Goal: Task Accomplishment & Management: Manage account settings

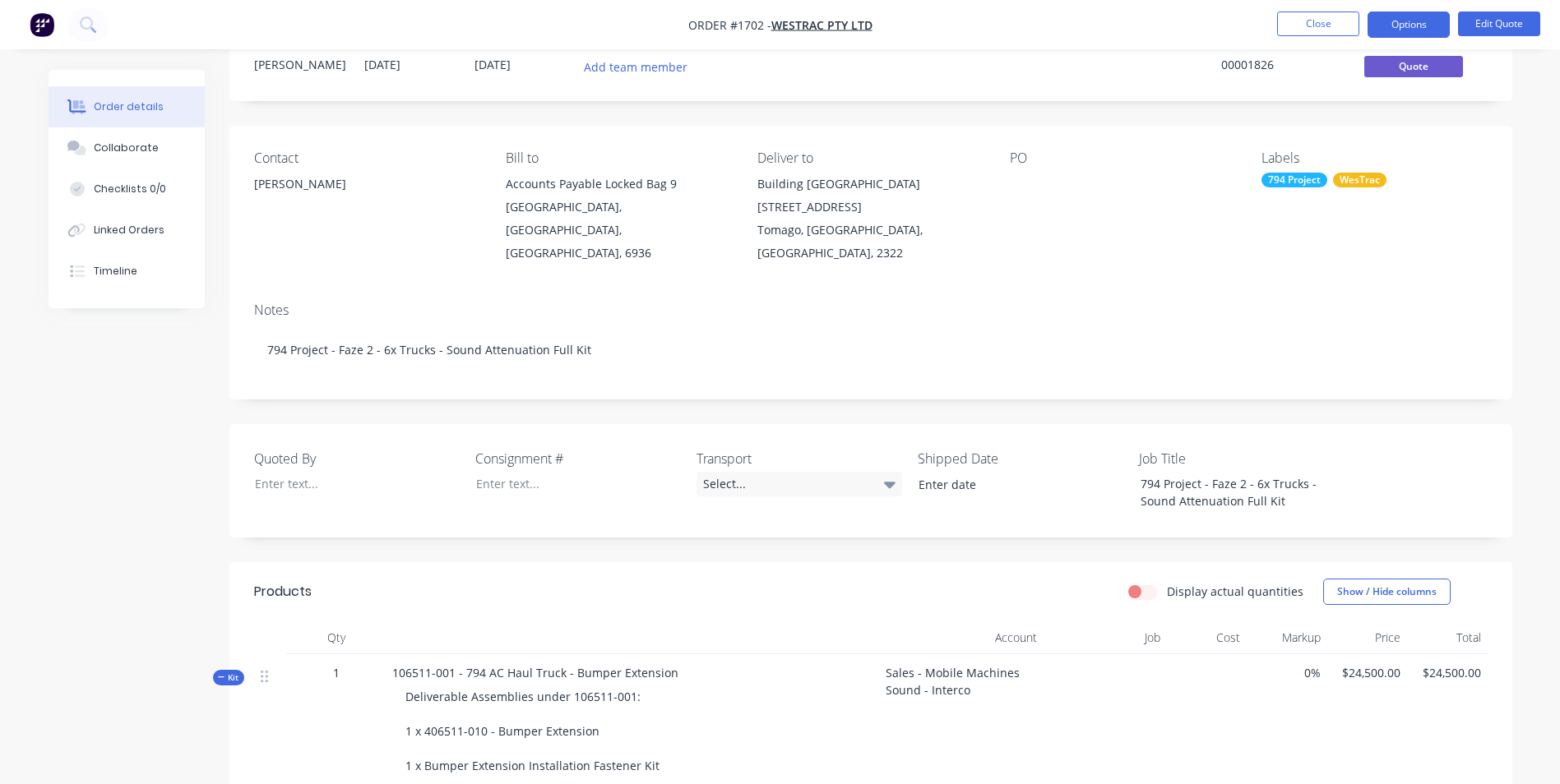
scroll to position [165, 0]
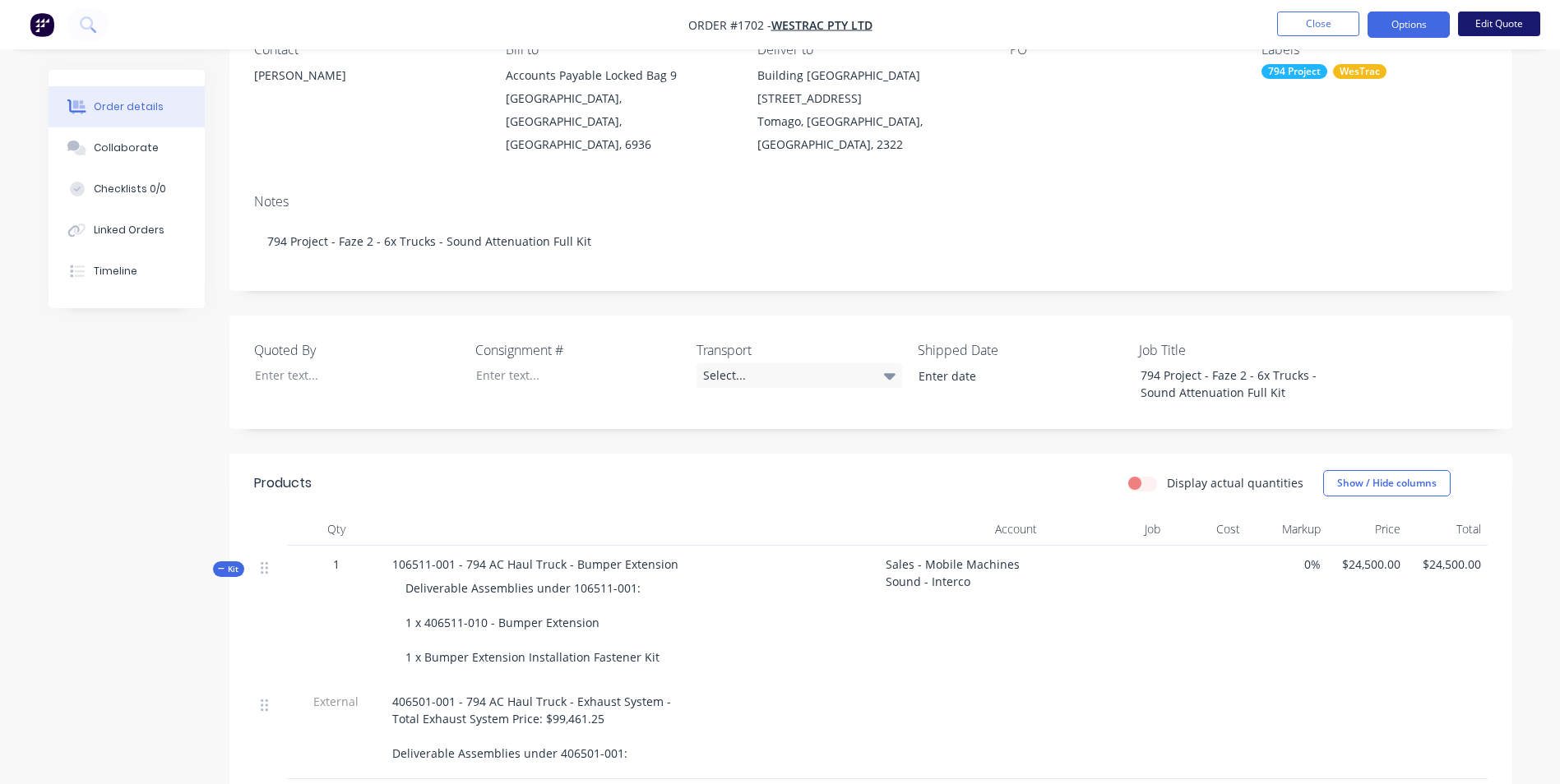
click at [1504, 21] on button "Edit Quote" at bounding box center [1499, 24] width 82 height 25
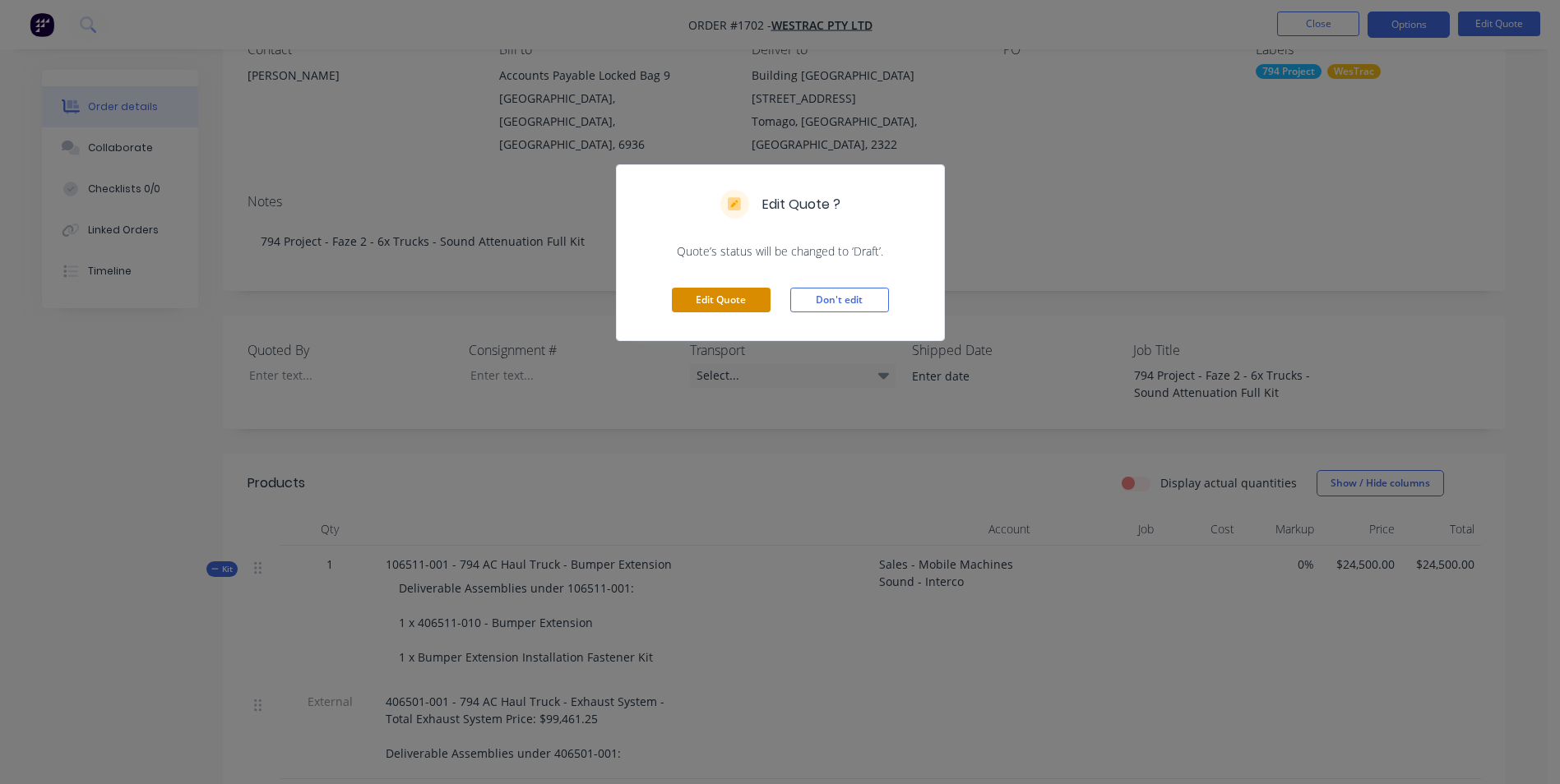
click at [727, 291] on button "Edit Quote" at bounding box center [722, 300] width 99 height 25
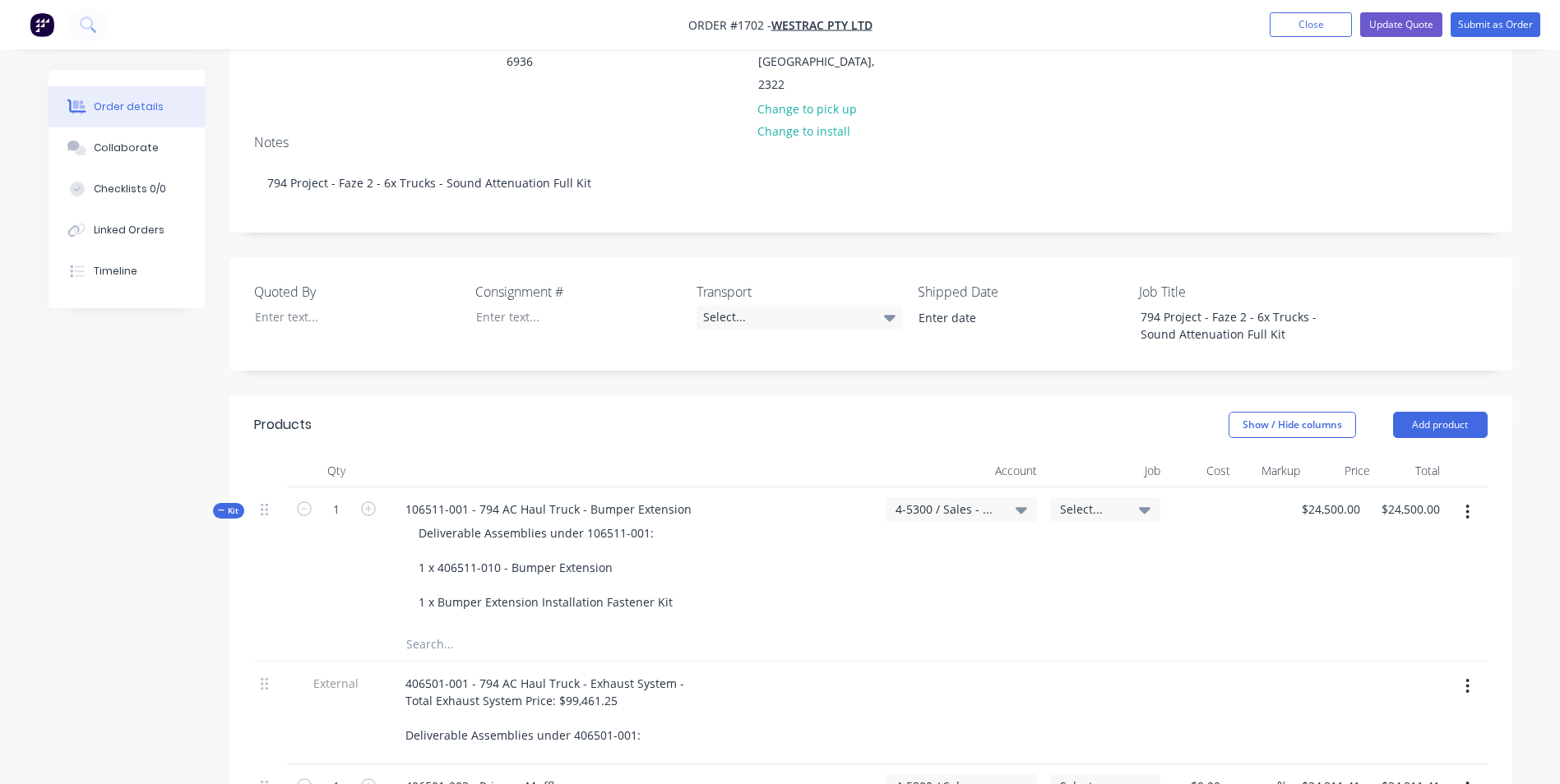
scroll to position [329, 0]
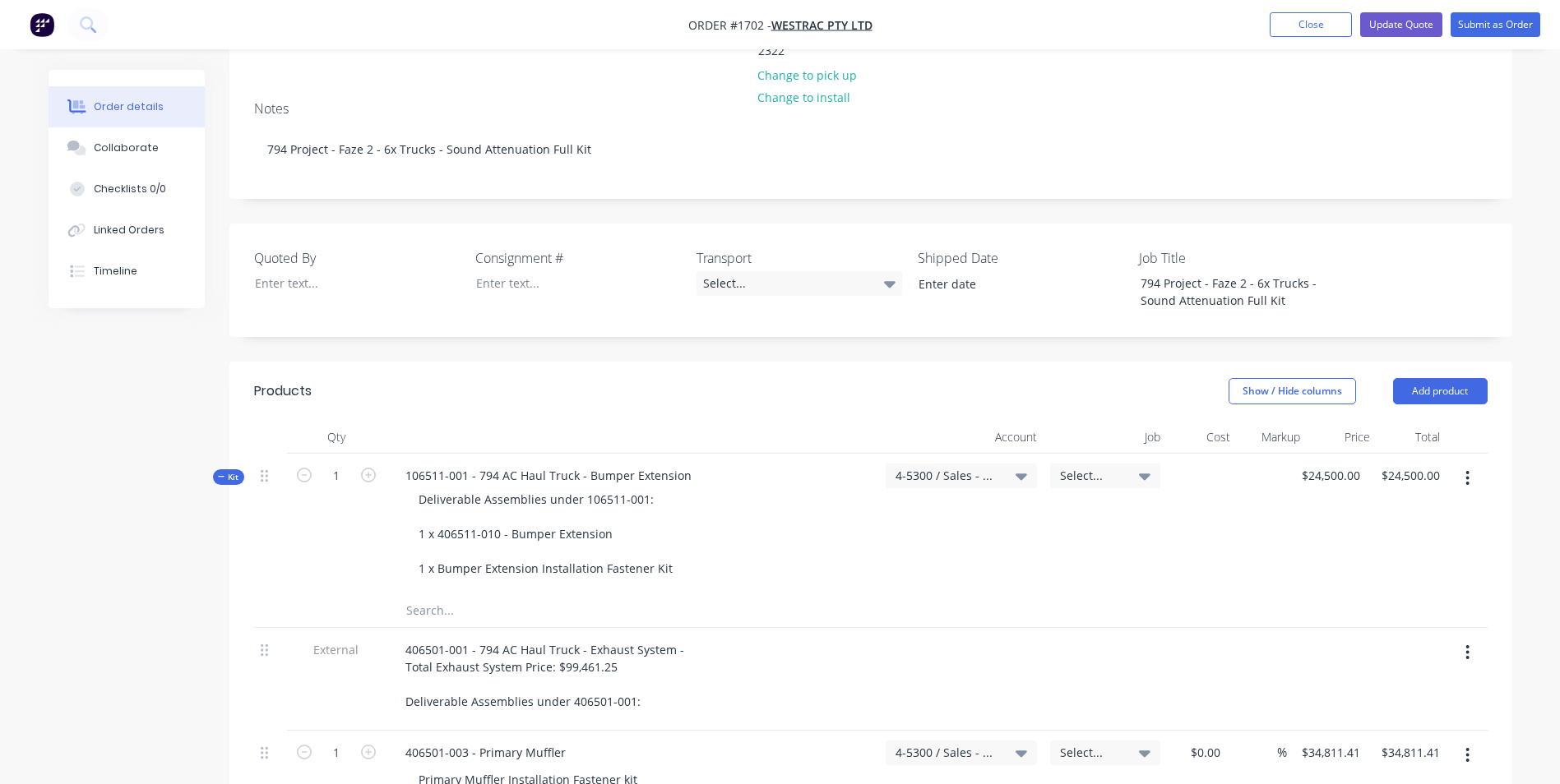
click at [232, 471] on span "Kit" at bounding box center [229, 477] width 21 height 12
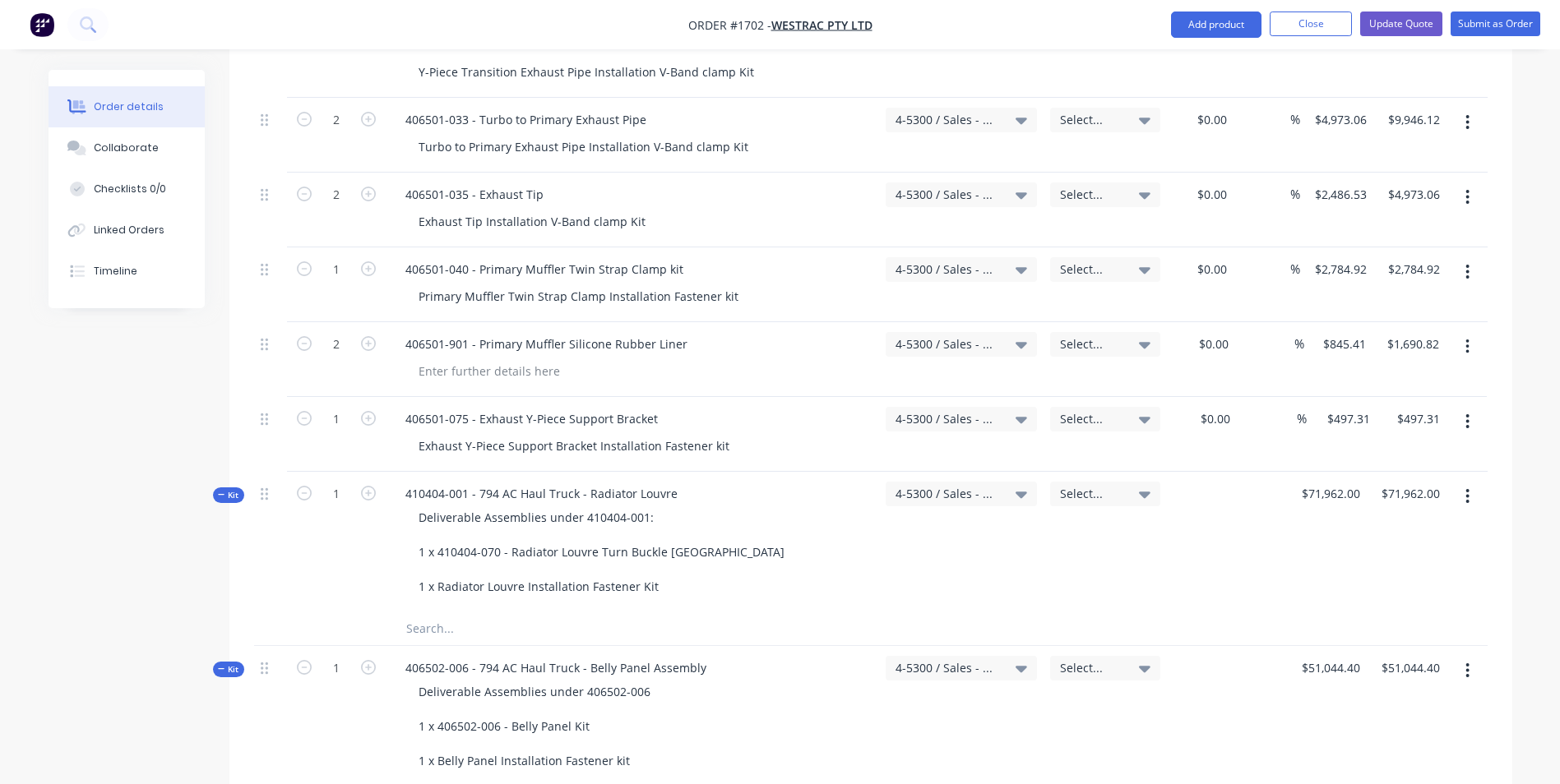
scroll to position [1233, 0]
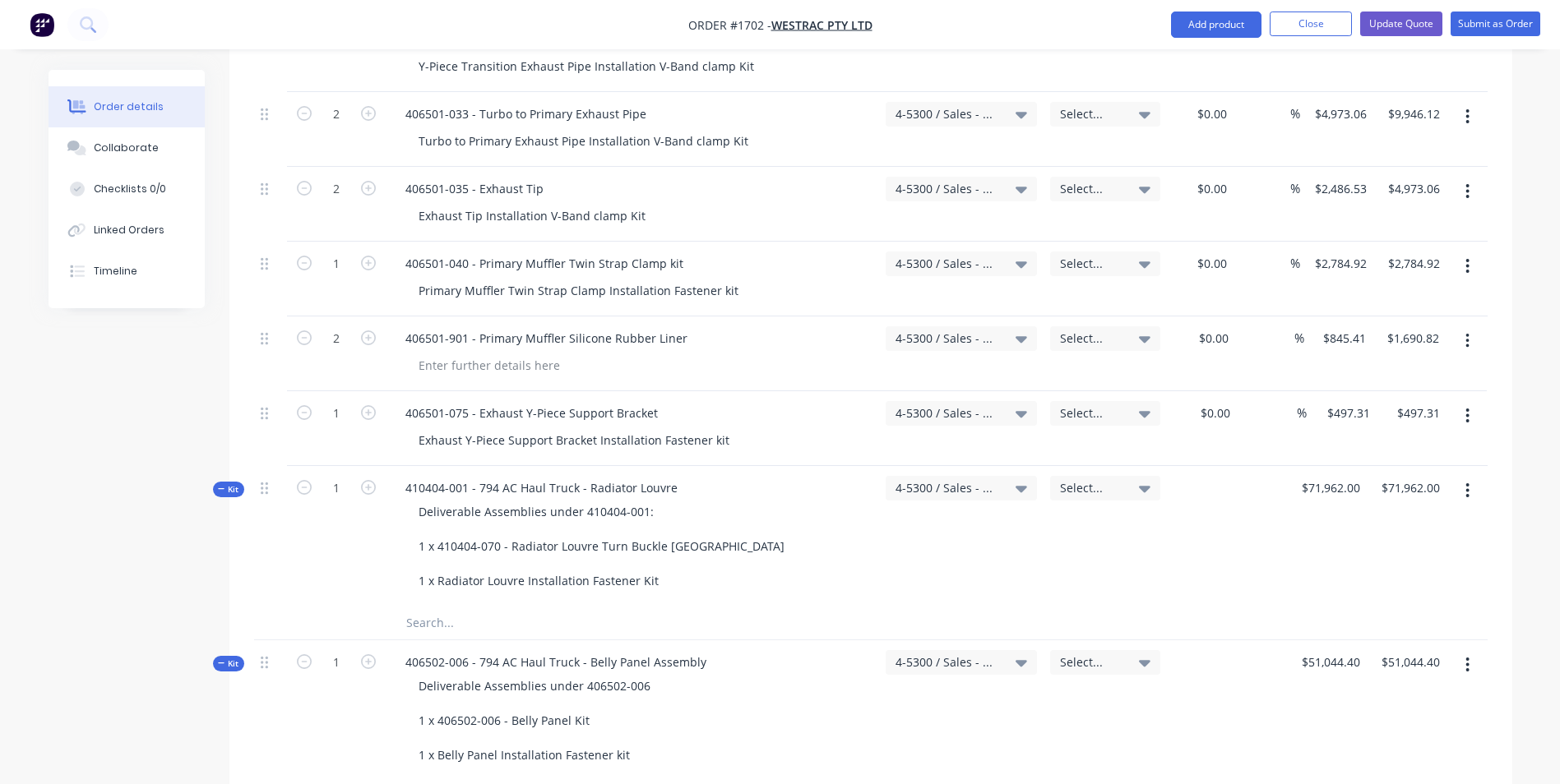
click at [234, 484] on span "Kit" at bounding box center [229, 489] width 21 height 12
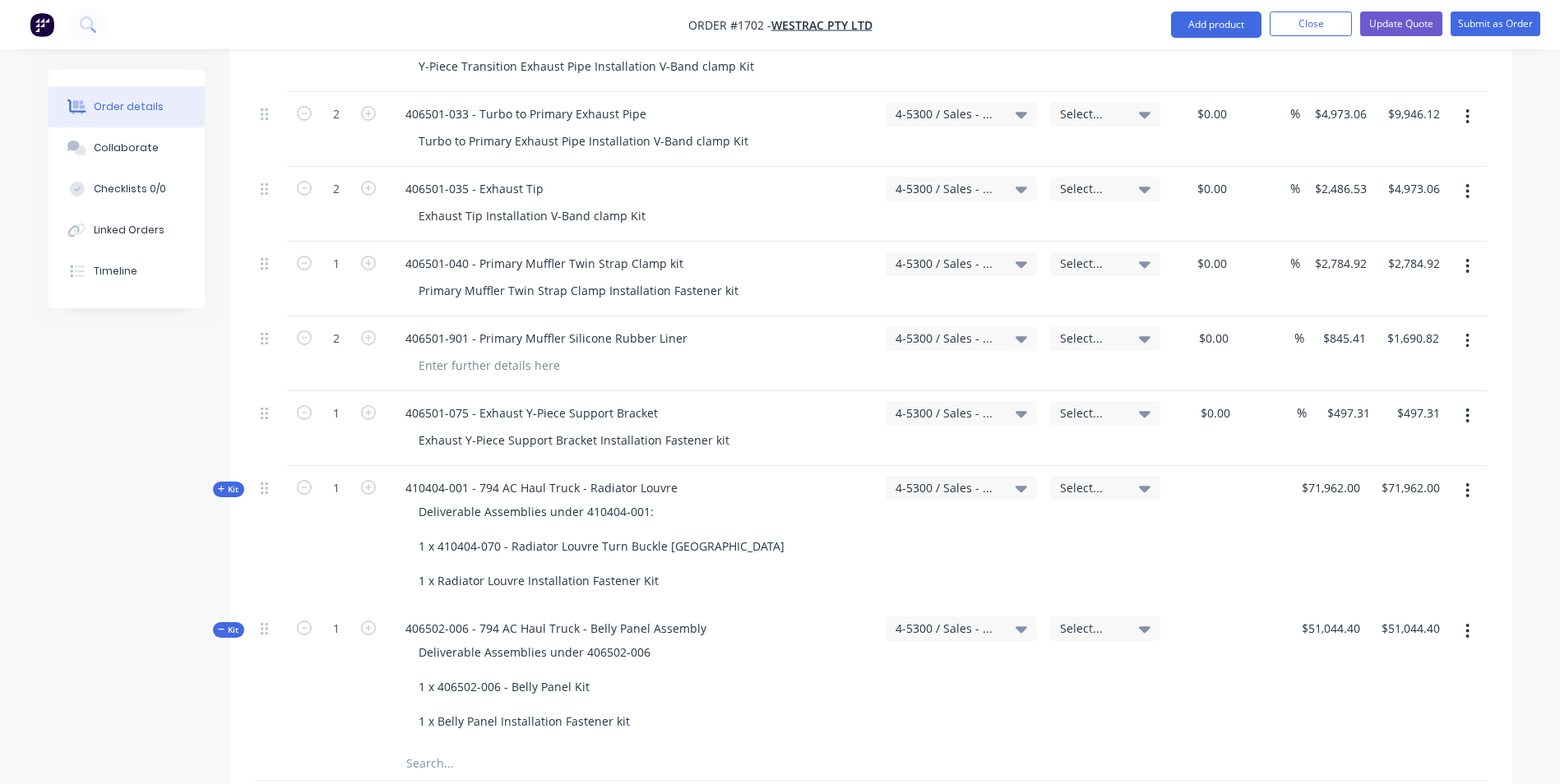
click at [233, 624] on span "Kit" at bounding box center [229, 630] width 21 height 12
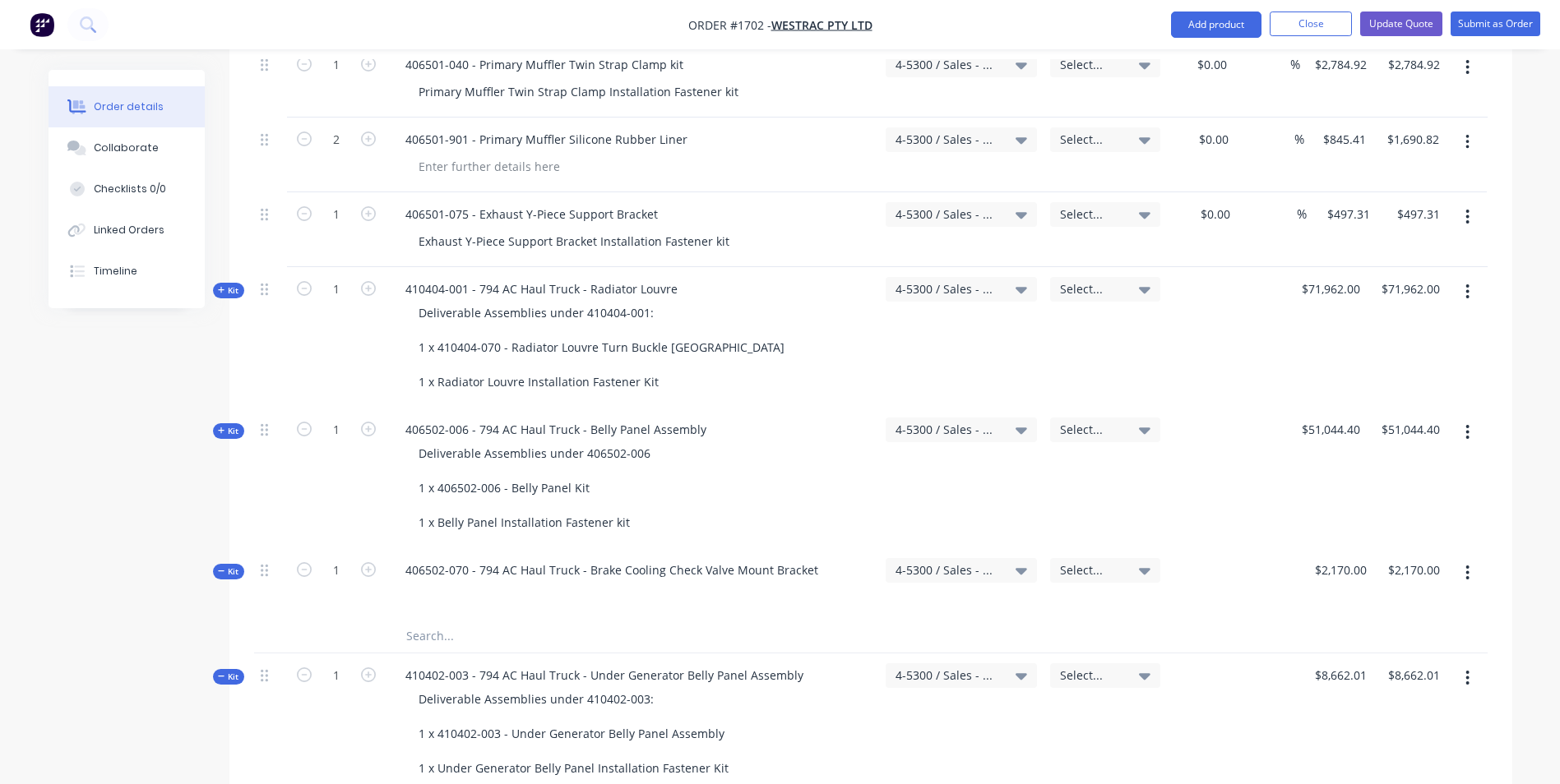
scroll to position [1480, 0]
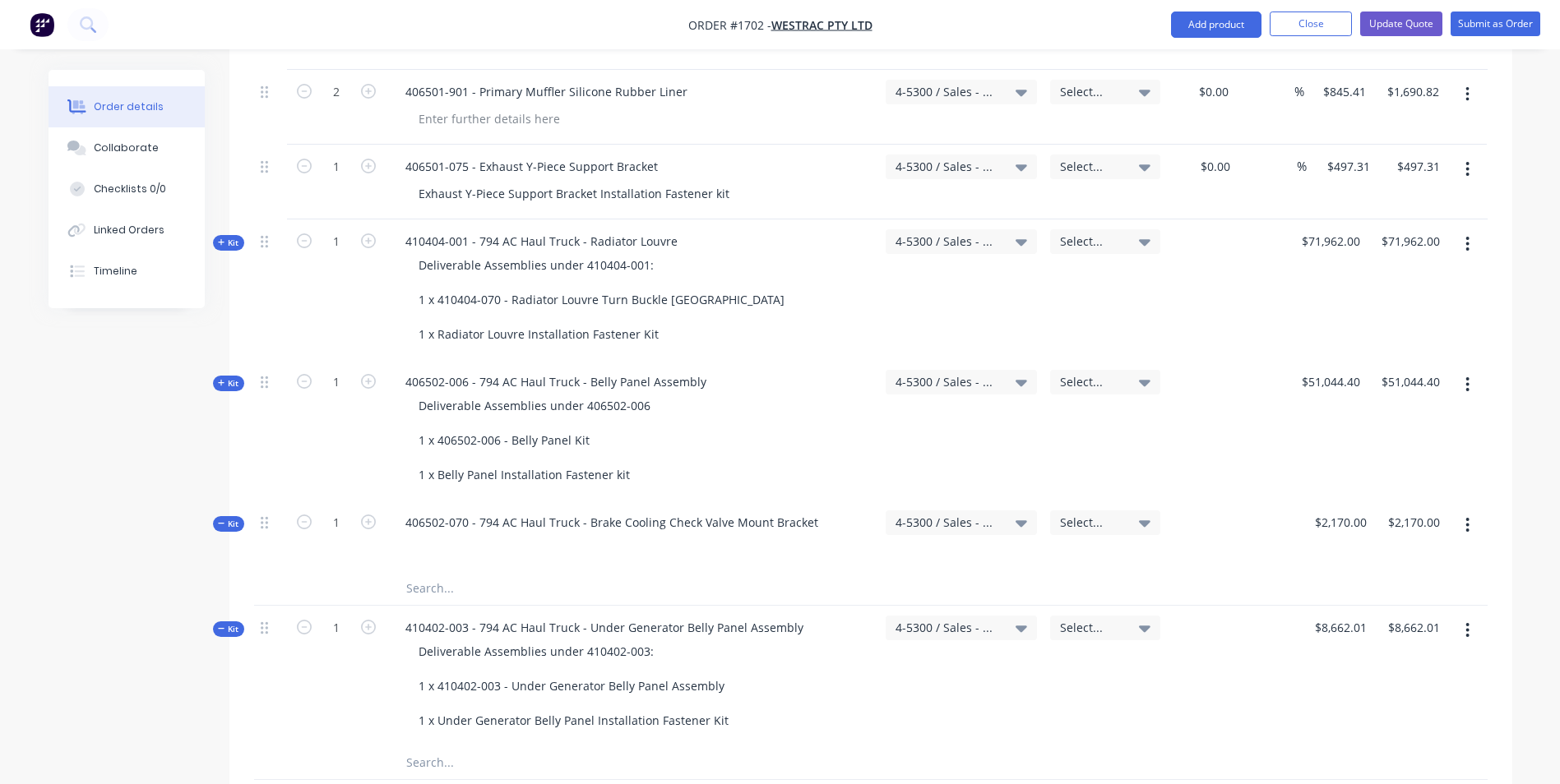
click at [226, 518] on span "Kit" at bounding box center [229, 524] width 21 height 12
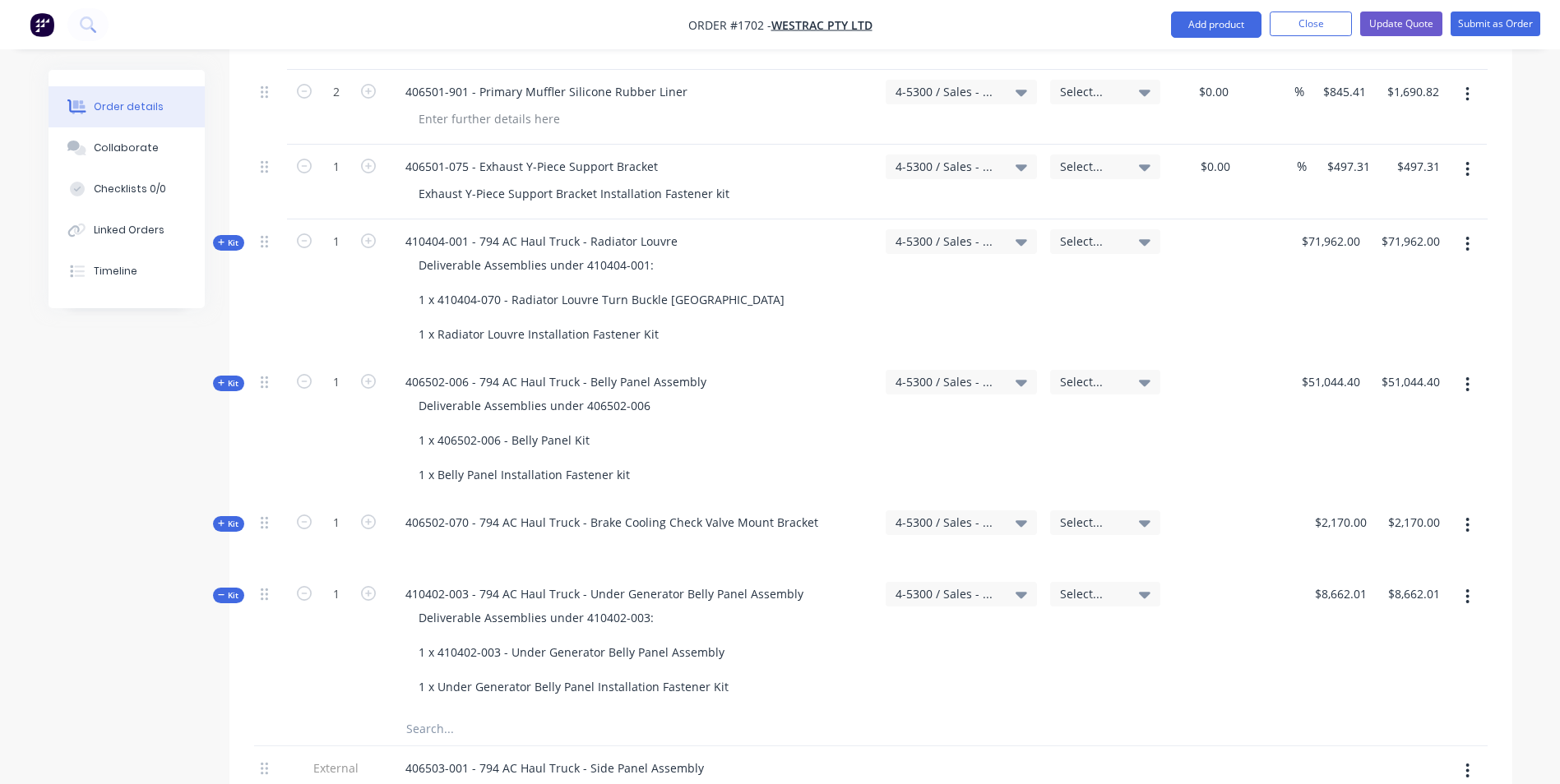
click at [234, 590] on span "Kit" at bounding box center [229, 596] width 21 height 12
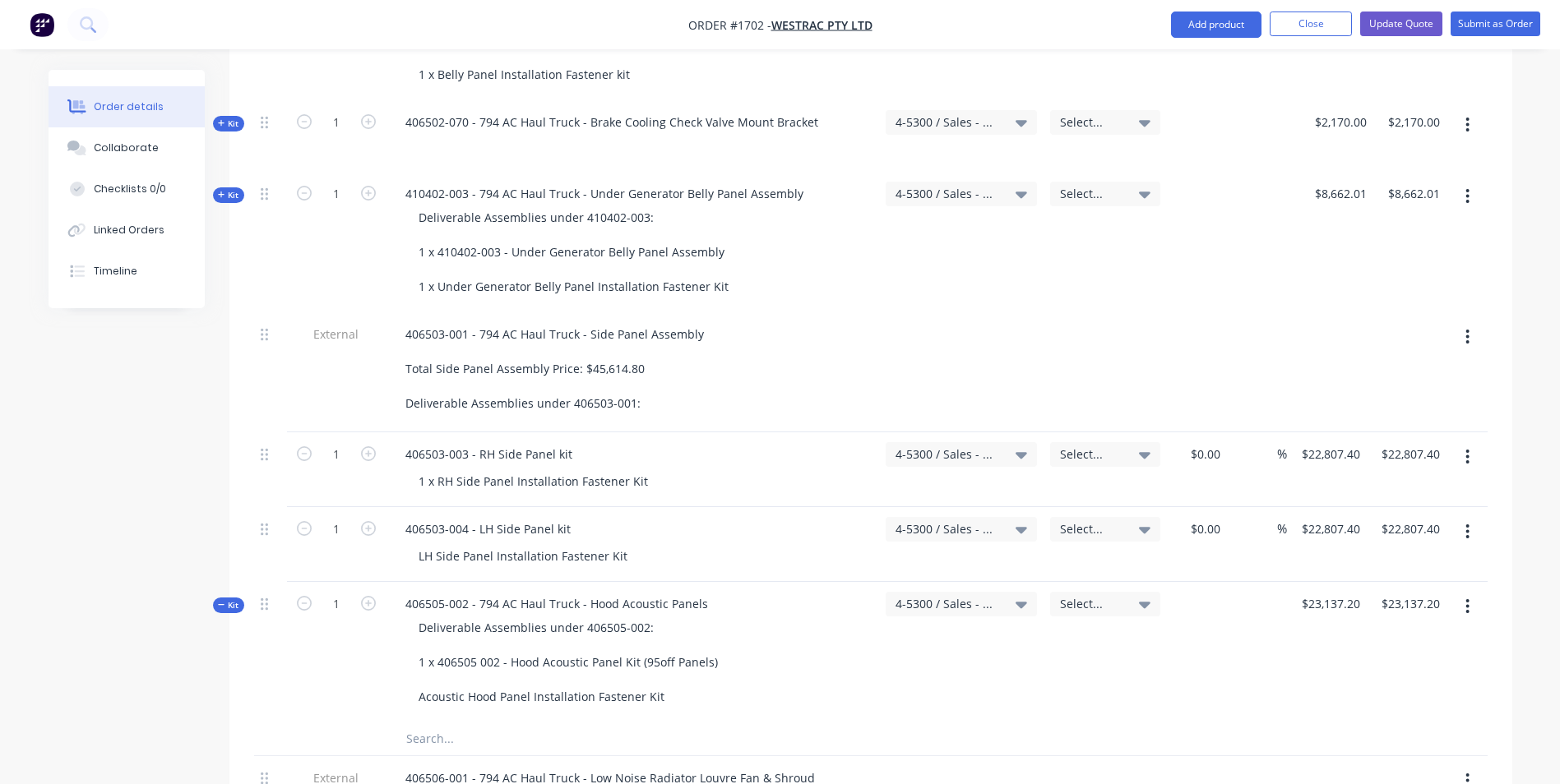
scroll to position [1891, 0]
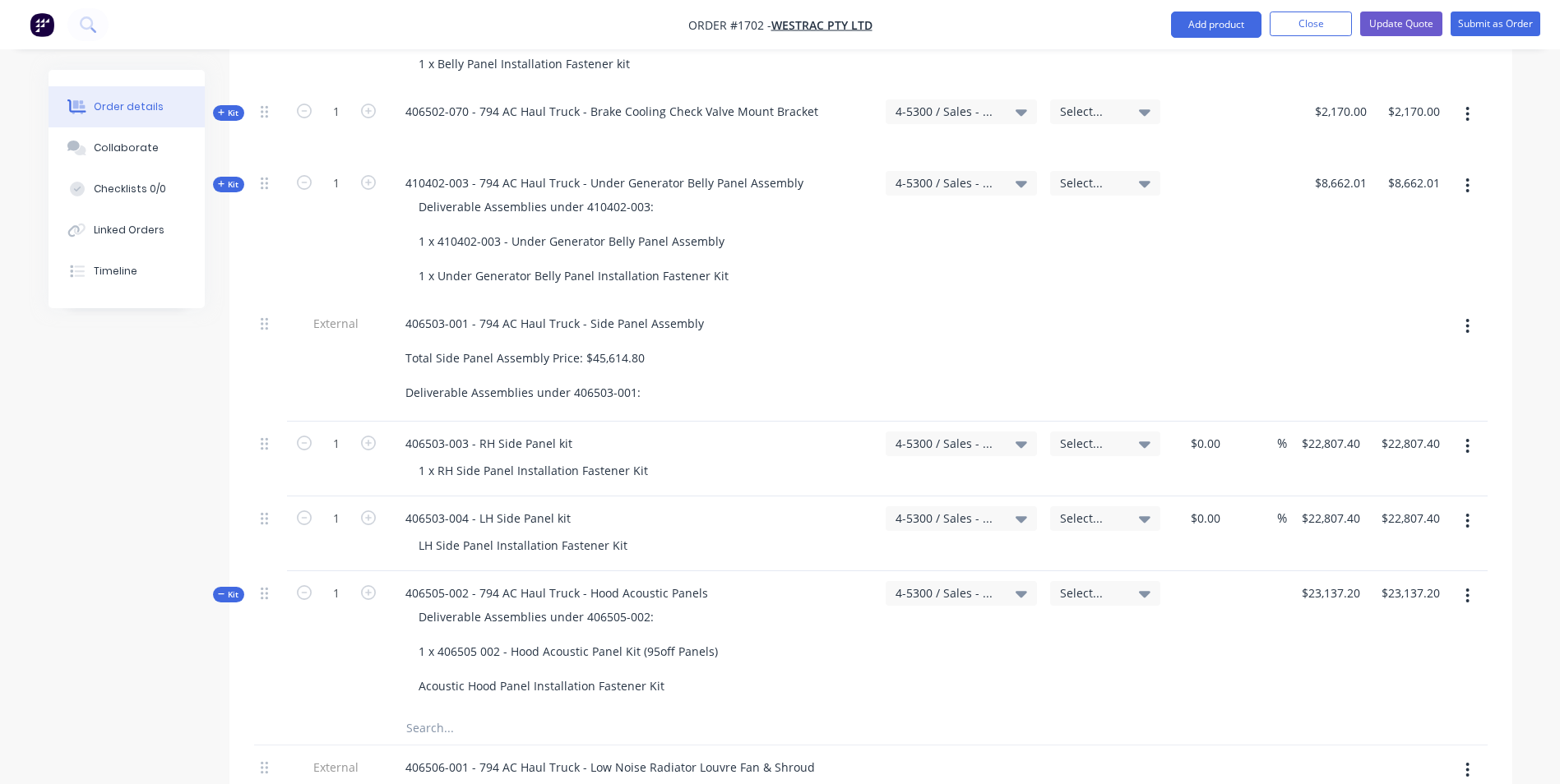
click at [228, 589] on span "Kit" at bounding box center [229, 595] width 21 height 12
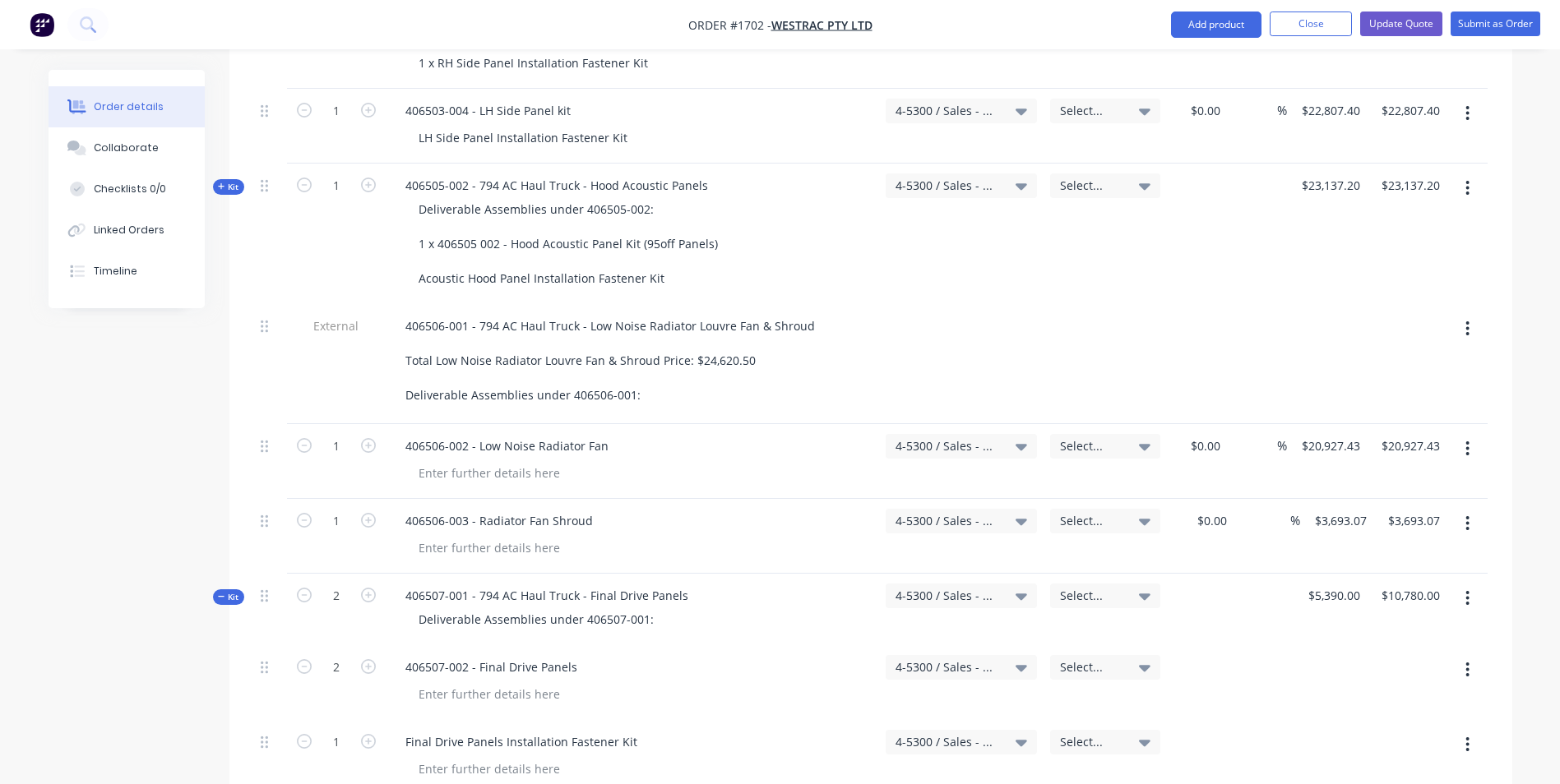
scroll to position [2302, 0]
click at [228, 588] on span "Kit" at bounding box center [229, 594] width 21 height 12
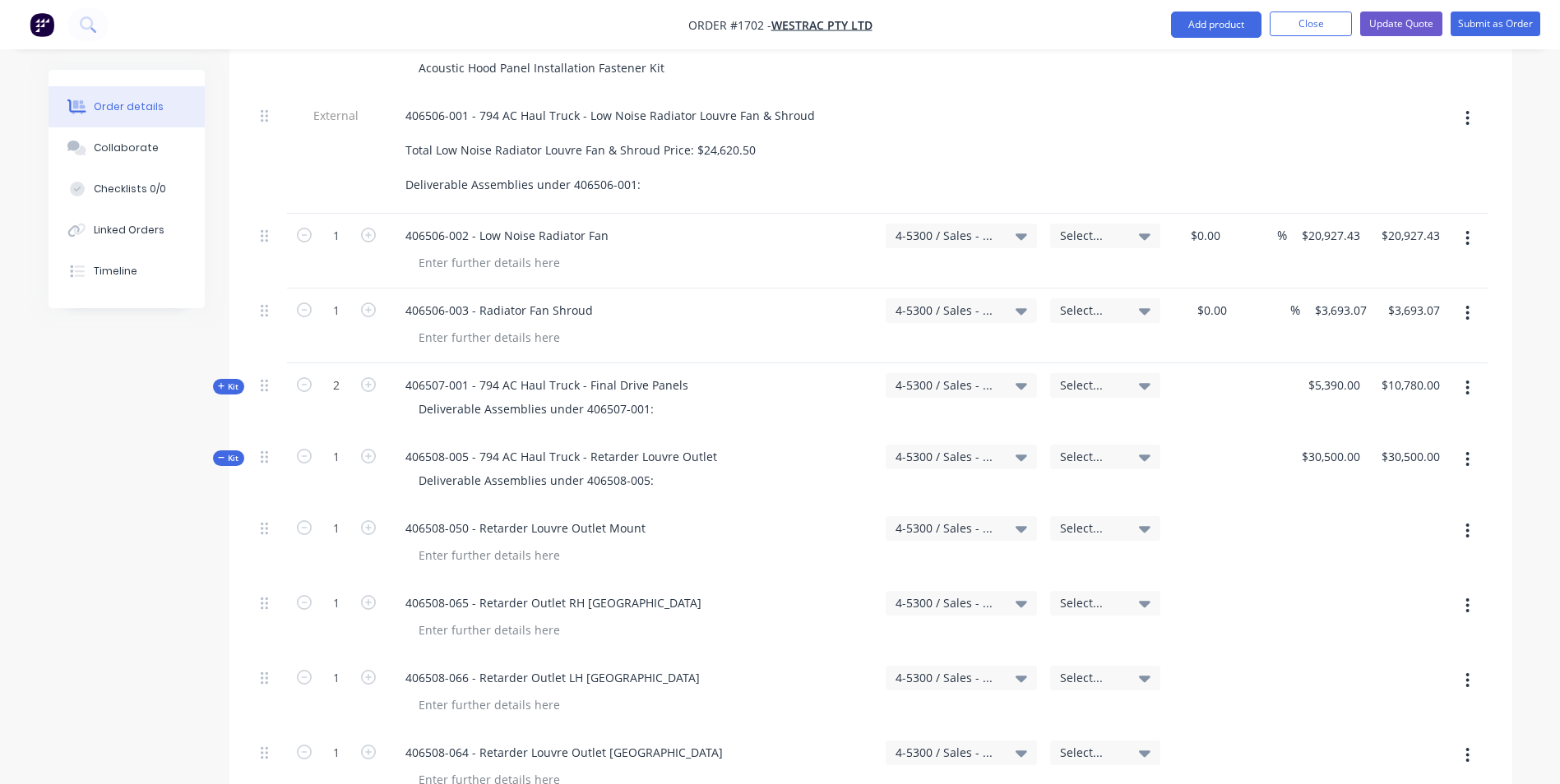
scroll to position [2549, 0]
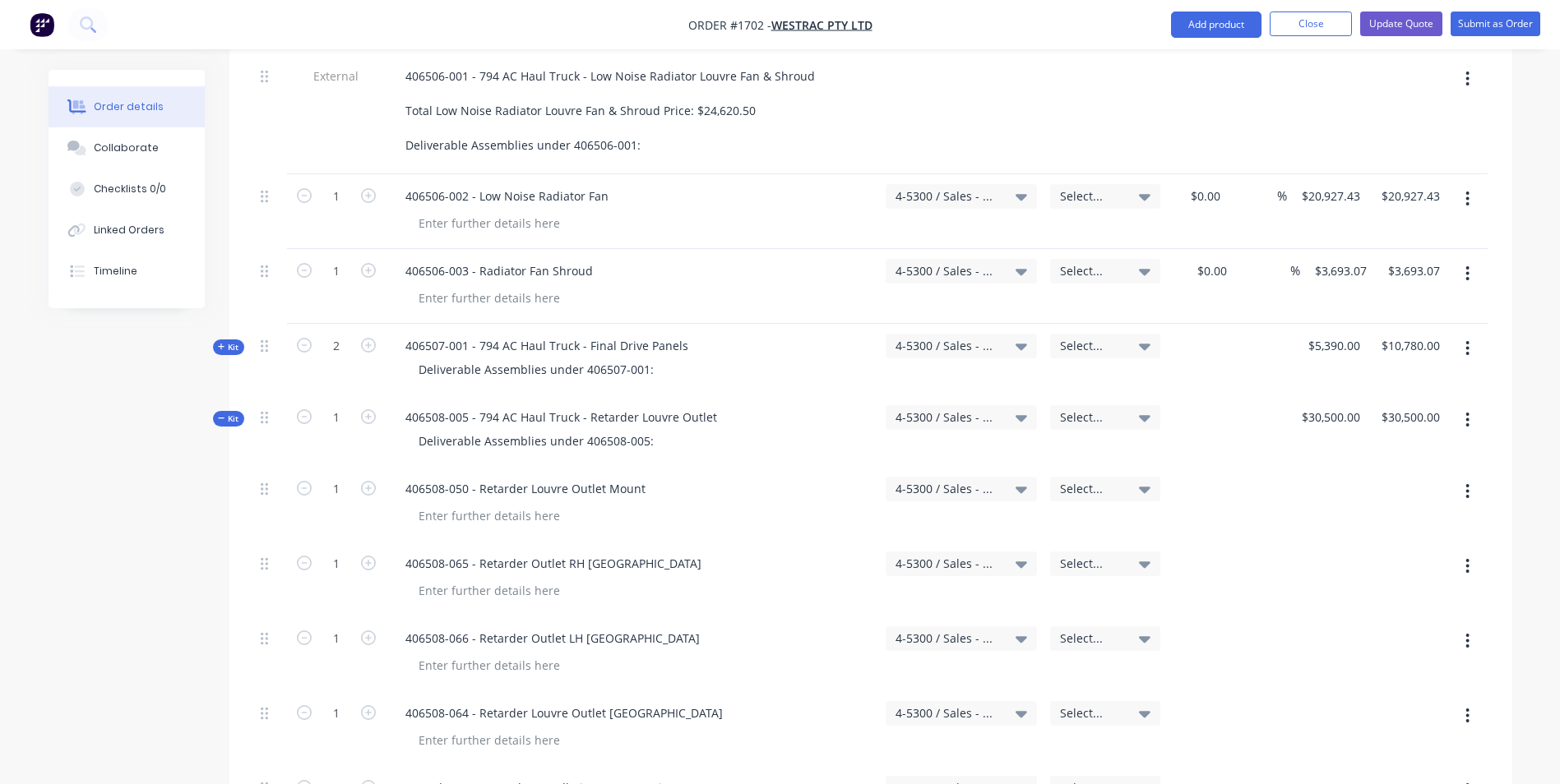
click at [228, 413] on span "Kit" at bounding box center [229, 419] width 21 height 12
click at [228, 485] on span "Kit" at bounding box center [229, 490] width 21 height 12
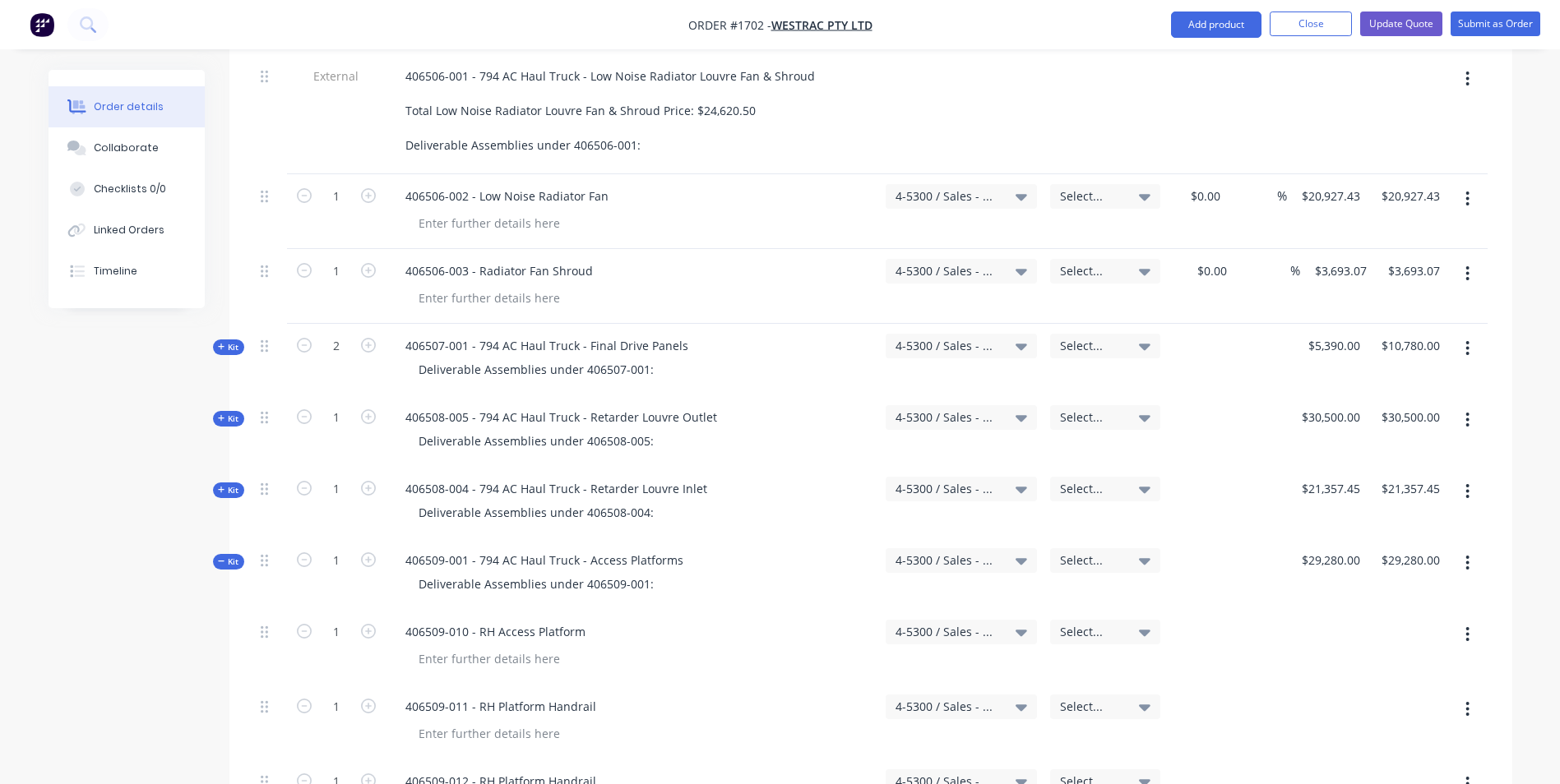
click at [227, 556] on span "Kit" at bounding box center [229, 562] width 21 height 12
click at [232, 628] on span "Kit" at bounding box center [229, 633] width 21 height 12
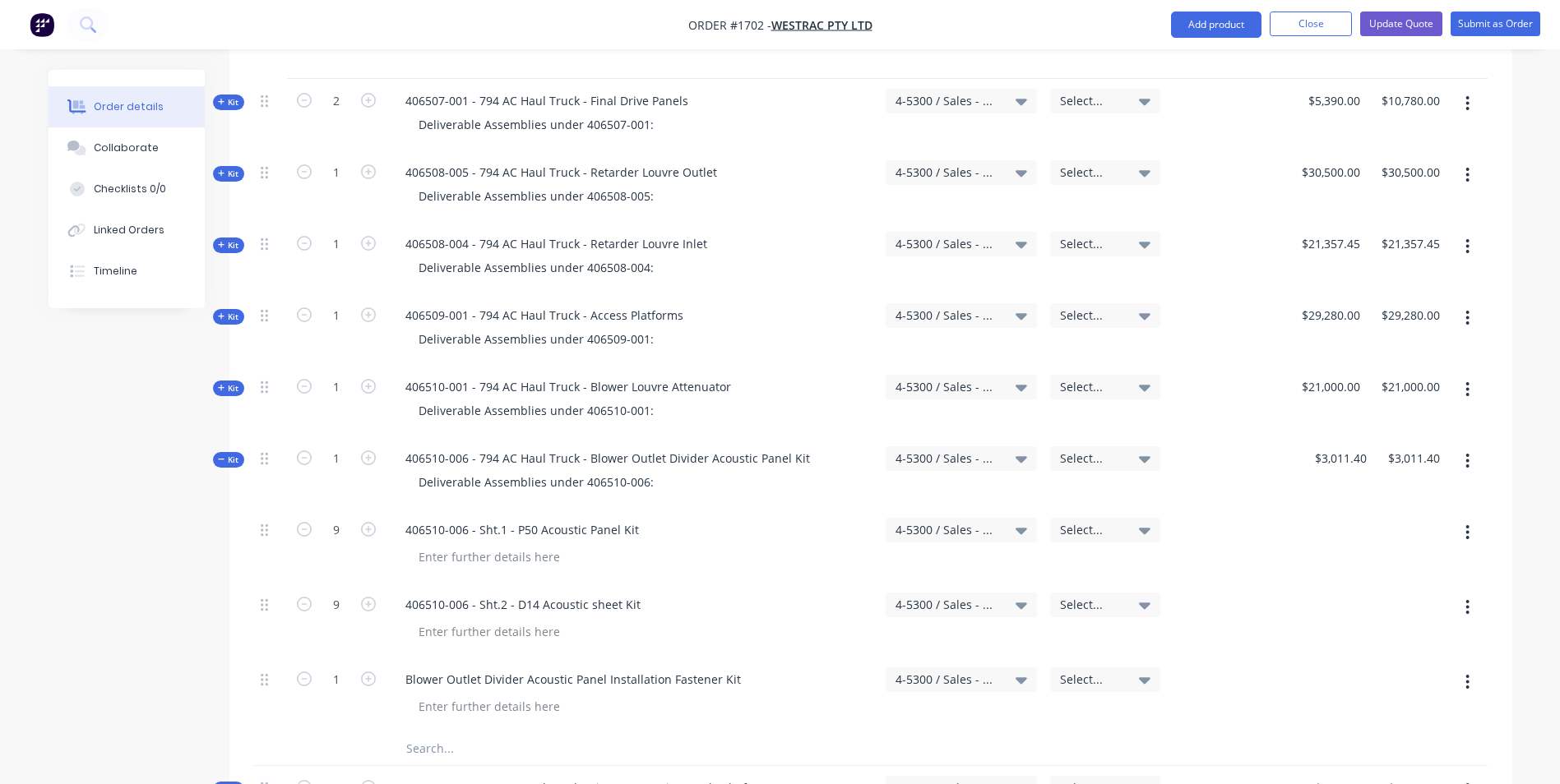
scroll to position [2795, 0]
click at [225, 454] on icon at bounding box center [221, 458] width 7 height 8
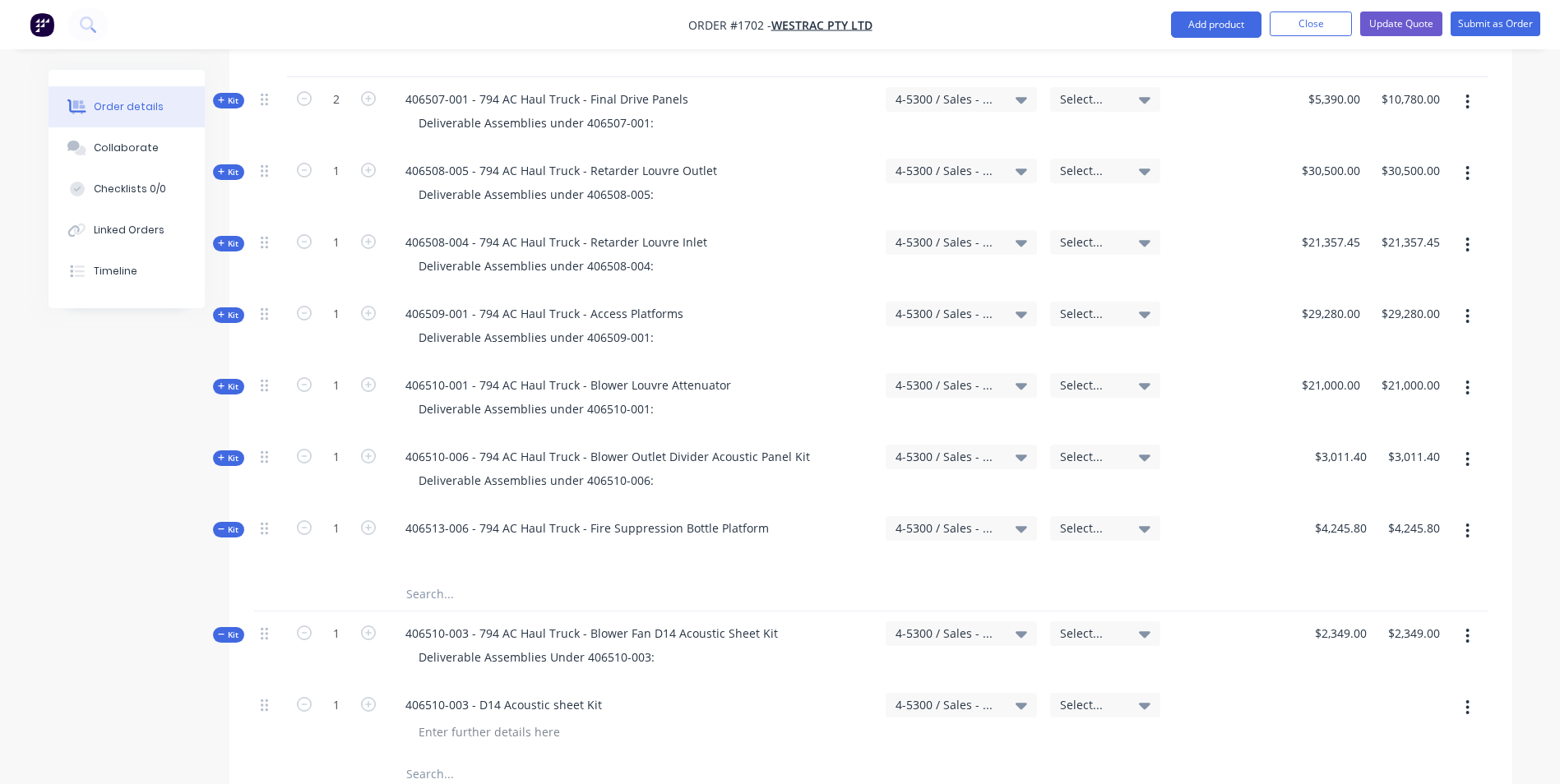
click at [233, 524] on span "Kit" at bounding box center [229, 530] width 21 height 12
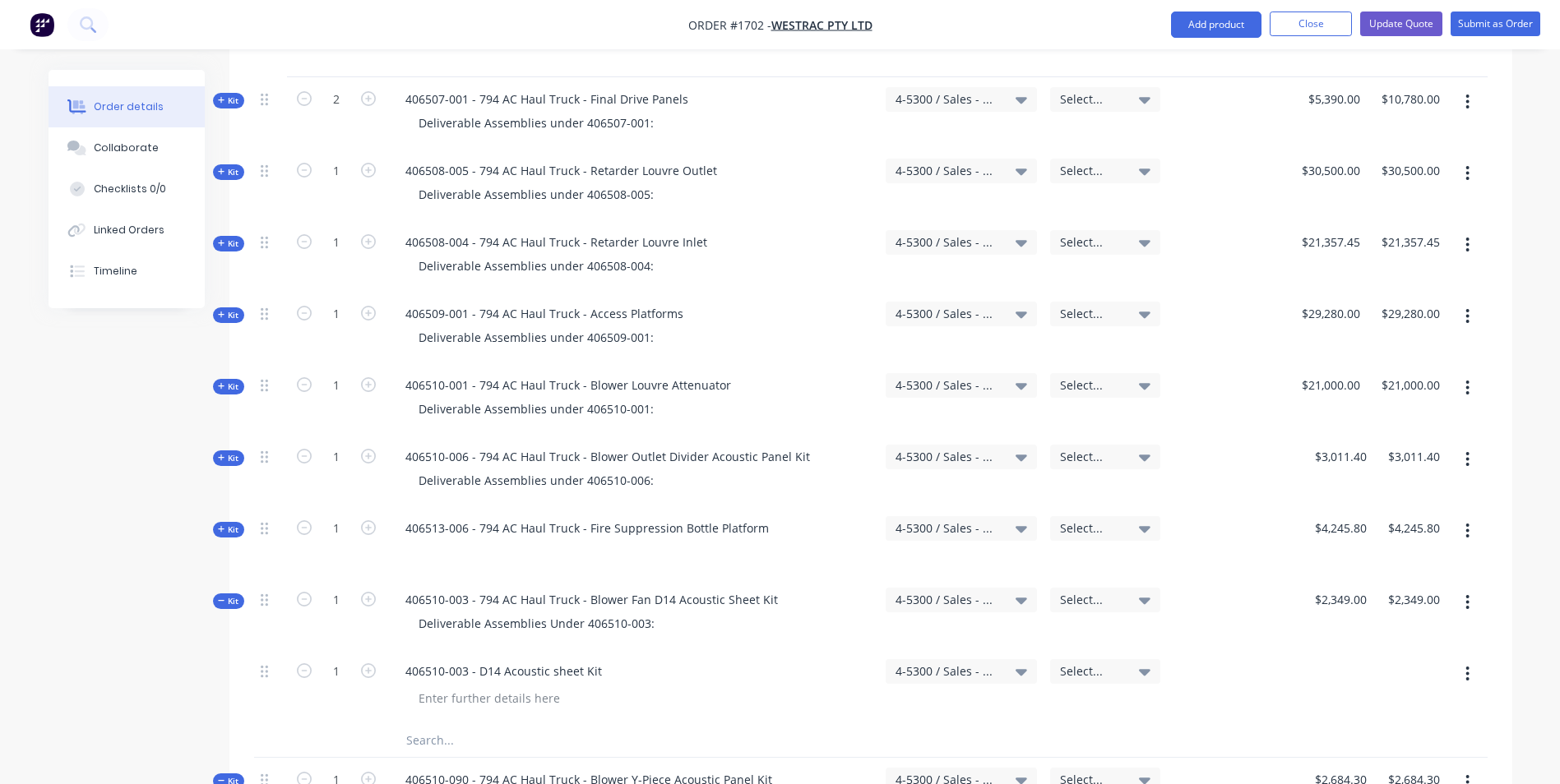
click at [230, 596] on span "Kit" at bounding box center [229, 601] width 21 height 12
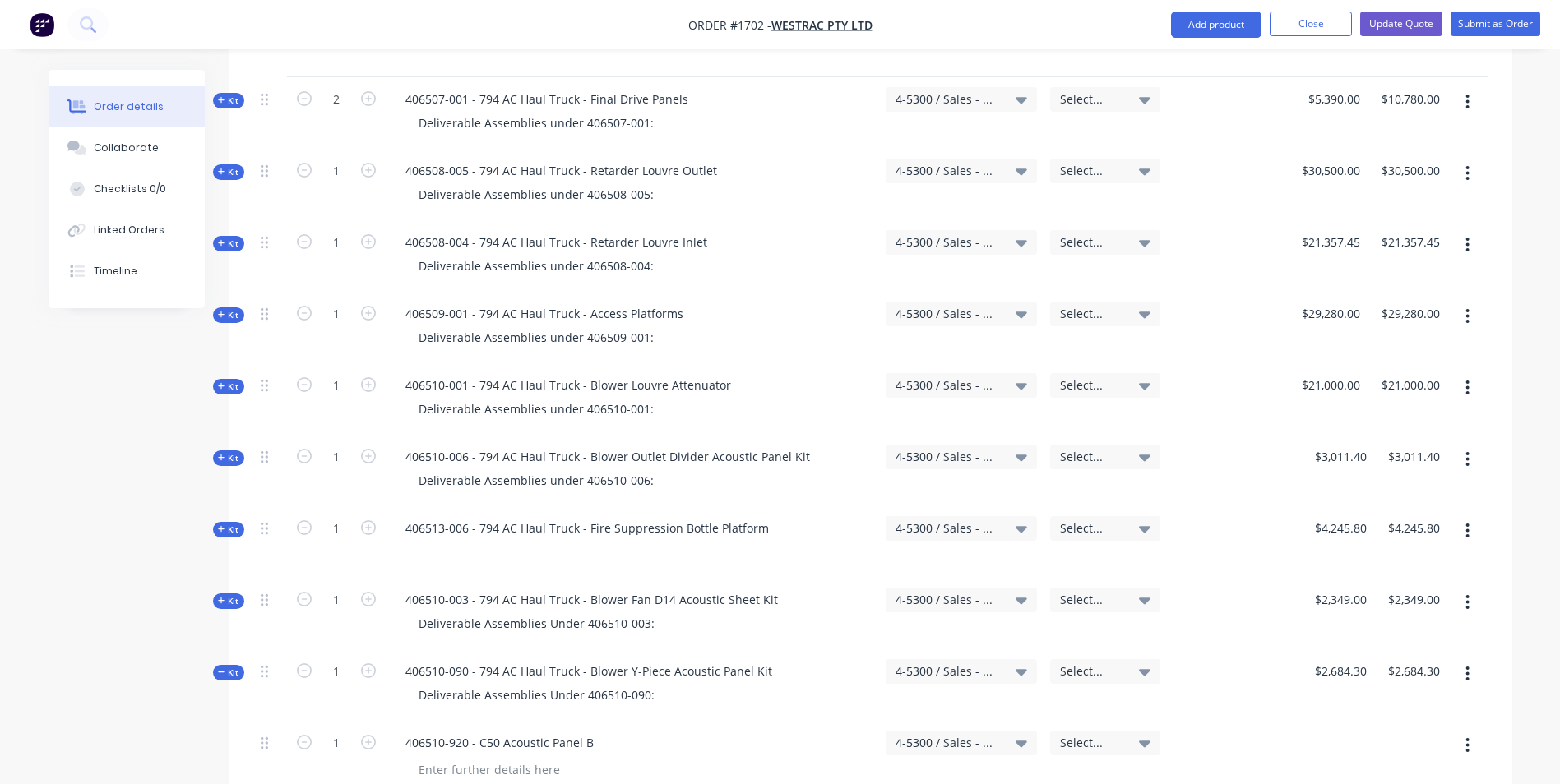
click at [226, 667] on span "Kit" at bounding box center [229, 673] width 21 height 12
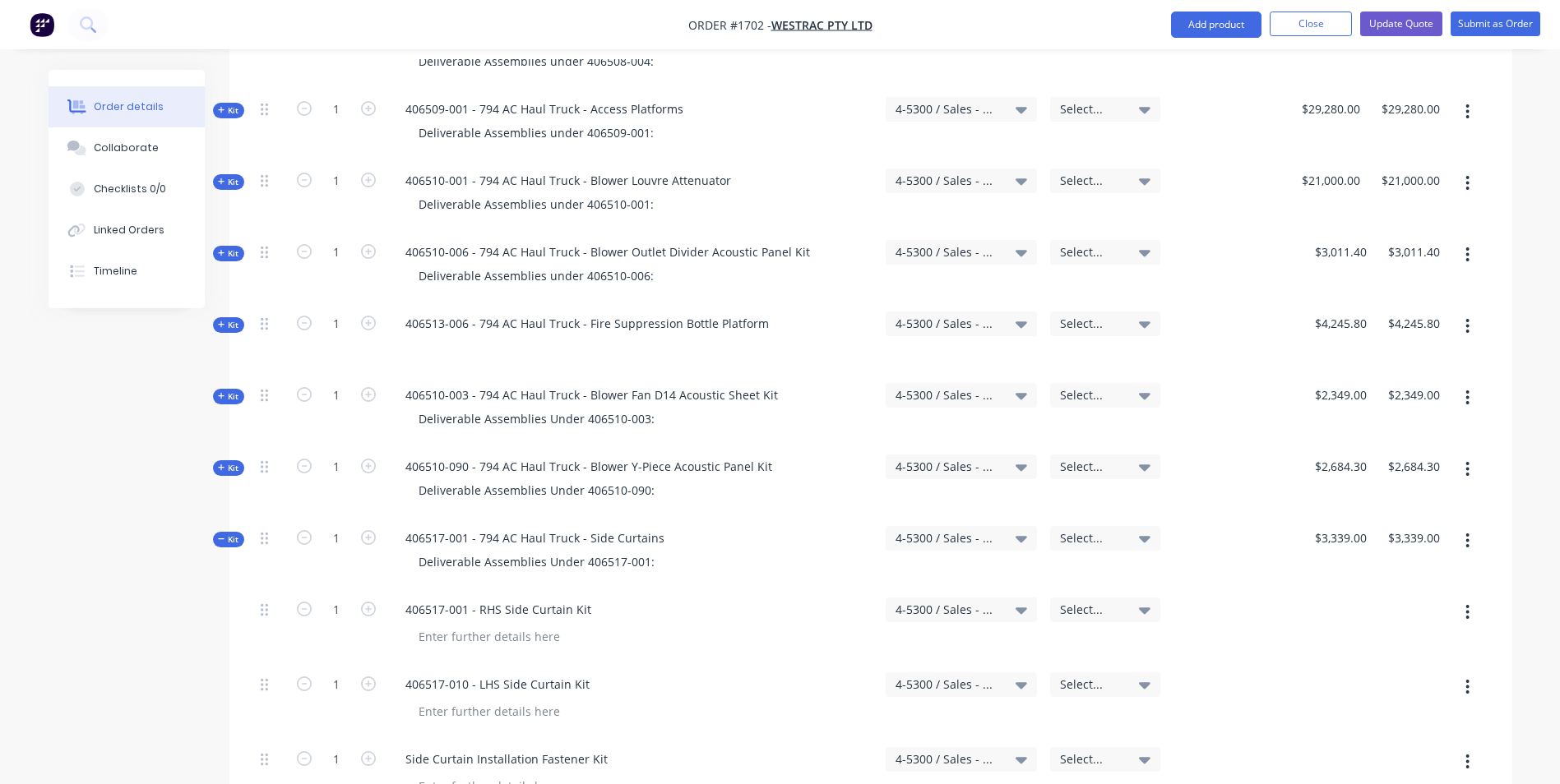
scroll to position [3042, 0]
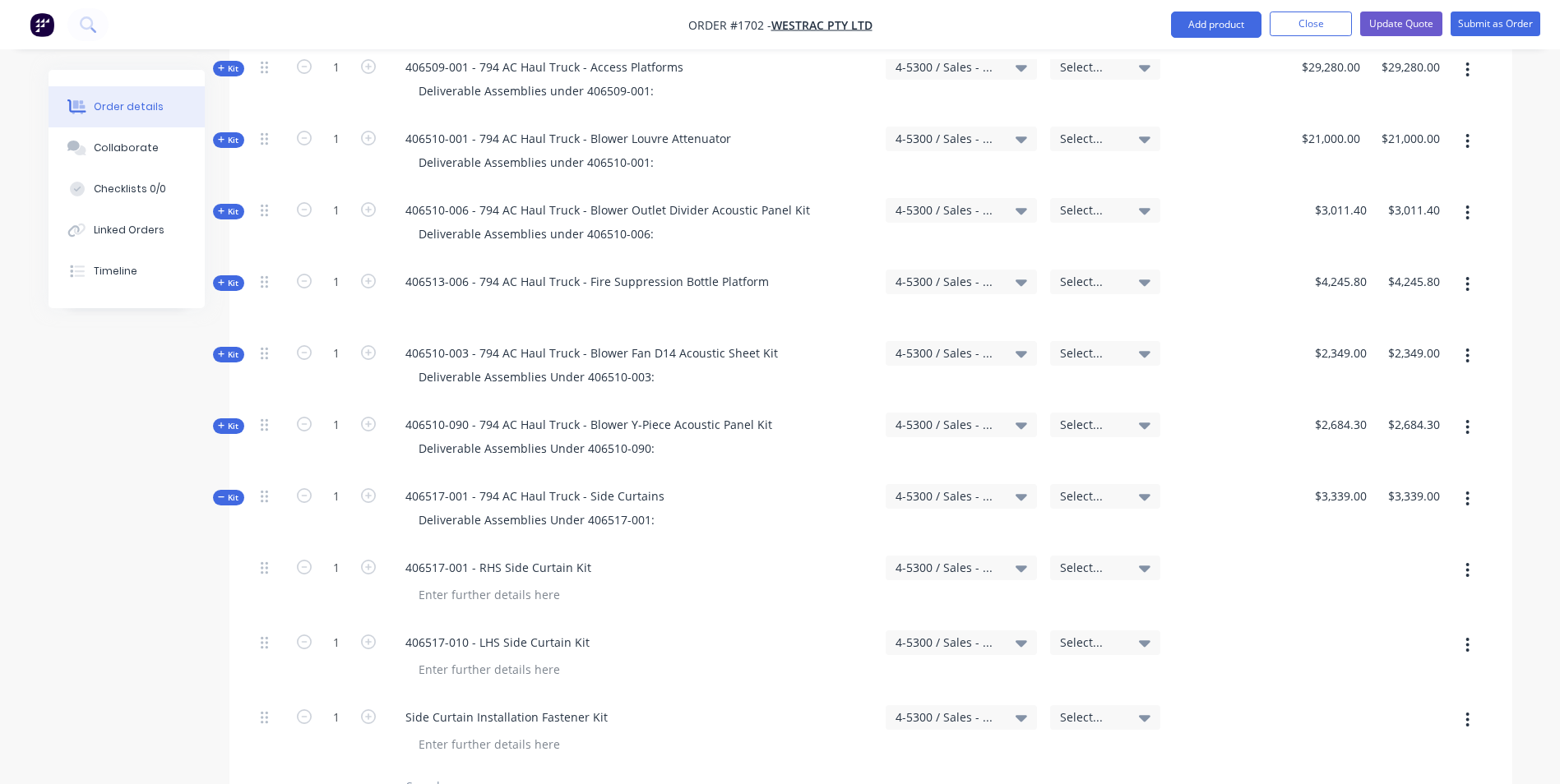
click at [234, 492] on span "Kit" at bounding box center [229, 498] width 21 height 12
click at [234, 564] on span "Kit" at bounding box center [229, 569] width 21 height 12
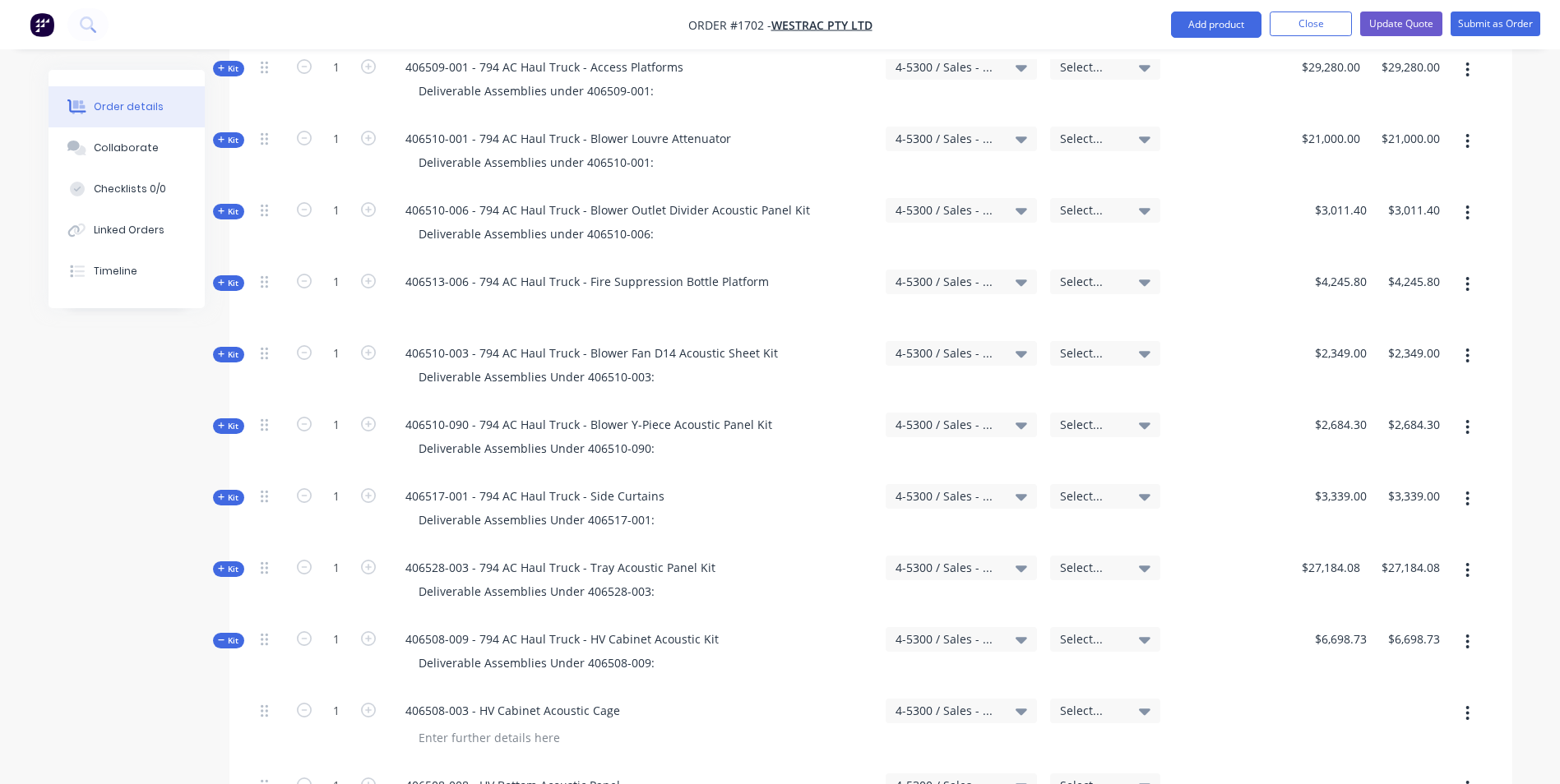
click at [231, 635] on span "Kit" at bounding box center [229, 641] width 21 height 12
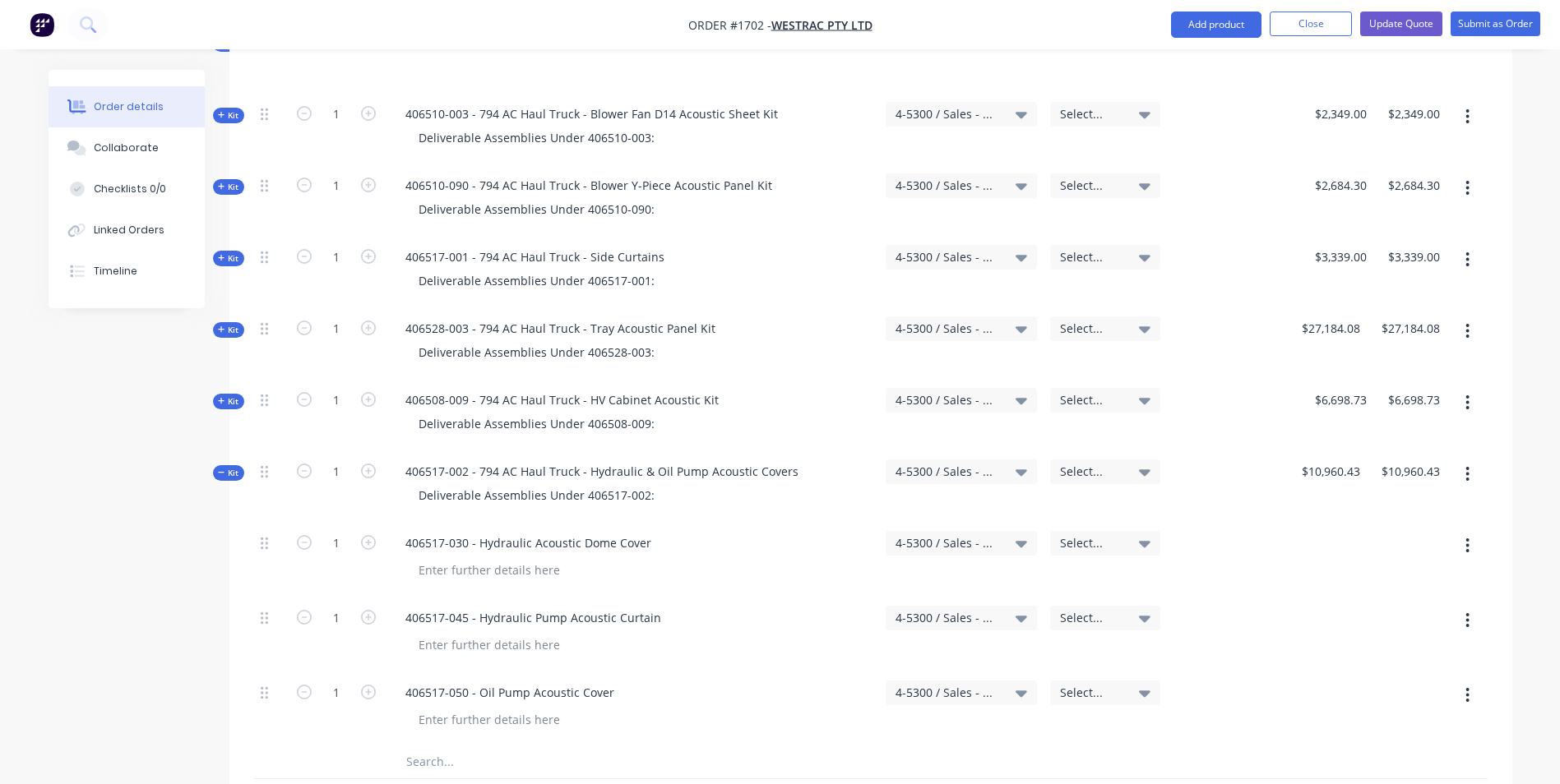
scroll to position [3289, 0]
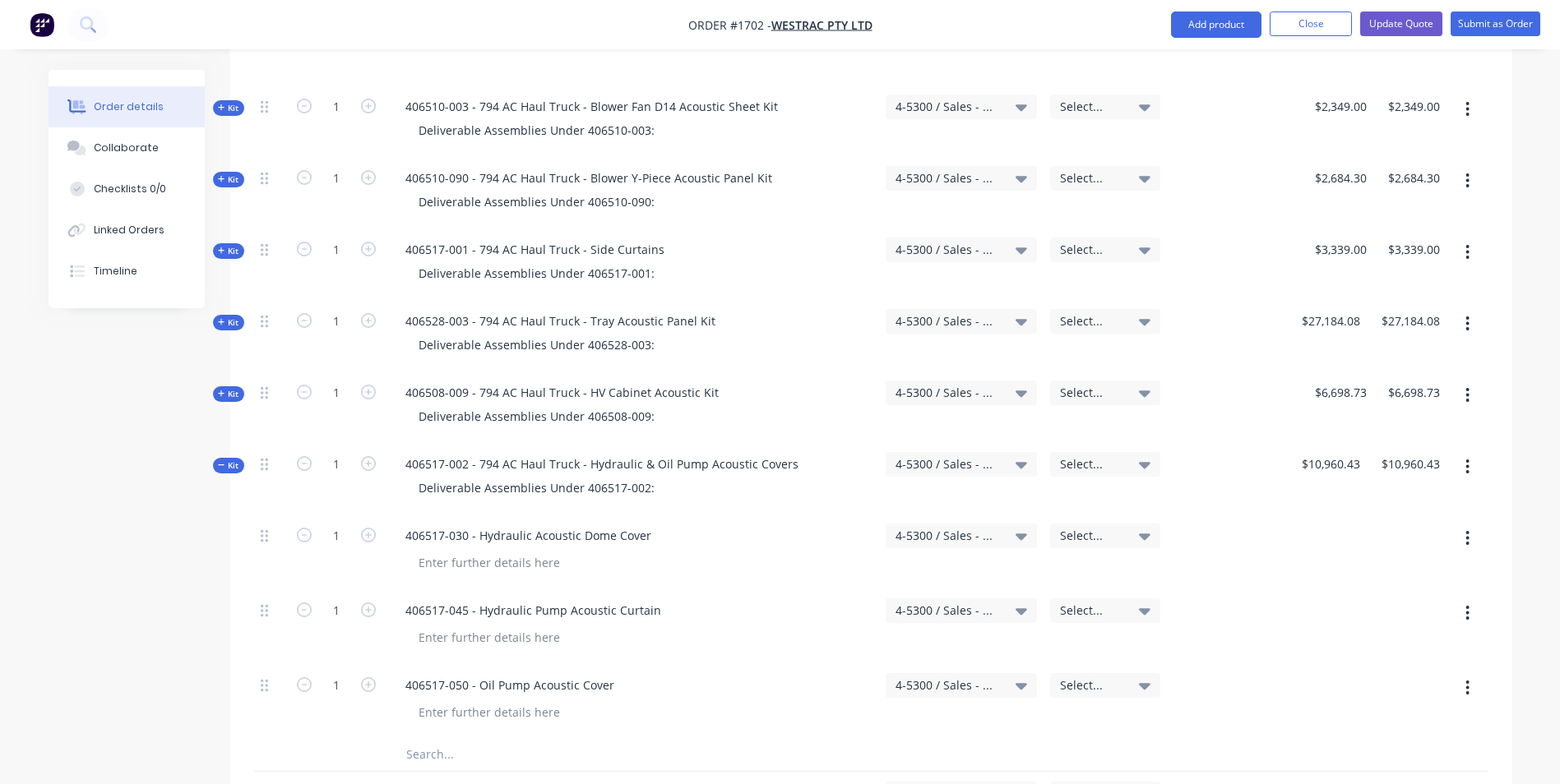
click at [236, 460] on span "Kit" at bounding box center [229, 466] width 21 height 12
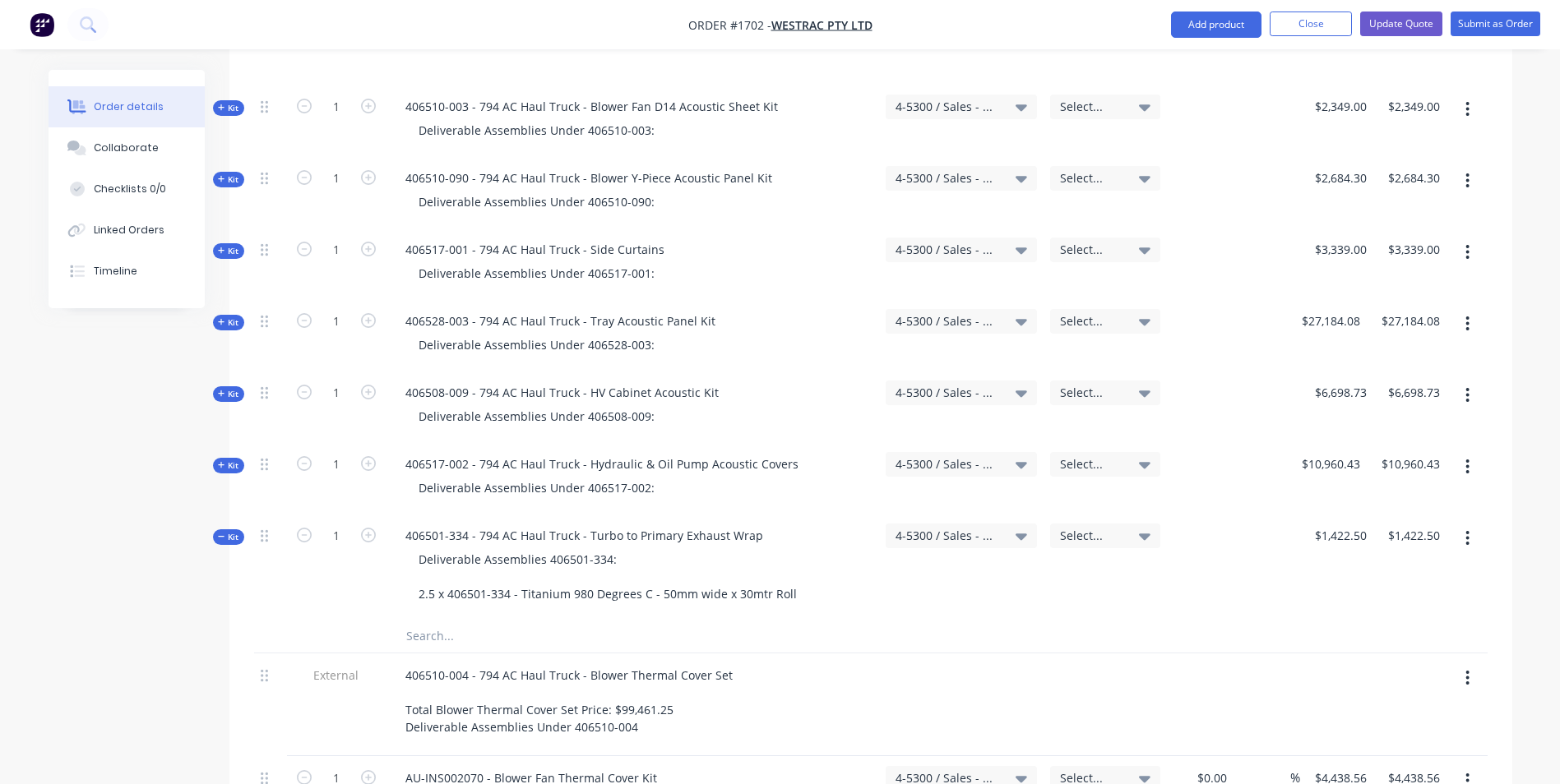
click at [232, 531] on span "Kit" at bounding box center [229, 537] width 21 height 12
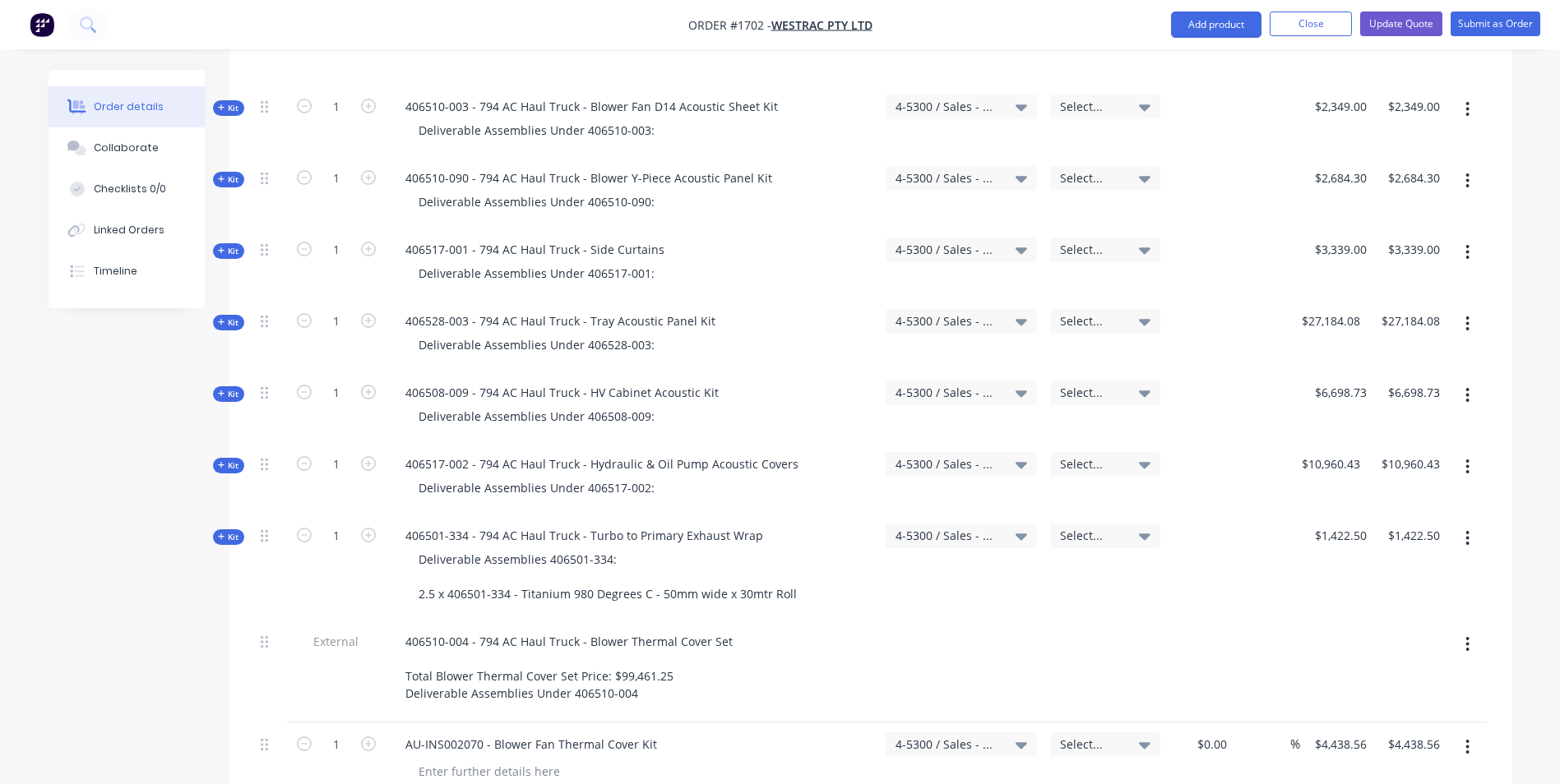
click at [234, 531] on span "Kit" at bounding box center [229, 537] width 21 height 12
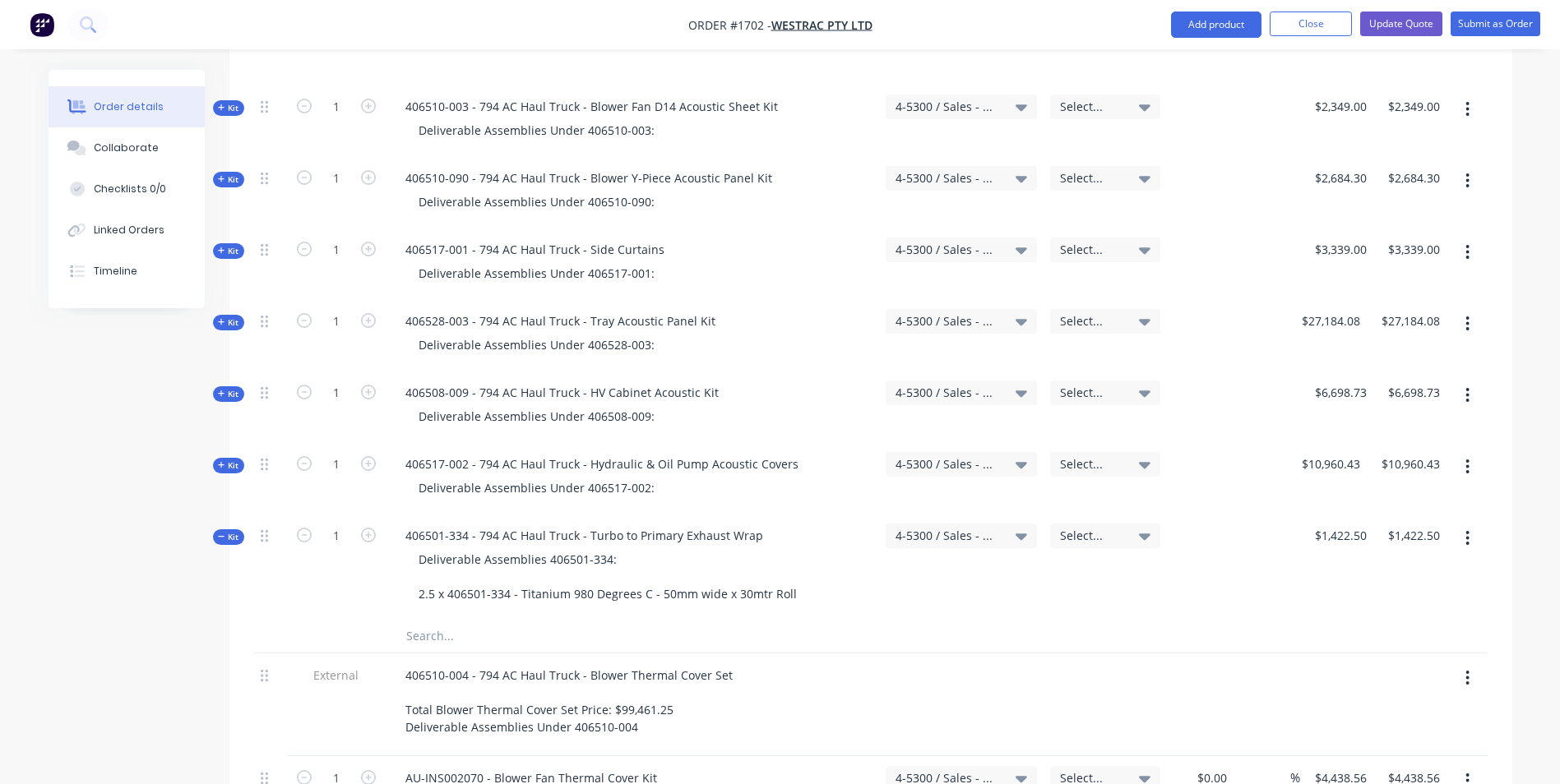
click at [234, 531] on span "Kit" at bounding box center [229, 537] width 21 height 12
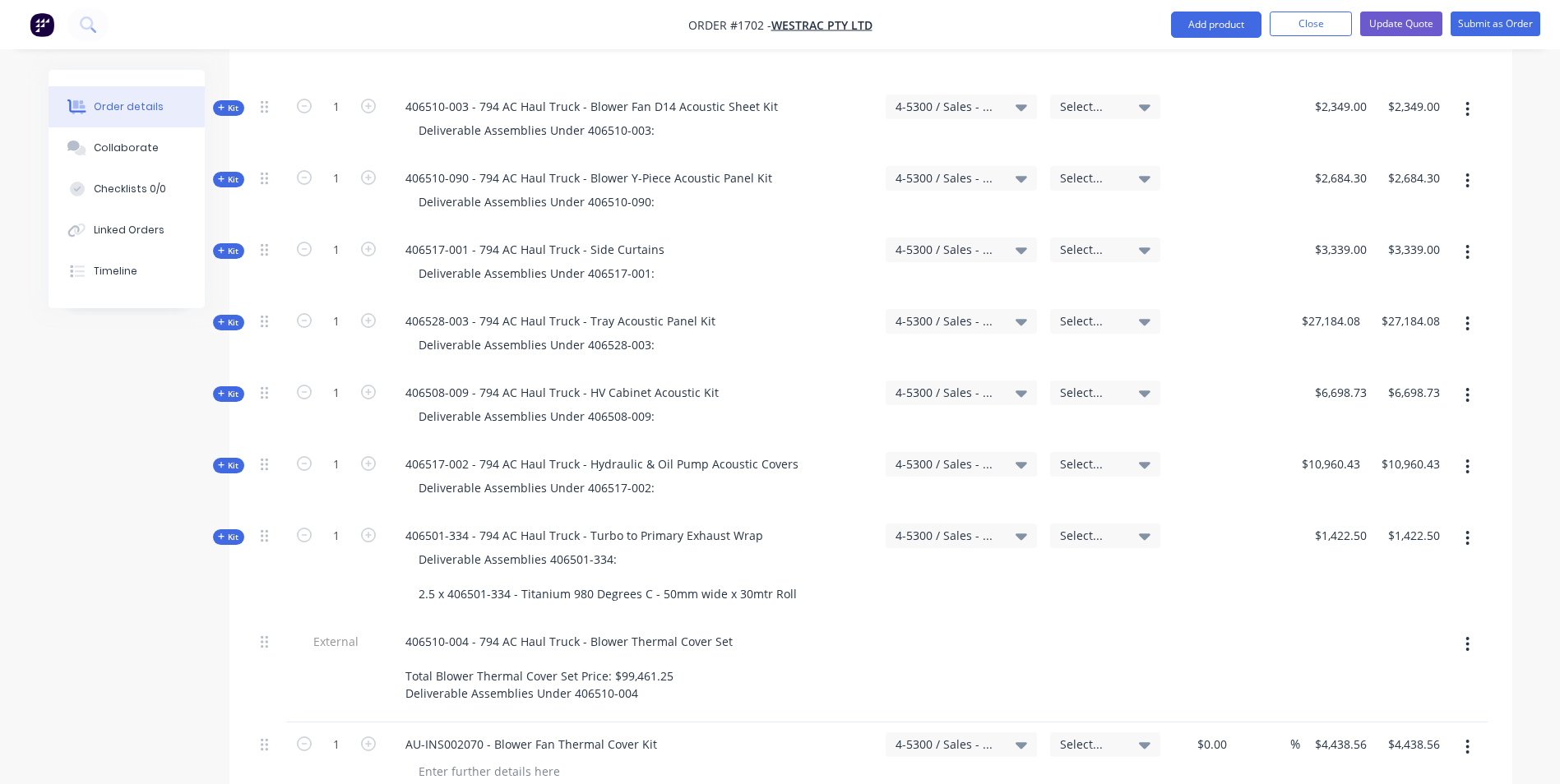
click at [235, 460] on span "Kit" at bounding box center [229, 466] width 21 height 12
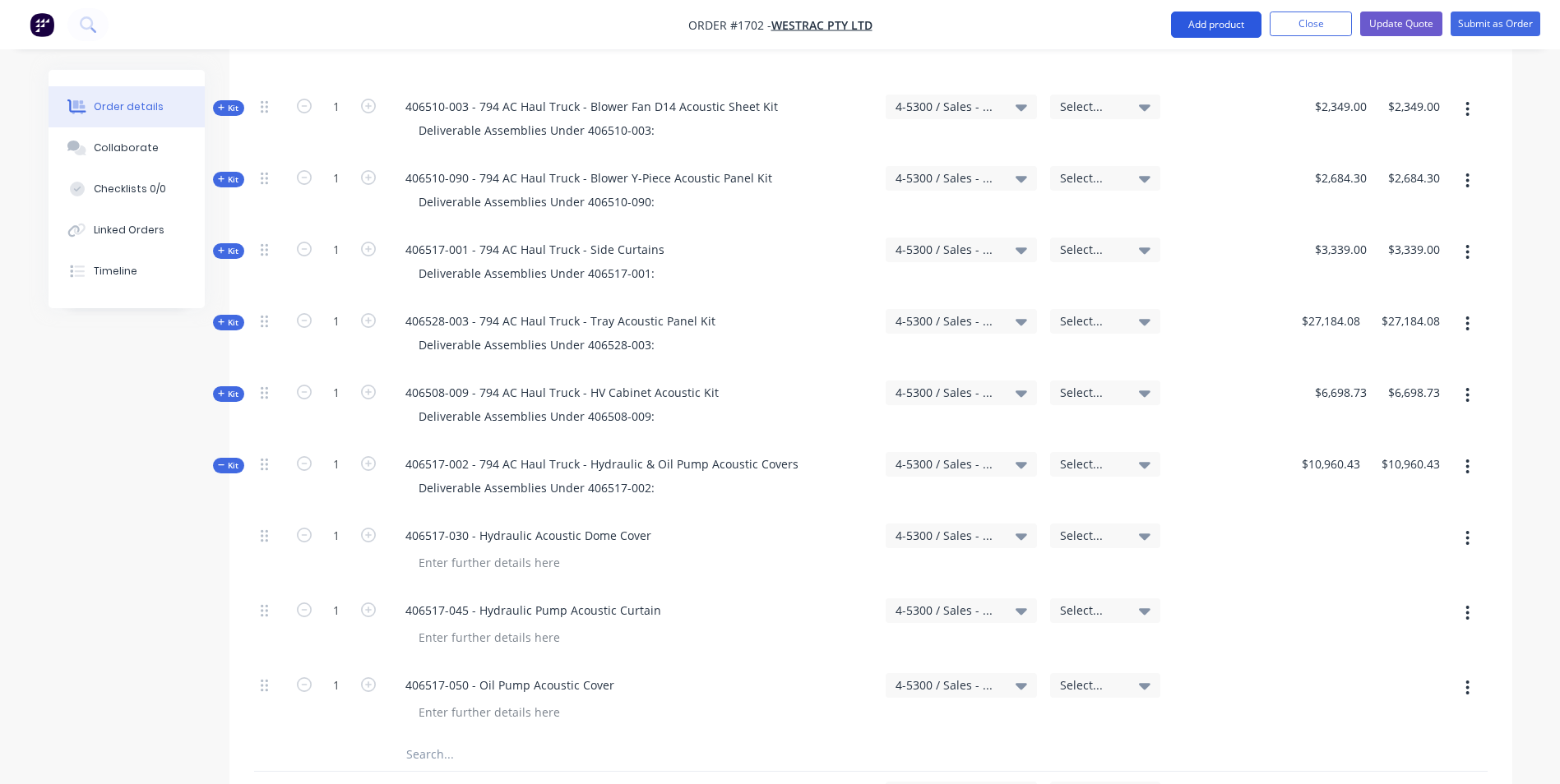
click at [1228, 28] on button "Add product" at bounding box center [1216, 25] width 91 height 26
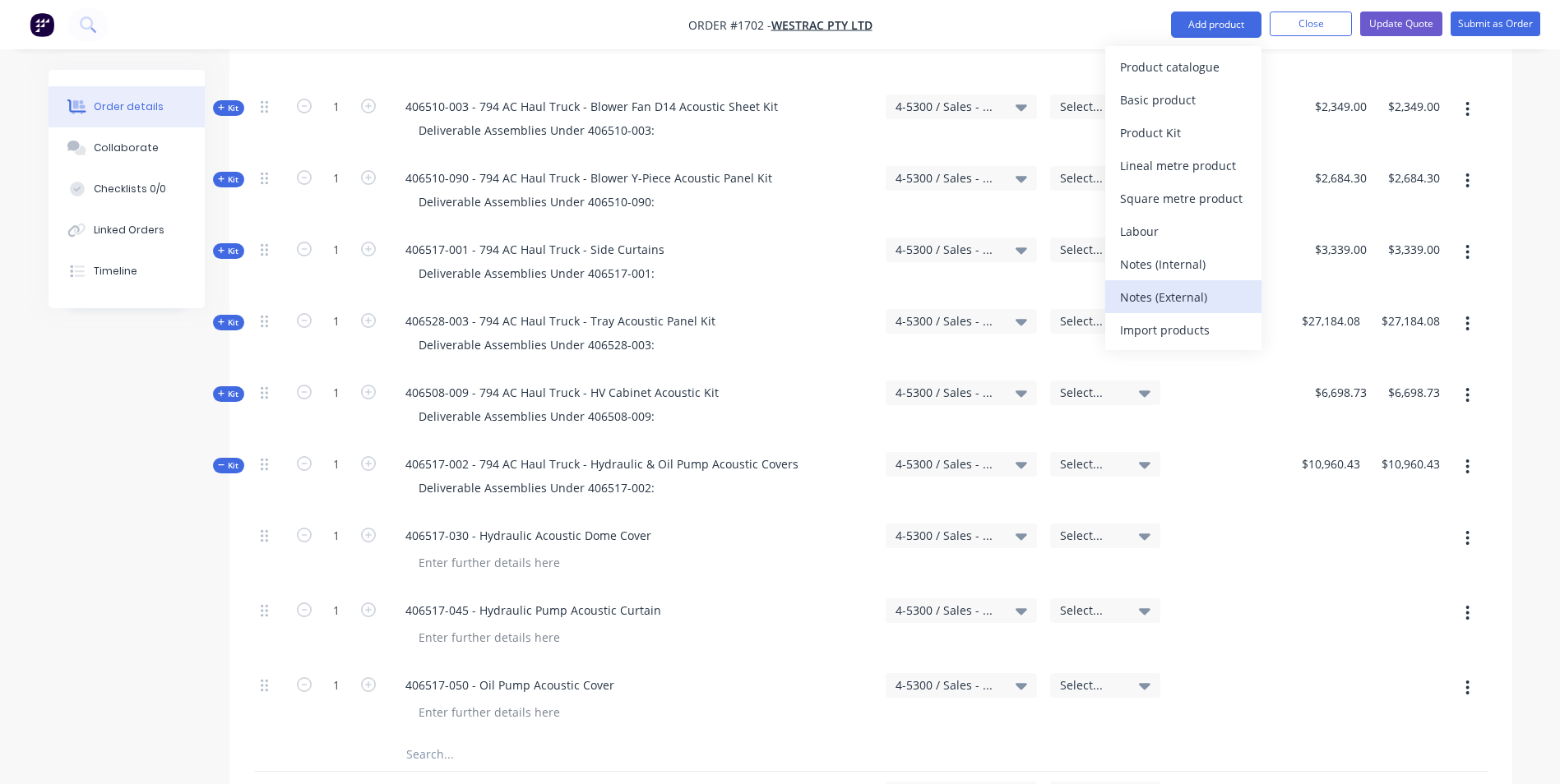
click at [1170, 299] on div "Notes (External)" at bounding box center [1183, 297] width 127 height 24
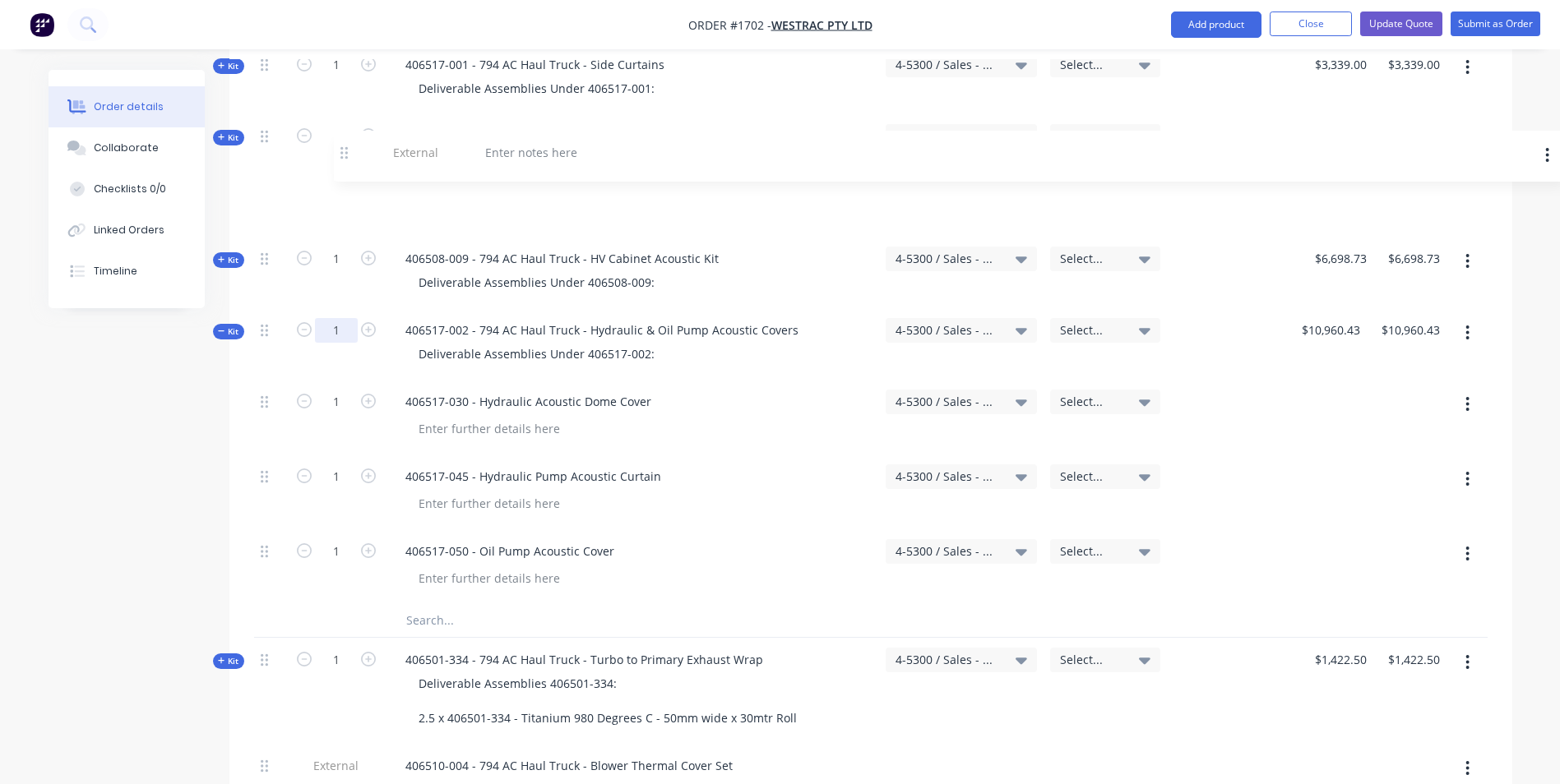
scroll to position [3472, 0]
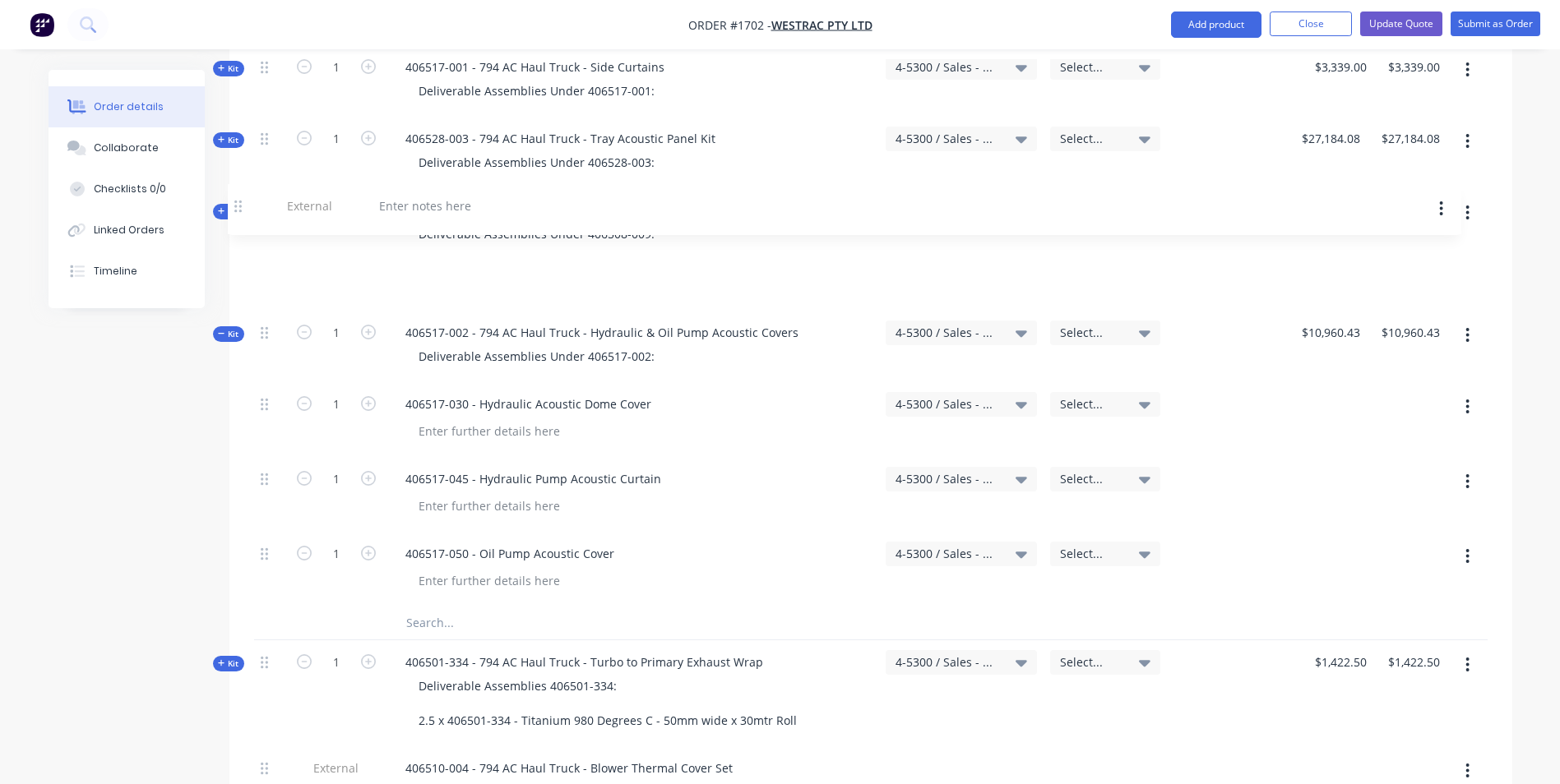
drag, startPoint x: 268, startPoint y: 452, endPoint x: 247, endPoint y: 199, distance: 253.9
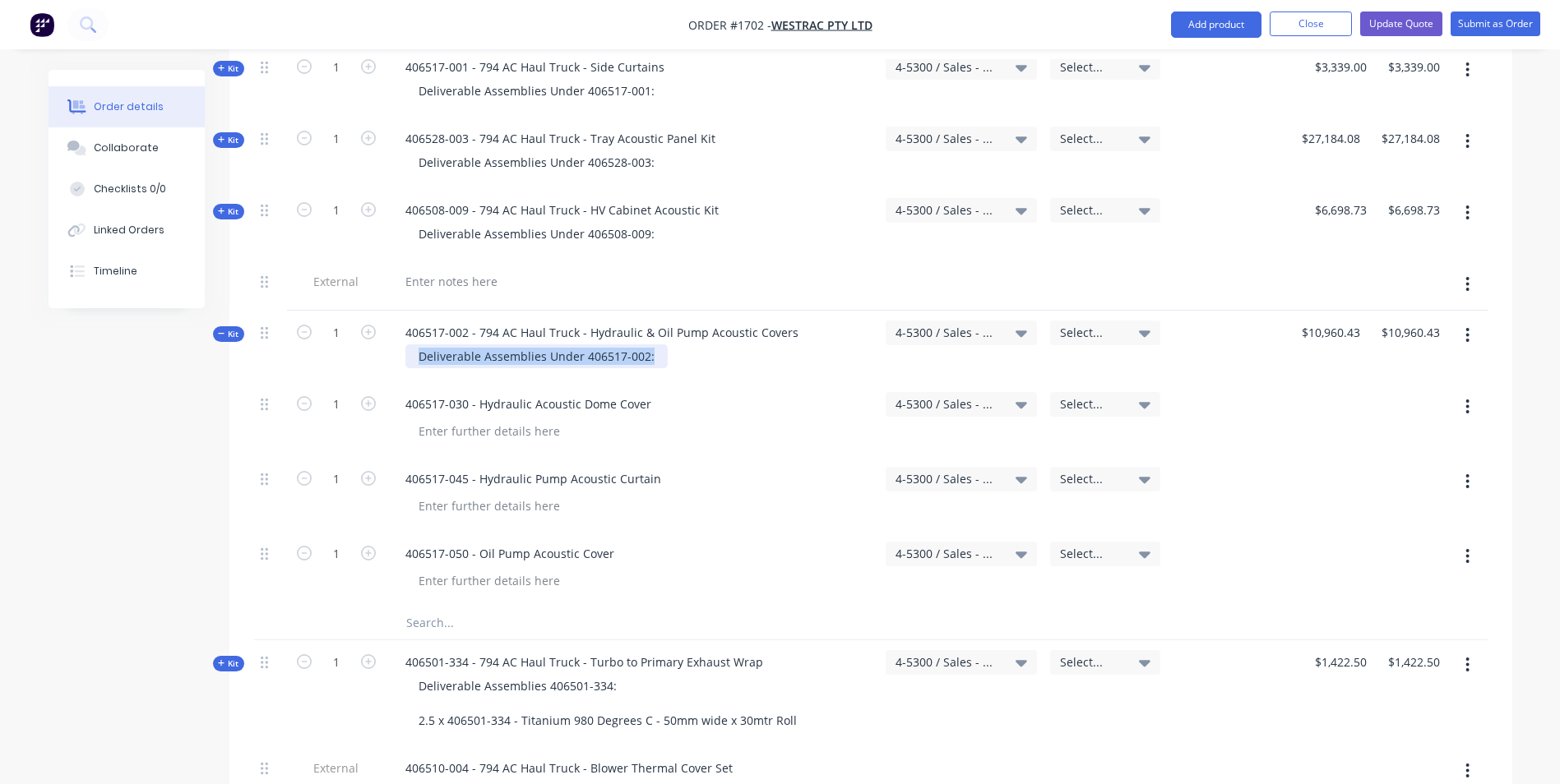
drag, startPoint x: 648, startPoint y: 289, endPoint x: 420, endPoint y: 285, distance: 228.0
click at [420, 345] on div "Deliverable Assemblies Under 406517-002:" at bounding box center [536, 356] width 262 height 24
click at [422, 321] on div "406517-002 - 794 AC Haul Truck - Hydraulic & Oil Pump Acoustic Covers" at bounding box center [602, 332] width 420 height 24
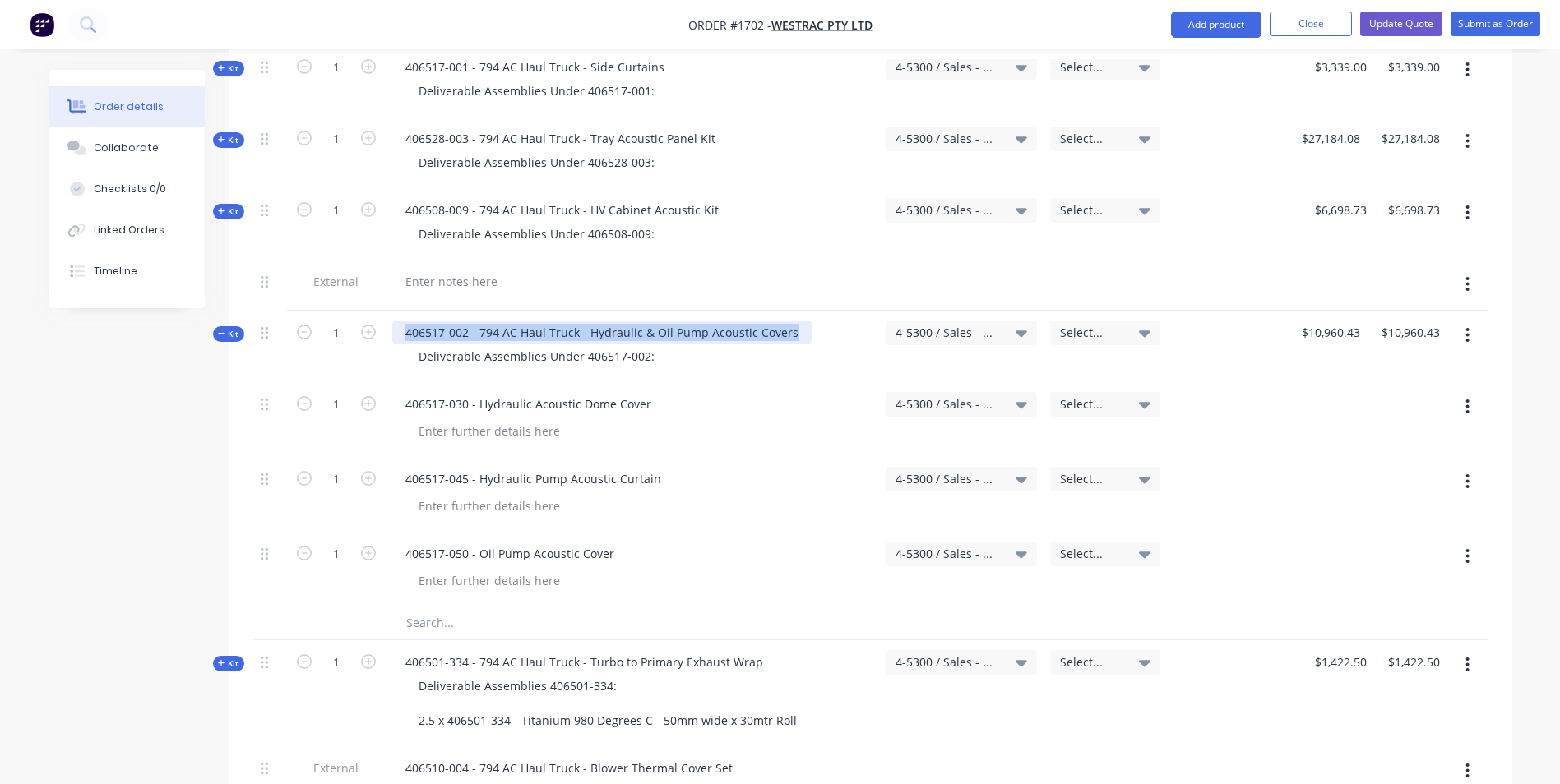
drag, startPoint x: 790, startPoint y: 262, endPoint x: 404, endPoint y: 264, distance: 386.0
click at [404, 321] on div "406517-002 - 794 AC Haul Truck - Hydraulic & Oil Pump Acoustic Covers" at bounding box center [602, 332] width 420 height 24
copy div "406517-002 - 794 AC Haul Truck - Hydraulic & Oil Pump Acoustic Covers"
click at [438, 270] on div at bounding box center [452, 281] width 118 height 24
paste div
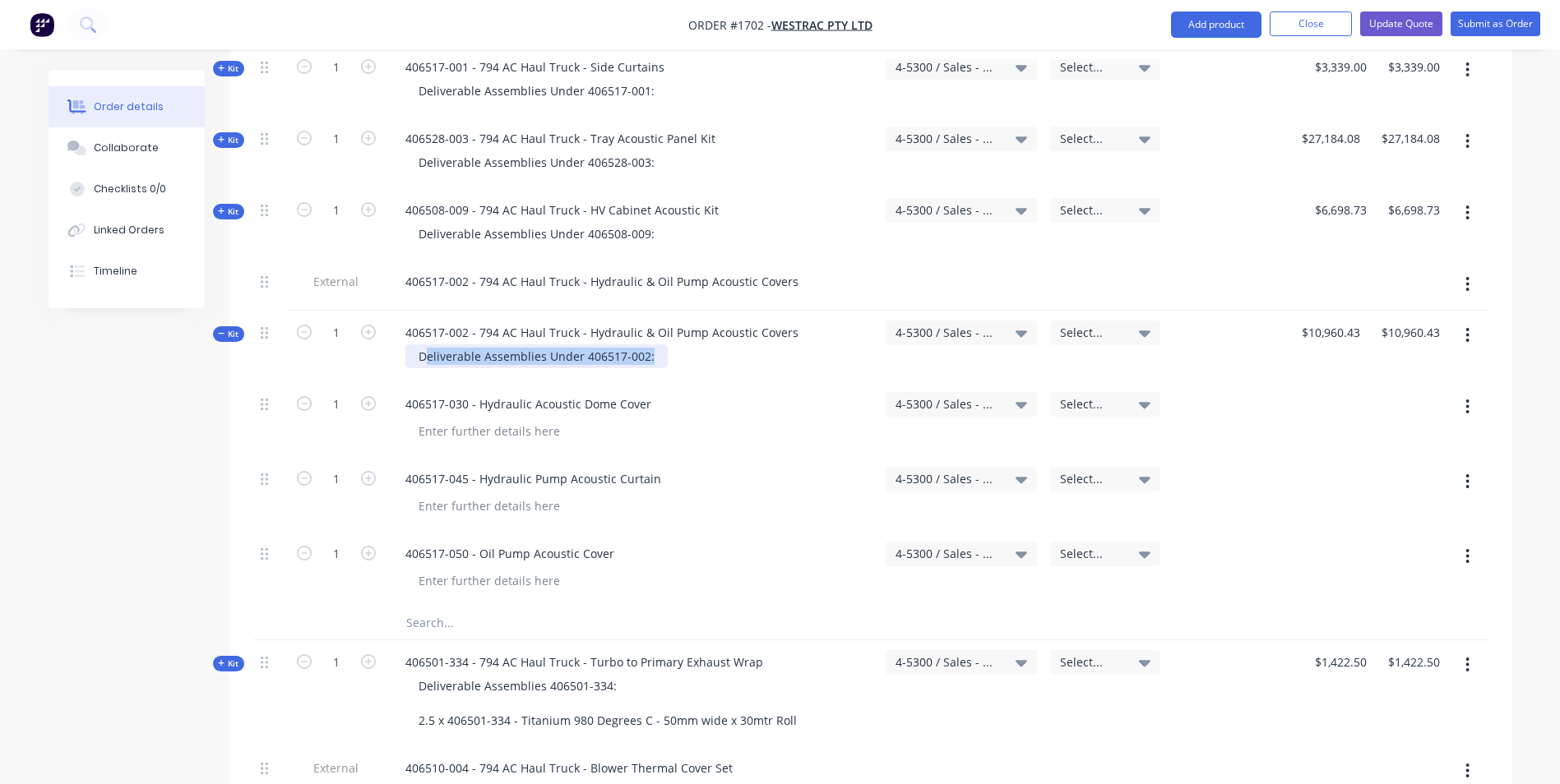
drag, startPoint x: 653, startPoint y: 289, endPoint x: 425, endPoint y: 290, distance: 228.0
click at [425, 345] on div "Deliverable Assemblies Under 406517-002:" at bounding box center [536, 356] width 262 height 24
click at [533, 345] on div "Deliverable Assemblies Under 406517-002:" at bounding box center [536, 356] width 262 height 24
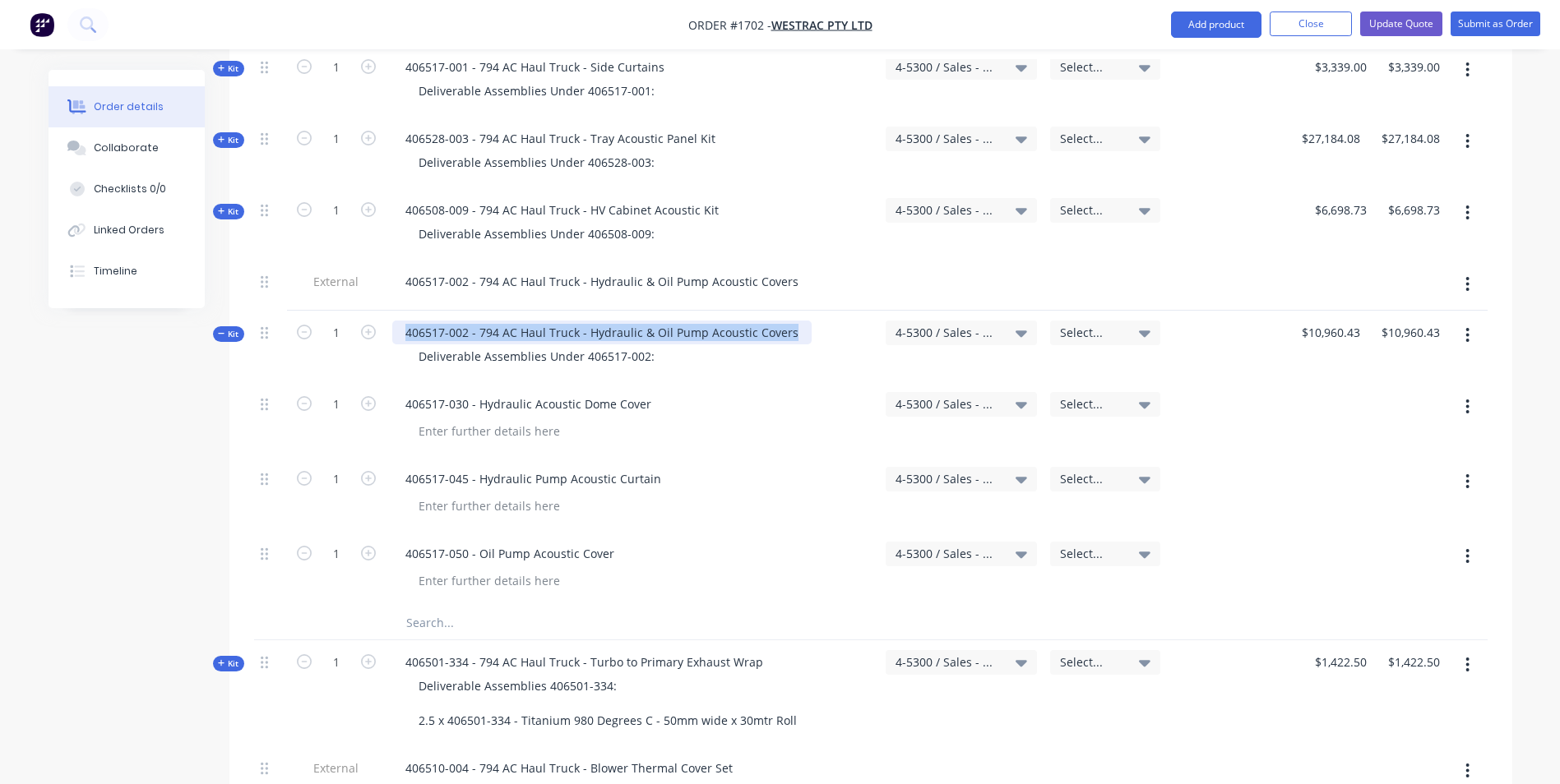
drag, startPoint x: 787, startPoint y: 265, endPoint x: 402, endPoint y: 263, distance: 385.0
click at [402, 321] on div "406517-002 - 794 AC Haul Truck - Hydraulic & Oil Pump Acoustic Covers" at bounding box center [602, 332] width 420 height 24
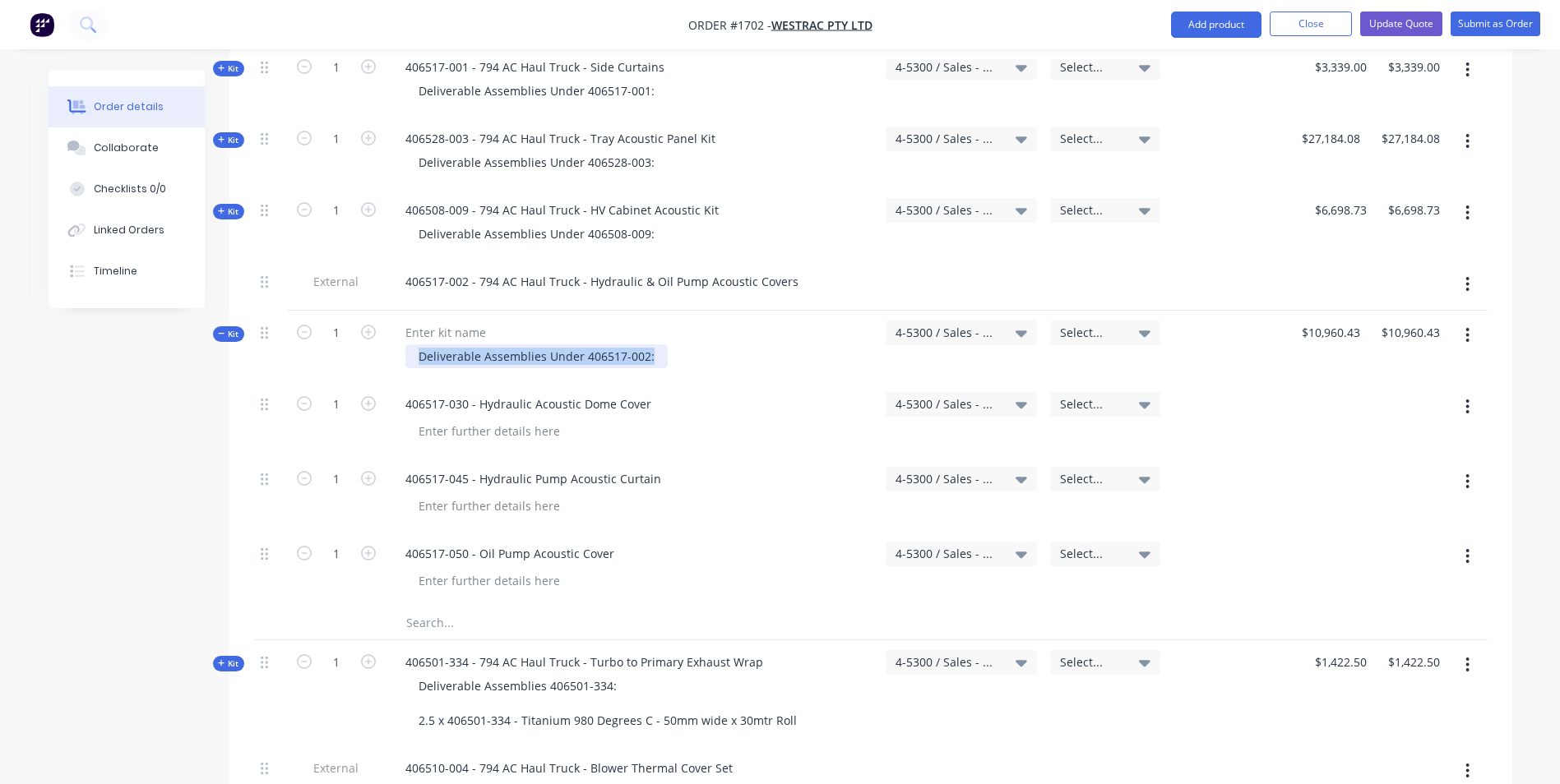
drag, startPoint x: 652, startPoint y: 286, endPoint x: 411, endPoint y: 283, distance: 241.0
click at [411, 345] on div "Deliverable Assemblies Under 406517-002:" at bounding box center [536, 356] width 262 height 24
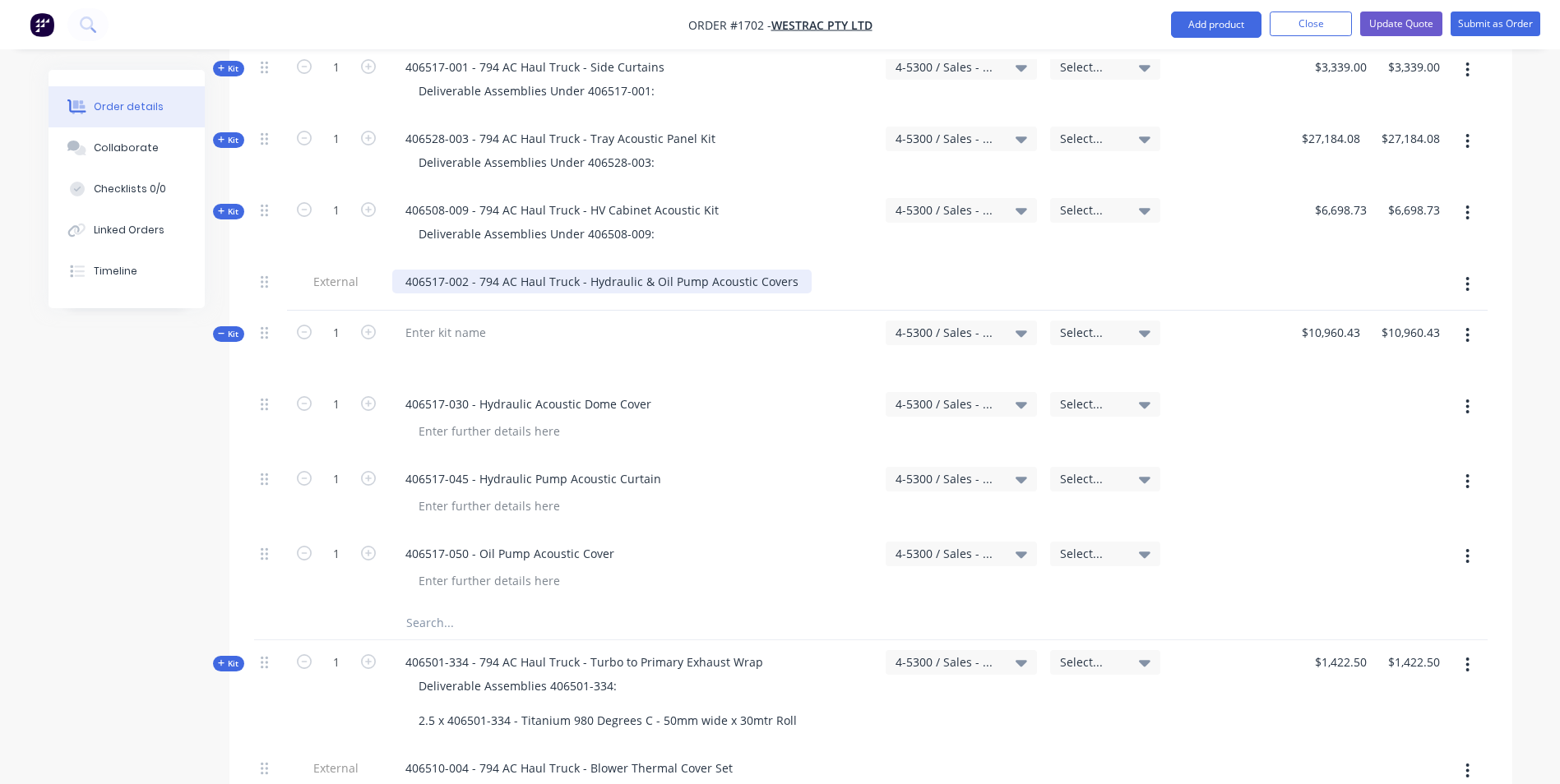
click at [789, 270] on div "406517-002 - 794 AC Haul Truck - Hydraulic & Oil Pump Acoustic Covers" at bounding box center [602, 281] width 420 height 24
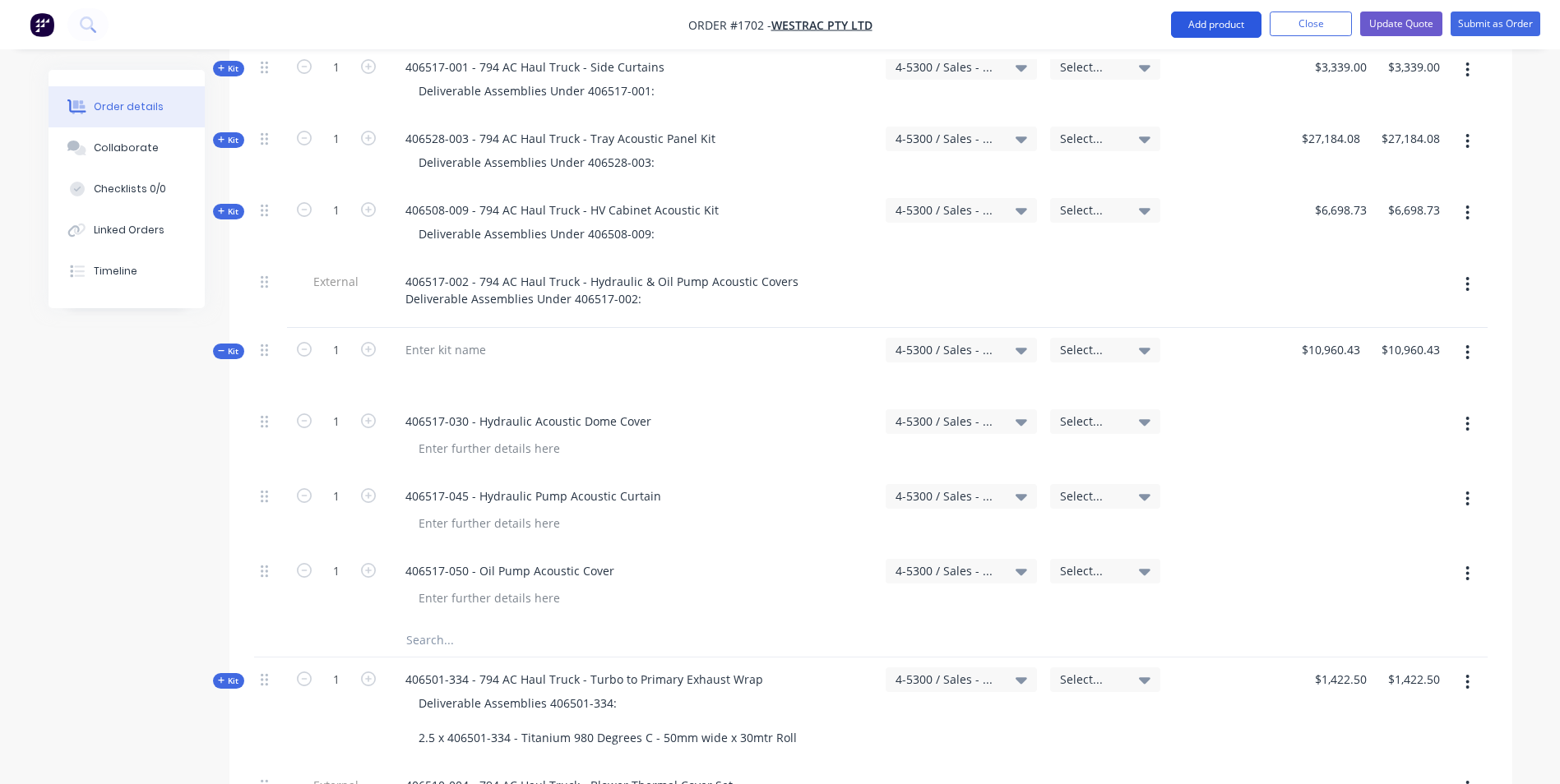
click at [1205, 24] on button "Add product" at bounding box center [1216, 25] width 91 height 26
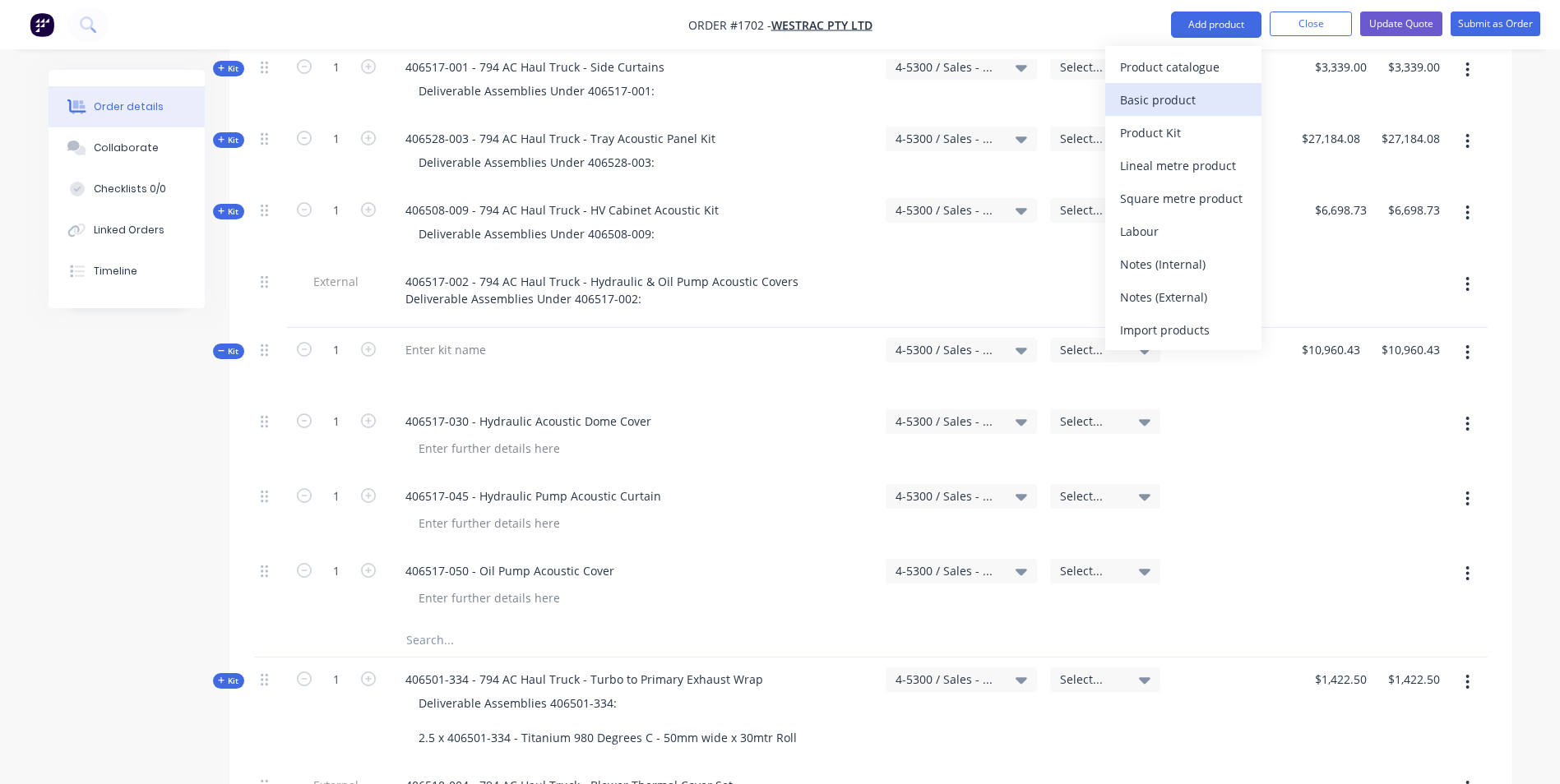
click at [1153, 97] on div "Basic product" at bounding box center [1183, 100] width 127 height 24
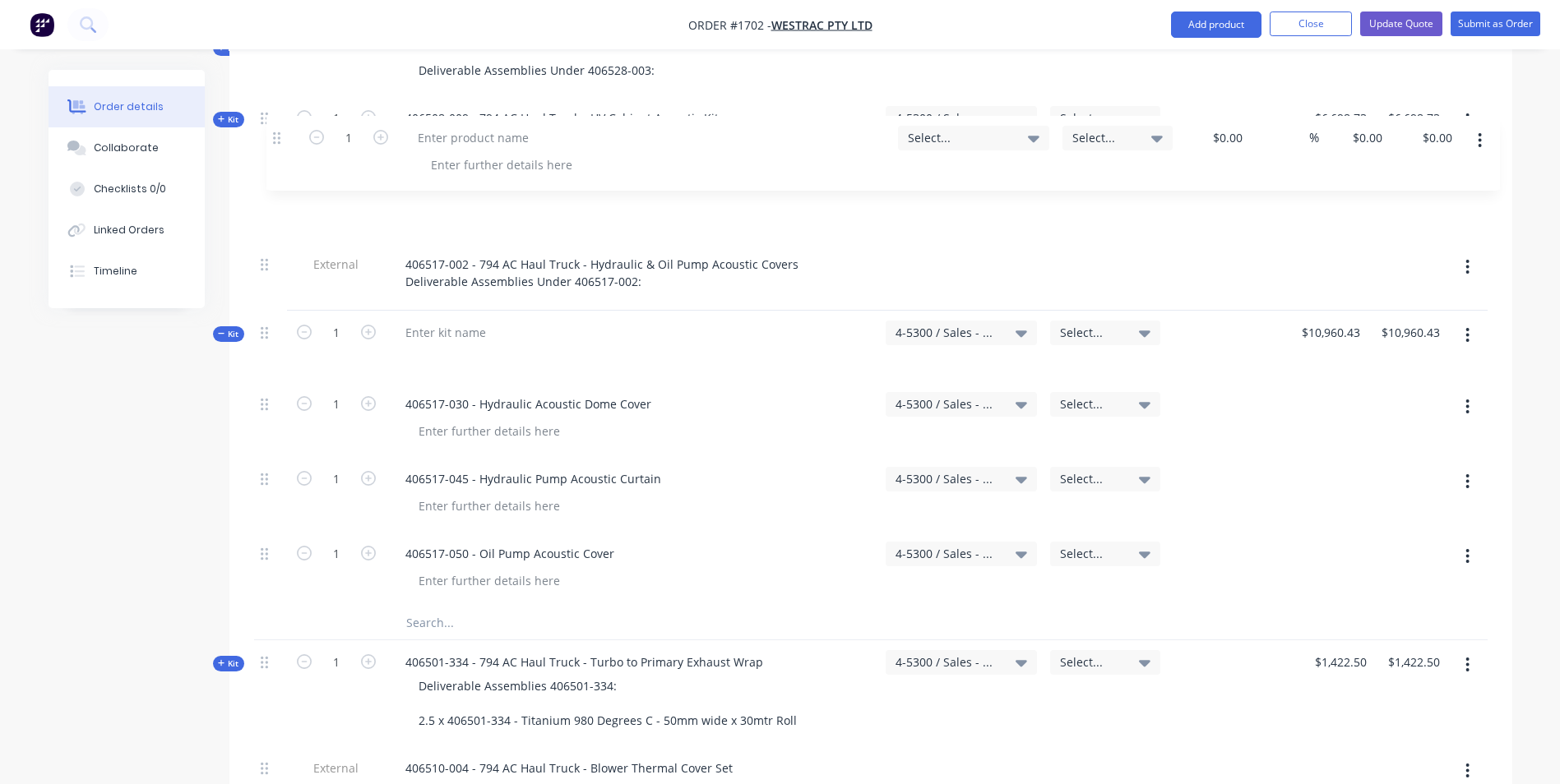
scroll to position [3556, 0]
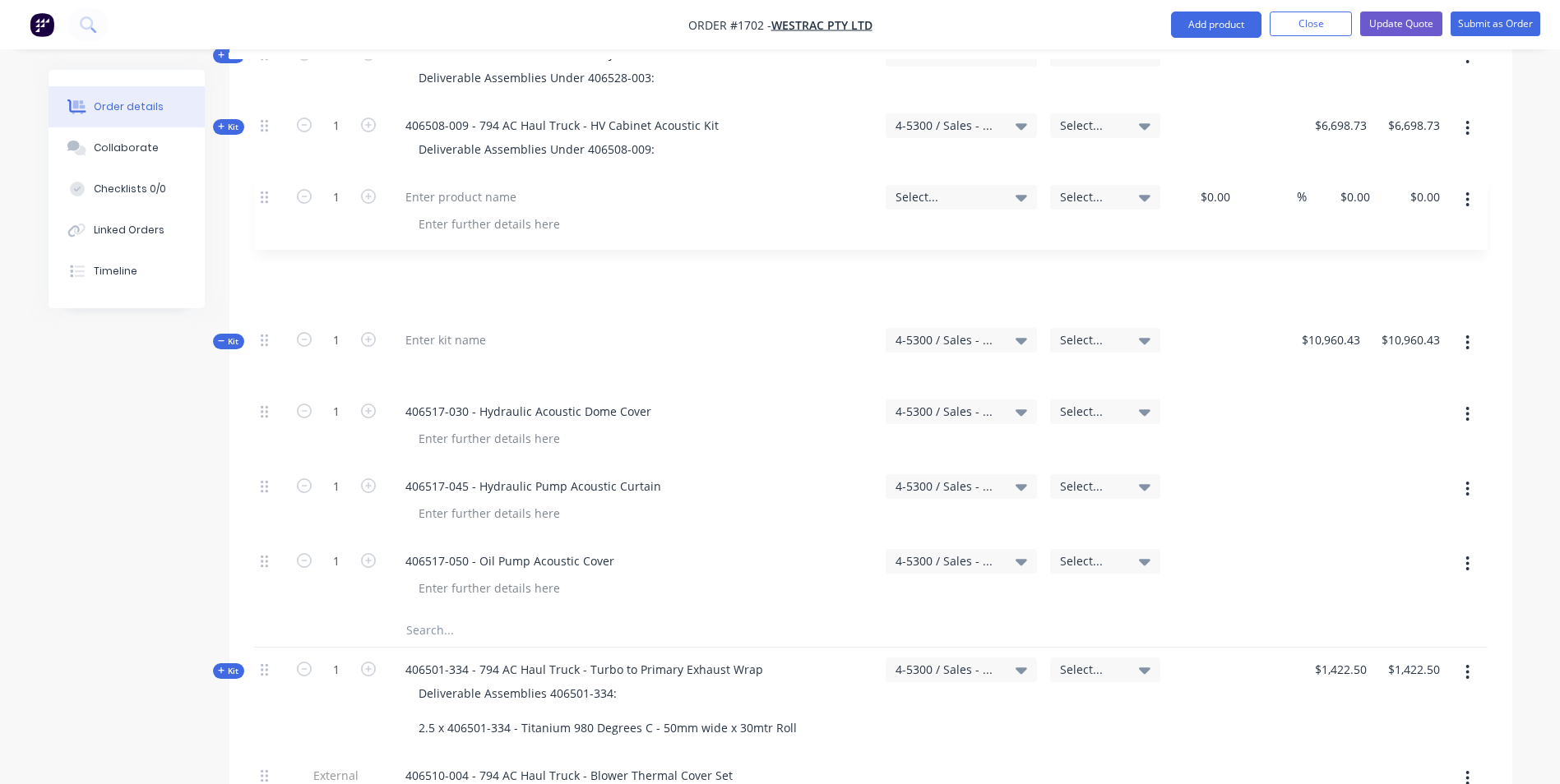
drag, startPoint x: 262, startPoint y: 429, endPoint x: 261, endPoint y: 189, distance: 240.0
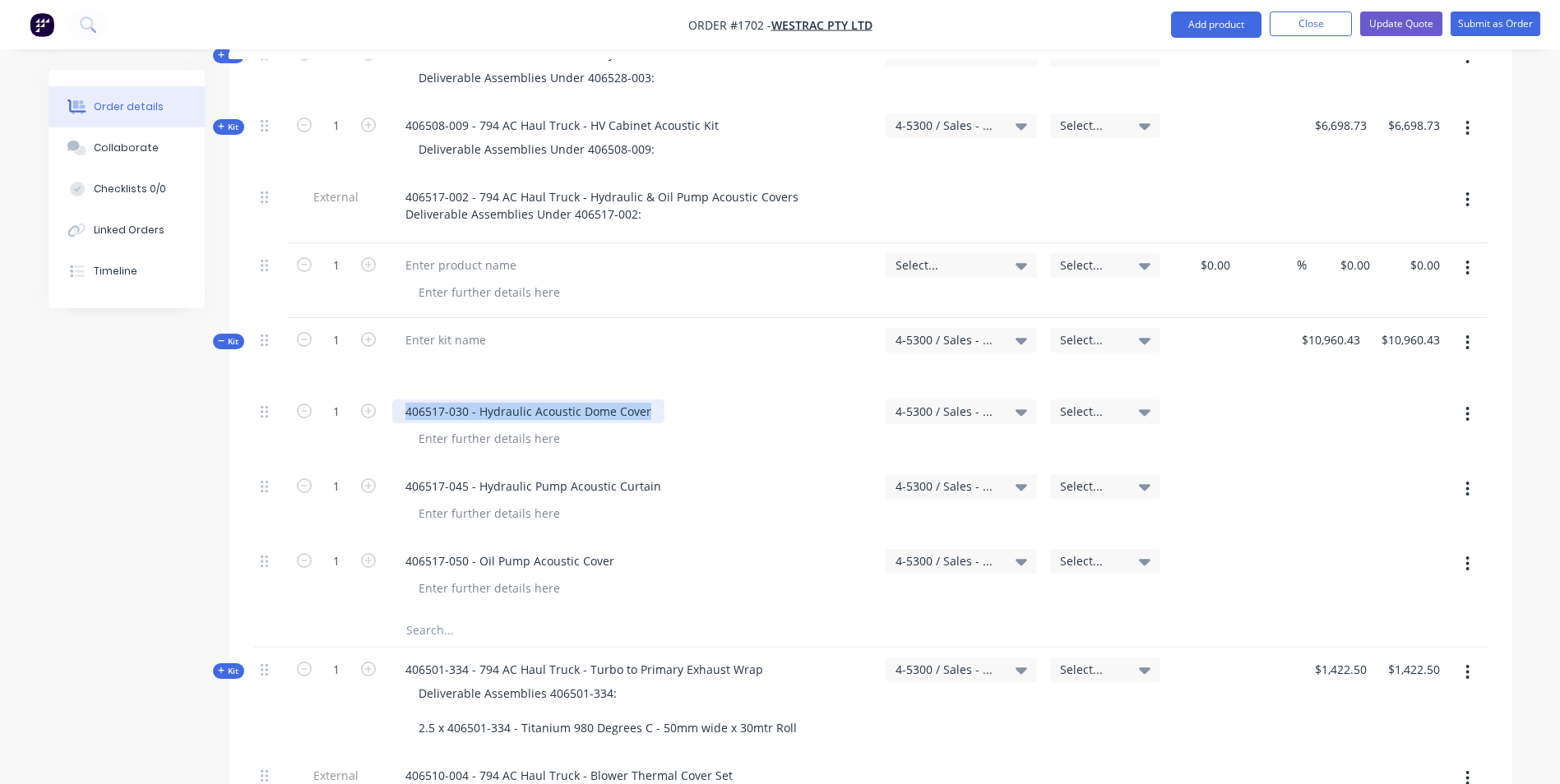
drag, startPoint x: 650, startPoint y: 346, endPoint x: 404, endPoint y: 334, distance: 246.3
click at [404, 400] on div "406517-030 - Hydraulic Acoustic Dome Cover" at bounding box center [528, 411] width 272 height 24
click at [433, 253] on div at bounding box center [461, 265] width 137 height 24
paste div
click at [920, 257] on span "Select..." at bounding box center [947, 265] width 104 height 17
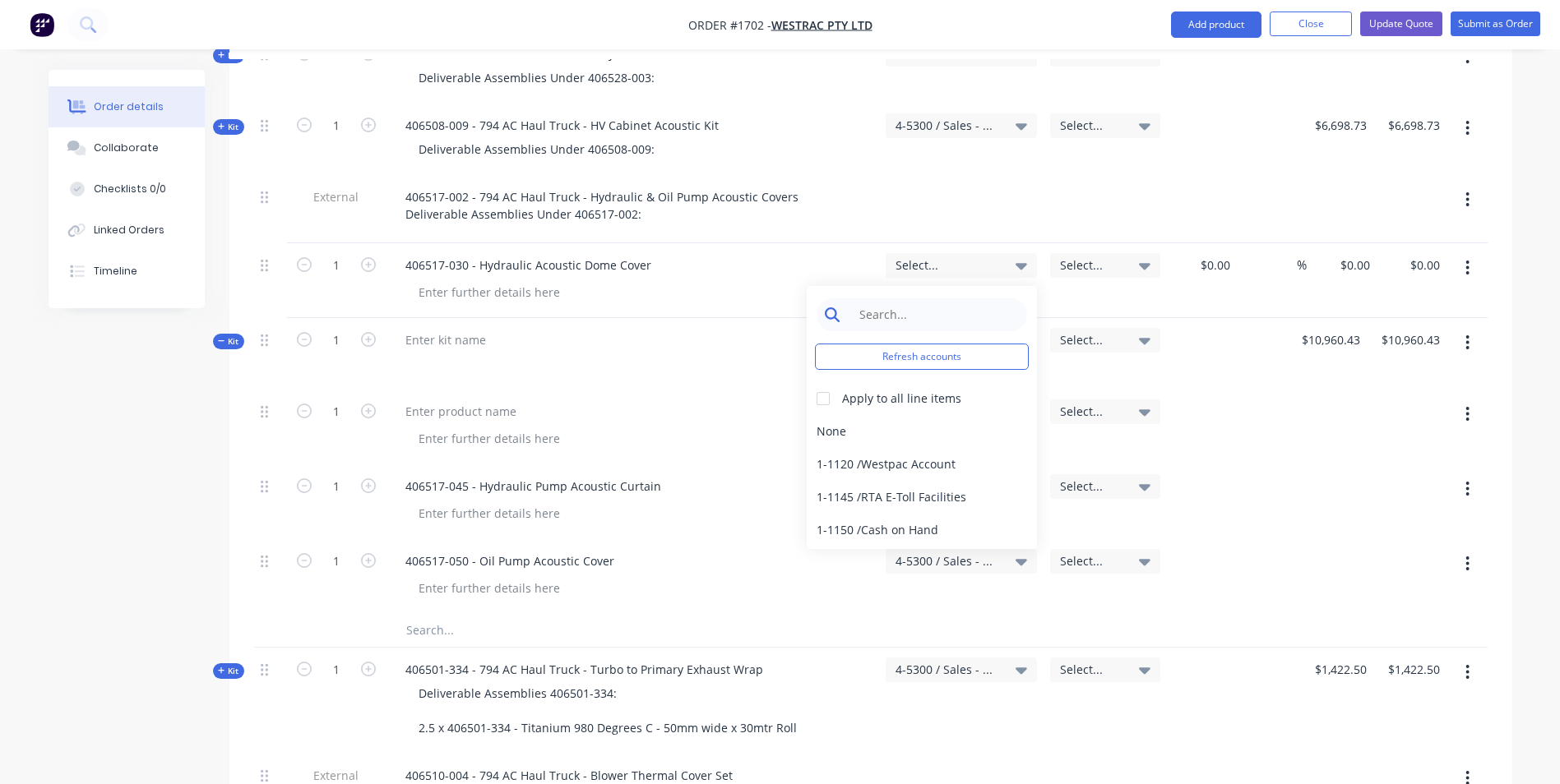
click at [884, 299] on input at bounding box center [934, 315] width 169 height 33
type input "4-5300"
click at [883, 415] on div "4-5300 / Sales - Mobile Machines Sound - Interco" at bounding box center [922, 432] width 230 height 33
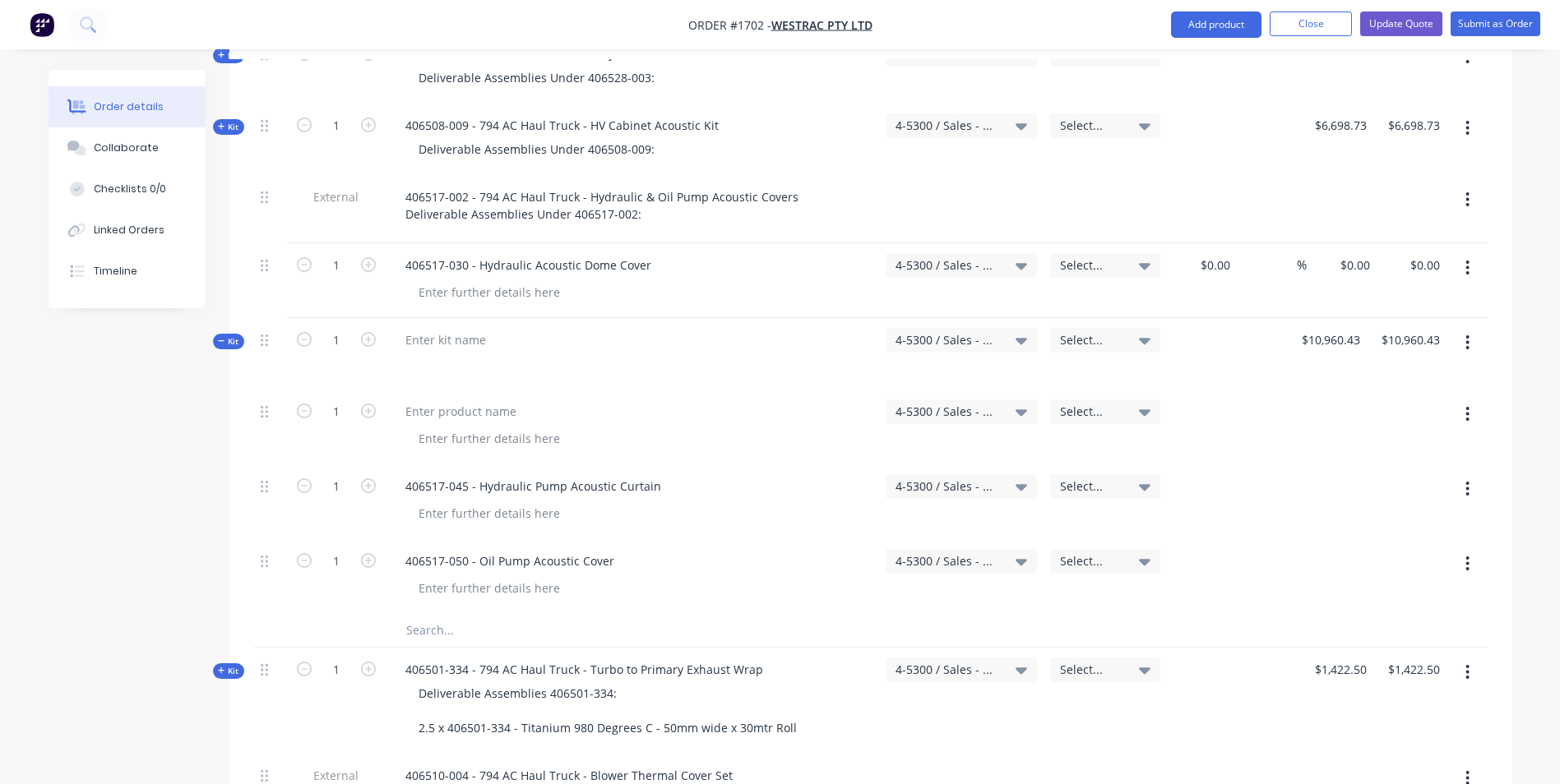
scroll to position [3474, 0]
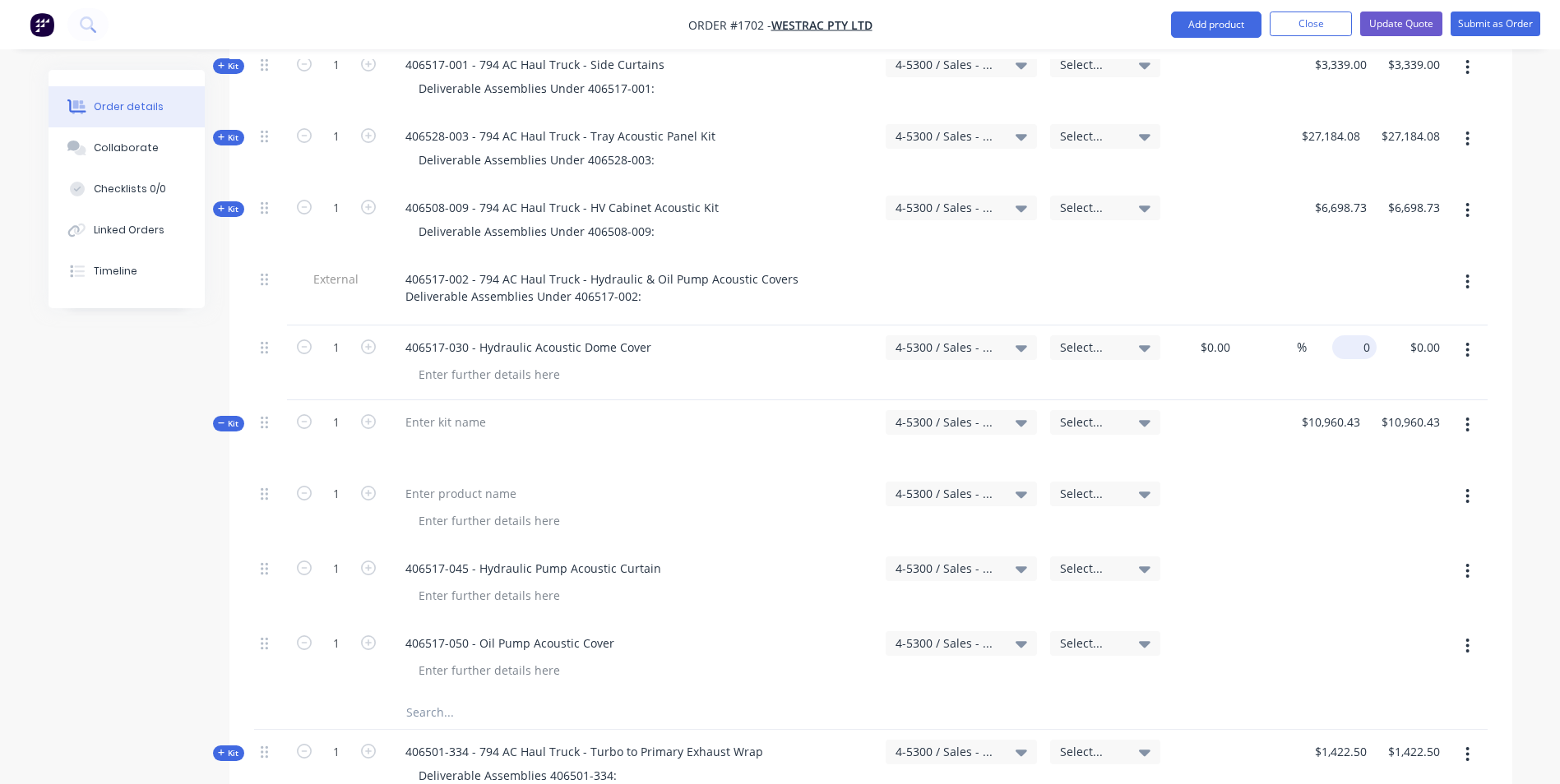
click at [1362, 336] on input "0" at bounding box center [1358, 347] width 38 height 24
type input "$4,710.48"
click at [1343, 326] on div "$4,710.48 4710.48" at bounding box center [1341, 363] width 70 height 75
click at [1467, 341] on icon "button" at bounding box center [1467, 350] width 4 height 18
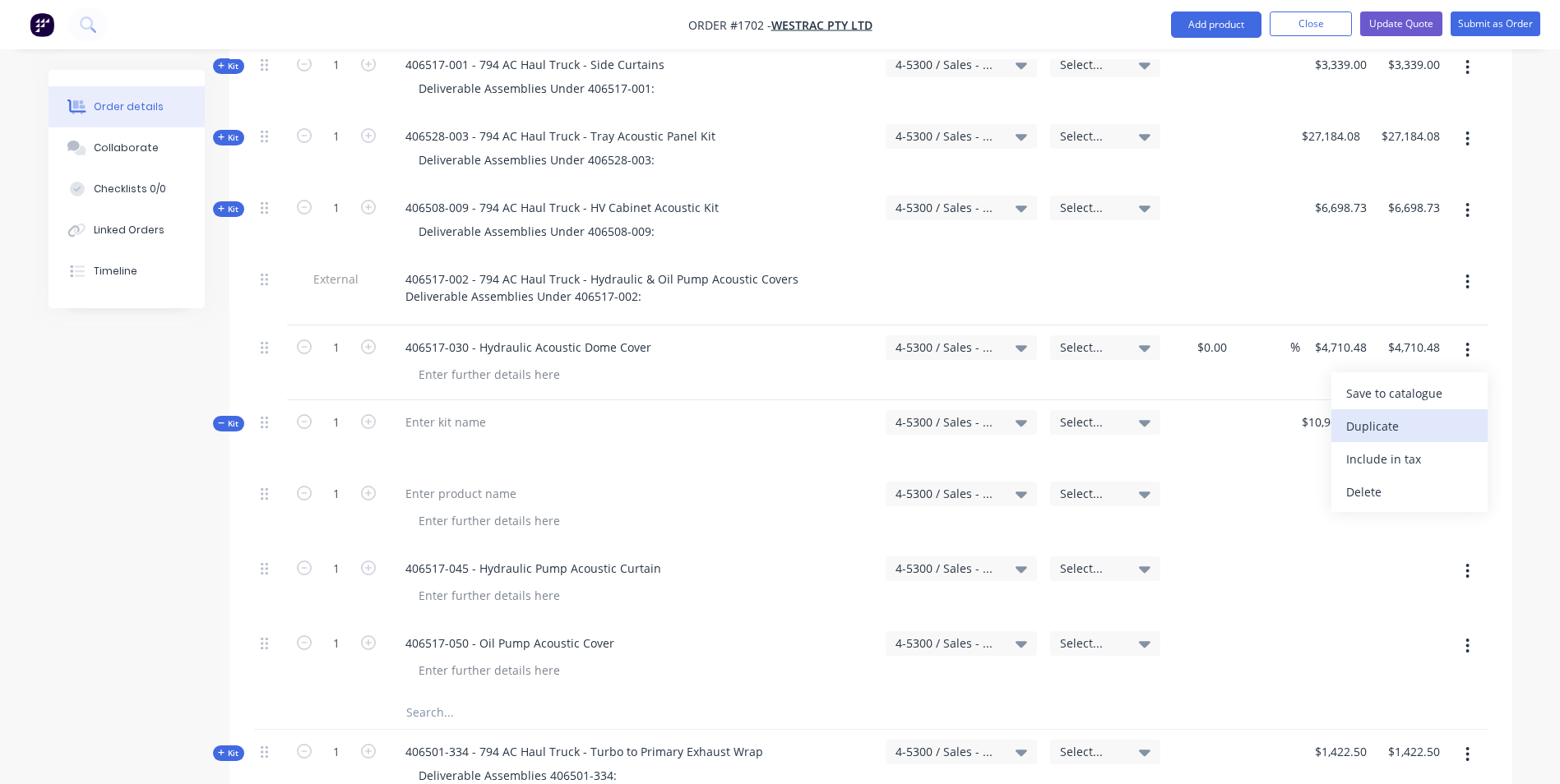
click at [1374, 415] on div "Duplicate" at bounding box center [1409, 426] width 127 height 24
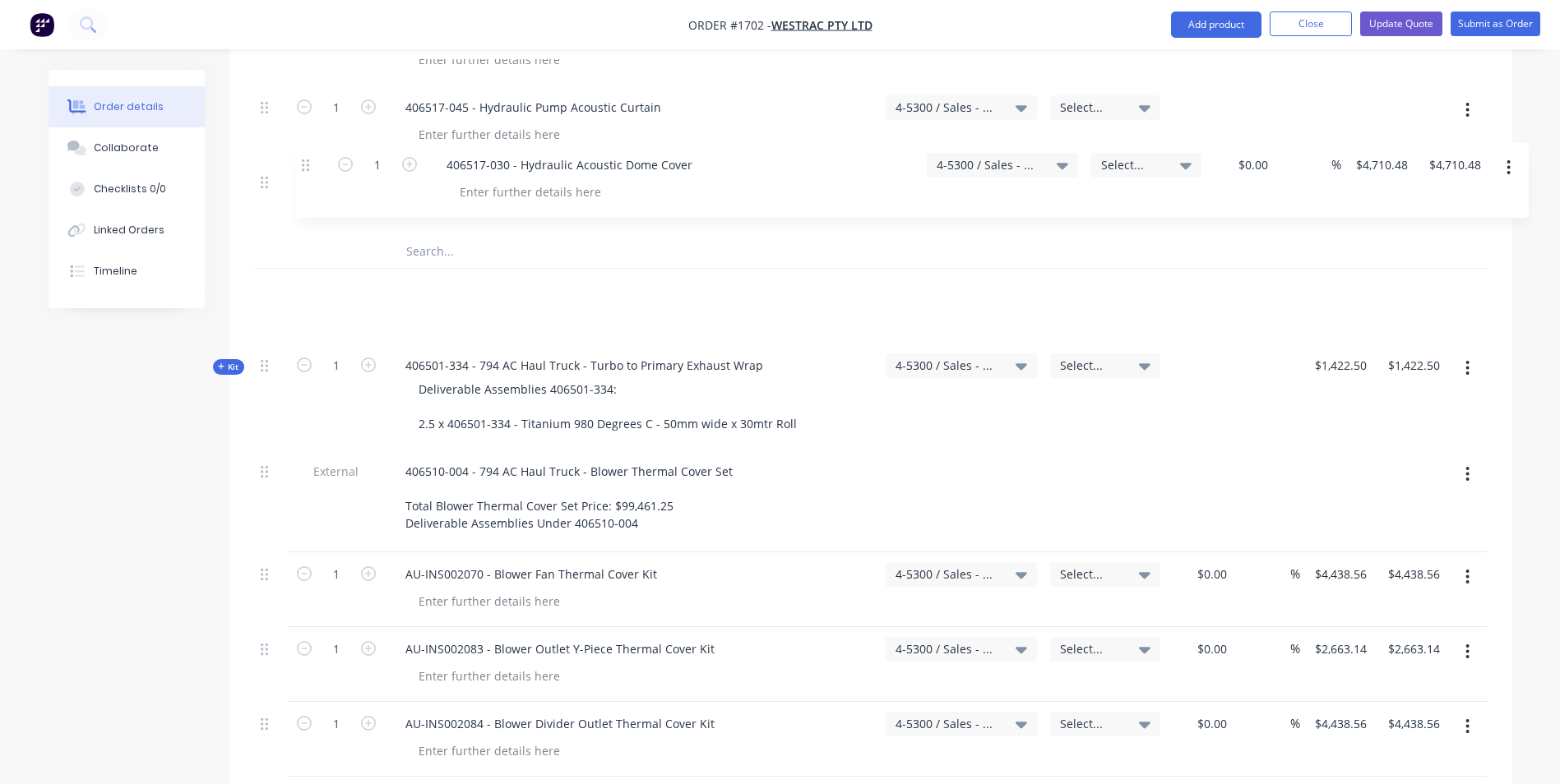
scroll to position [3930, 0]
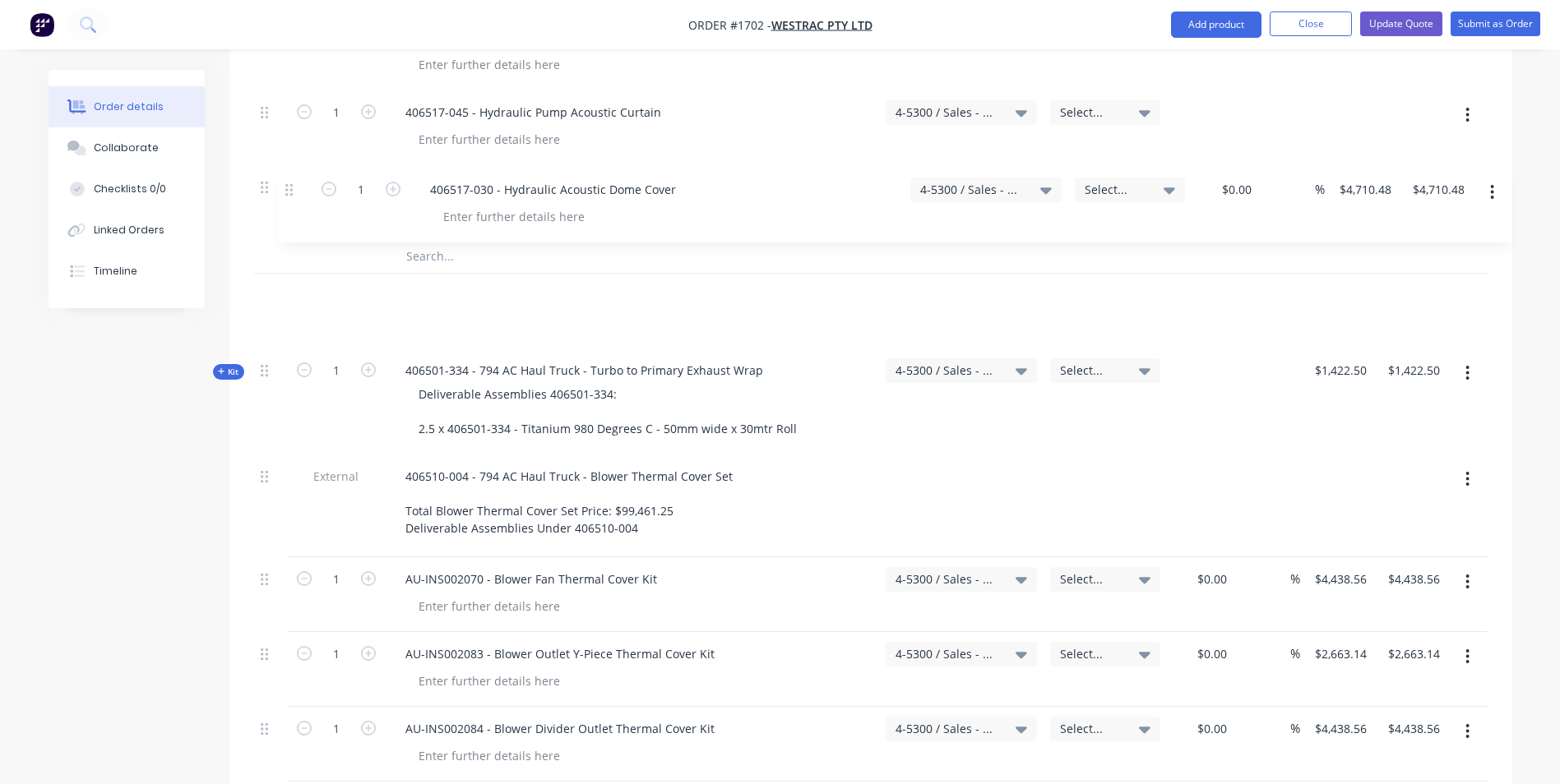
drag, startPoint x: 265, startPoint y: 338, endPoint x: 293, endPoint y: 187, distance: 153.6
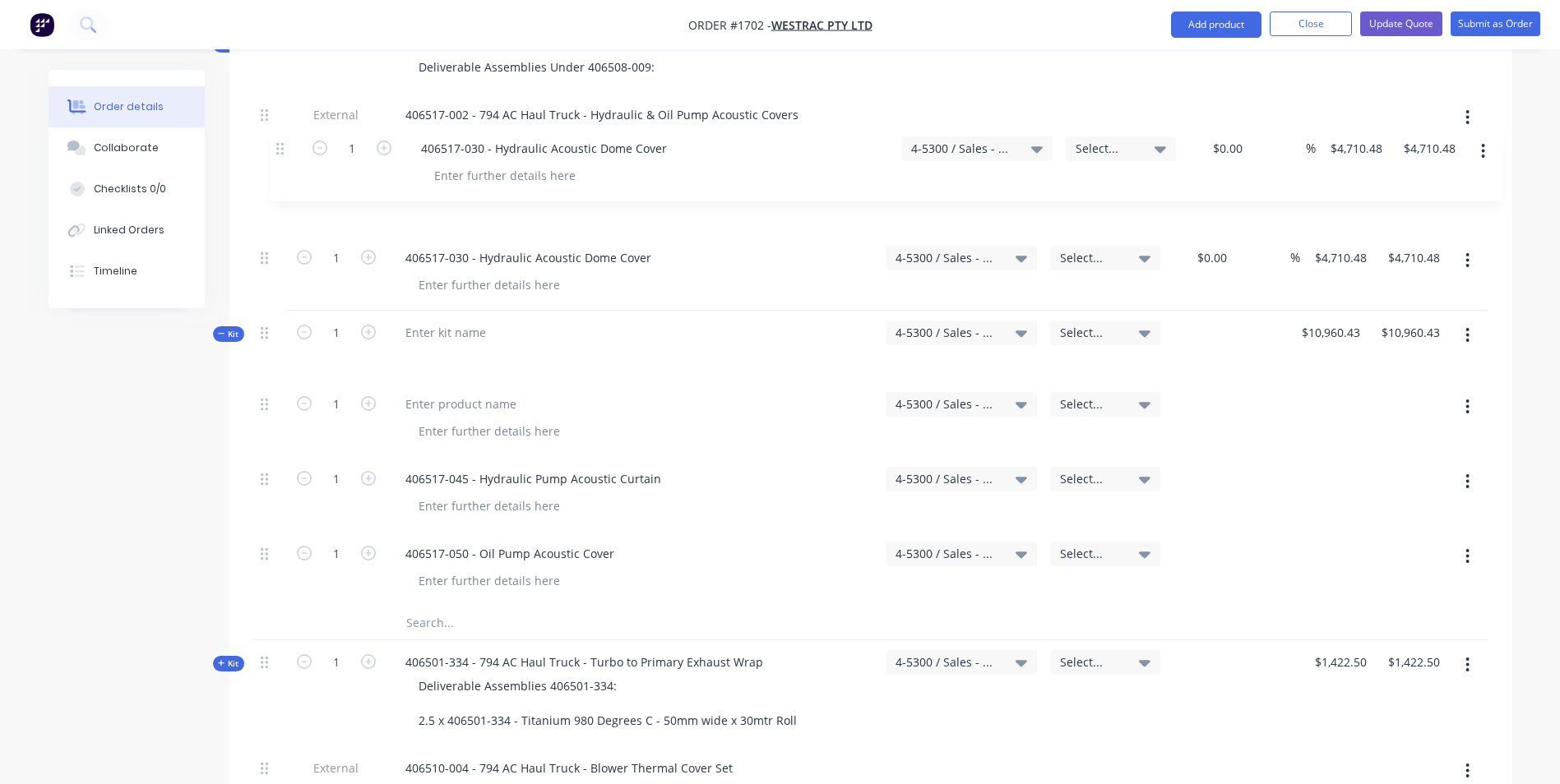
scroll to position [3631, 0]
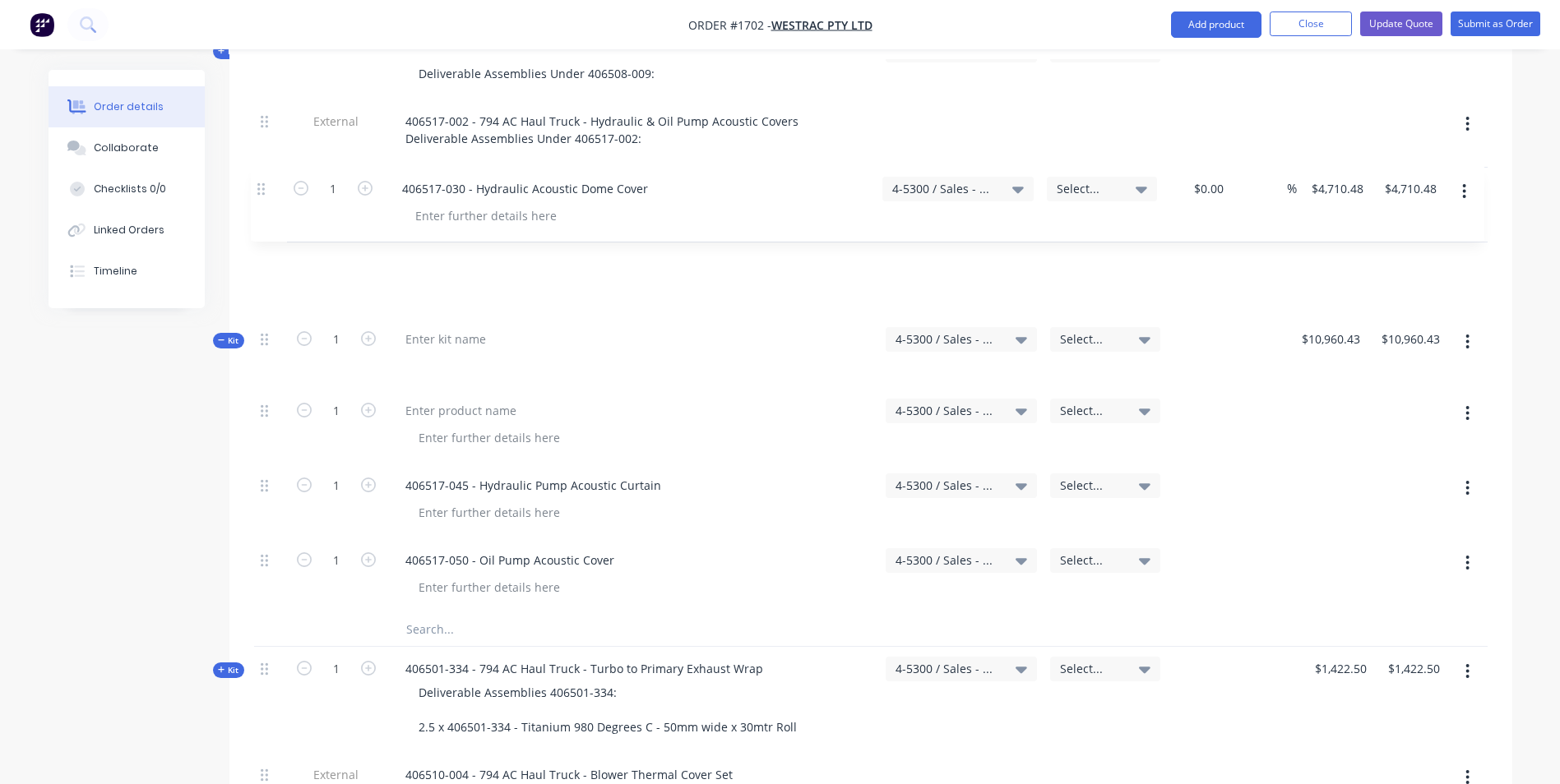
drag, startPoint x: 268, startPoint y: 476, endPoint x: 268, endPoint y: 176, distance: 300.0
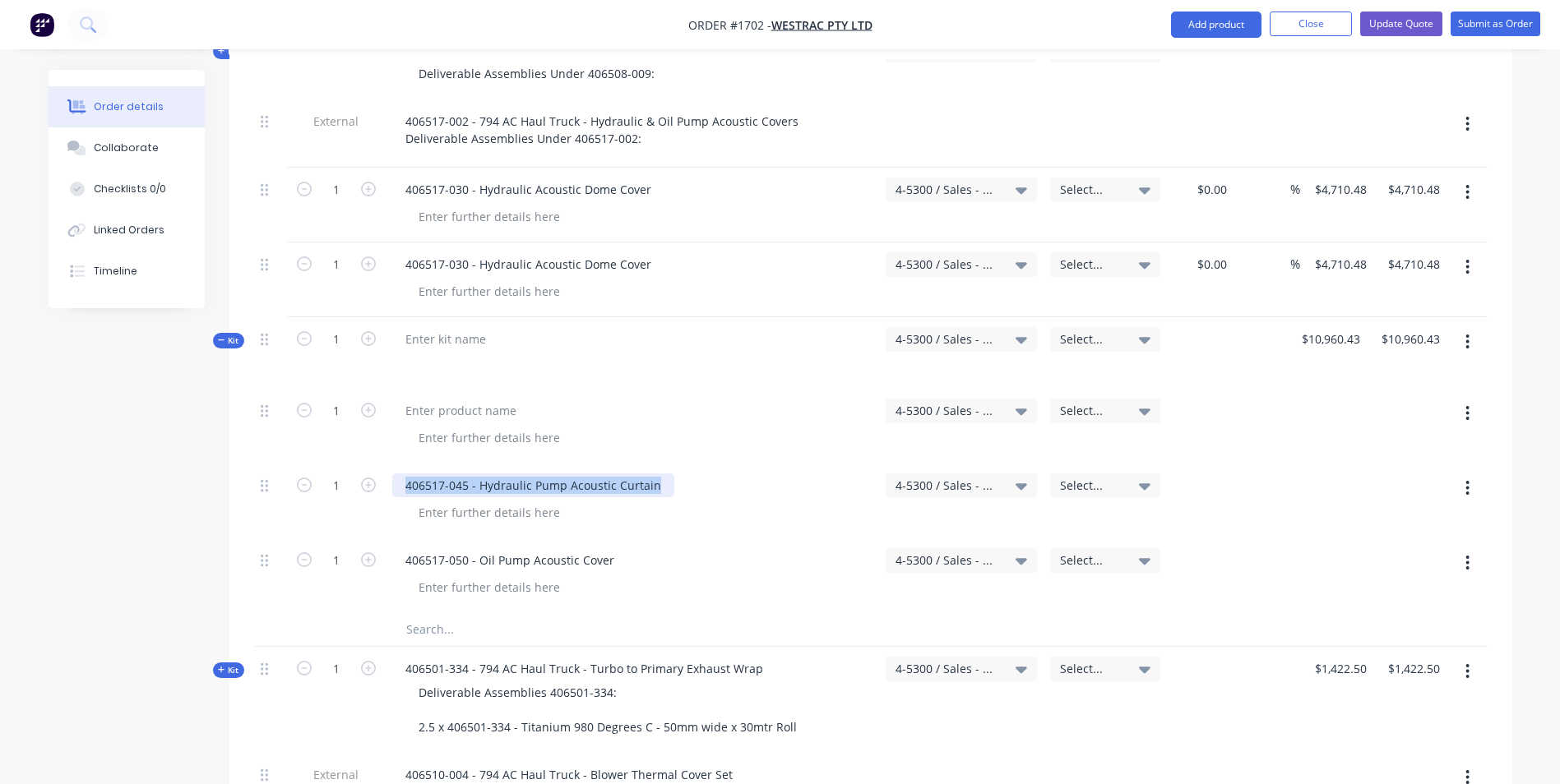
drag, startPoint x: 658, startPoint y: 416, endPoint x: 404, endPoint y: 411, distance: 254.0
click at [404, 474] on div "406517-045 - Hydraulic Pump Acoustic Curtain" at bounding box center [533, 485] width 282 height 24
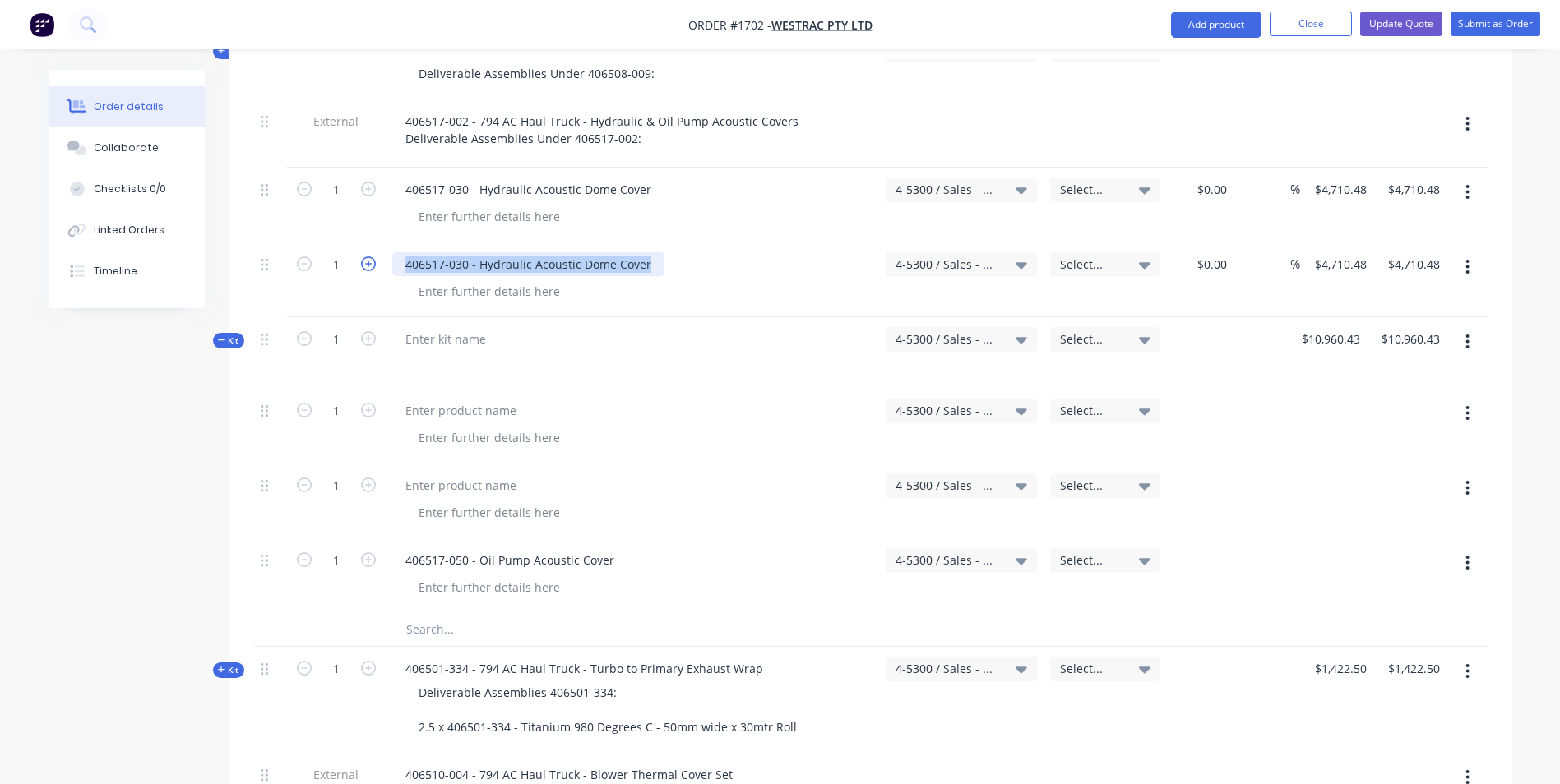
drag, startPoint x: 652, startPoint y: 194, endPoint x: 373, endPoint y: 197, distance: 279.0
click at [373, 243] on div "1 406517-030 - Hydraulic Acoustic Dome Cover 4-5300 / Sales - Mobile Machines S…" at bounding box center [871, 280] width 1233 height 75
paste div
click at [1343, 253] on input "4710.48" at bounding box center [1343, 264] width 60 height 24
type input "$0.00"
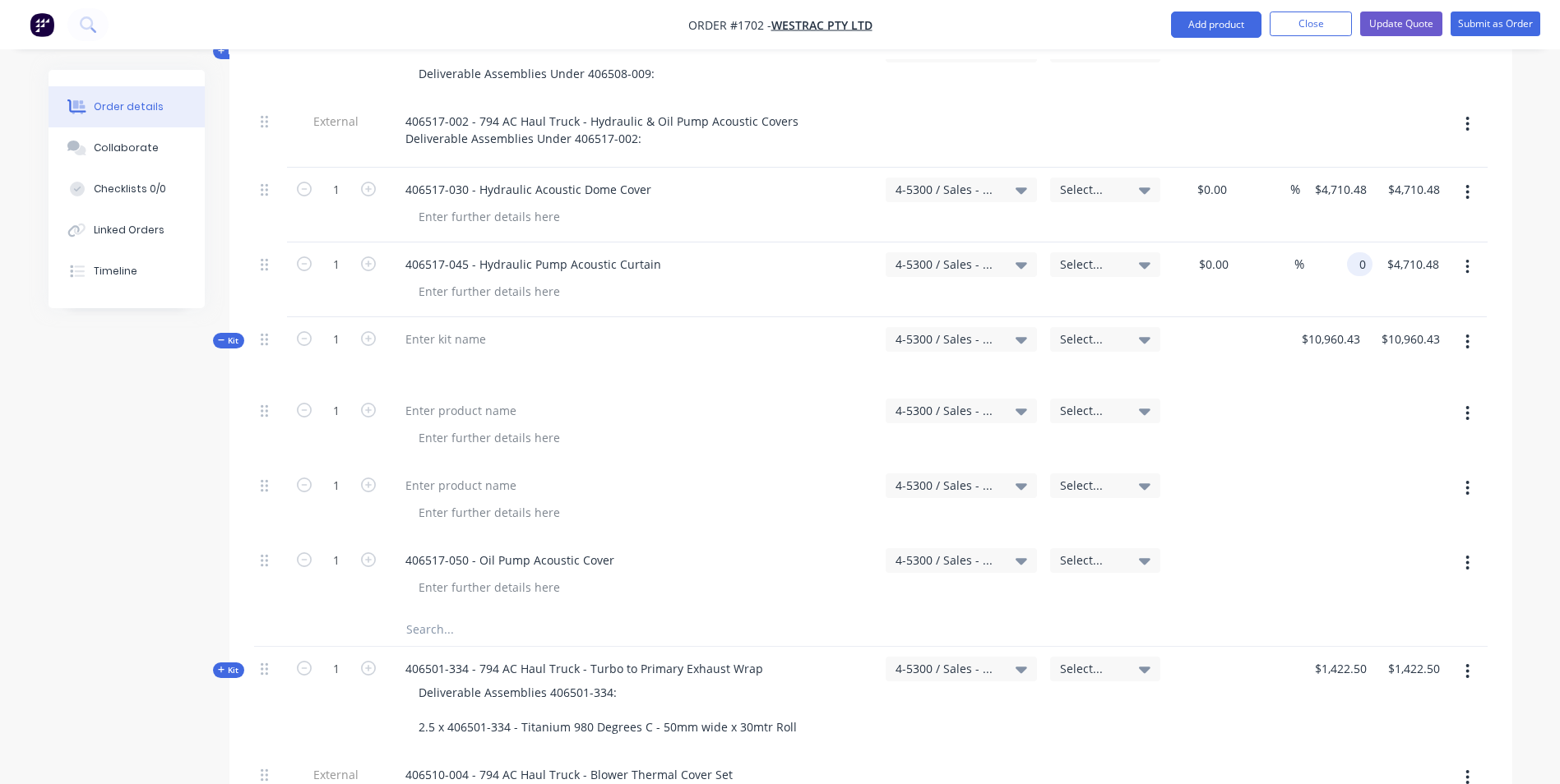
type input "$0.00"
click at [630, 243] on div "406517-045 - Hydraulic Pump Acoustic Curtain" at bounding box center [633, 280] width 494 height 75
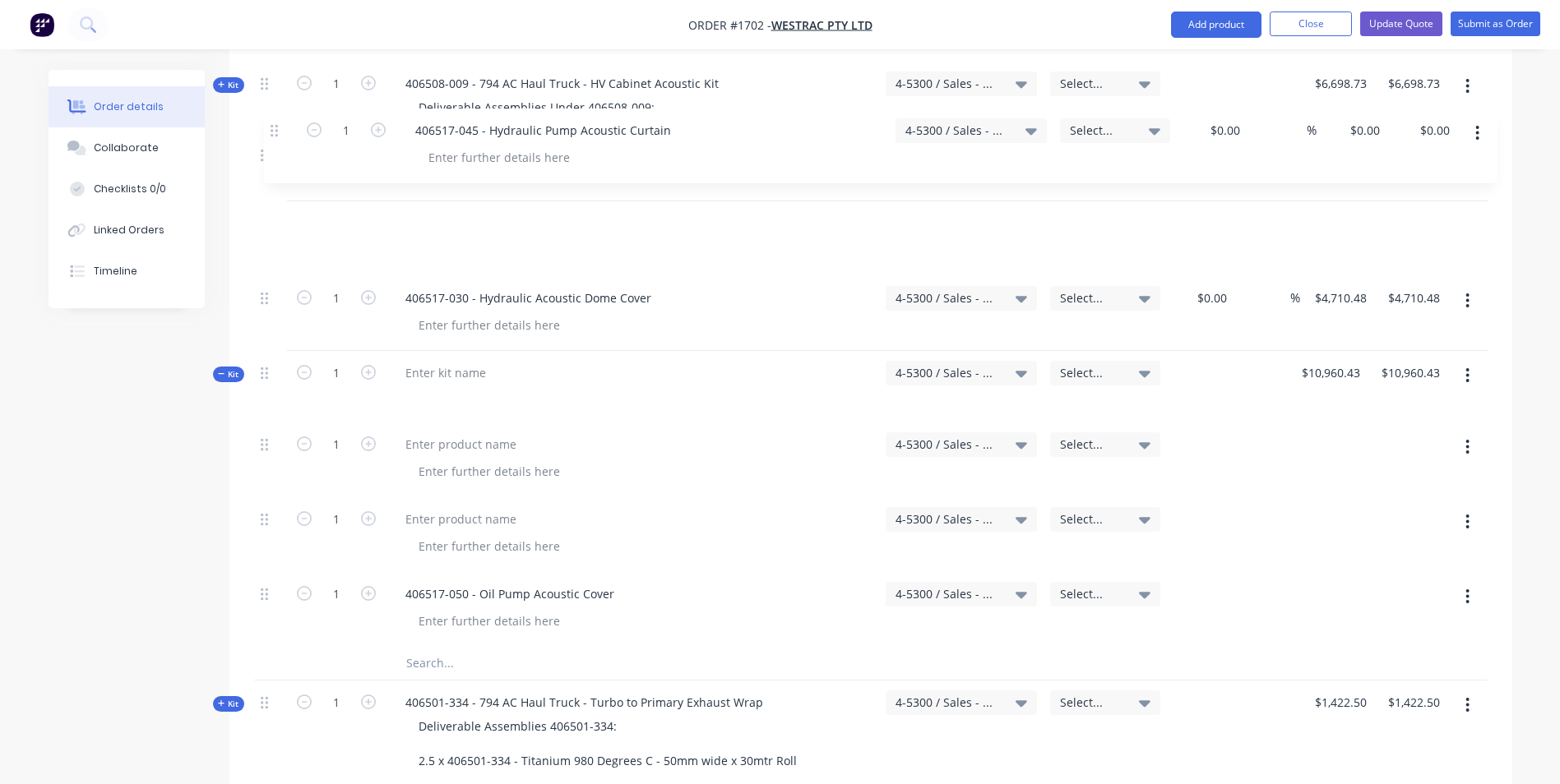
drag, startPoint x: 267, startPoint y: 201, endPoint x: 276, endPoint y: 128, distance: 73.6
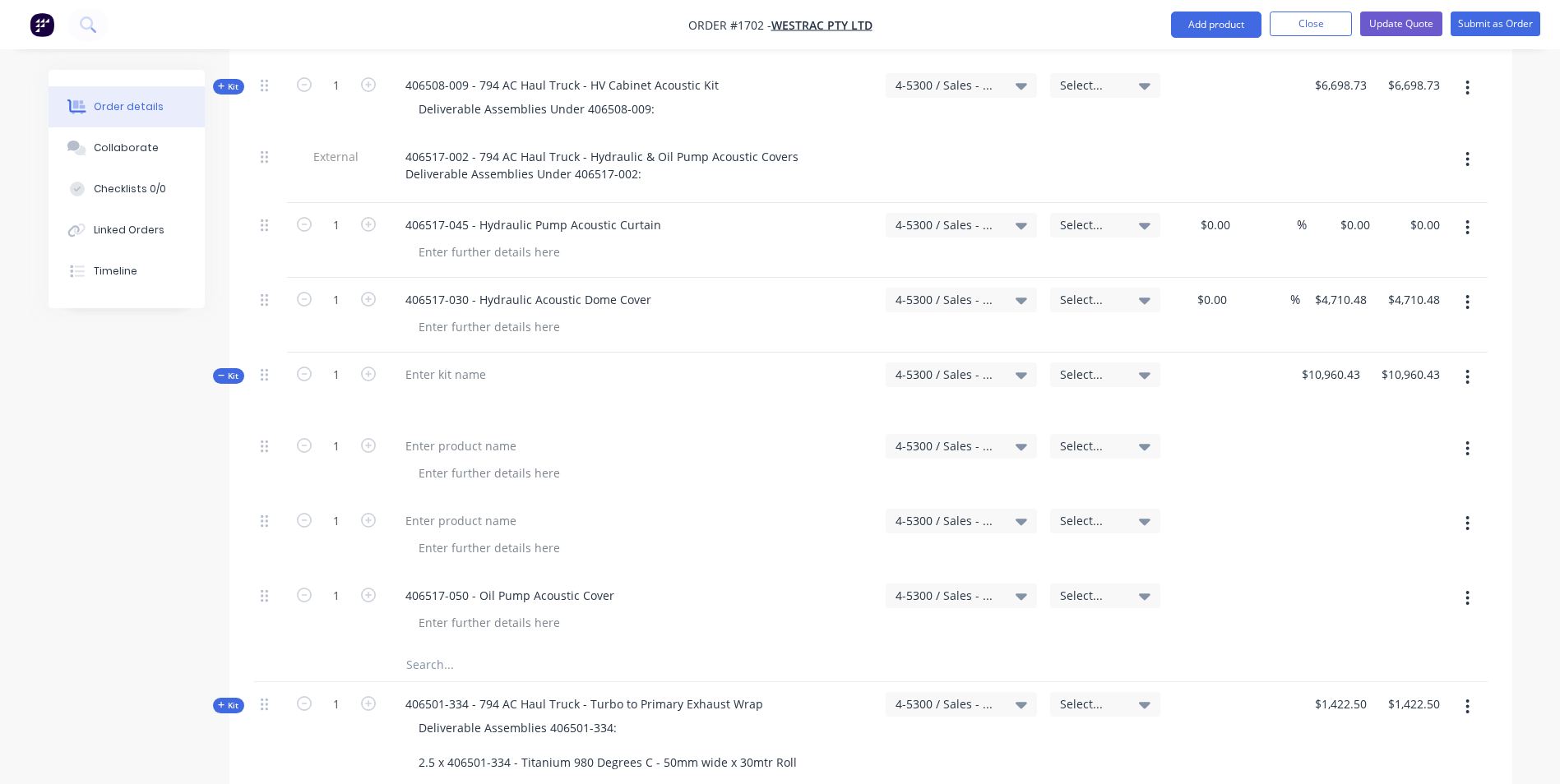
scroll to position [3594, 0]
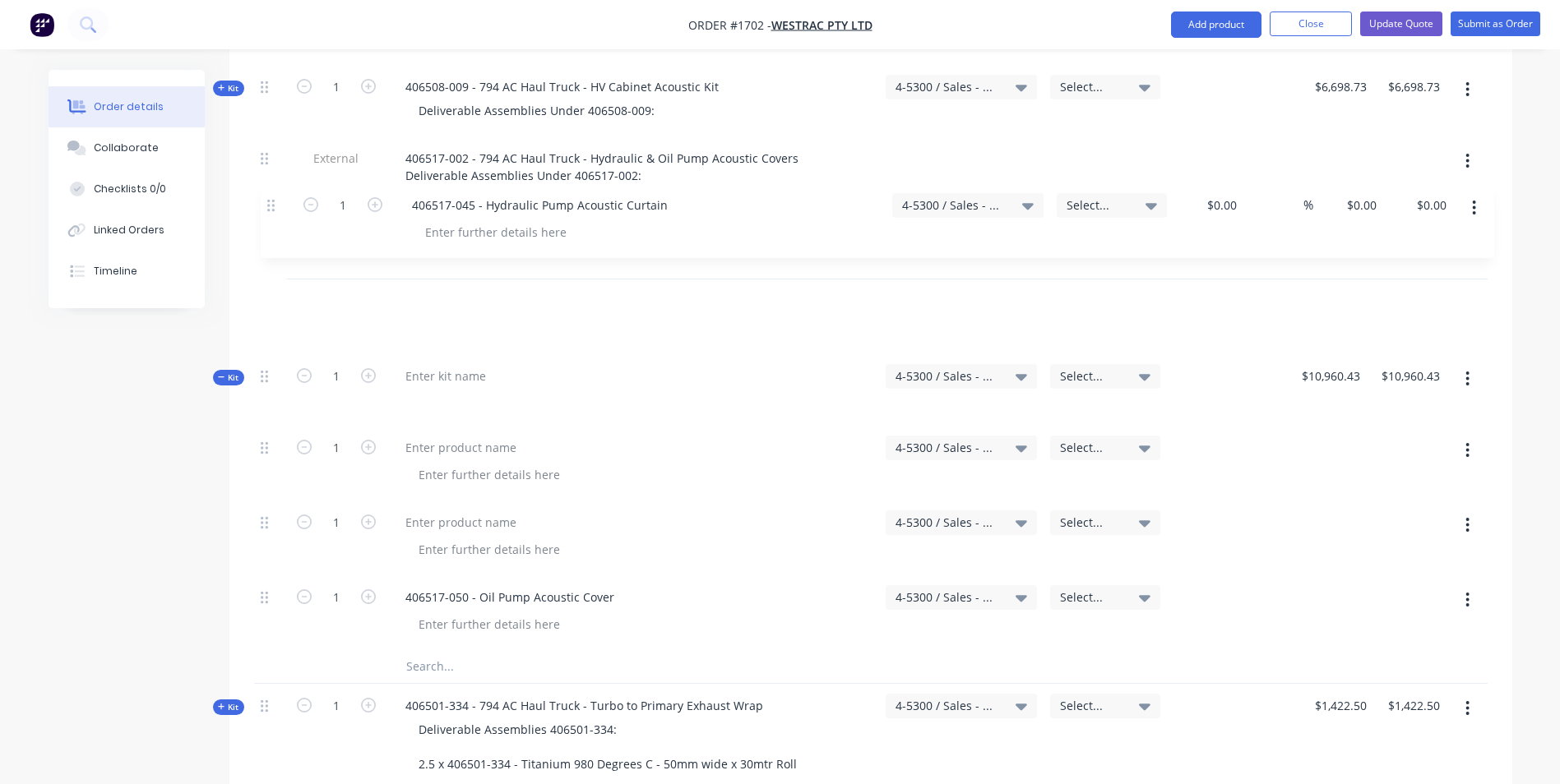
drag, startPoint x: 265, startPoint y: 154, endPoint x: 271, endPoint y: 209, distance: 55.3
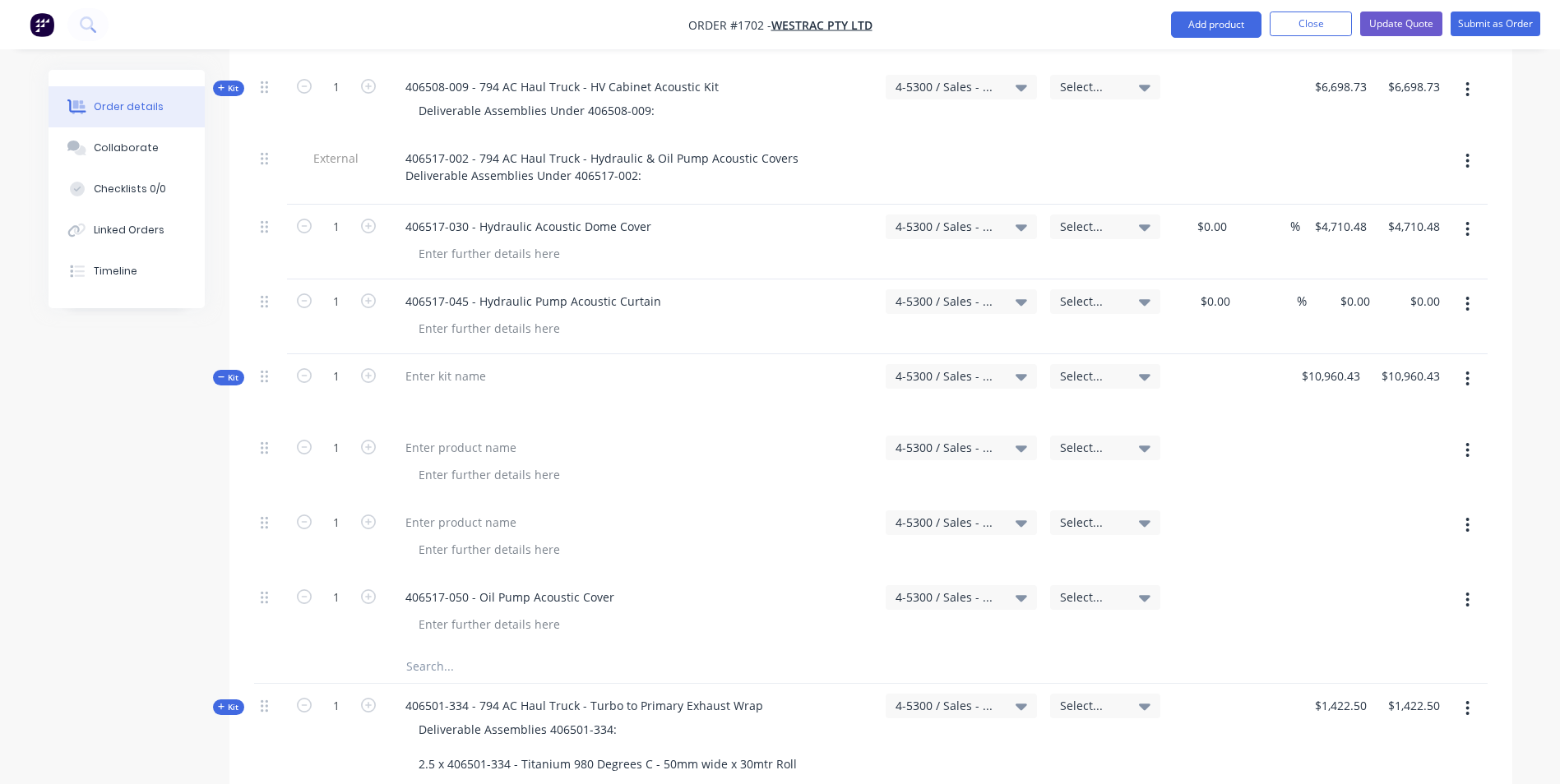
click at [1469, 297] on icon "button" at bounding box center [1468, 304] width 3 height 15
click at [1368, 369] on div "Duplicate" at bounding box center [1409, 380] width 127 height 24
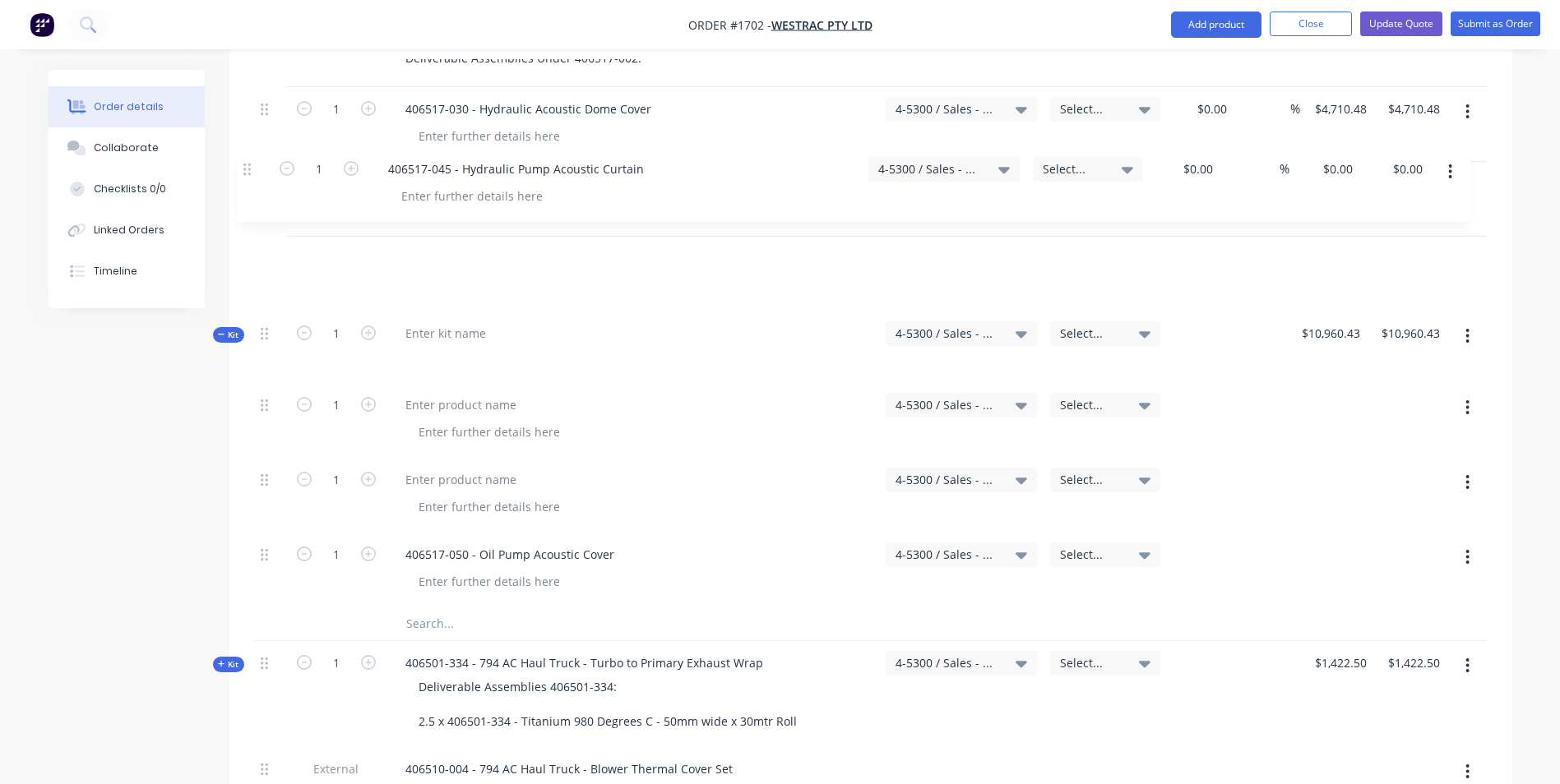
scroll to position [3708, 0]
drag, startPoint x: 267, startPoint y: 257, endPoint x: 252, endPoint y: 162, distance: 96.2
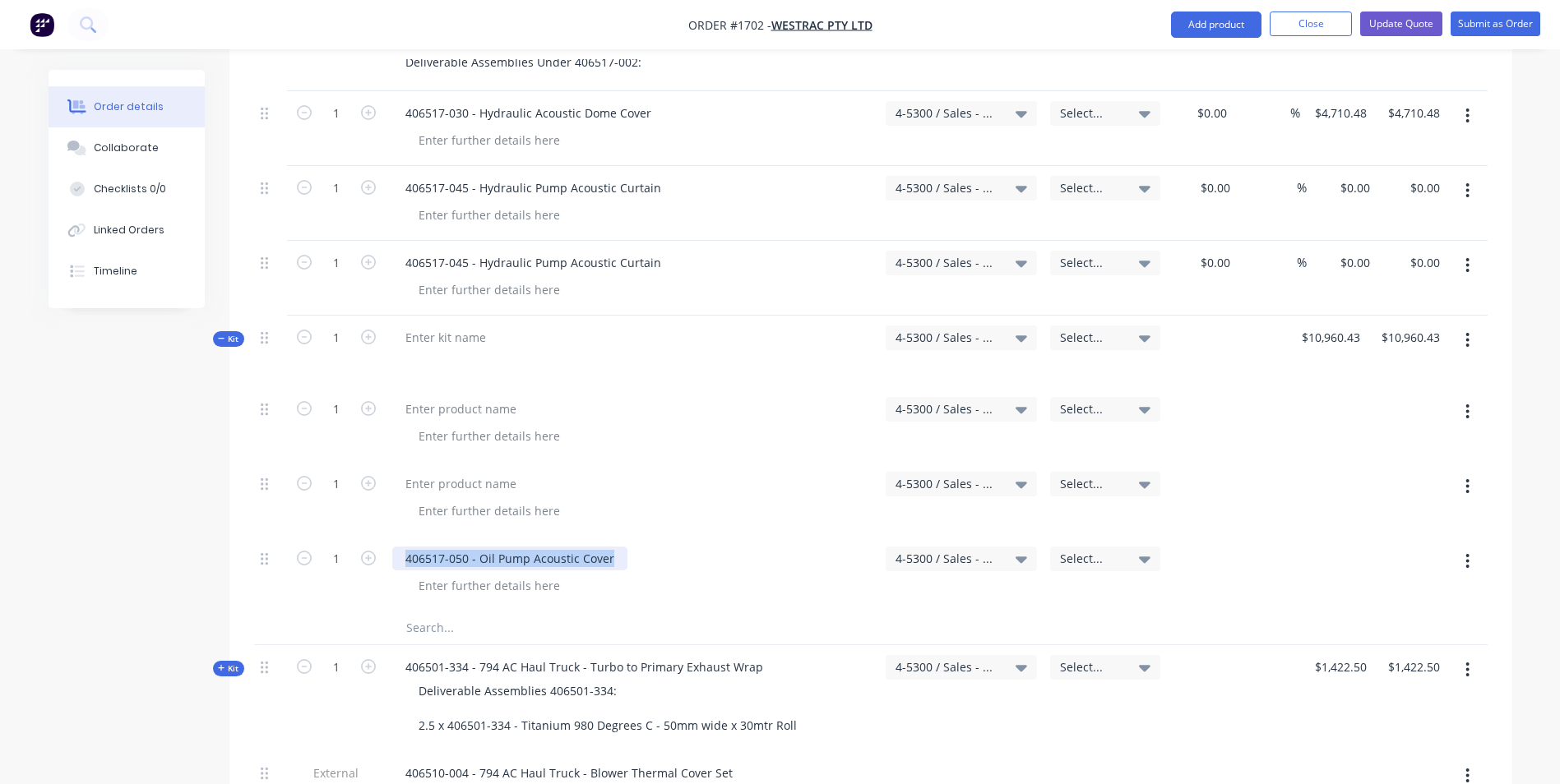
drag, startPoint x: 615, startPoint y: 490, endPoint x: 406, endPoint y: 493, distance: 209.0
click at [406, 547] on div "406517-050 - Oil Pump Acoustic Cover" at bounding box center [510, 559] width 235 height 24
drag, startPoint x: 657, startPoint y: 196, endPoint x: 406, endPoint y: 196, distance: 251.0
click at [406, 251] on div "406517-045 - Hydraulic Pump Acoustic Curtain" at bounding box center [533, 262] width 282 height 24
paste div
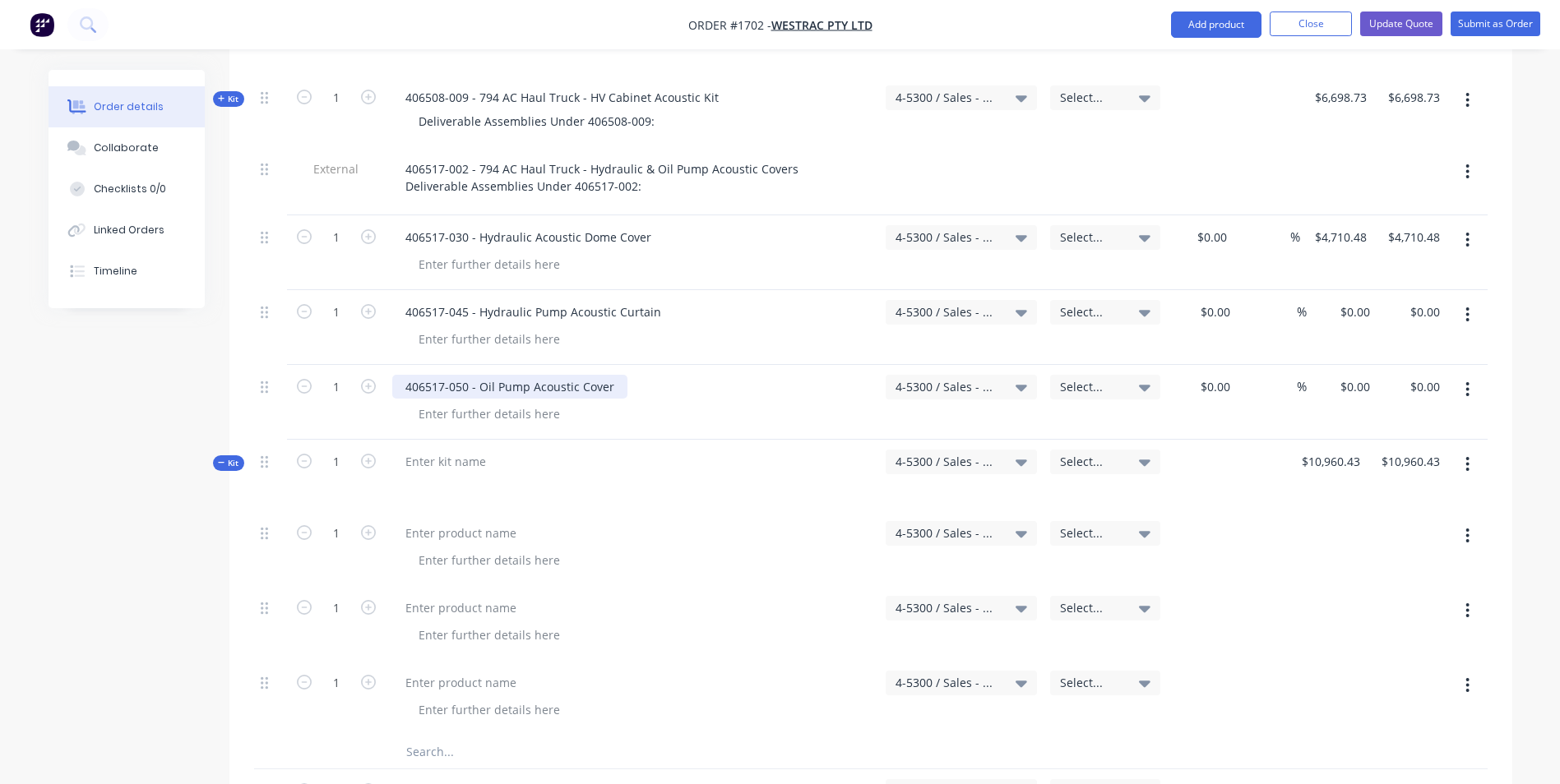
scroll to position [3544, 0]
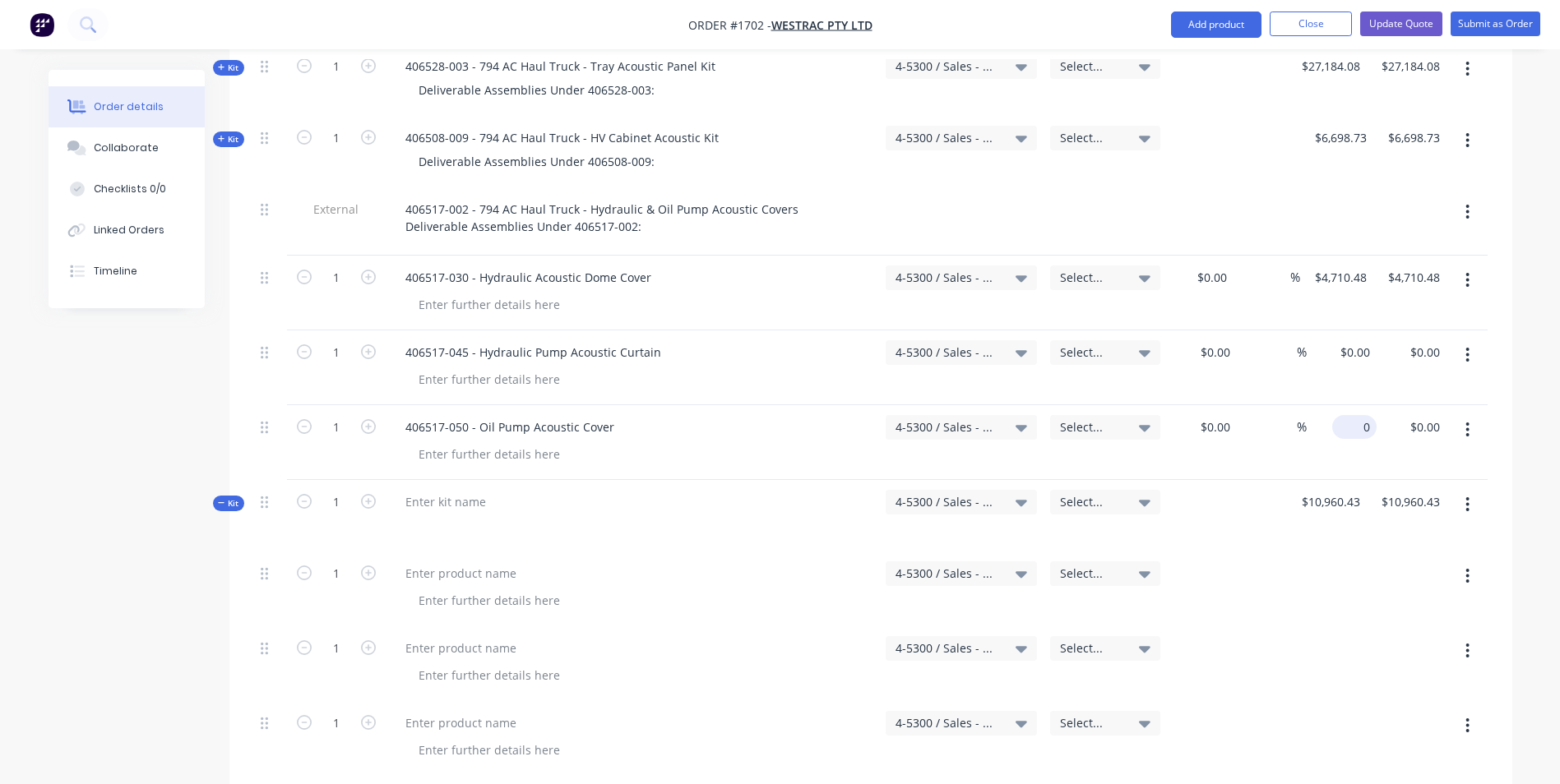
click at [1361, 415] on input "0" at bounding box center [1358, 427] width 38 height 24
type input "3826.36"
type input "0"
type input "$3,826.36"
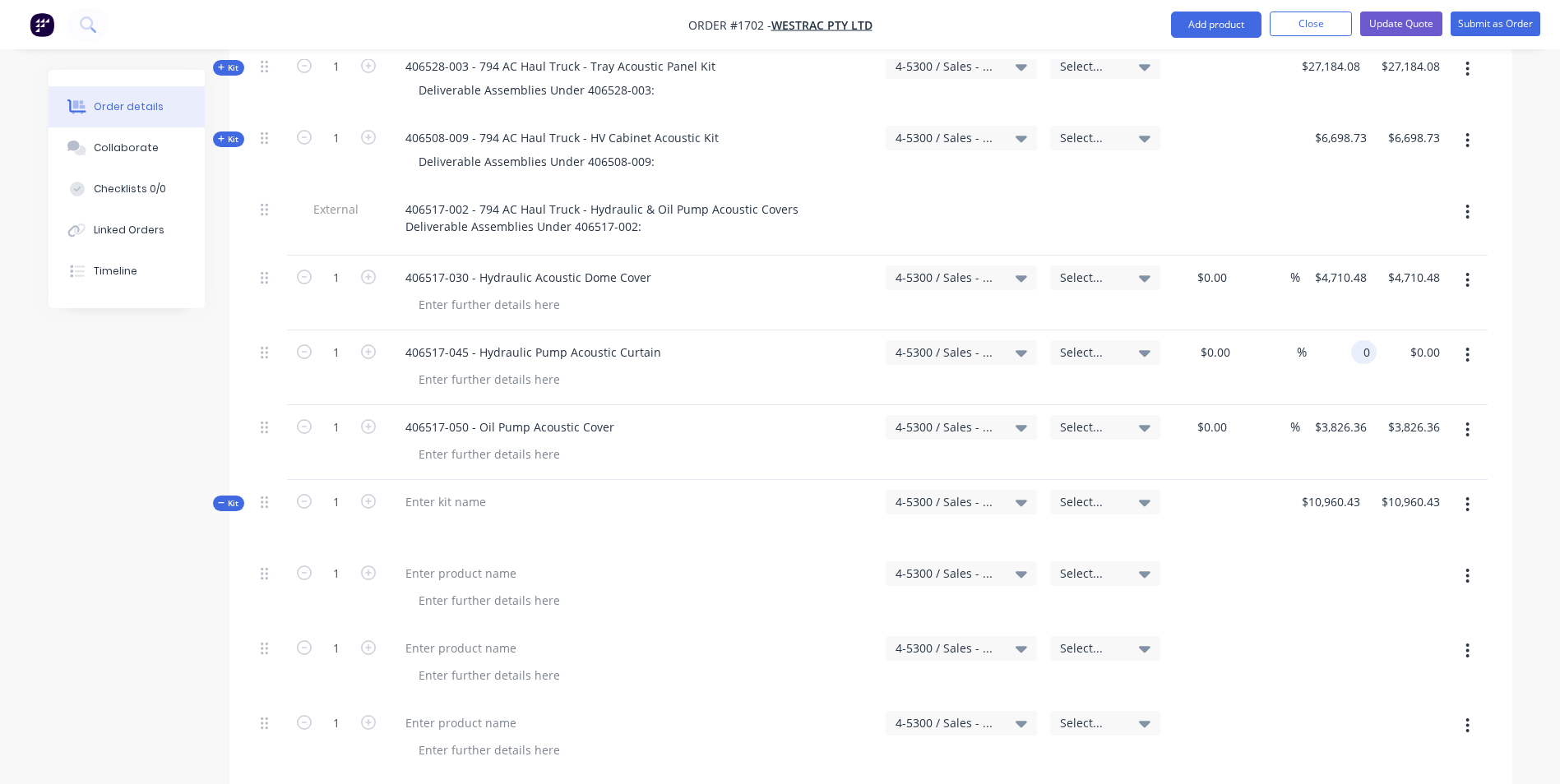
click at [1360, 341] on input "0" at bounding box center [1367, 352] width 19 height 24
type input "$4,710.48"
click at [1347, 331] on div "$4,710.48 4710.48" at bounding box center [1341, 368] width 70 height 75
click at [1470, 490] on button "button" at bounding box center [1467, 505] width 39 height 30
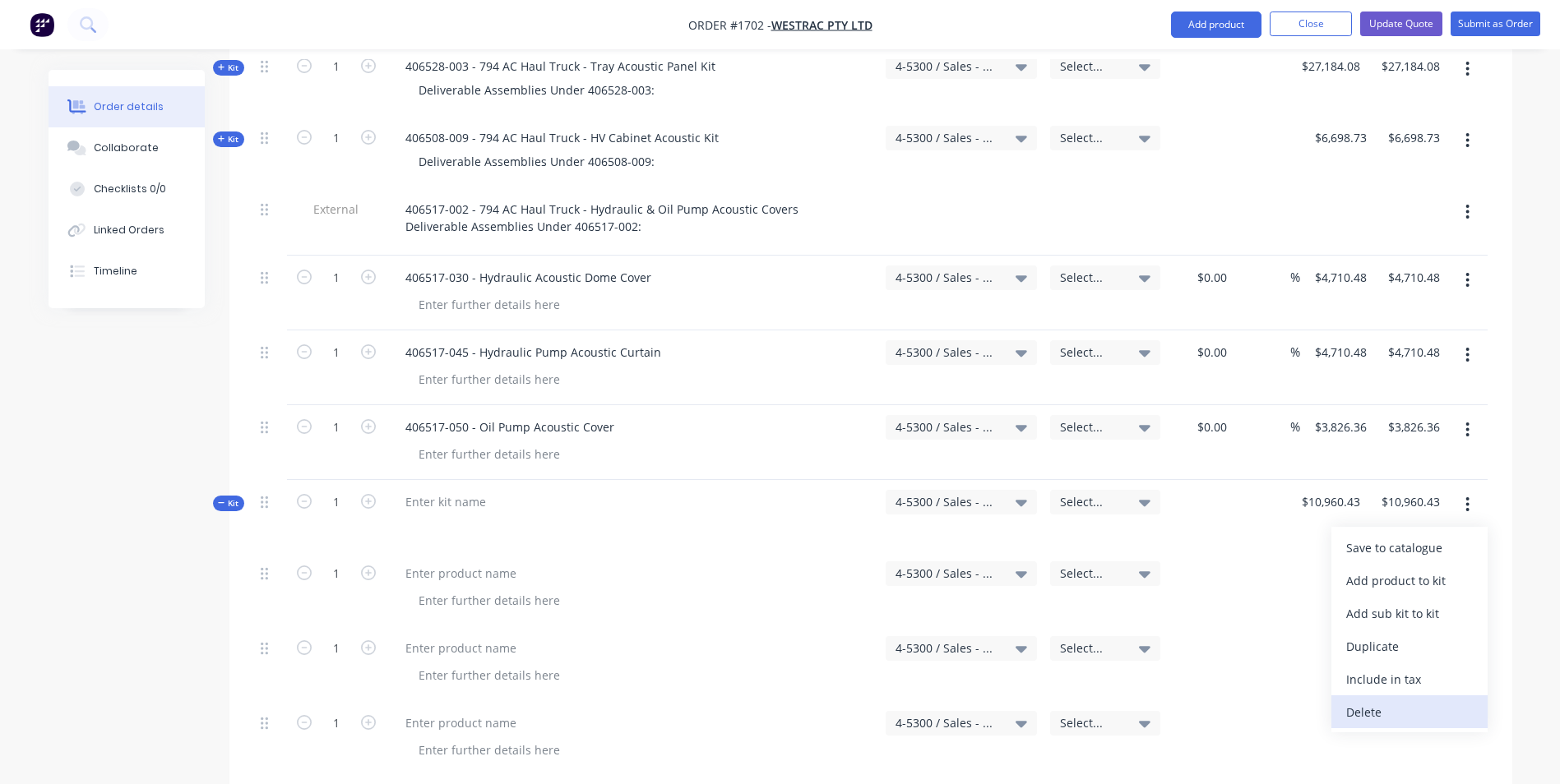
click at [1373, 701] on div "Delete" at bounding box center [1409, 712] width 127 height 24
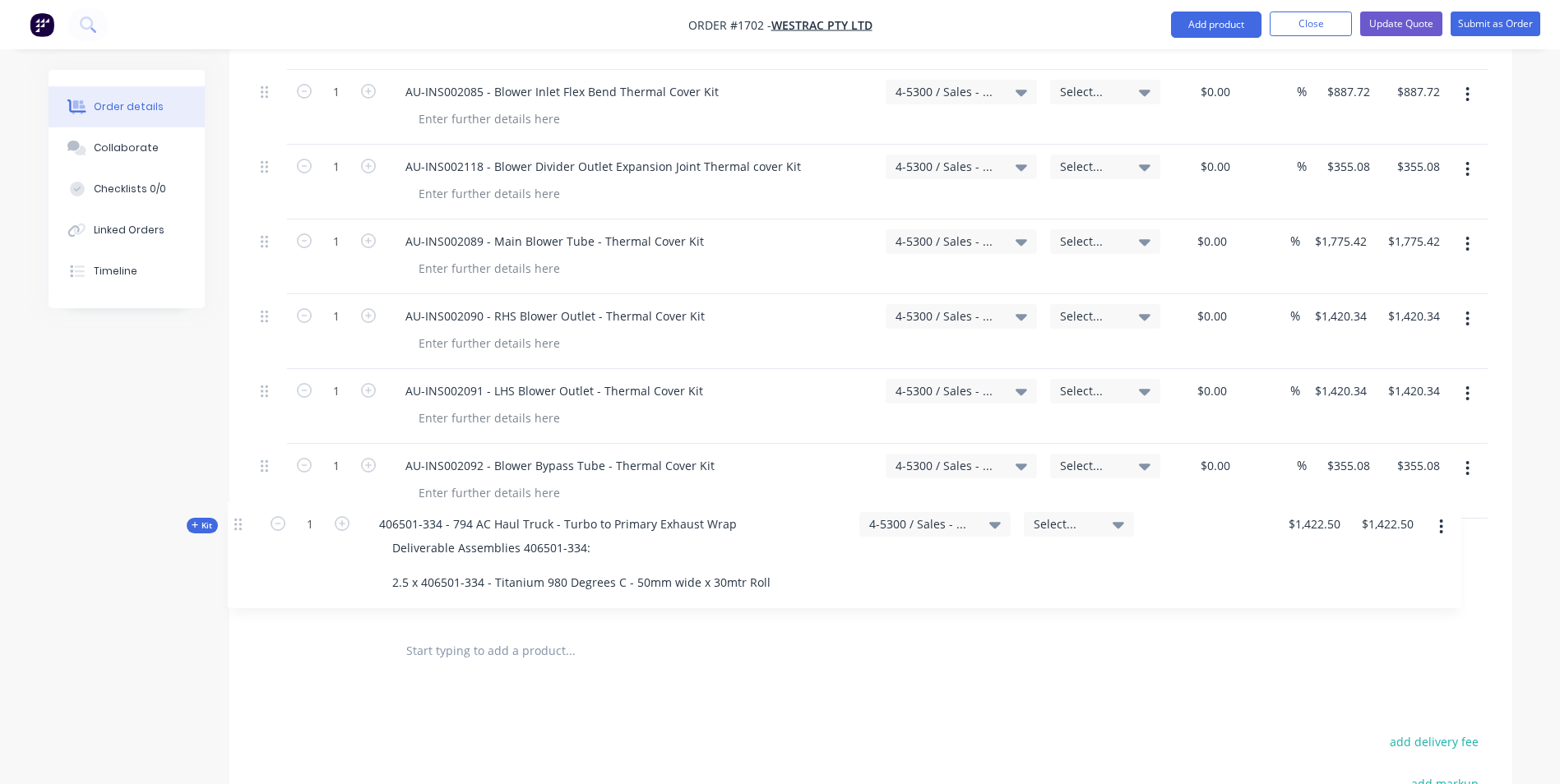
scroll to position [4282, 0]
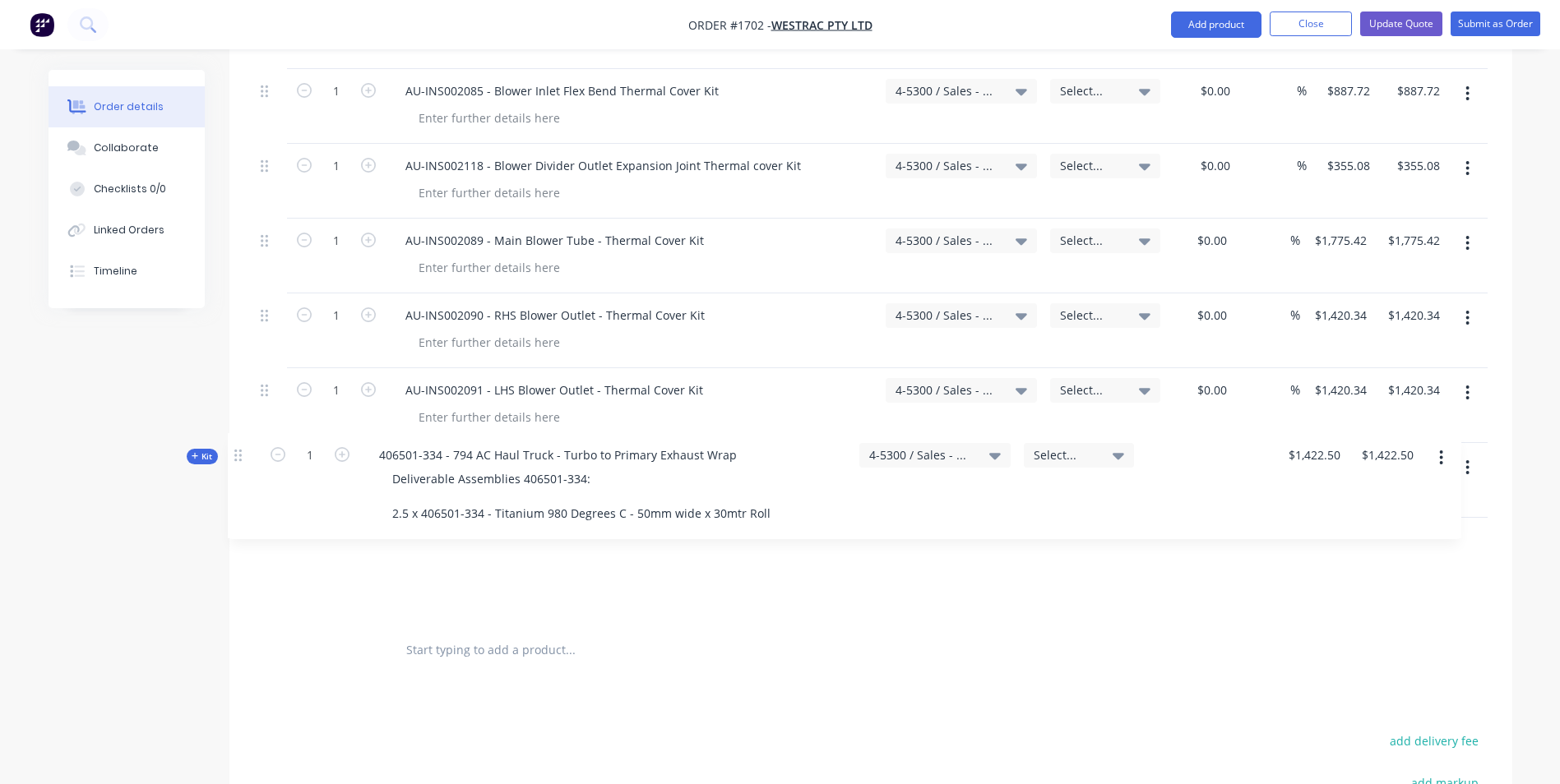
drag, startPoint x: 267, startPoint y: 433, endPoint x: 244, endPoint y: 460, distance: 35.5
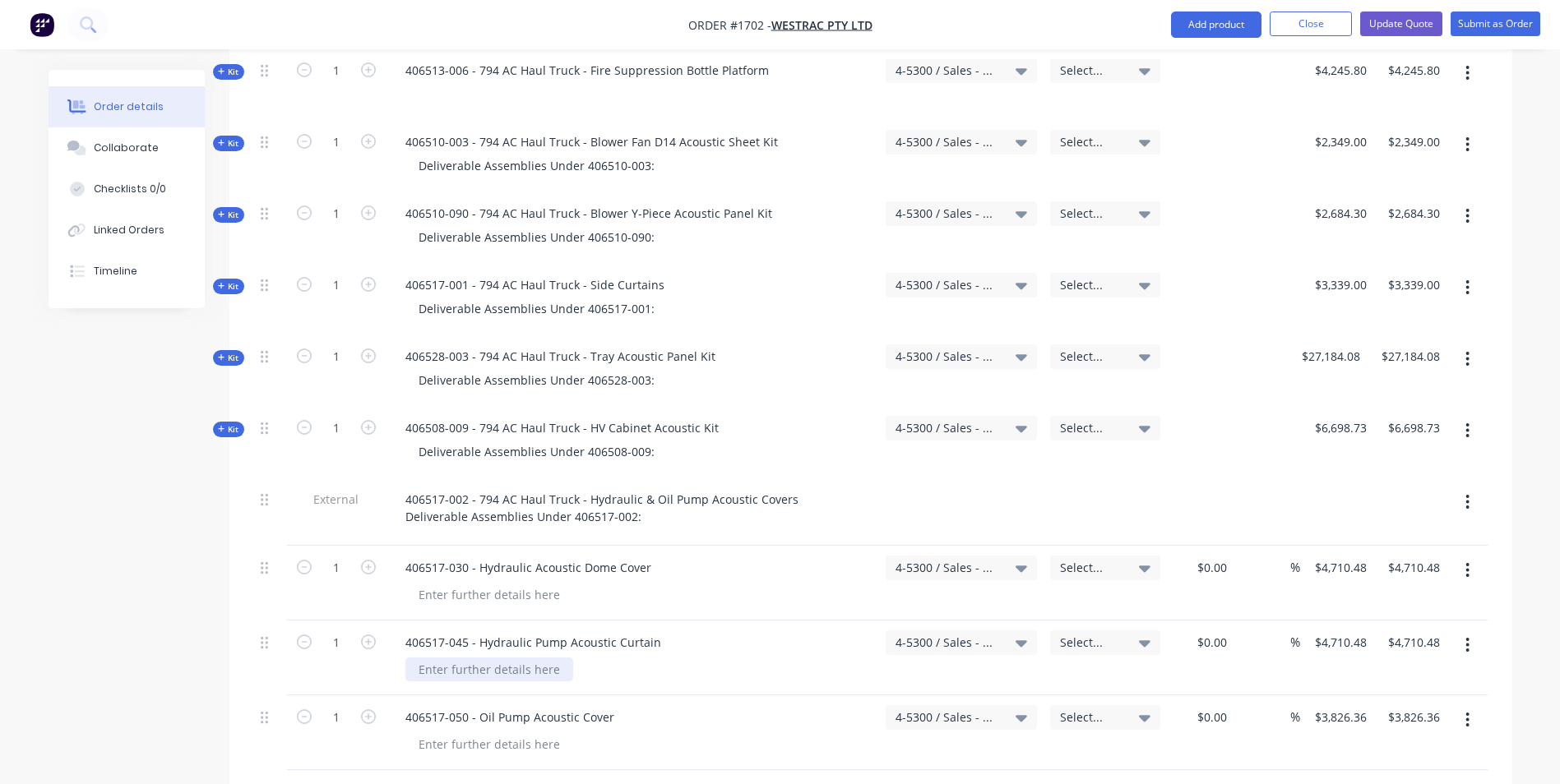
scroll to position [3213, 0]
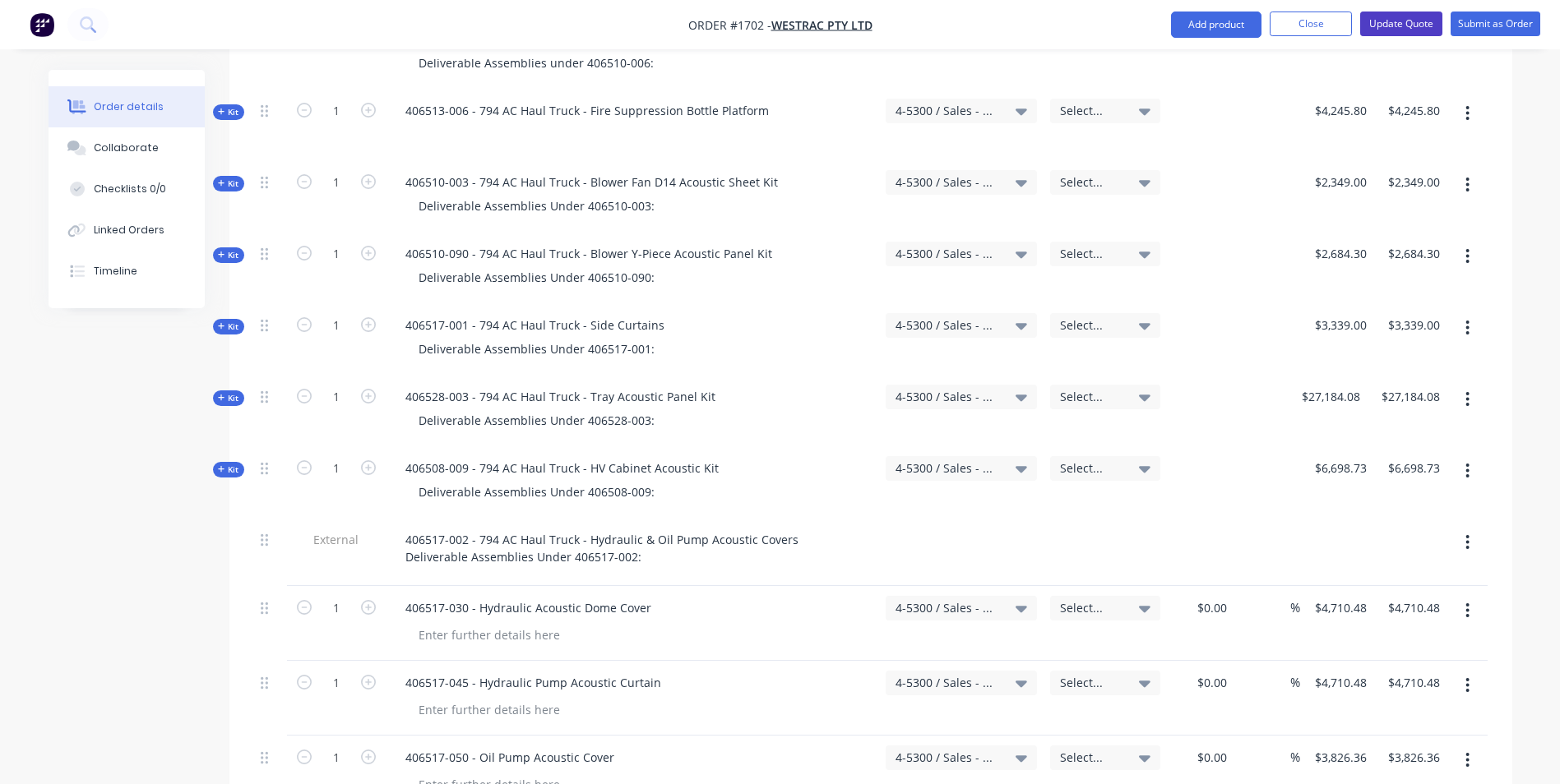
click at [1409, 25] on button "Update Quote" at bounding box center [1401, 24] width 82 height 25
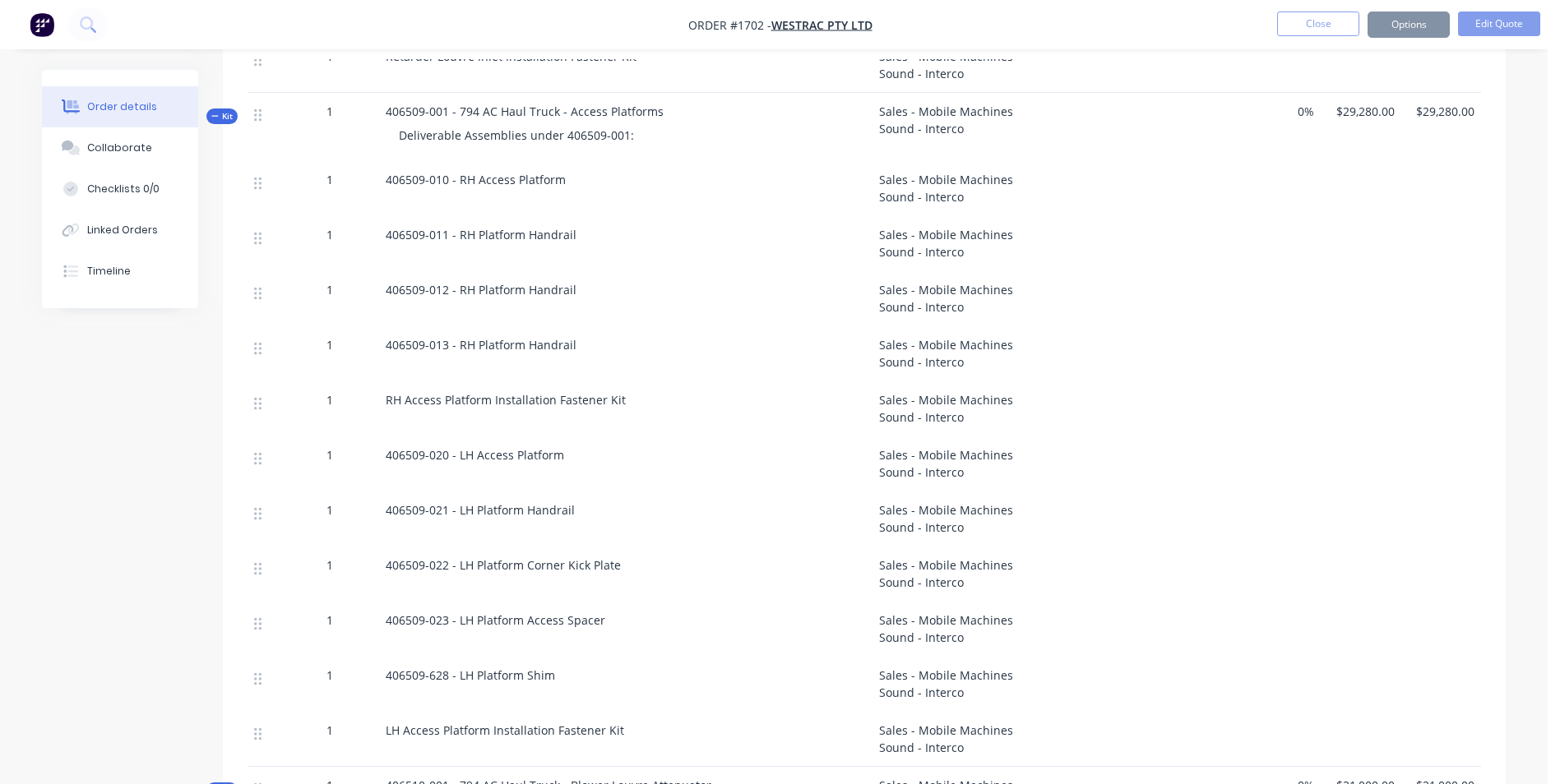
scroll to position [0, 0]
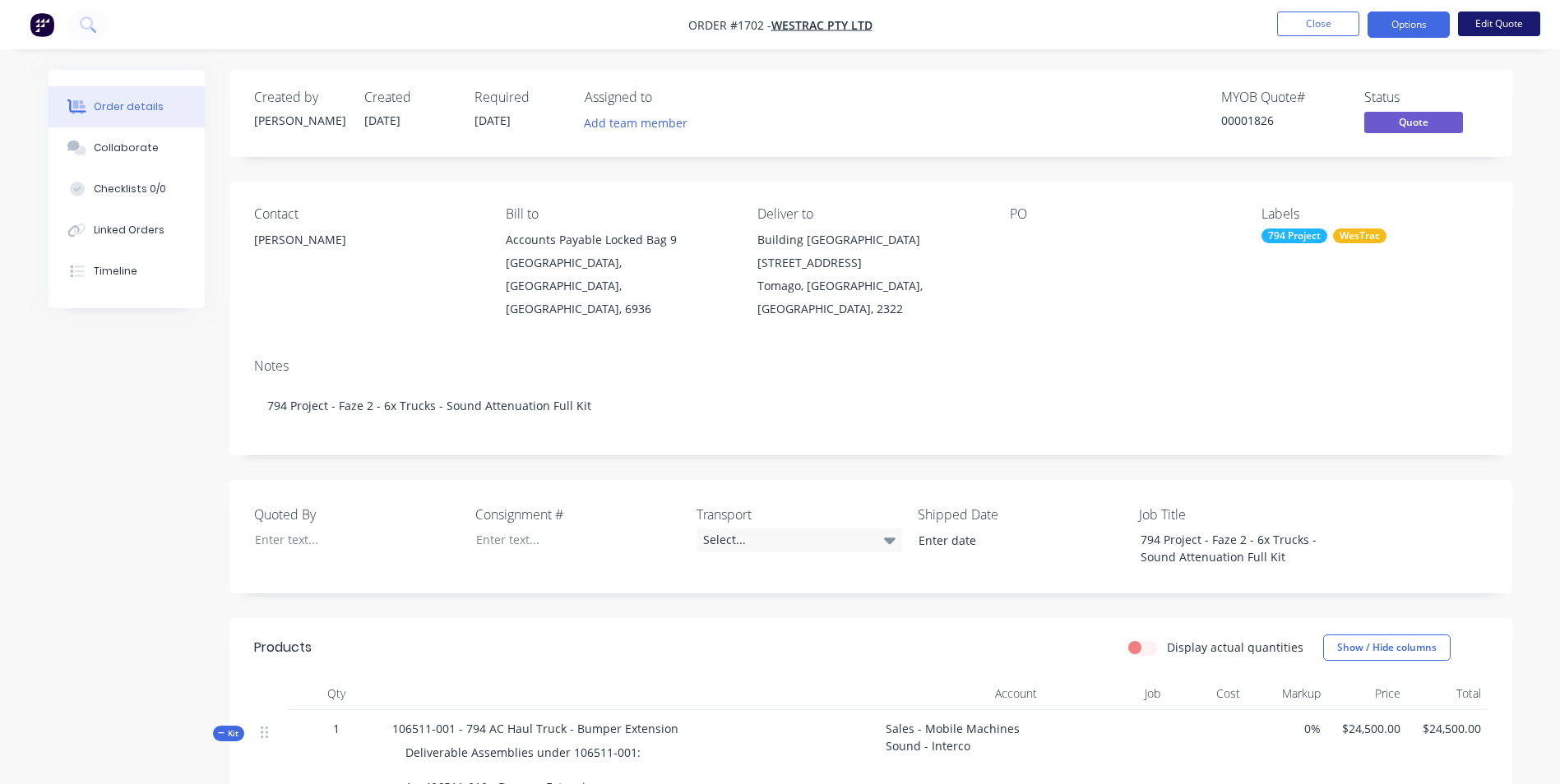
click at [1498, 26] on button "Edit Quote" at bounding box center [1499, 24] width 82 height 25
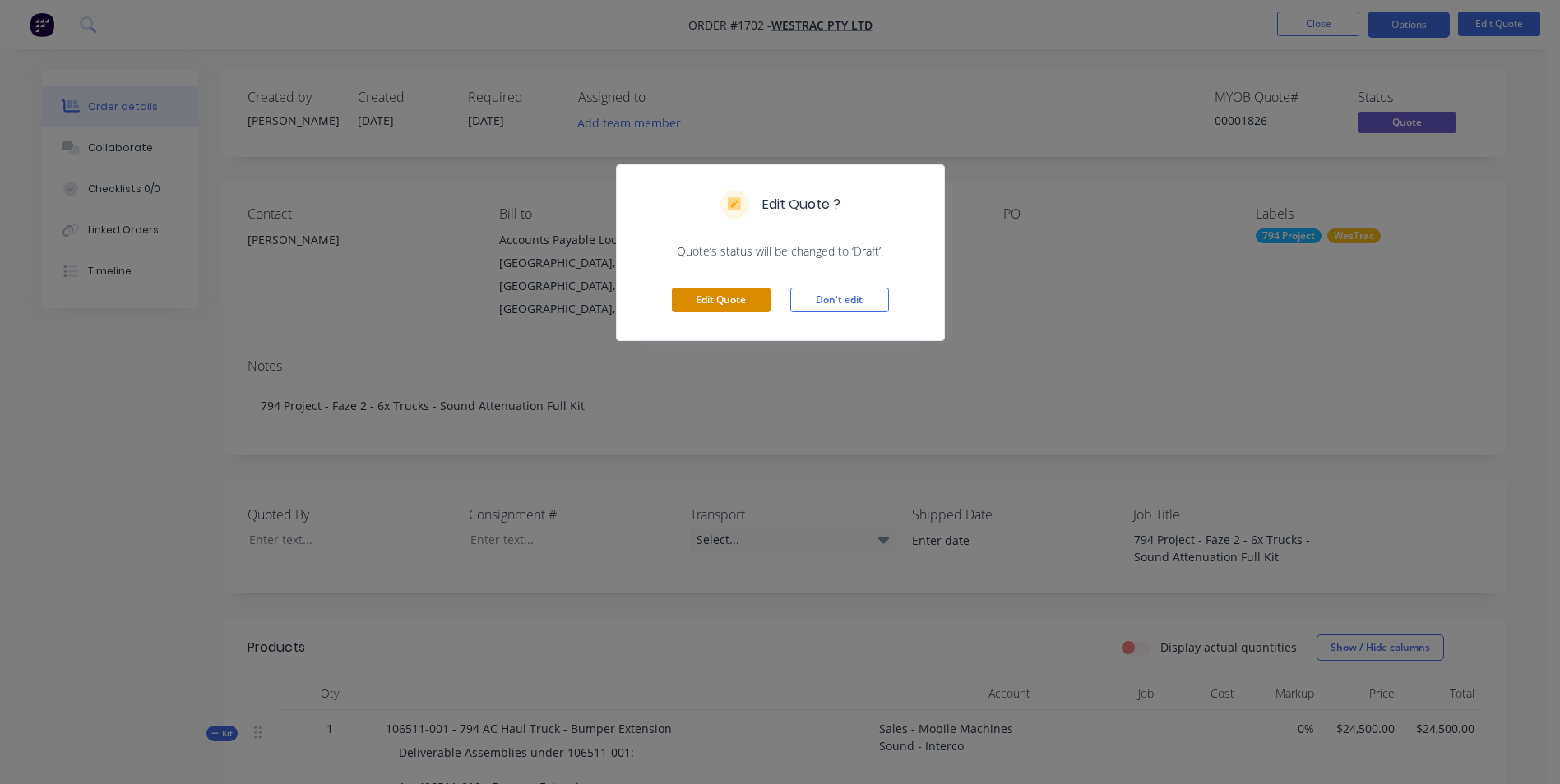
click at [706, 304] on button "Edit Quote" at bounding box center [722, 300] width 99 height 25
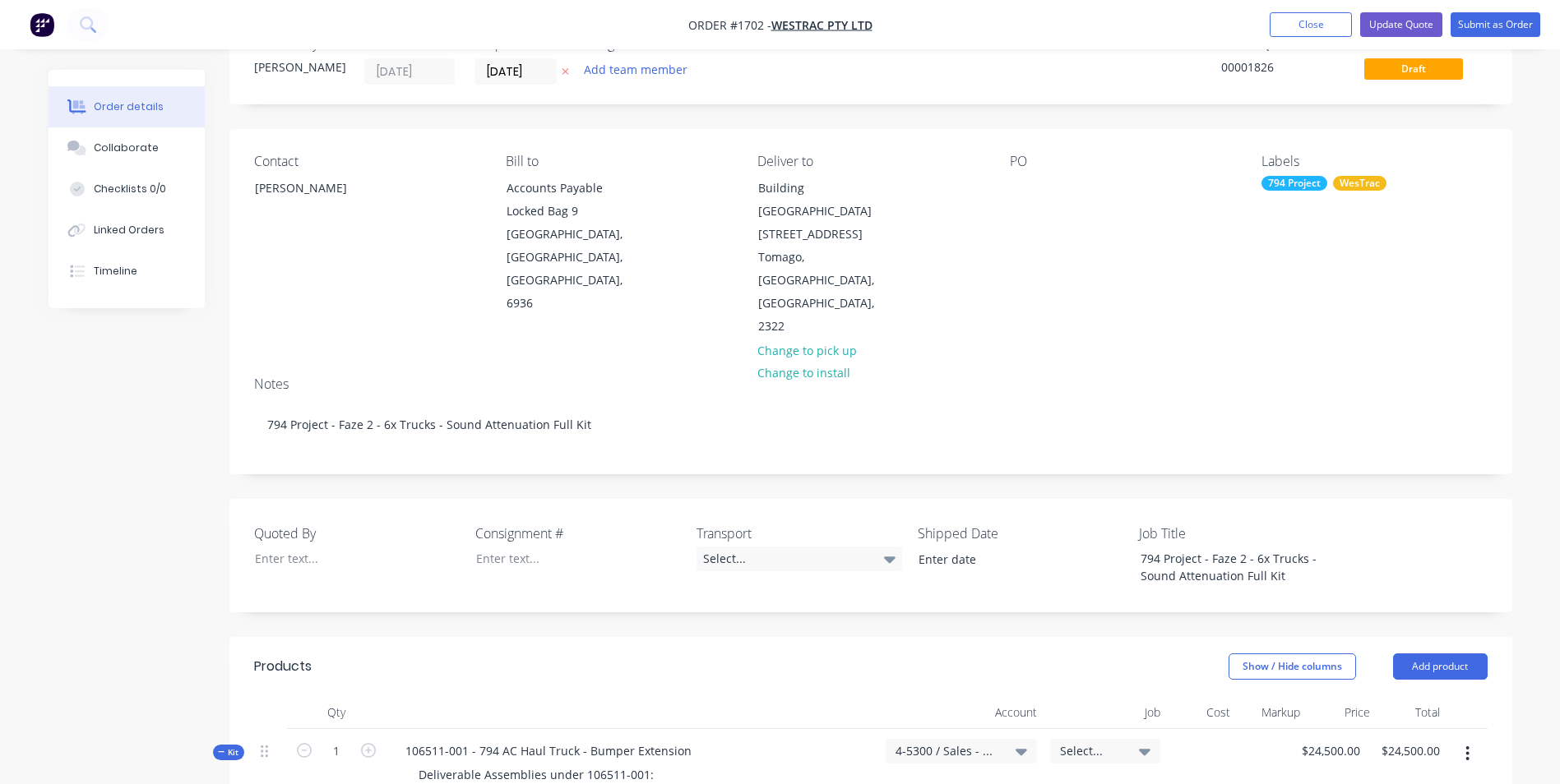
scroll to position [165, 0]
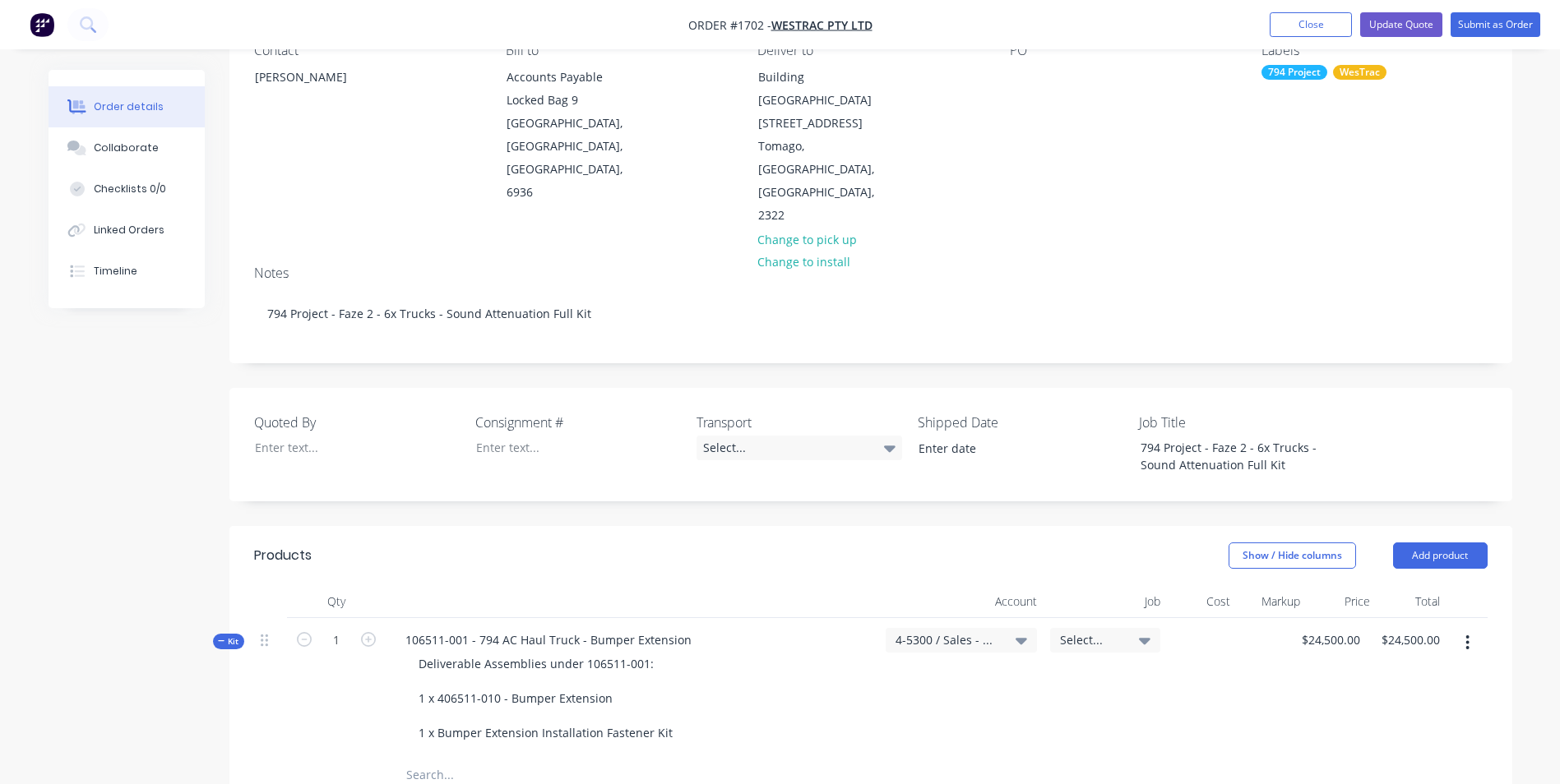
click at [222, 638] on icon at bounding box center [221, 642] width 7 height 8
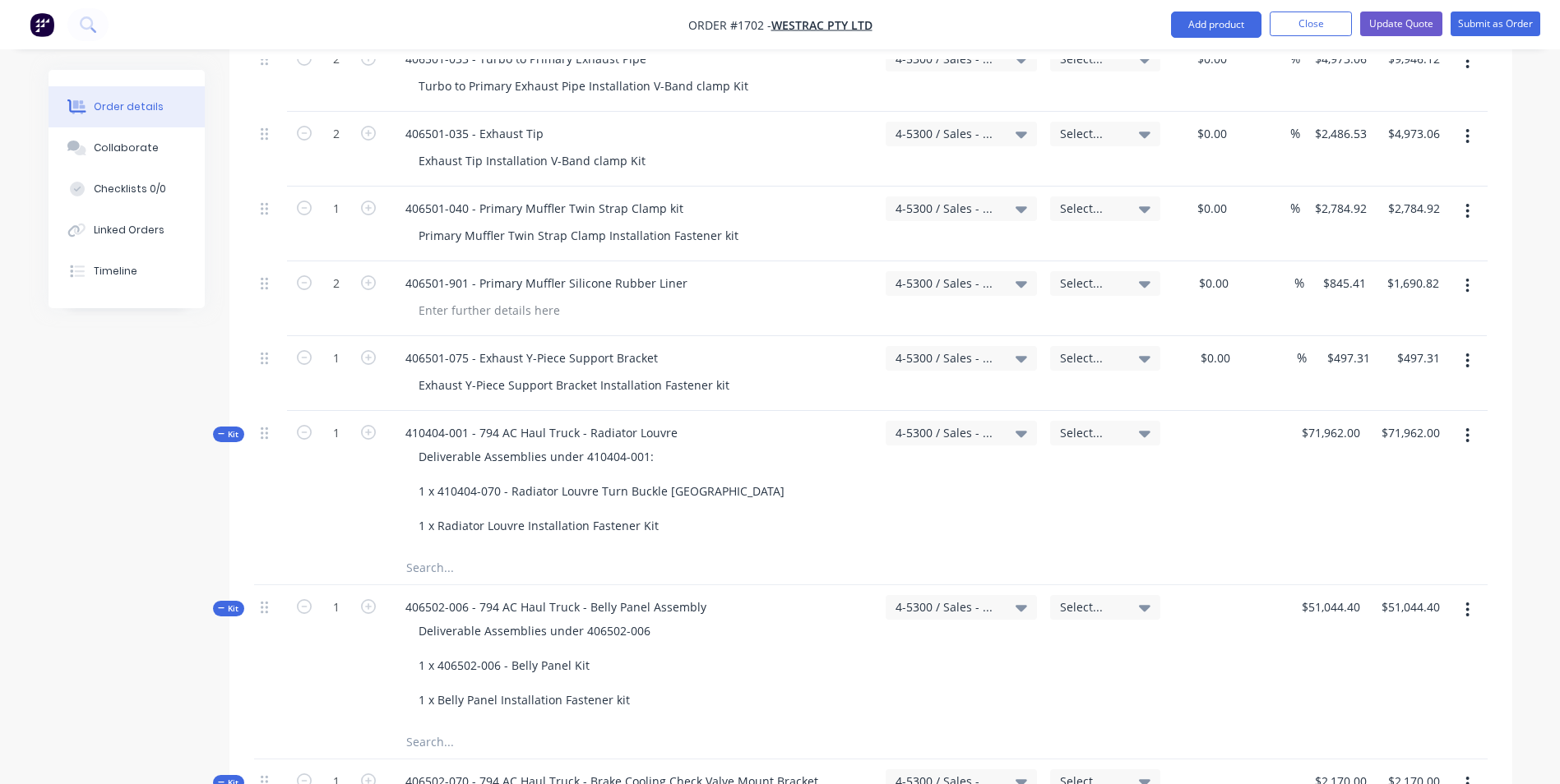
scroll to position [1315, 0]
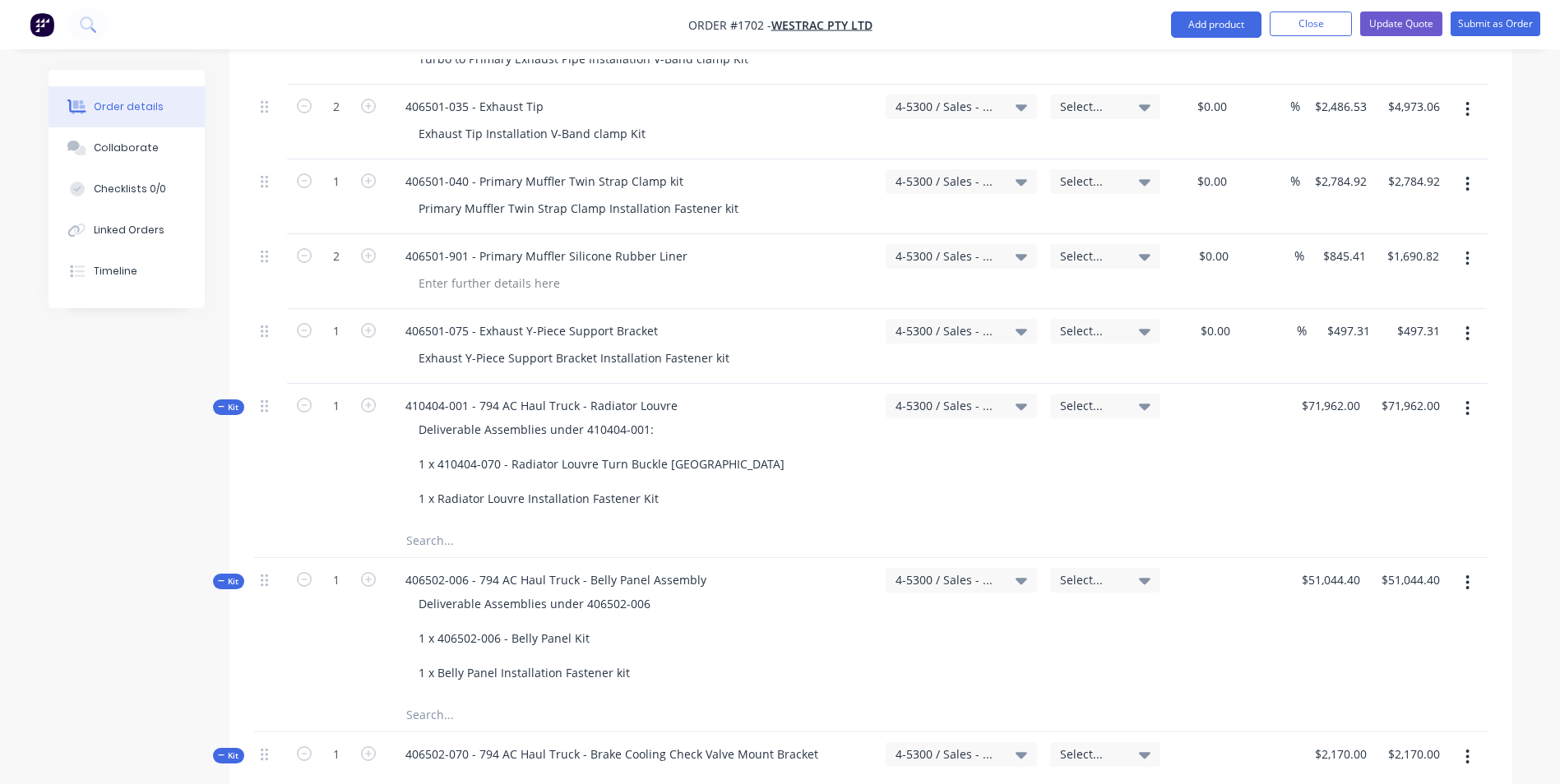
click at [234, 401] on span "Kit" at bounding box center [229, 407] width 21 height 12
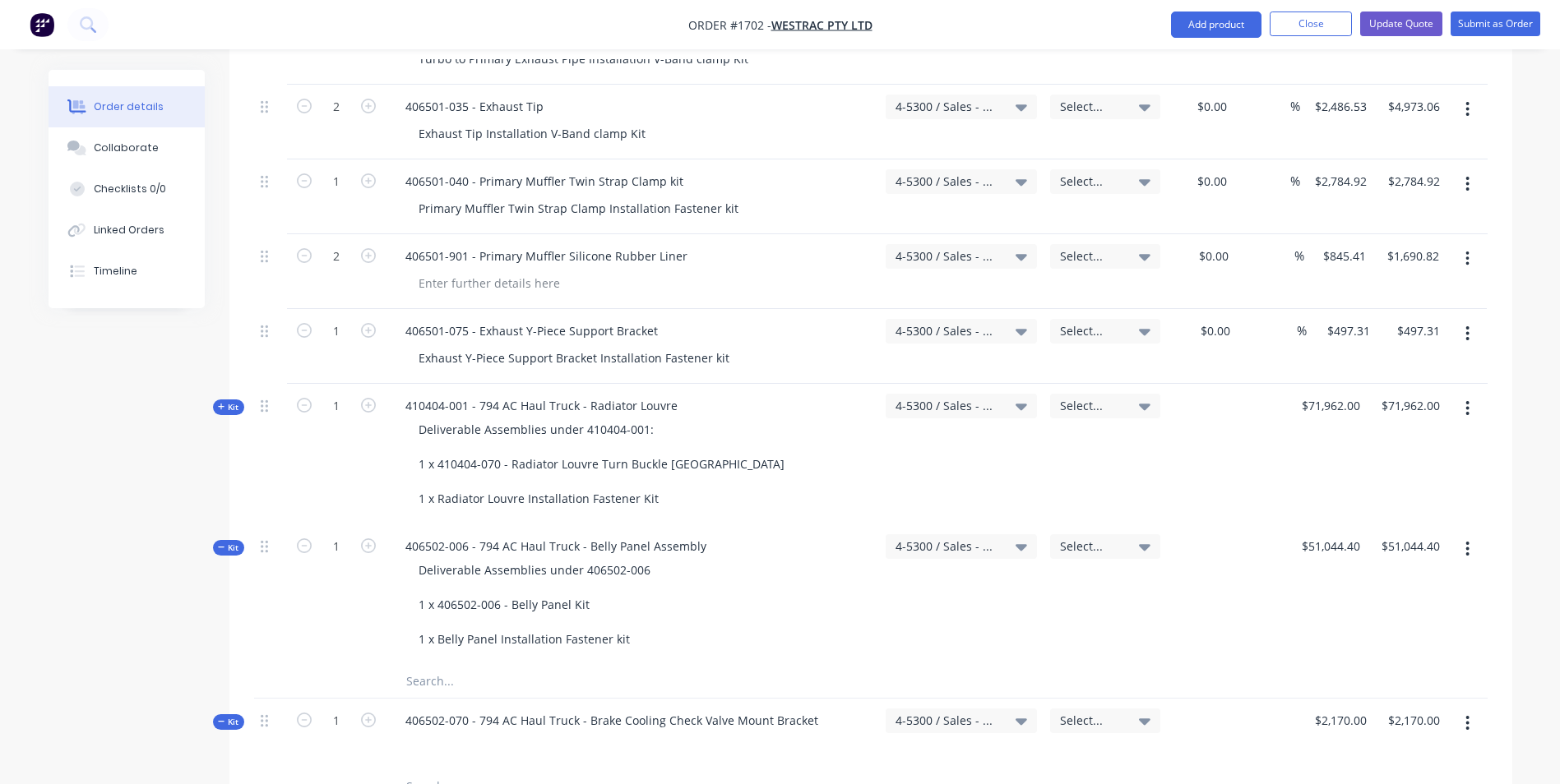
click at [222, 544] on icon at bounding box center [221, 548] width 7 height 8
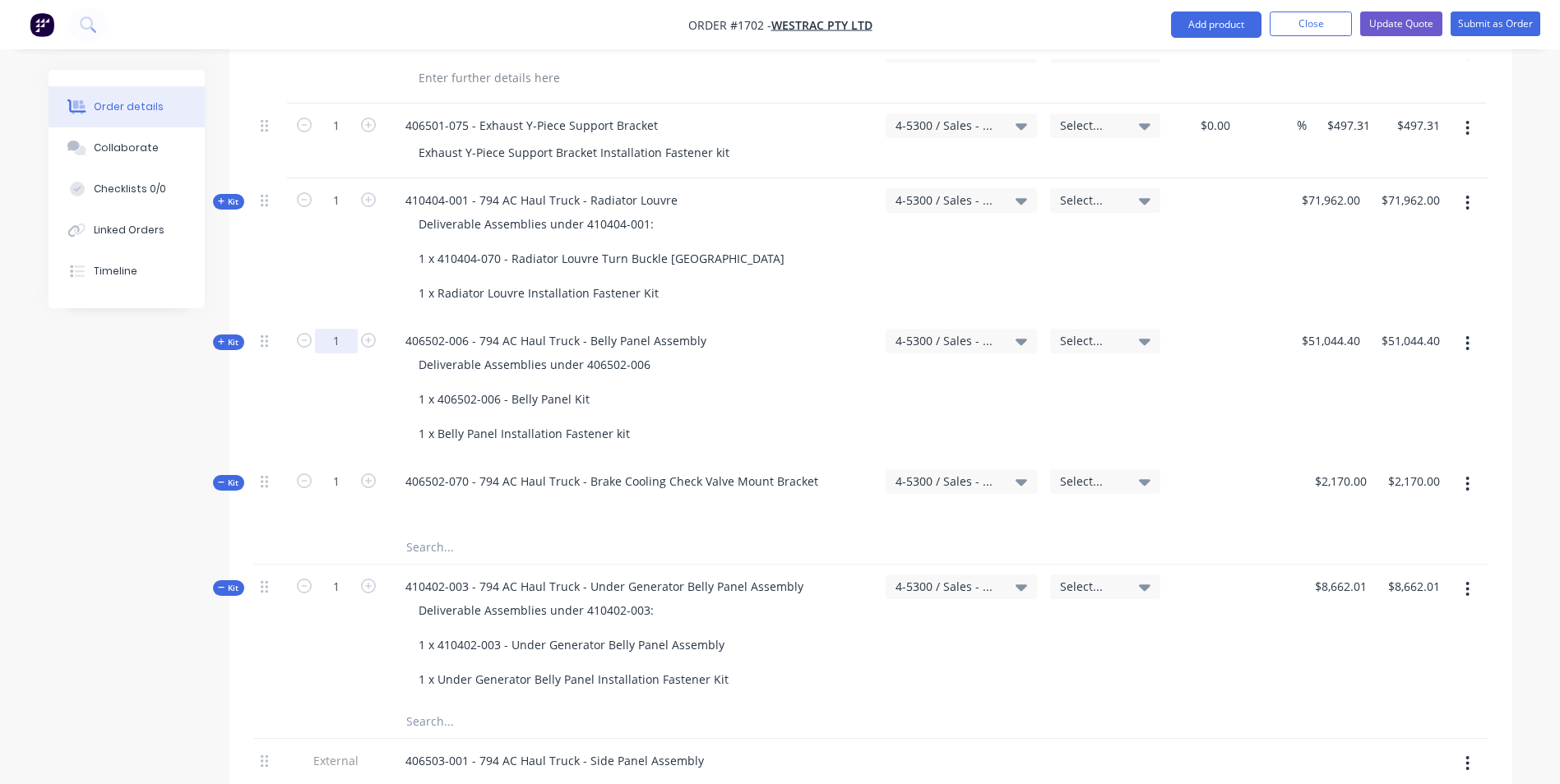
scroll to position [1562, 0]
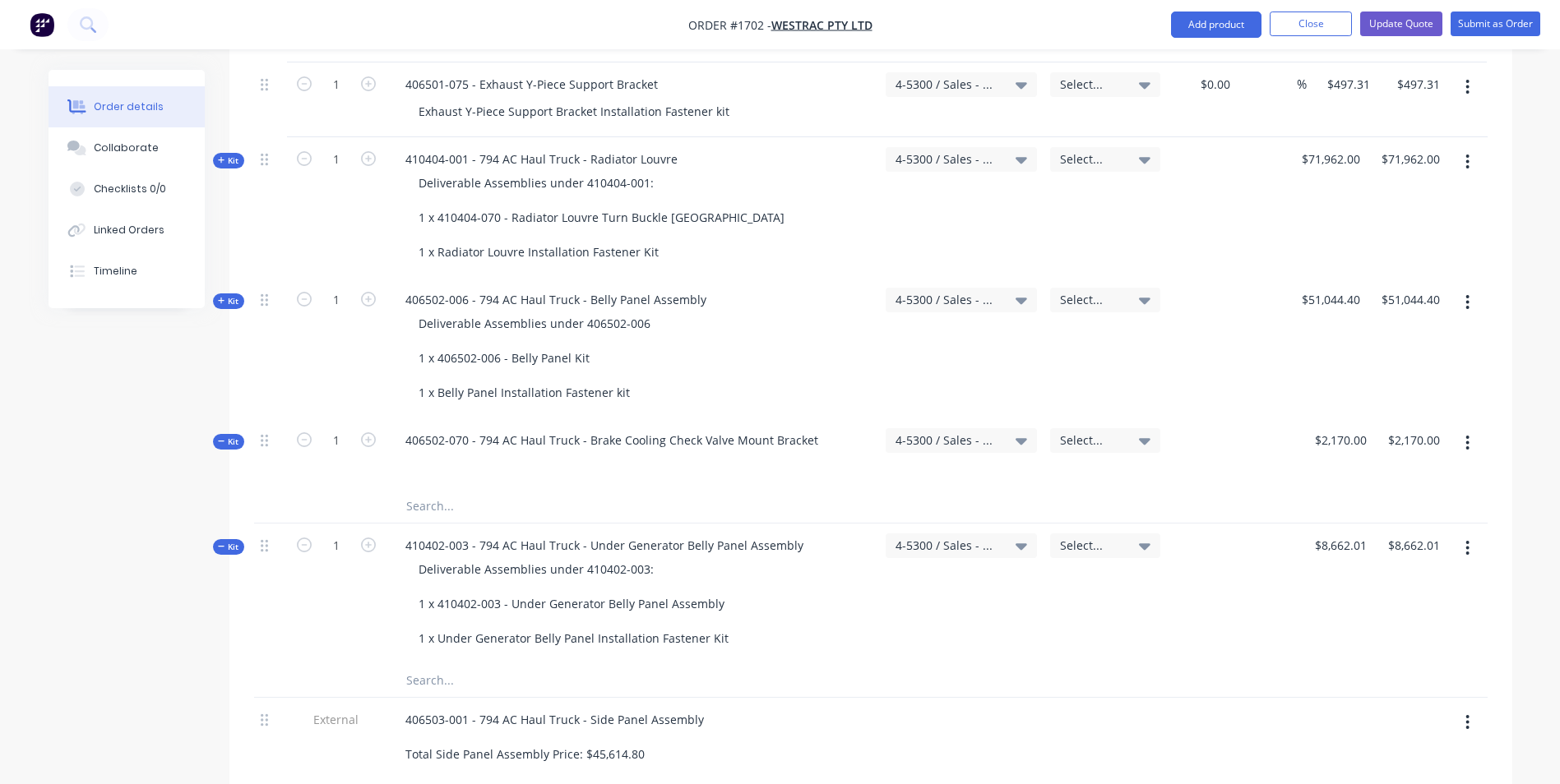
click at [234, 436] on span "Kit" at bounding box center [229, 442] width 21 height 12
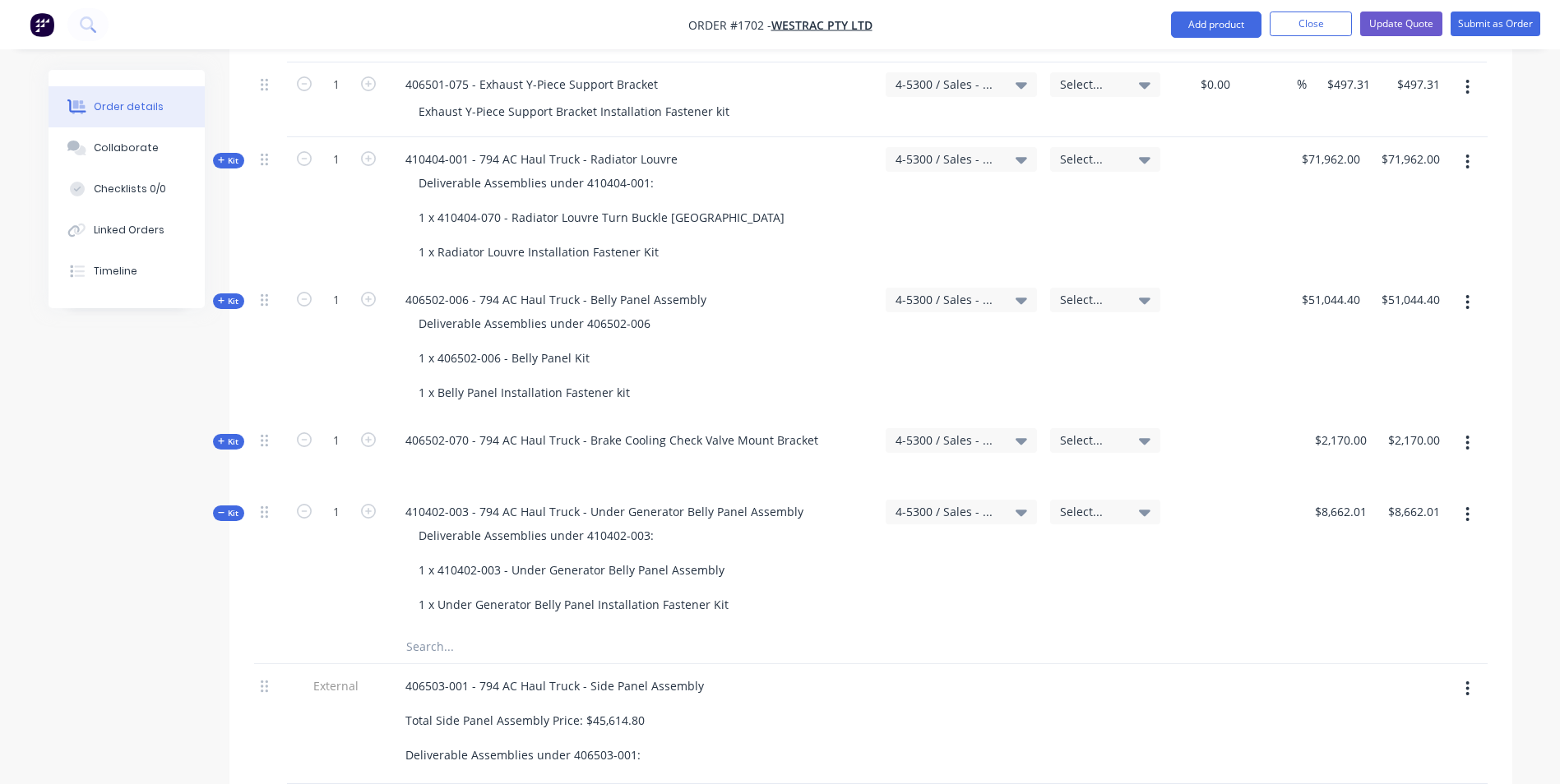
click at [234, 508] on span "Kit" at bounding box center [229, 513] width 21 height 12
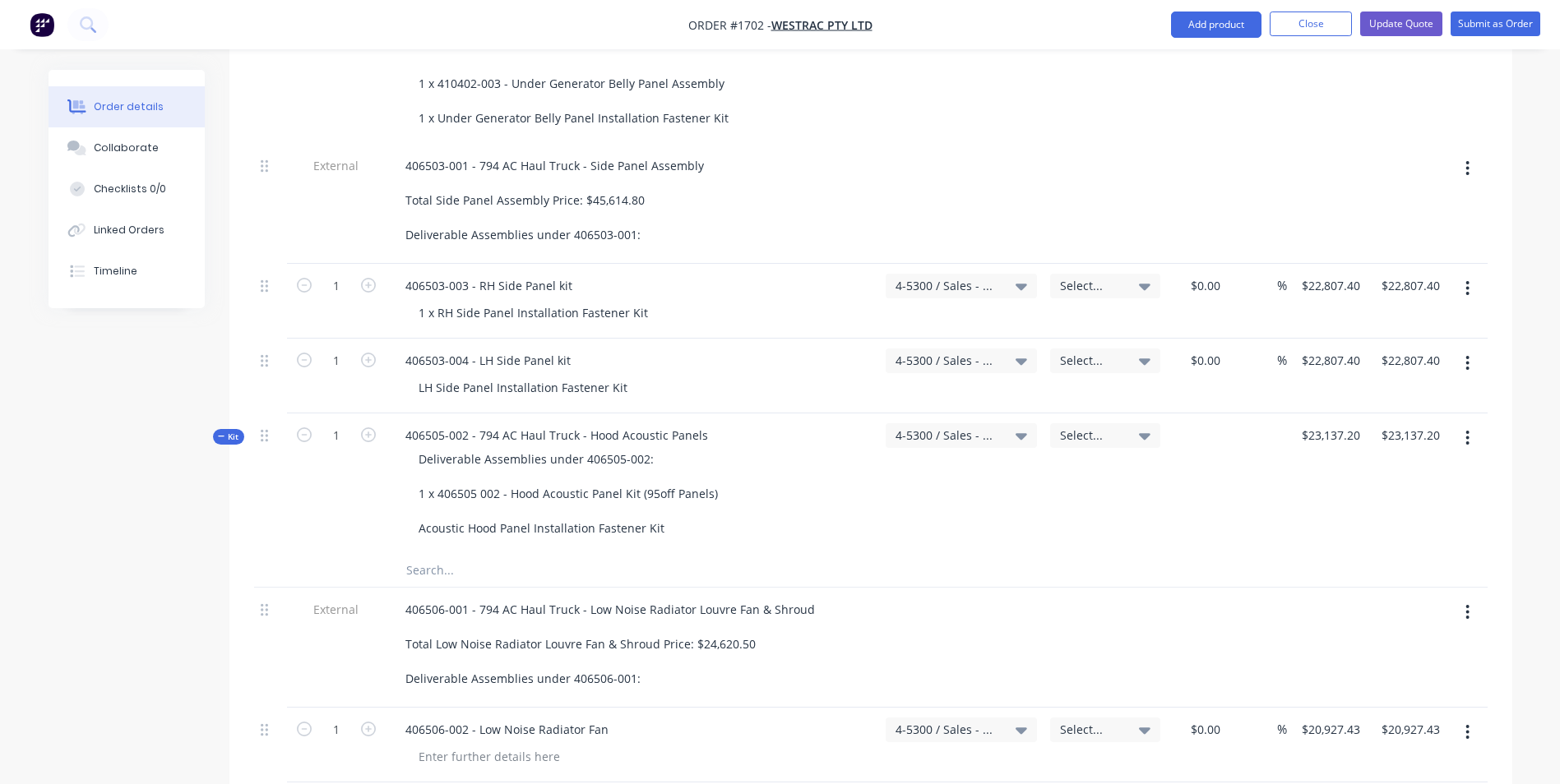
scroll to position [2056, 0]
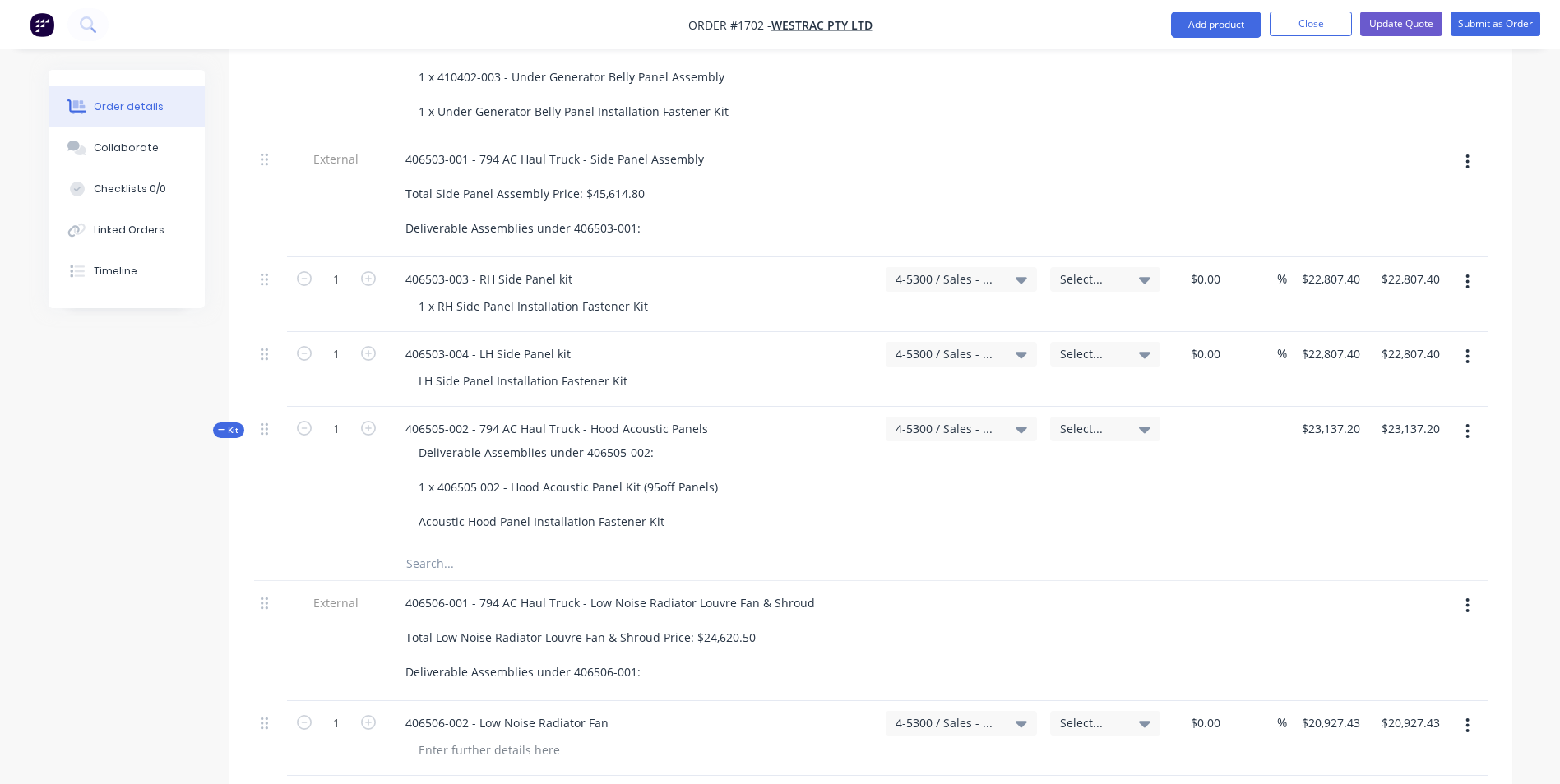
click at [231, 424] on span "Kit" at bounding box center [229, 430] width 21 height 12
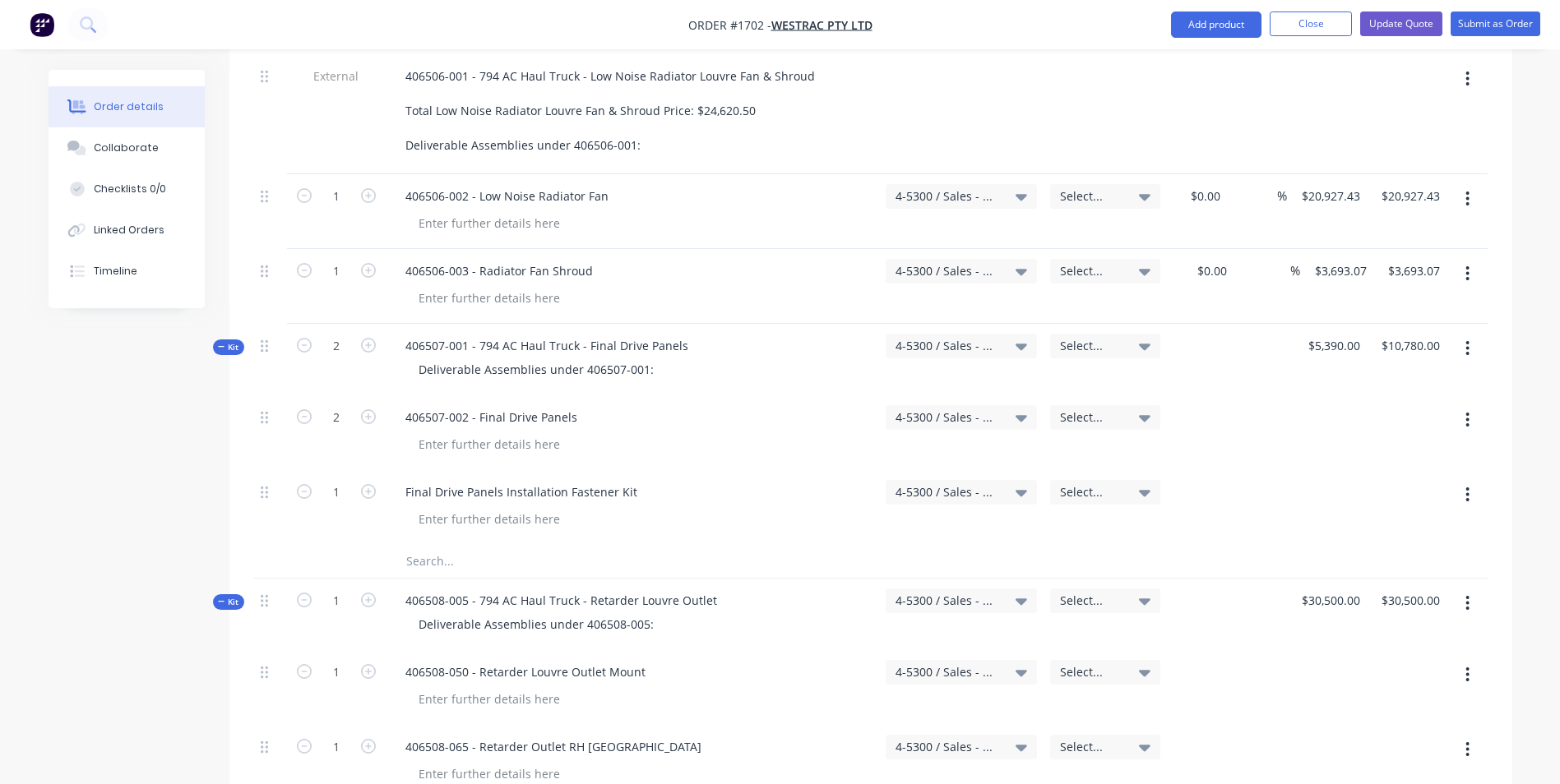
scroll to position [2466, 0]
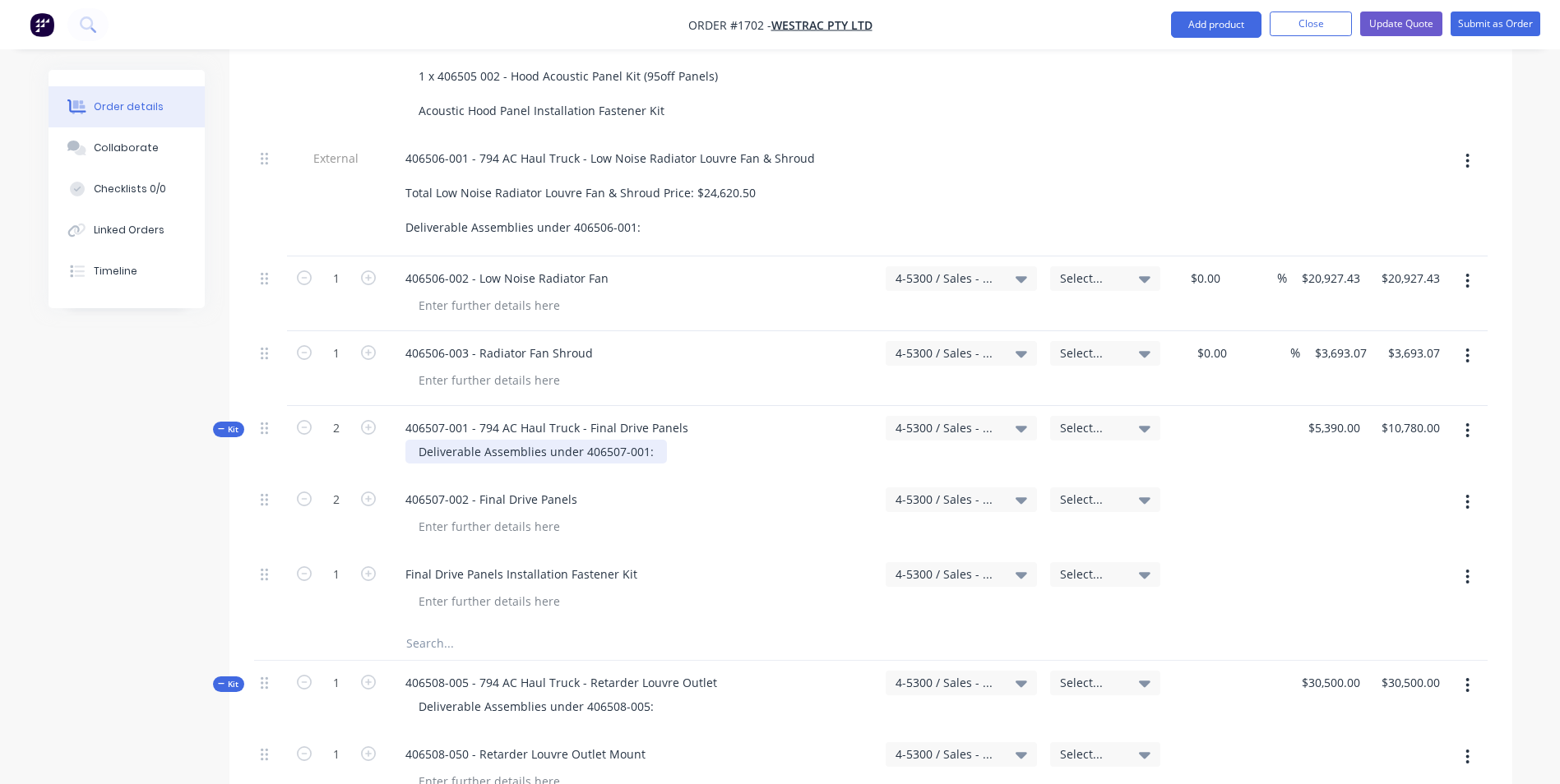
click at [652, 440] on div "Deliverable Assemblies under 406507-001:" at bounding box center [536, 452] width 262 height 24
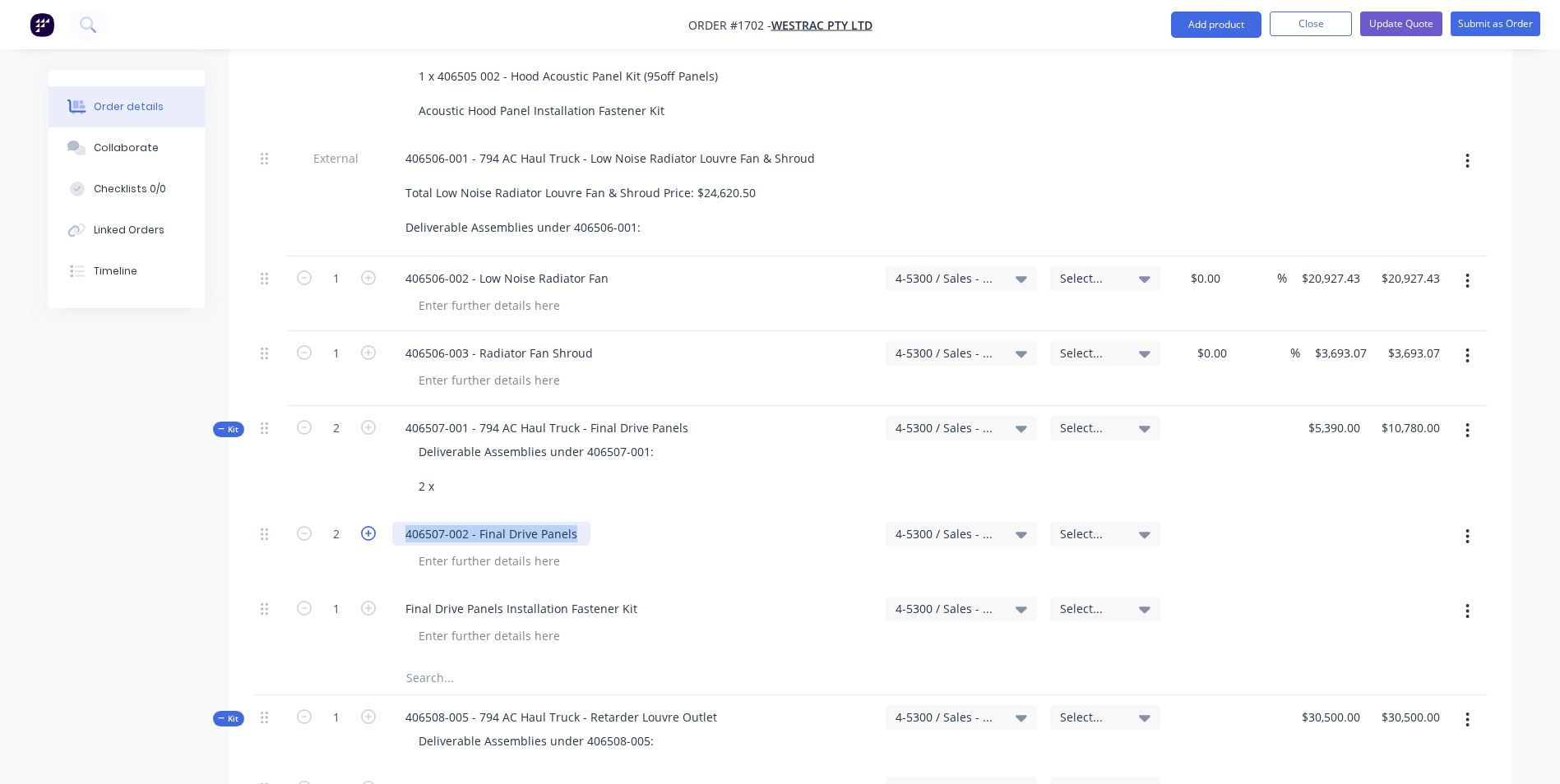
drag, startPoint x: 582, startPoint y: 468, endPoint x: 374, endPoint y: 464, distance: 208.0
click at [374, 513] on div "2 406507-002 - Final Drive Panels 4-5300 / Sales - Mobile Machines Sound - Inte…" at bounding box center [871, 550] width 1233 height 75
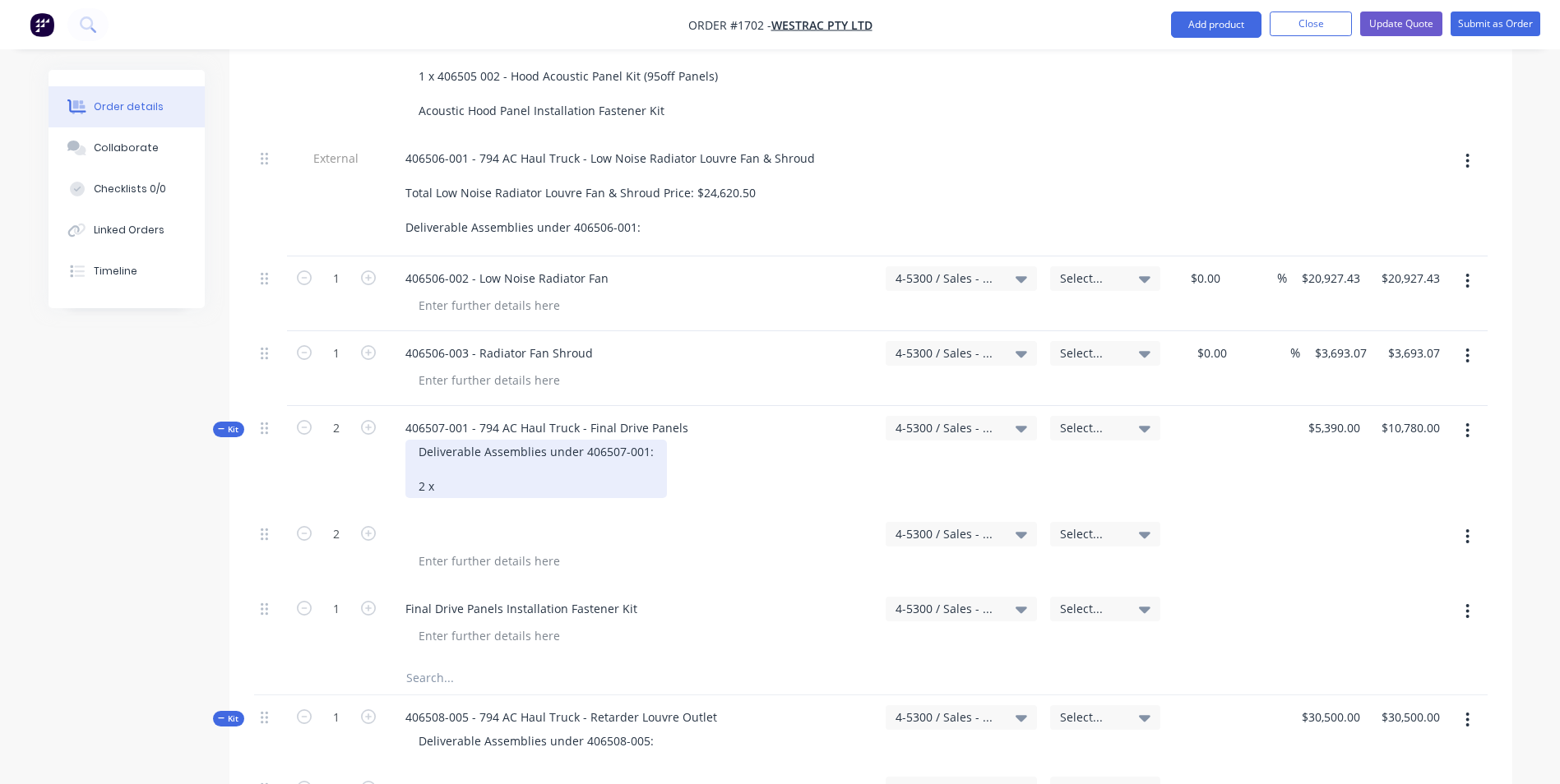
click at [459, 440] on div "Deliverable Assemblies under 406507-001: 2 x" at bounding box center [536, 469] width 262 height 58
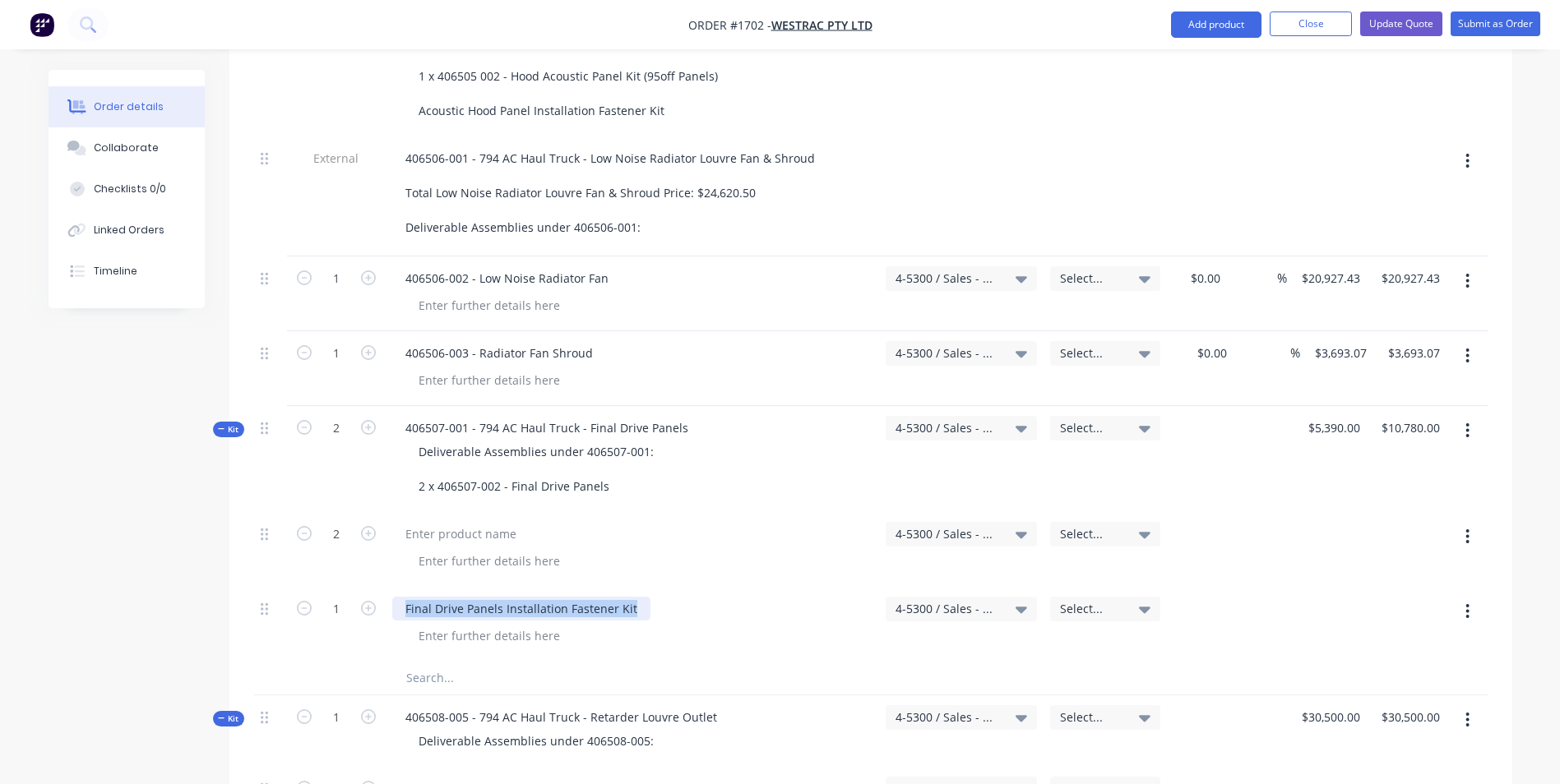
drag, startPoint x: 633, startPoint y: 541, endPoint x: 396, endPoint y: 538, distance: 237.0
click at [396, 597] on div "Final Drive Panels Installation Fastener Kit" at bounding box center [522, 609] width 258 height 24
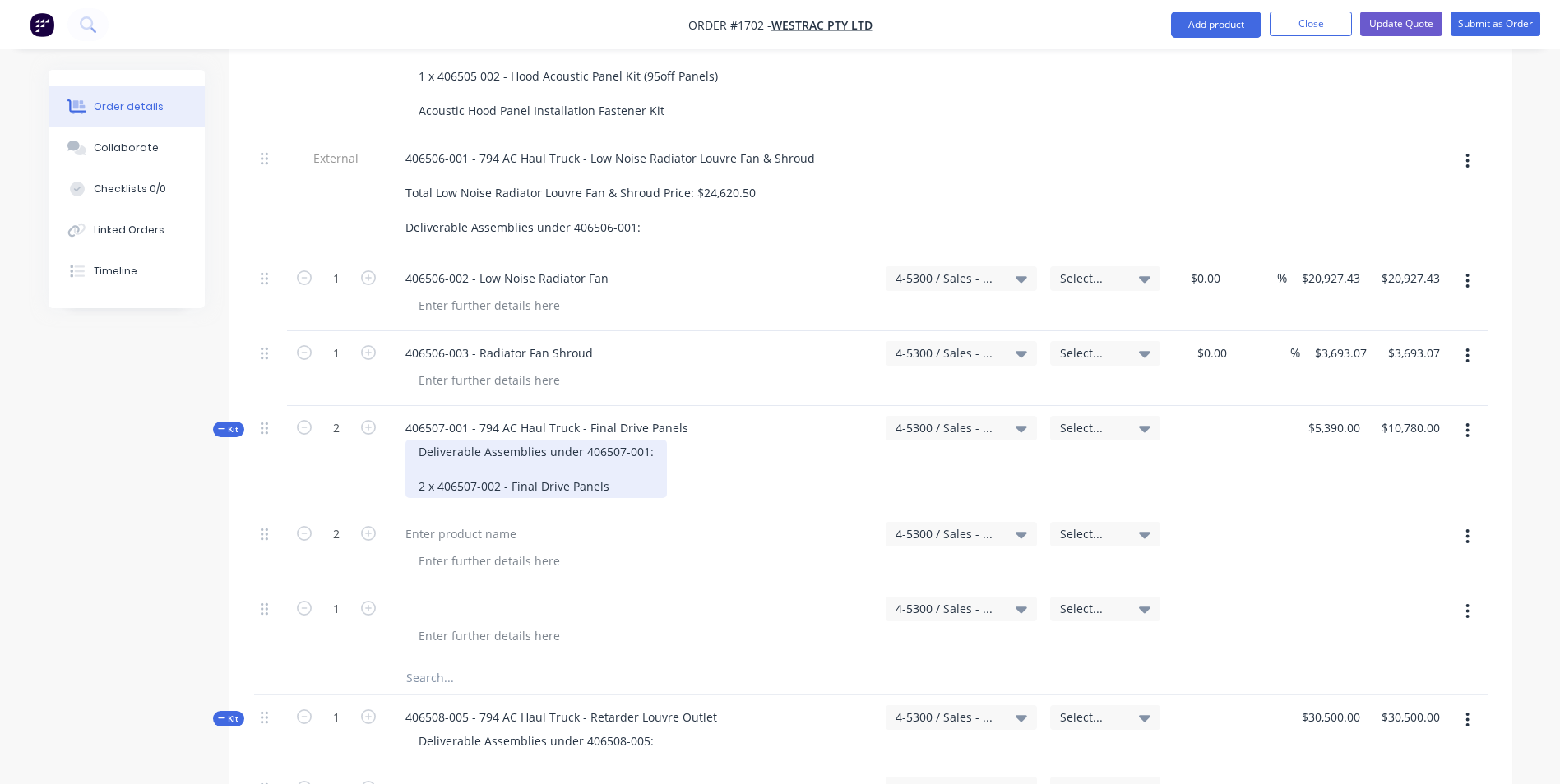
click at [621, 440] on div "Deliverable Assemblies under 406507-001: 2 x 406507-002 - Final Drive Panels" at bounding box center [536, 469] width 262 height 58
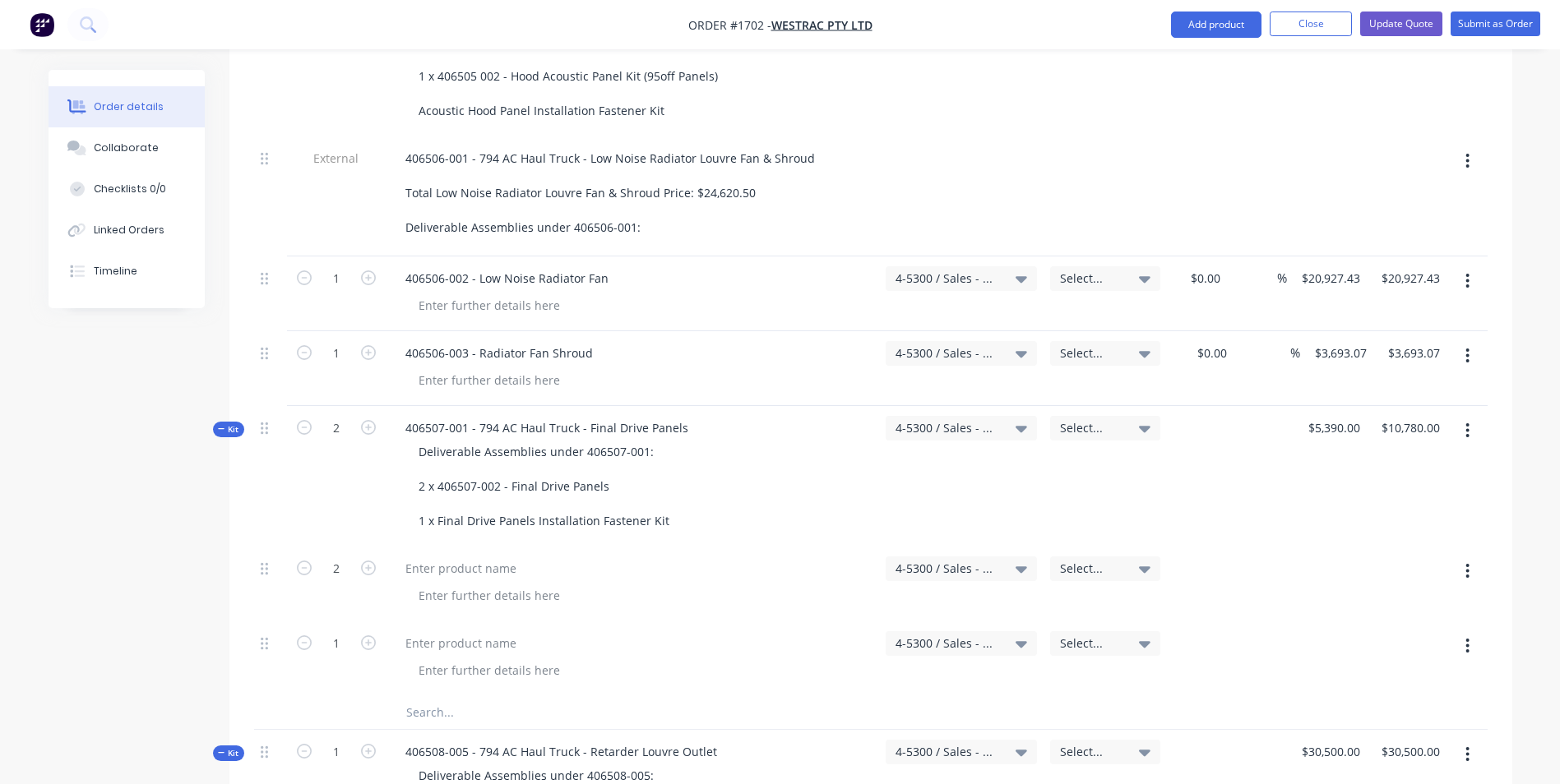
click at [1466, 638] on icon "button" at bounding box center [1467, 647] width 4 height 18
click at [1369, 776] on div "Delete" at bounding box center [1409, 787] width 127 height 24
type input "$0.00"
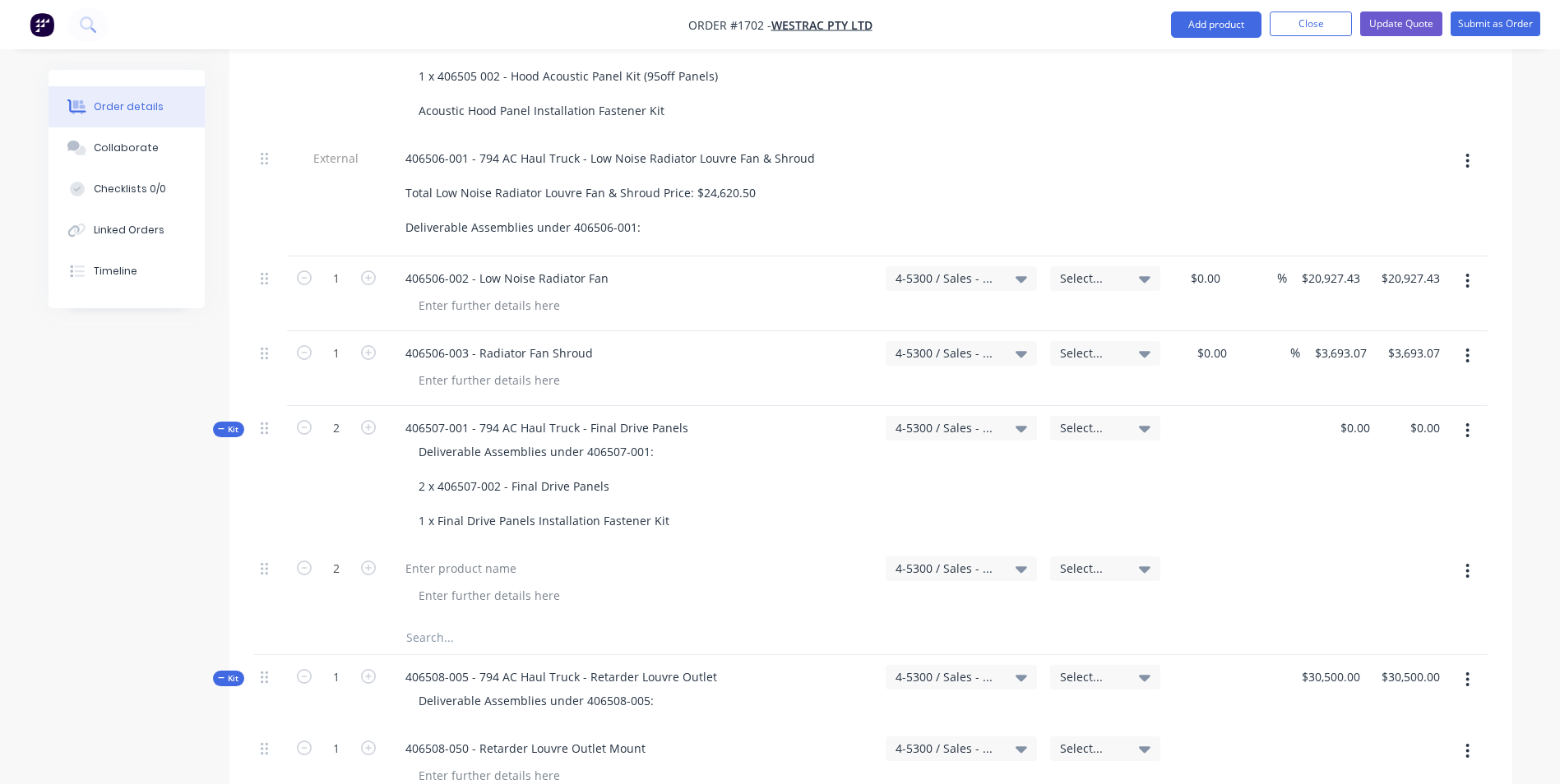
click at [1470, 557] on button "button" at bounding box center [1467, 572] width 39 height 30
click at [1362, 702] on div "Delete" at bounding box center [1409, 713] width 127 height 24
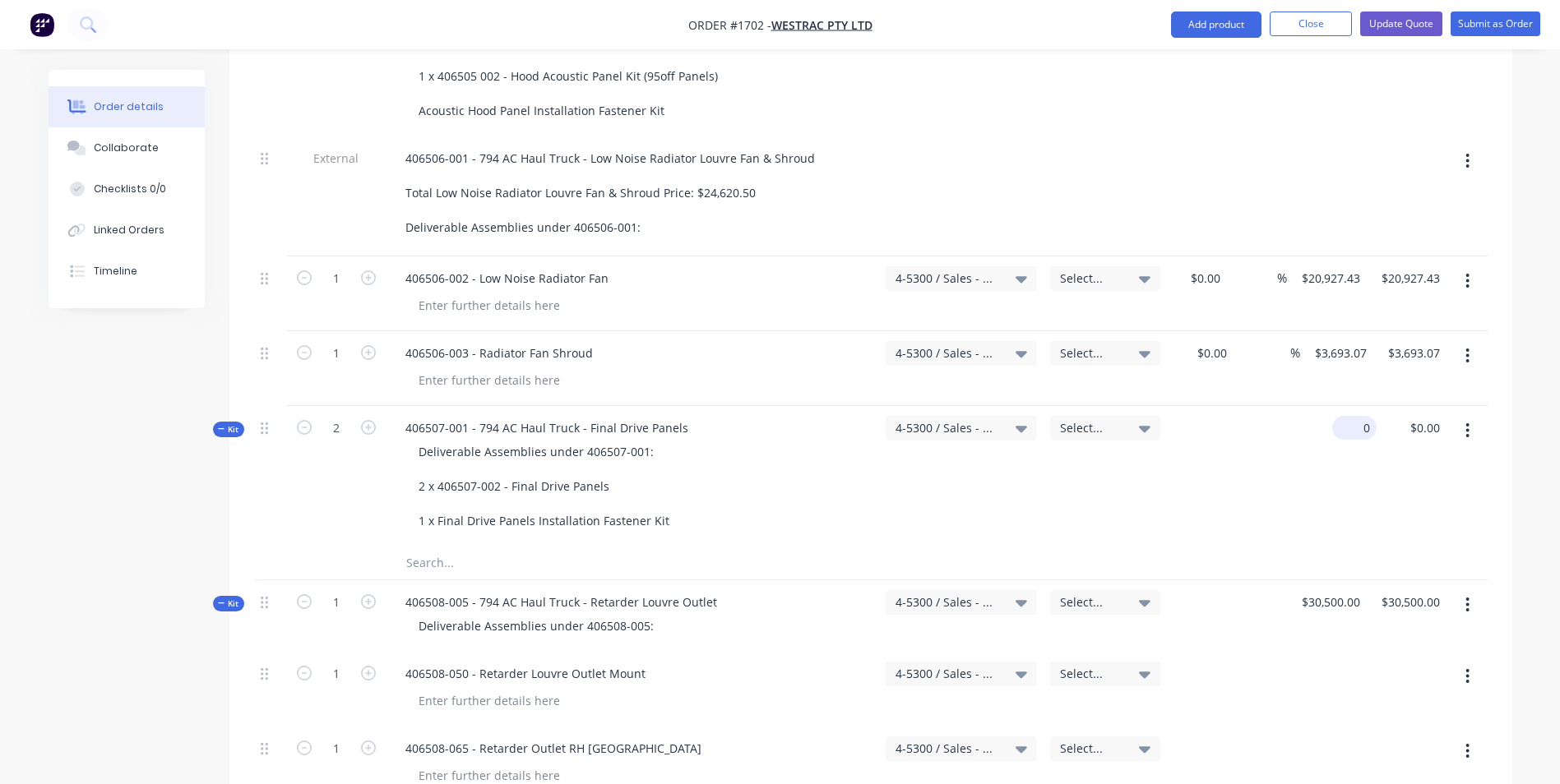
click at [1361, 416] on input "0" at bounding box center [1358, 428] width 38 height 24
click at [1359, 406] on div "10780 10780" at bounding box center [1341, 476] width 70 height 141
type input "$10,780.00"
type input "$21,560.00"
click at [1321, 416] on div "10780 10780" at bounding box center [1343, 428] width 48 height 24
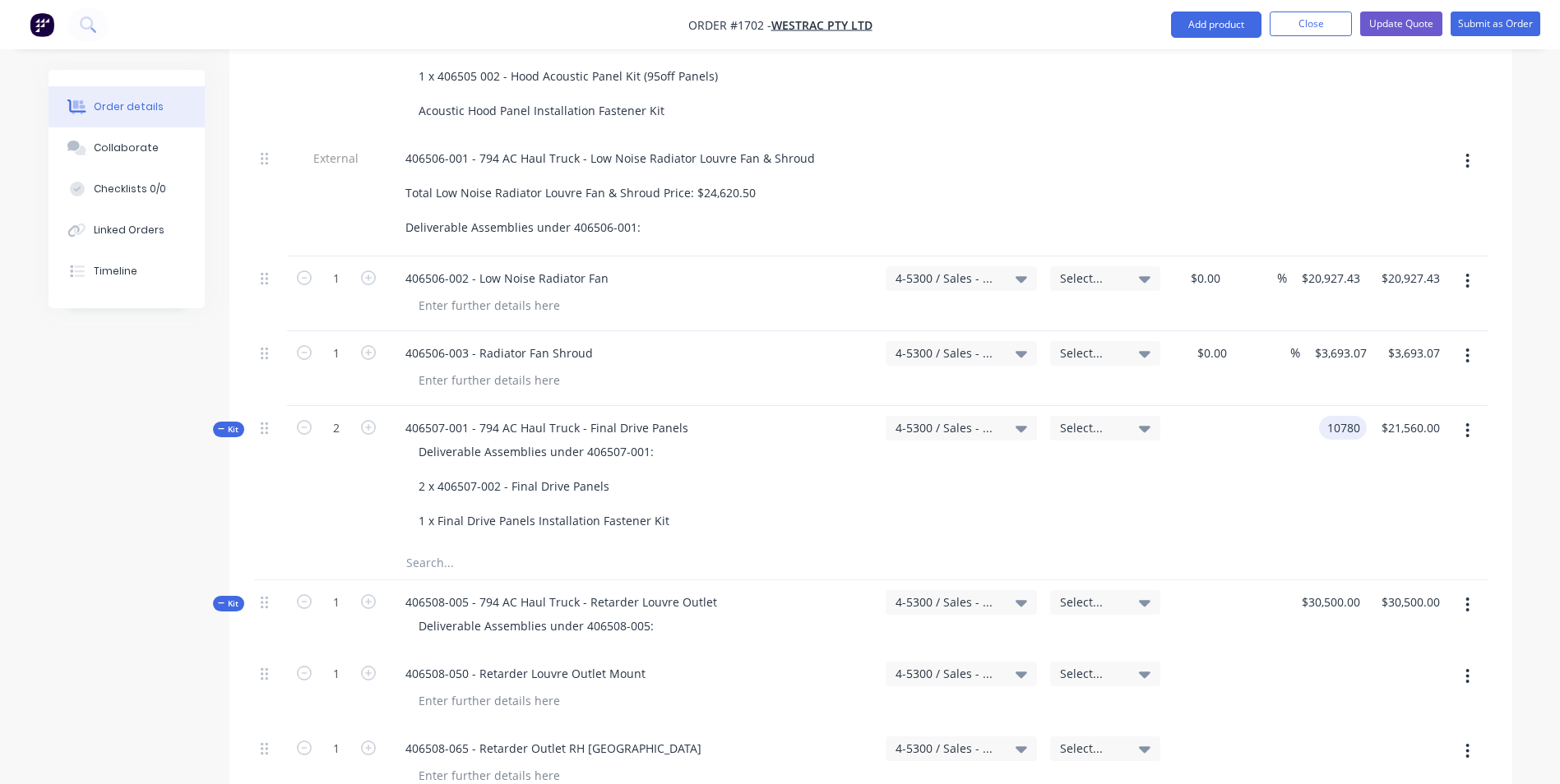
click at [1343, 416] on input "10780" at bounding box center [1346, 428] width 41 height 24
click at [1320, 406] on div "5390 5390" at bounding box center [1333, 476] width 67 height 141
type input "$5,390.00"
type input "$10,780.00"
click at [223, 425] on icon at bounding box center [221, 429] width 7 height 8
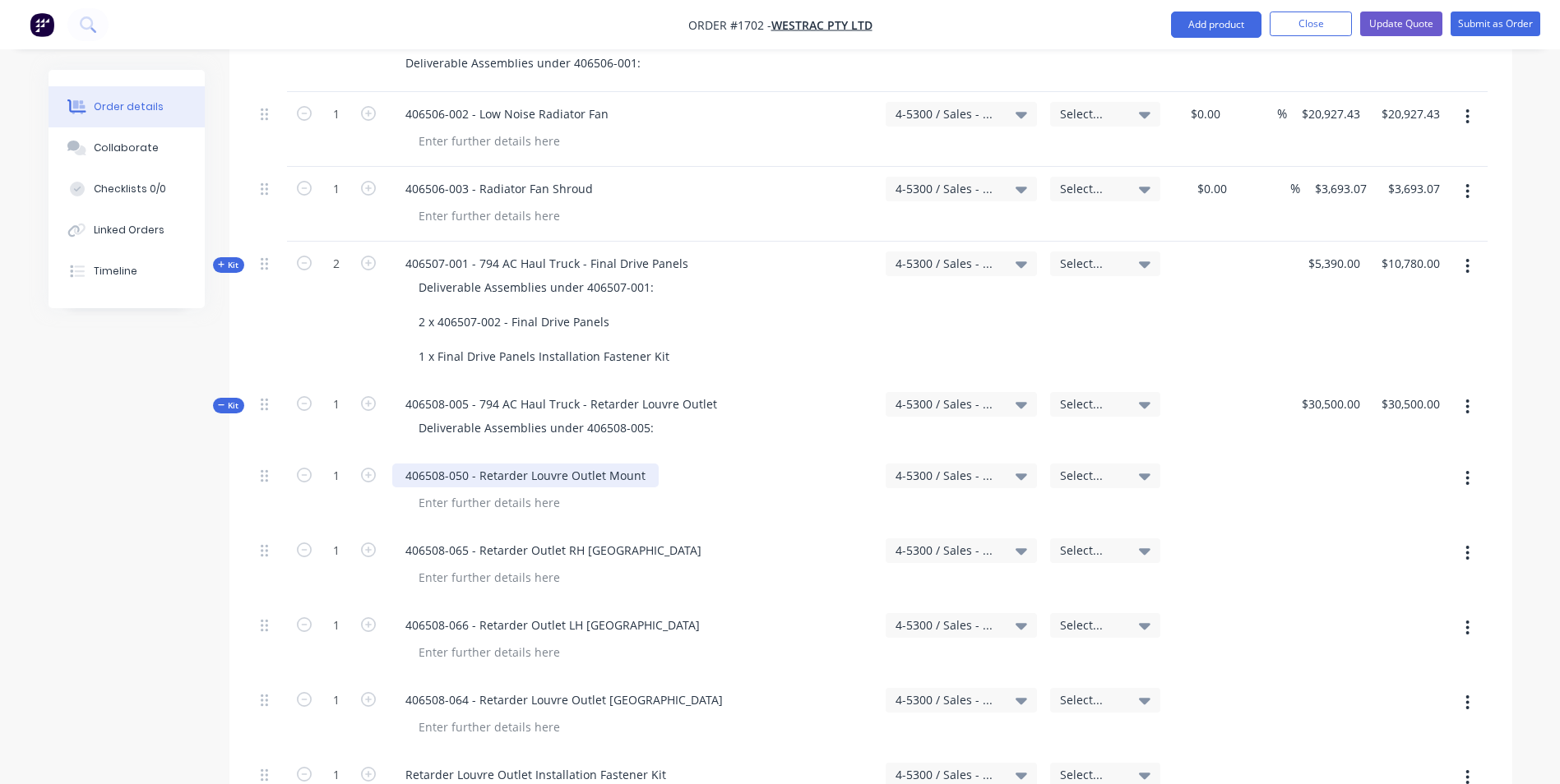
scroll to position [2713, 0]
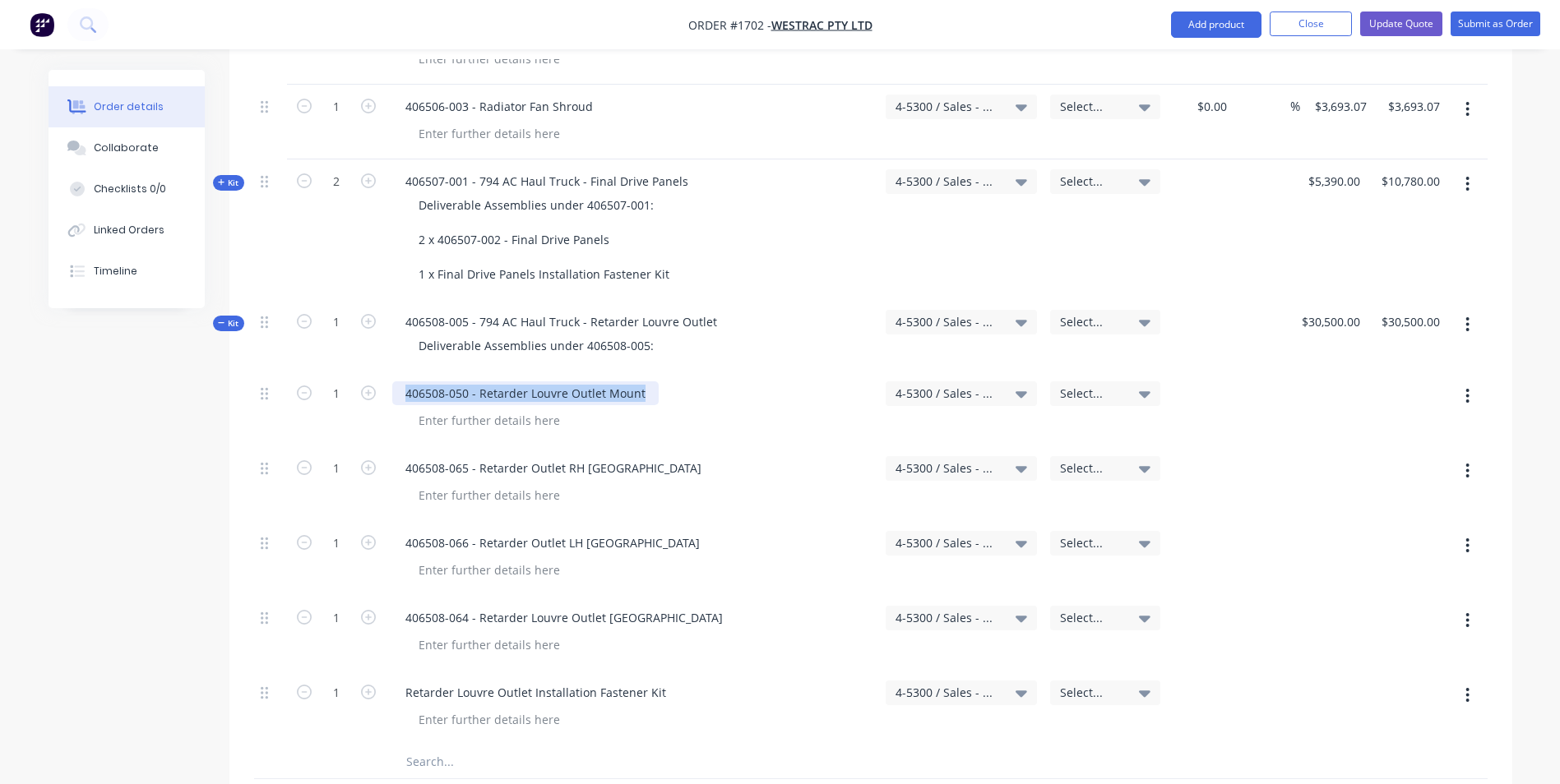
drag, startPoint x: 646, startPoint y: 323, endPoint x: 401, endPoint y: 328, distance: 245.1
click at [401, 382] on div "406508-050 - Retarder Louvre Outlet Mount" at bounding box center [526, 393] width 267 height 24
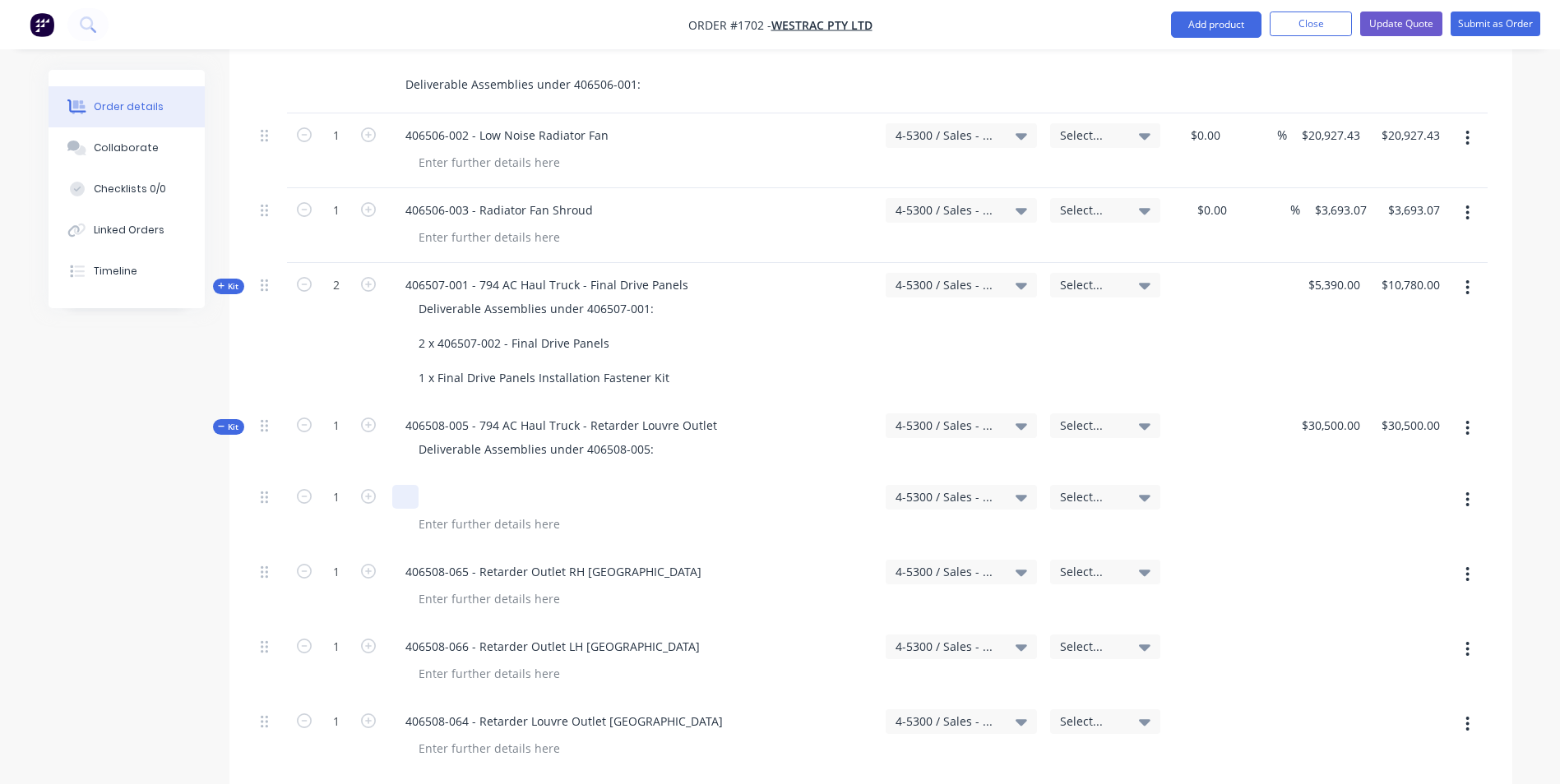
scroll to position [2631, 0]
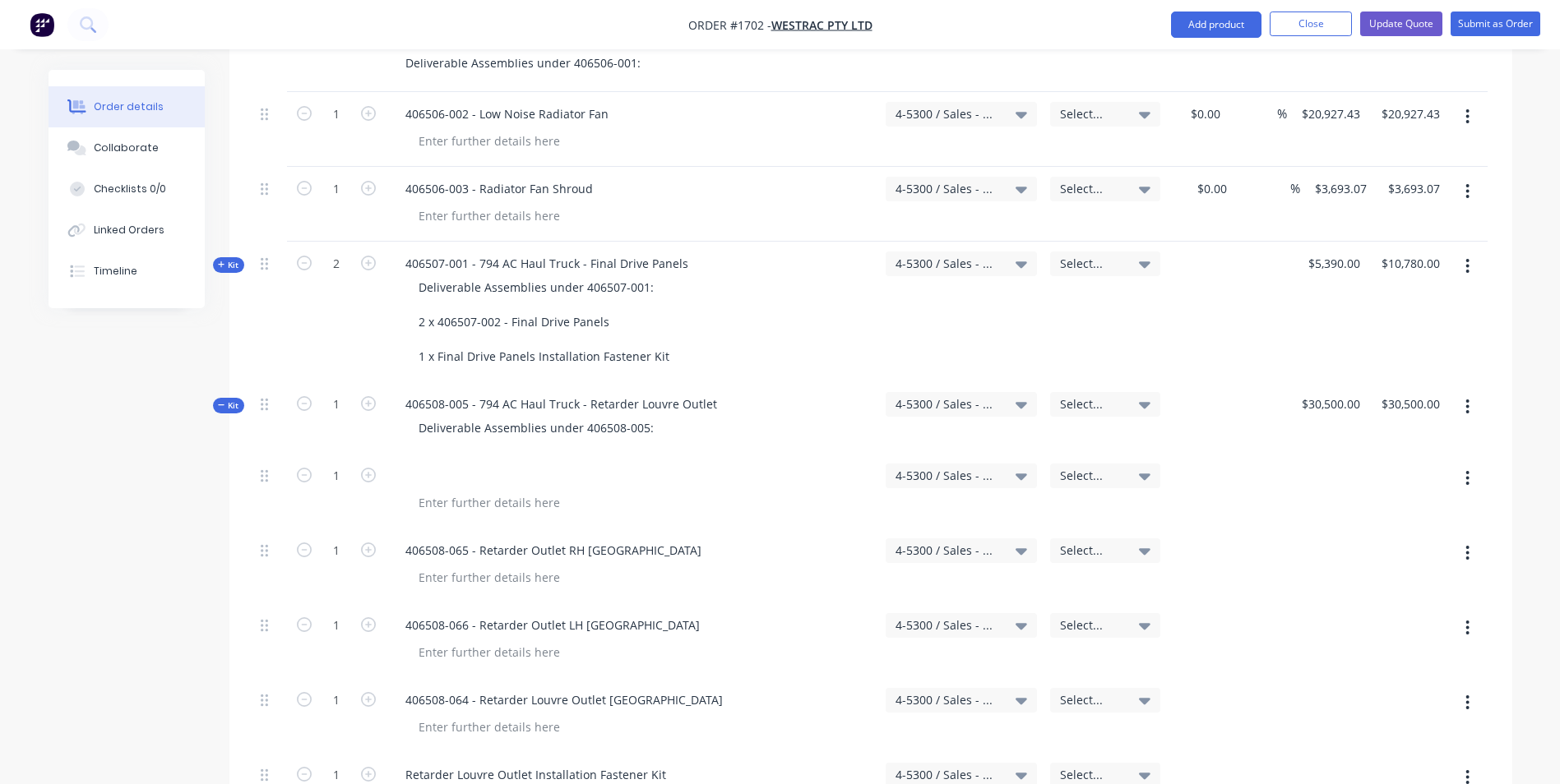
click at [671, 416] on div "Deliverable Assemblies under 406508-005:" at bounding box center [633, 428] width 481 height 24
click at [658, 416] on div "Deliverable Assemblies under 406508-005:" at bounding box center [536, 428] width 262 height 24
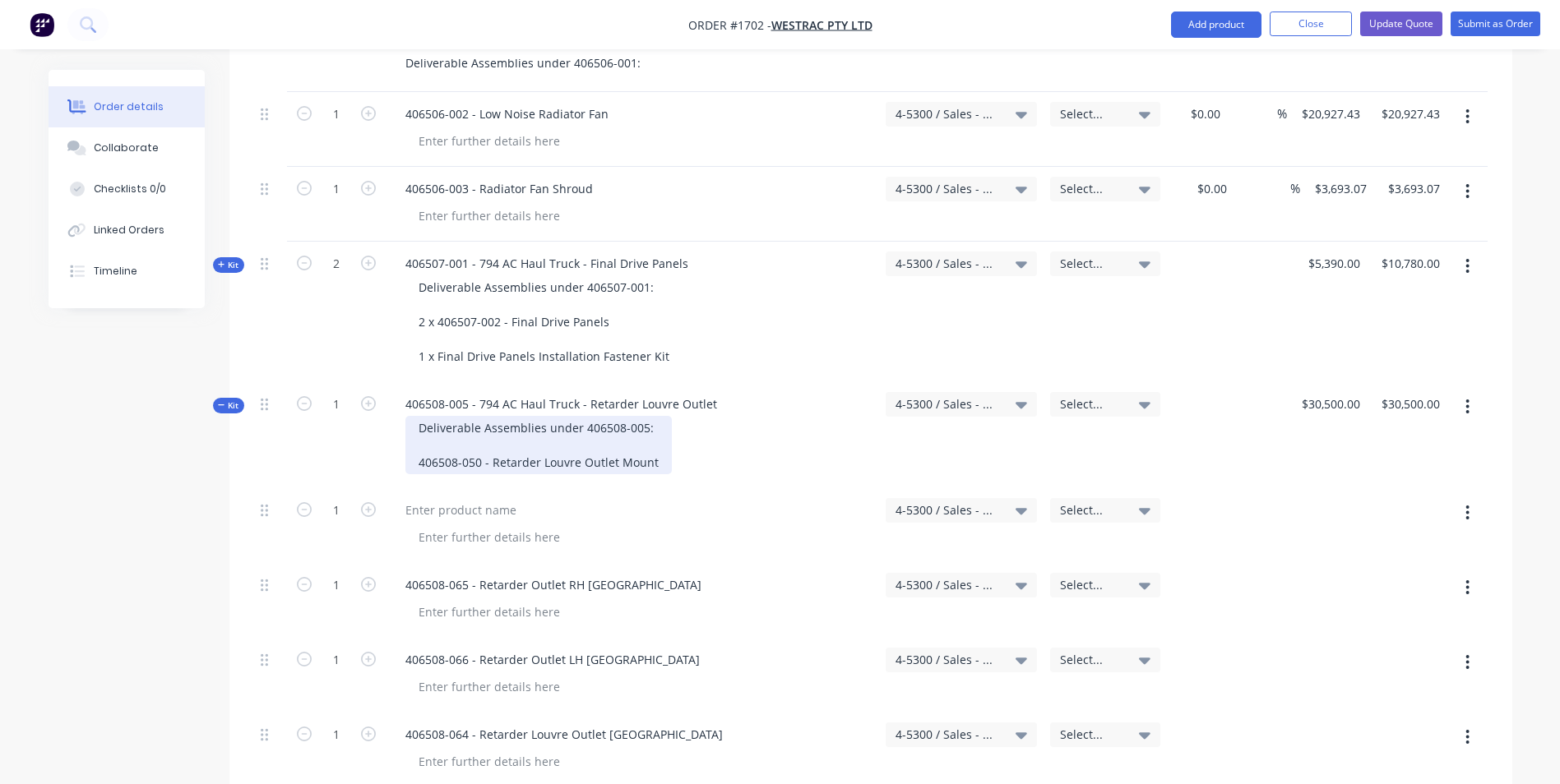
click at [419, 416] on div "Deliverable Assemblies under 406508-005: 406508-050 - Retarder Louvre Outlet Mo…" at bounding box center [539, 445] width 267 height 58
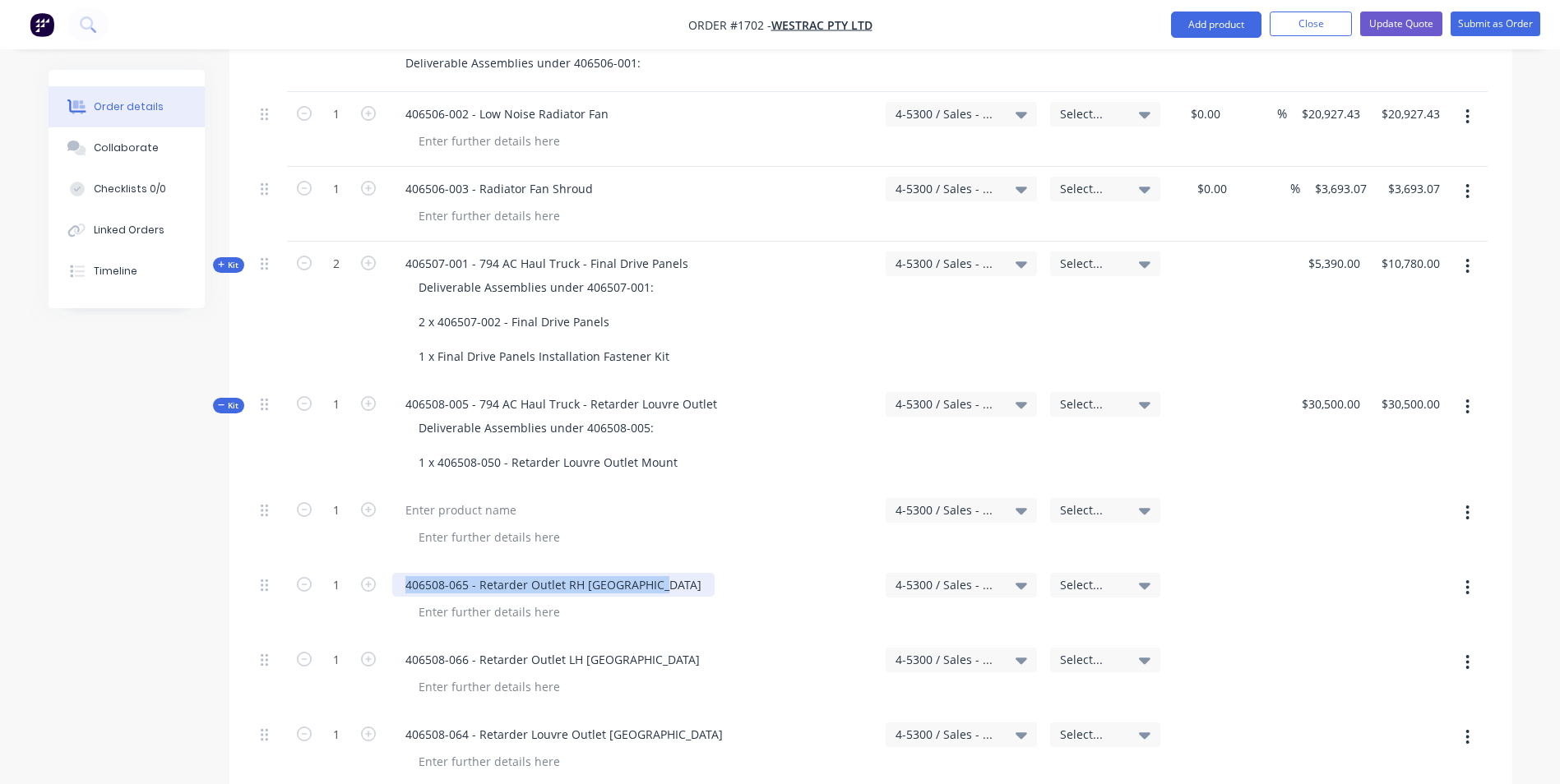
drag, startPoint x: 658, startPoint y: 518, endPoint x: 397, endPoint y: 515, distance: 261.0
click at [397, 573] on div "406508-065 - Retarder Outlet RH [GEOGRAPHIC_DATA]" at bounding box center [554, 585] width 323 height 24
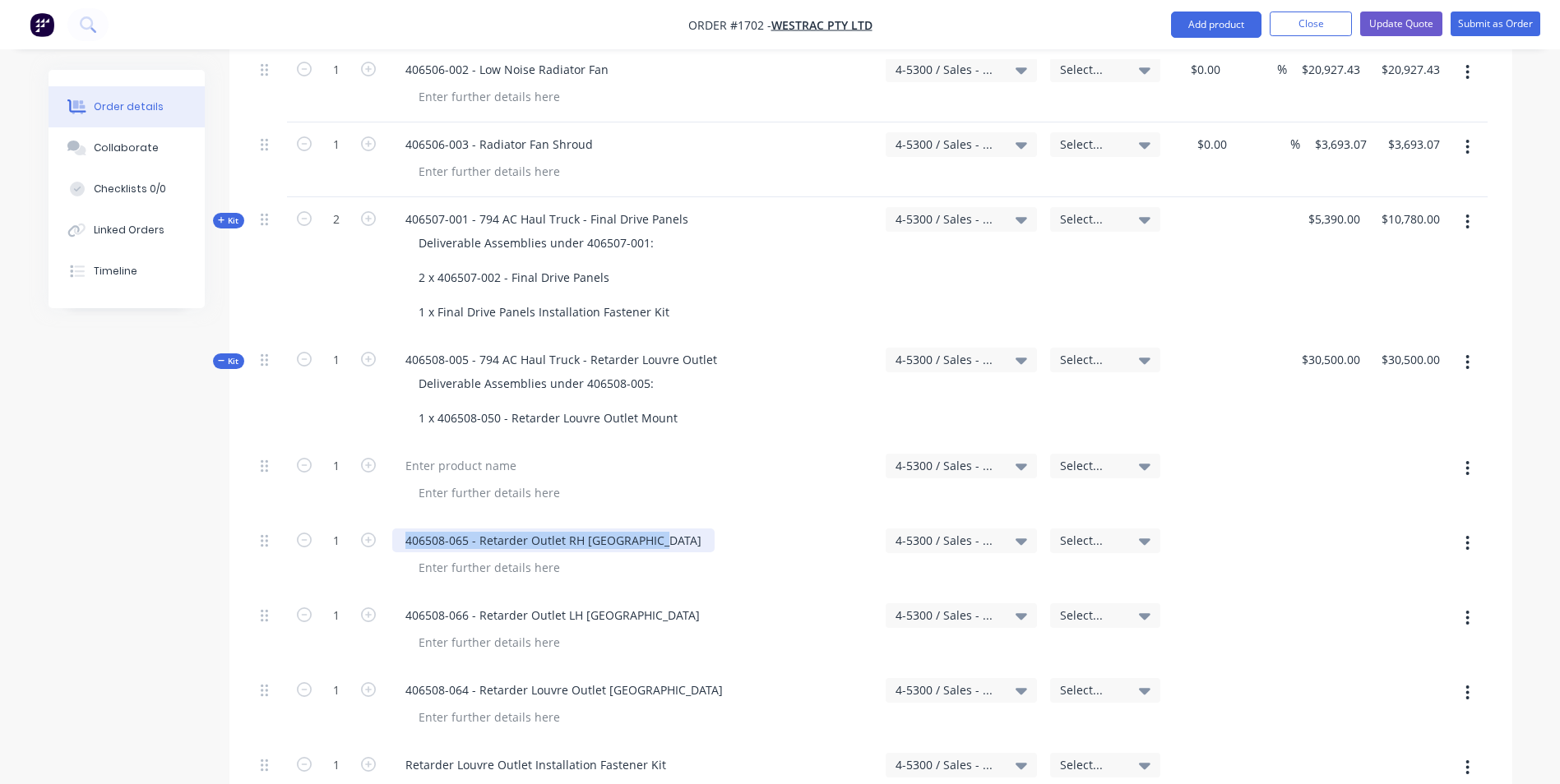
scroll to position [2713, 0]
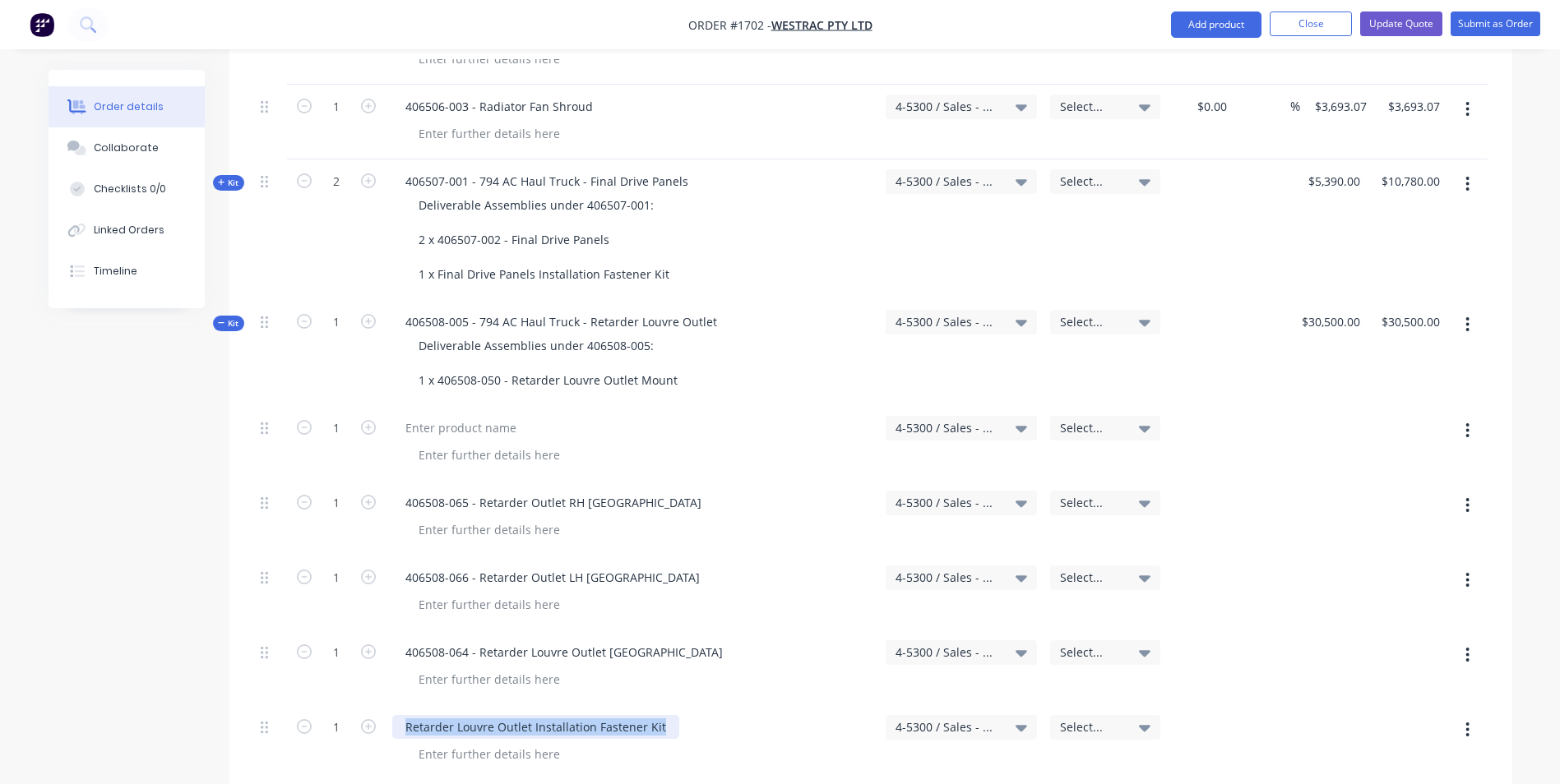
drag, startPoint x: 661, startPoint y: 659, endPoint x: 392, endPoint y: 661, distance: 269.0
click at [392, 715] on div "Retarder Louvre Outlet Installation Fastener Kit" at bounding box center [536, 726] width 287 height 24
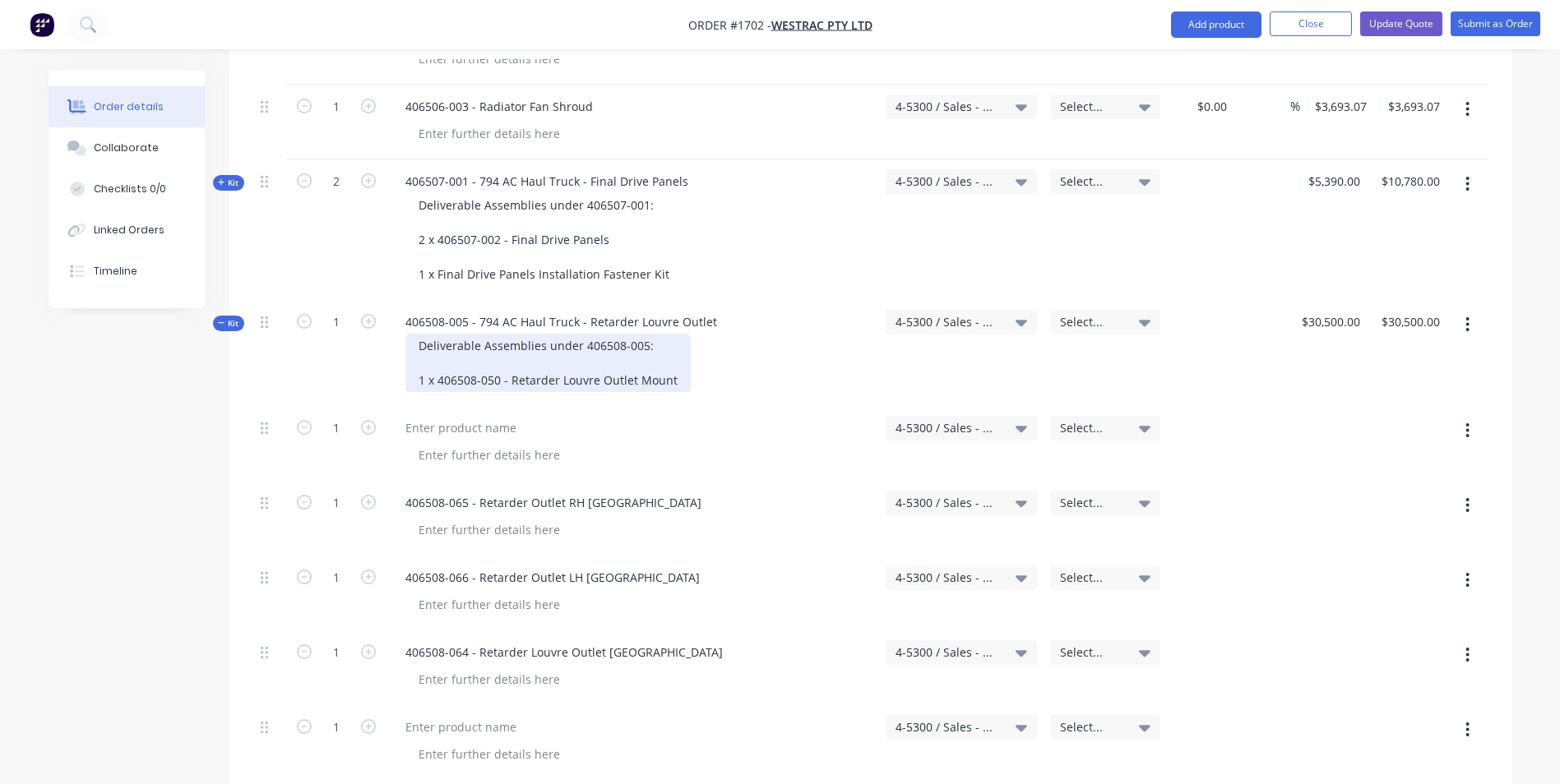
drag, startPoint x: 678, startPoint y: 310, endPoint x: 753, endPoint y: 322, distance: 76.0
click at [678, 334] on div "Deliverable Assemblies under 406508-005: 1 x 406508-050 - Retarder Louvre Outle…" at bounding box center [548, 363] width 286 height 58
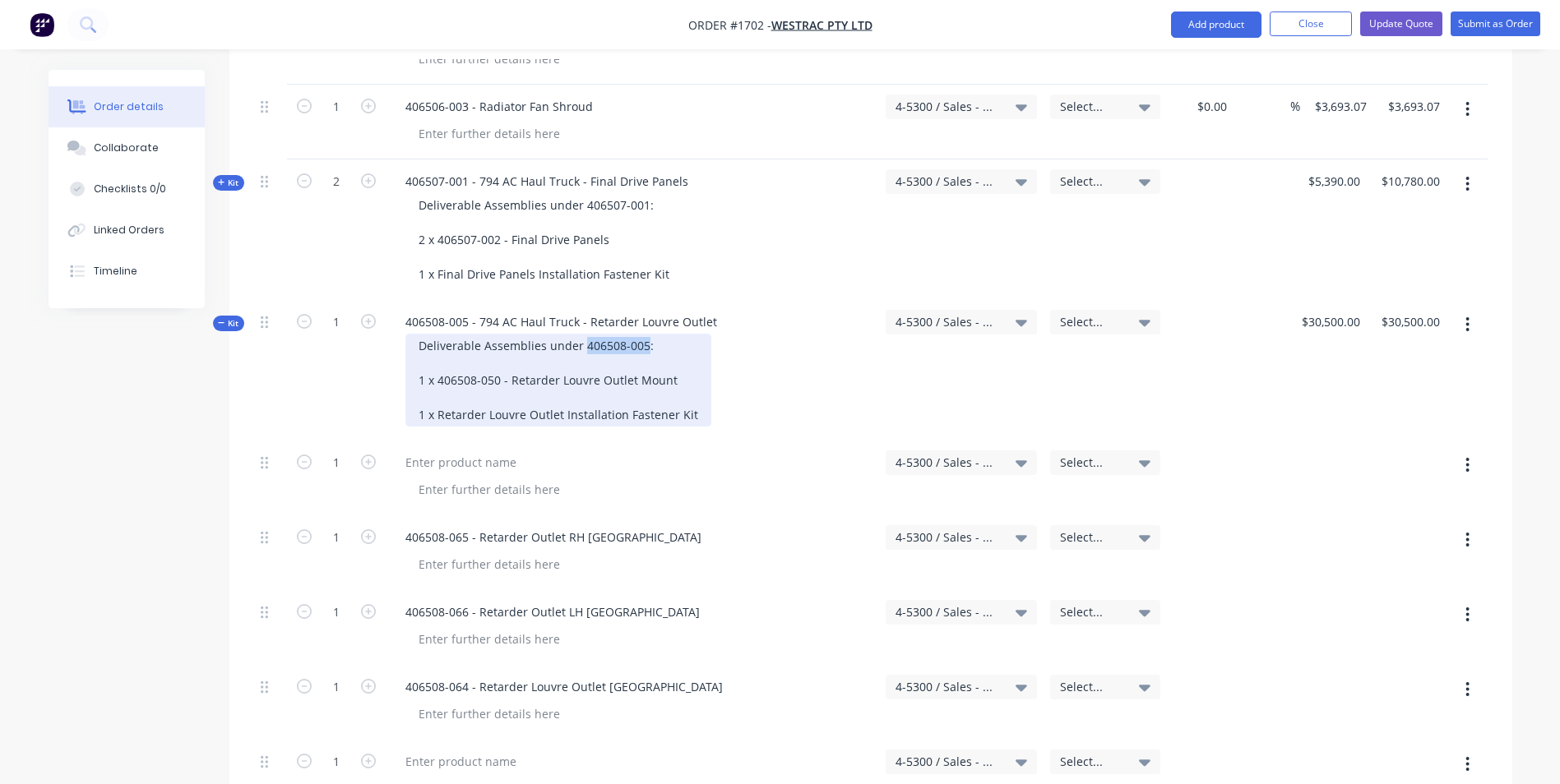
drag, startPoint x: 642, startPoint y: 275, endPoint x: 582, endPoint y: 274, distance: 60.0
click at [582, 334] on div "Deliverable Assemblies under 406508-005: 1 x 406508-050 - Retarder Louvre Outle…" at bounding box center [559, 380] width 306 height 93
copy div "406508-005"
drag, startPoint x: 499, startPoint y: 309, endPoint x: 440, endPoint y: 306, distance: 59.1
click at [440, 334] on div "Deliverable Assemblies under 406508-005: 1 x 406508-050 - Retarder Louvre Outle…" at bounding box center [559, 380] width 306 height 93
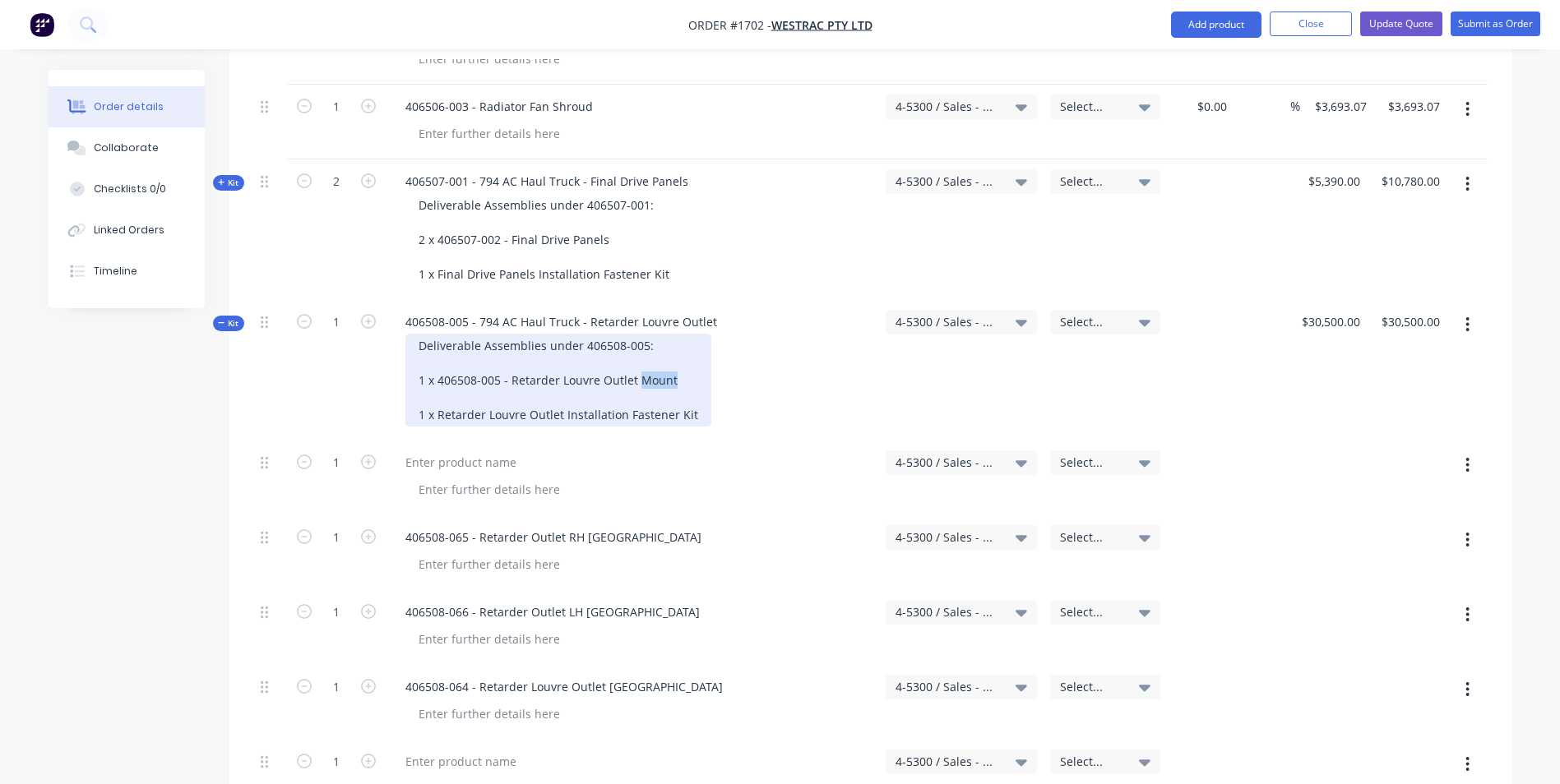
drag, startPoint x: 673, startPoint y: 310, endPoint x: 637, endPoint y: 311, distance: 36.0
click at [637, 334] on div "Deliverable Assemblies under 406508-005: 1 x 406508-005 - Retarder Louvre Outle…" at bounding box center [559, 380] width 306 height 93
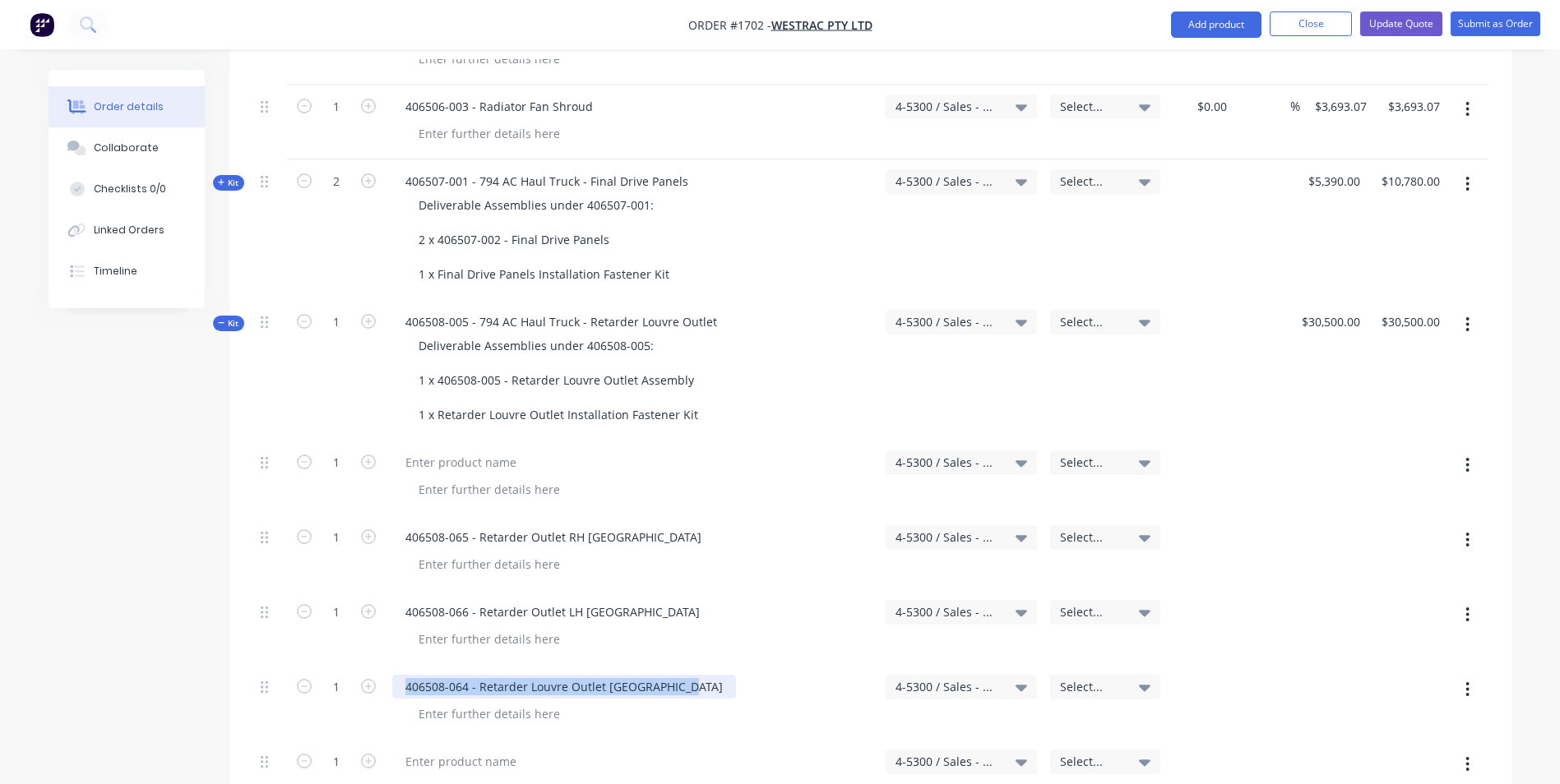
drag, startPoint x: 682, startPoint y: 620, endPoint x: 404, endPoint y: 620, distance: 278.0
click at [404, 675] on div "406508-064 - Retarder Louvre Outlet [GEOGRAPHIC_DATA]" at bounding box center [564, 687] width 344 height 24
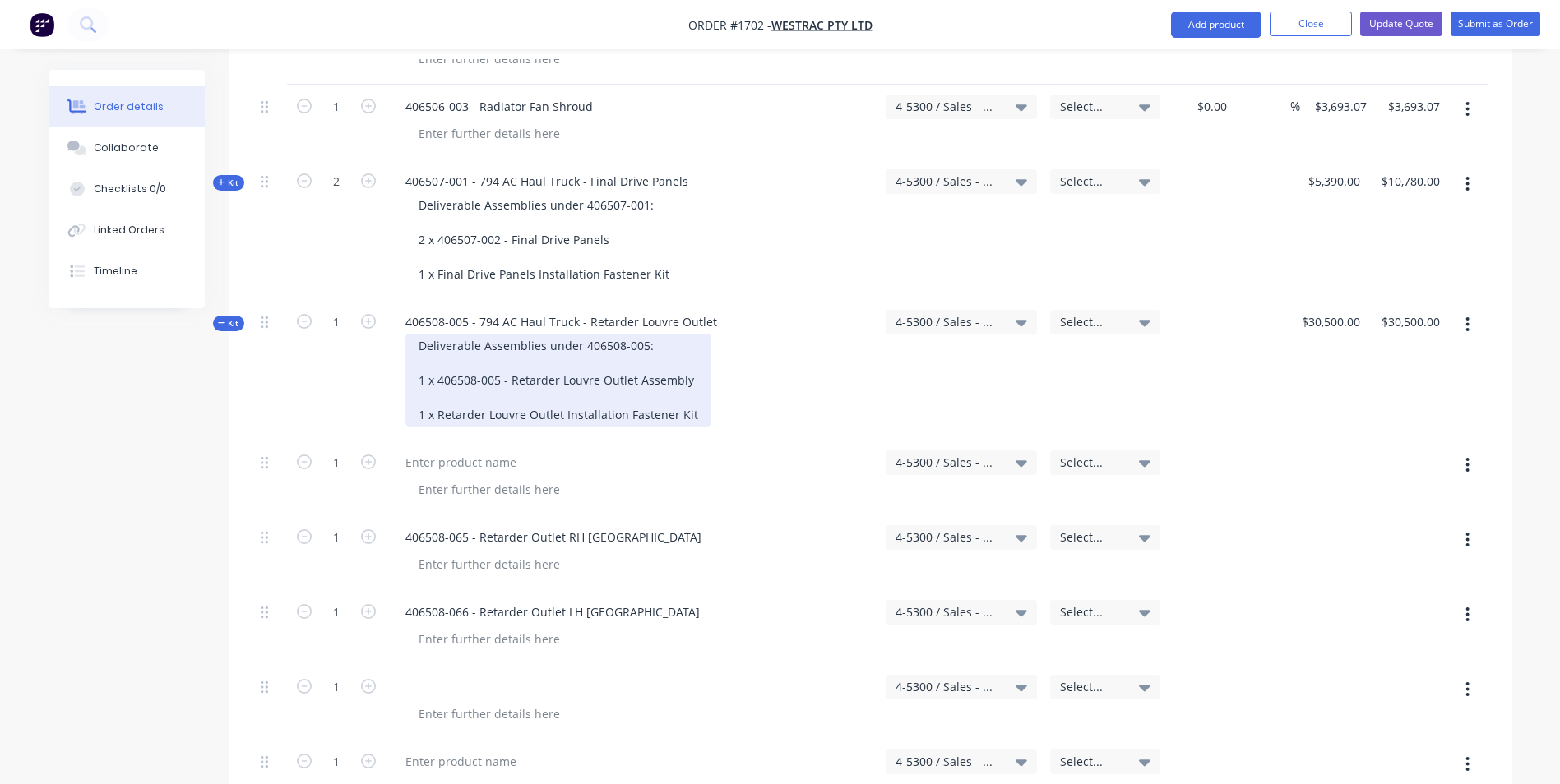
click at [697, 334] on div "Deliverable Assemblies under 406508-005: 1 x 406508-005 - Retarder Louvre Outle…" at bounding box center [559, 380] width 306 height 93
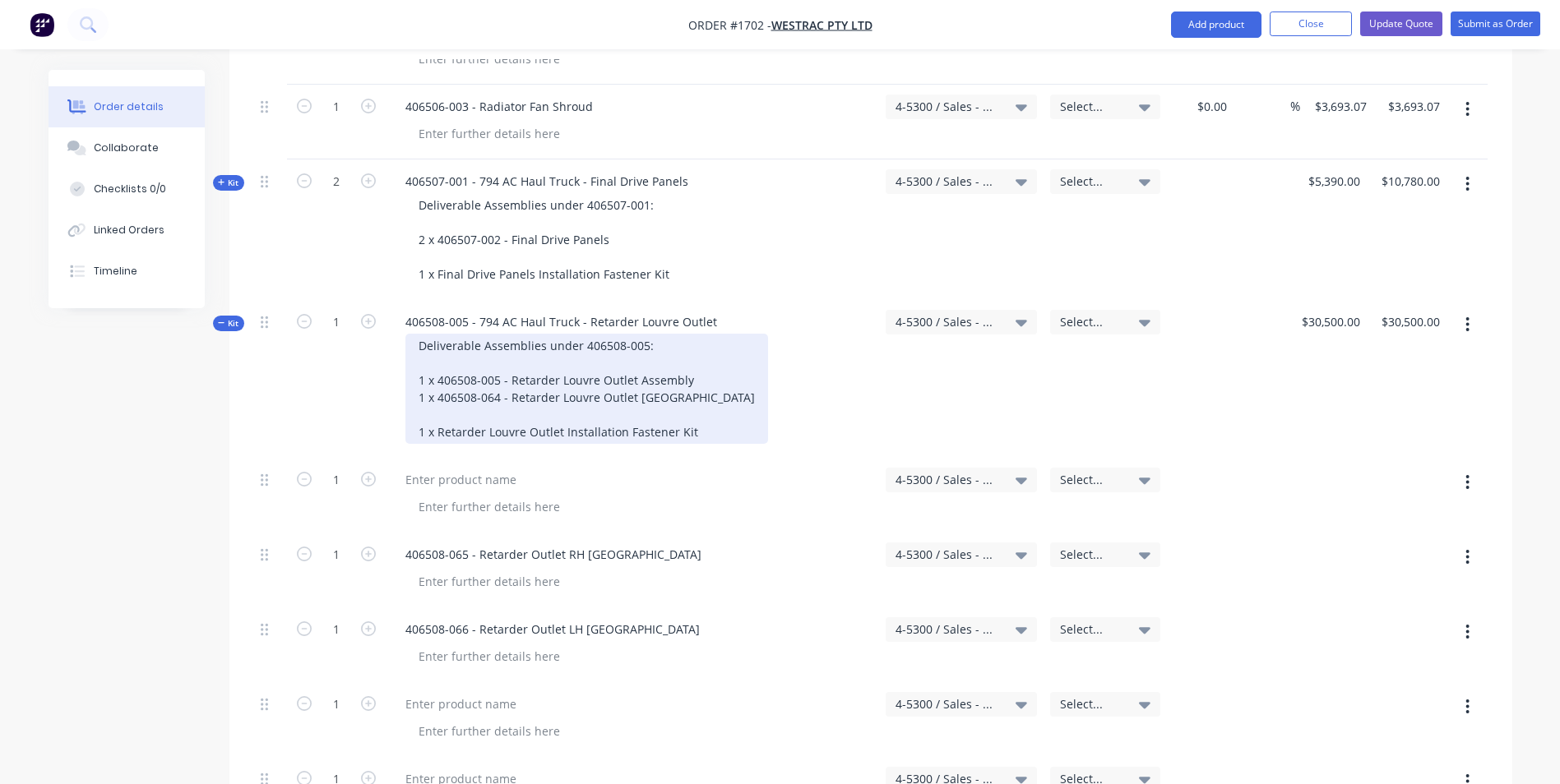
click at [429, 352] on div "Deliverable Assemblies under 406508-005: 1 x 406508-005 - Retarder Louvre Outle…" at bounding box center [587, 389] width 363 height 110
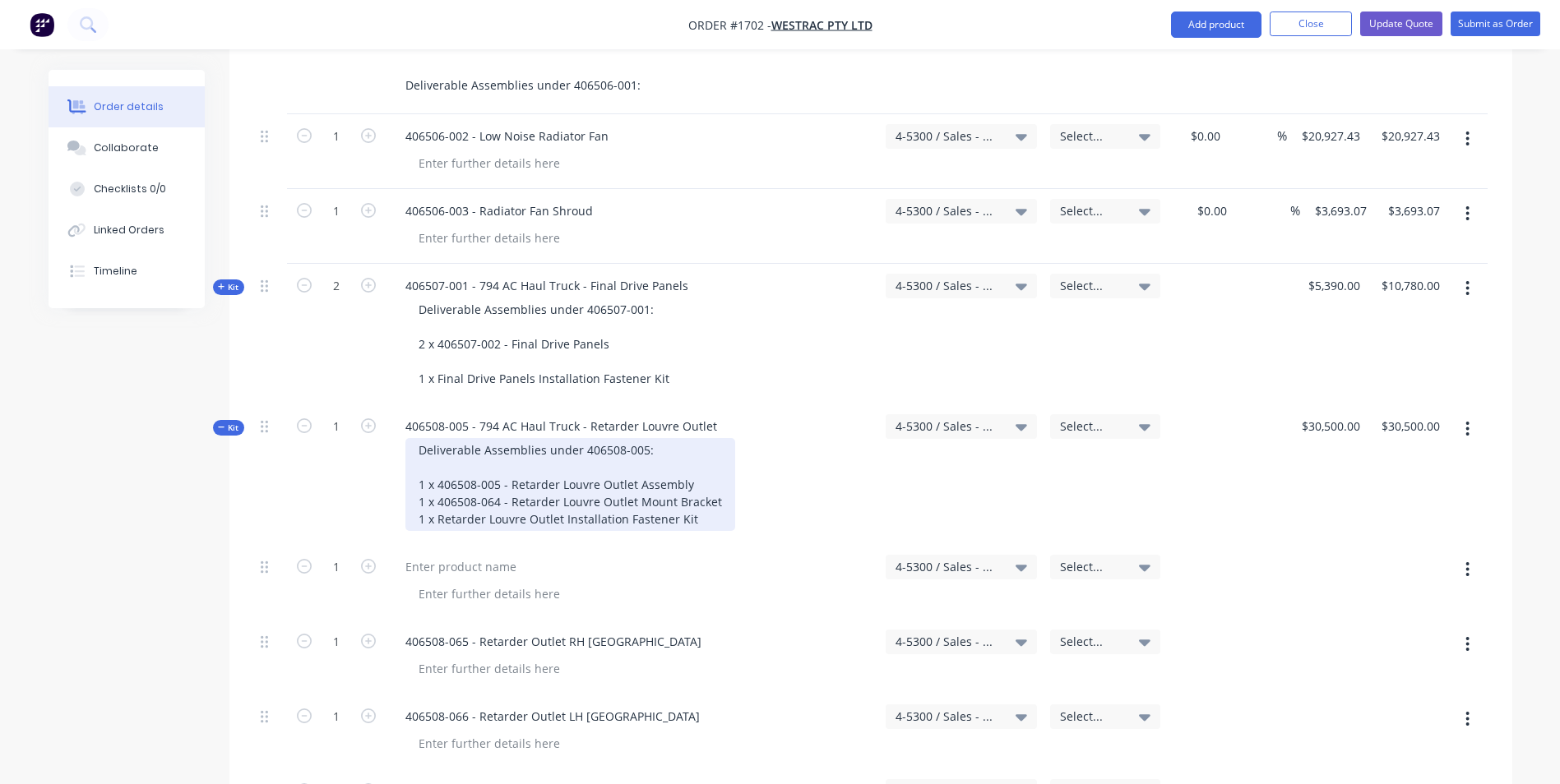
scroll to position [2549, 0]
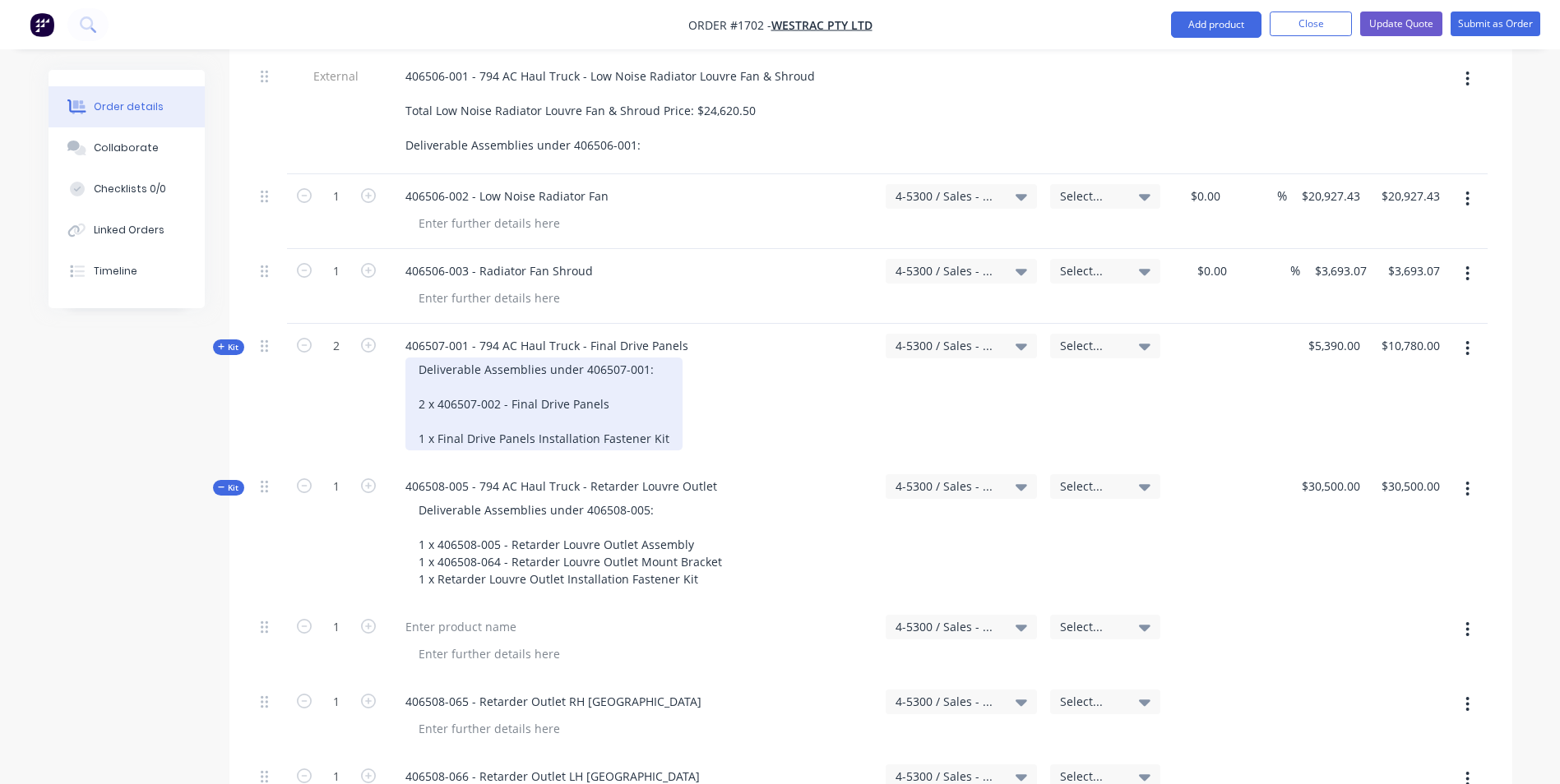
click at [430, 358] on div "Deliverable Assemblies under 406507-001: 2 x 406507-002 - Final Drive Panels 1 …" at bounding box center [544, 404] width 277 height 93
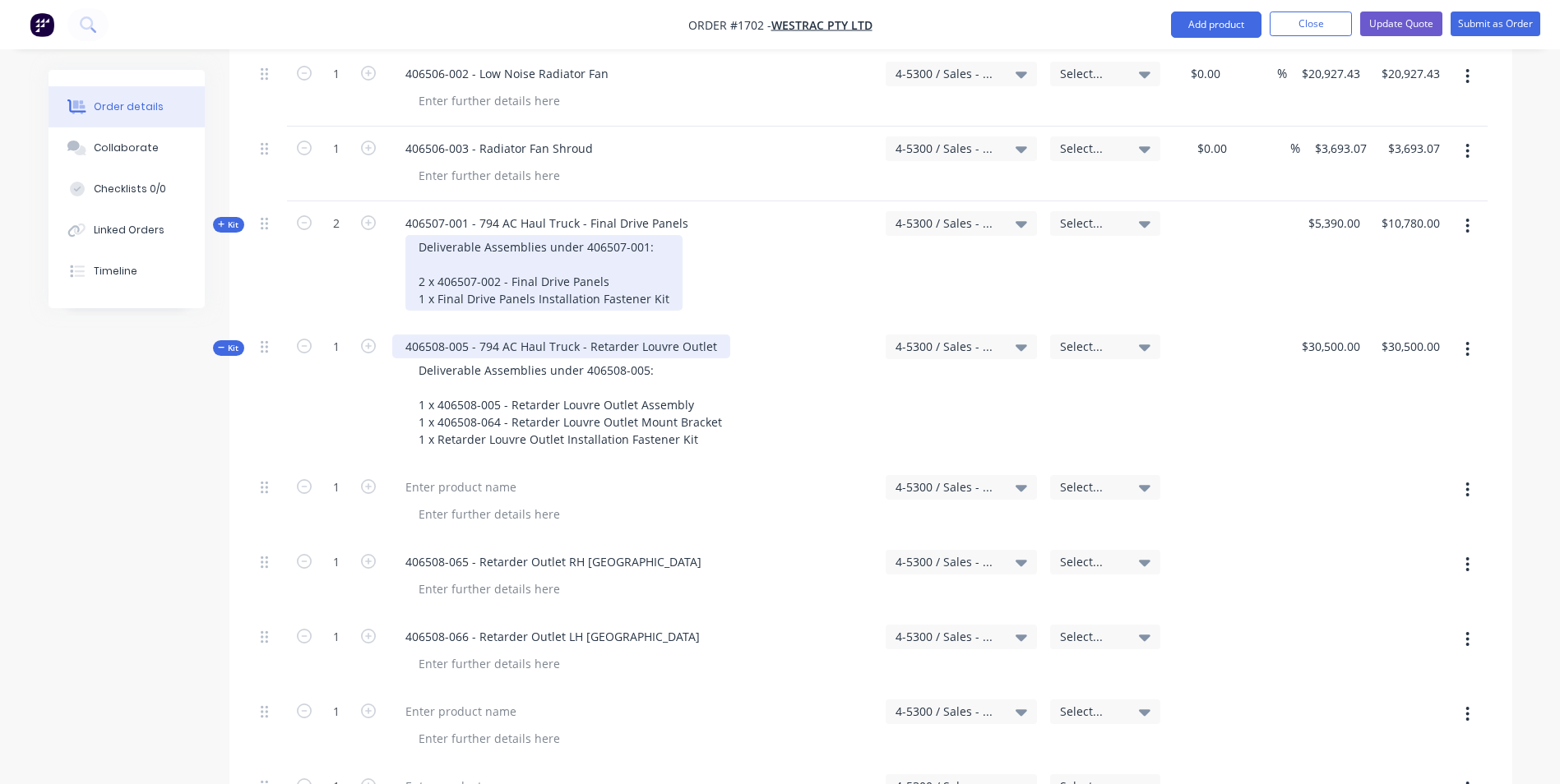
scroll to position [2713, 0]
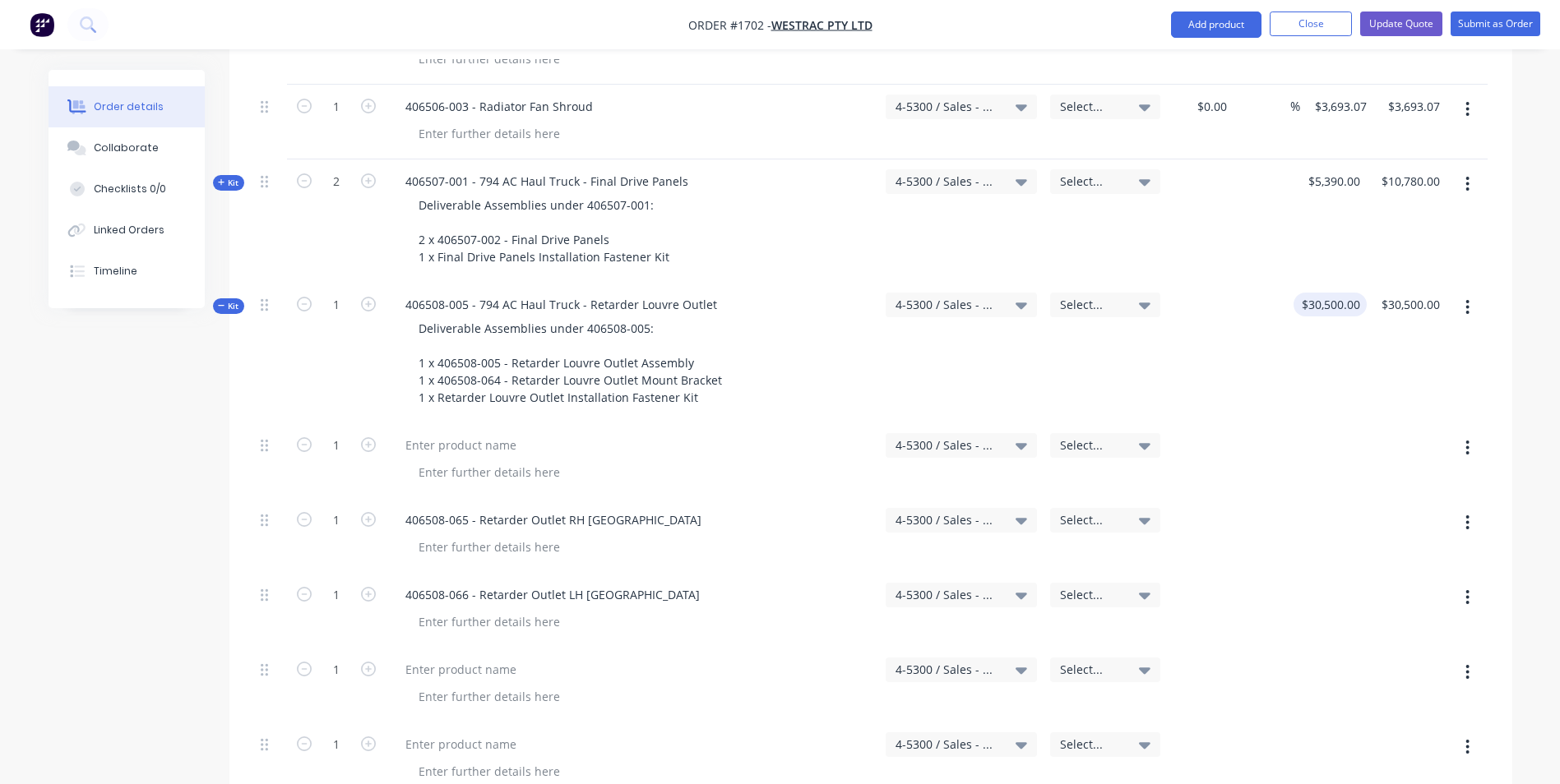
click at [1335, 293] on input "$30,500.00" at bounding box center [1333, 304] width 67 height 24
click at [1469, 439] on icon "button" at bounding box center [1467, 448] width 4 height 18
click at [1363, 578] on div "Delete" at bounding box center [1409, 590] width 127 height 24
type input "$0.00"
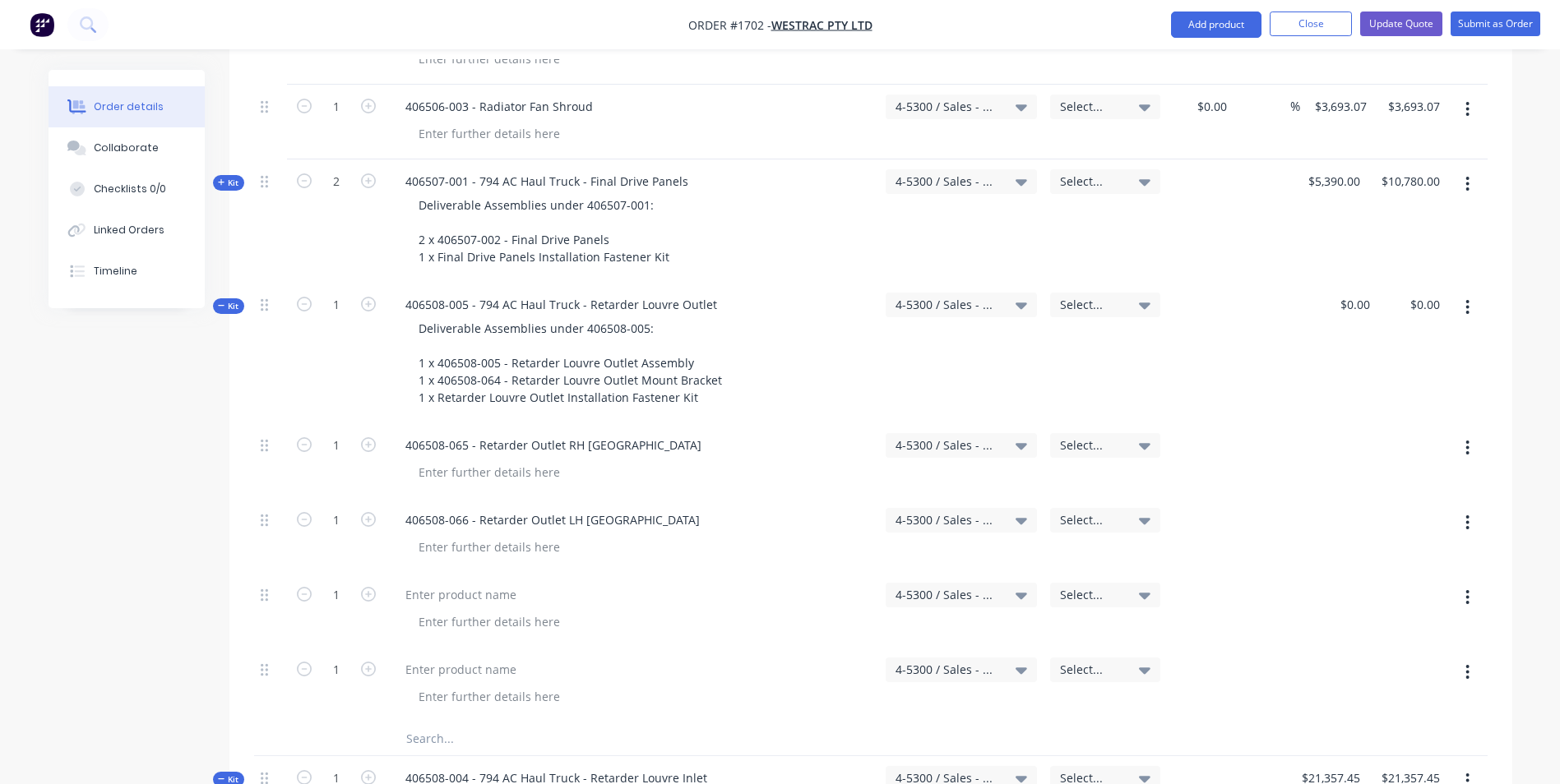
click at [1474, 434] on button "button" at bounding box center [1467, 448] width 39 height 30
click at [1381, 578] on div "Delete" at bounding box center [1409, 590] width 127 height 24
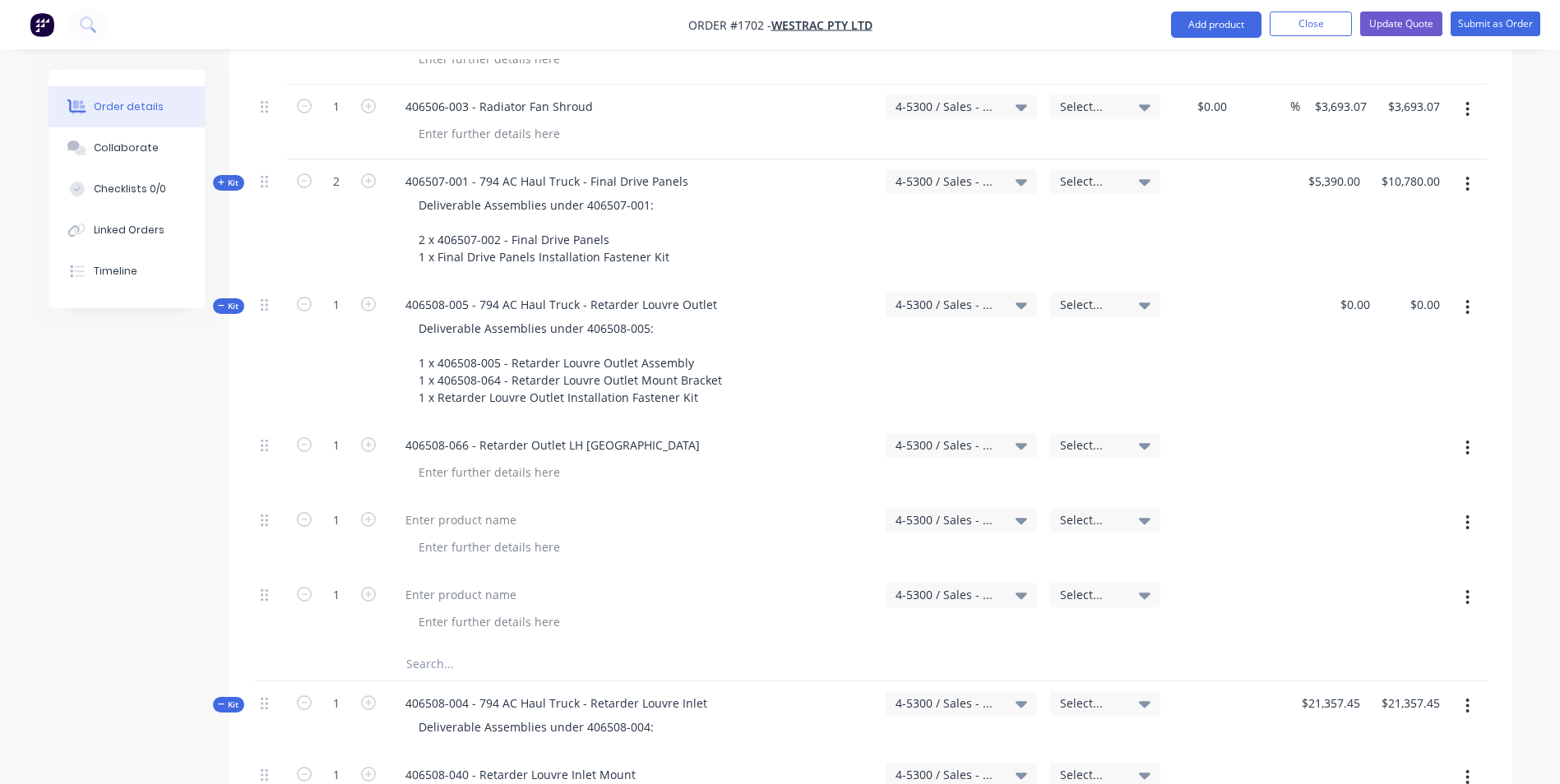
click at [1469, 439] on icon "button" at bounding box center [1467, 448] width 4 height 18
click at [1367, 578] on div "Delete" at bounding box center [1409, 590] width 127 height 24
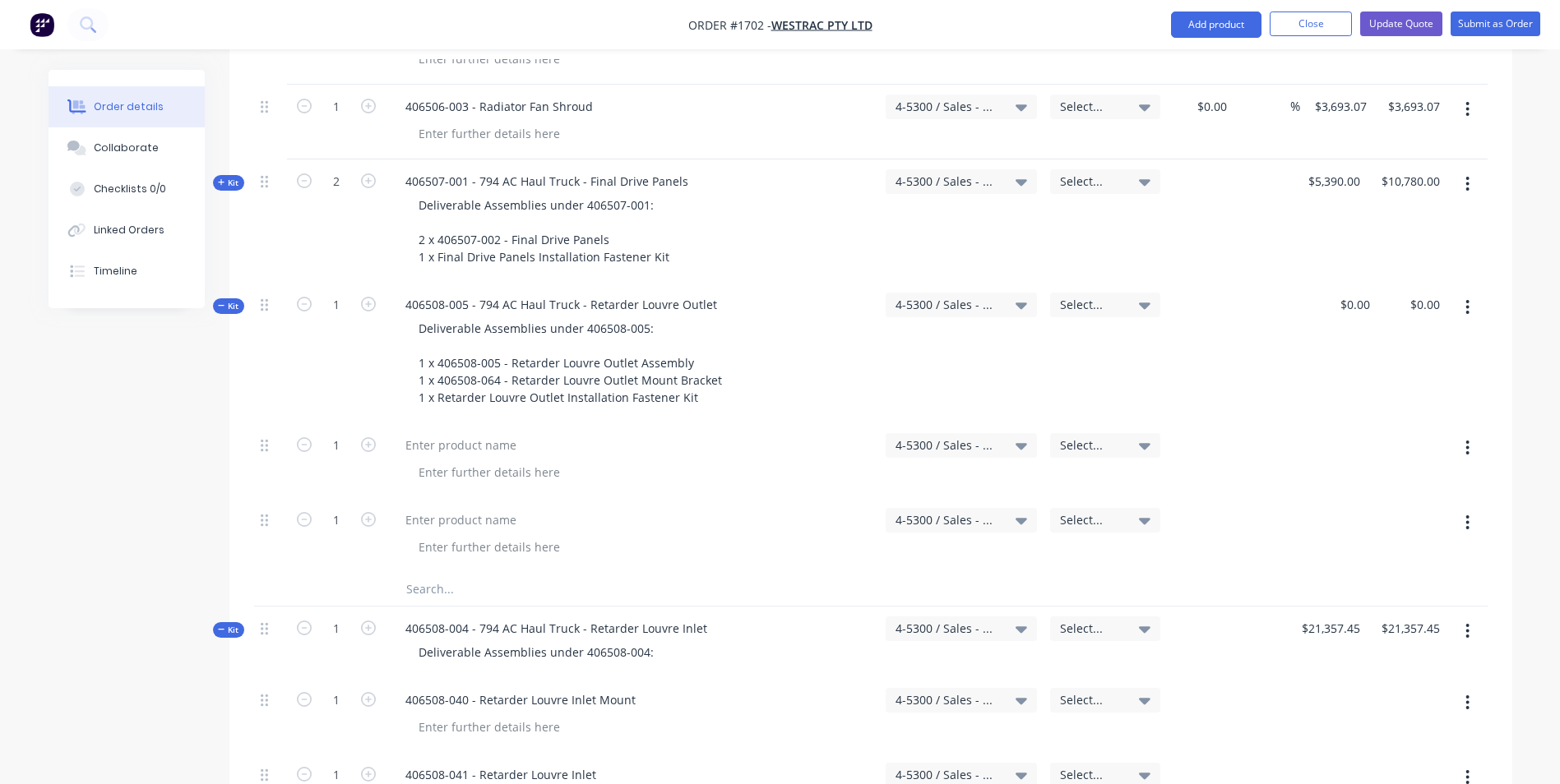
click at [1469, 439] on icon "button" at bounding box center [1467, 448] width 4 height 18
click at [1377, 578] on div "Delete" at bounding box center [1409, 590] width 127 height 24
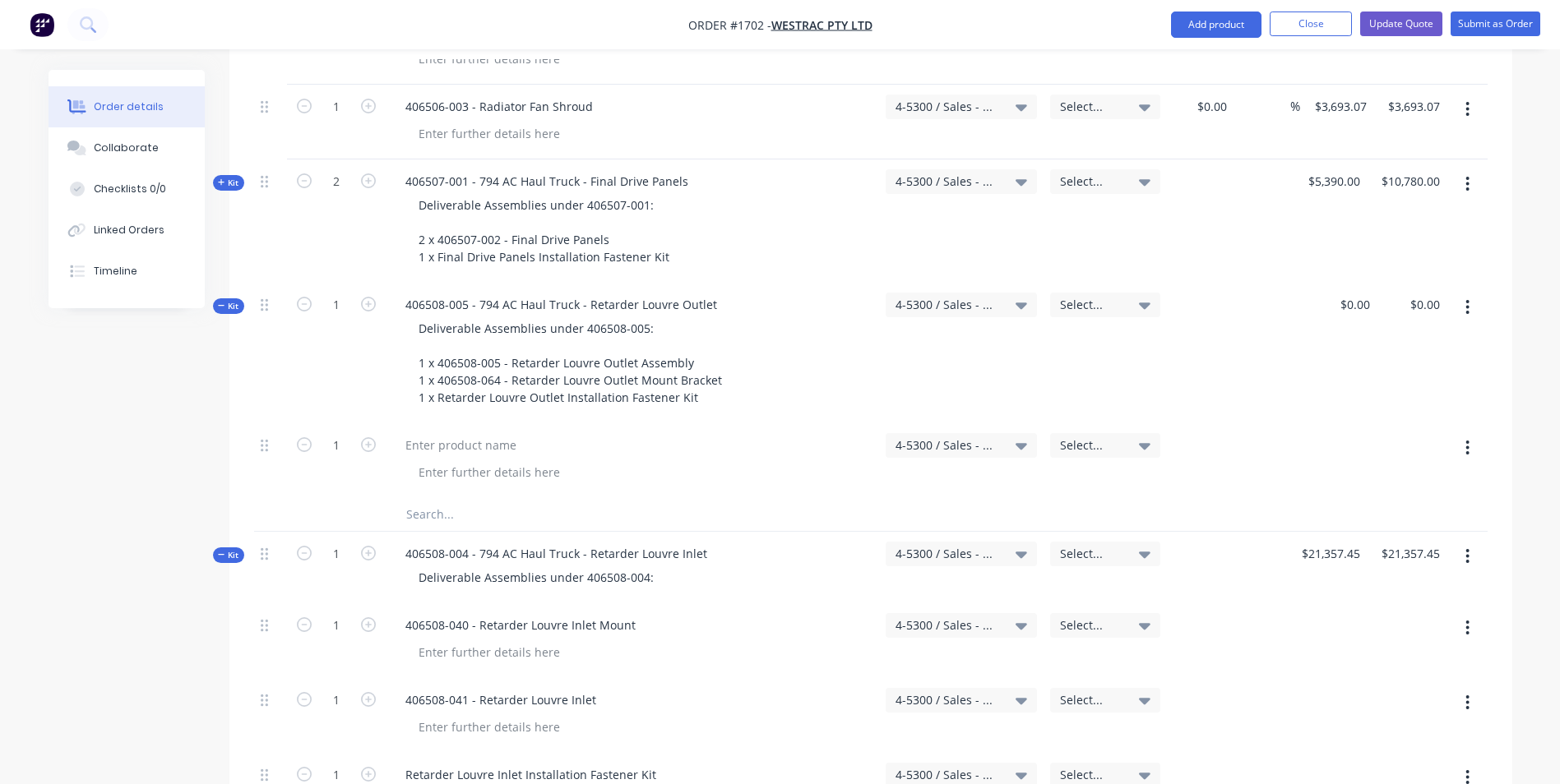
click at [1468, 441] on icon "button" at bounding box center [1468, 448] width 3 height 15
click at [1374, 578] on div "Delete" at bounding box center [1409, 590] width 127 height 24
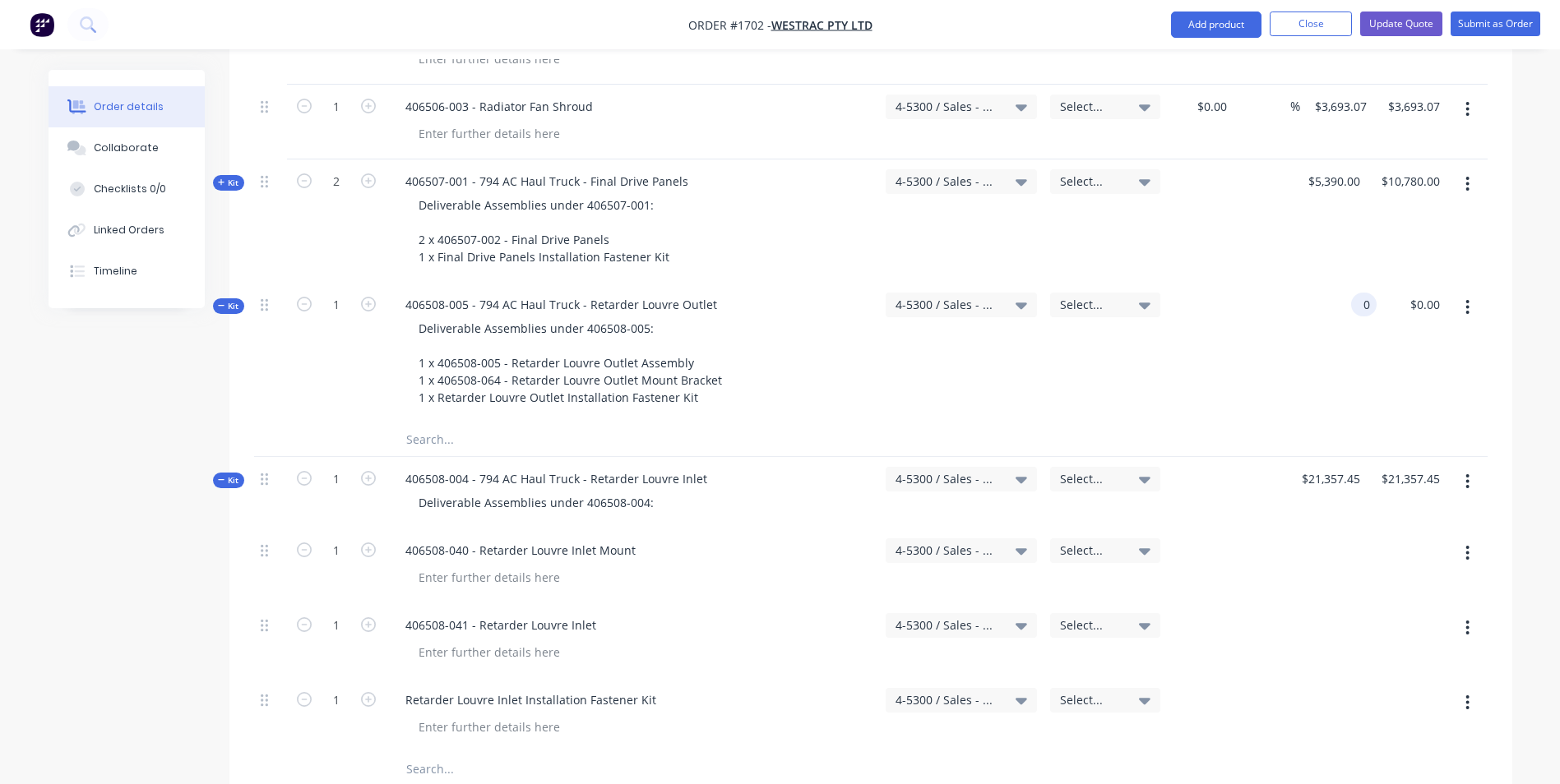
click at [1363, 293] on input "0" at bounding box center [1367, 304] width 19 height 24
paste input "3050"
click at [1345, 283] on div "30500 30500" at bounding box center [1341, 353] width 70 height 141
type input "$30,500.00"
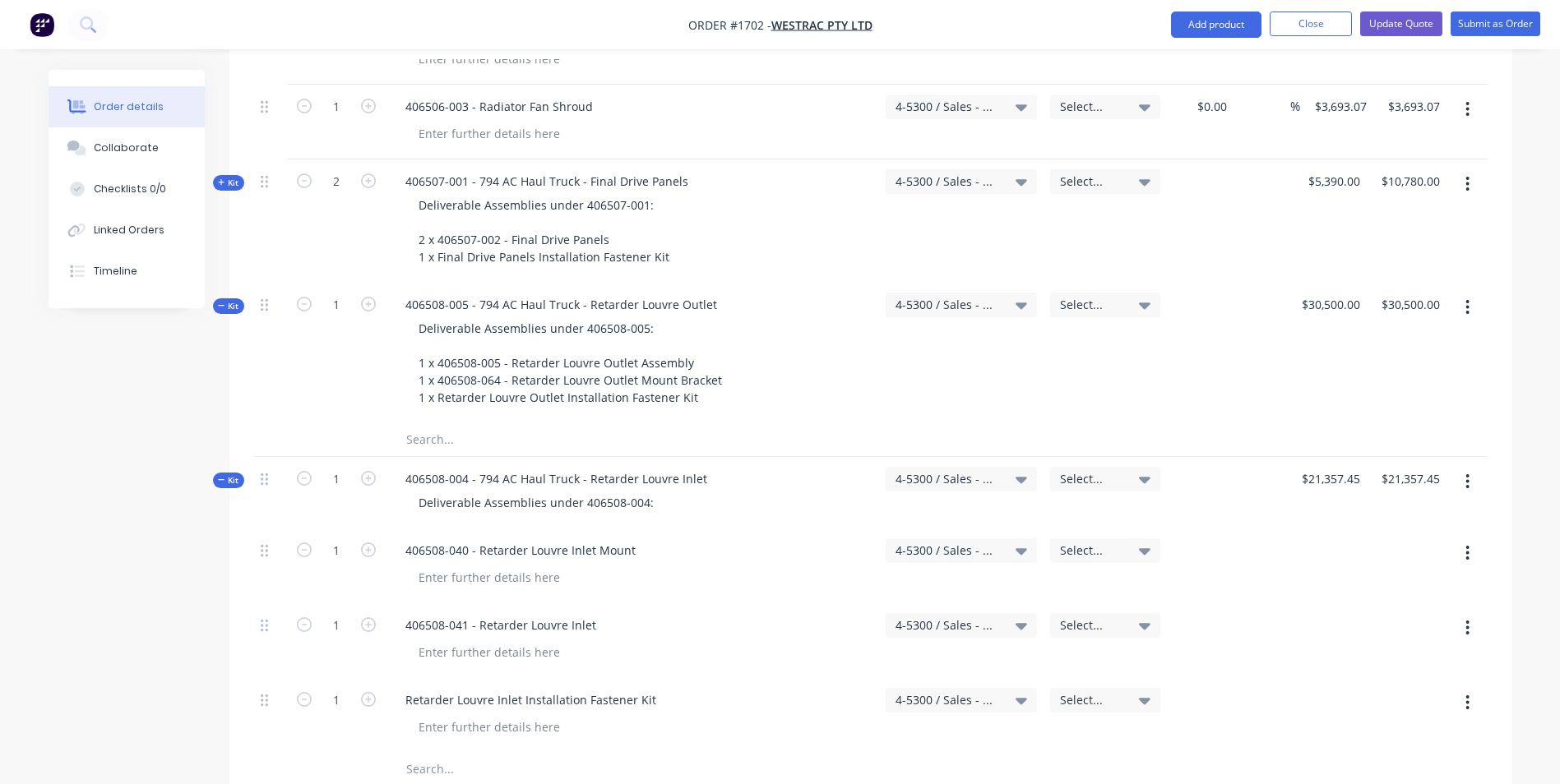
click at [239, 300] on span "Kit" at bounding box center [229, 306] width 21 height 12
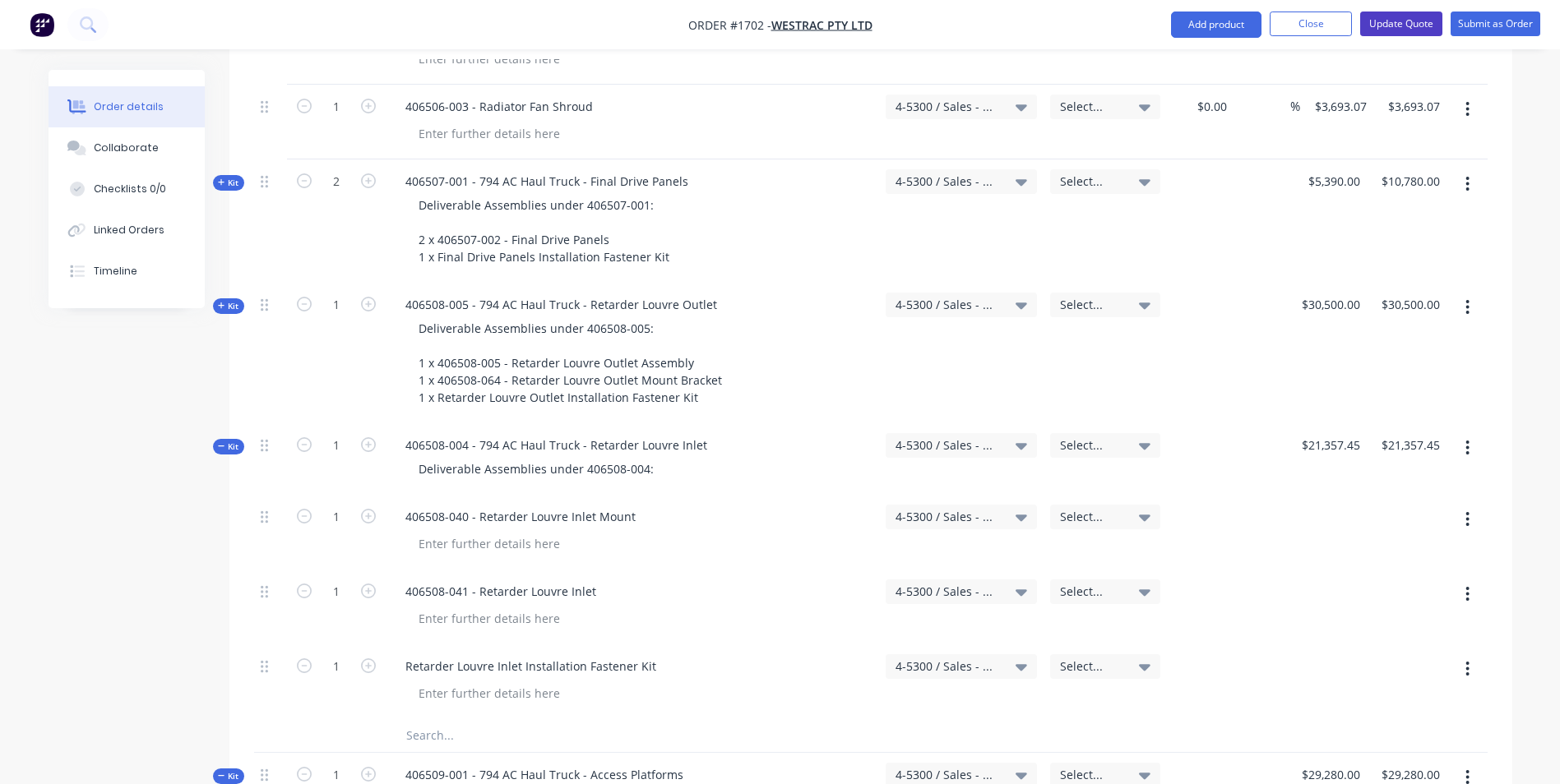
click at [1390, 21] on button "Update Quote" at bounding box center [1401, 24] width 82 height 25
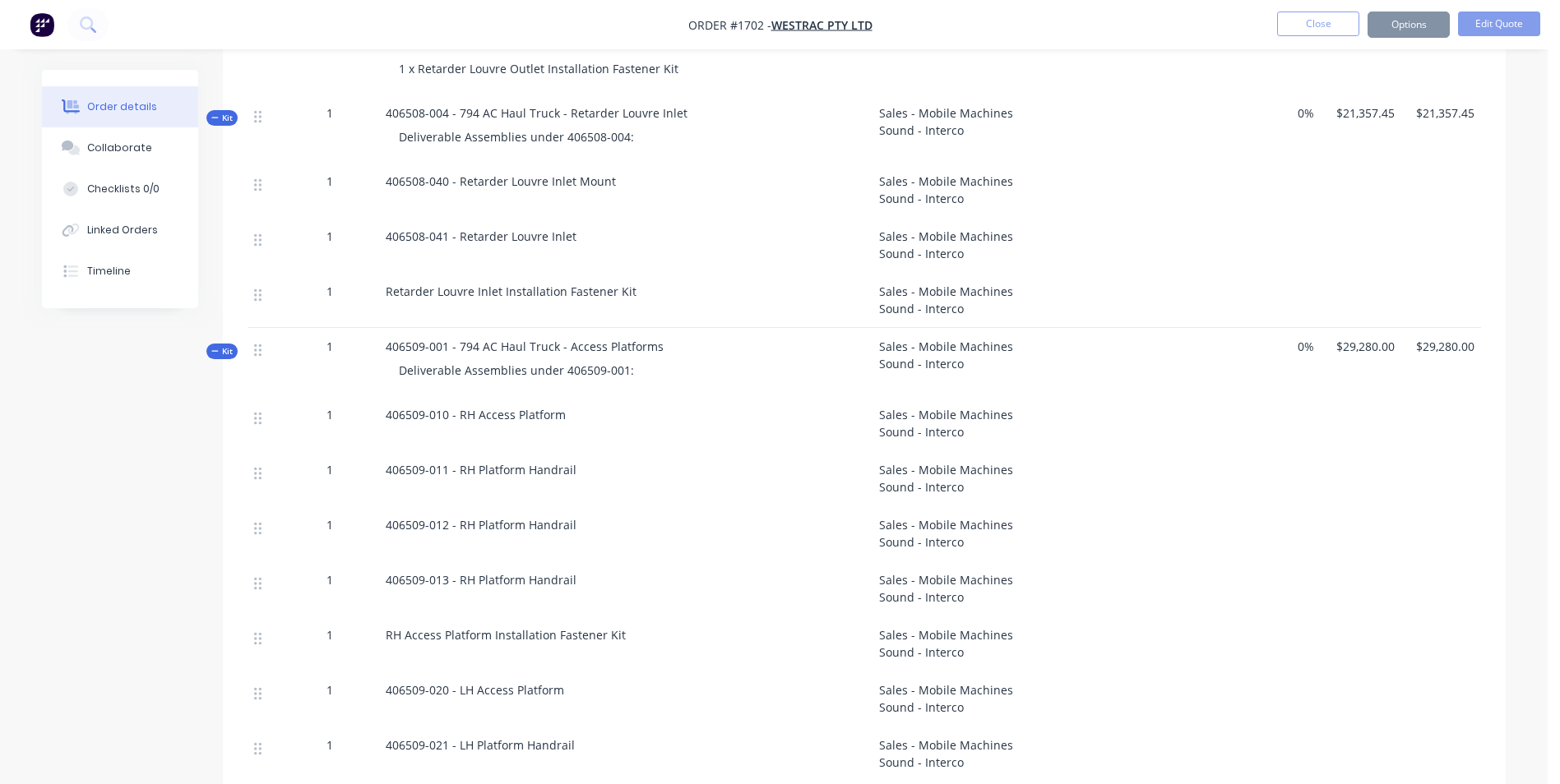
scroll to position [0, 0]
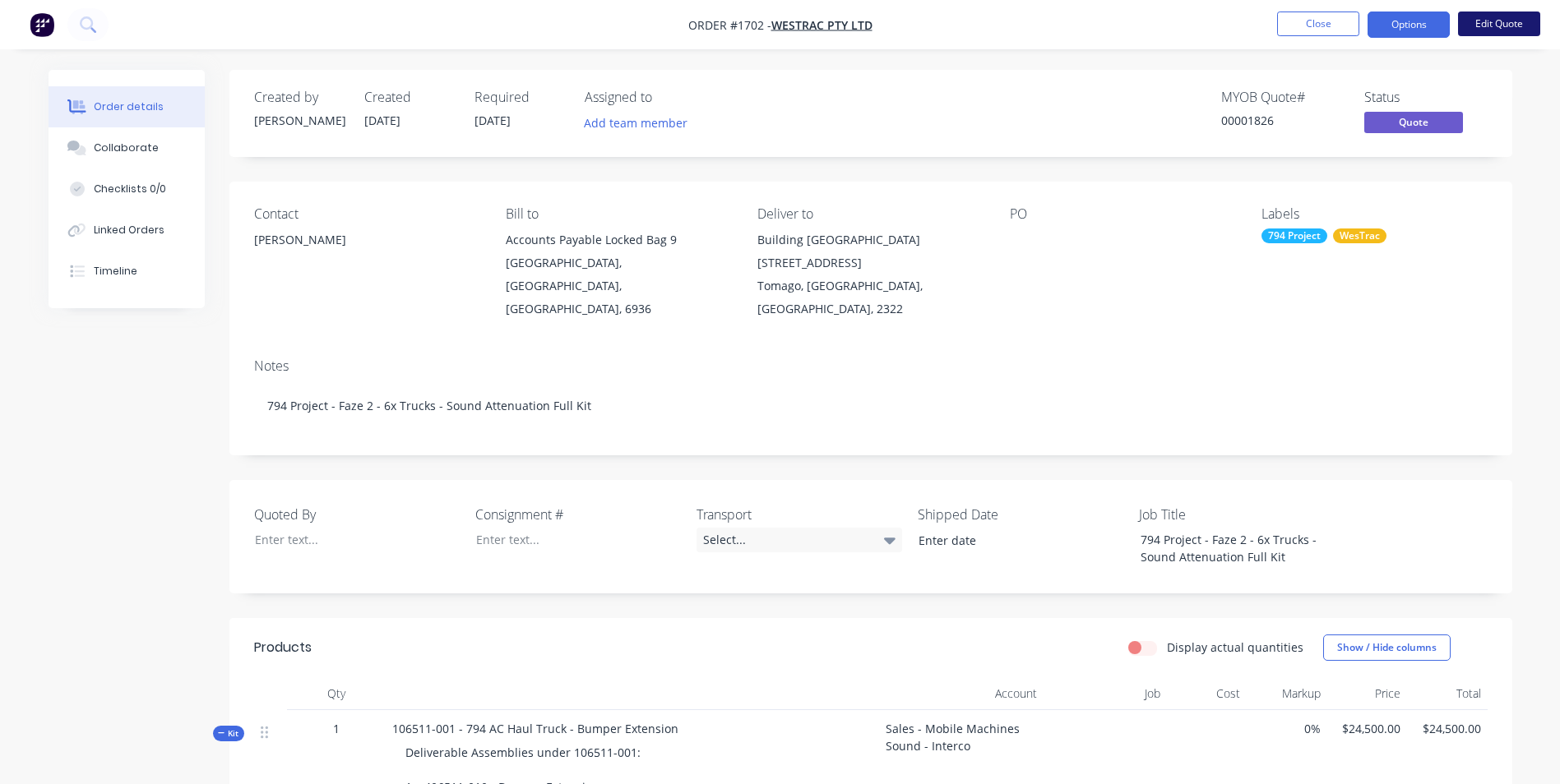
click at [1503, 26] on button "Edit Quote" at bounding box center [1499, 24] width 82 height 25
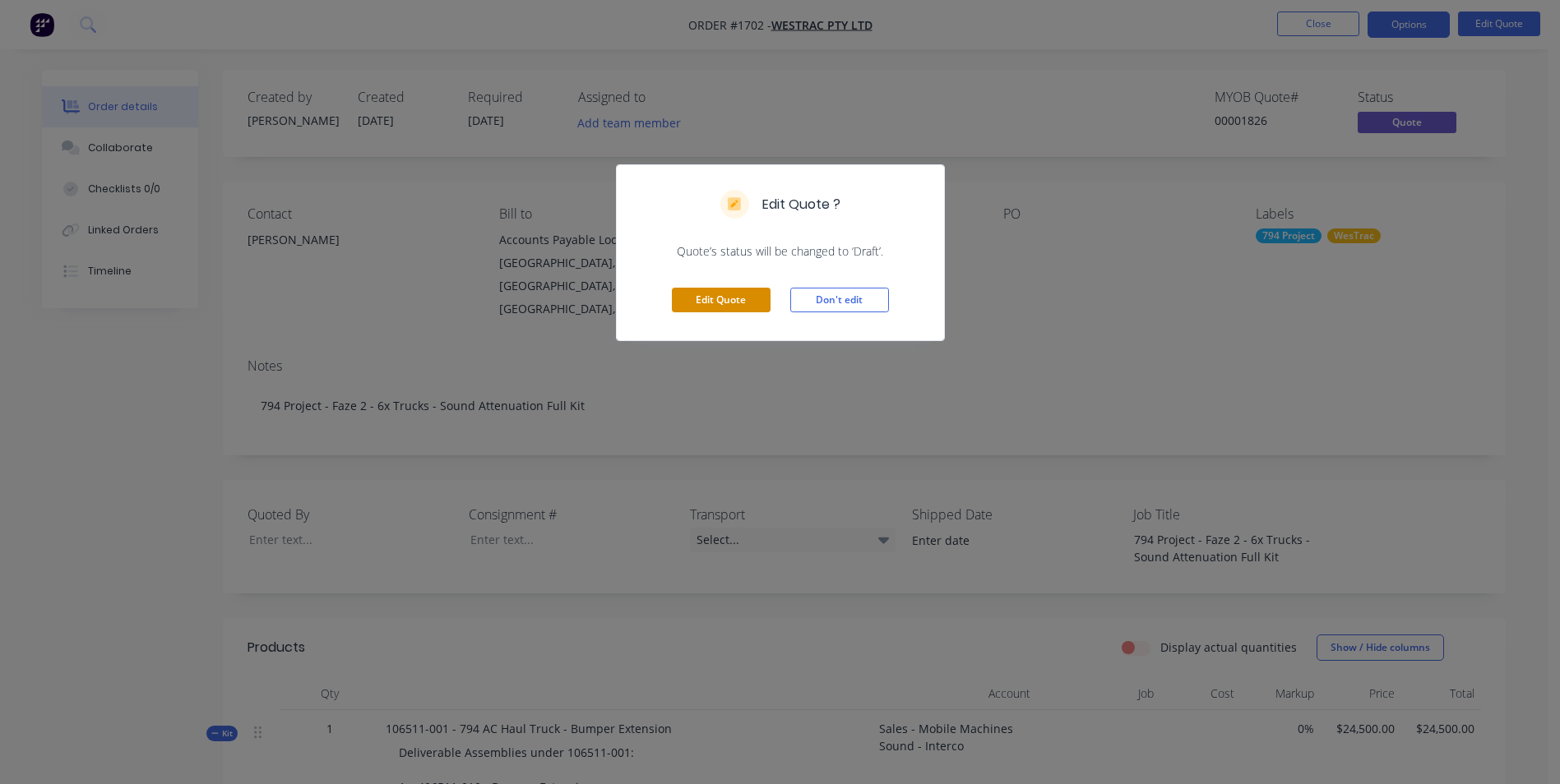
click at [730, 302] on button "Edit Quote" at bounding box center [722, 300] width 99 height 25
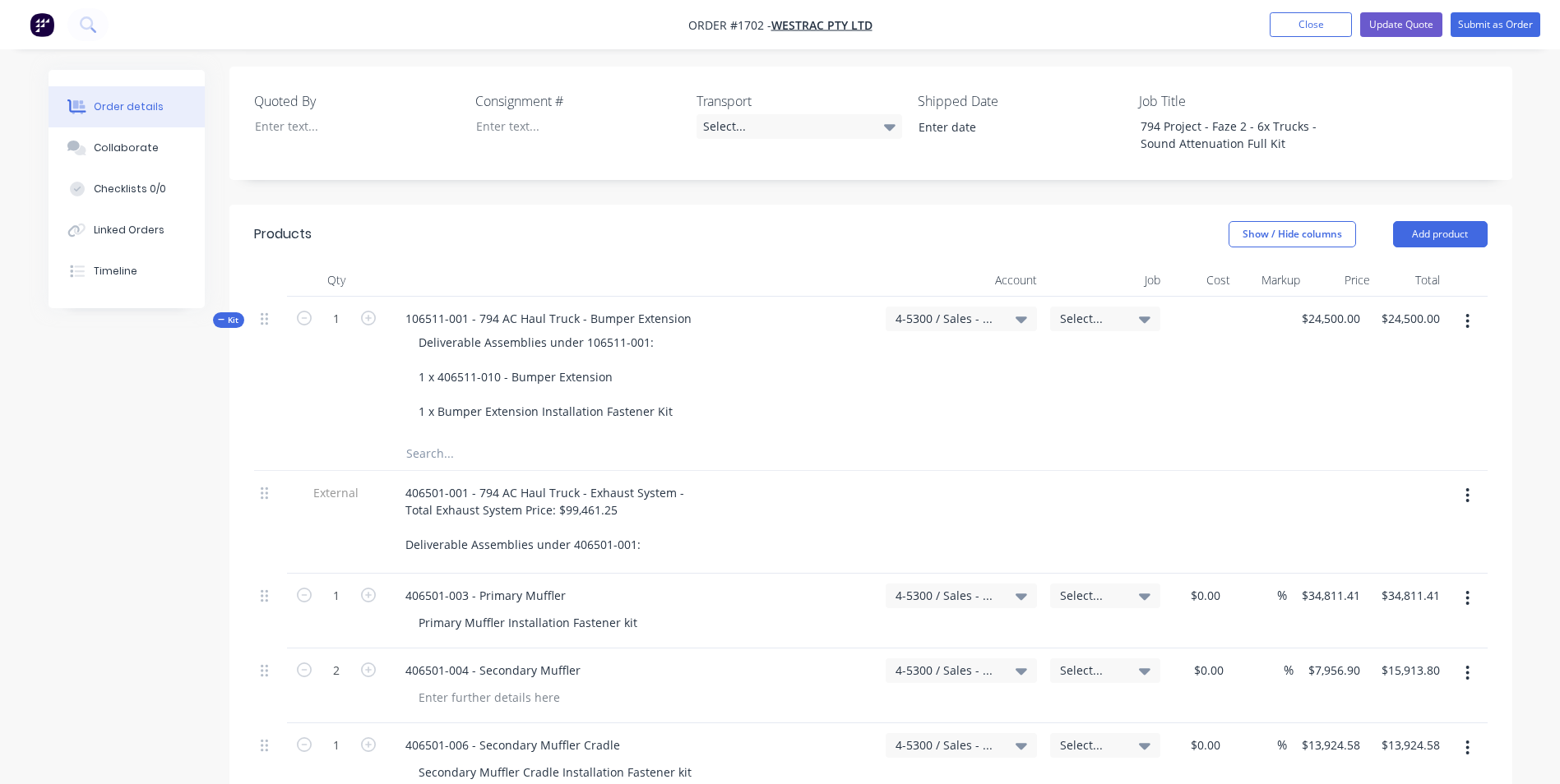
scroll to position [494, 0]
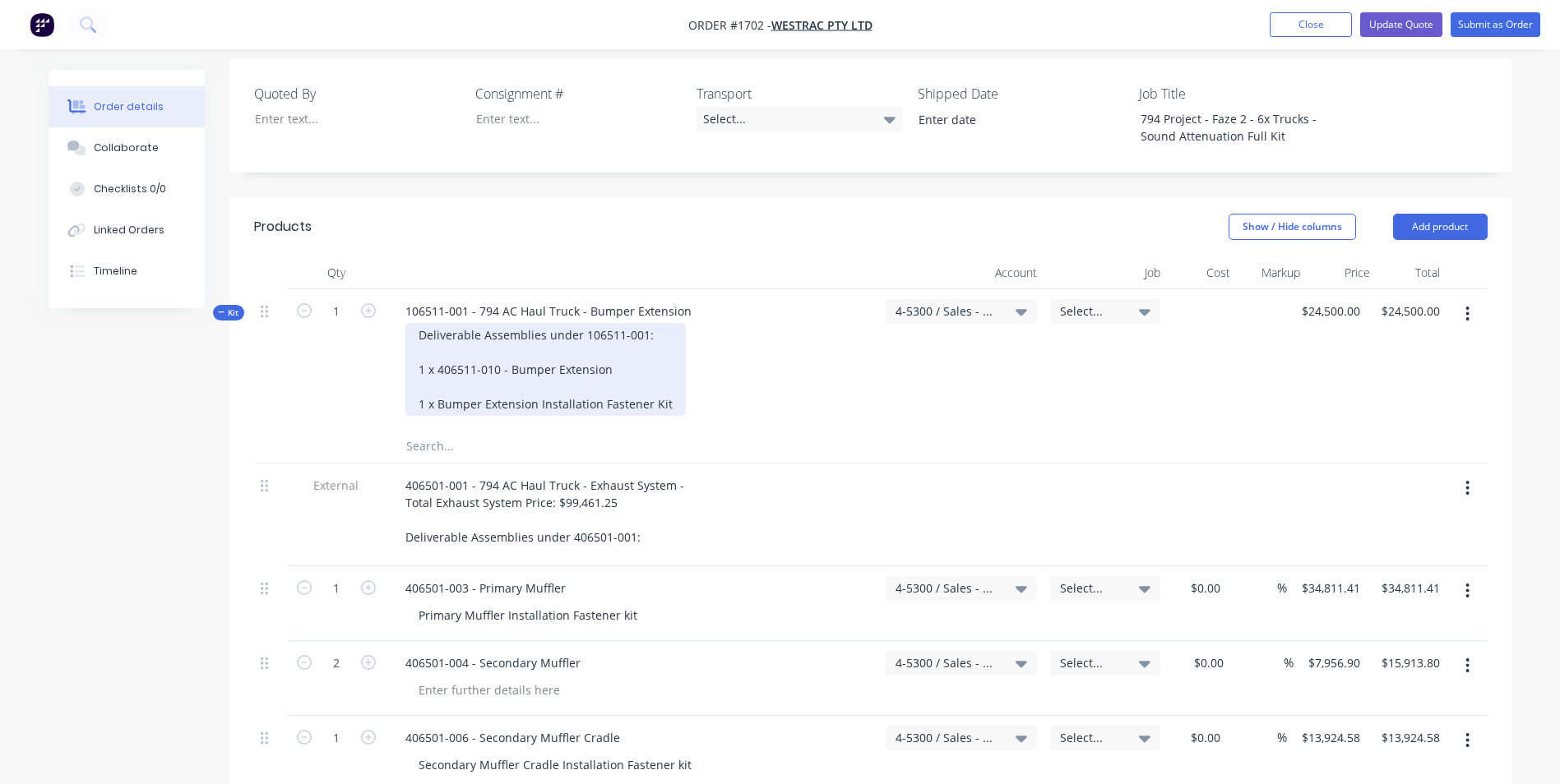
click at [558, 323] on div "Deliverable Assemblies under 106511-001: 1 x 406511-010 - Bumper Extension 1 x …" at bounding box center [546, 369] width 281 height 93
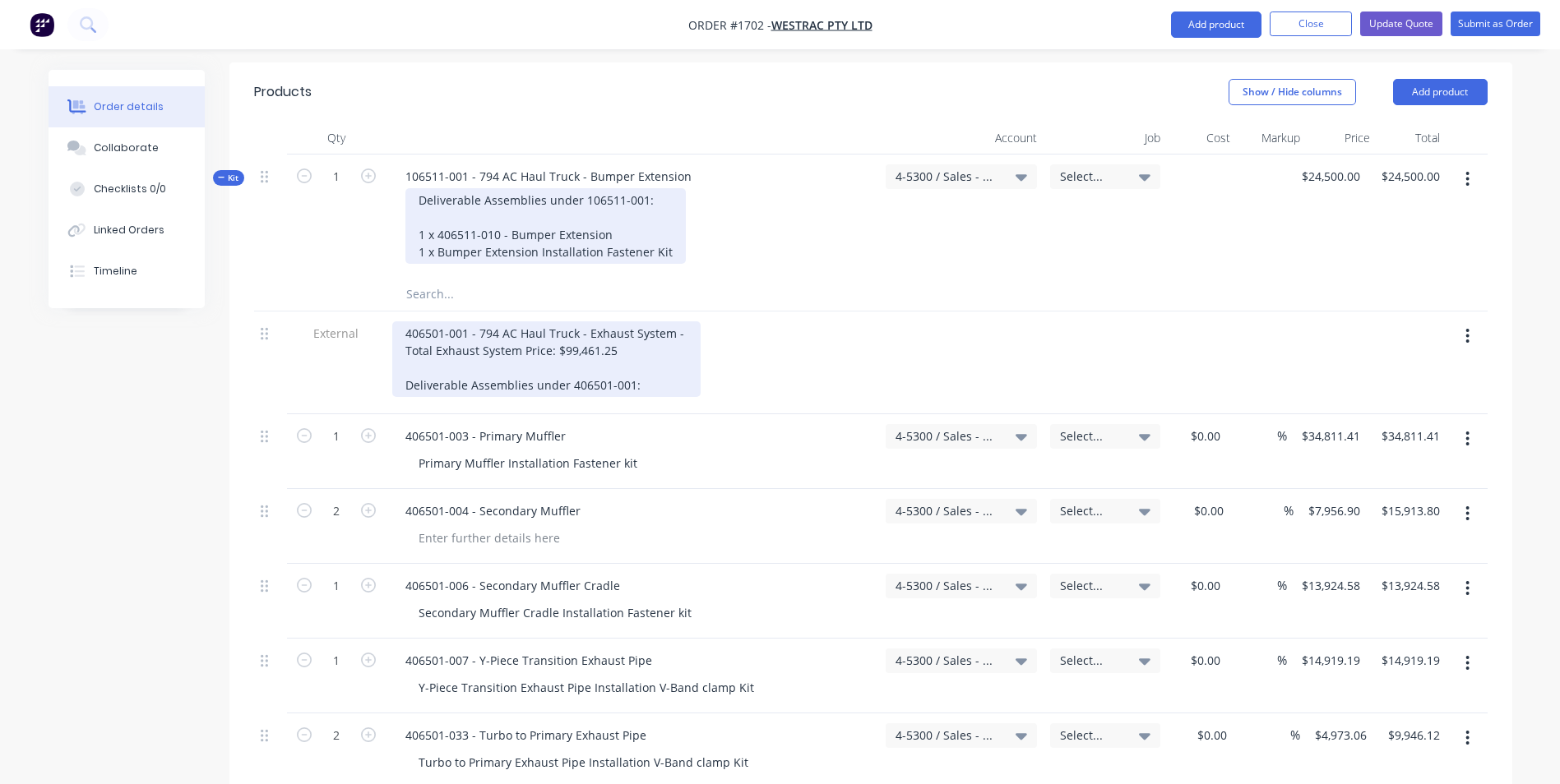
scroll to position [658, 0]
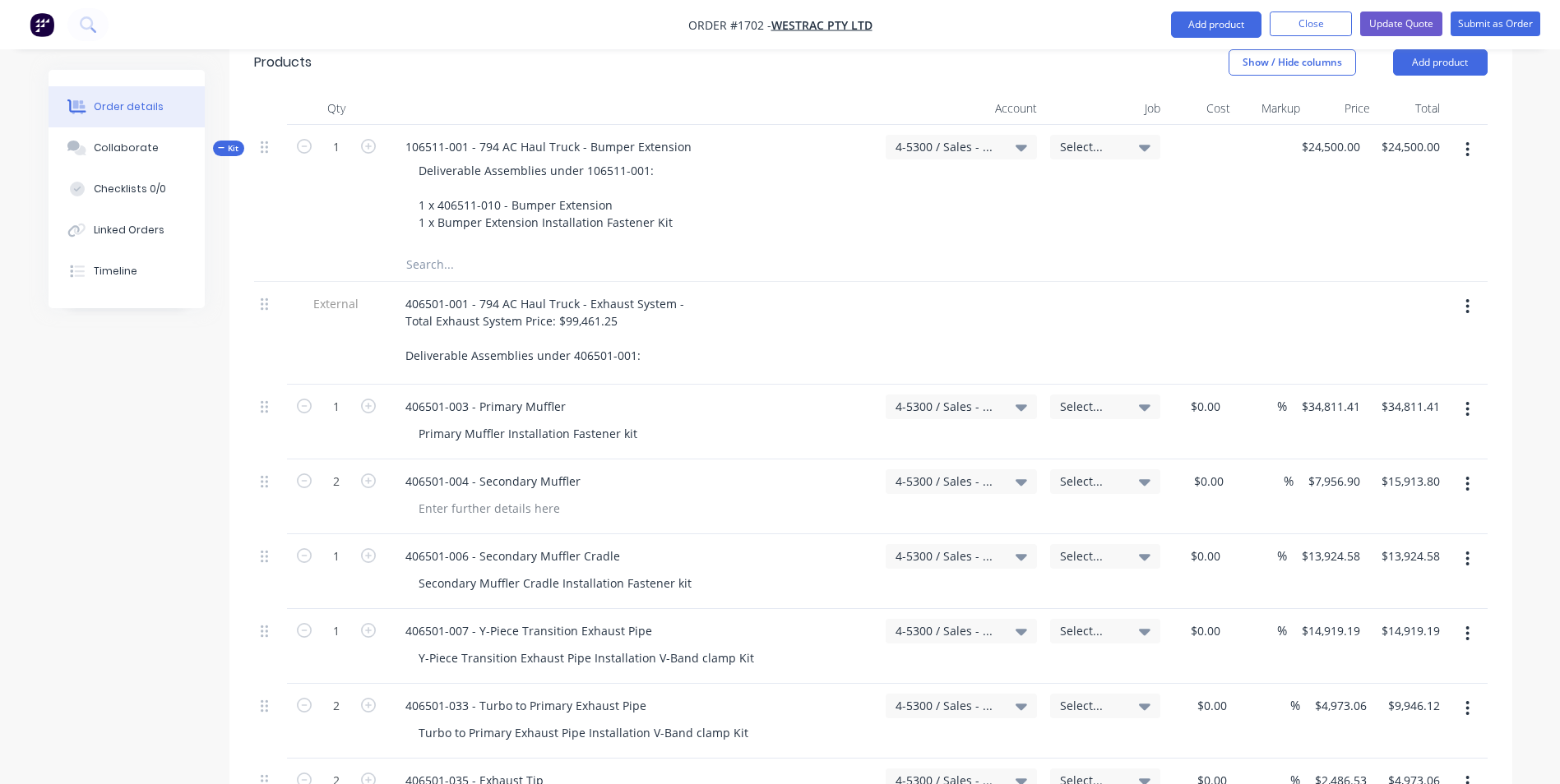
click at [231, 142] on span "Kit" at bounding box center [229, 148] width 21 height 12
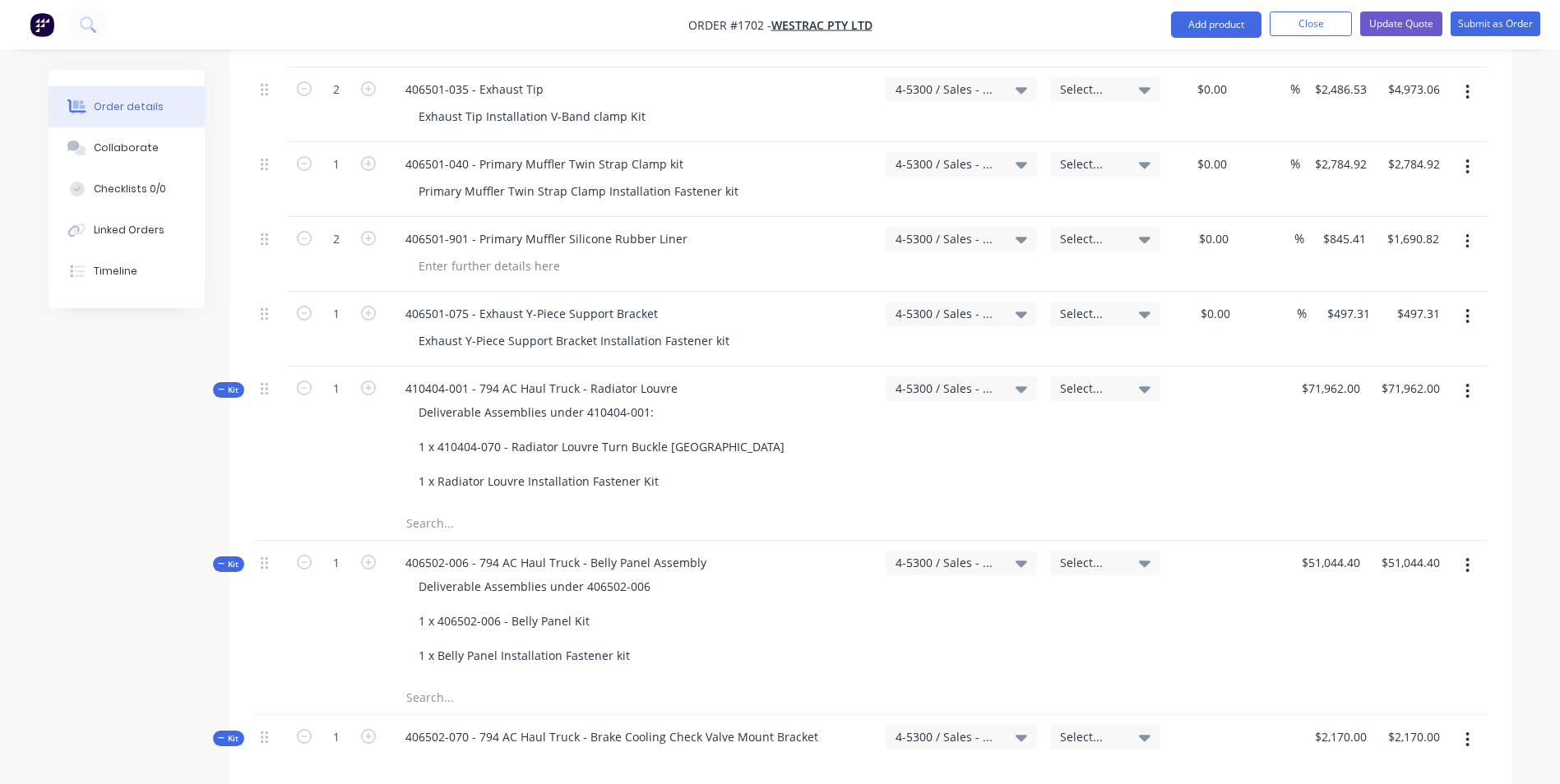
scroll to position [1398, 0]
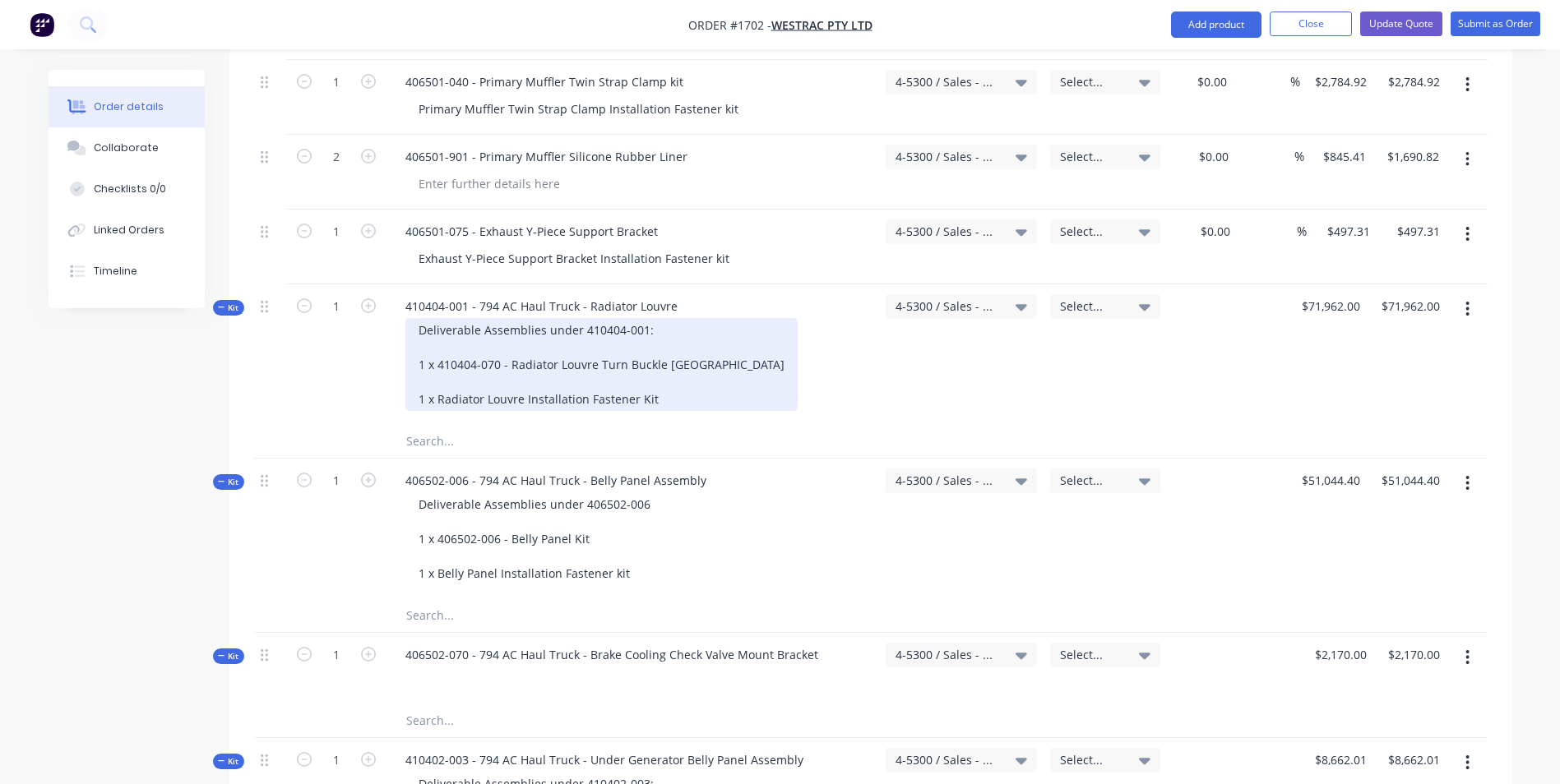
click at [499, 318] on div "Deliverable Assemblies under 410404-001: 1 x 410404-070 - Radiator Louvre Turn …" at bounding box center [601, 364] width 392 height 93
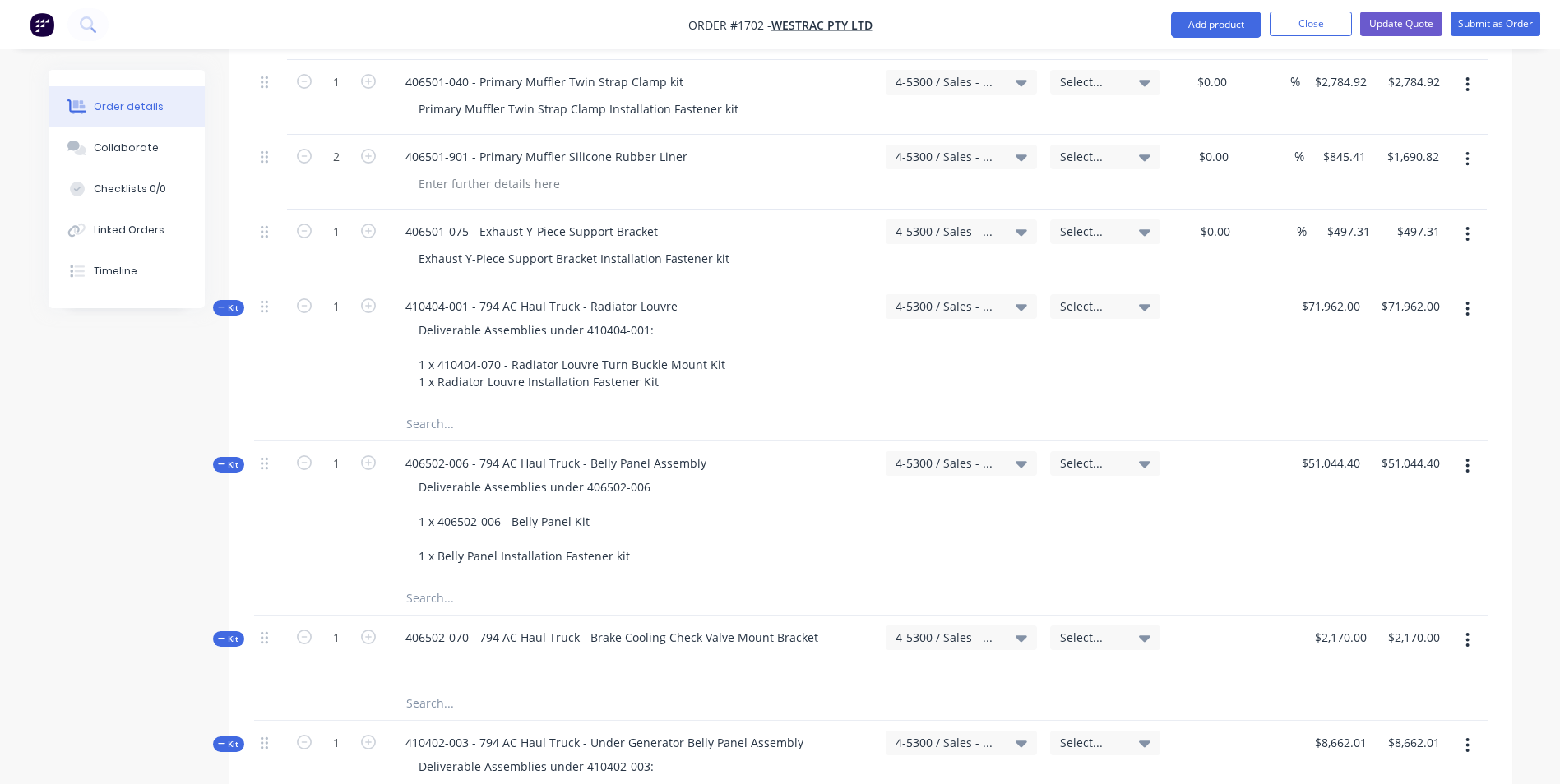
click at [225, 302] on span "Kit" at bounding box center [229, 308] width 21 height 12
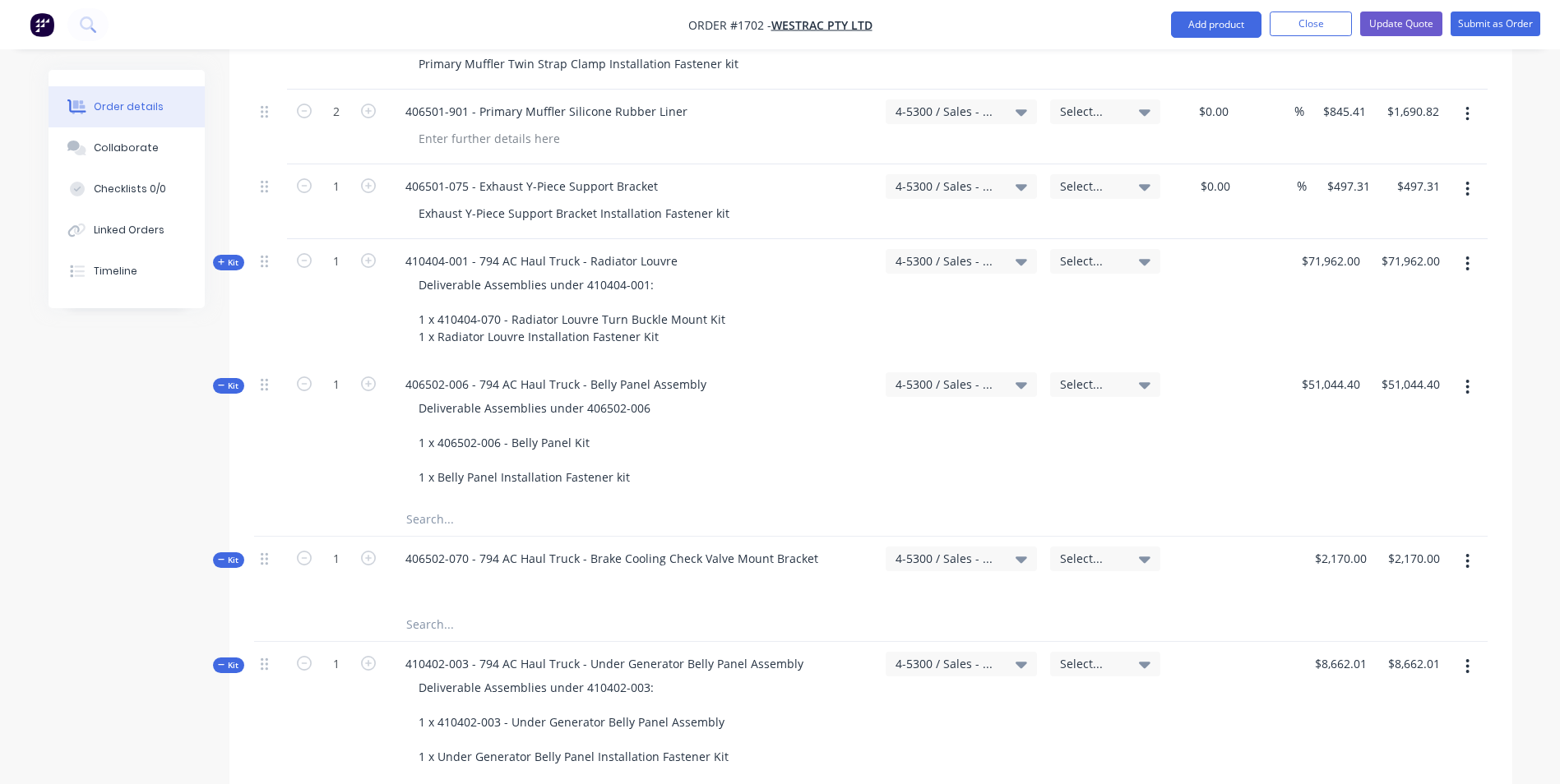
scroll to position [1480, 0]
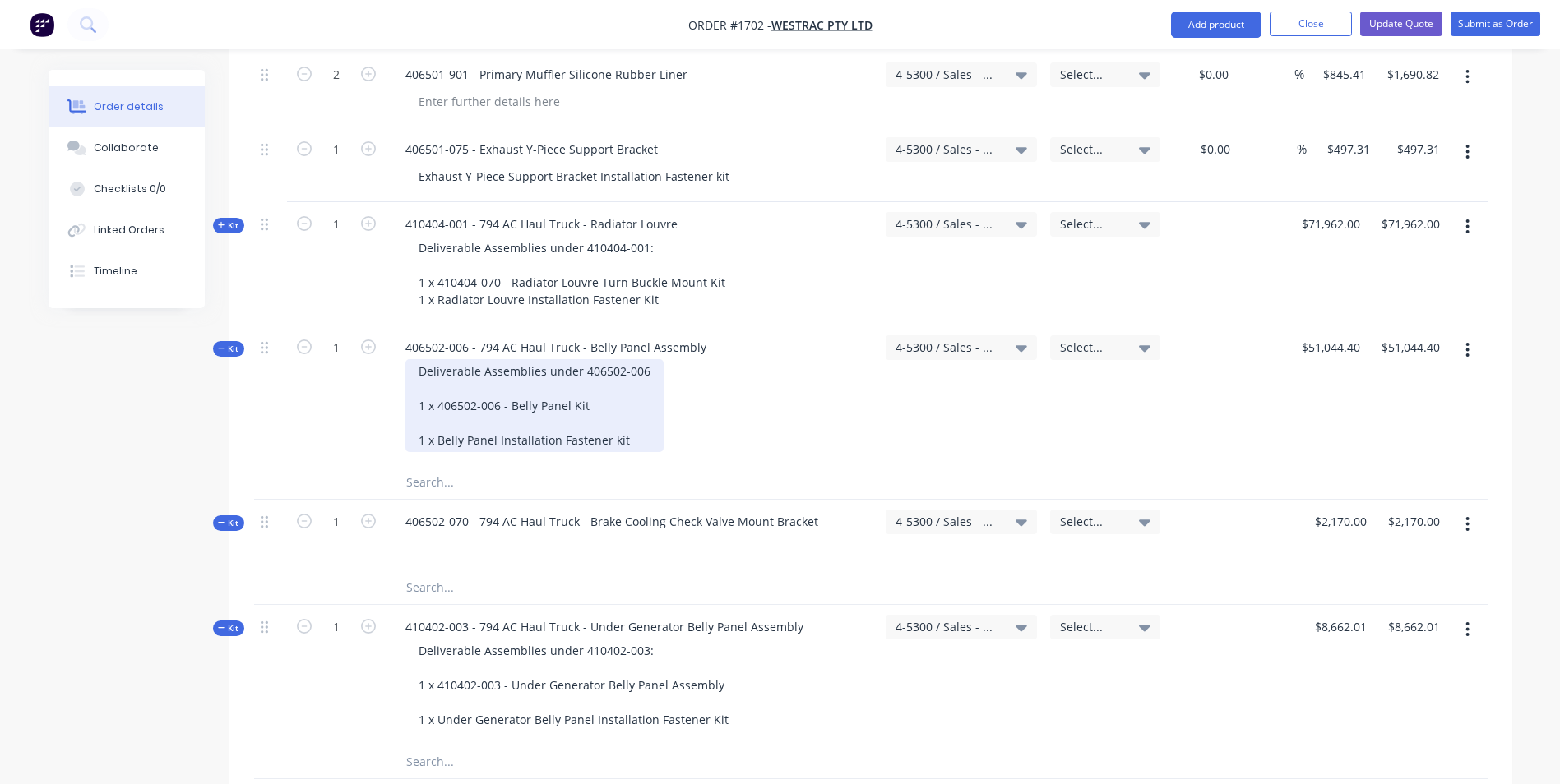
click at [474, 360] on div "Deliverable Assemblies under 406502-006 1 x 406502-006 - Belly Panel Kit 1 x Be…" at bounding box center [535, 406] width 258 height 93
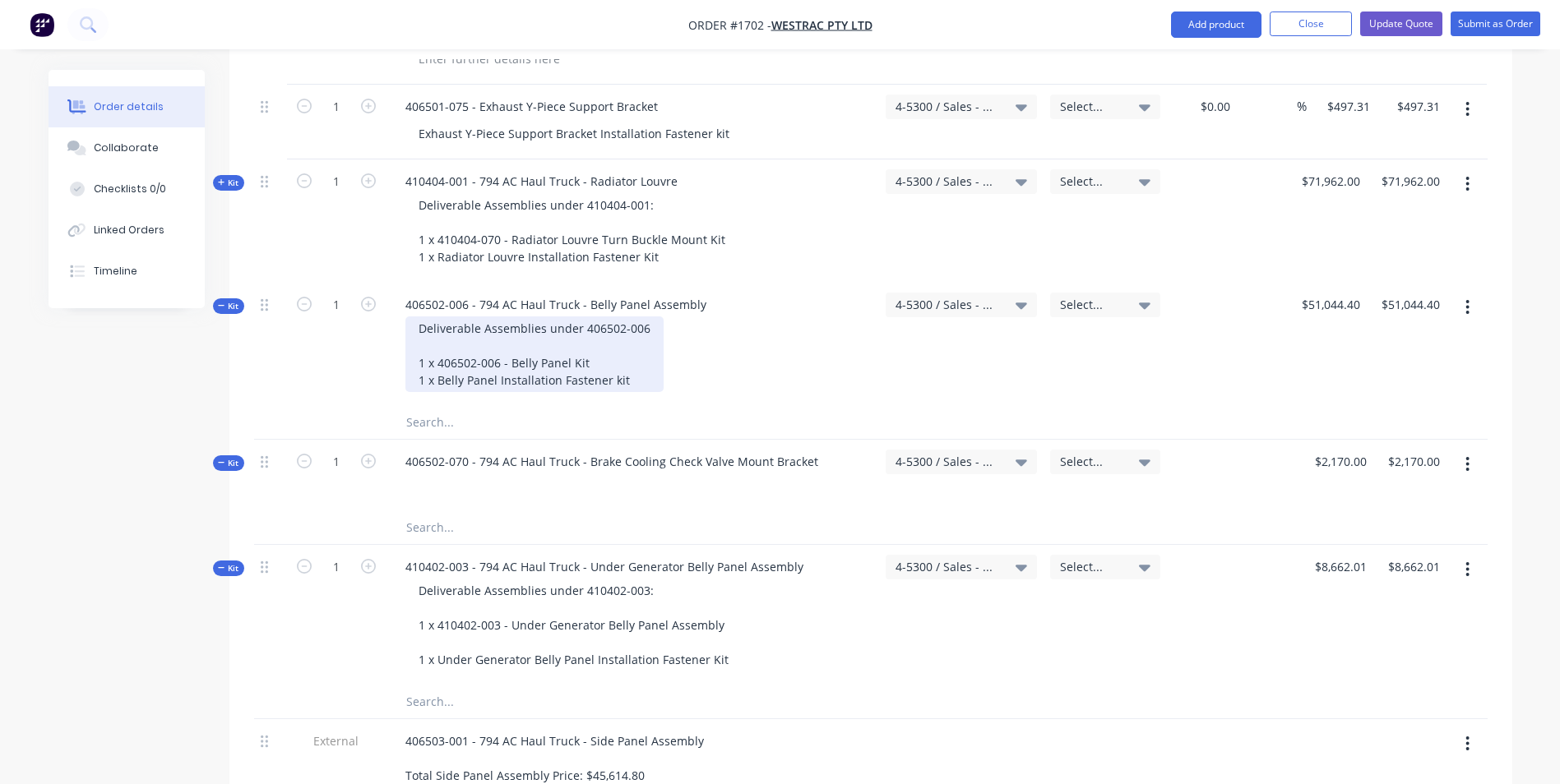
scroll to position [1562, 0]
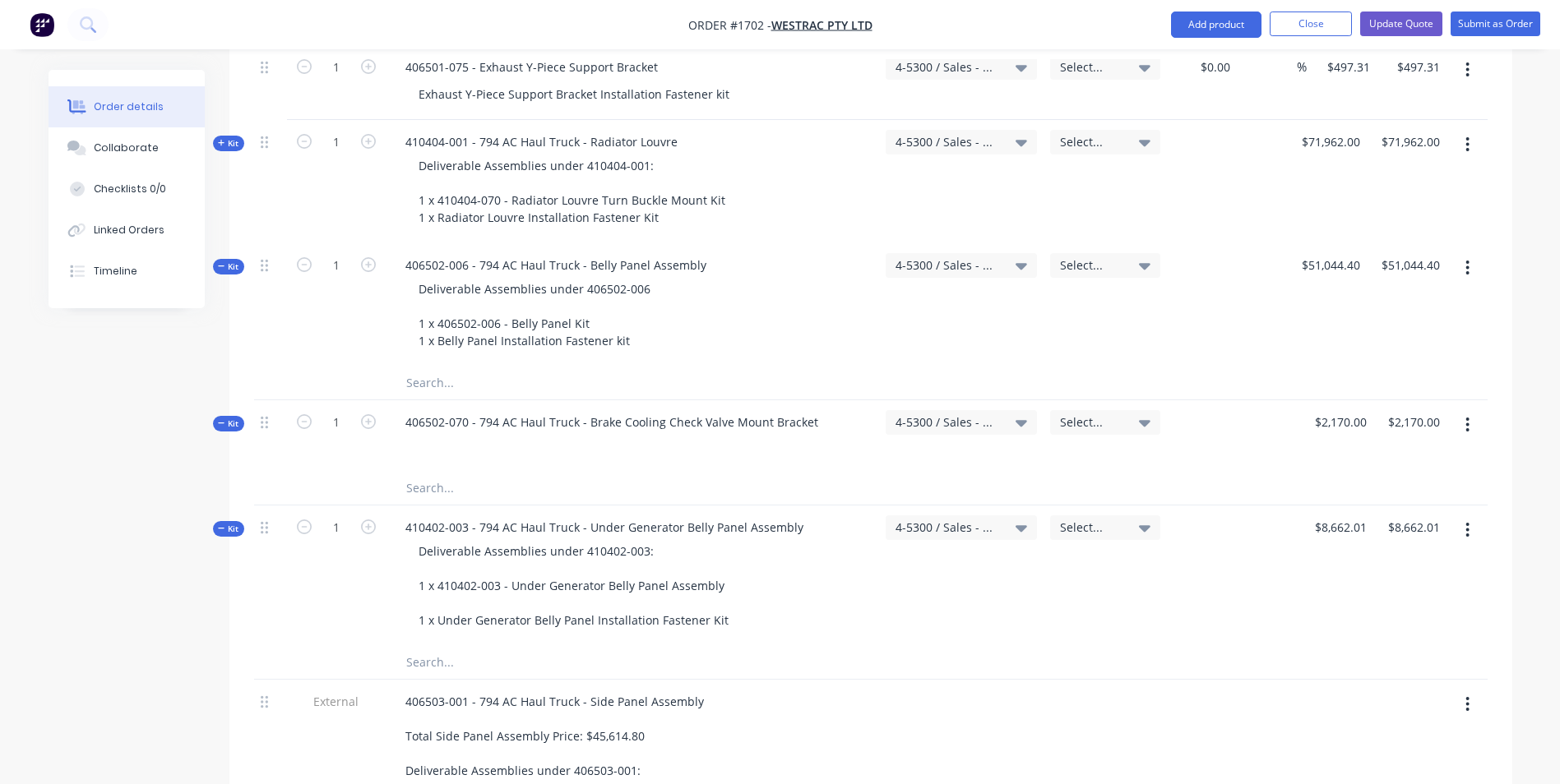
click at [226, 261] on span "Kit" at bounding box center [229, 267] width 21 height 12
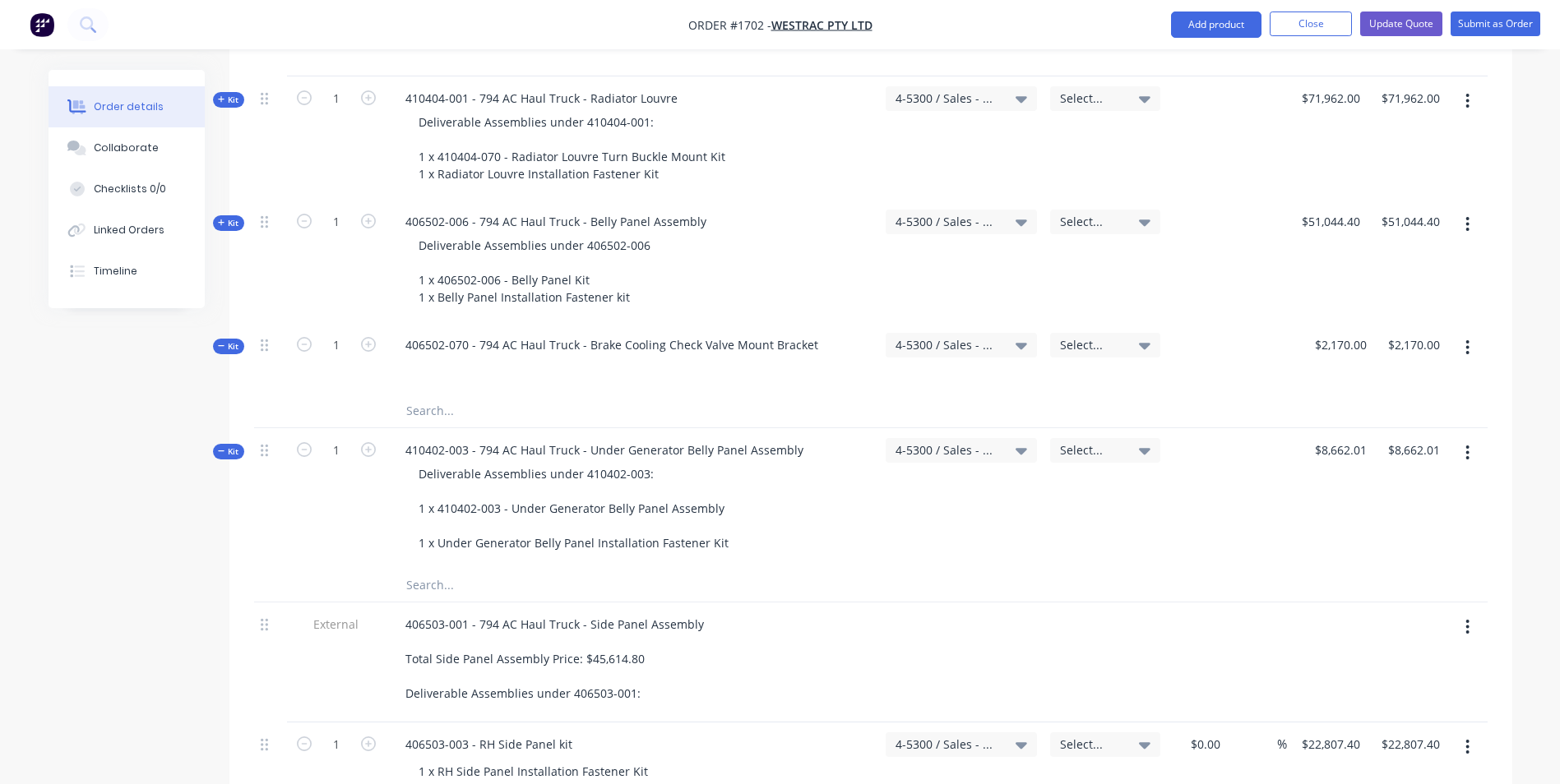
scroll to position [1645, 0]
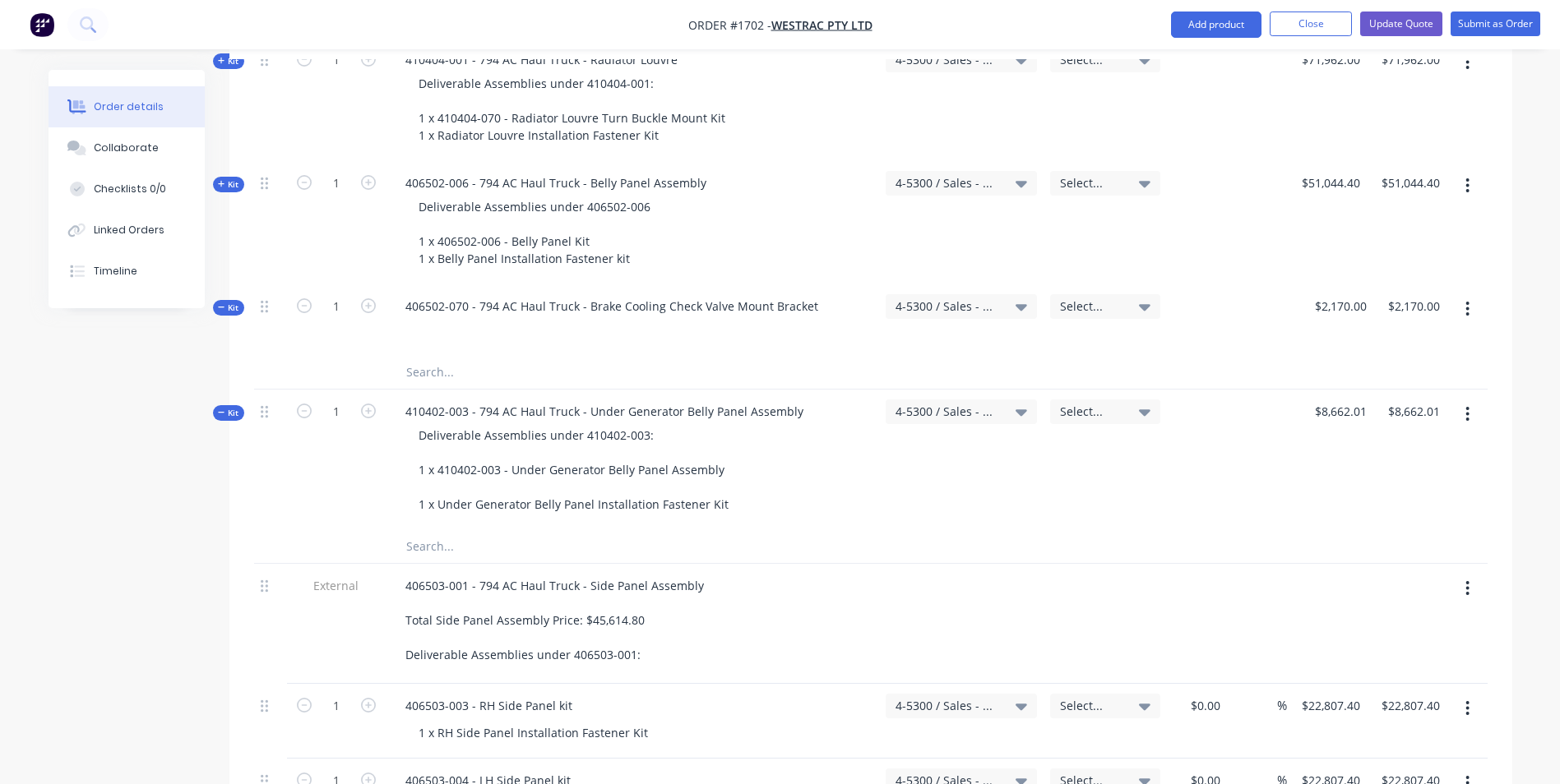
click at [226, 302] on span "Kit" at bounding box center [229, 308] width 21 height 12
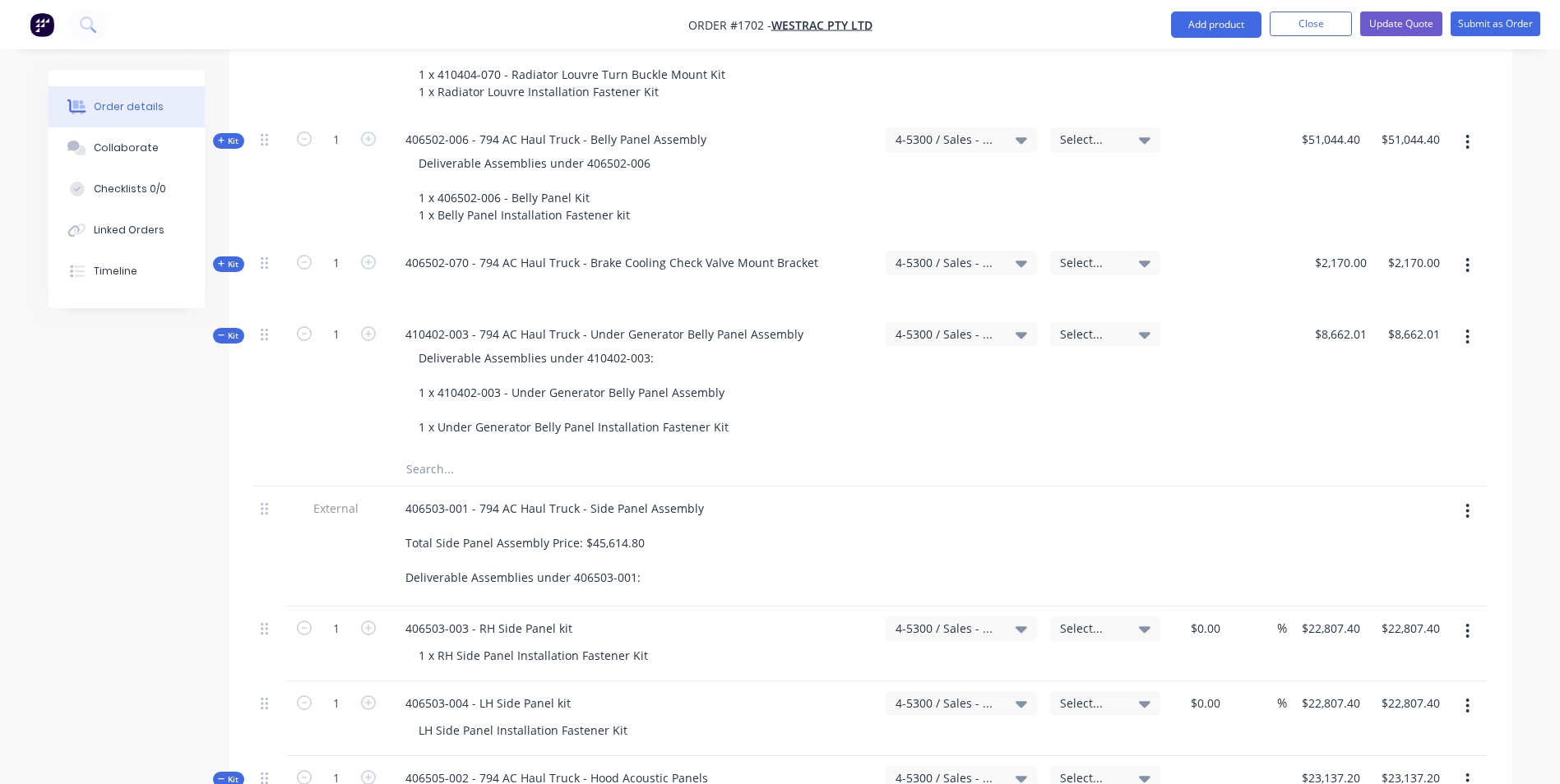
scroll to position [1727, 0]
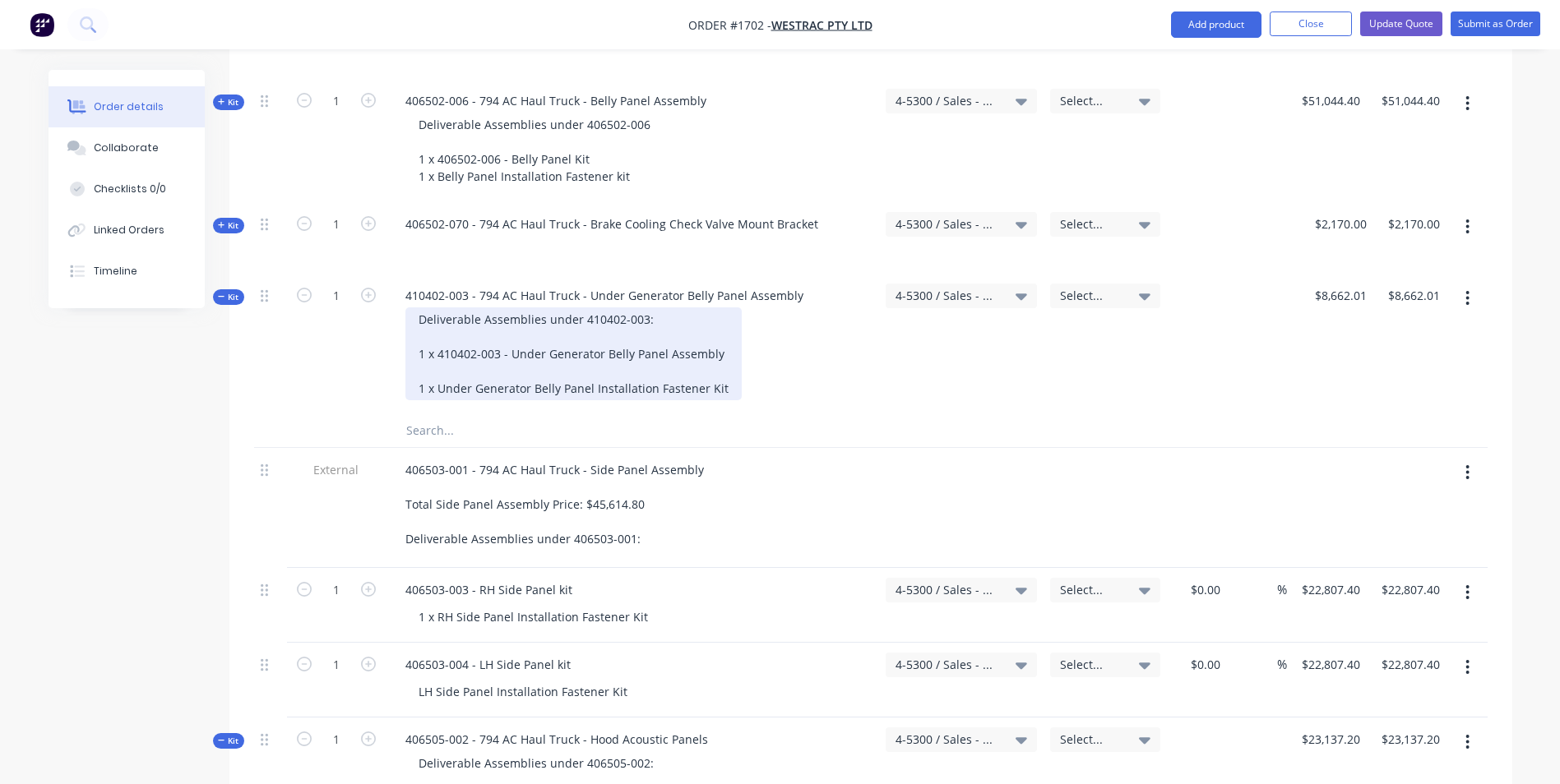
click at [469, 308] on div "Deliverable Assemblies under 410402-003: 1 x 410402-003 - Under Generator Belly…" at bounding box center [573, 354] width 337 height 93
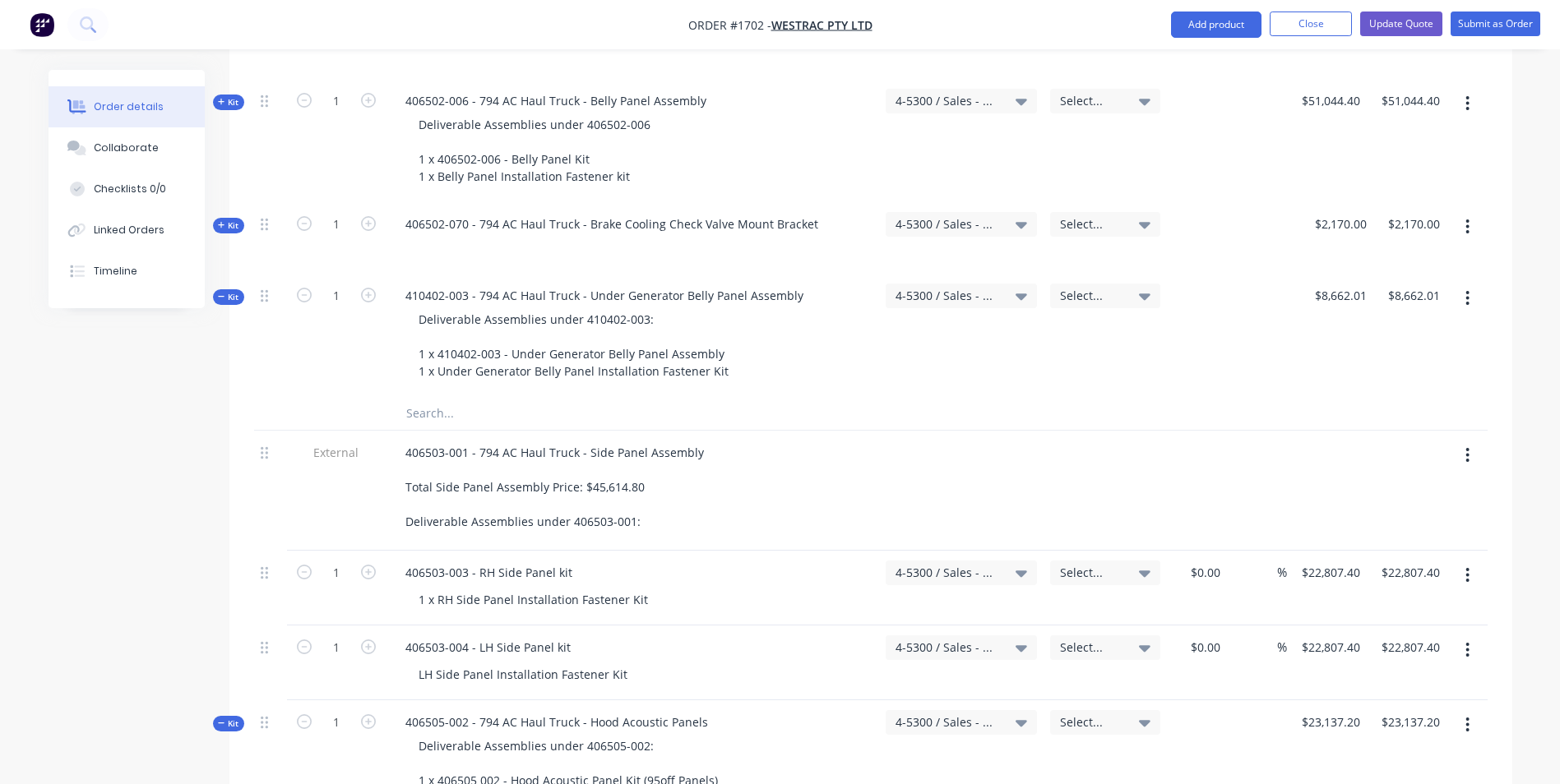
click at [234, 291] on span "Kit" at bounding box center [229, 297] width 21 height 12
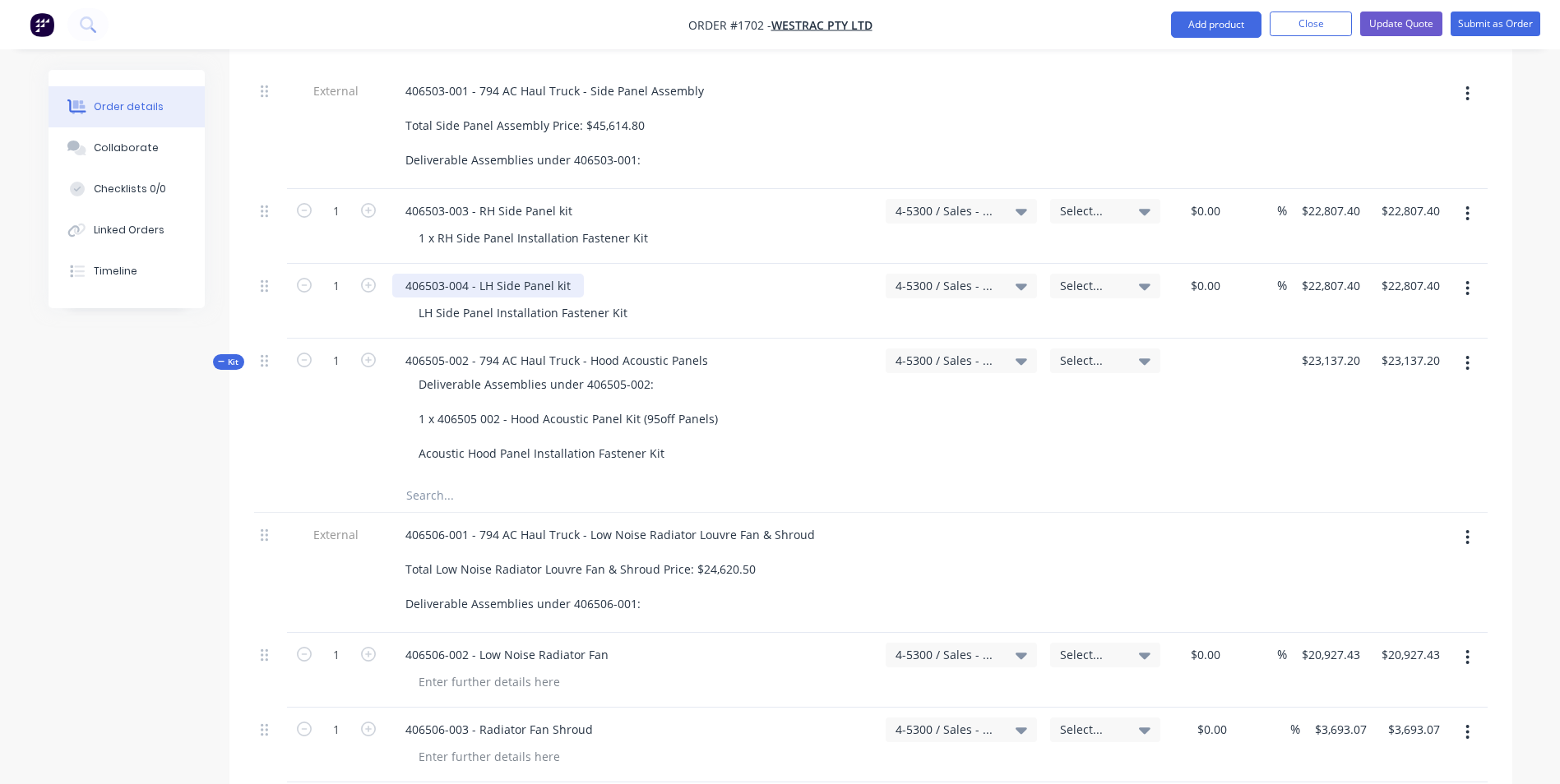
scroll to position [2056, 0]
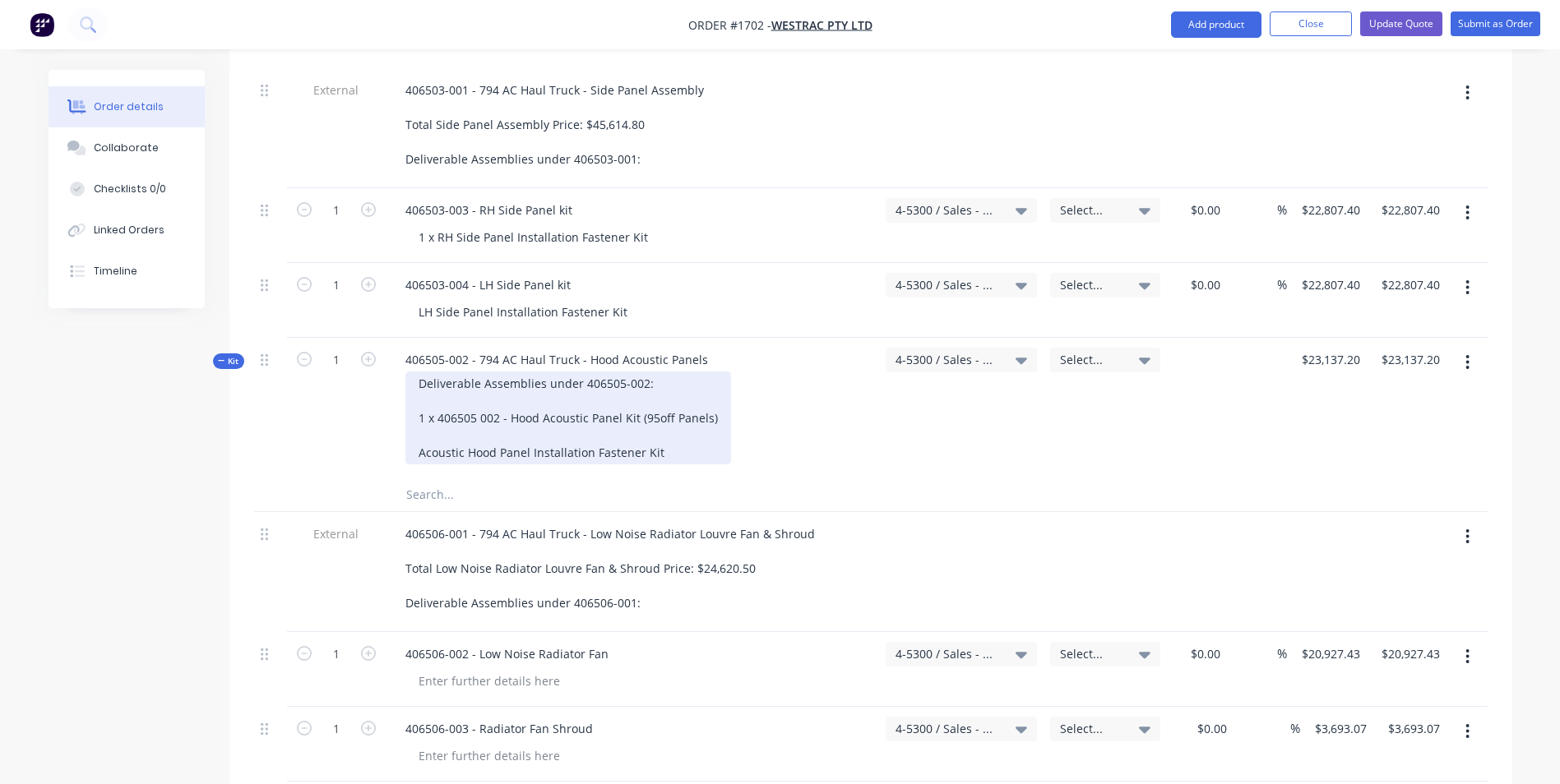
click at [561, 372] on div "Deliverable Assemblies under 406505-002: 1 x 406505 002 - Hood Acoustic Panel K…" at bounding box center [569, 418] width 326 height 93
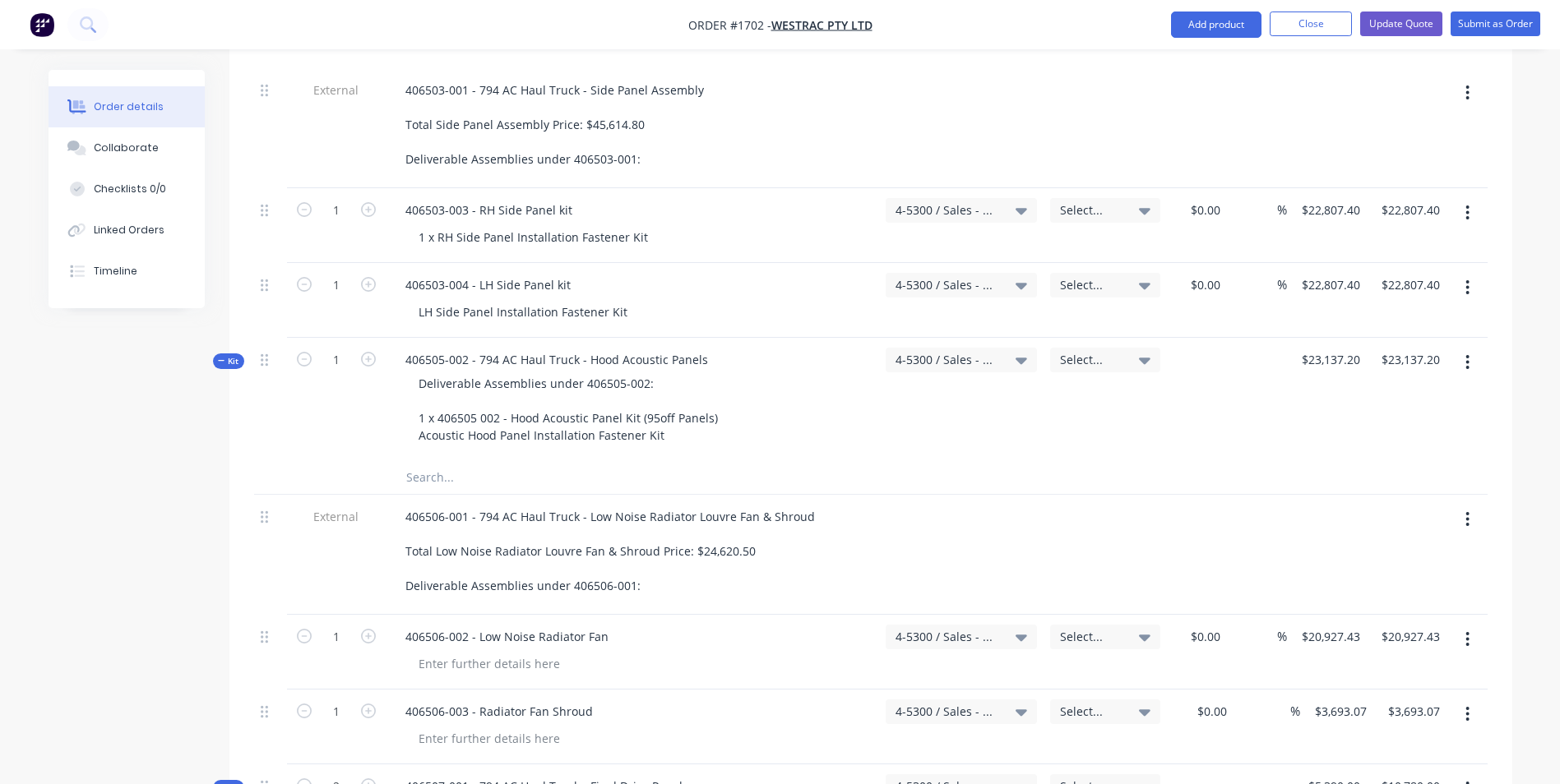
click at [225, 355] on span "Kit" at bounding box center [229, 361] width 21 height 12
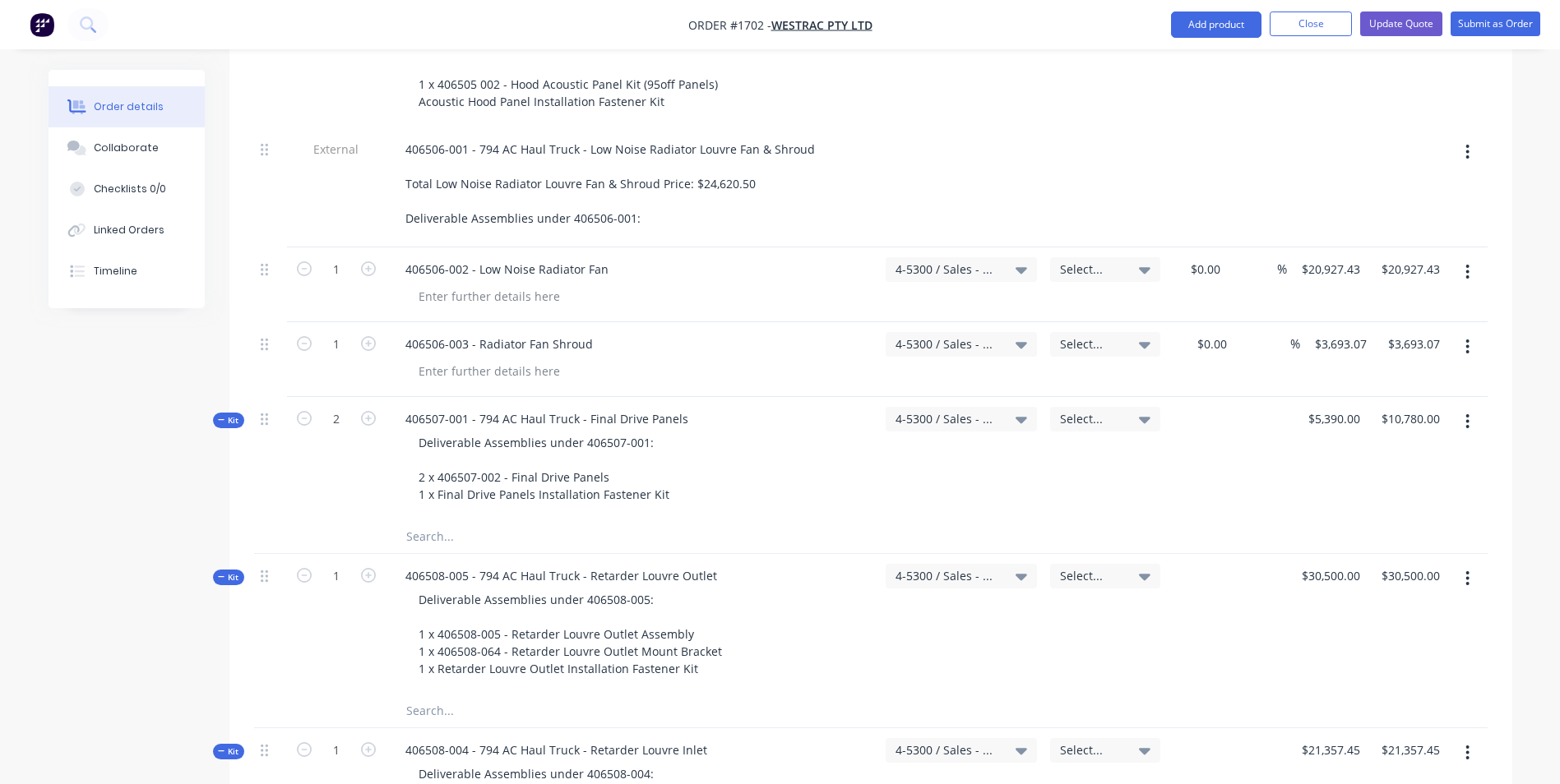
scroll to position [2466, 0]
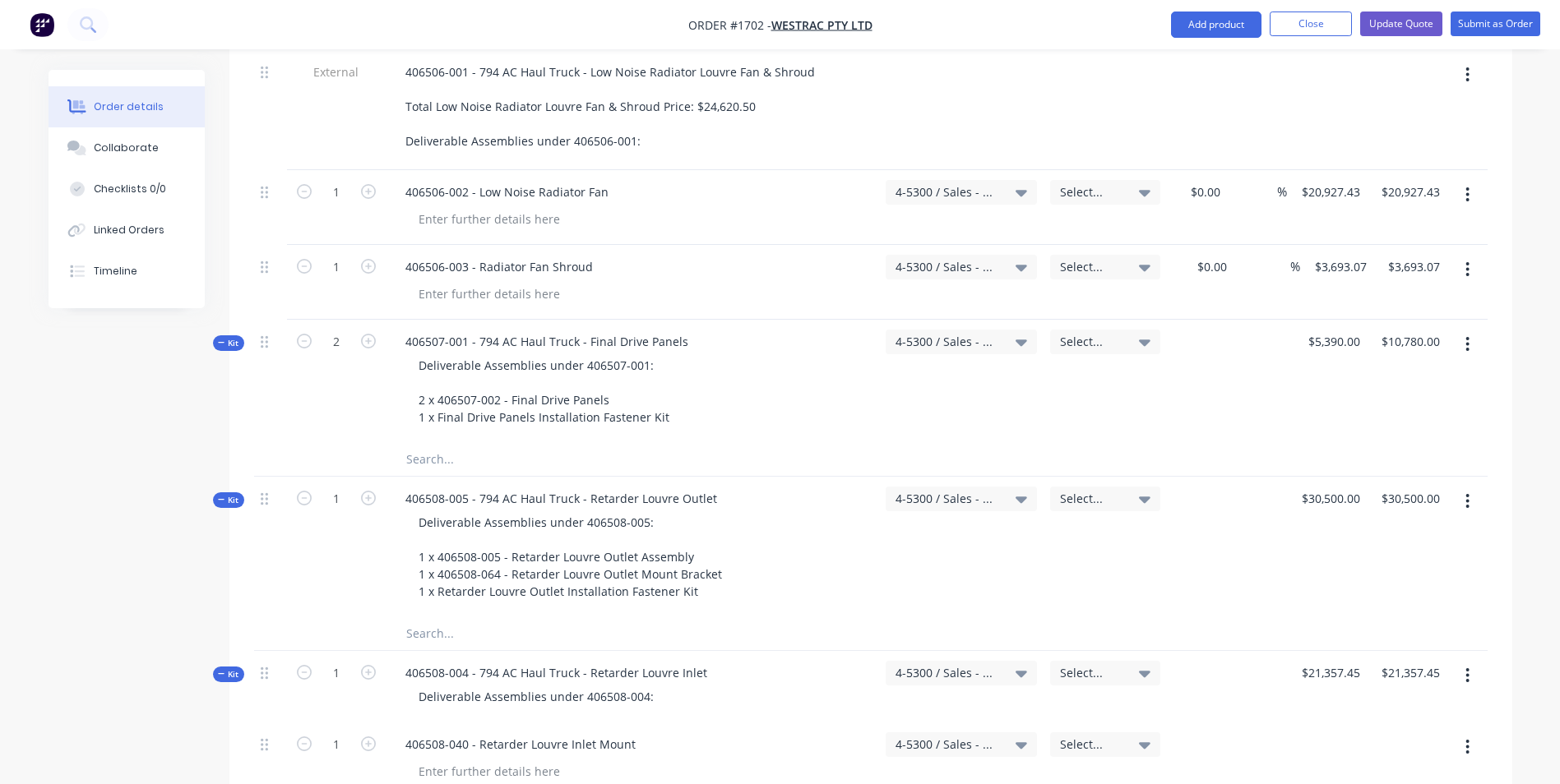
click at [232, 337] on span "Kit" at bounding box center [229, 343] width 21 height 12
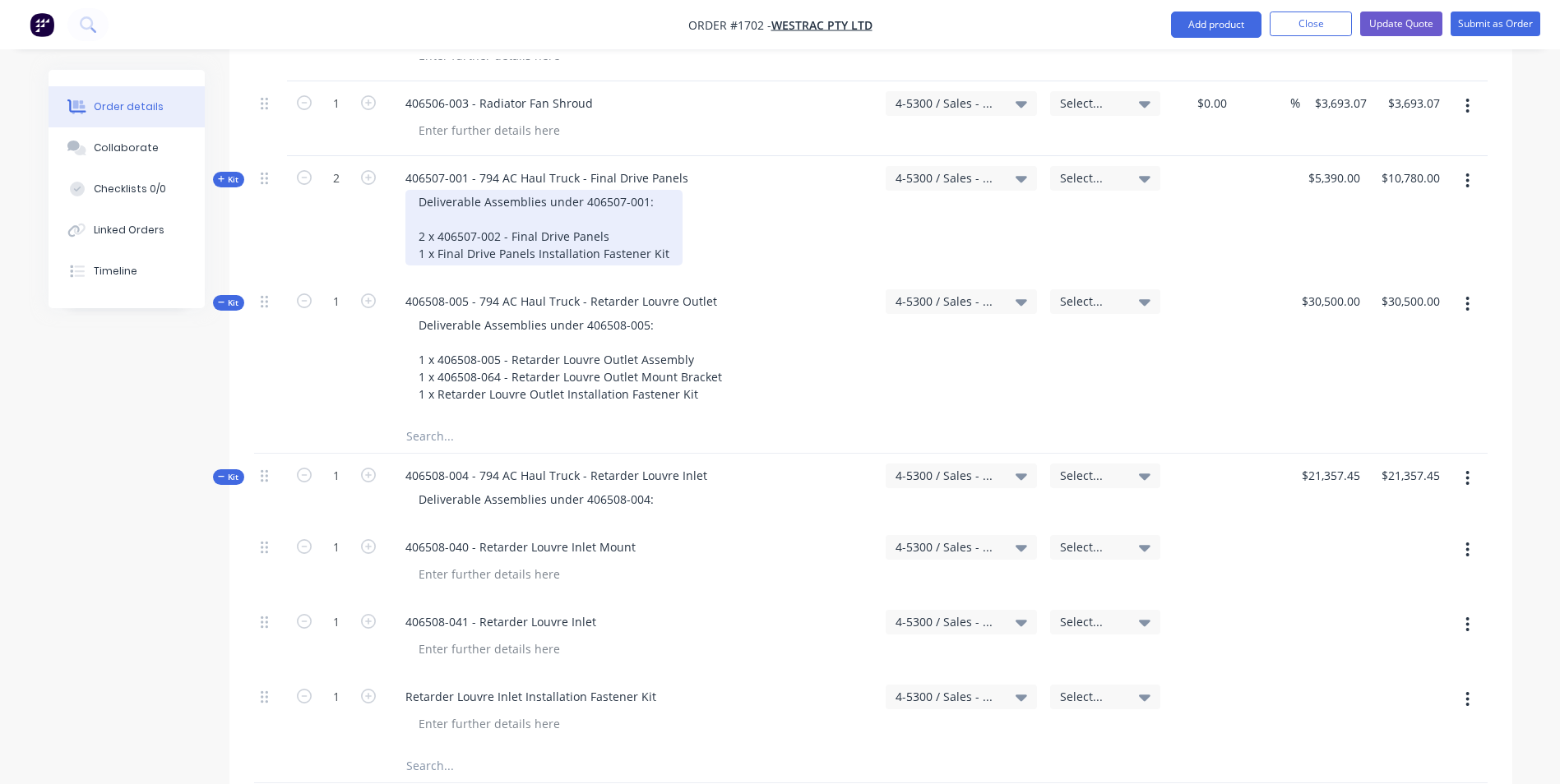
scroll to position [2631, 0]
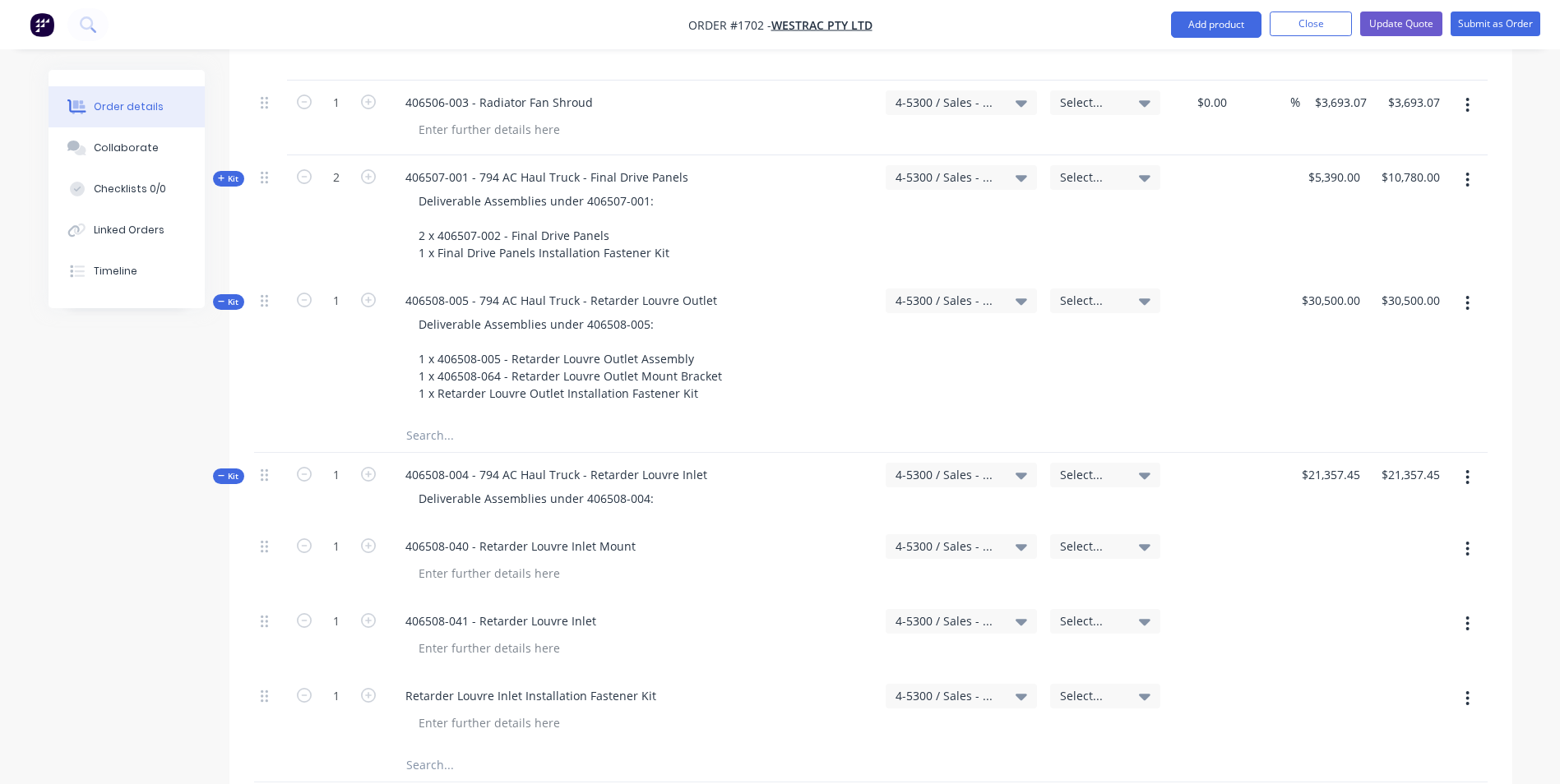
click at [236, 296] on span "Kit" at bounding box center [229, 302] width 21 height 12
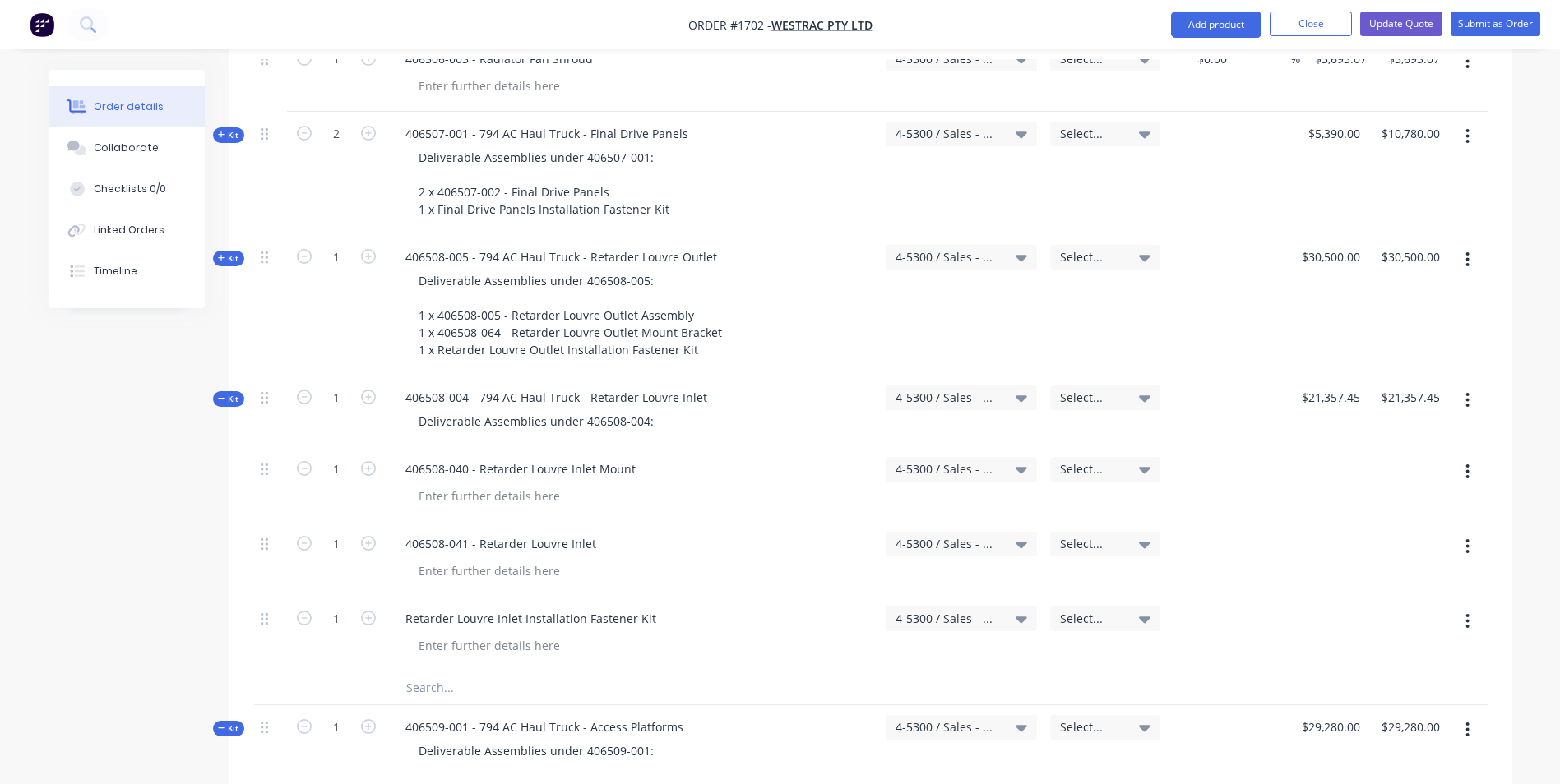
scroll to position [2713, 0]
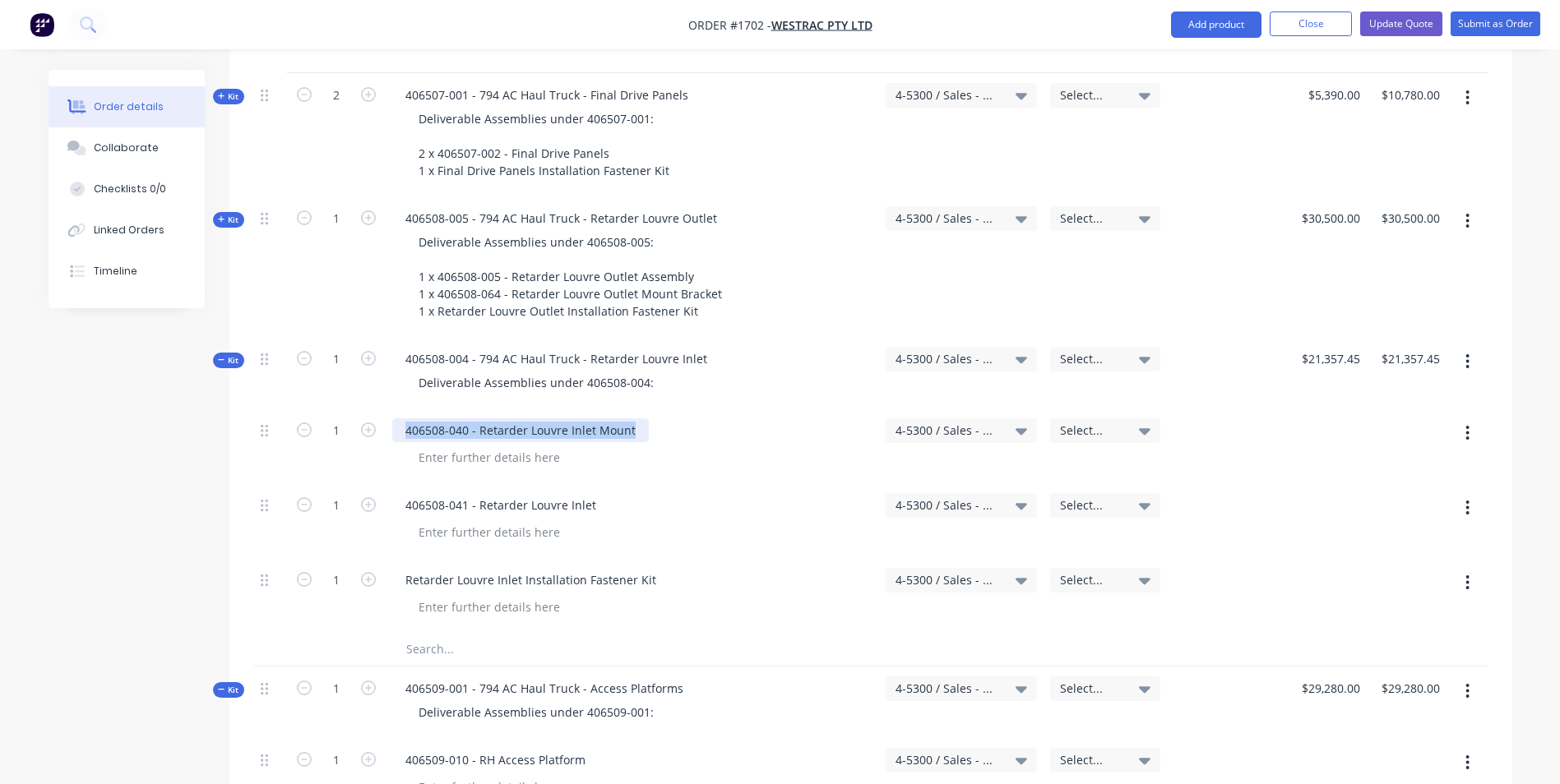
drag, startPoint x: 635, startPoint y: 360, endPoint x: 407, endPoint y: 361, distance: 228.0
click at [407, 419] on div "406508-040 - Retarder Louvre Inlet Mount" at bounding box center [521, 430] width 257 height 24
click at [650, 371] on div "Deliverable Assemblies under 406508-004:" at bounding box center [536, 383] width 262 height 24
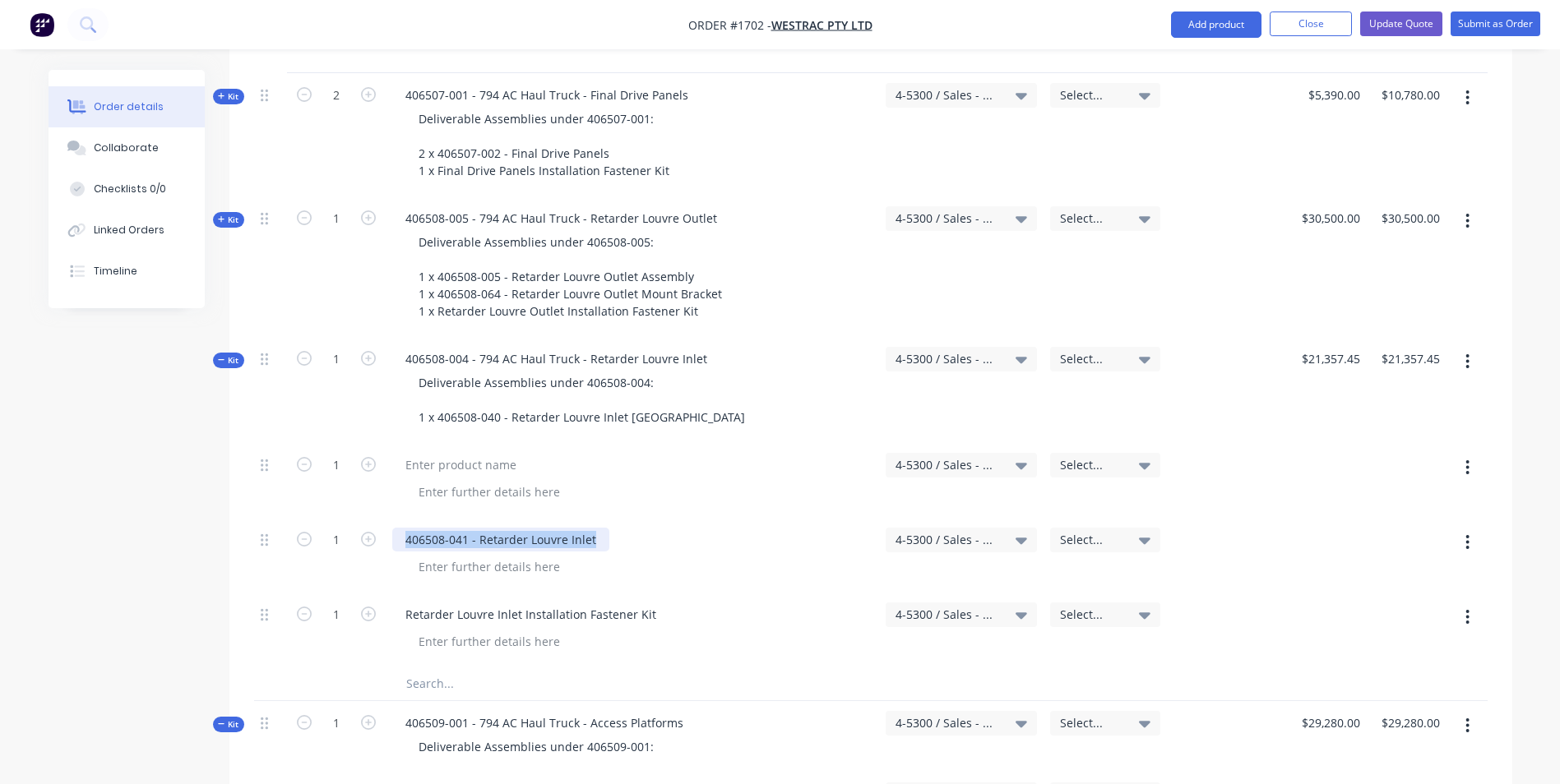
drag, startPoint x: 600, startPoint y: 474, endPoint x: 403, endPoint y: 475, distance: 197.0
click at [403, 528] on div "406508-041 - Retarder Louvre Inlet" at bounding box center [501, 540] width 217 height 24
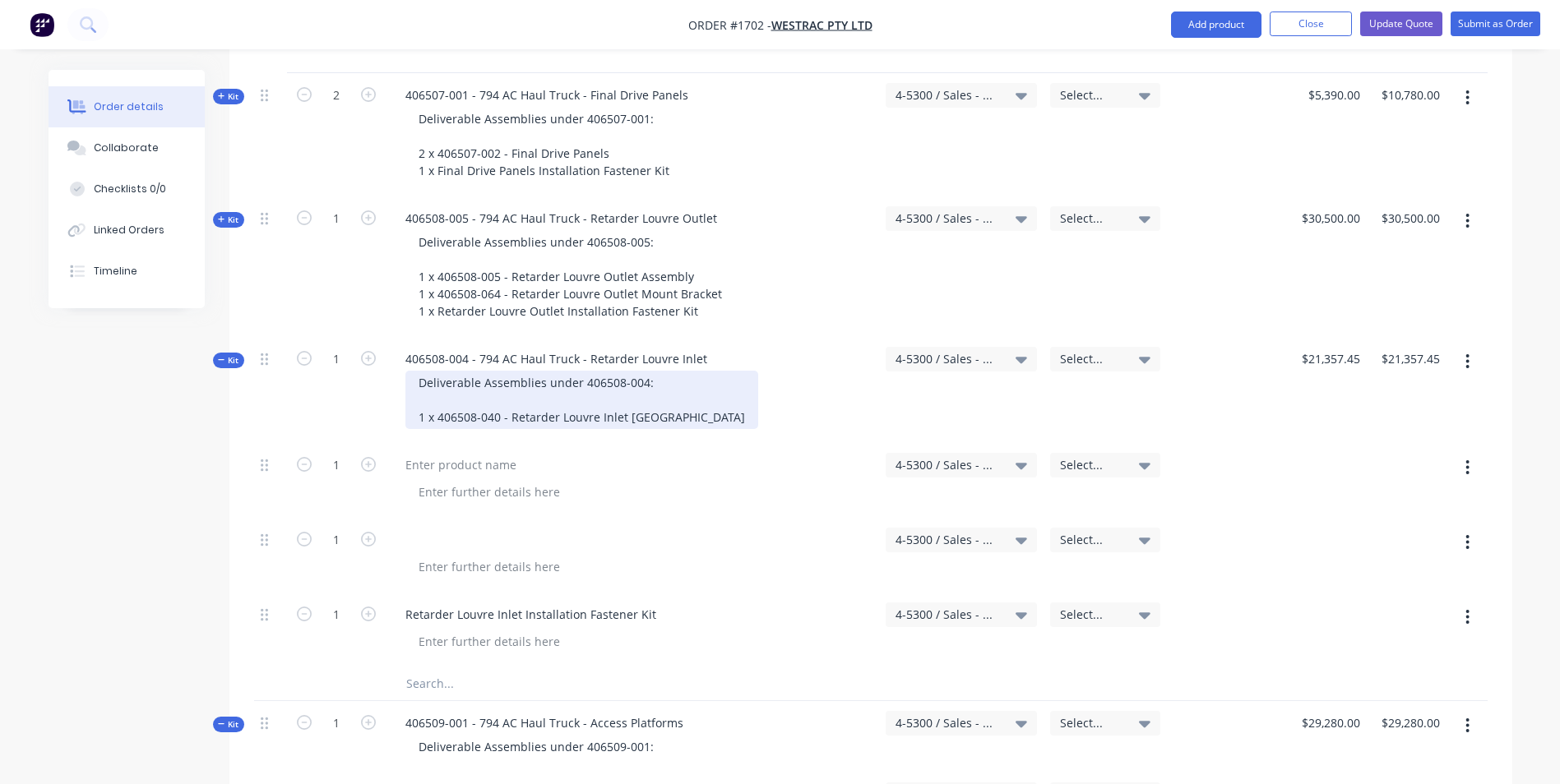
click at [666, 371] on div "Deliverable Assemblies under 406508-004: 1 x 406508-040 - Retarder Louvre Inlet…" at bounding box center [582, 400] width 353 height 58
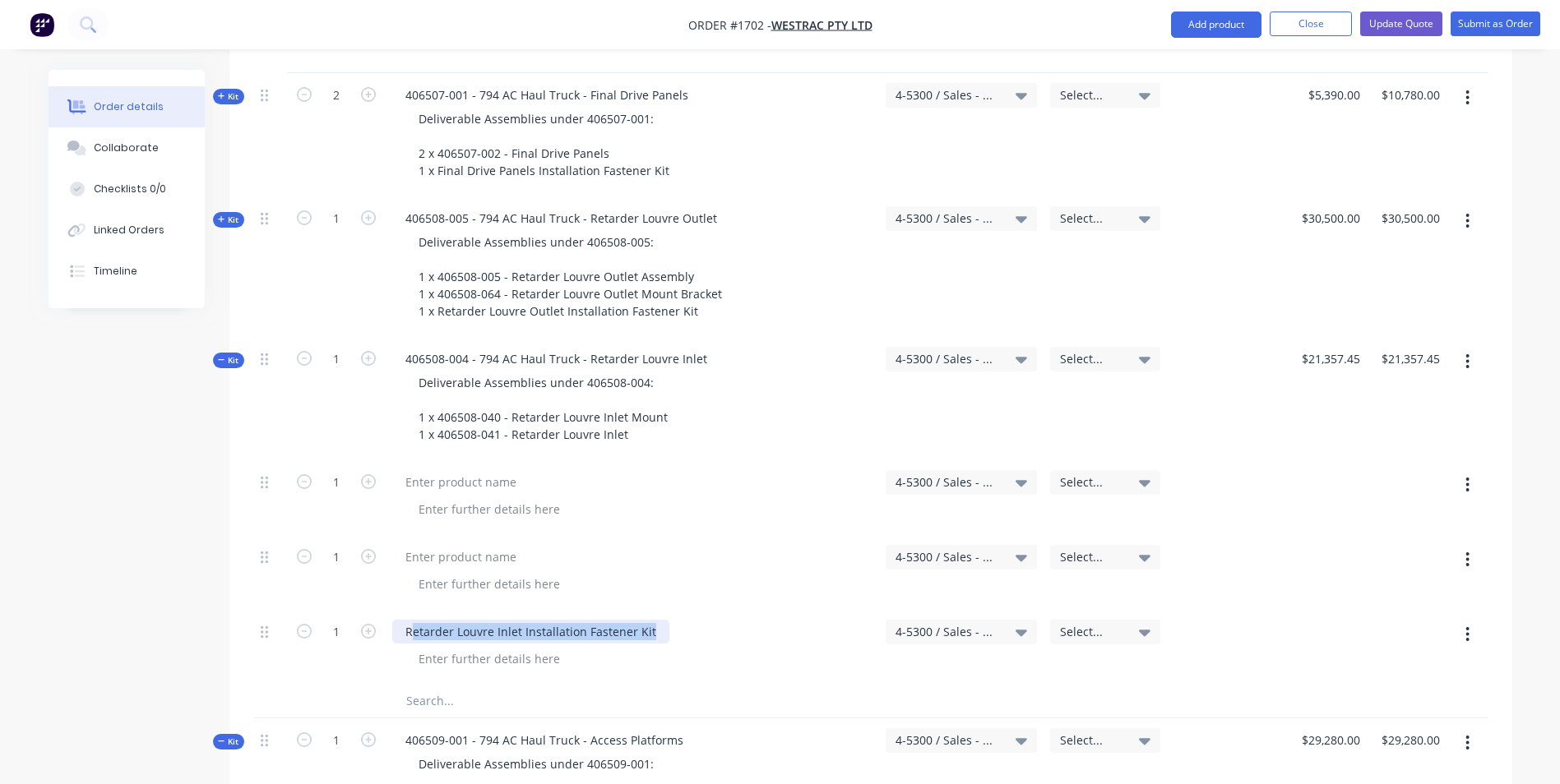
drag, startPoint x: 651, startPoint y: 582, endPoint x: 411, endPoint y: 566, distance: 240.5
click at [411, 620] on div "Retarder Louvre Inlet Installation Fastener Kit" at bounding box center [531, 632] width 277 height 24
click at [471, 620] on div "Retarder Louvre Inlet Installation Fastener Kit" at bounding box center [531, 632] width 277 height 24
drag, startPoint x: 652, startPoint y: 564, endPoint x: 397, endPoint y: 562, distance: 255.0
click at [397, 620] on div "Retarder Louvre Inlet Installation Fastener Kit" at bounding box center [531, 632] width 277 height 24
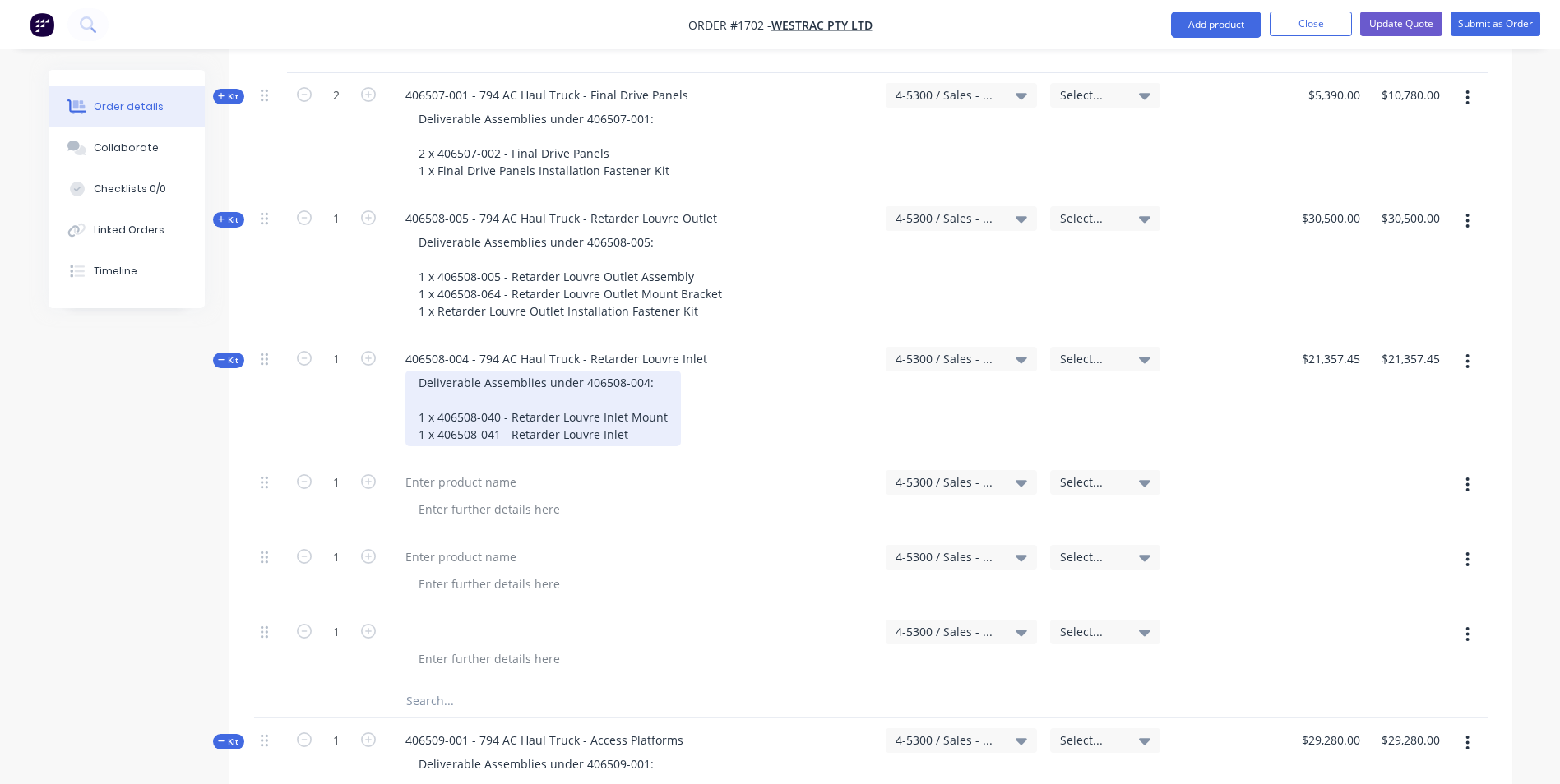
click at [623, 371] on div "Deliverable Assemblies under 406508-004: 1 x 406508-040 - Retarder Louvre Inlet…" at bounding box center [543, 409] width 276 height 76
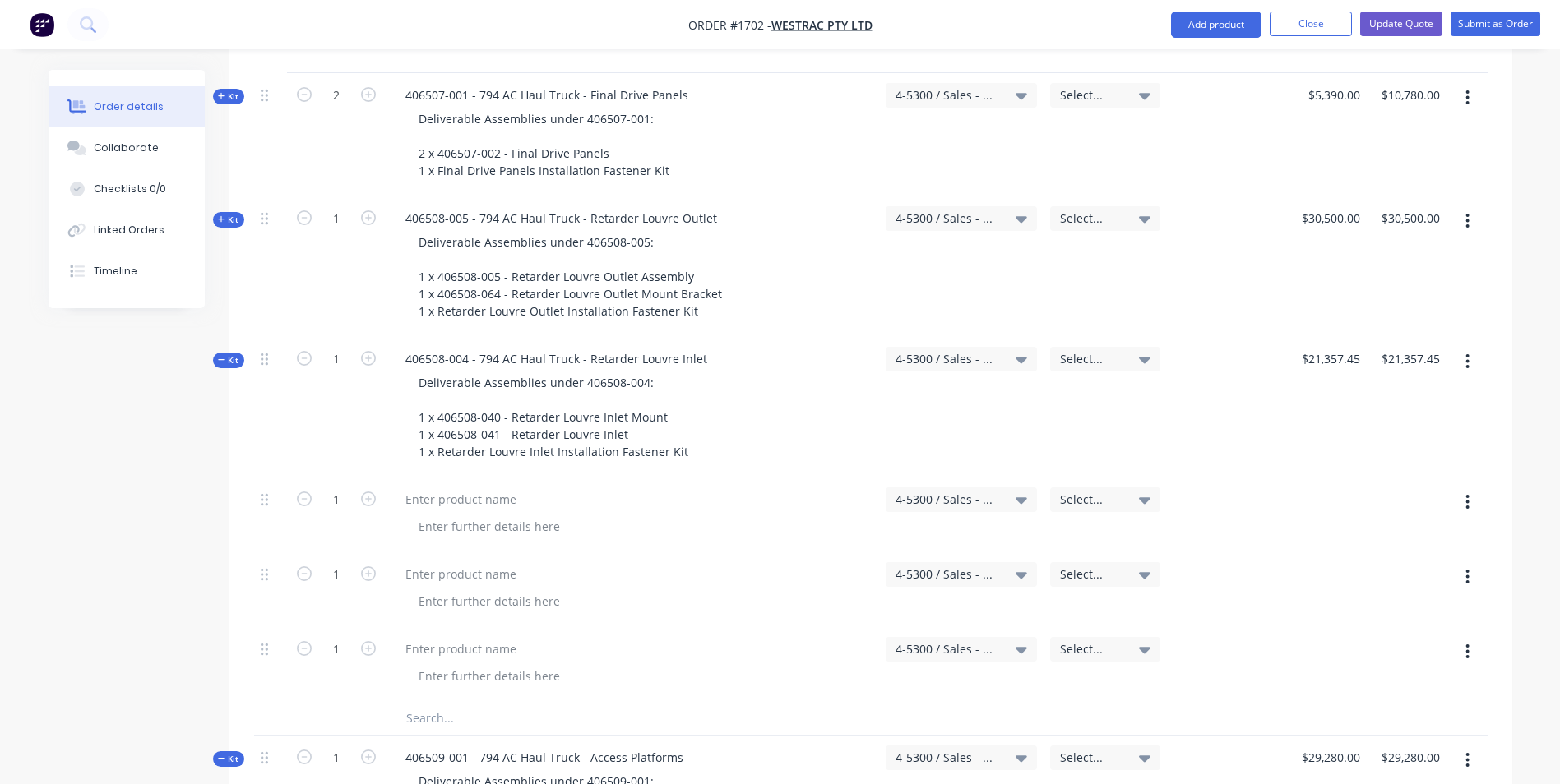
click at [1471, 488] on button "button" at bounding box center [1467, 503] width 39 height 30
click at [1342, 347] on input "21357.45" at bounding box center [1333, 359] width 67 height 24
click at [1469, 494] on icon "button" at bounding box center [1467, 503] width 4 height 18
click at [1372, 633] on div "Delete" at bounding box center [1409, 644] width 127 height 24
type input "$0.00"
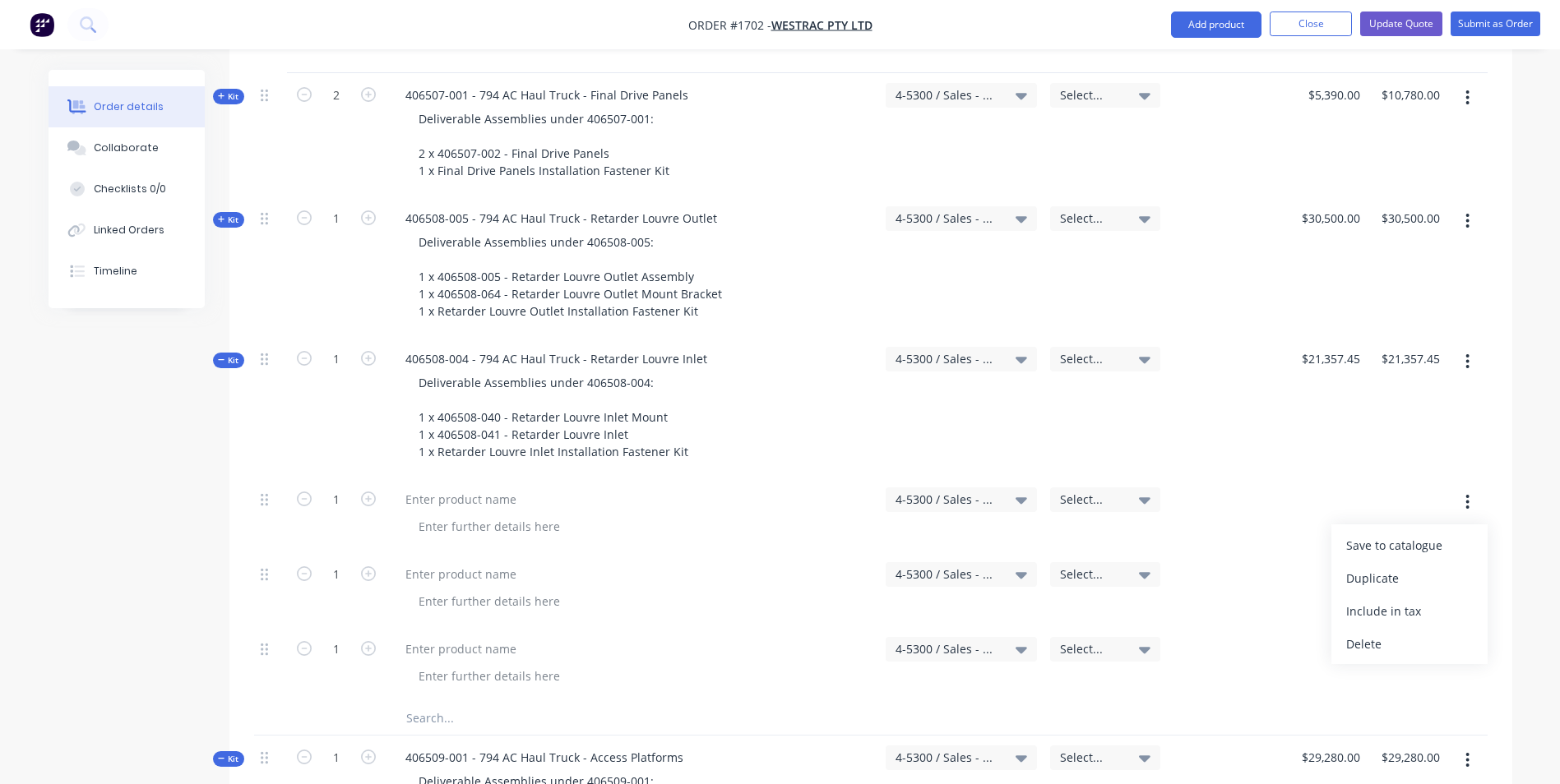
type input "$0.00"
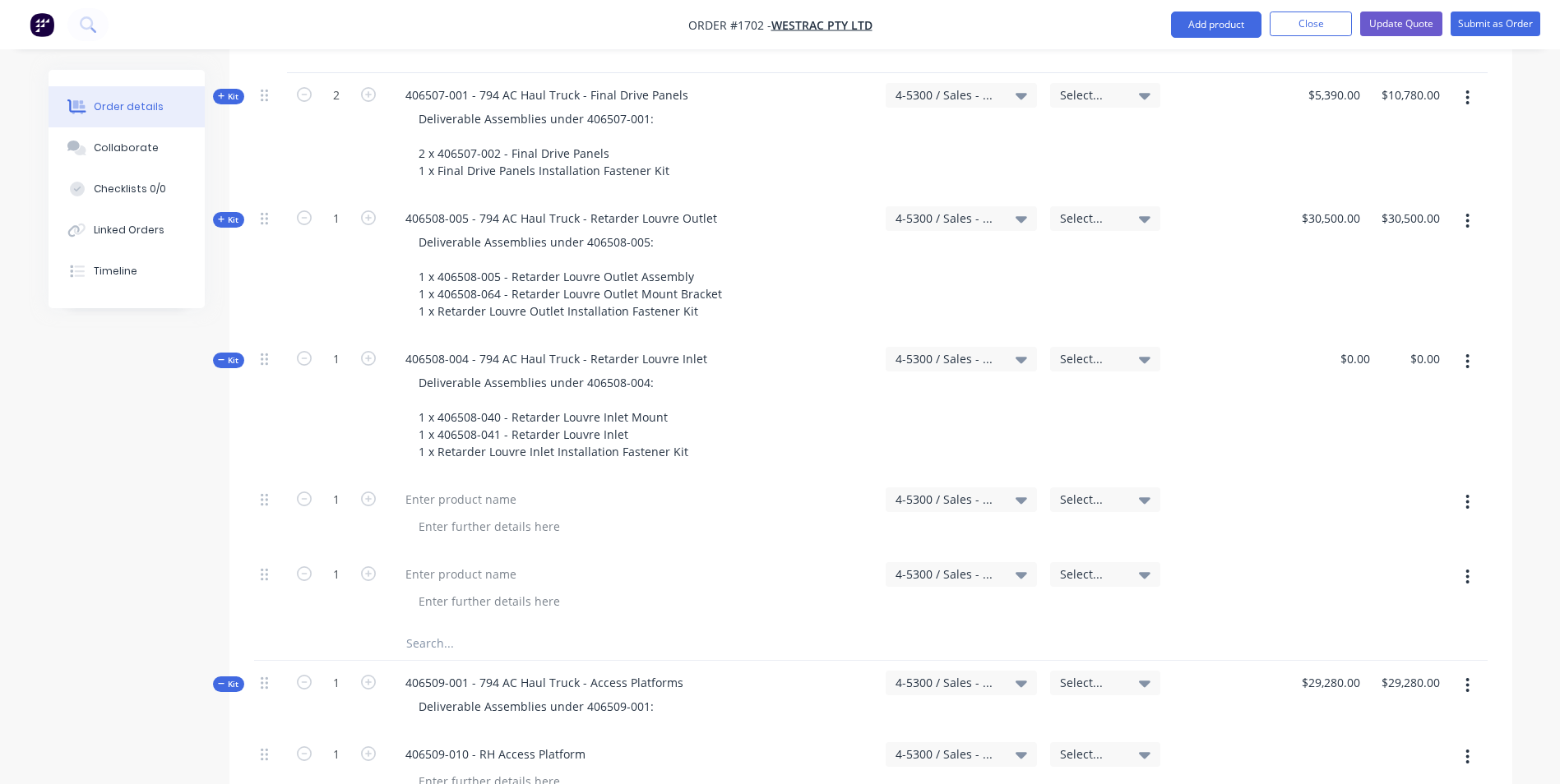
click at [1471, 488] on button "button" at bounding box center [1467, 503] width 39 height 30
click at [1374, 633] on div "Delete" at bounding box center [1409, 644] width 127 height 24
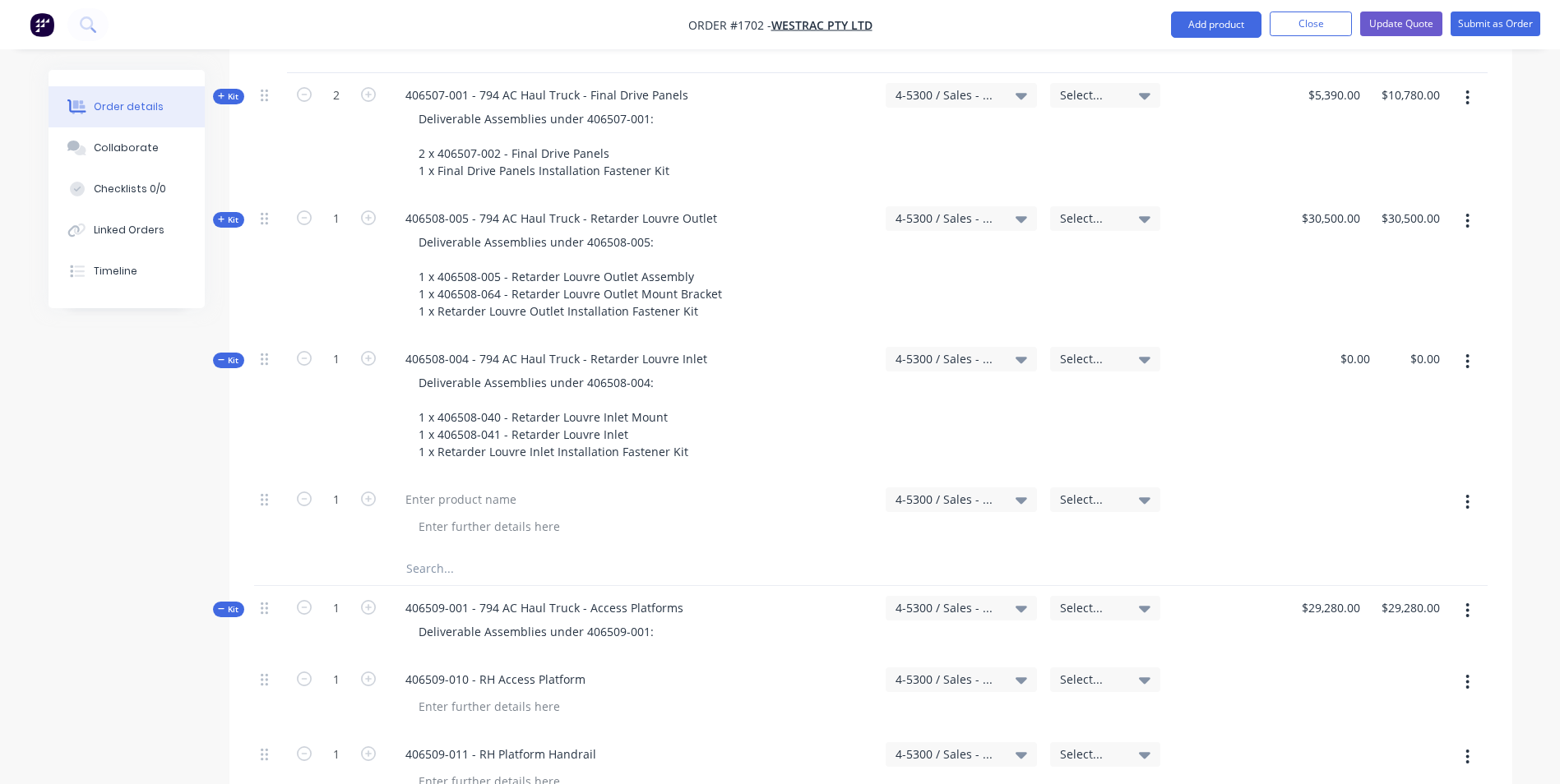
click at [1470, 488] on button "button" at bounding box center [1467, 503] width 39 height 30
click at [1381, 633] on div "Delete" at bounding box center [1409, 644] width 127 height 24
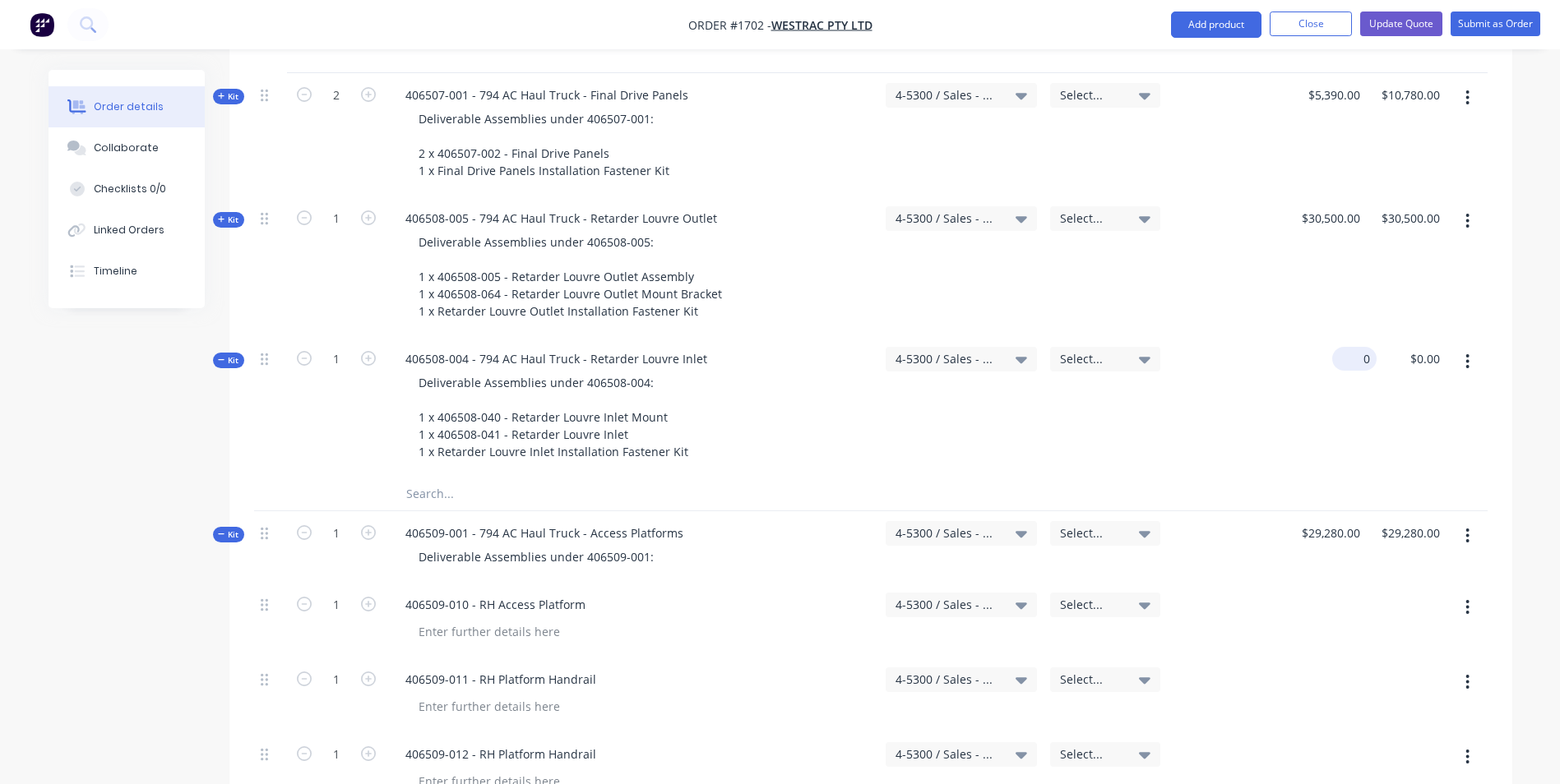
click at [1364, 347] on input "0" at bounding box center [1358, 359] width 38 height 24
paste input "21357.45"
click at [1354, 338] on div "21357.45 21357.45" at bounding box center [1341, 407] width 71 height 141
type input "$21,357.45"
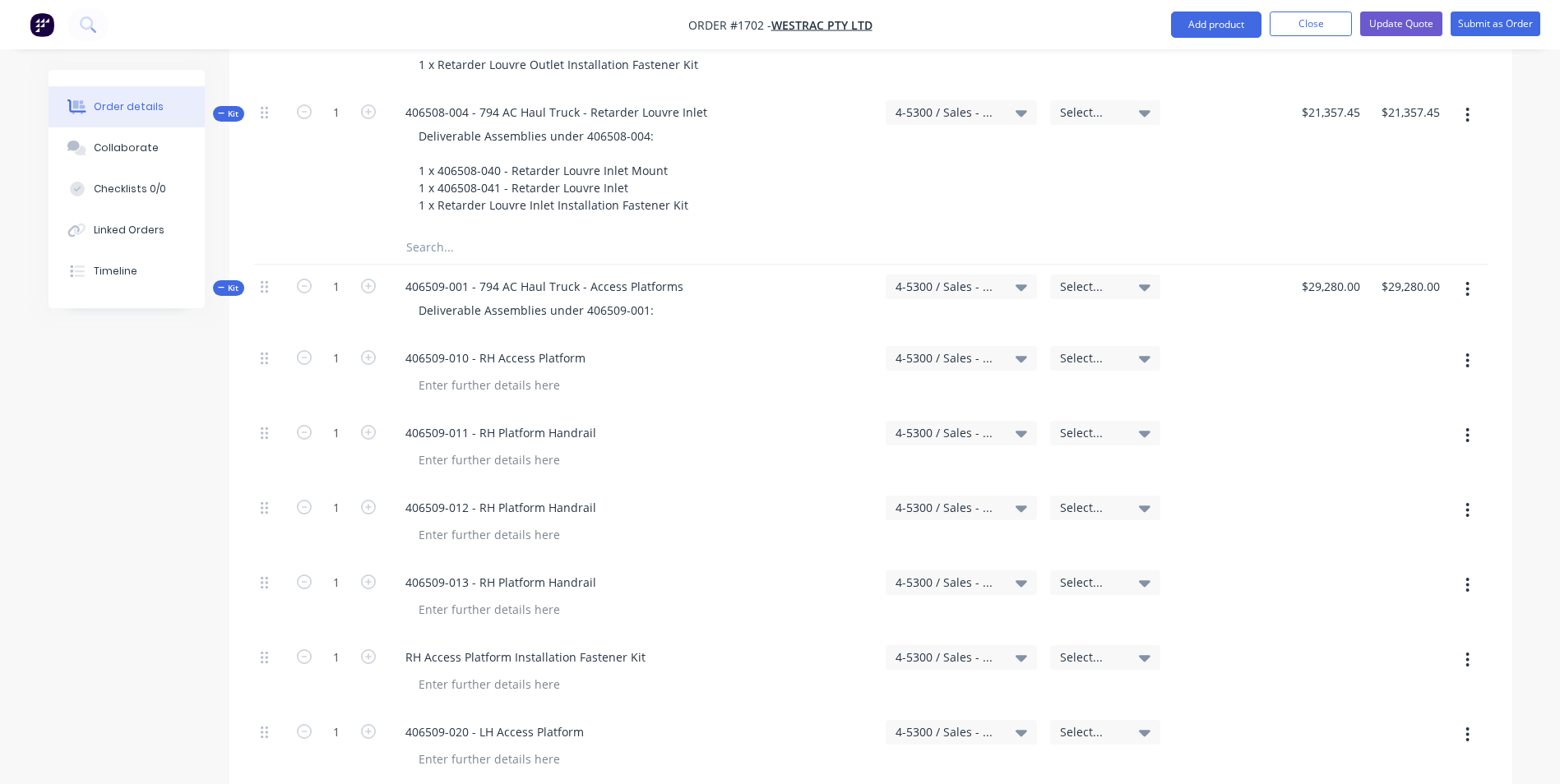
scroll to position [2878, 0]
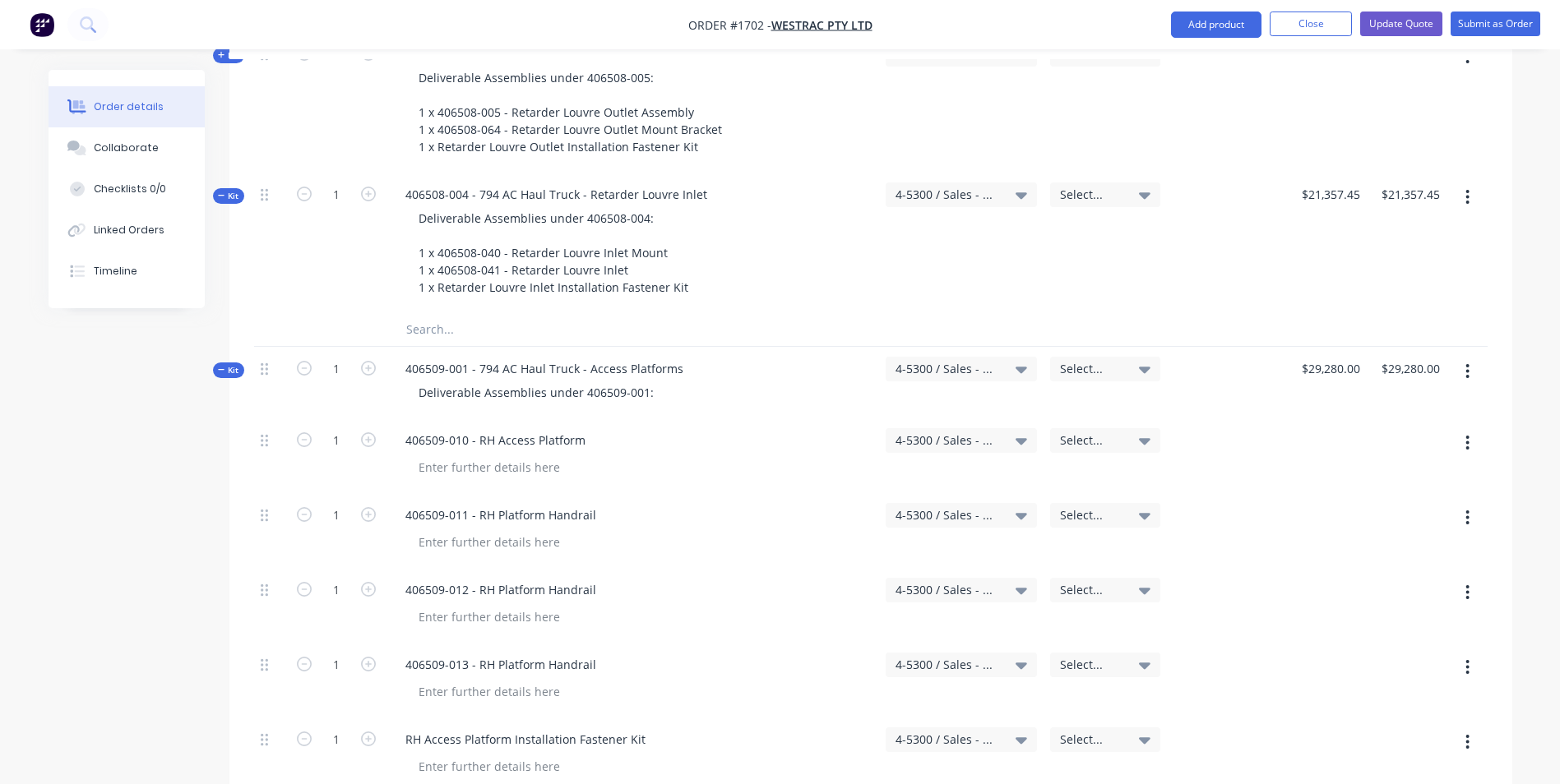
click at [229, 190] on span "Kit" at bounding box center [229, 196] width 21 height 12
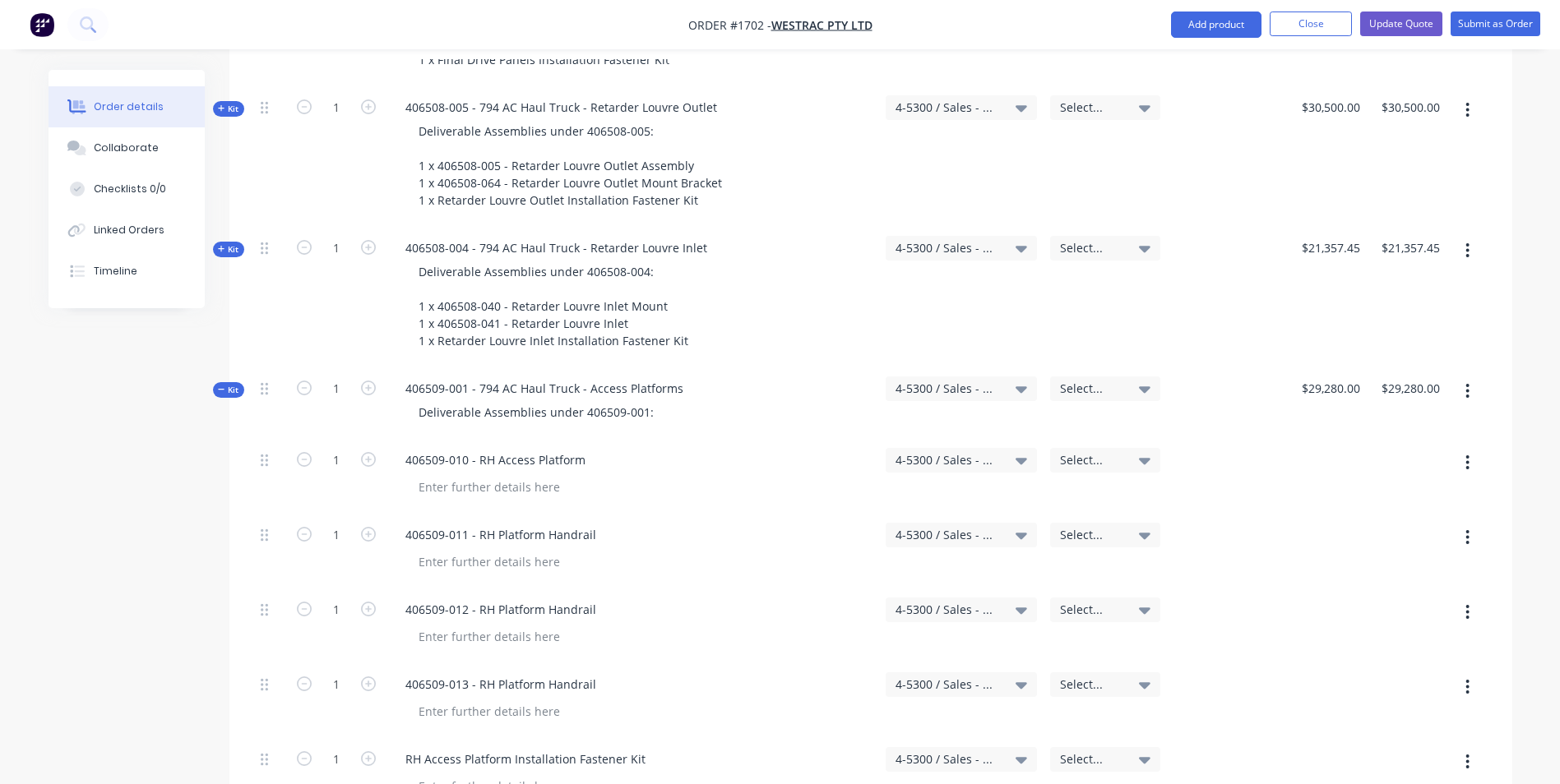
scroll to position [2795, 0]
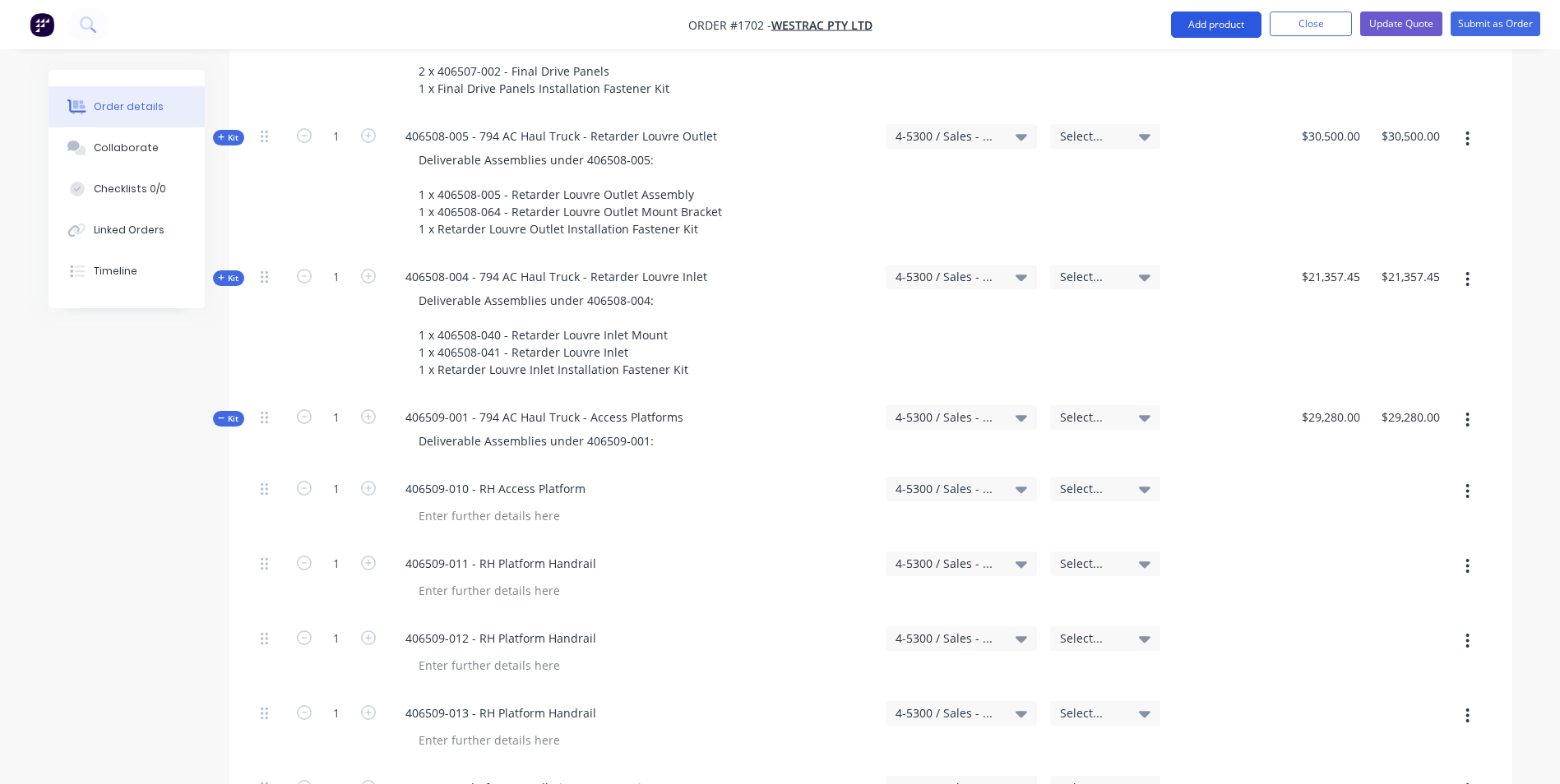
click at [1219, 22] on button "Add product" at bounding box center [1216, 25] width 91 height 26
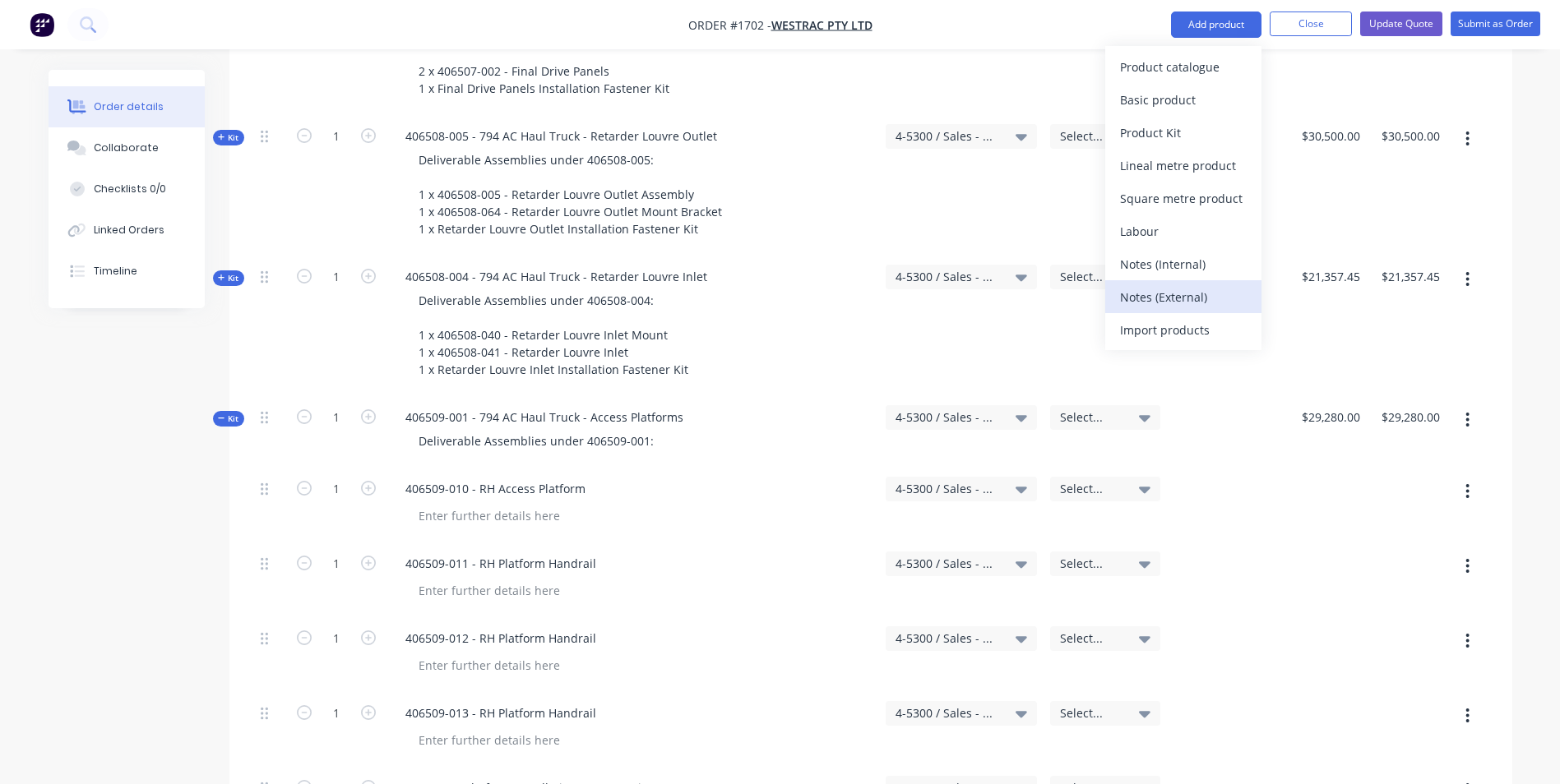
click at [1166, 297] on div "Notes (External)" at bounding box center [1183, 297] width 127 height 24
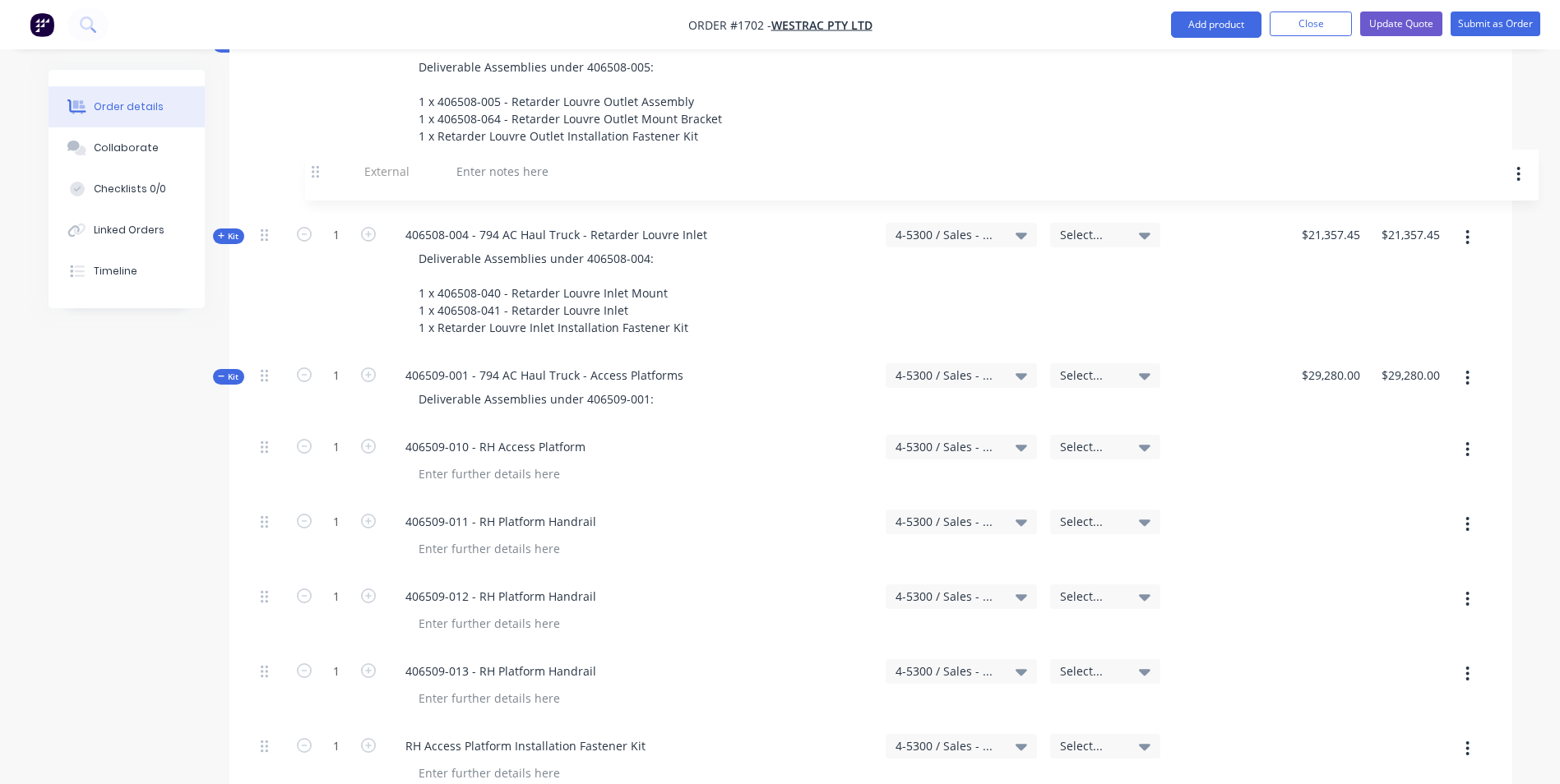
scroll to position [2888, 0]
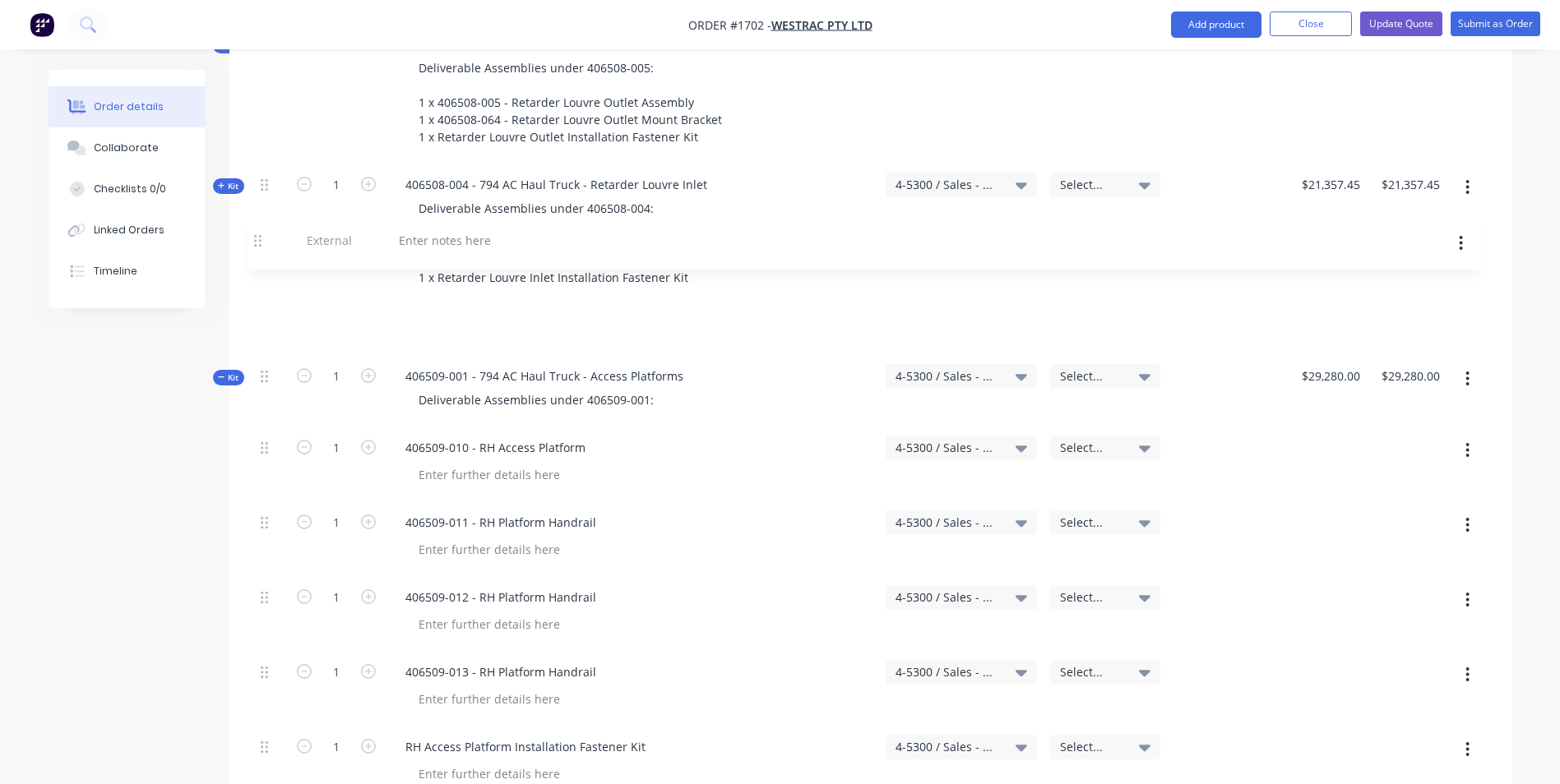
drag, startPoint x: 267, startPoint y: 286, endPoint x: 262, endPoint y: 239, distance: 47.3
click at [634, 388] on div "Deliverable Assemblies under 406509-001:" at bounding box center [536, 400] width 262 height 24
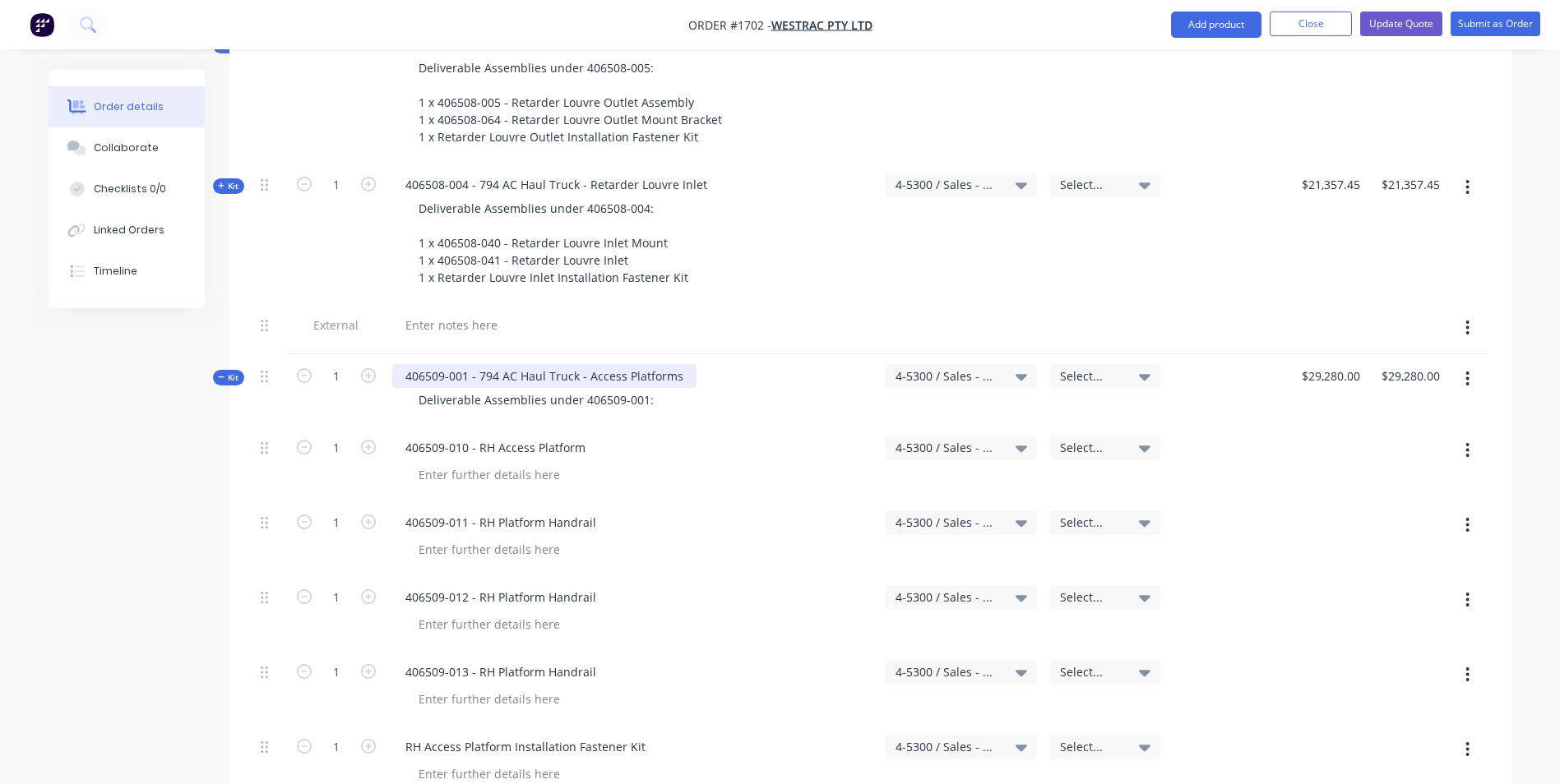
click at [650, 364] on div "406509-001 - 794 AC Haul Truck - Access Platforms" at bounding box center [545, 376] width 304 height 24
drag, startPoint x: 652, startPoint y: 336, endPoint x: 414, endPoint y: 302, distance: 240.4
click at [414, 355] on div "406509-001 - 794 AC Haul Truck - Access Platforms Deliverable Assemblies under …" at bounding box center [633, 390] width 494 height 72
click at [681, 364] on div "406509-001 - 794 AC Haul Truck - Access Platforms" at bounding box center [545, 376] width 304 height 24
drag, startPoint x: 683, startPoint y: 305, endPoint x: 408, endPoint y: 302, distance: 275.0
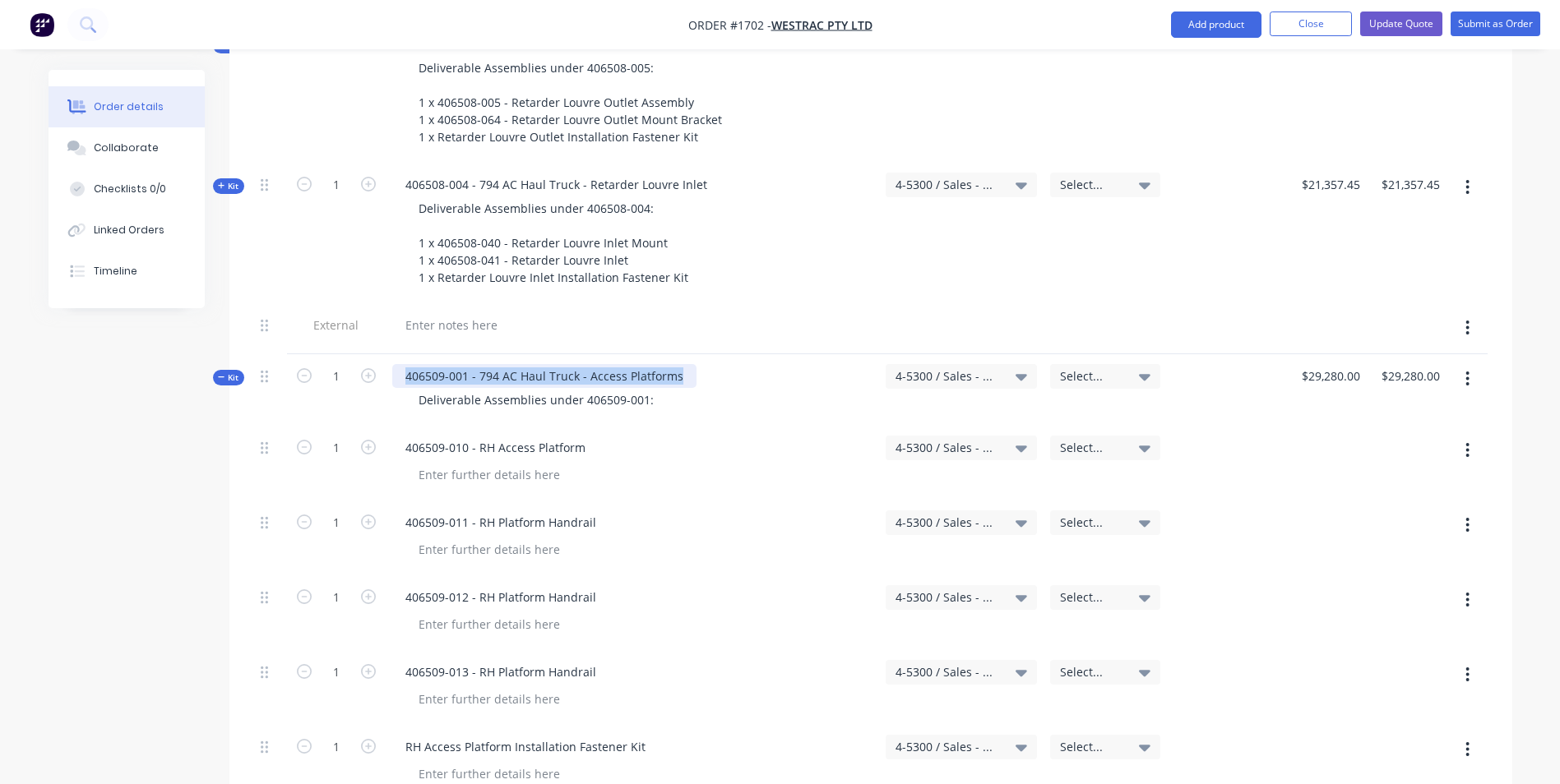
click at [408, 364] on div "406509-001 - 794 AC Haul Truck - Access Platforms" at bounding box center [545, 376] width 304 height 24
click at [429, 313] on div at bounding box center [452, 325] width 118 height 24
paste div
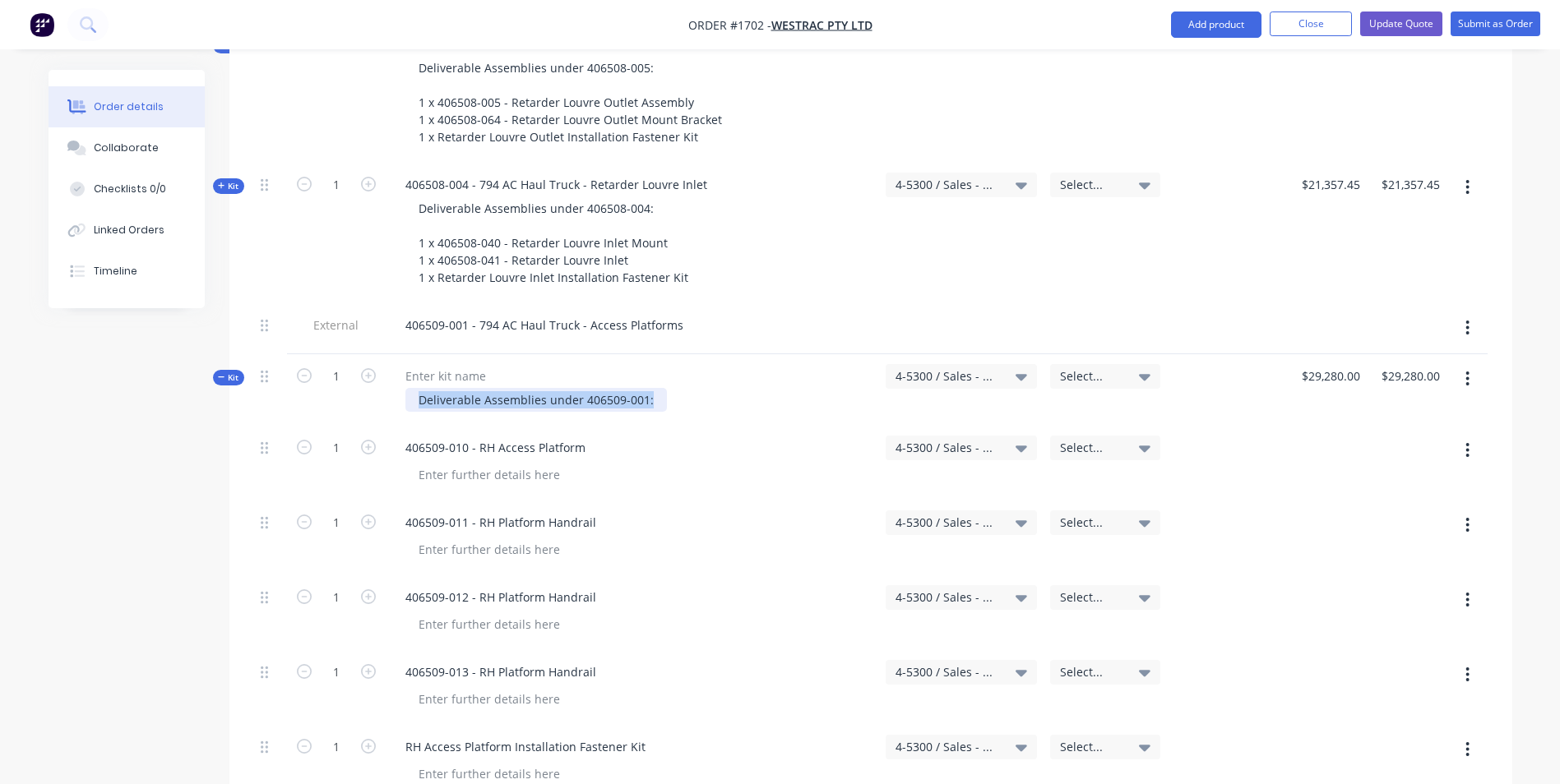
drag, startPoint x: 652, startPoint y: 330, endPoint x: 418, endPoint y: 338, distance: 234.1
click at [418, 388] on div "Deliverable Assemblies under 406509-001:" at bounding box center [536, 400] width 262 height 24
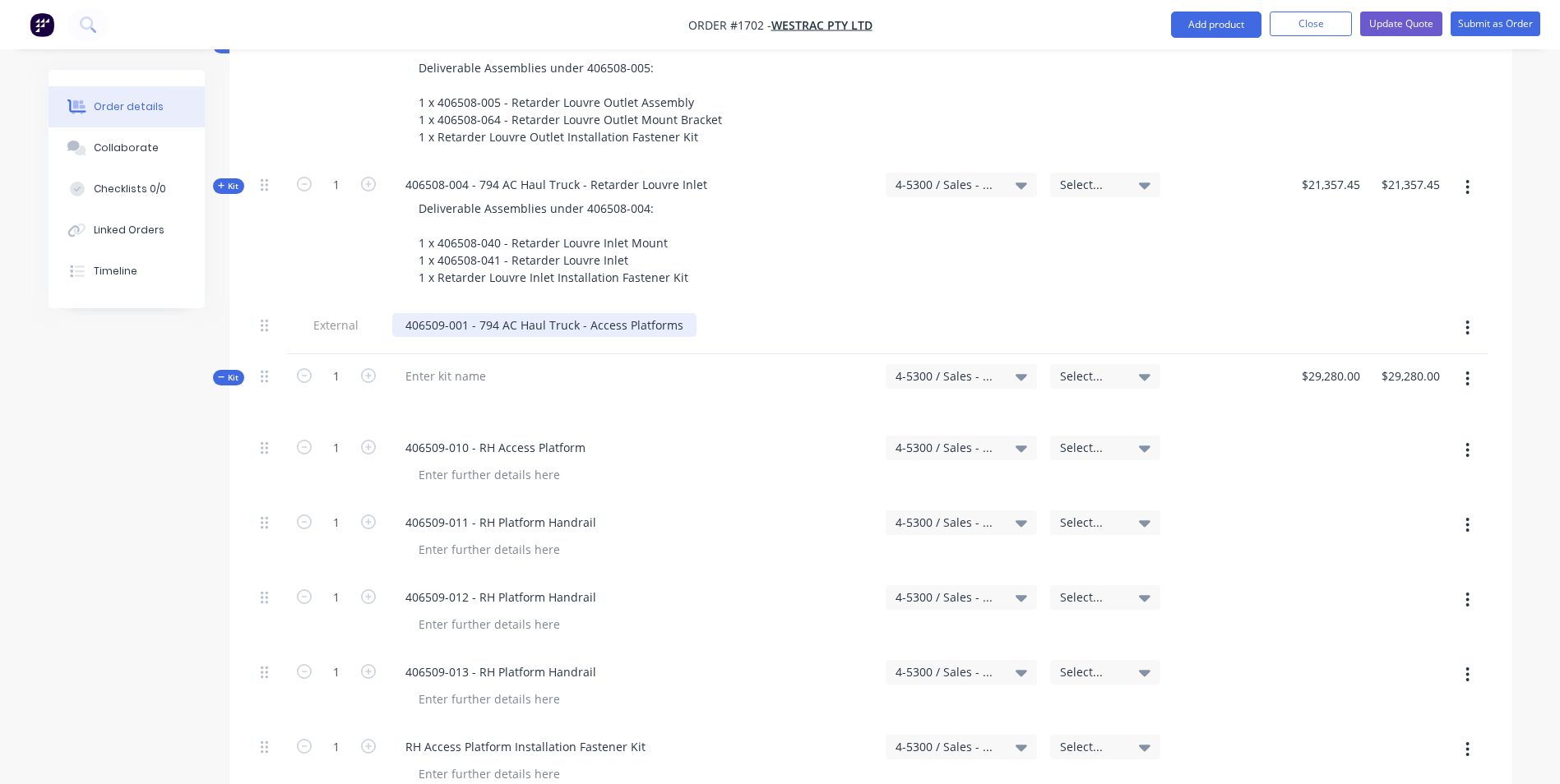
click at [678, 313] on div "406509-001 - 794 AC Haul Truck - Access Platforms" at bounding box center [545, 325] width 304 height 24
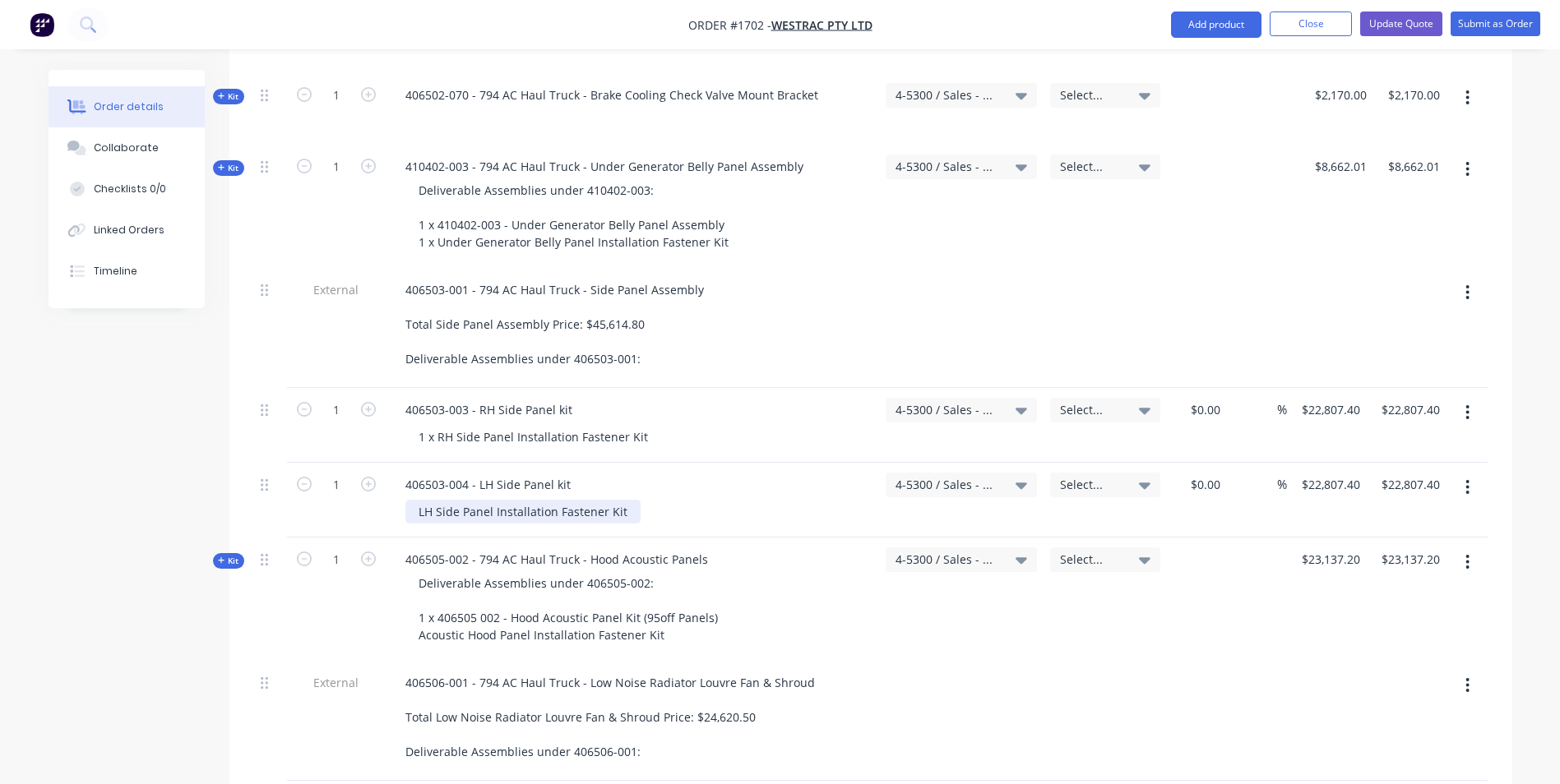
scroll to position [1819, 0]
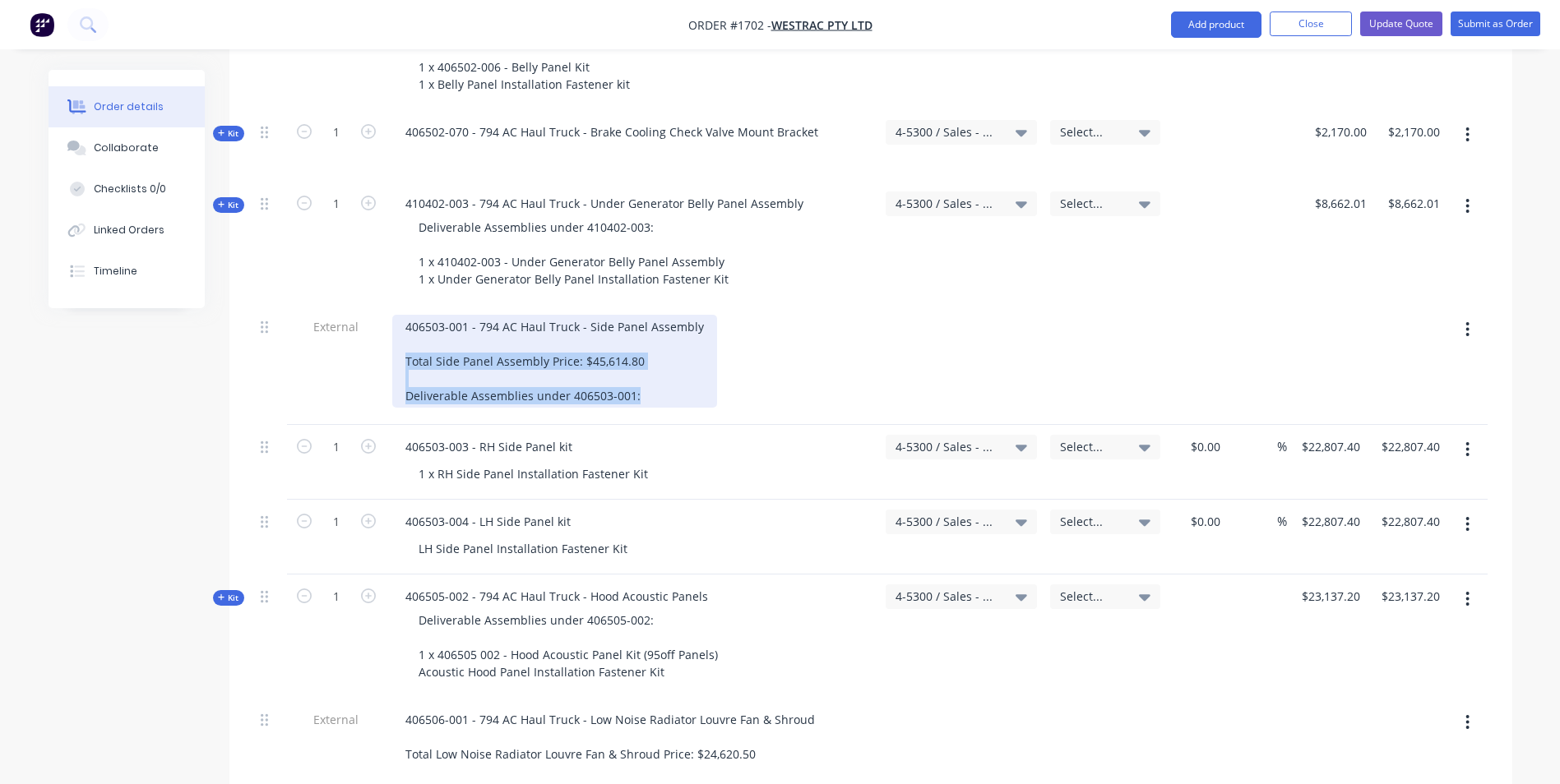
drag, startPoint x: 640, startPoint y: 326, endPoint x: 394, endPoint y: 291, distance: 248.5
click at [394, 315] on div "406503-001 - 794 AC Haul Truck - Side Panel Assembly Total Side Panel Assembly …" at bounding box center [555, 361] width 325 height 93
copy div "Total Side Panel Assembly Price: $45,614.80 Deliverable Assemblies under 406503…"
click at [613, 315] on div "406503-001 - 794 AC Haul Truck - Side Panel Assembly Total Side Panel Assembly …" at bounding box center [555, 361] width 325 height 93
click at [577, 315] on div "406503-001 - 794 AC Haul Truck - Side Panel Assembly Total Side Panel Assembly …" at bounding box center [555, 361] width 325 height 93
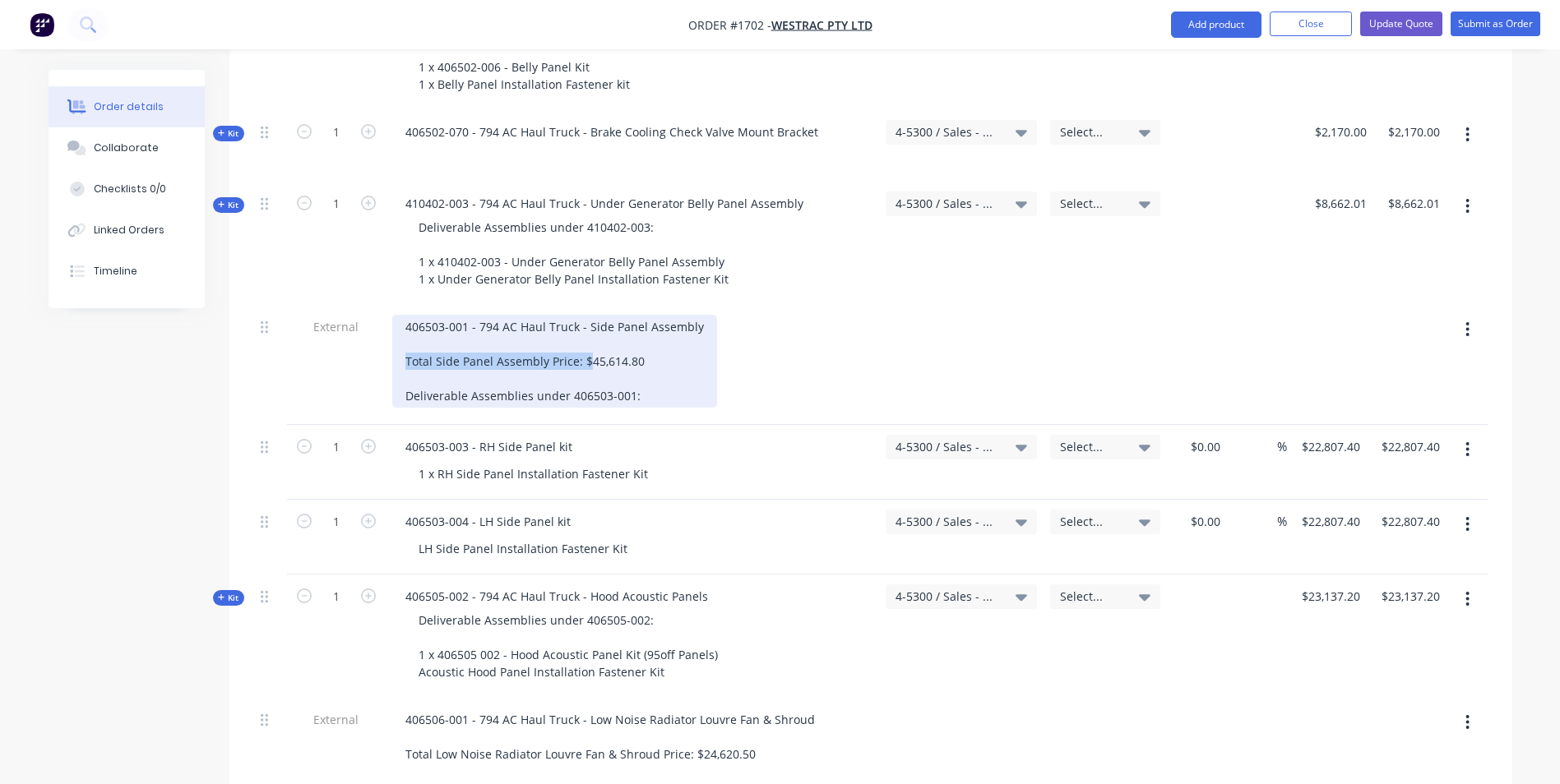
drag, startPoint x: 585, startPoint y: 290, endPoint x: 402, endPoint y: 292, distance: 183.0
click at [402, 315] on div "406503-001 - 794 AC Haul Truck - Side Panel Assembly Total Side Panel Assembly …" at bounding box center [555, 361] width 325 height 93
copy div "Total Side Panel Assembly Price: $"
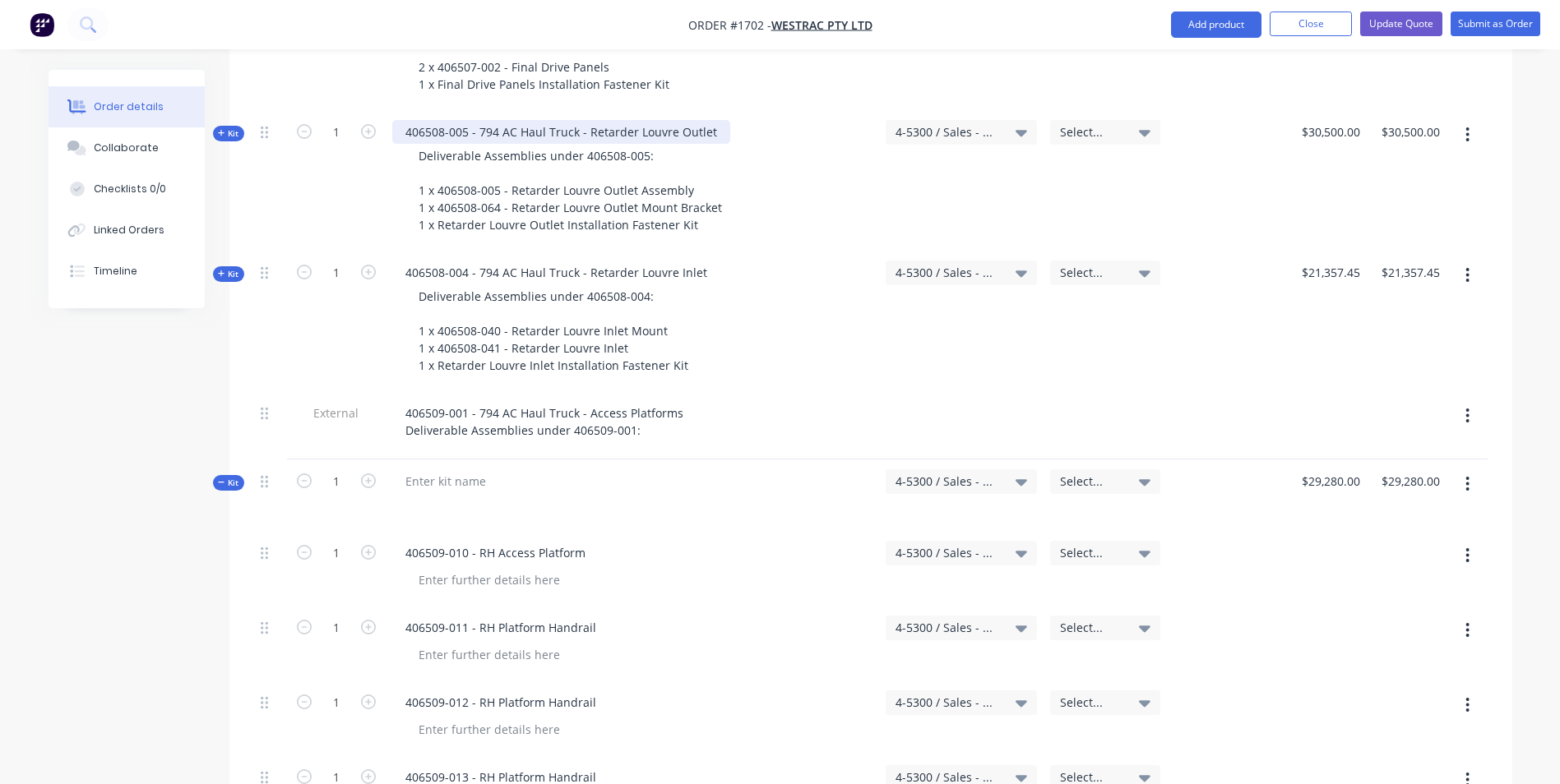
scroll to position [2805, 0]
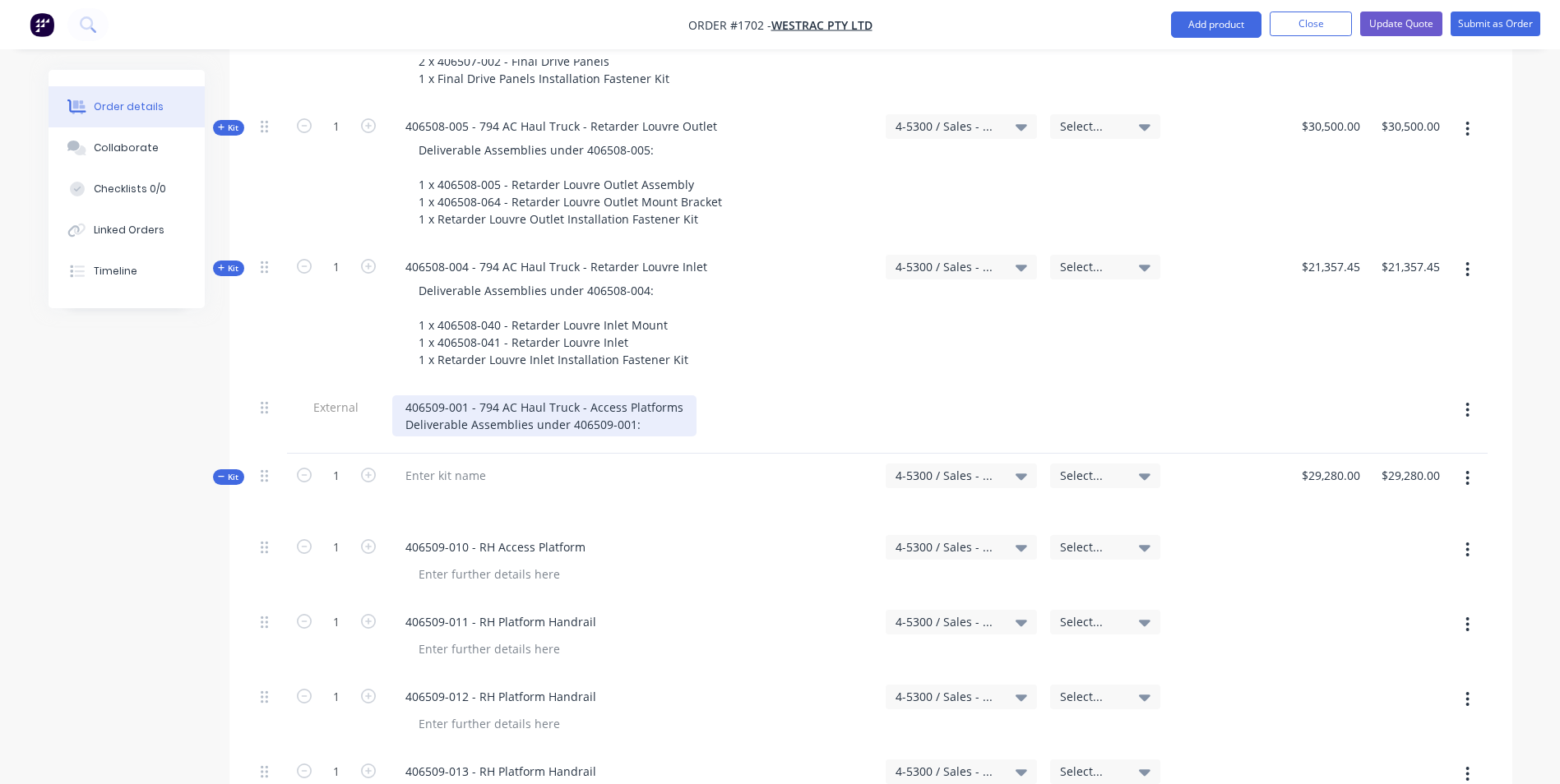
click at [680, 396] on div "406509-001 - 794 AC Haul Truck - Access Platforms Deliverable Assemblies under …" at bounding box center [545, 416] width 304 height 41
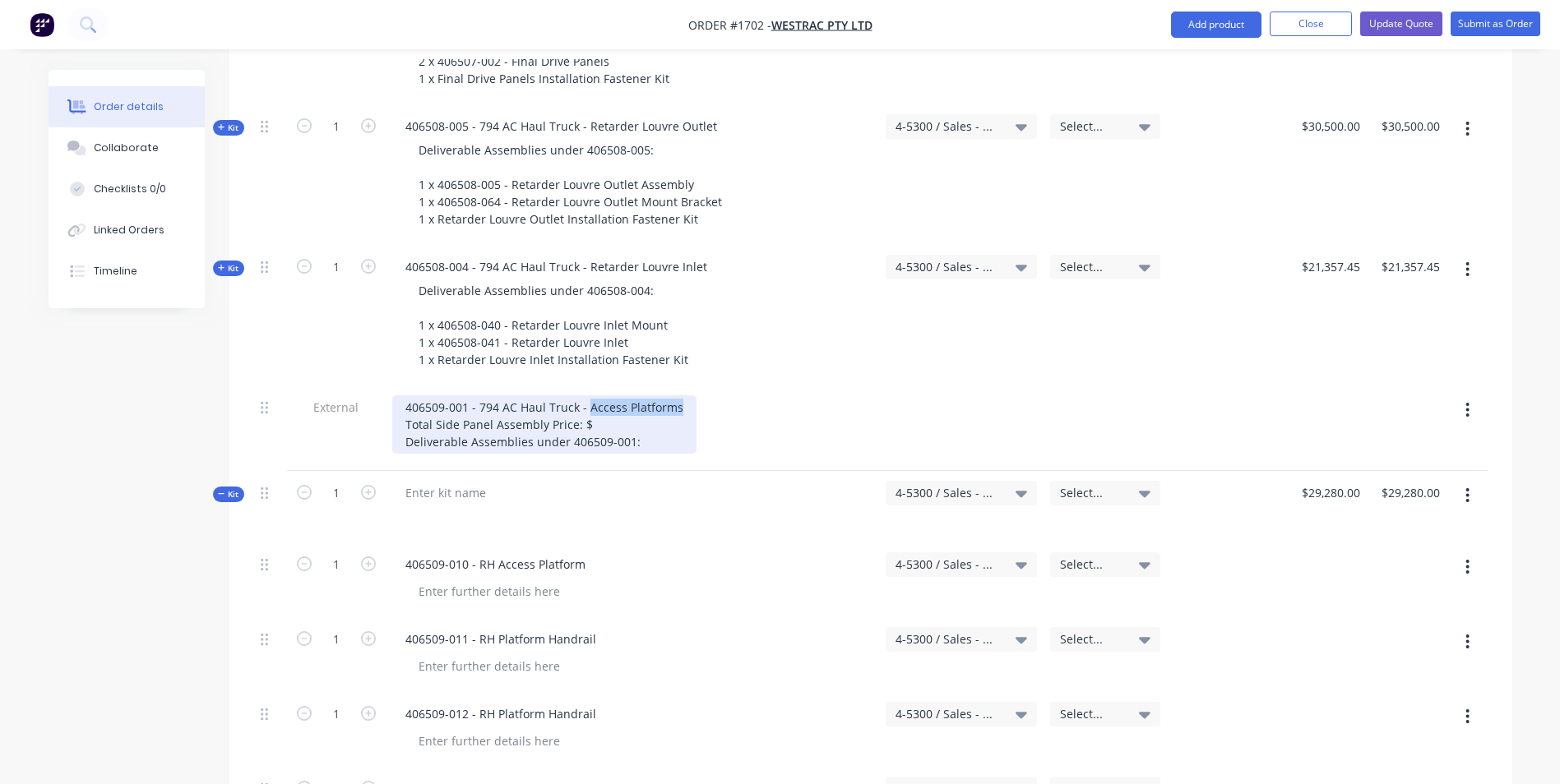
drag, startPoint x: 676, startPoint y: 339, endPoint x: 587, endPoint y: 338, distance: 89.0
click at [587, 396] on div "406509-001 - 794 AC Haul Truck - Access Platforms Total Side Panel Assembly Pri…" at bounding box center [545, 424] width 304 height 58
copy div "Access Platforms"
drag, startPoint x: 543, startPoint y: 359, endPoint x: 433, endPoint y: 353, distance: 110.2
click at [433, 396] on div "406509-001 - 794 AC Haul Truck - Access Platforms Total Side Panel Assembly Pri…" at bounding box center [545, 424] width 304 height 58
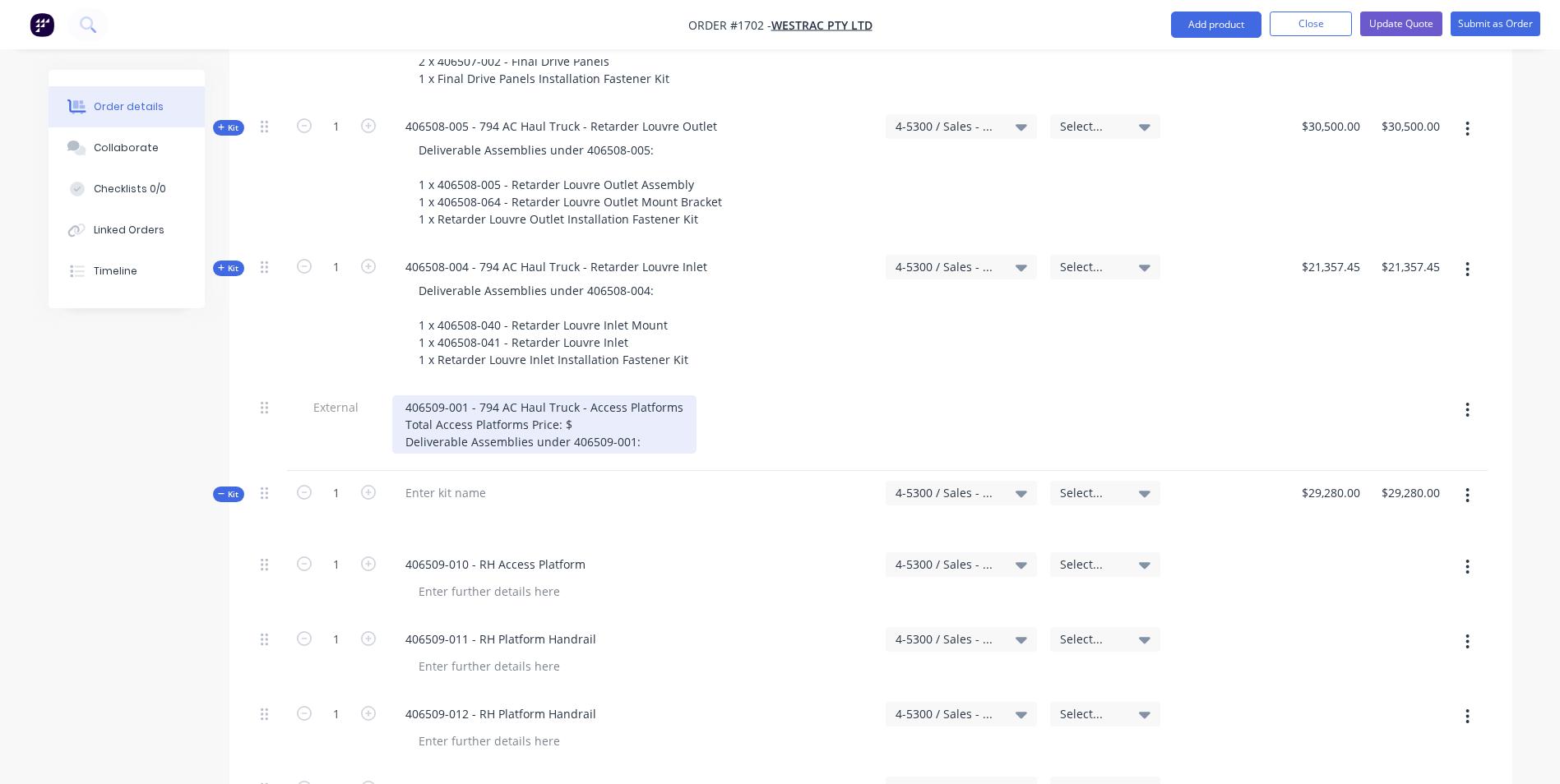
click at [572, 396] on div "406509-001 - 794 AC Haul Truck - Access Platforms Total Access Platforms Price:…" at bounding box center [545, 424] width 304 height 58
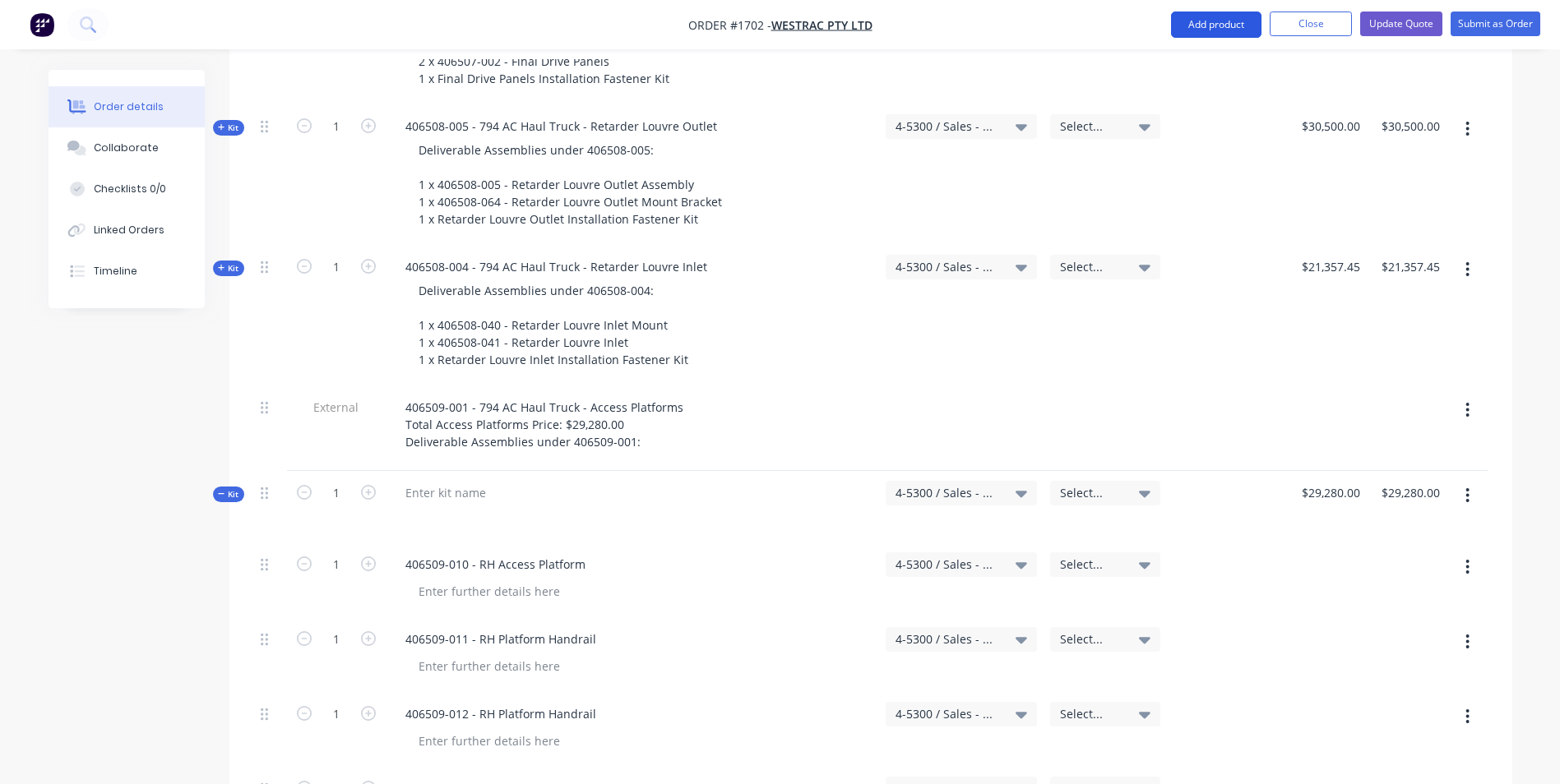
click at [1216, 22] on button "Add product" at bounding box center [1216, 25] width 91 height 26
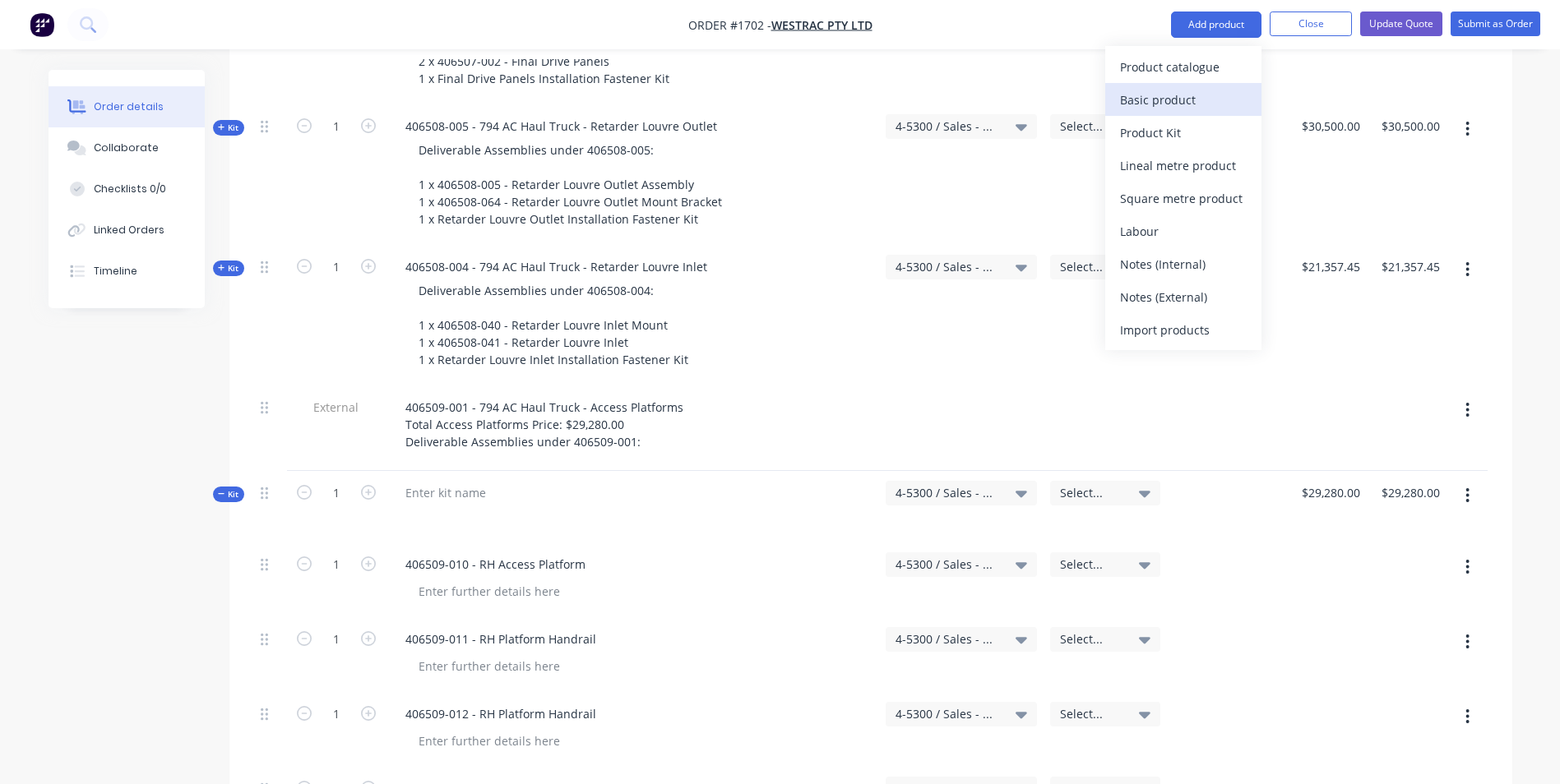
click at [1153, 104] on div "Basic product" at bounding box center [1183, 100] width 127 height 24
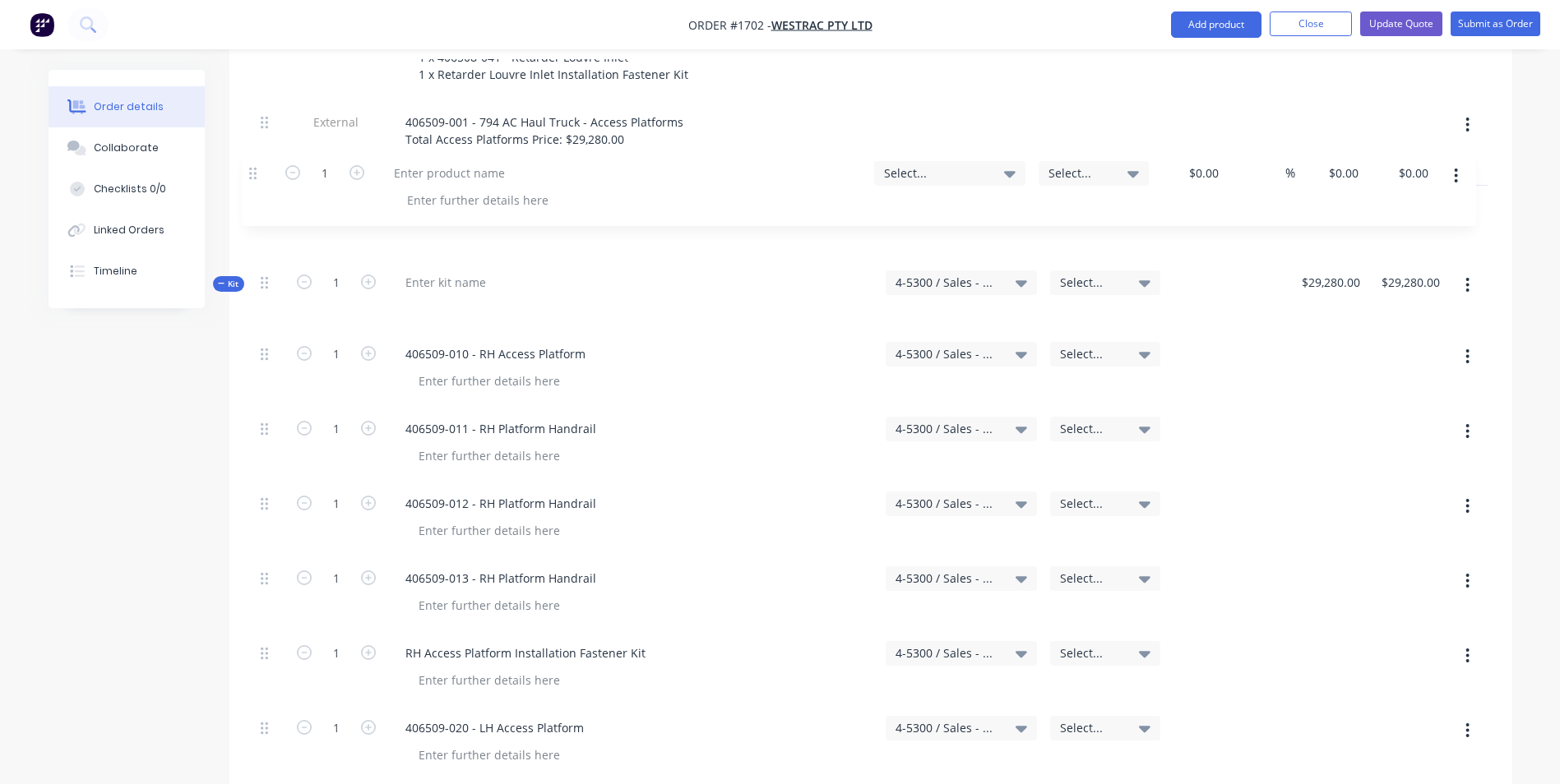
scroll to position [3082, 0]
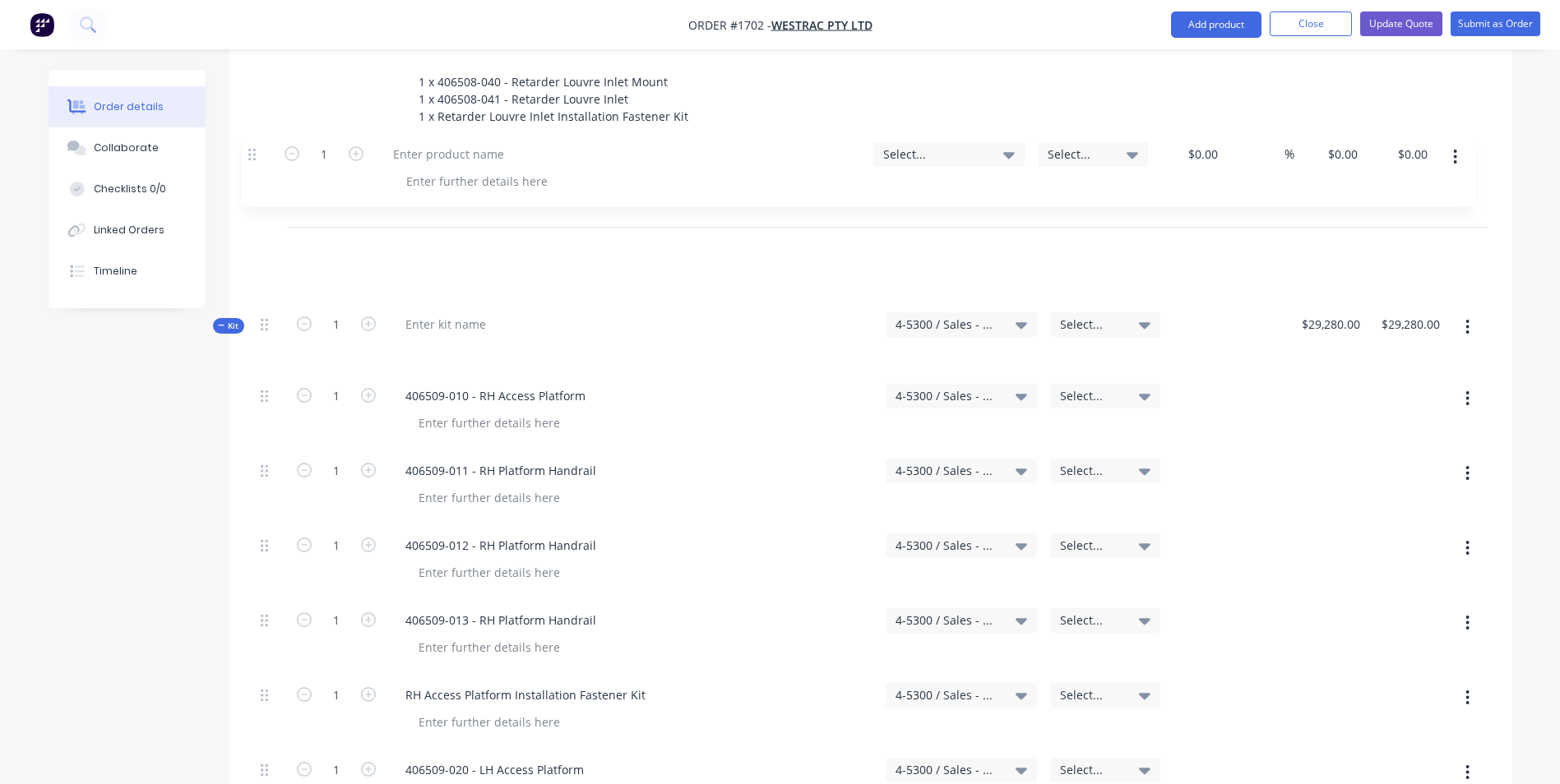
drag, startPoint x: 262, startPoint y: 588, endPoint x: 253, endPoint y: 142, distance: 446.1
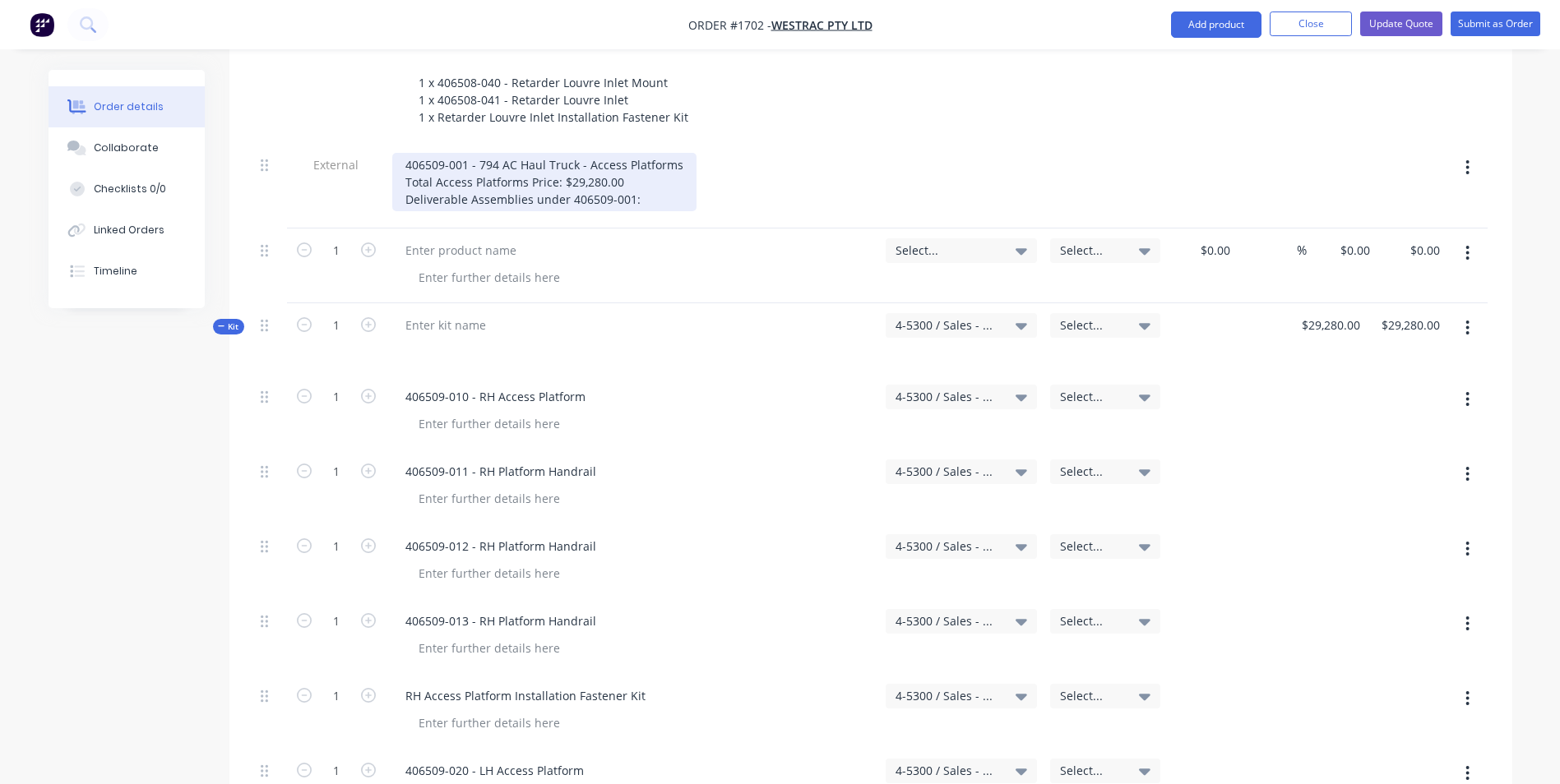
click at [404, 153] on div "406509-001 - 794 AC Haul Truck - Access Platforms Total Access Platforms Price:…" at bounding box center [545, 182] width 304 height 58
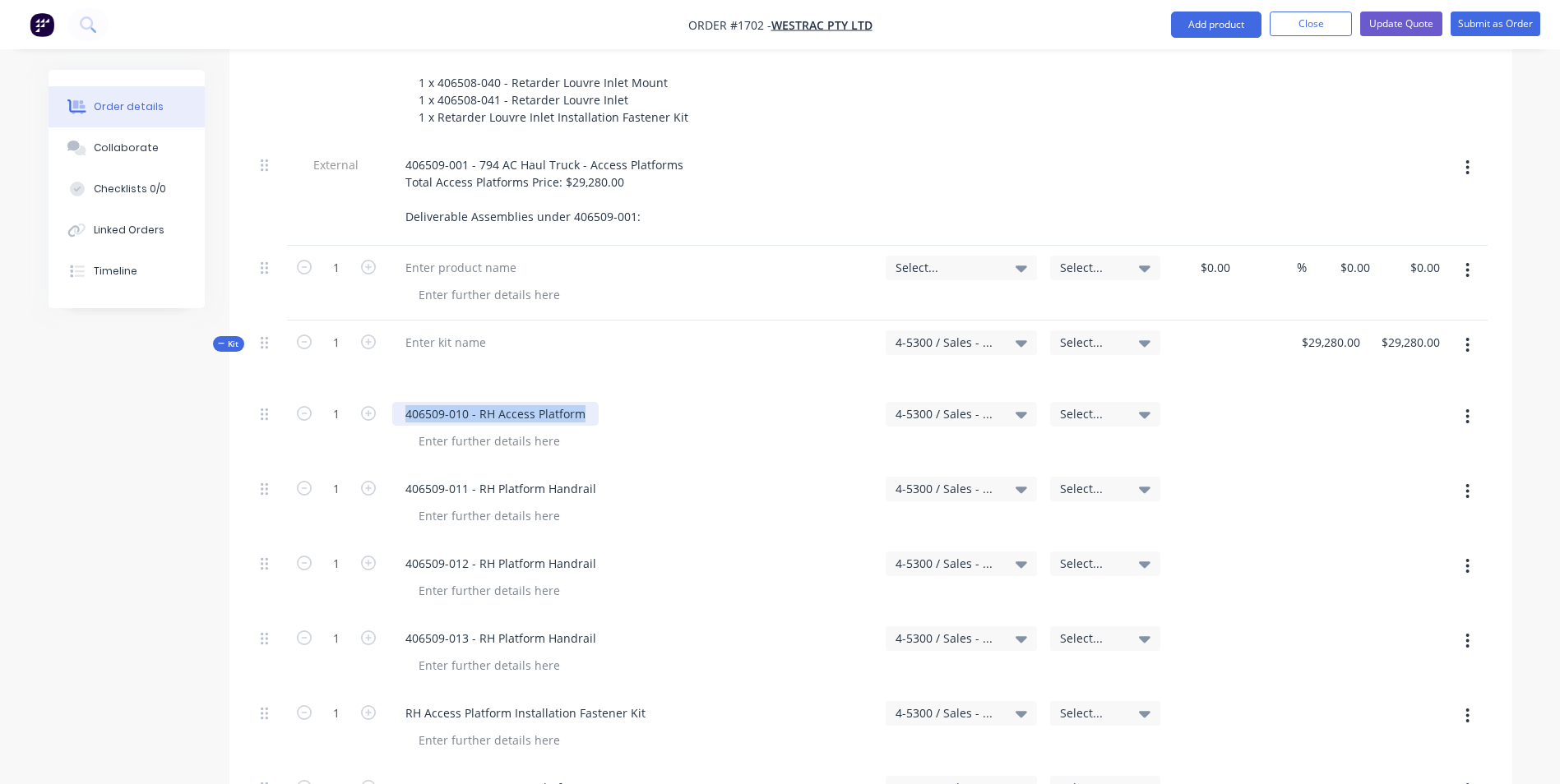
drag, startPoint x: 586, startPoint y: 346, endPoint x: 401, endPoint y: 342, distance: 185.0
click at [401, 402] on div "406509-010 - RH Access Platform" at bounding box center [495, 414] width 207 height 24
click at [426, 256] on div at bounding box center [461, 267] width 137 height 24
paste div
click at [407, 256] on div "406509-010 - RH Access Platform" at bounding box center [495, 267] width 207 height 24
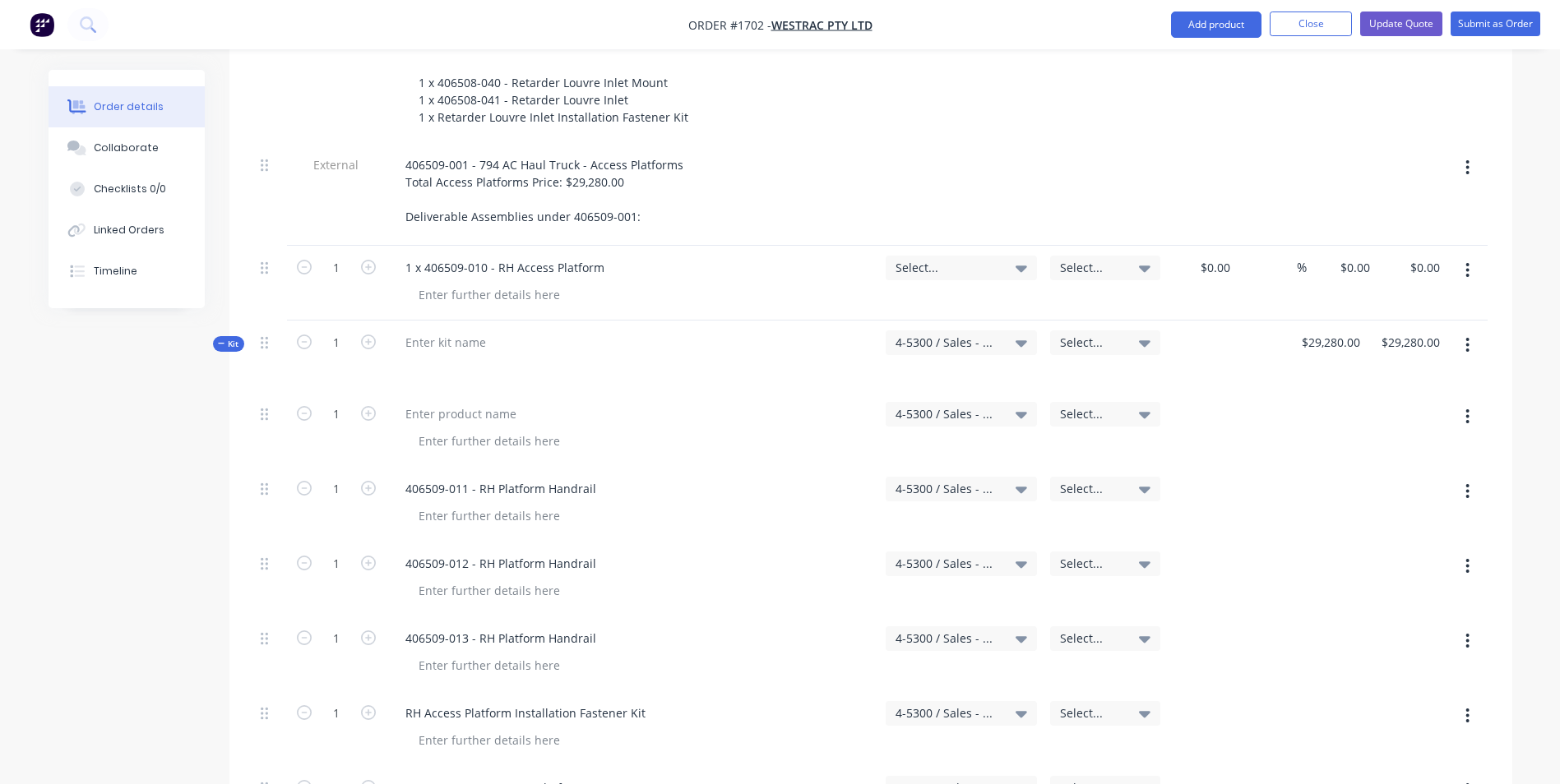
click at [920, 259] on span "Select..." at bounding box center [947, 267] width 104 height 17
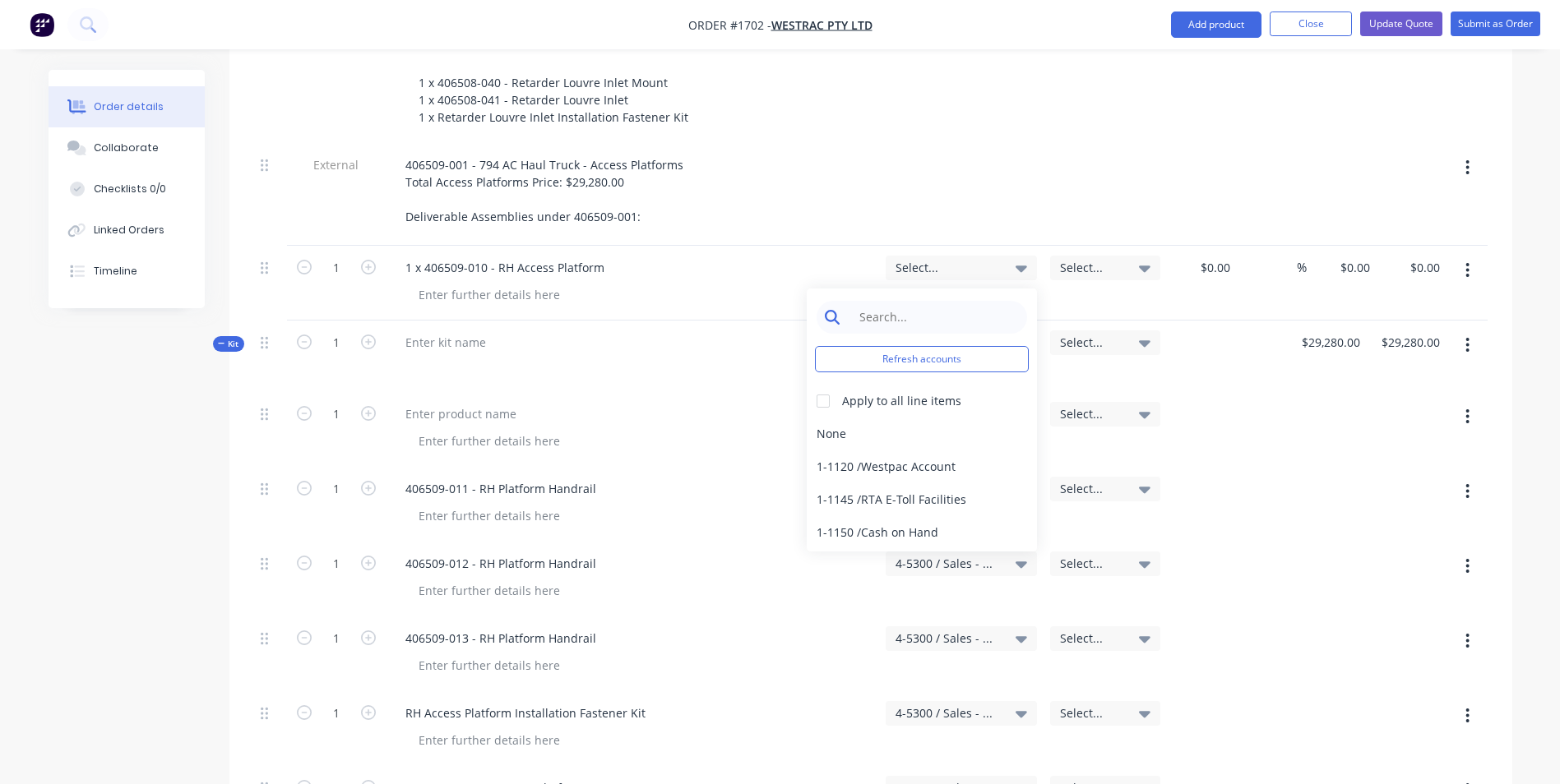
click at [879, 301] on input at bounding box center [934, 318] width 169 height 33
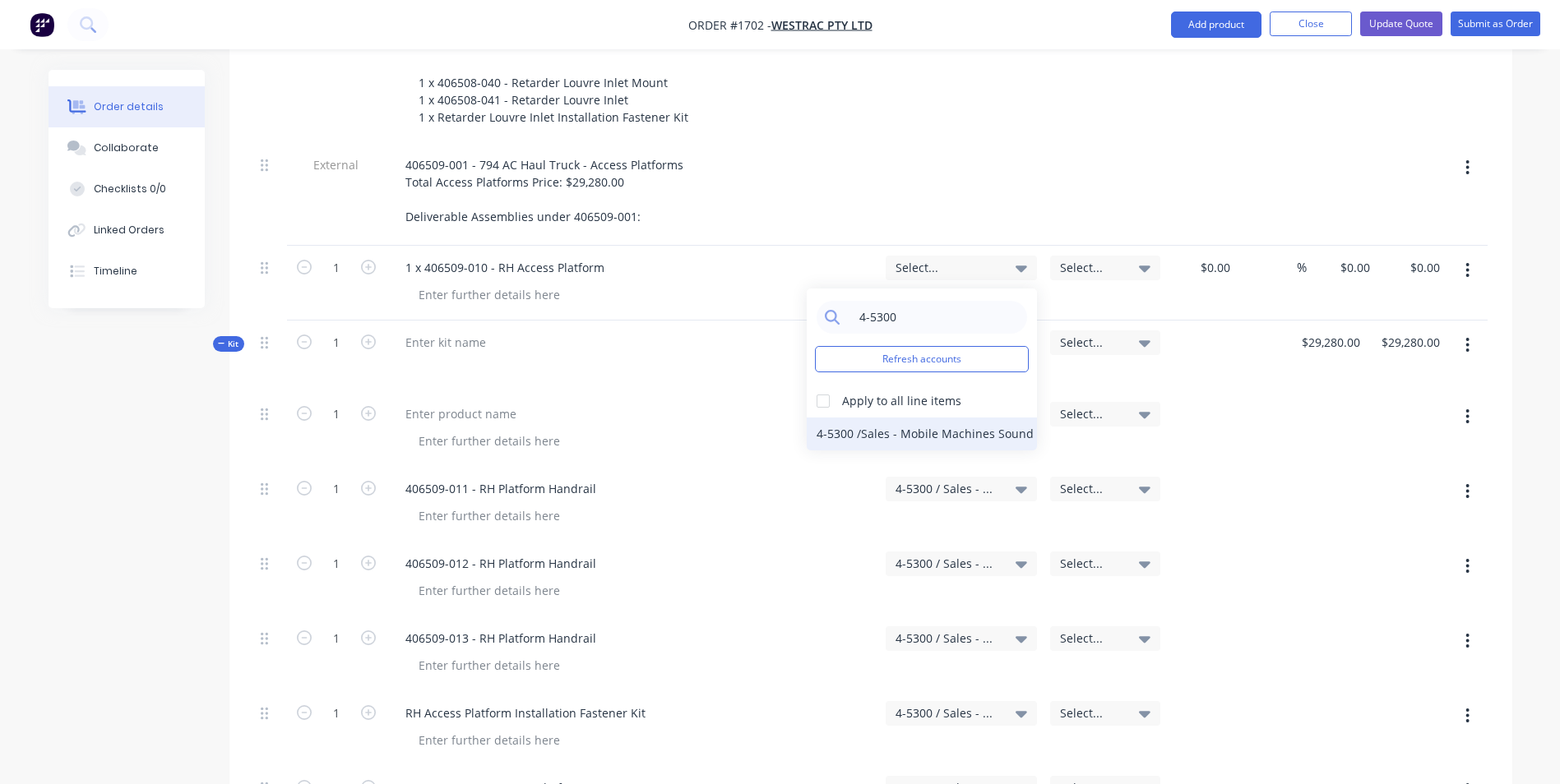
type input "4-5300"
click at [871, 418] on div "4-5300 / Sales - Mobile Machines Sound - Interco" at bounding box center [922, 434] width 230 height 33
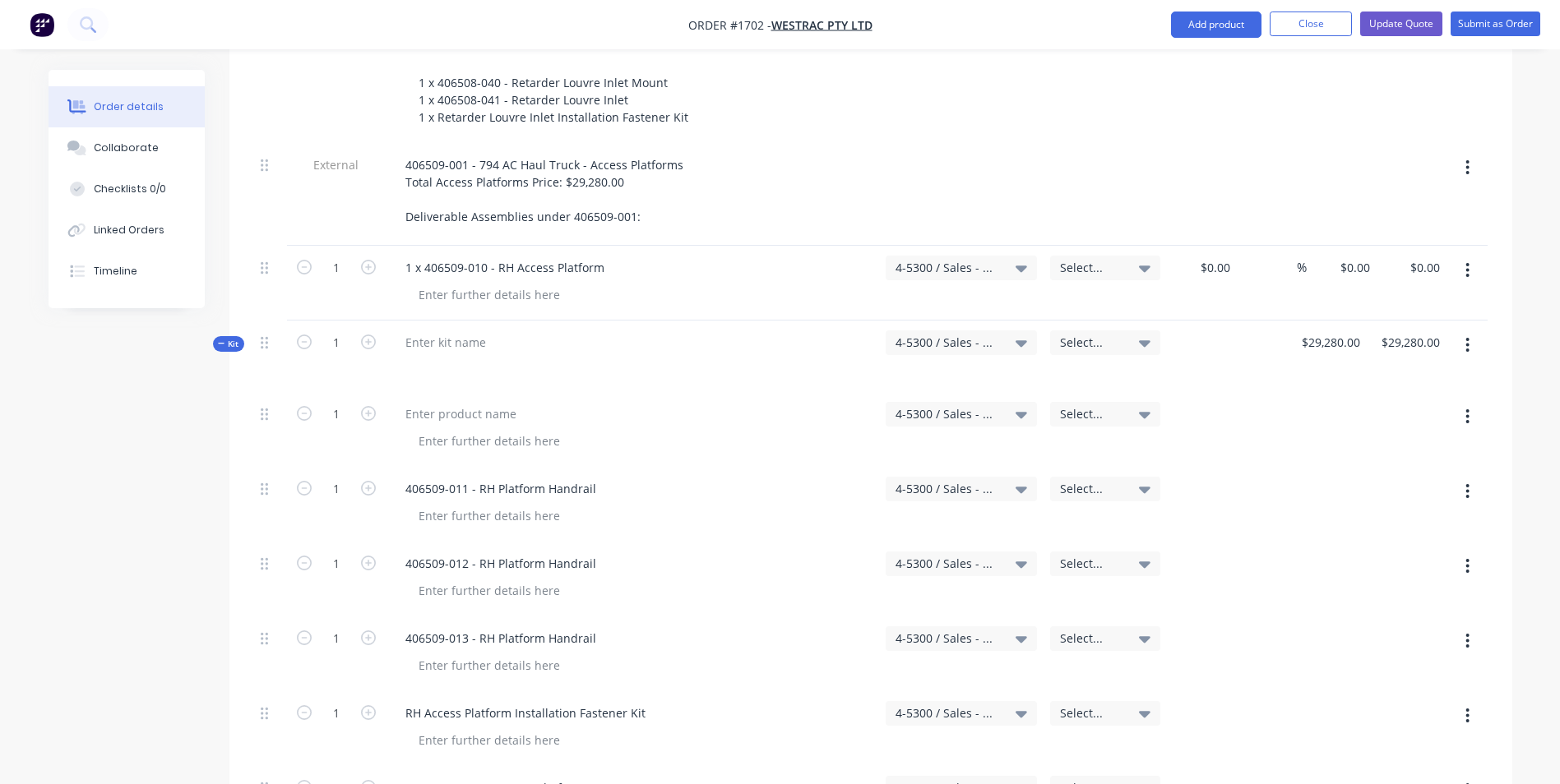
click at [1469, 262] on icon "button" at bounding box center [1467, 271] width 4 height 18
click at [1367, 335] on div "Duplicate" at bounding box center [1409, 346] width 127 height 24
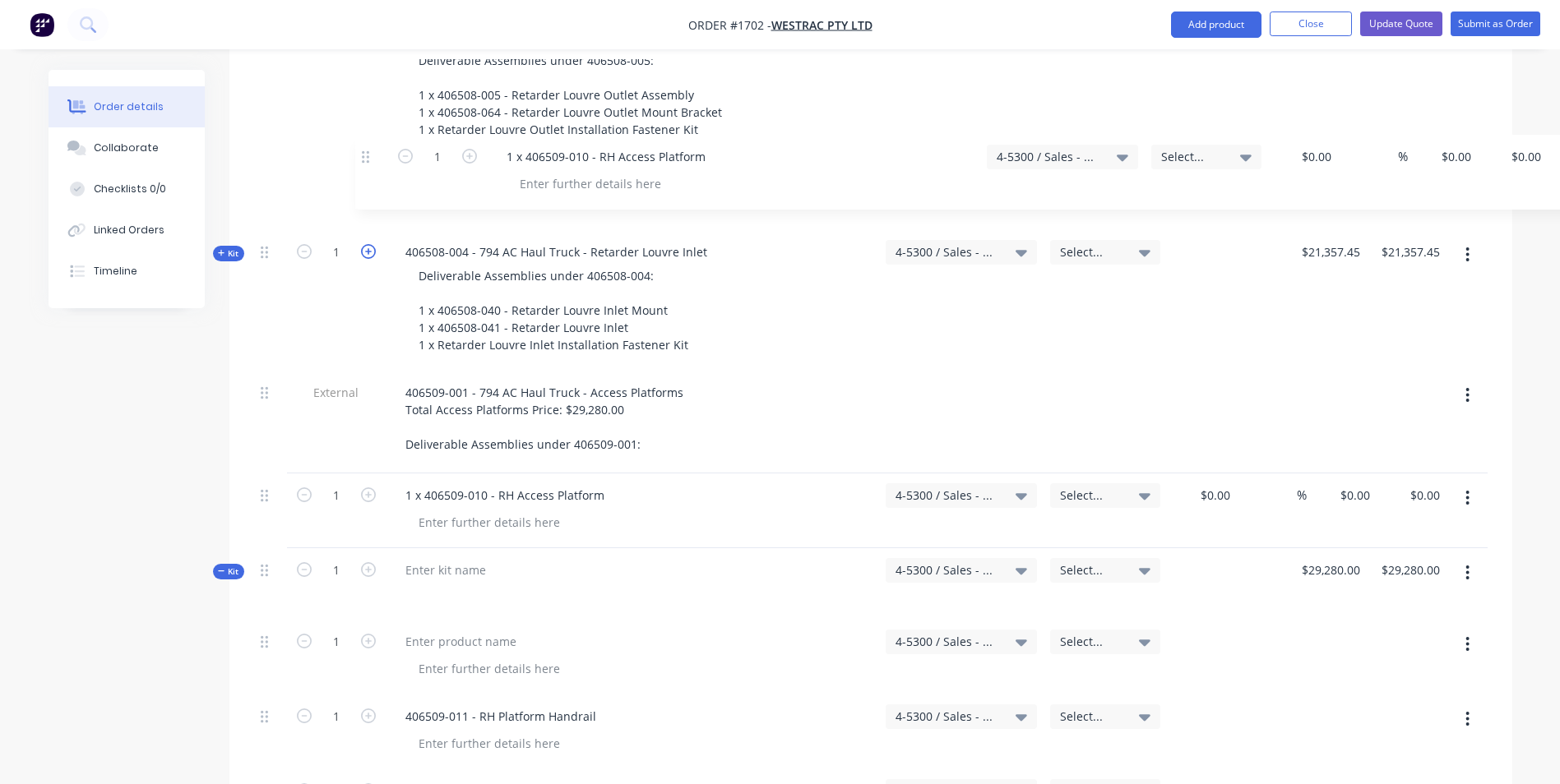
scroll to position [2877, 0]
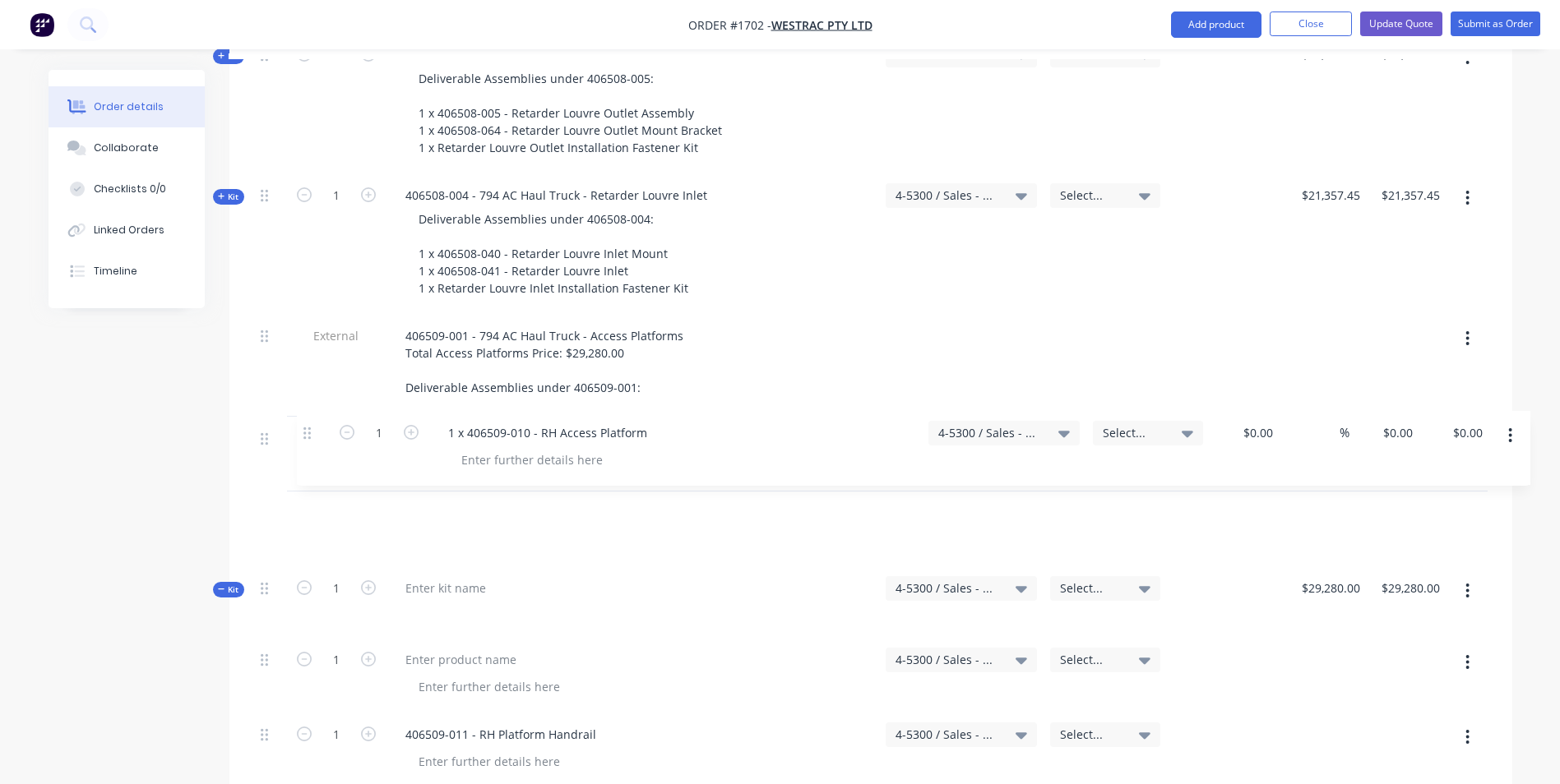
drag, startPoint x: 269, startPoint y: 263, endPoint x: 313, endPoint y: 430, distance: 172.7
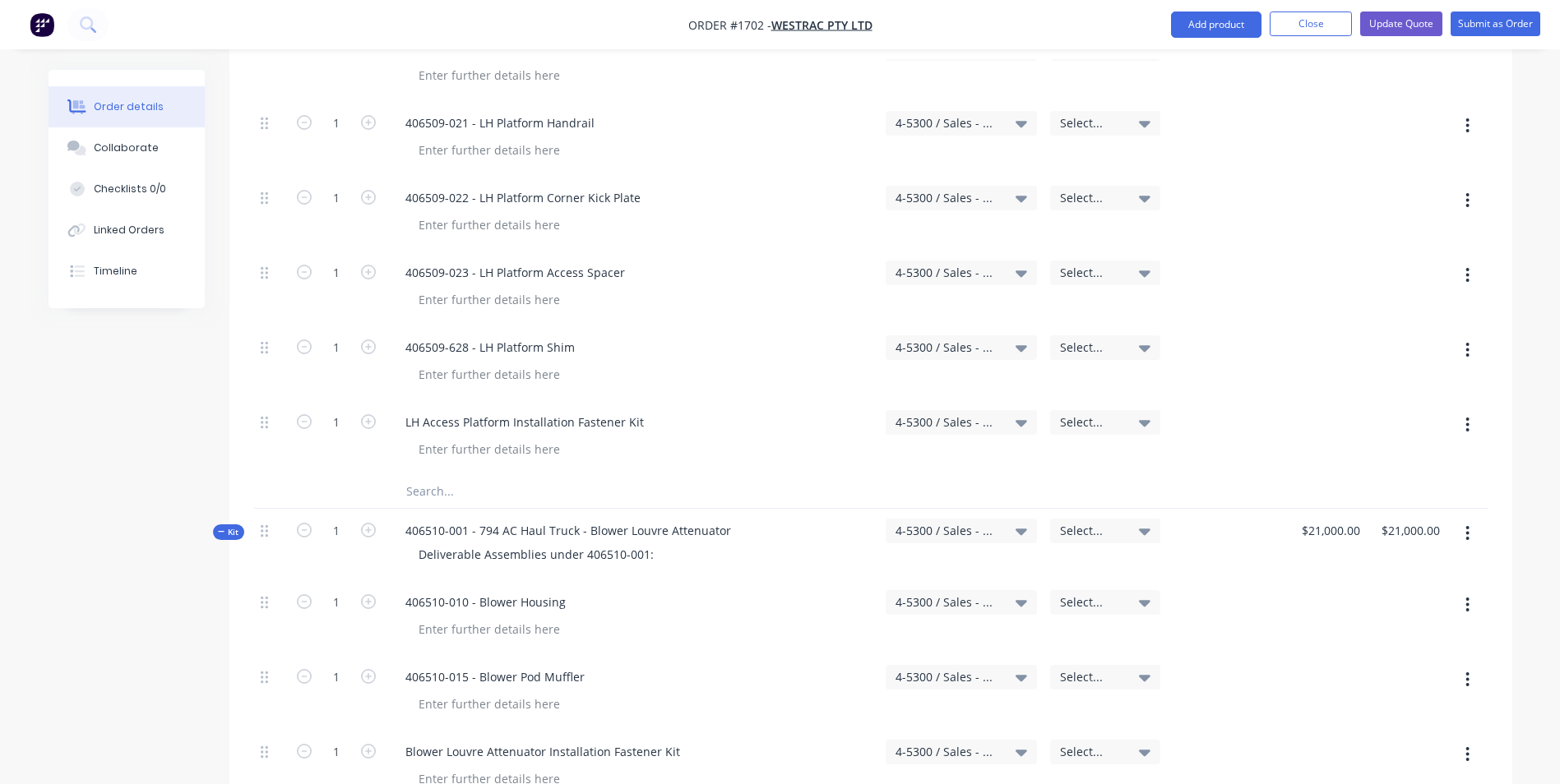
scroll to position [3863, 0]
click at [225, 526] on span "Kit" at bounding box center [229, 531] width 21 height 12
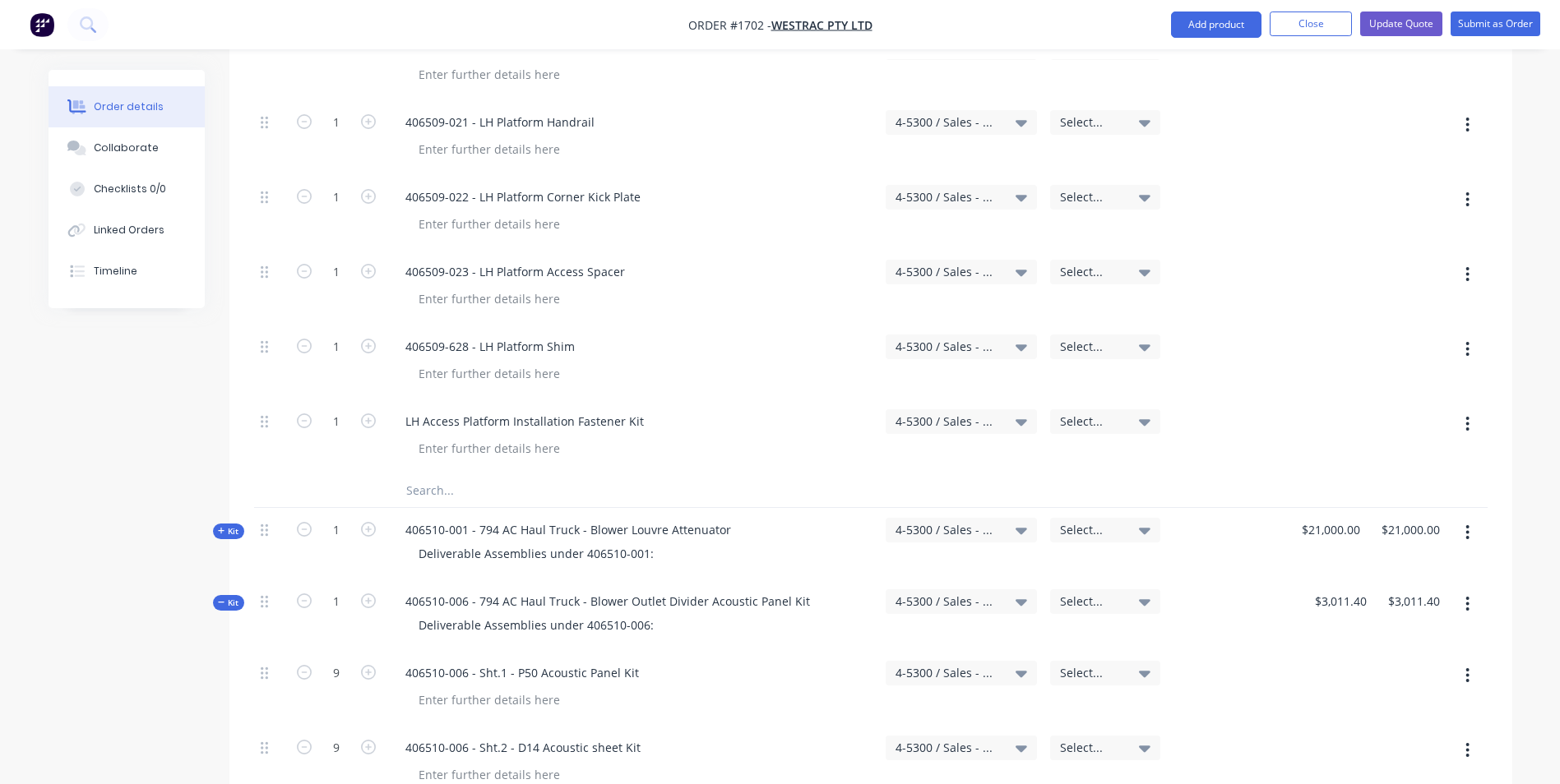
click at [232, 597] on span "Kit" at bounding box center [229, 603] width 21 height 12
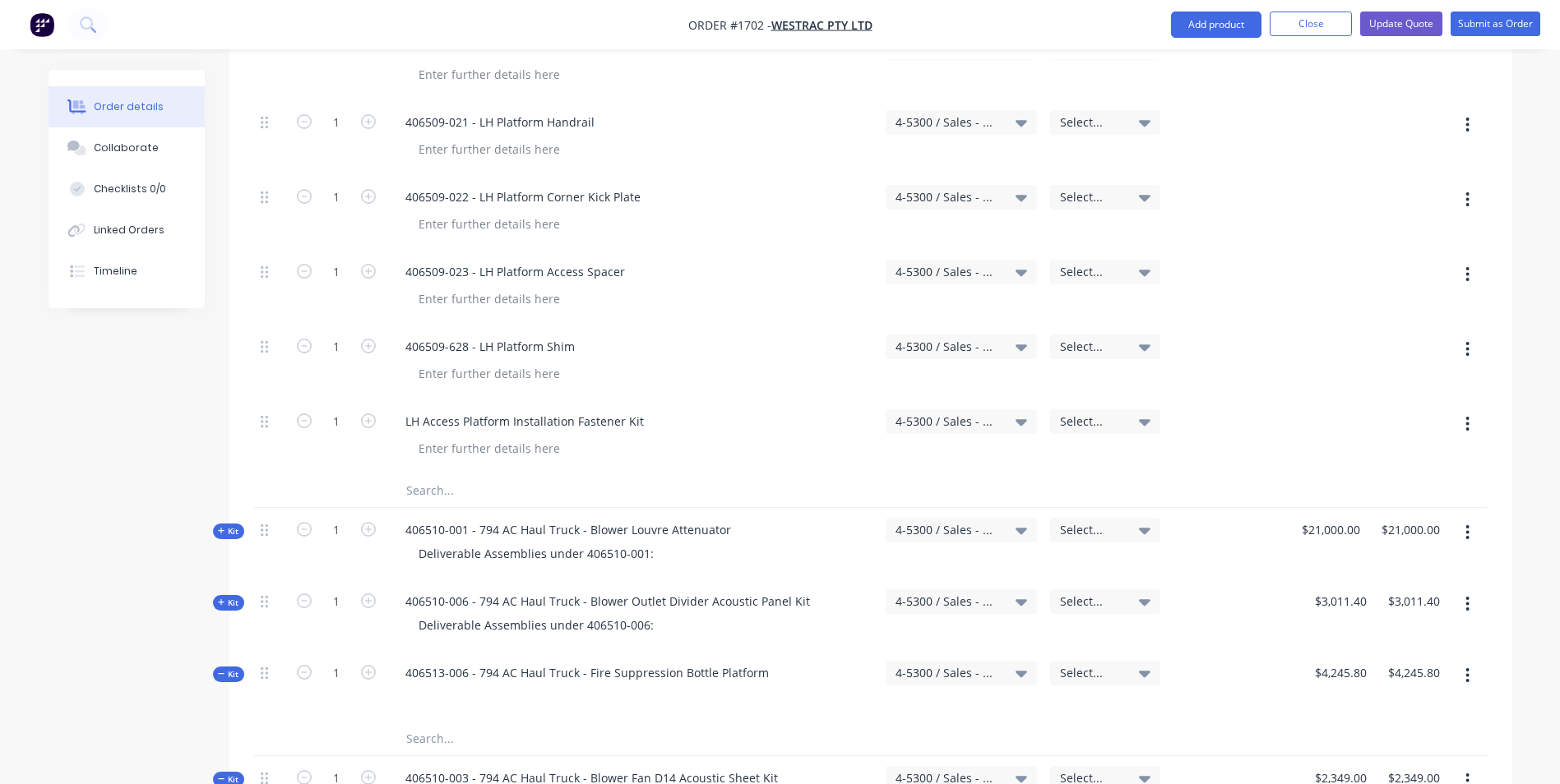
click at [223, 670] on icon at bounding box center [221, 675] width 7 height 8
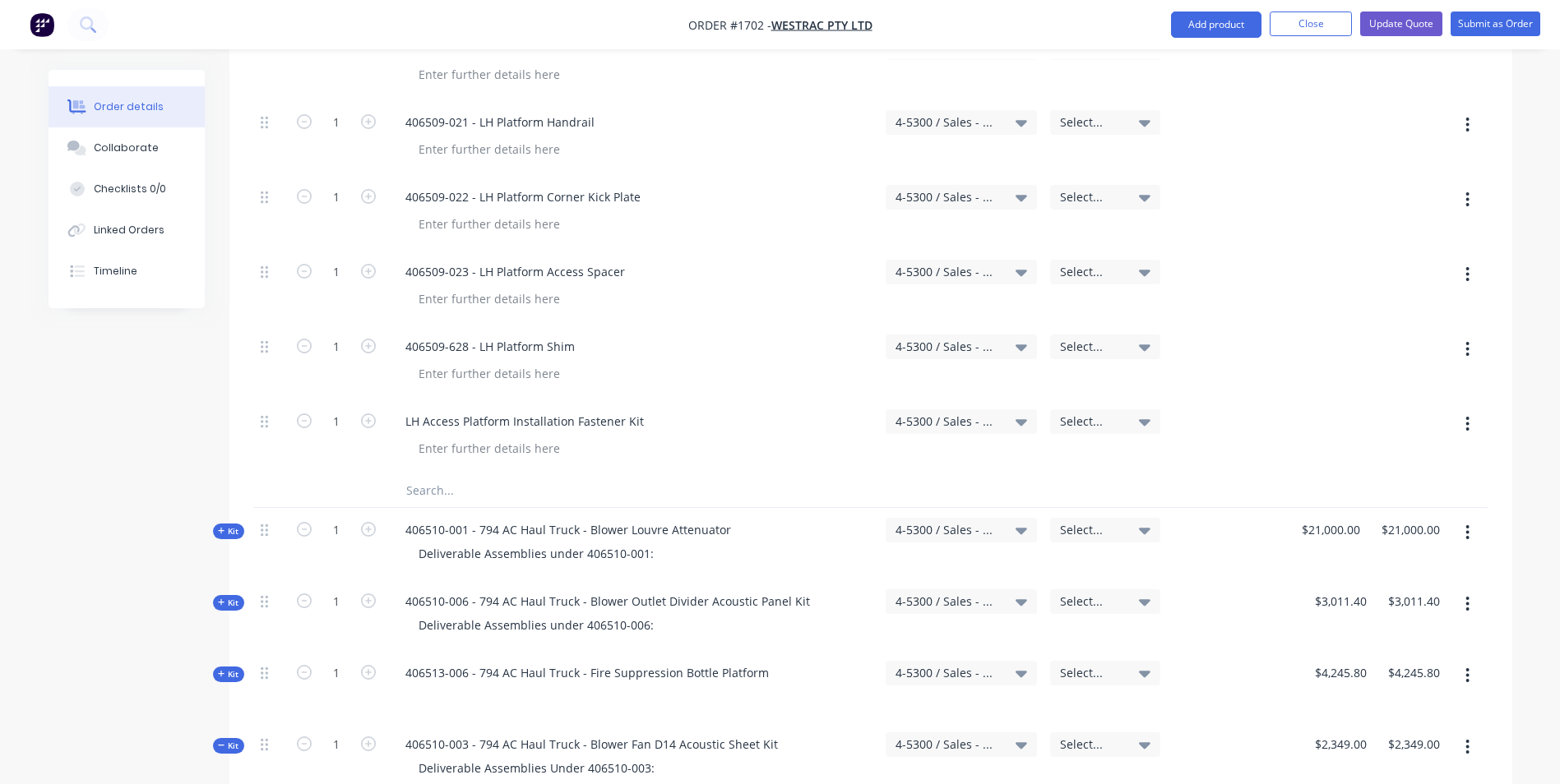
click at [224, 745] on icon at bounding box center [221, 745] width 7 height 1
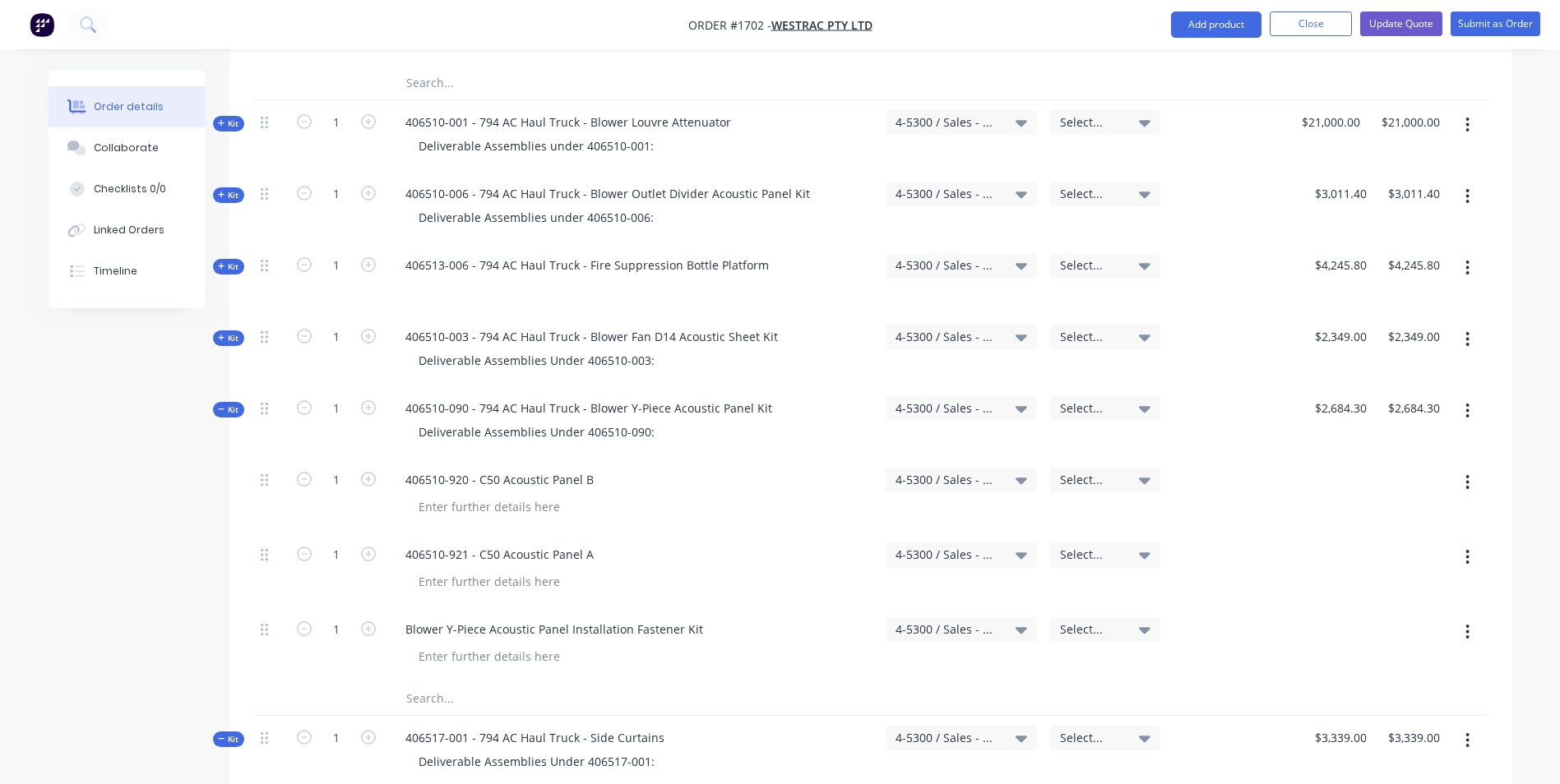
scroll to position [4275, 0]
click at [233, 401] on span "Kit" at bounding box center [229, 406] width 21 height 12
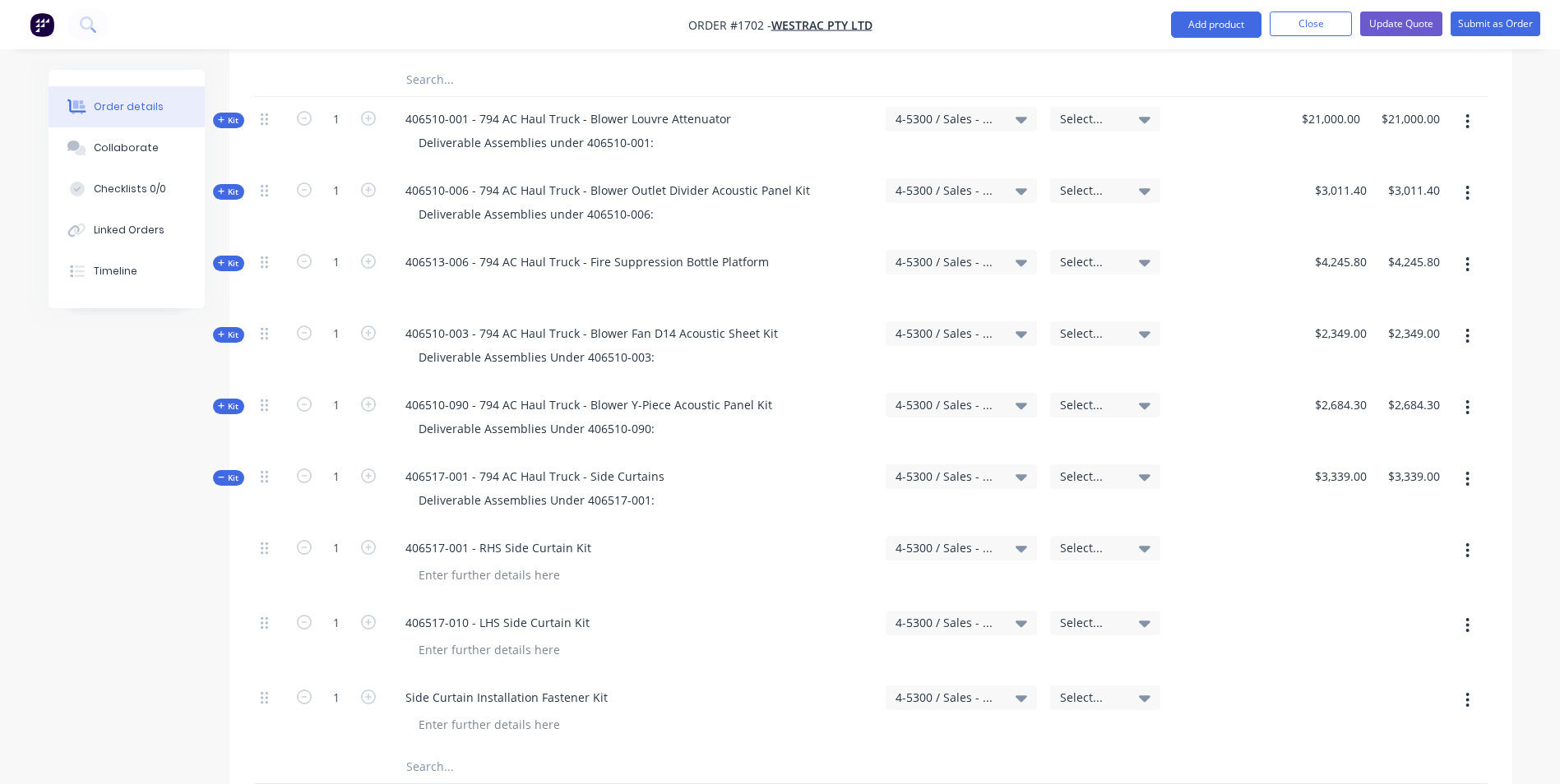
click at [235, 472] on span "Kit" at bounding box center [229, 478] width 21 height 12
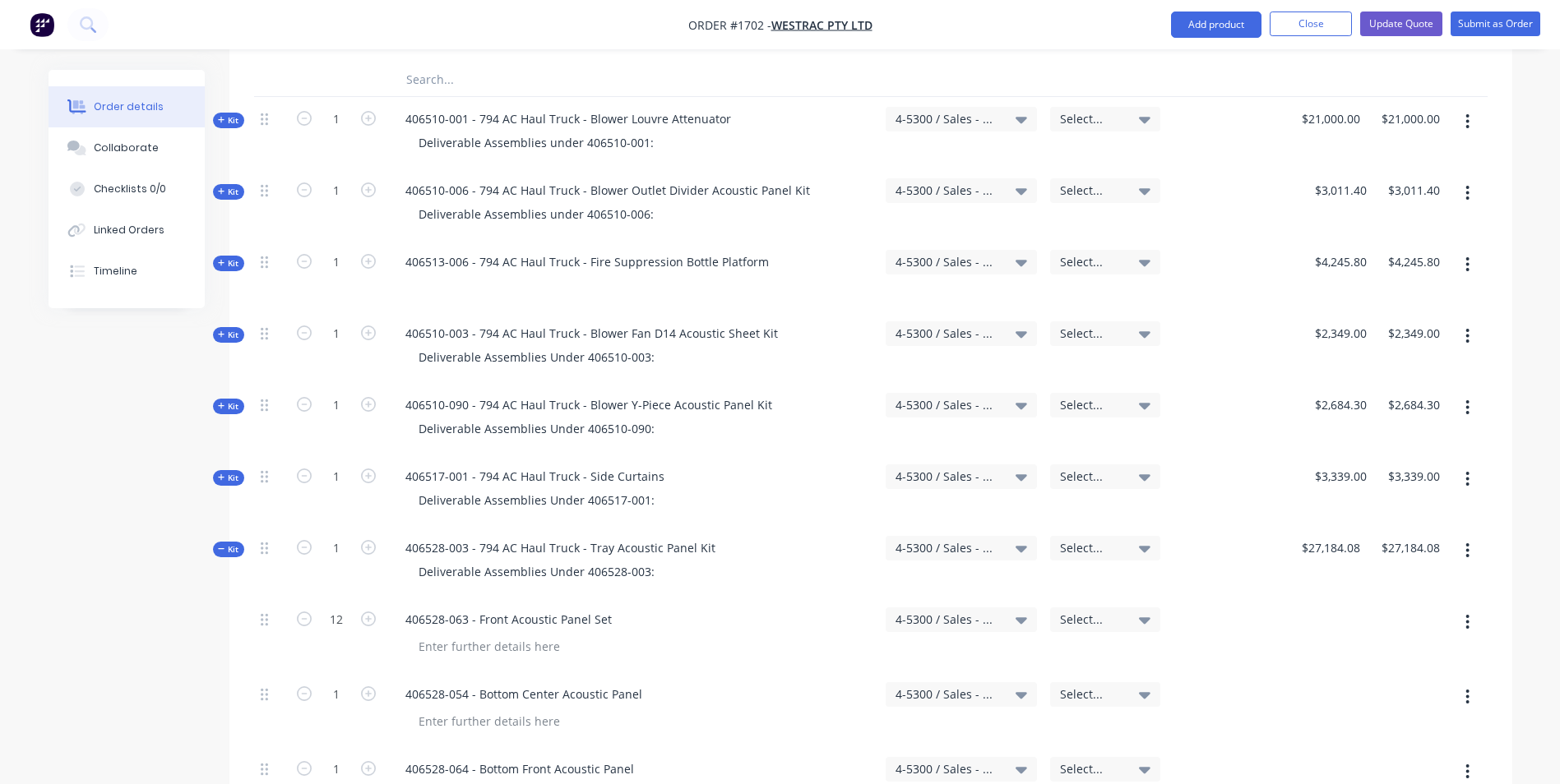
click at [230, 544] on span "Kit" at bounding box center [229, 550] width 21 height 12
click at [224, 617] on icon at bounding box center [221, 621] width 7 height 8
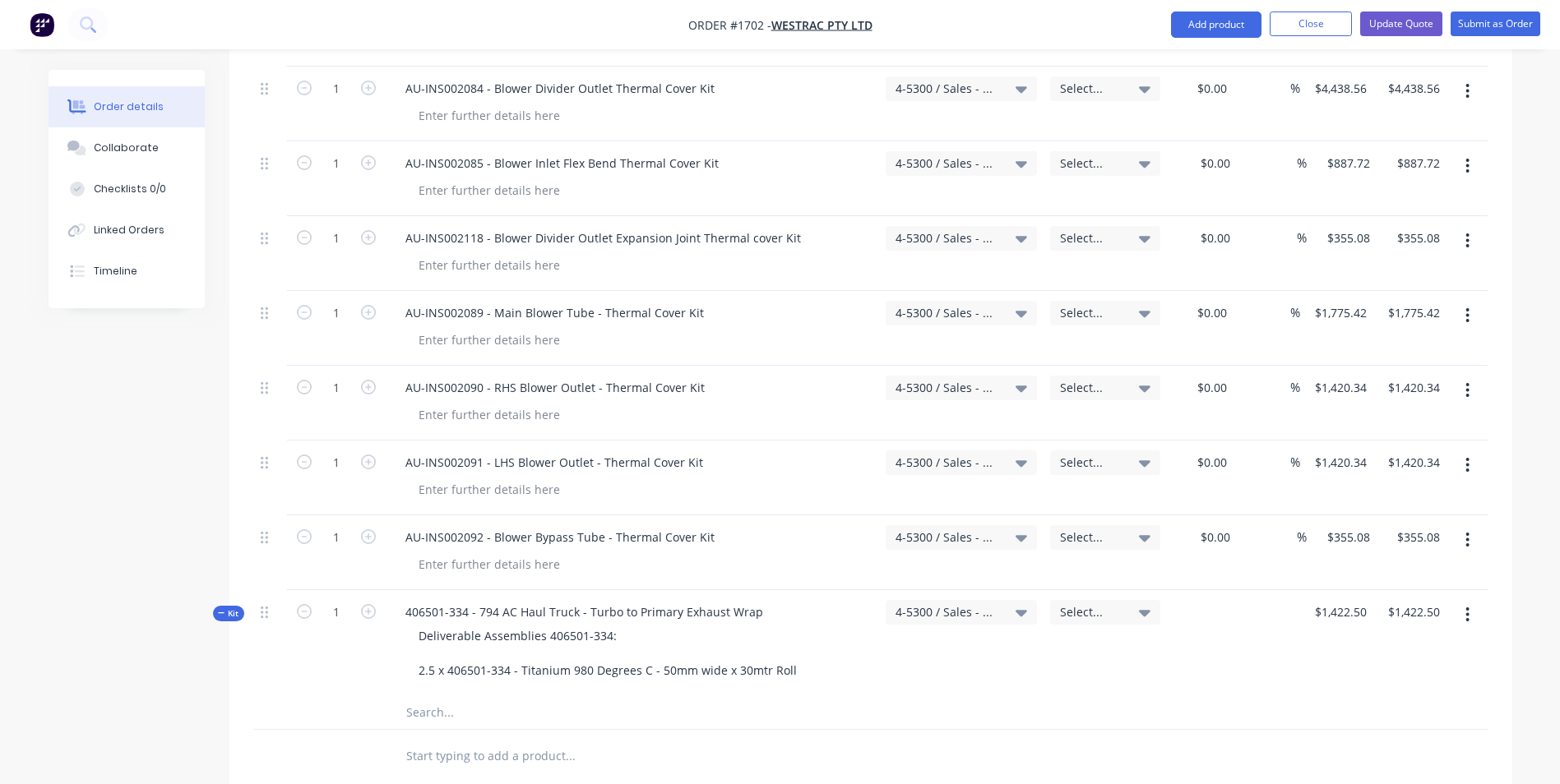
scroll to position [5425, 0]
click at [232, 605] on span "Kit" at bounding box center [229, 610] width 21 height 12
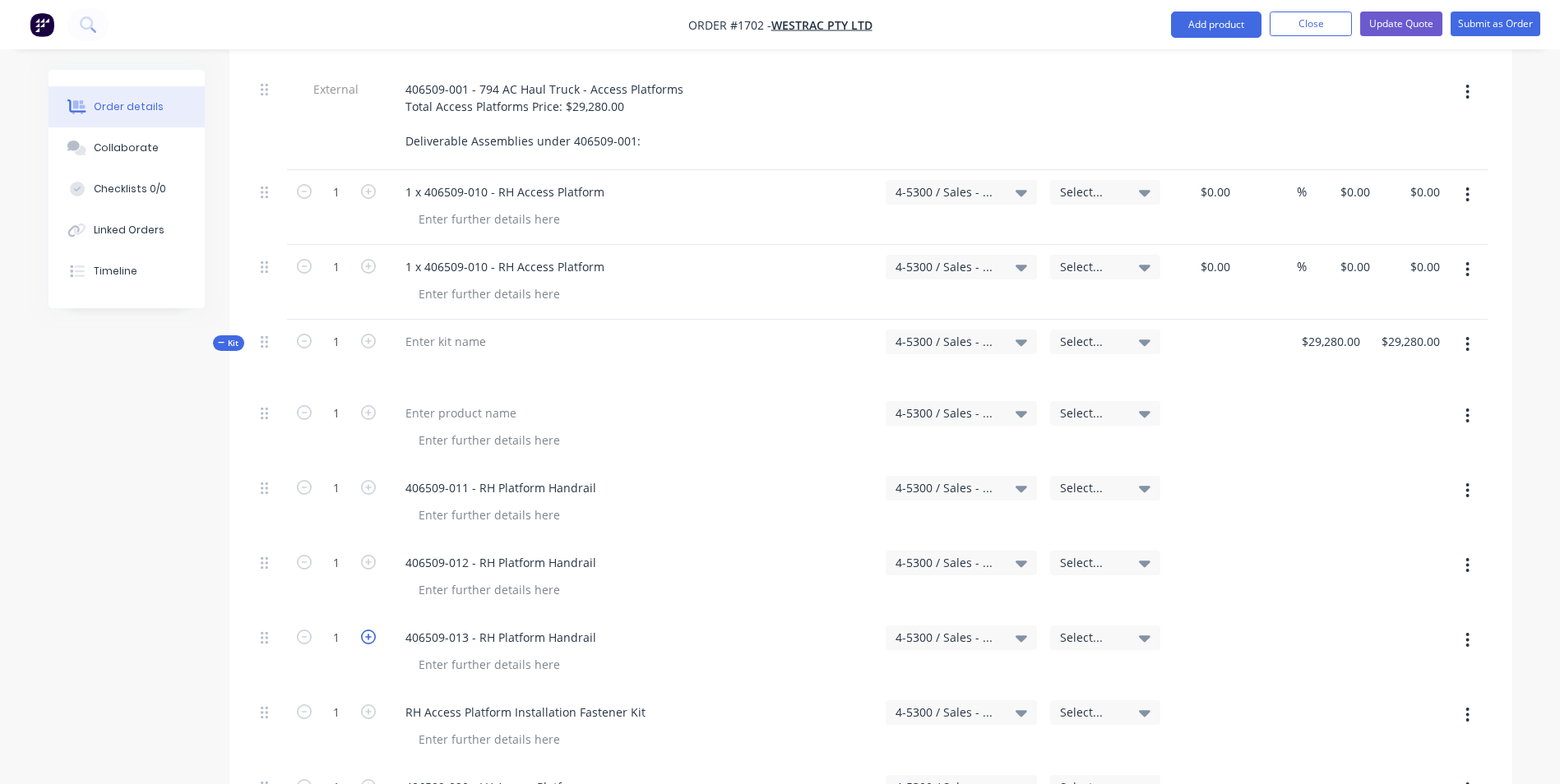
scroll to position [3041, 0]
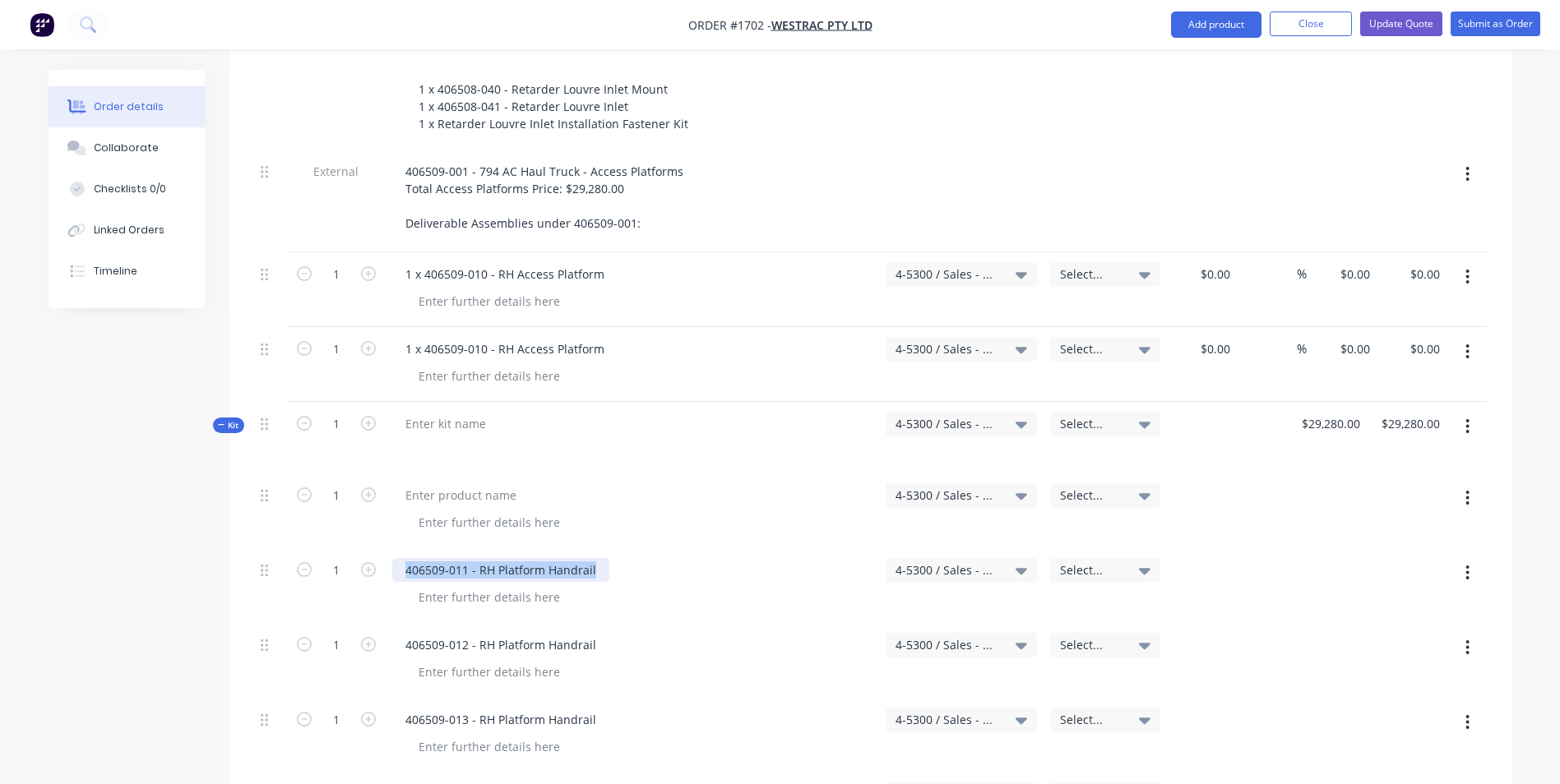
drag, startPoint x: 600, startPoint y: 501, endPoint x: 402, endPoint y: 503, distance: 198.0
click at [402, 559] on div "406509-011 - RH Platform Handrail" at bounding box center [501, 570] width 217 height 24
drag, startPoint x: 608, startPoint y: 278, endPoint x: 403, endPoint y: 278, distance: 205.0
click at [403, 337] on div "1 x 406509-010 - RH Access Platform" at bounding box center [505, 349] width 225 height 24
paste div
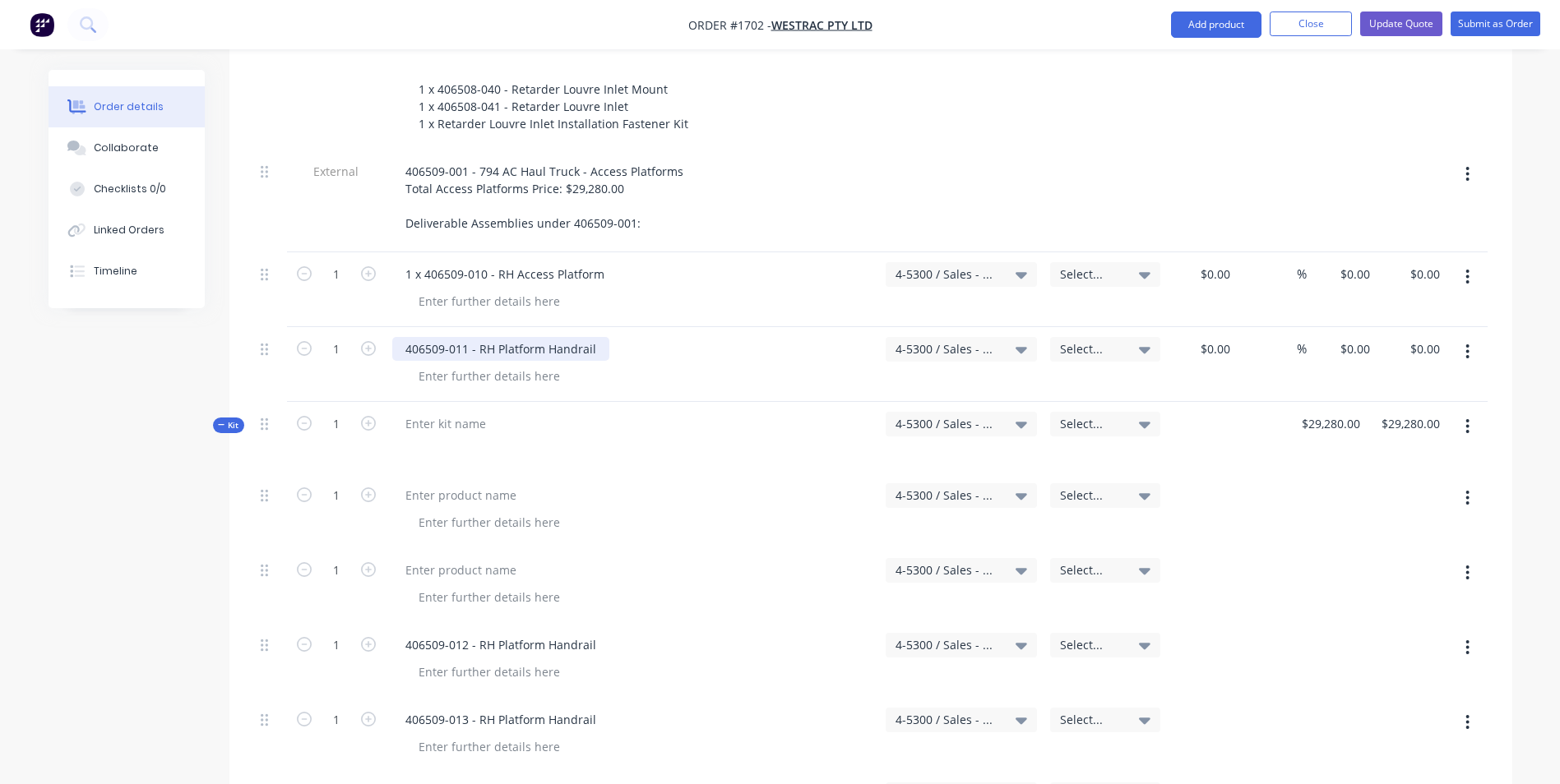
scroll to position [2959, 0]
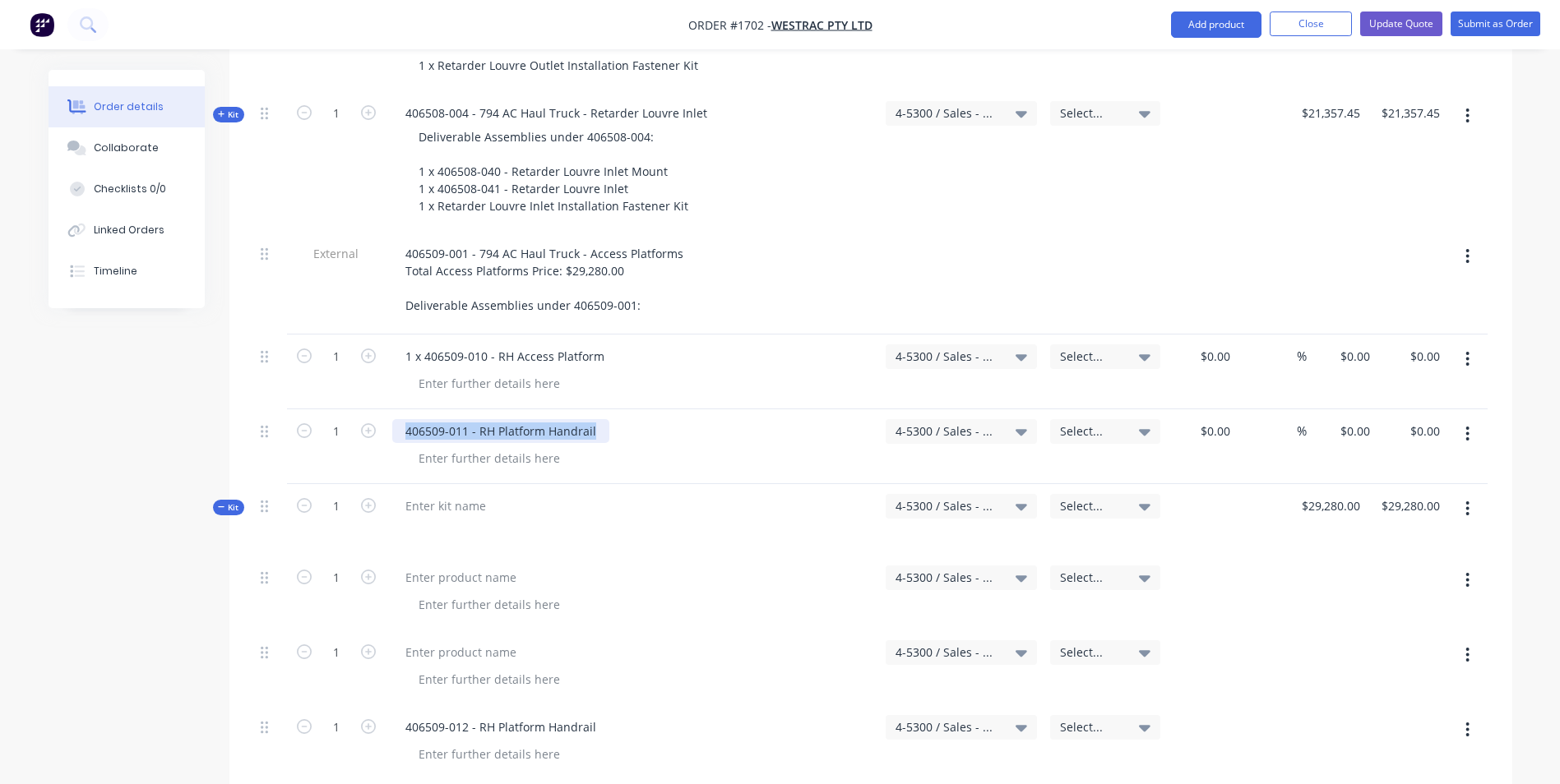
drag, startPoint x: 598, startPoint y: 359, endPoint x: 404, endPoint y: 357, distance: 194.0
click at [404, 420] on div "406509-011 - RH Platform Handrail" at bounding box center [501, 431] width 217 height 24
click at [446, 372] on div at bounding box center [490, 383] width 168 height 24
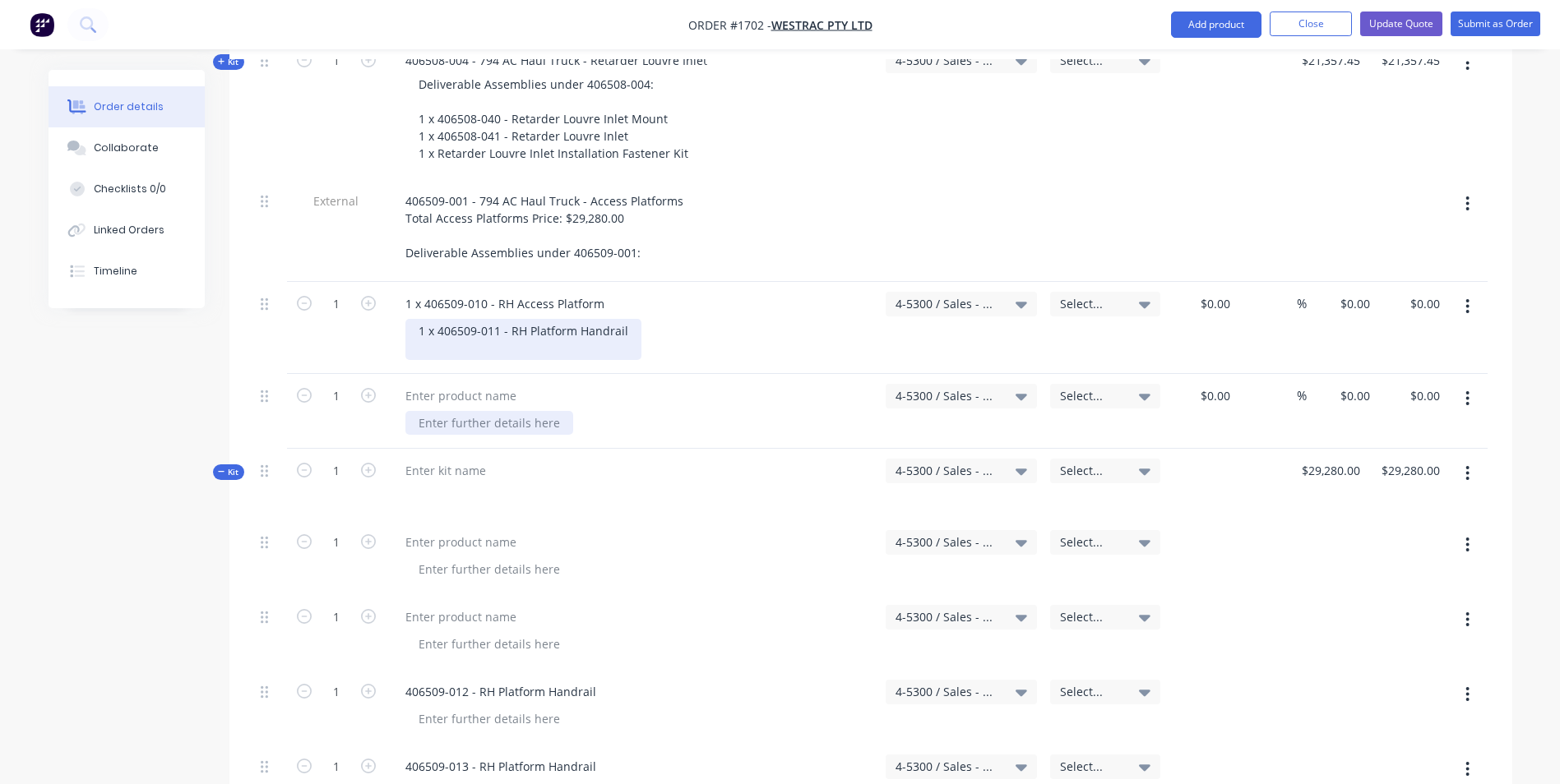
scroll to position [3041, 0]
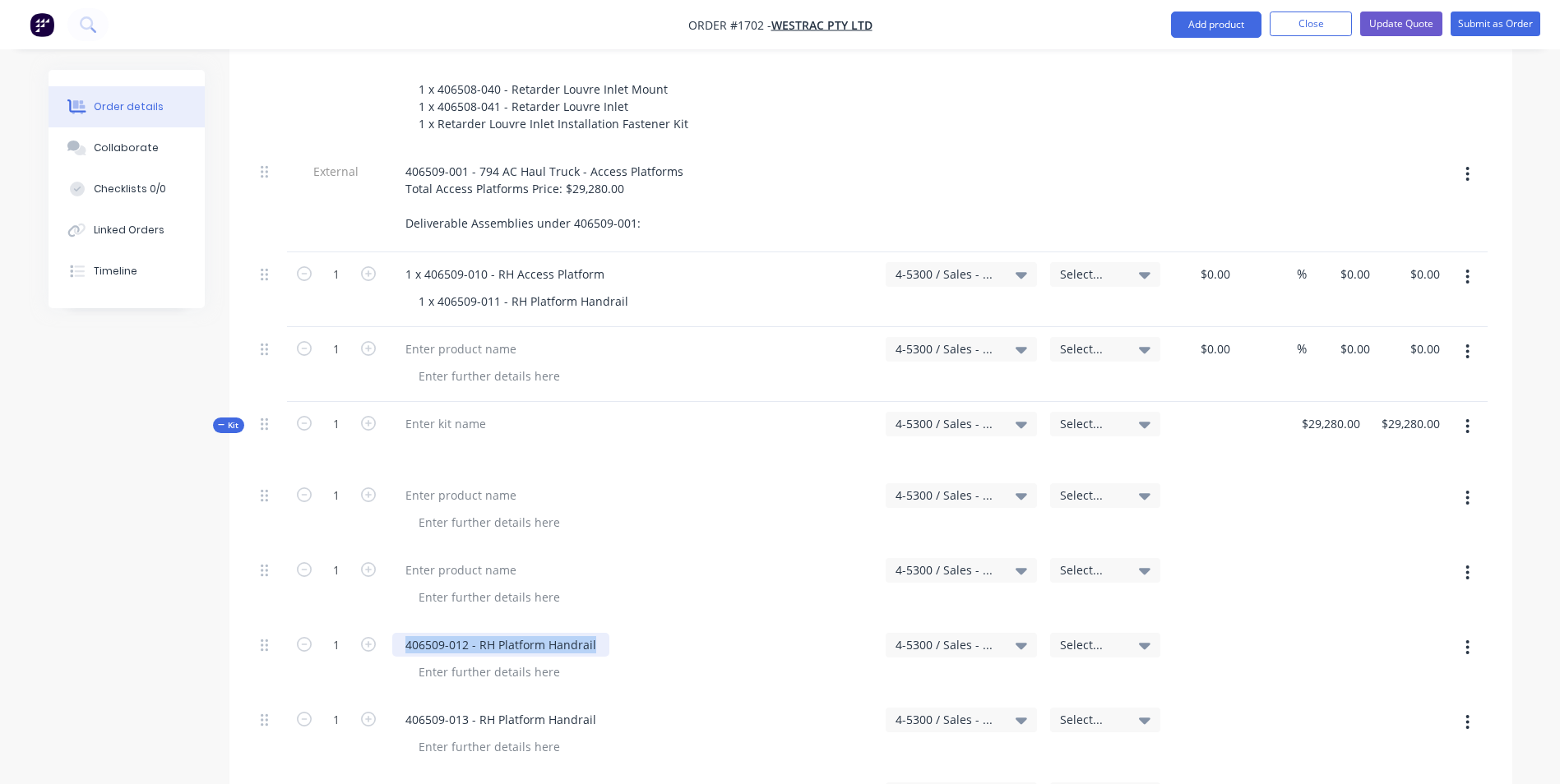
drag, startPoint x: 596, startPoint y: 594, endPoint x: 405, endPoint y: 583, distance: 191.3
click at [405, 633] on div "406509-012 - RH Platform Handrail" at bounding box center [501, 645] width 217 height 24
click at [633, 290] on div "1 x 406509-011 - RH Platform Handrail" at bounding box center [523, 301] width 236 height 24
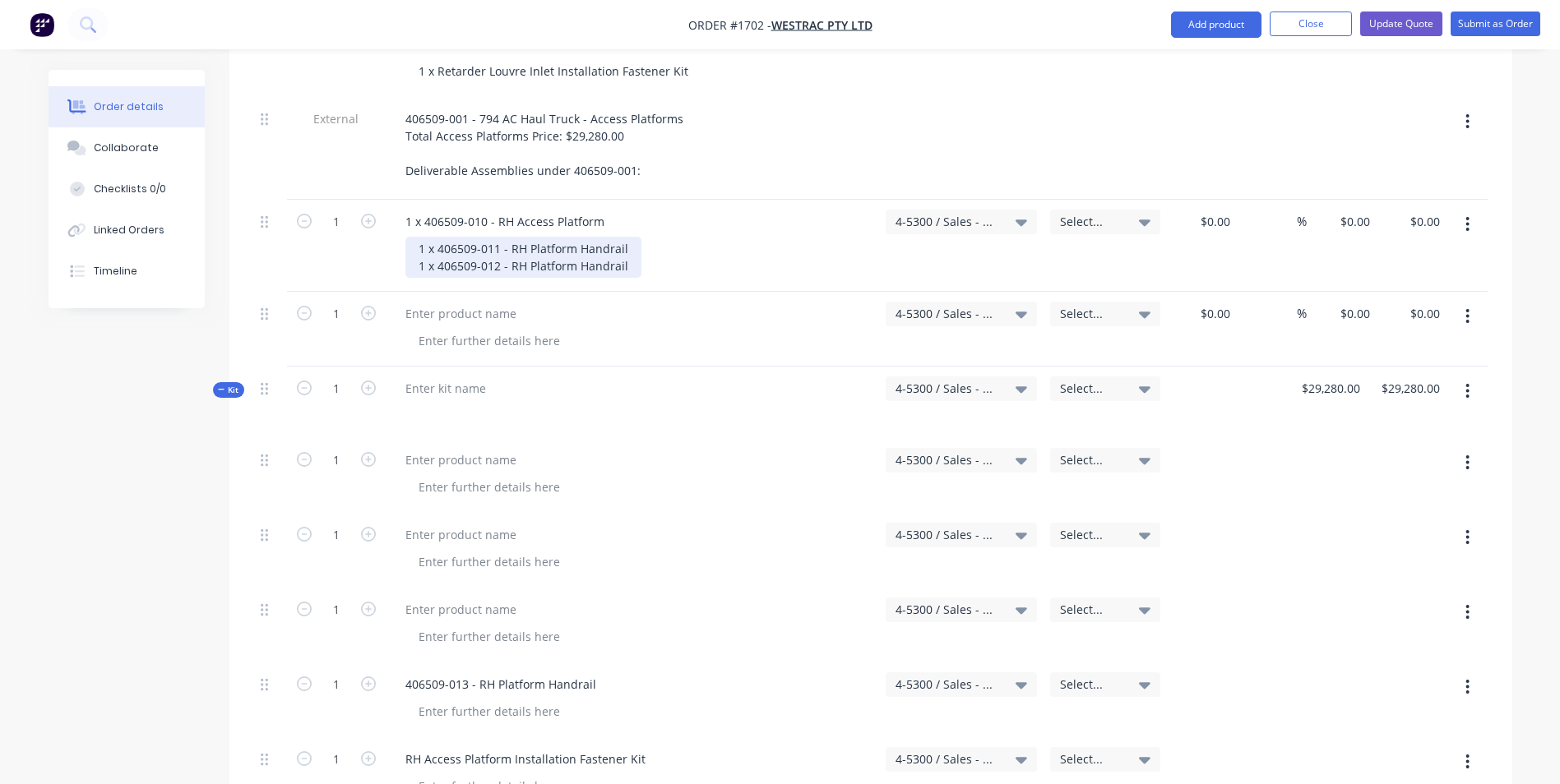
scroll to position [3124, 0]
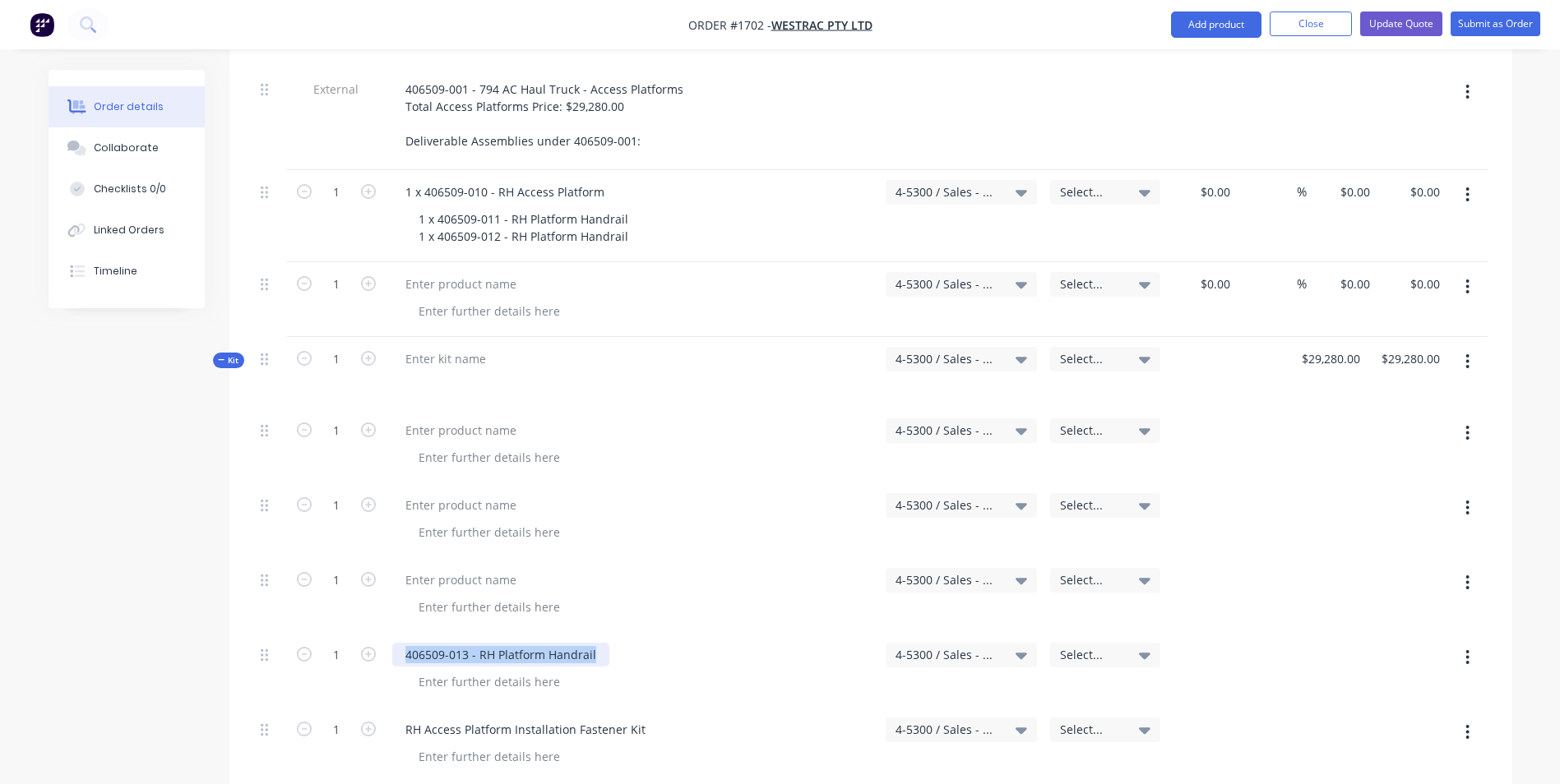
drag, startPoint x: 595, startPoint y: 587, endPoint x: 399, endPoint y: 582, distance: 196.1
click at [399, 643] on div "406509-013 - RH Platform Handrail" at bounding box center [501, 655] width 217 height 24
click at [632, 207] on div "1 x 406509-011 - RH Platform Handrail 1 x 406509-012 - RH Platform Handrail" at bounding box center [523, 228] width 236 height 41
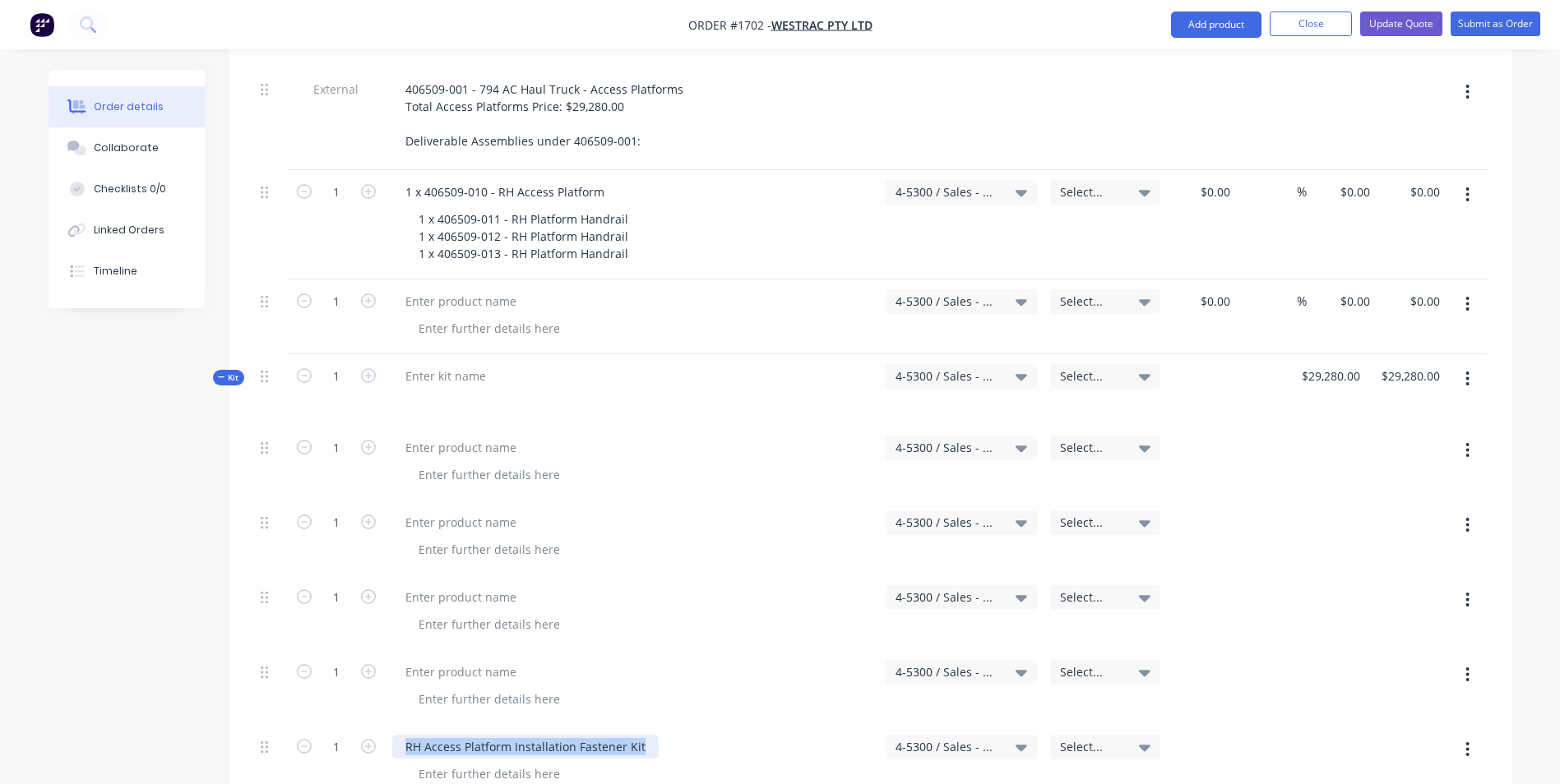
drag, startPoint x: 643, startPoint y: 678, endPoint x: 406, endPoint y: 677, distance: 237.0
click at [406, 735] on div "RH Access Platform Installation Fastener Kit" at bounding box center [526, 746] width 267 height 24
click at [640, 207] on div "1 x 406509-011 - RH Platform Handrail 1 x 406509-012 - RH Platform Handrail 1 x…" at bounding box center [639, 236] width 467 height 58
click at [638, 207] on div "1 x 406509-011 - RH Platform Handrail 1 x 406509-012 - RH Platform Handrail 1 x…" at bounding box center [639, 236] width 467 height 58
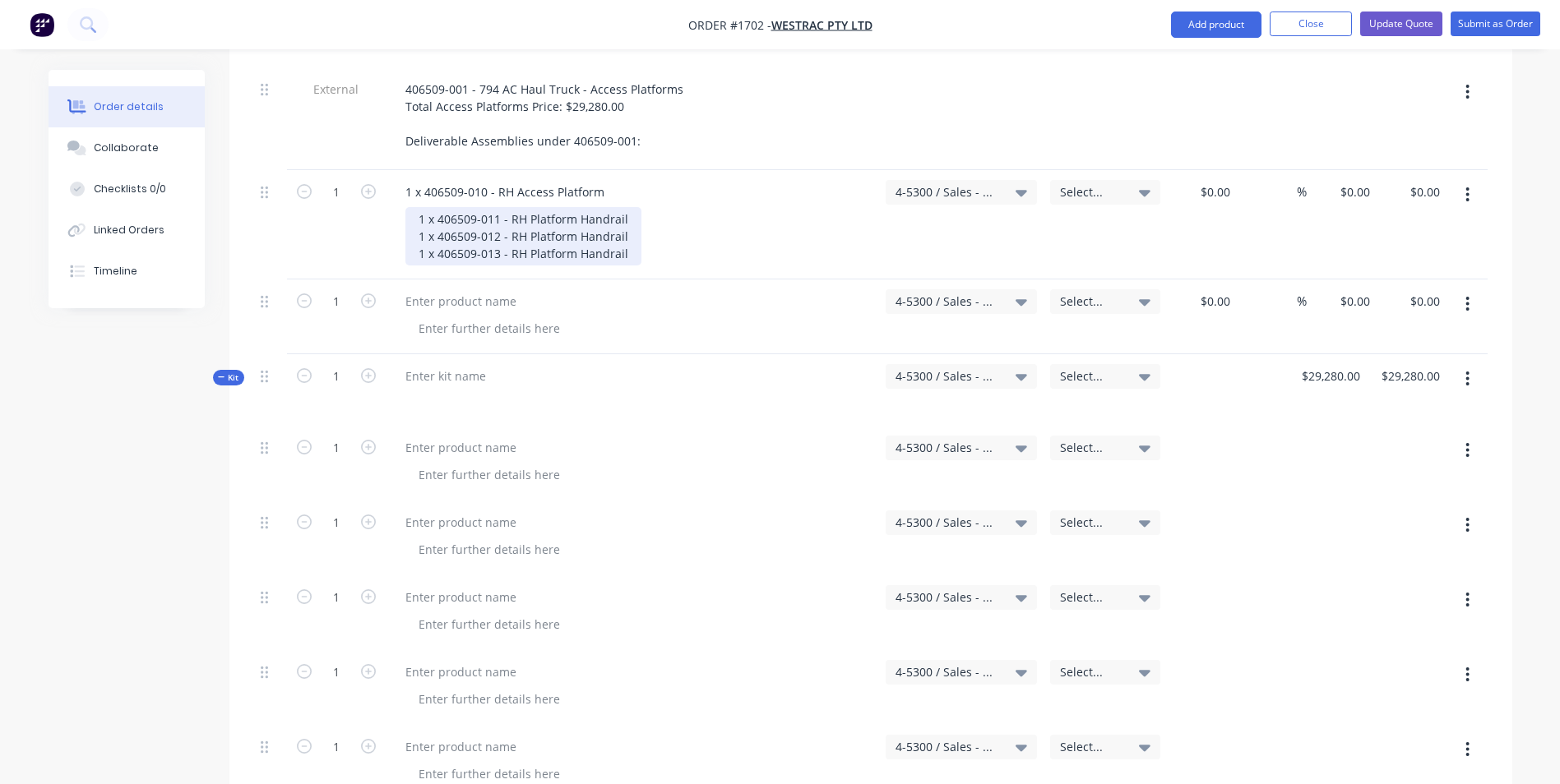
click at [631, 207] on div "1 x 406509-011 - RH Platform Handrail 1 x 406509-012 - RH Platform Handrail 1 x…" at bounding box center [523, 236] width 236 height 58
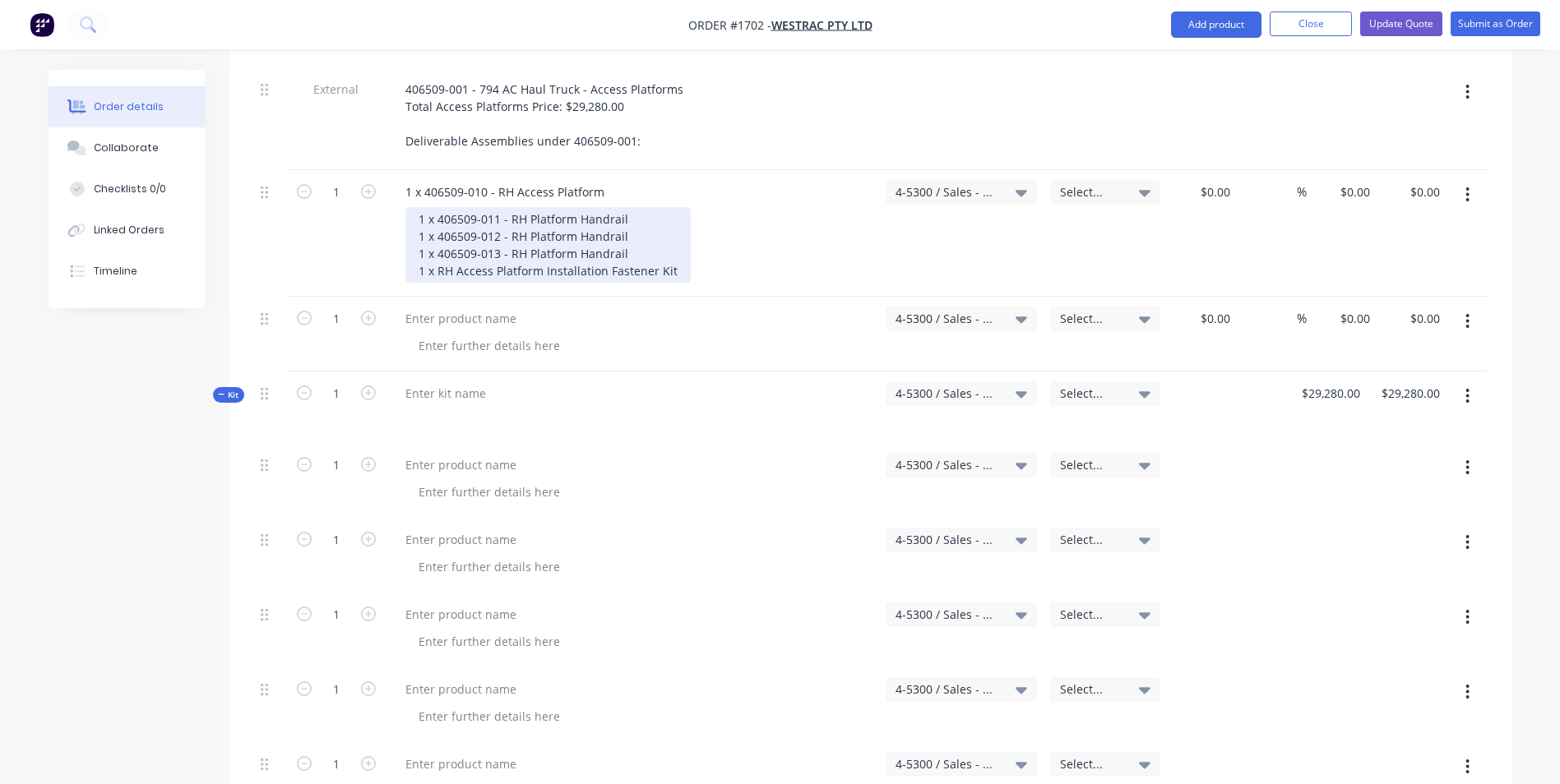
scroll to position [3206, 0]
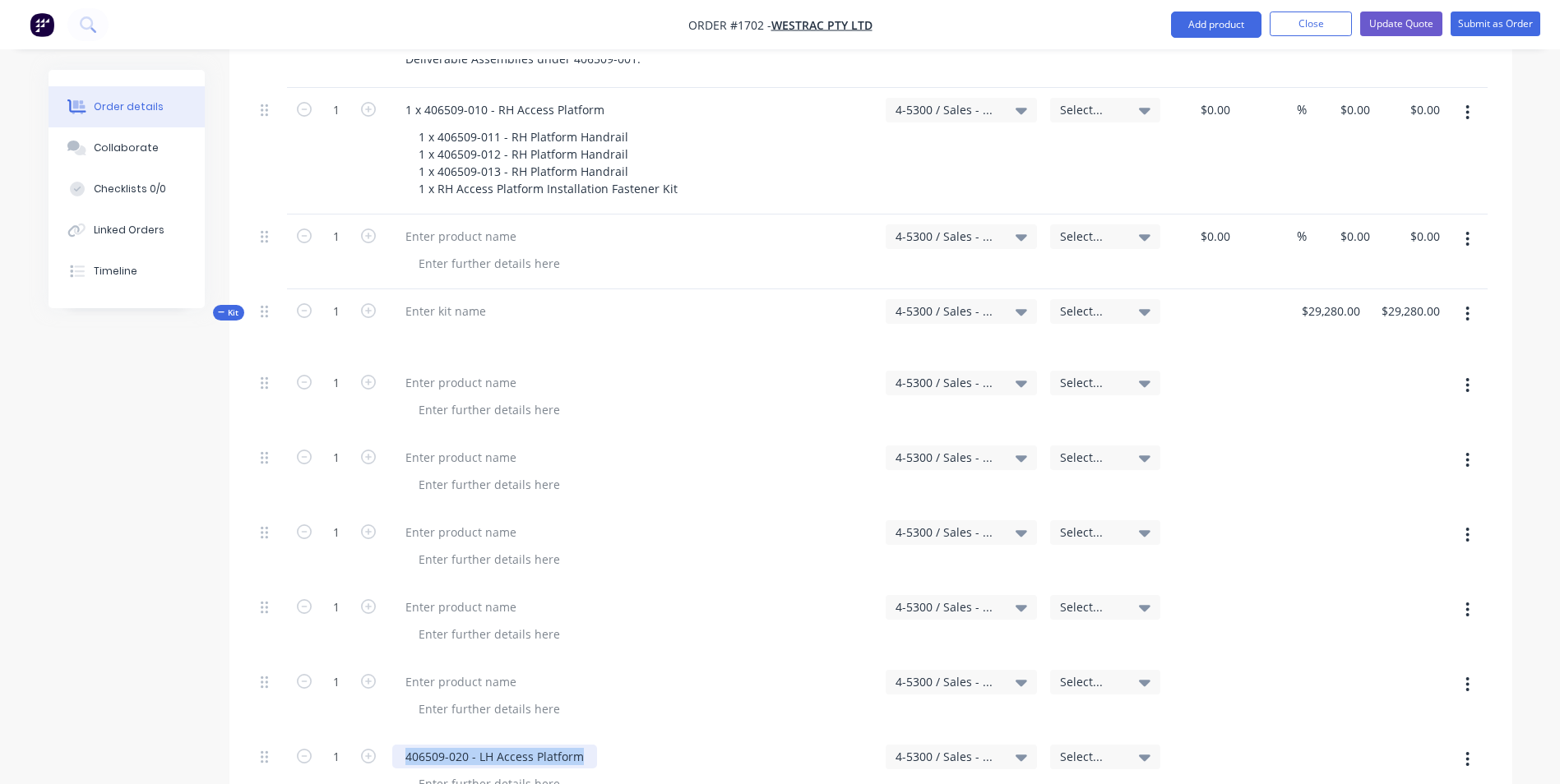
drag, startPoint x: 584, startPoint y: 688, endPoint x: 403, endPoint y: 691, distance: 181.0
click at [403, 745] on div "406509-020 - LH Access Platform" at bounding box center [494, 756] width 205 height 24
click at [443, 225] on div at bounding box center [461, 236] width 137 height 24
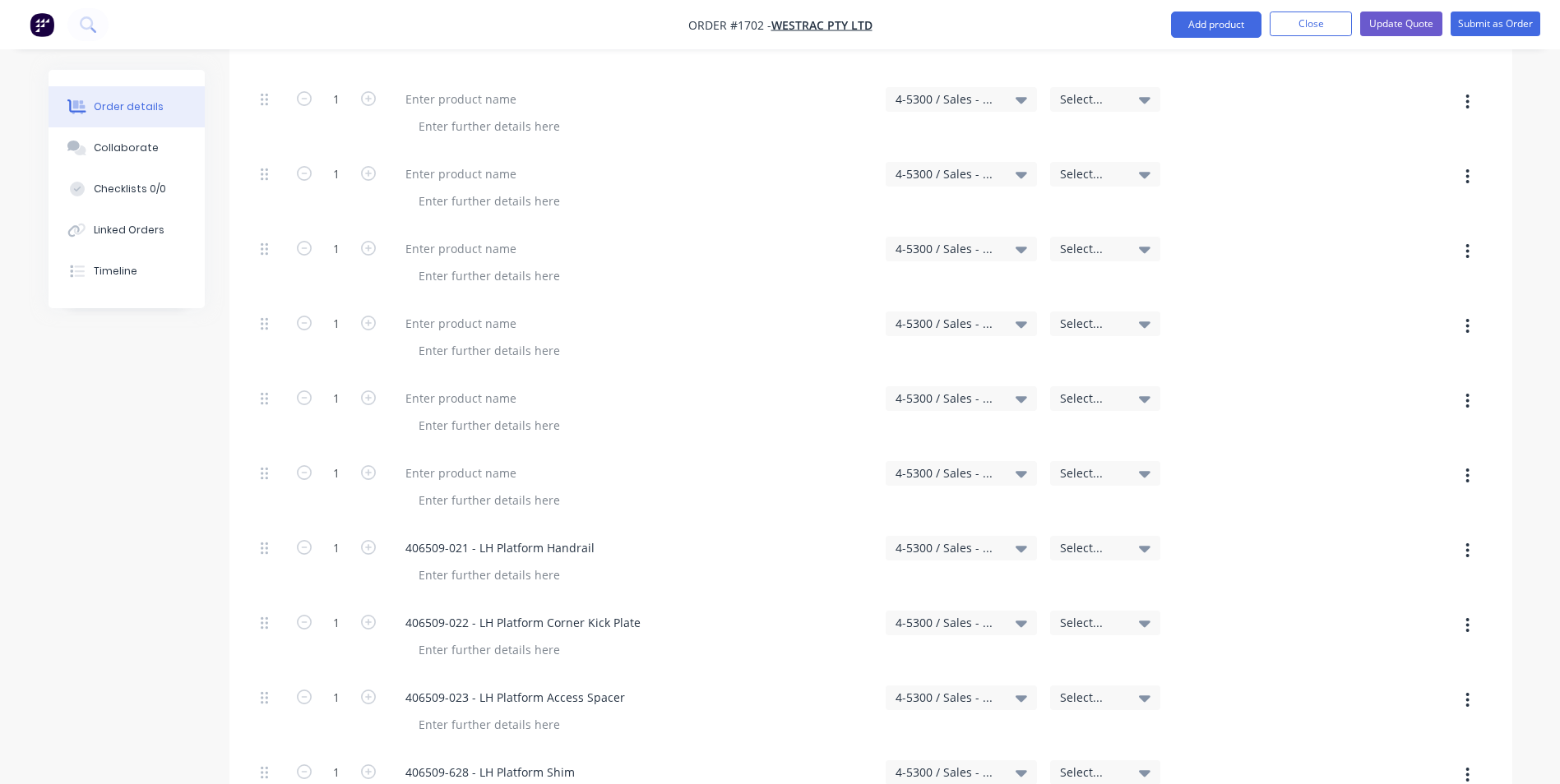
scroll to position [3535, 0]
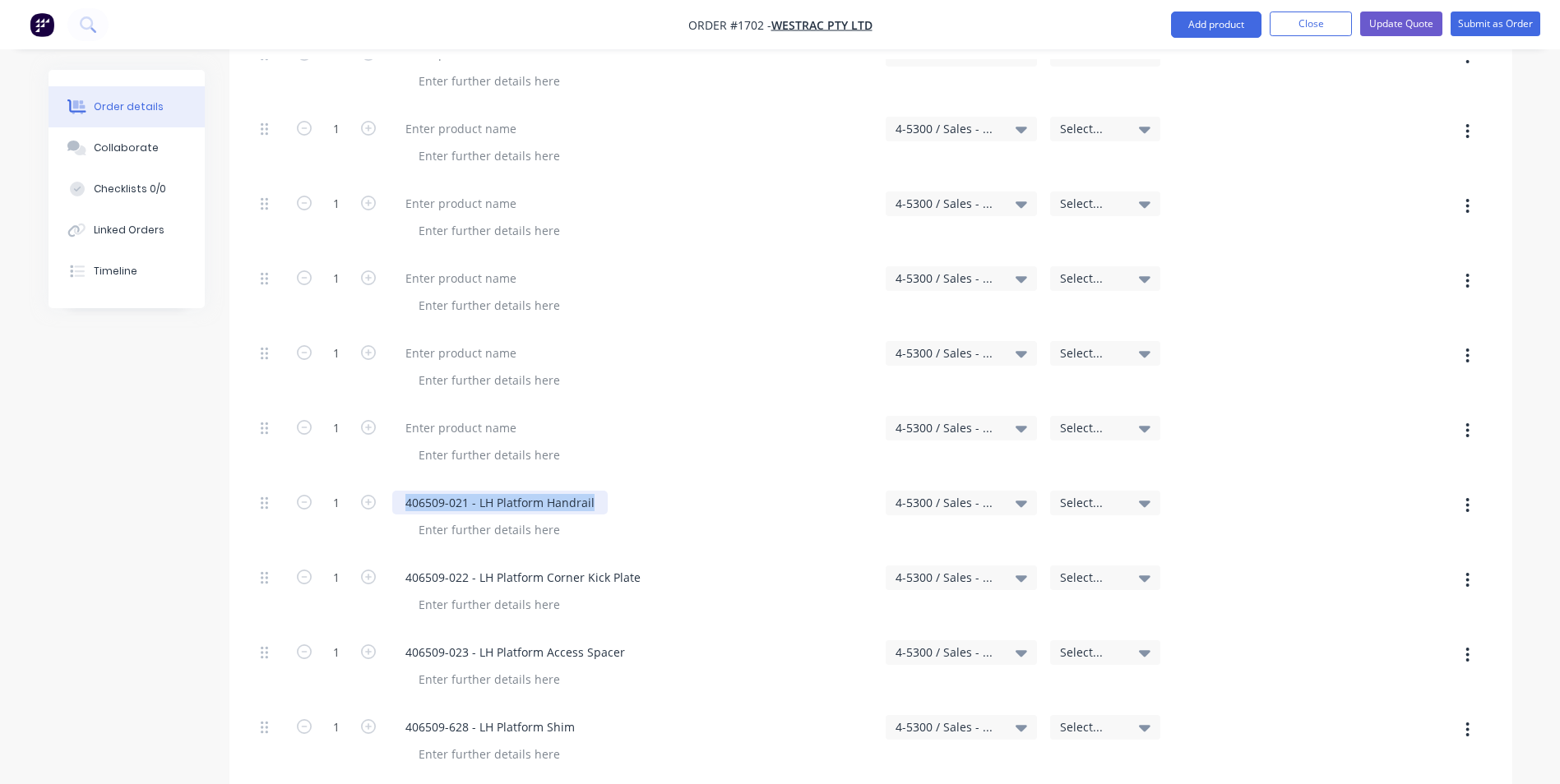
drag, startPoint x: 595, startPoint y: 434, endPoint x: 378, endPoint y: 443, distance: 217.2
click at [378, 481] on div "1 406509-021 - LH Platform Handrail 4-5300 / Sales - Mobile Machines Sound - In…" at bounding box center [871, 518] width 1233 height 75
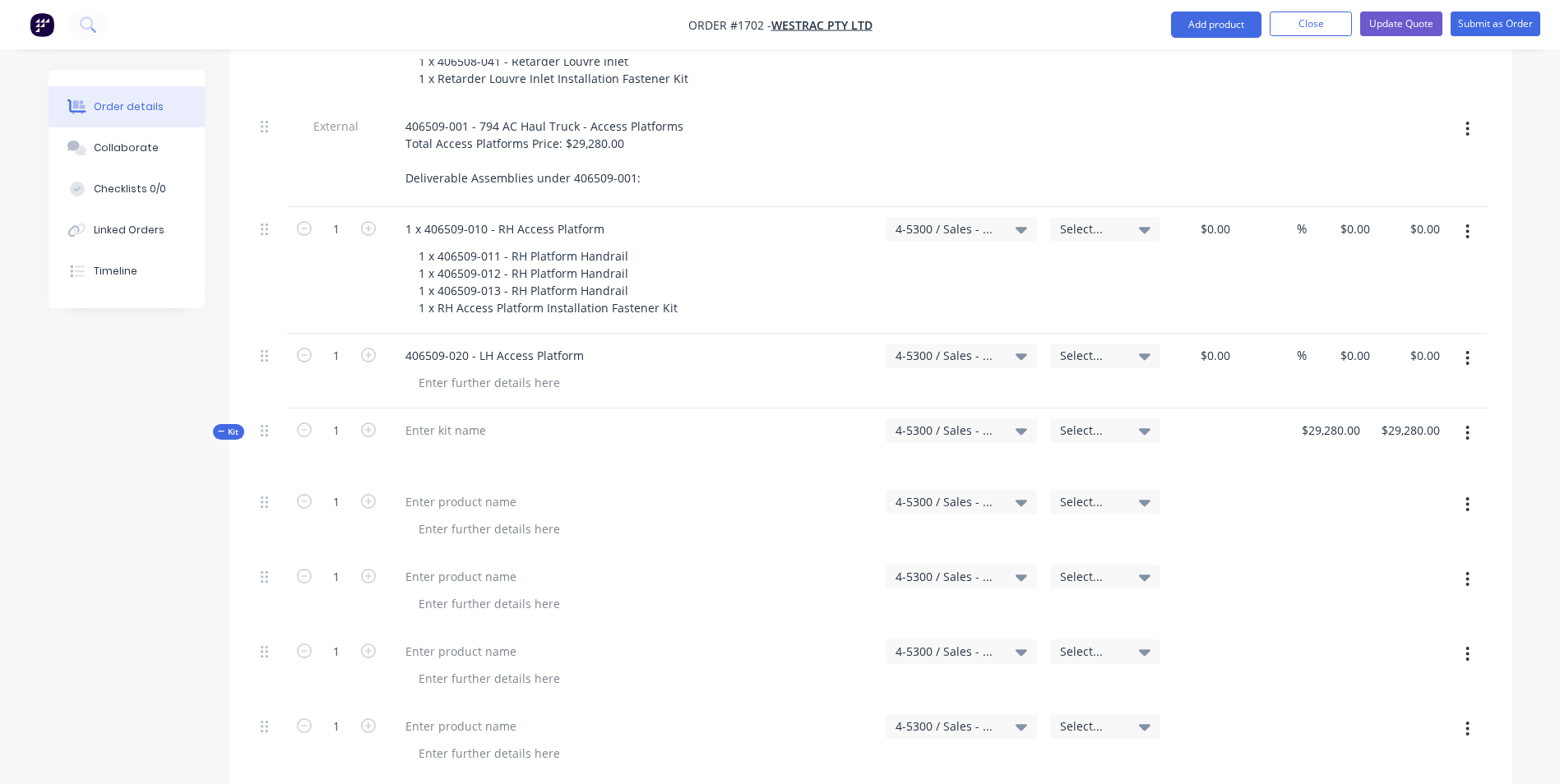
scroll to position [3041, 0]
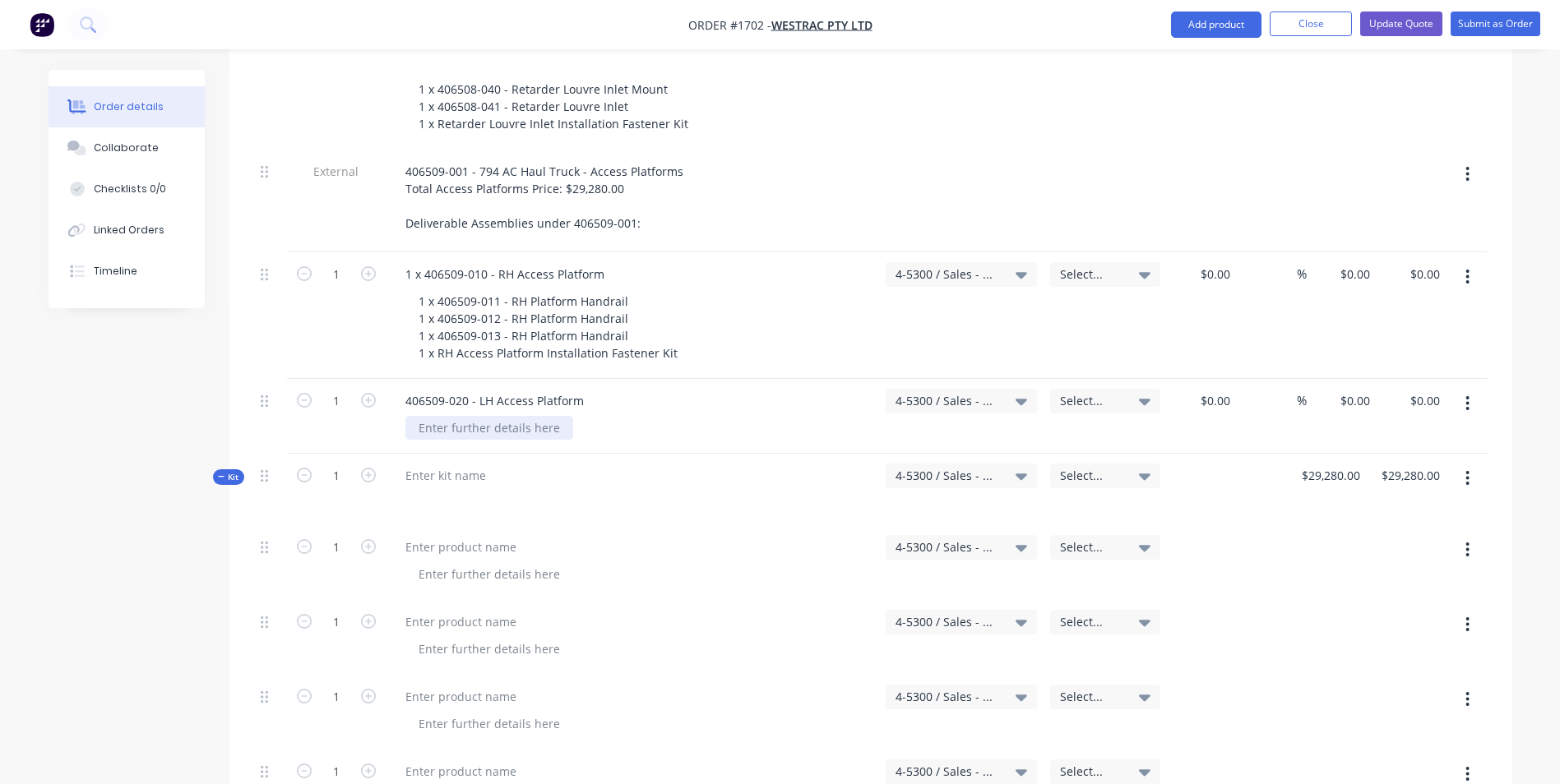
click at [439, 416] on div at bounding box center [490, 428] width 168 height 24
paste div
click at [420, 416] on div "406509-021 - LH Platform Handrail" at bounding box center [513, 428] width 216 height 24
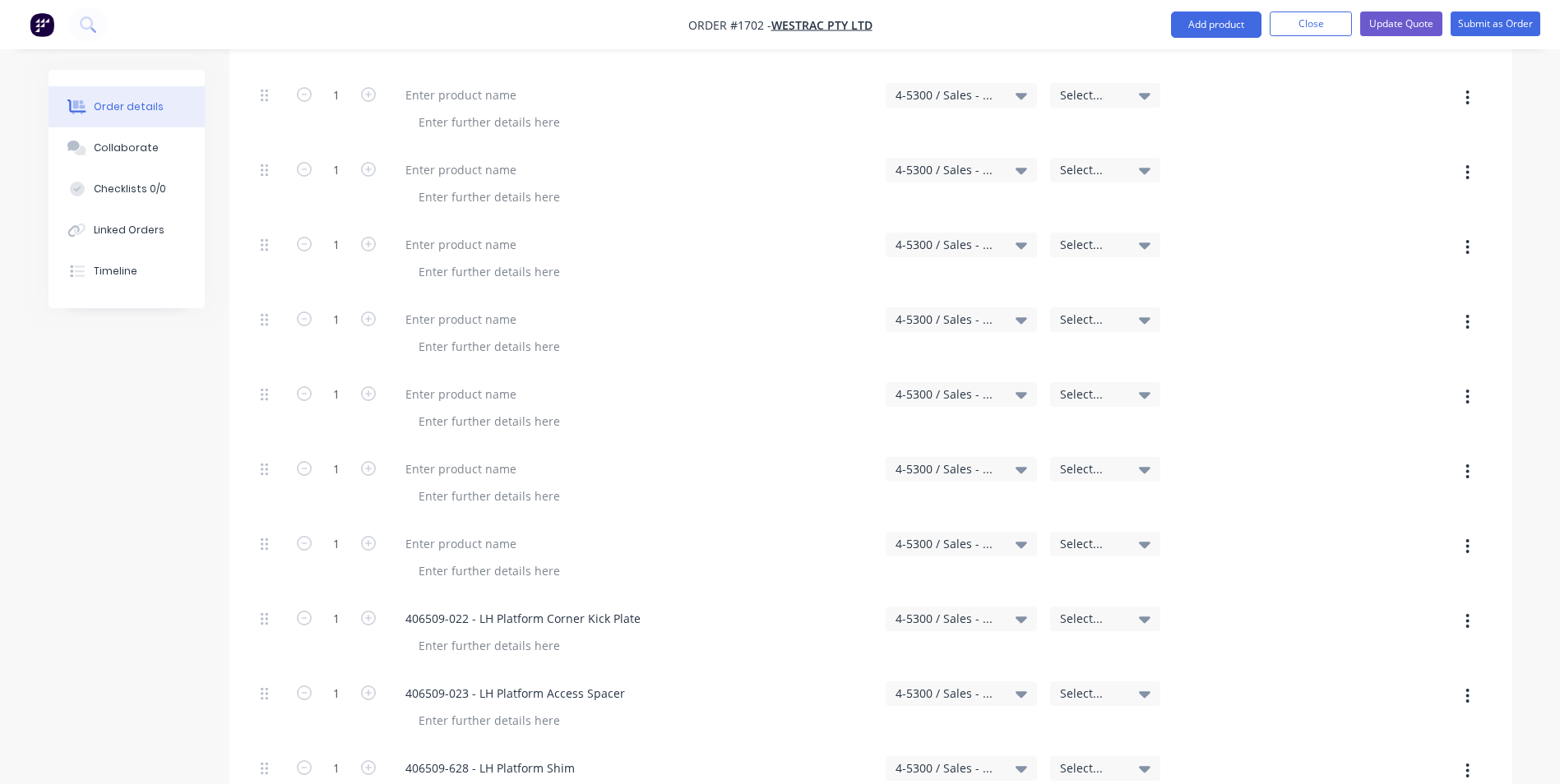
scroll to position [3535, 0]
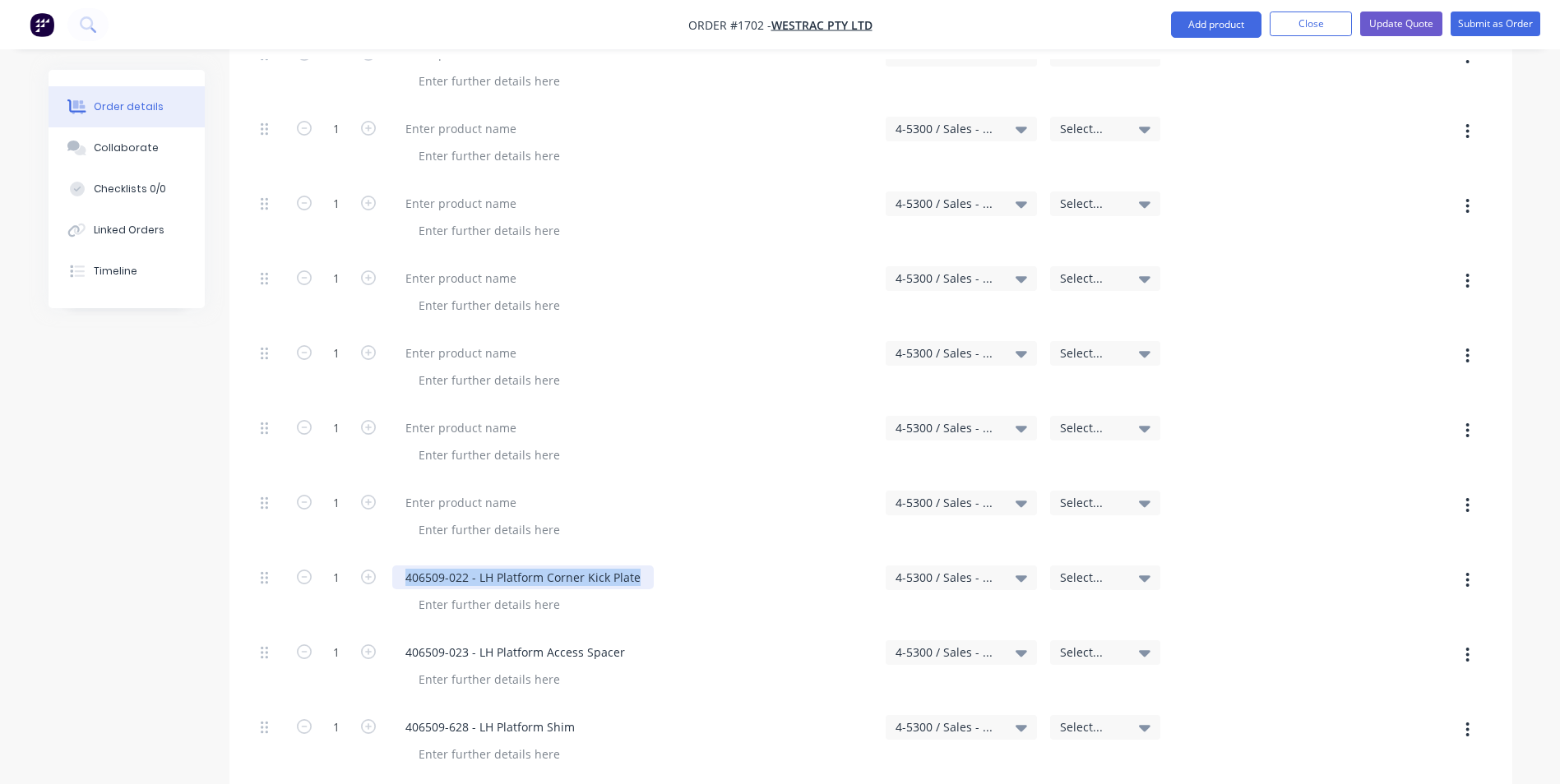
drag, startPoint x: 641, startPoint y: 506, endPoint x: 404, endPoint y: 509, distance: 237.0
click at [404, 566] on div "406509-022 - LH Platform Corner Kick Plate" at bounding box center [523, 578] width 262 height 24
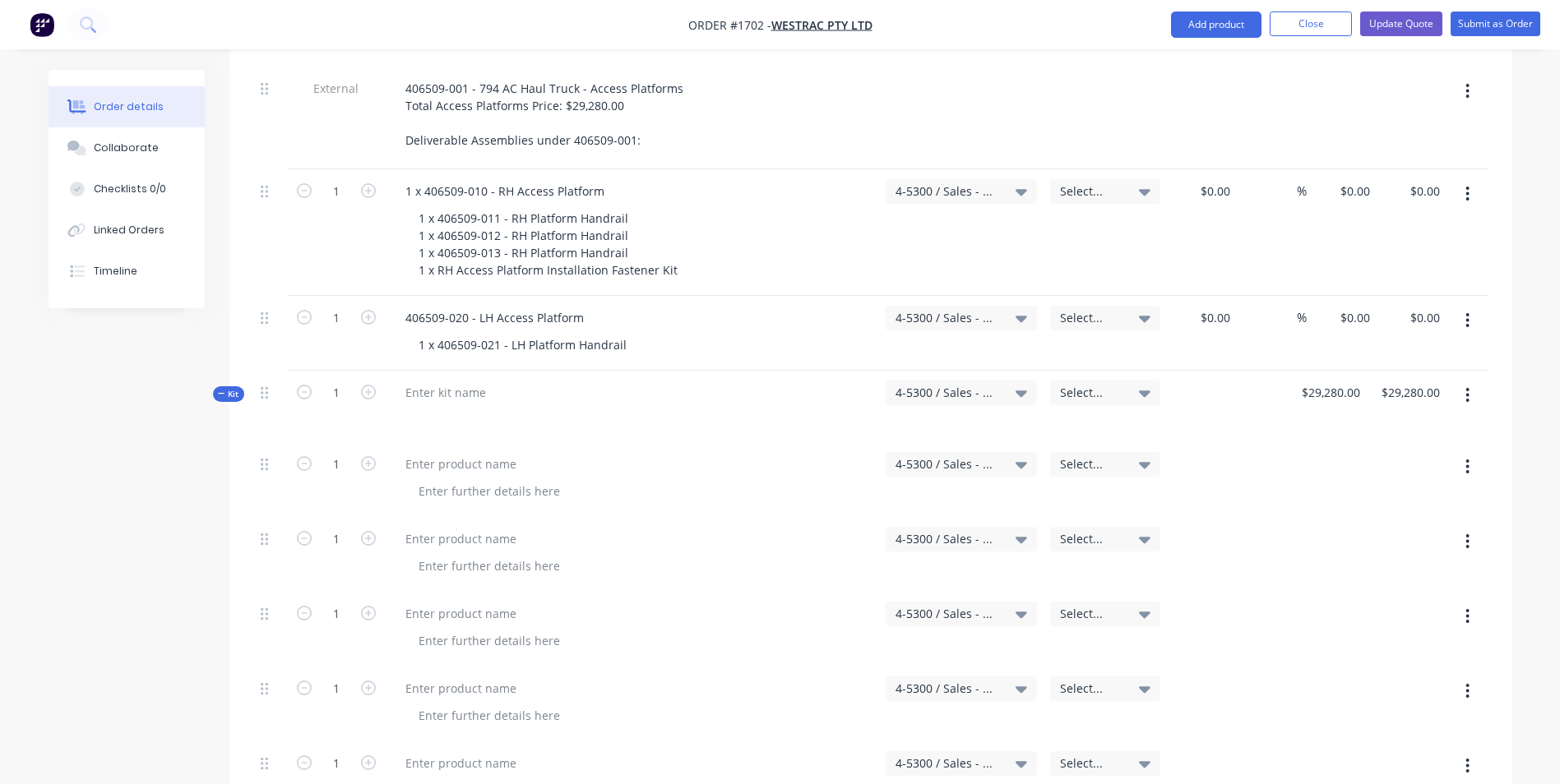
scroll to position [3124, 0]
click at [629, 334] on div "1 x 406509-021 - LH Platform Handrail" at bounding box center [522, 346] width 234 height 24
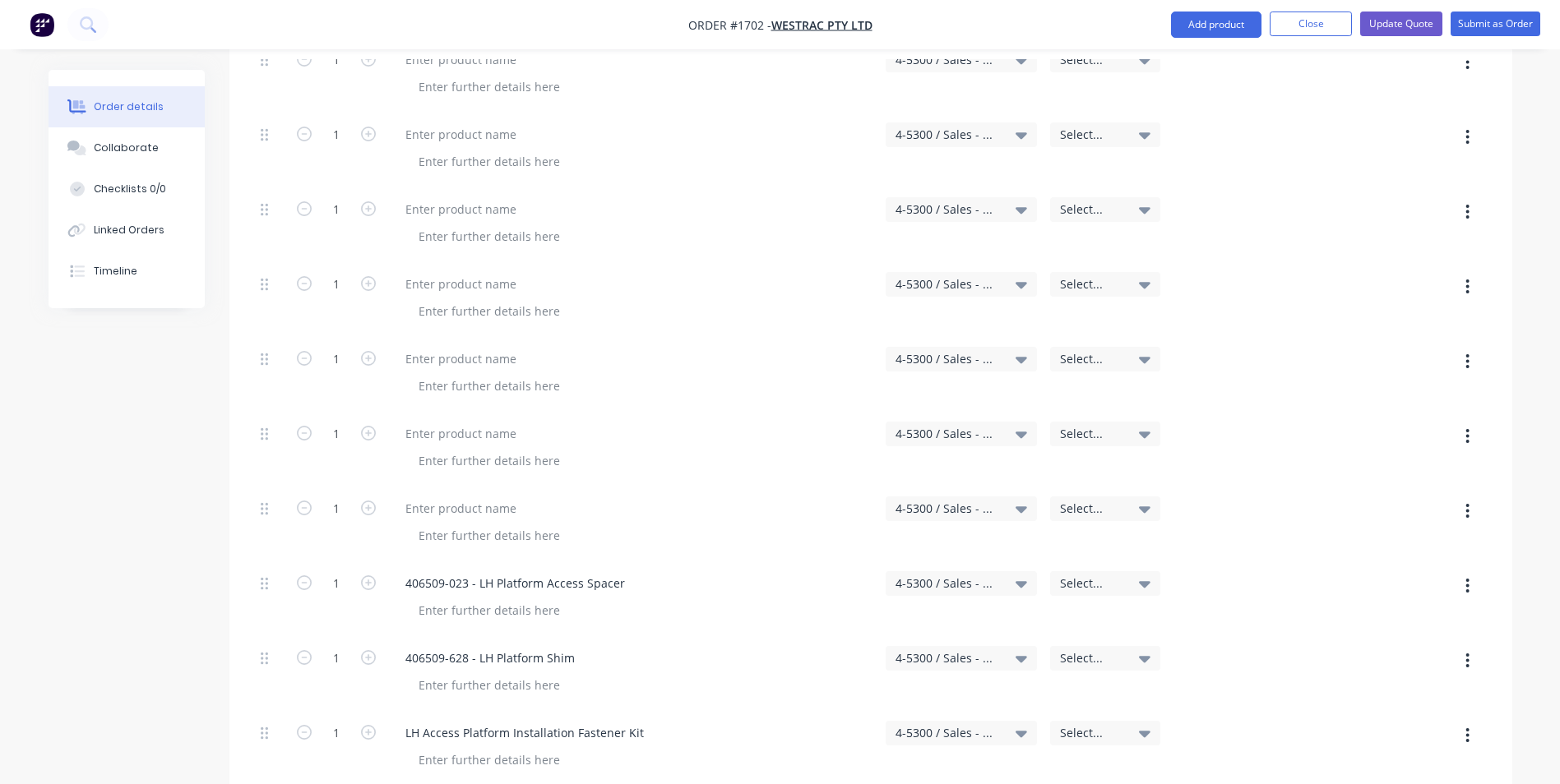
scroll to position [3699, 0]
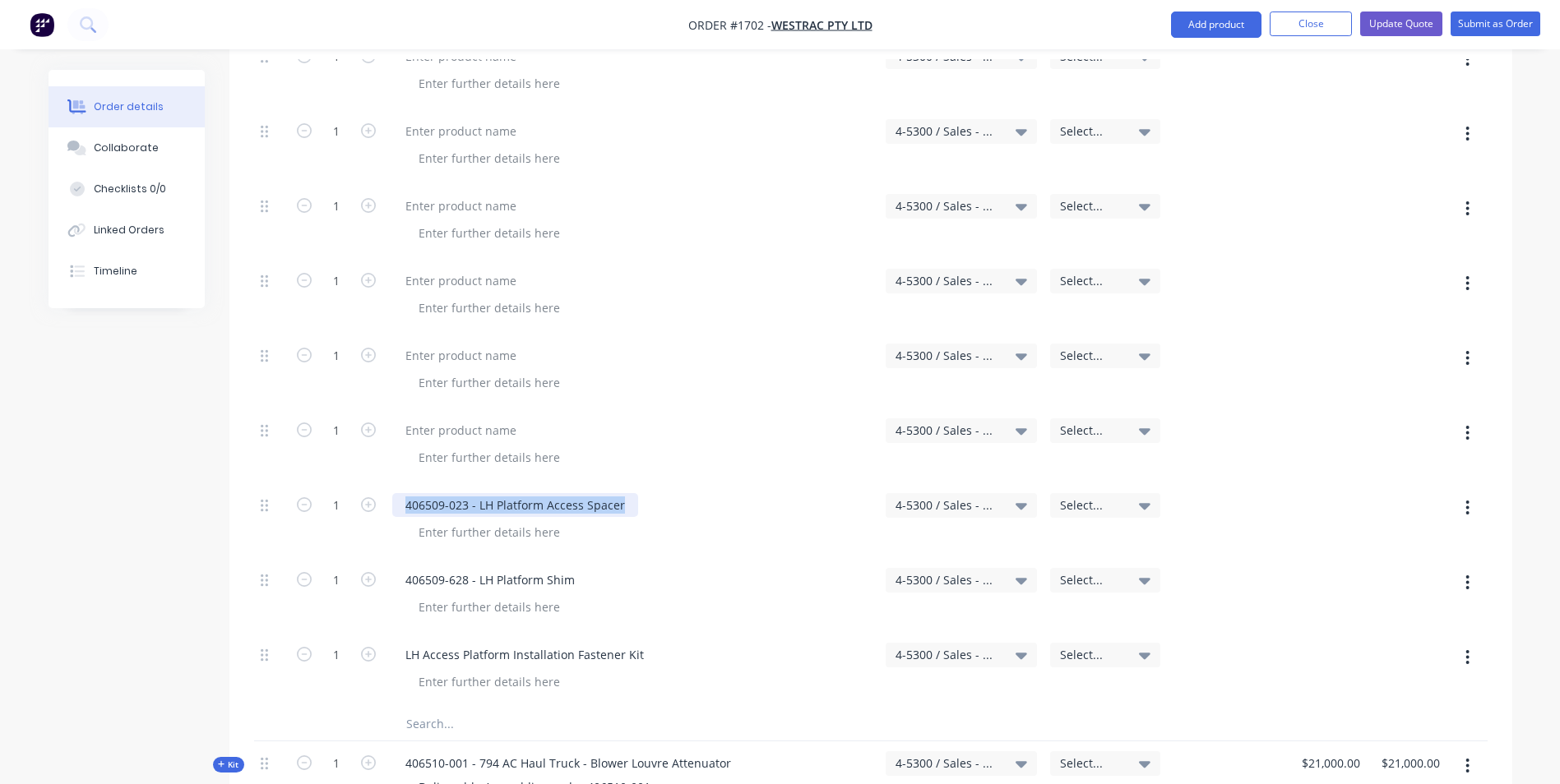
drag, startPoint x: 624, startPoint y: 437, endPoint x: 405, endPoint y: 438, distance: 219.0
click at [405, 494] on div "406509-023 - LH Platform Access Spacer" at bounding box center [515, 505] width 246 height 24
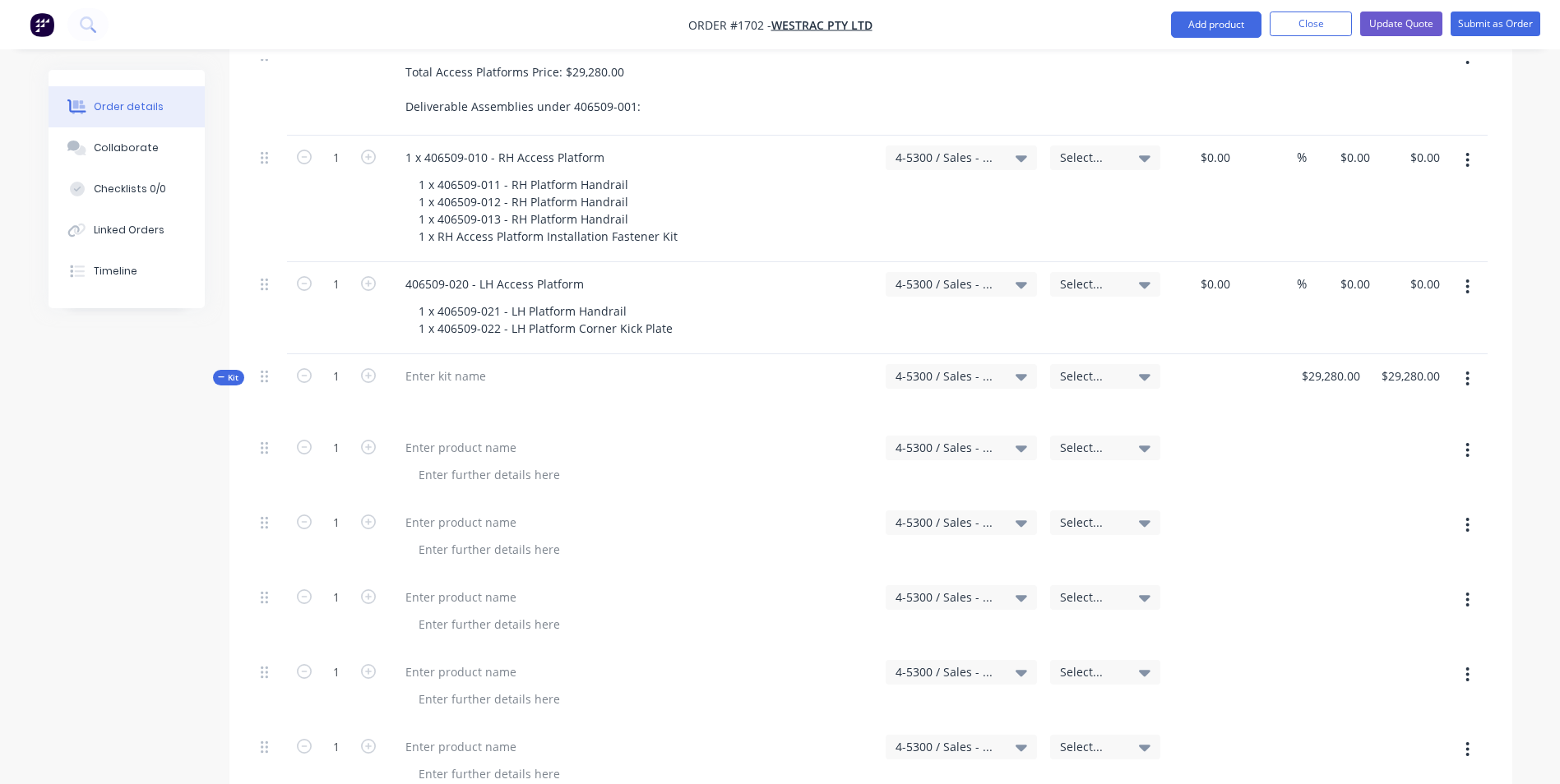
scroll to position [3124, 0]
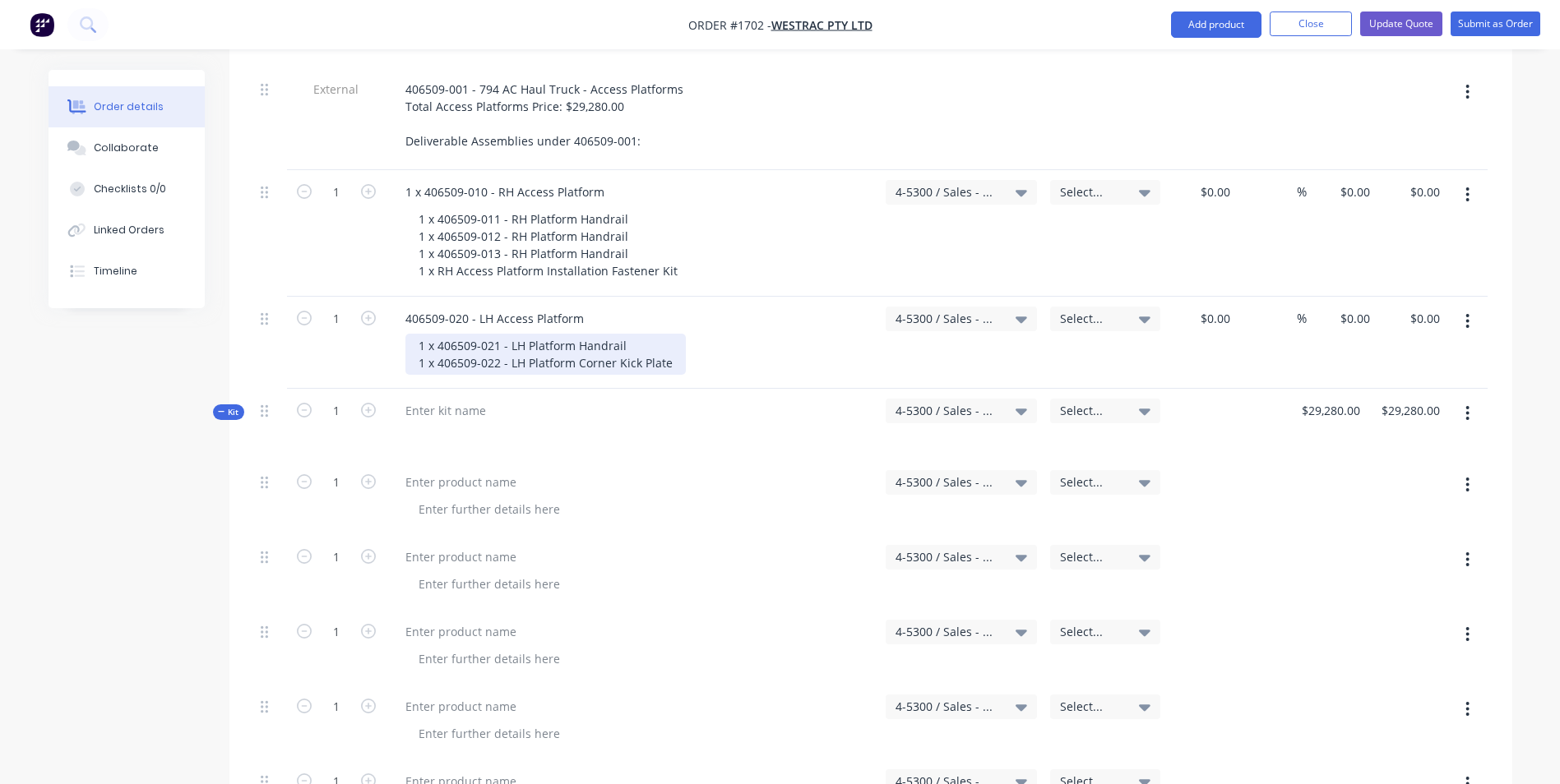
click at [674, 334] on div "1 x 406509-021 - LH Platform Handrail 1 x 406509-022 - LH Platform Corner Kick …" at bounding box center [546, 355] width 281 height 41
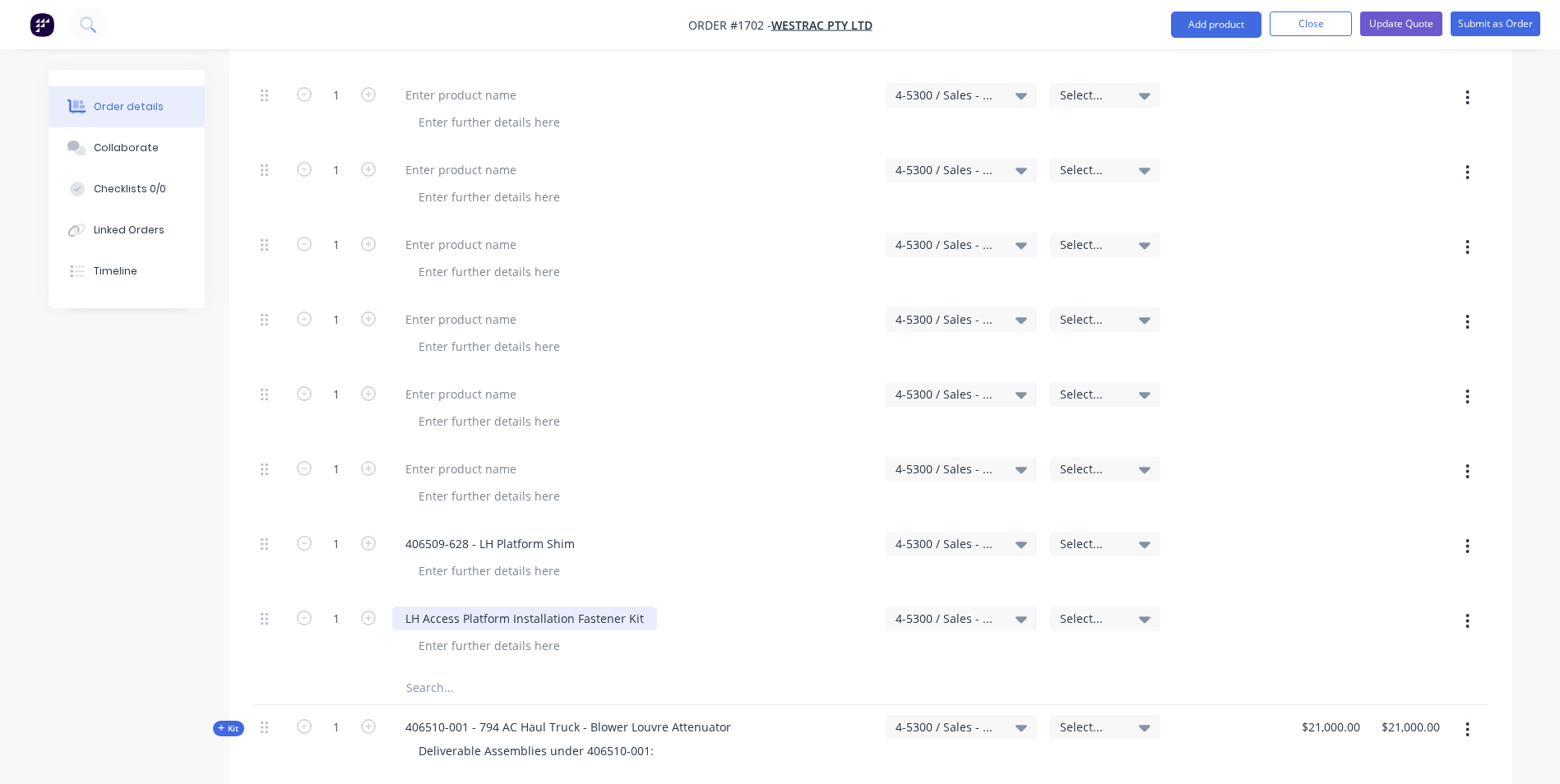
scroll to position [3863, 0]
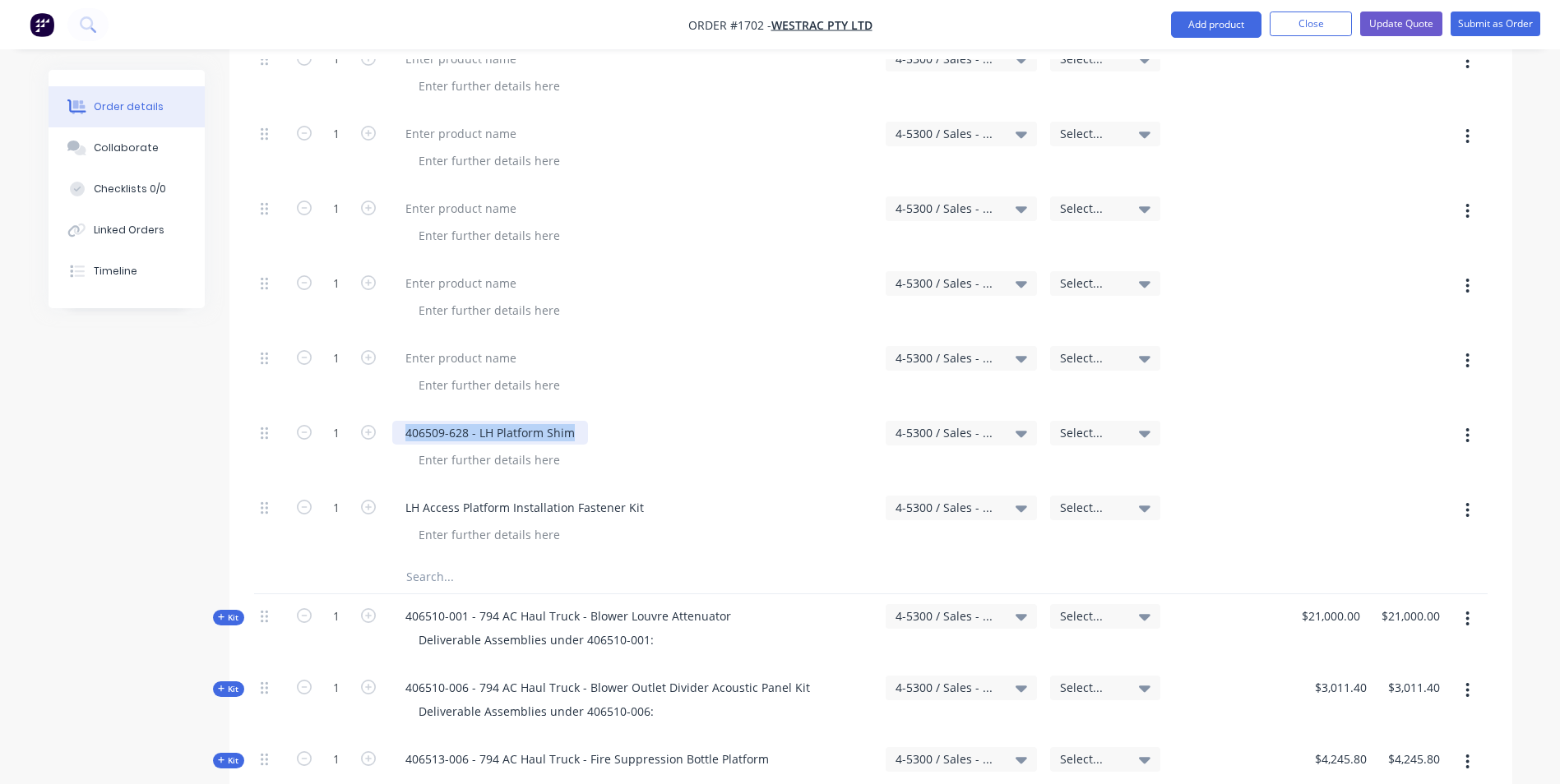
drag, startPoint x: 574, startPoint y: 360, endPoint x: 405, endPoint y: 363, distance: 169.0
click at [405, 421] on div "406509-628 - LH Platform Shim" at bounding box center [490, 433] width 196 height 24
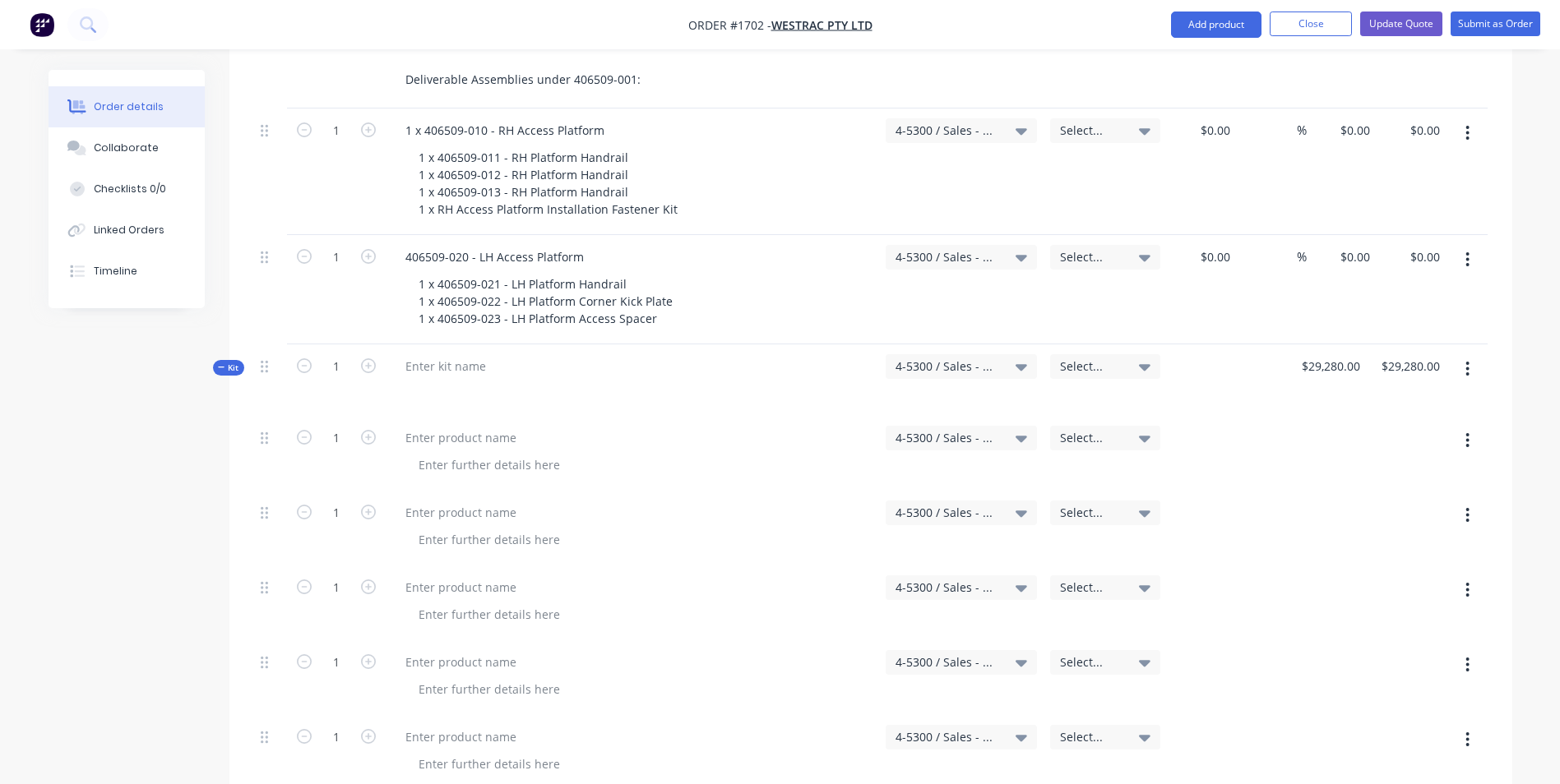
scroll to position [2959, 0]
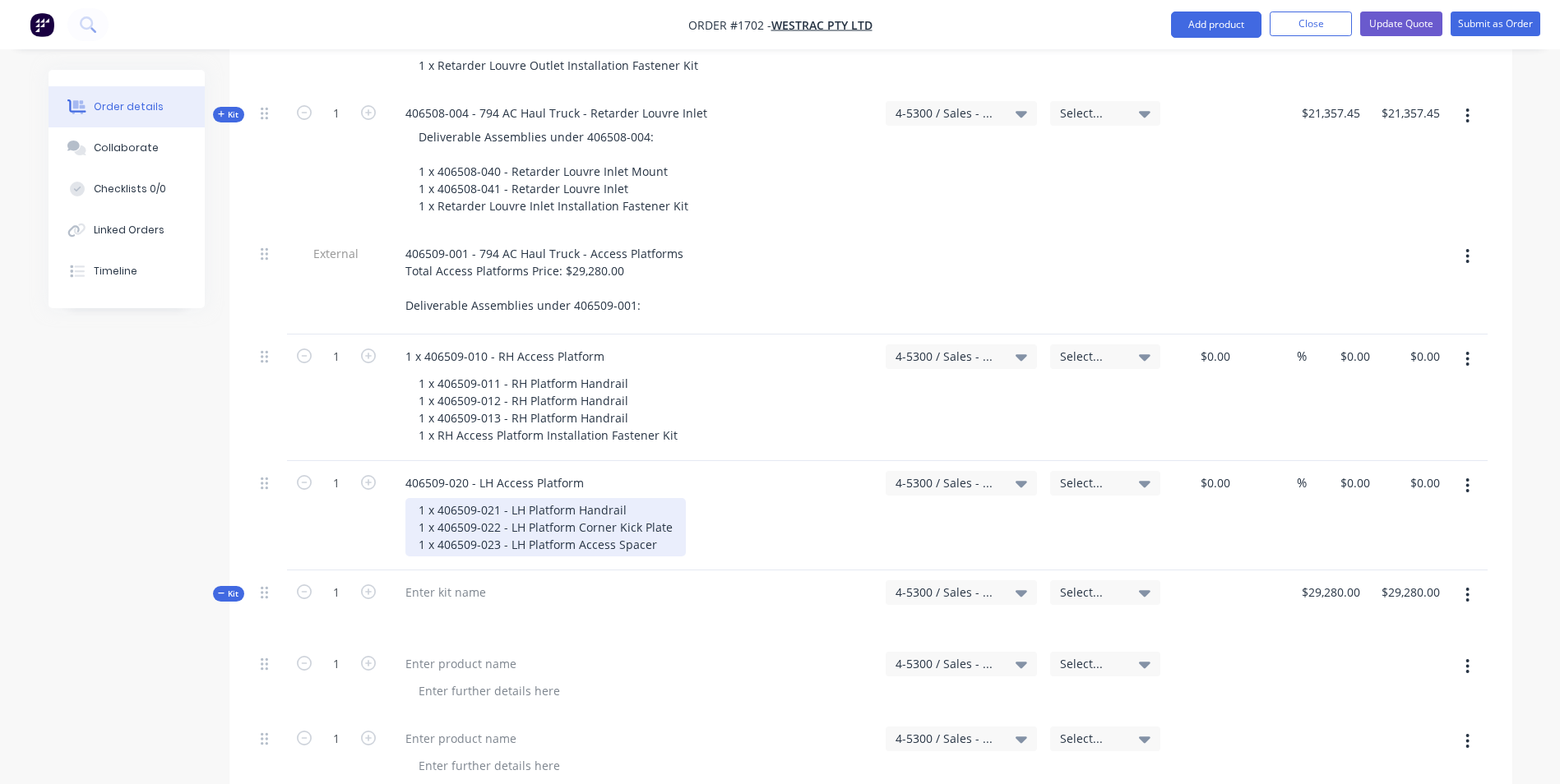
click at [661, 499] on div "1 x 406509-021 - LH Platform Handrail 1 x 406509-022 - LH Platform Corner Kick …" at bounding box center [546, 527] width 281 height 58
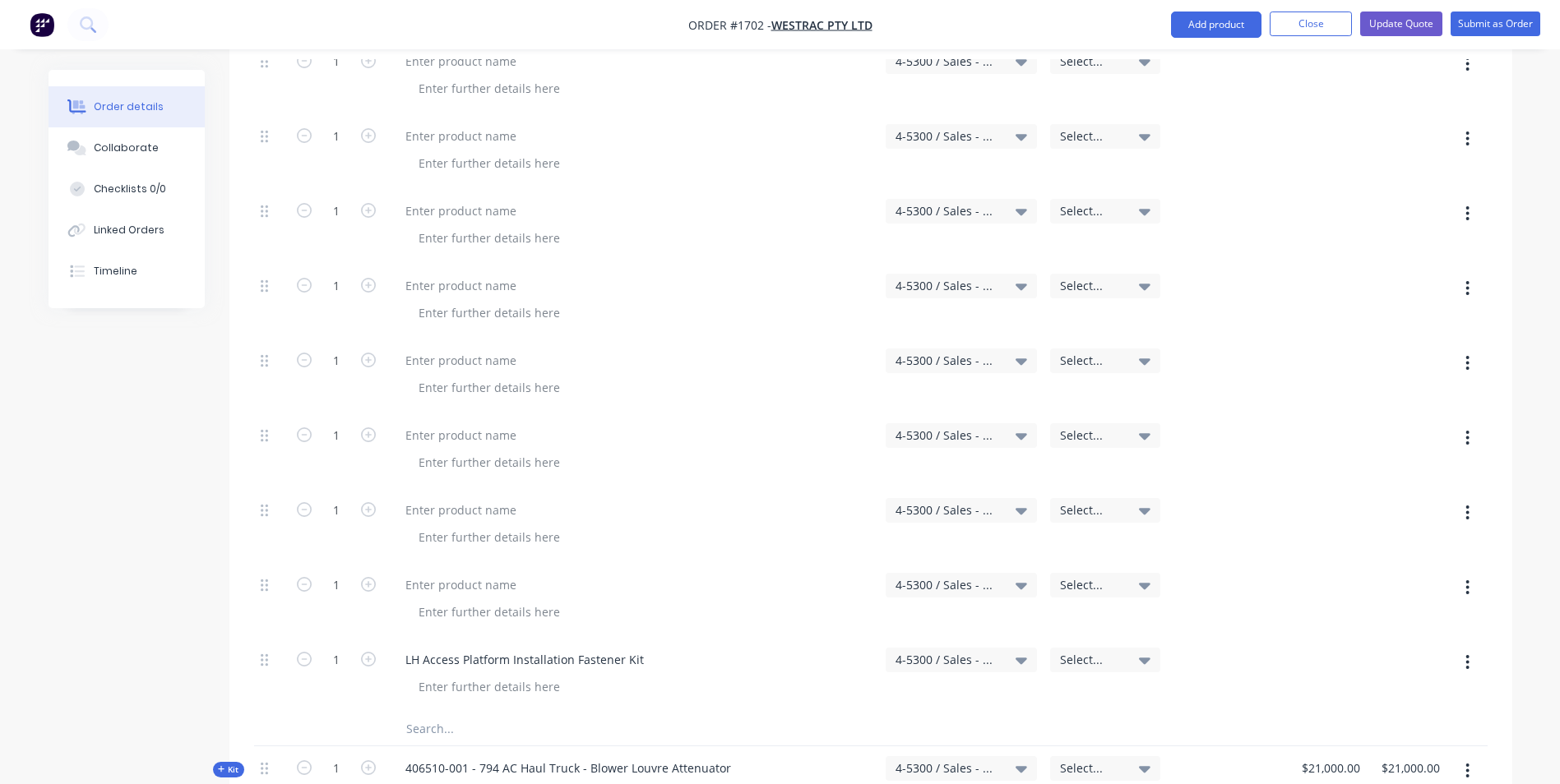
scroll to position [3781, 0]
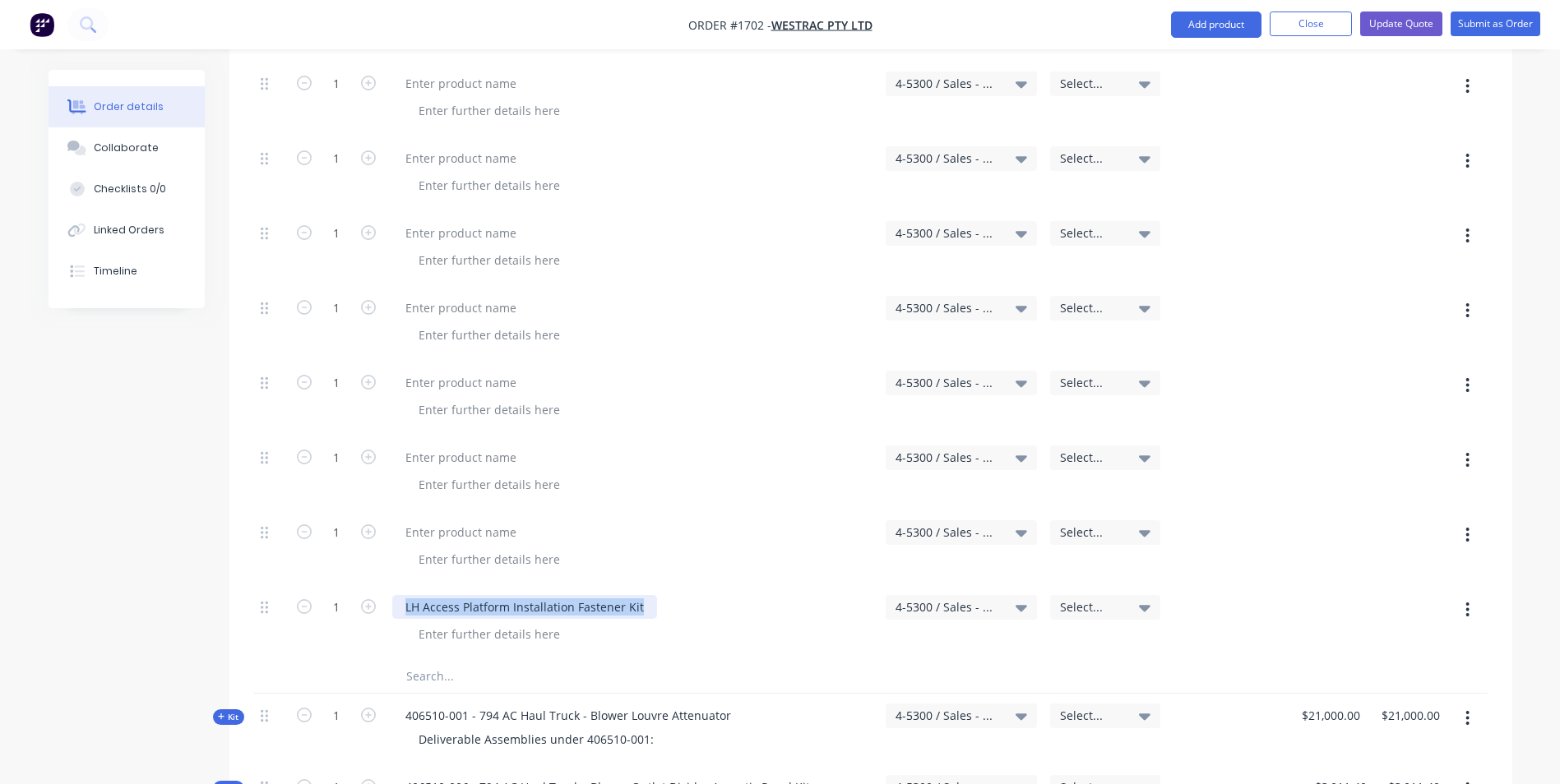
drag, startPoint x: 638, startPoint y: 539, endPoint x: 401, endPoint y: 546, distance: 237.1
click at [401, 596] on div "LH Access Platform Installation Fastener Kit" at bounding box center [525, 607] width 265 height 24
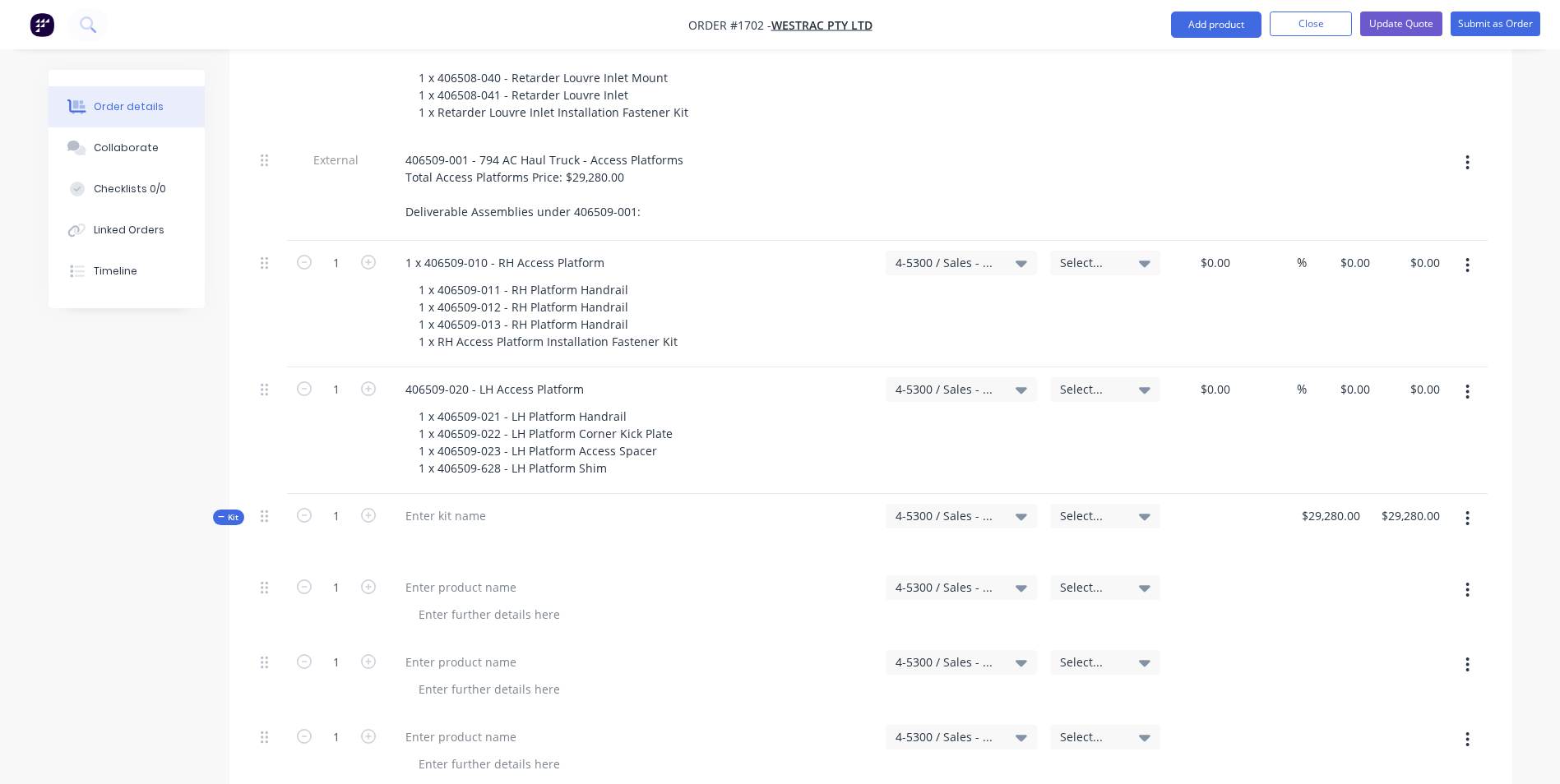
scroll to position [3041, 0]
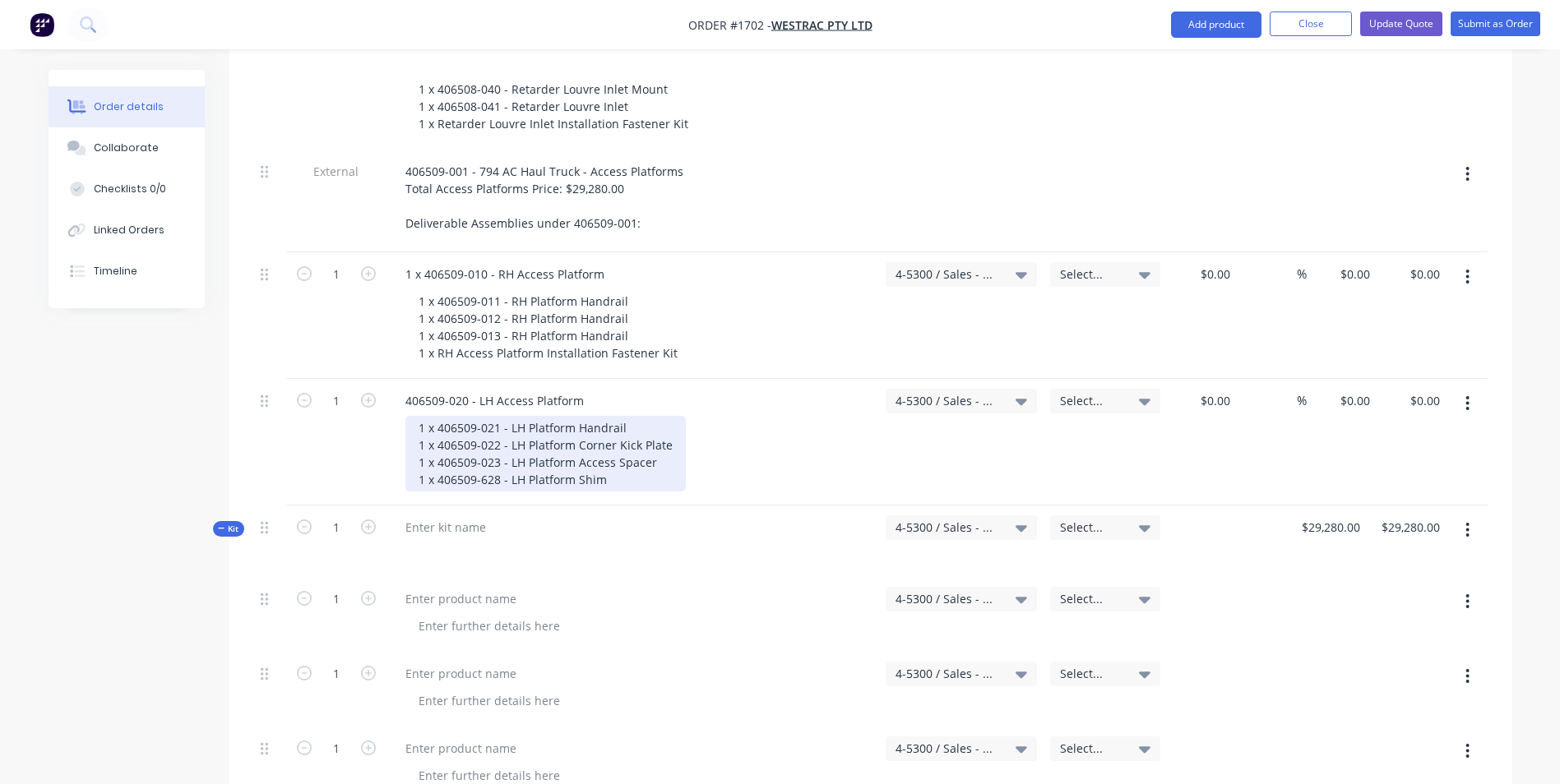
click at [621, 416] on div "1 x 406509-021 - LH Platform Handrail 1 x 406509-022 - LH Platform Corner Kick …" at bounding box center [546, 454] width 281 height 76
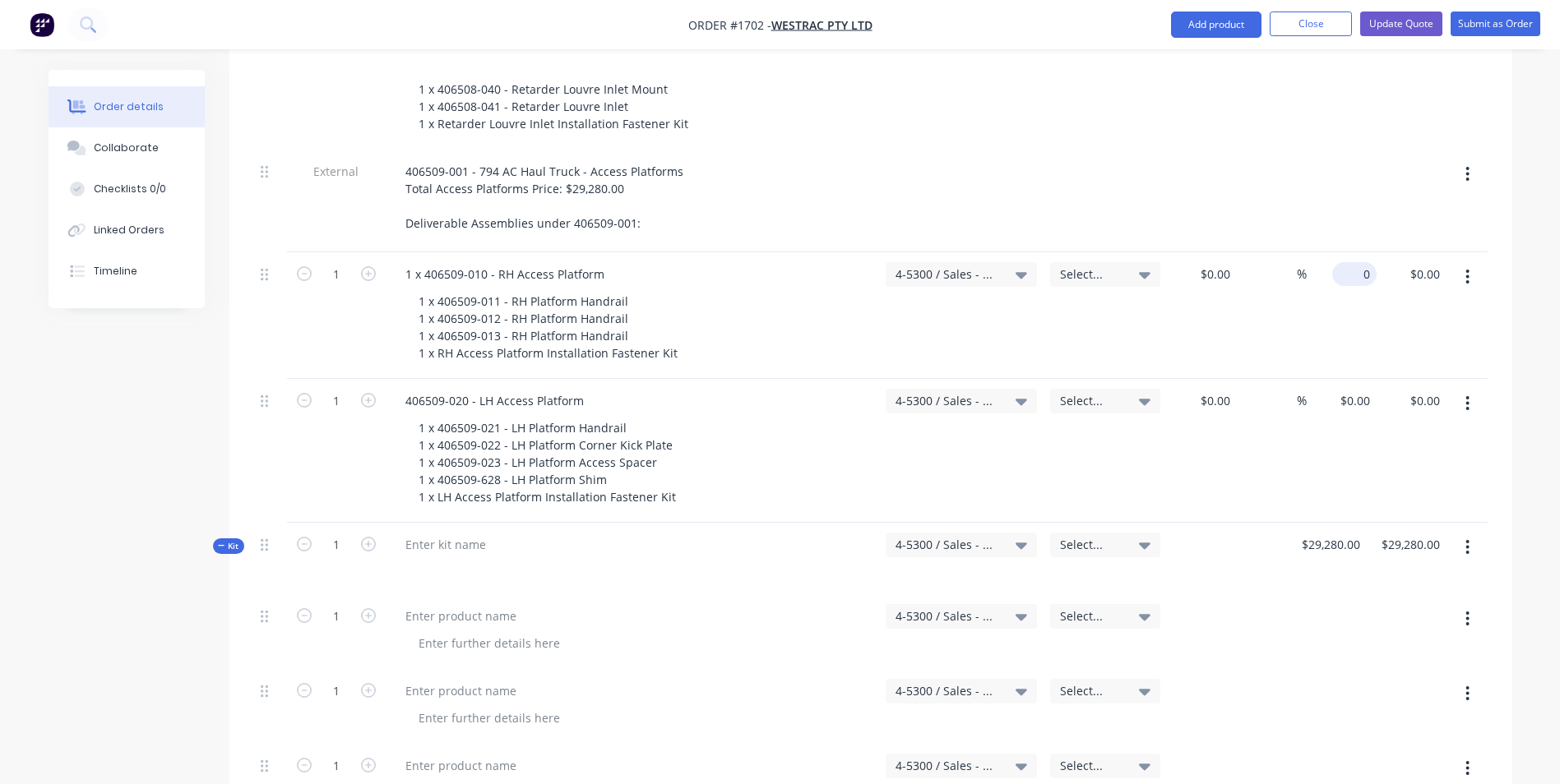
click at [1354, 262] on div "0 $0.00" at bounding box center [1354, 274] width 44 height 24
click at [1354, 389] on div "$0.00 $0.00" at bounding box center [1354, 401] width 44 height 24
type input "$19,032.00"
type input "$10,248.00"
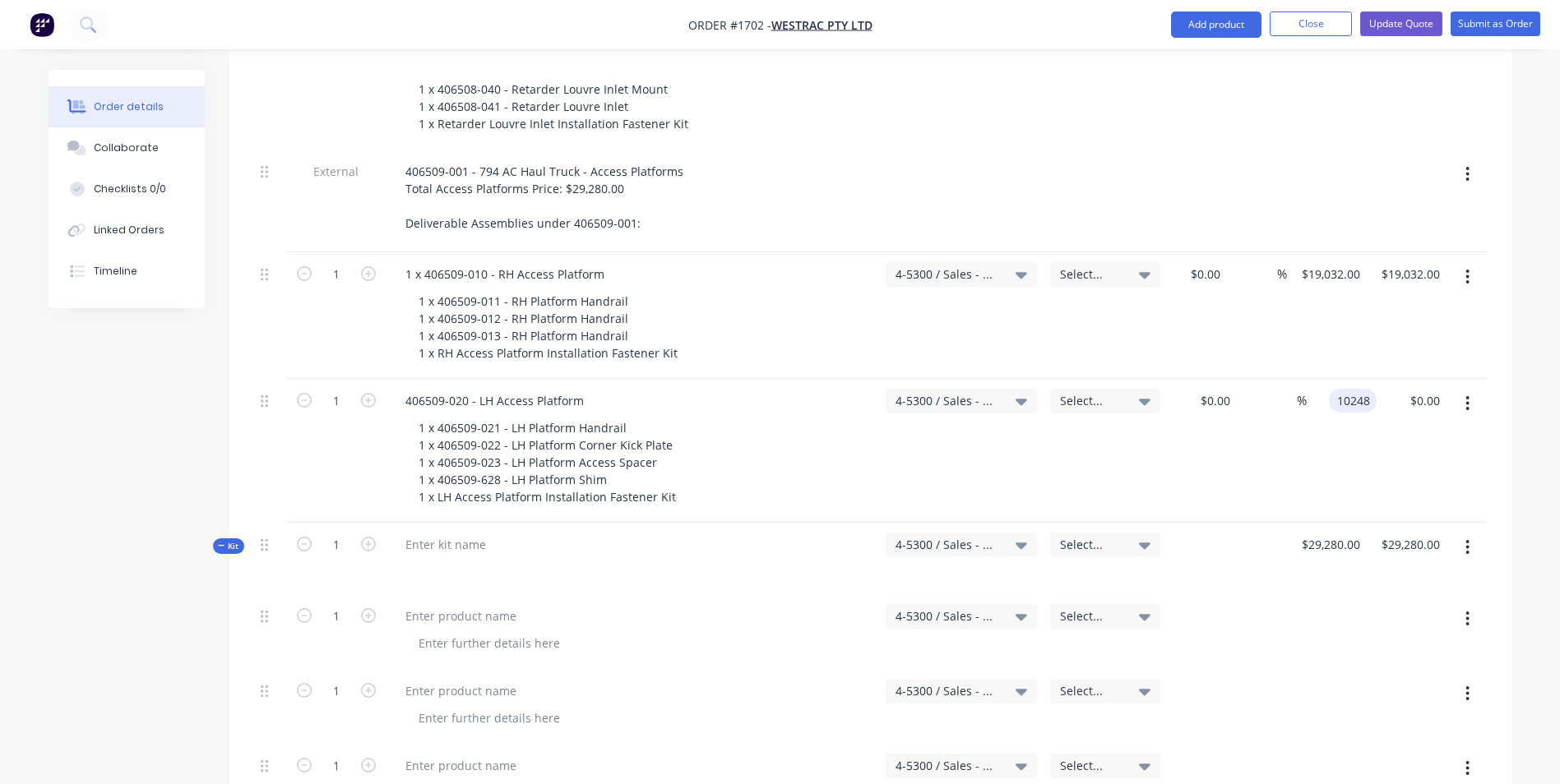
type input "$10,248.00"
click at [1377, 379] on div "$10,248.00 $0.00" at bounding box center [1411, 451] width 70 height 144
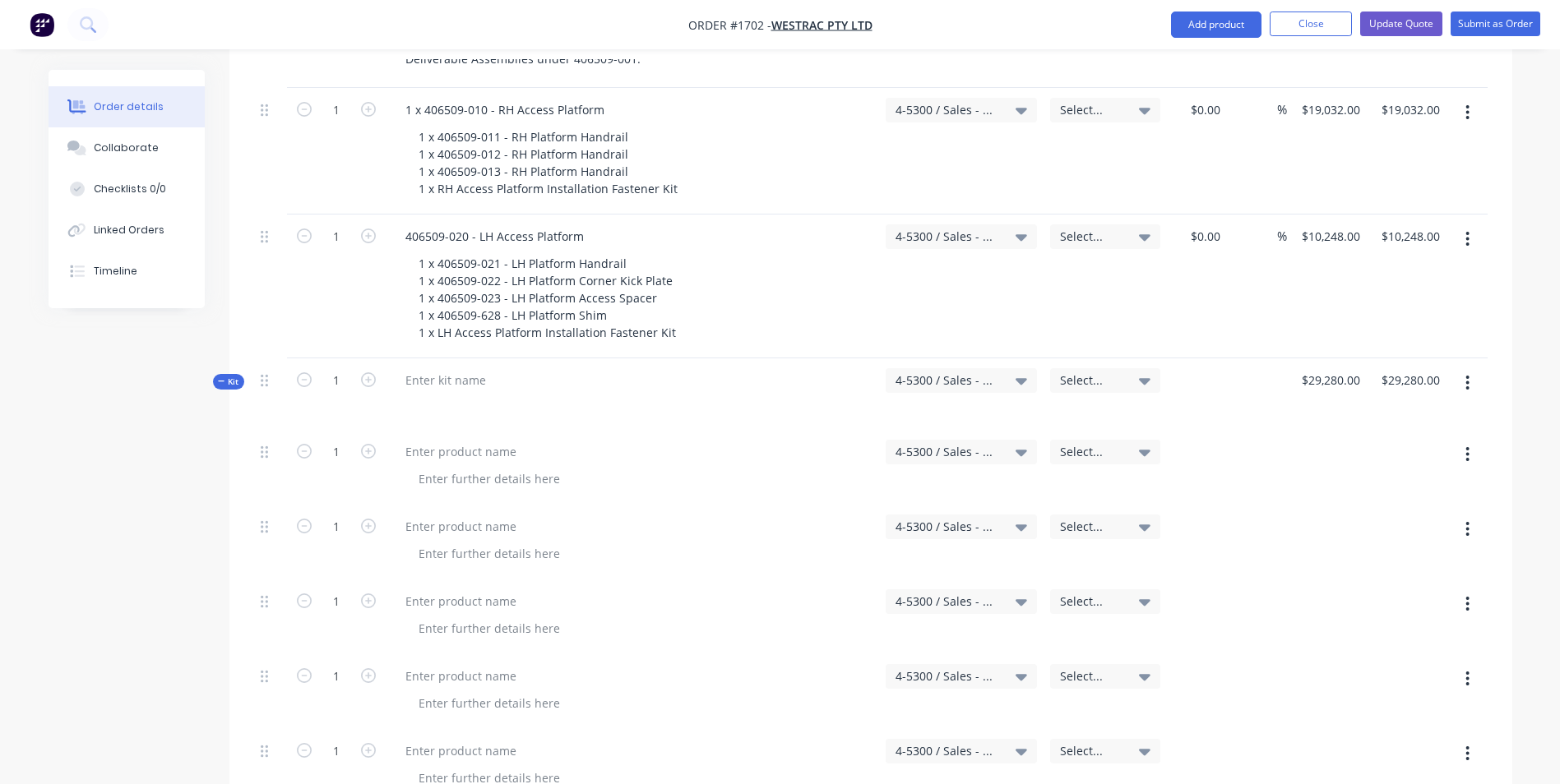
scroll to position [3288, 0]
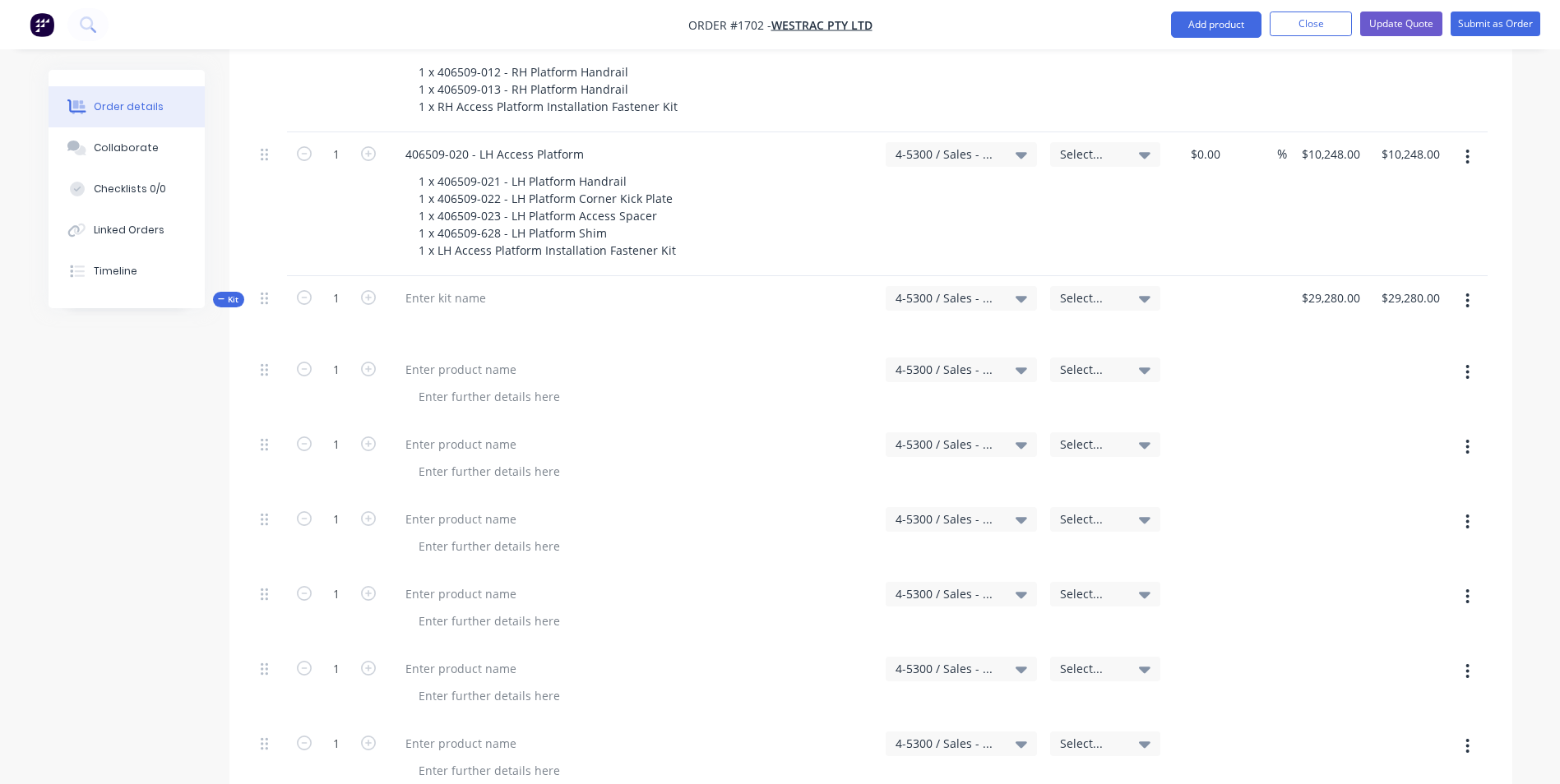
click at [1469, 294] on icon "button" at bounding box center [1468, 301] width 3 height 15
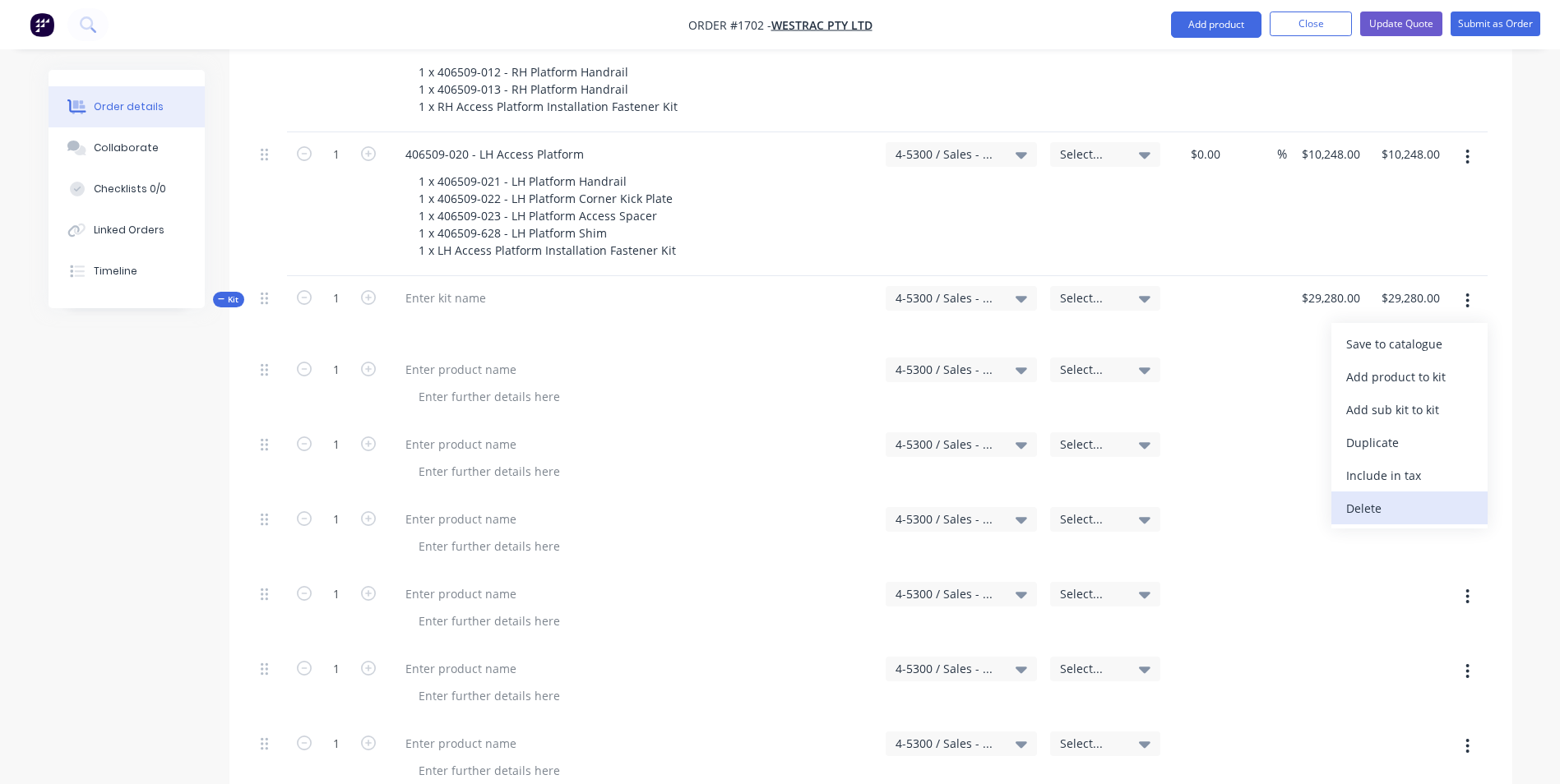
click at [1372, 497] on div "Delete" at bounding box center [1409, 508] width 127 height 24
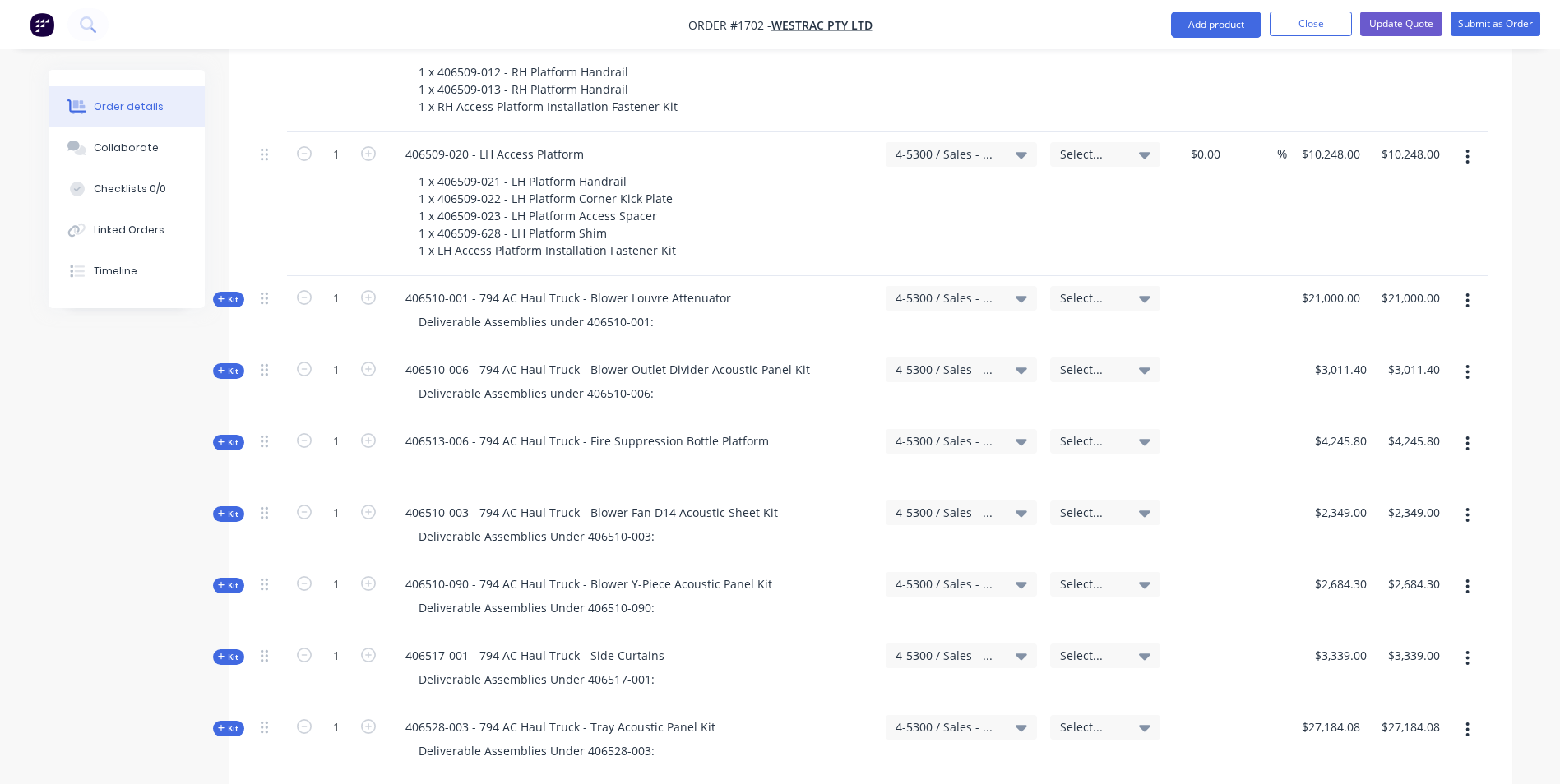
click at [227, 294] on span "Kit" at bounding box center [229, 299] width 21 height 12
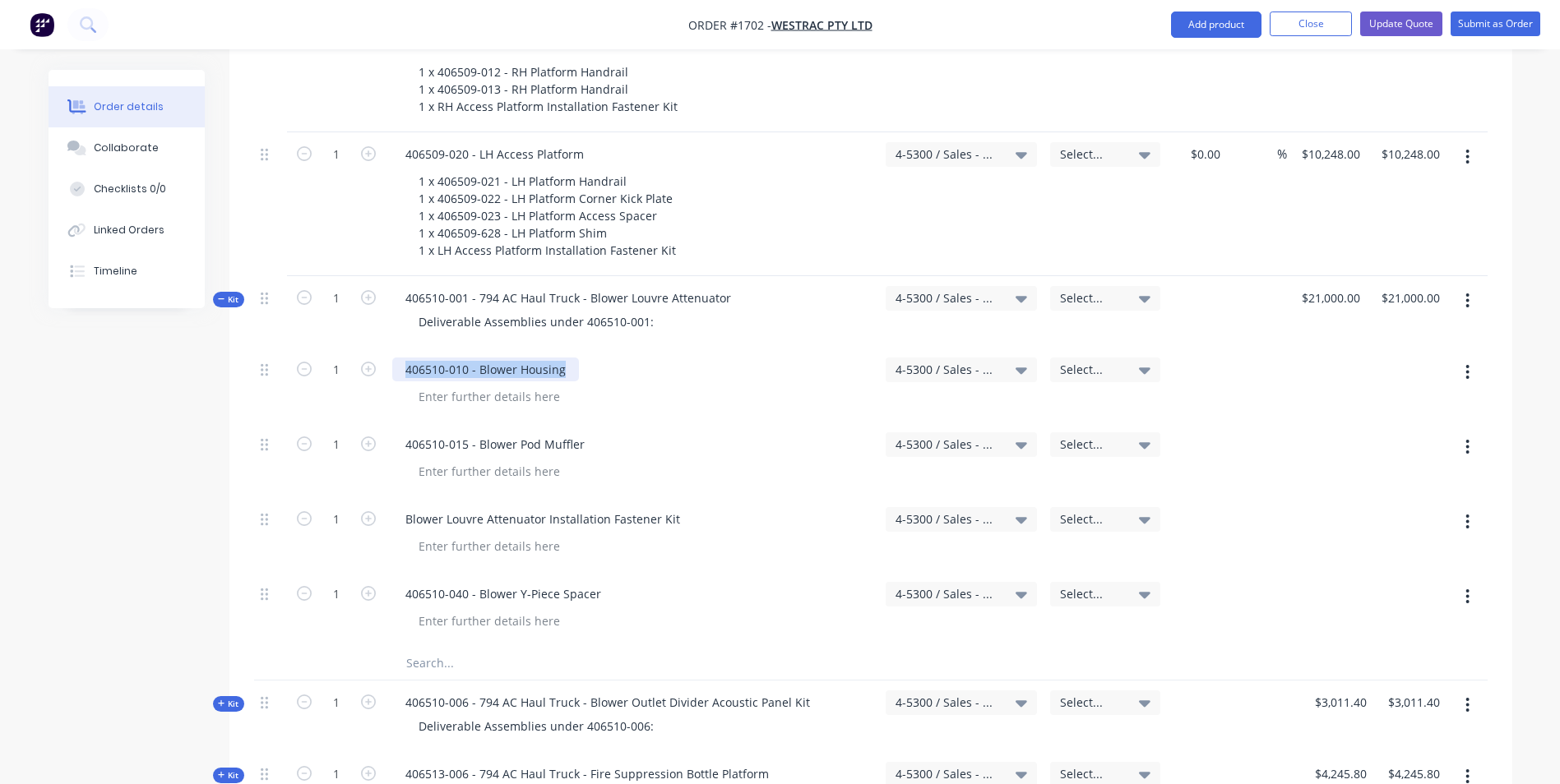
drag, startPoint x: 564, startPoint y: 303, endPoint x: 402, endPoint y: 299, distance: 162.0
click at [402, 358] on div "406510-010 - Blower Housing" at bounding box center [485, 369] width 187 height 24
click at [656, 310] on div "Deliverable Assemblies under 406510-001:" at bounding box center [536, 322] width 262 height 24
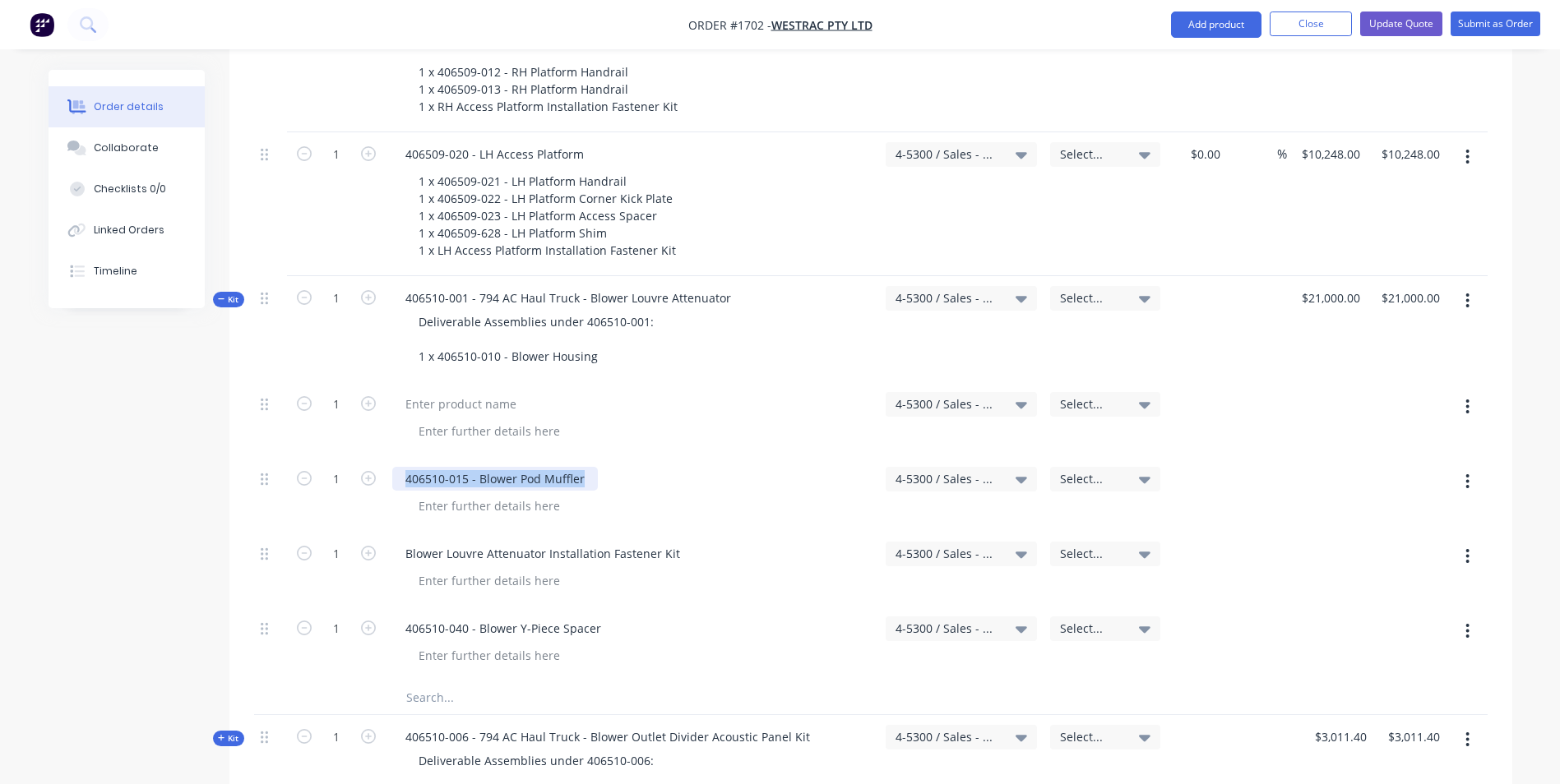
drag, startPoint x: 586, startPoint y: 411, endPoint x: 399, endPoint y: 411, distance: 187.0
click at [399, 467] on div "406510-015 - Blower Pod Muffler" at bounding box center [495, 479] width 206 height 24
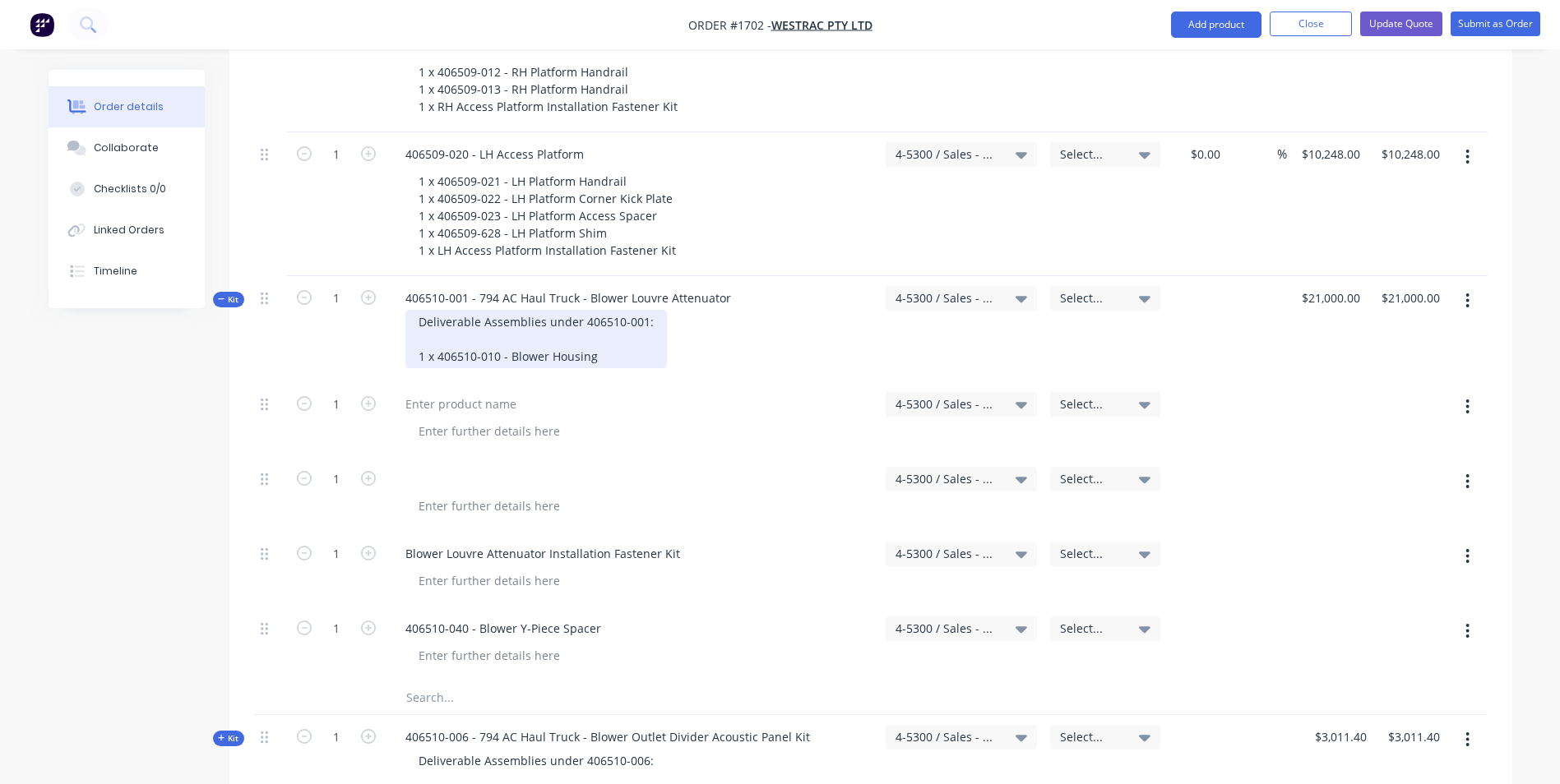
click at [604, 310] on div "Deliverable Assemblies under 406510-001: 1 x 406510-010 - Blower Housing" at bounding box center [536, 339] width 262 height 58
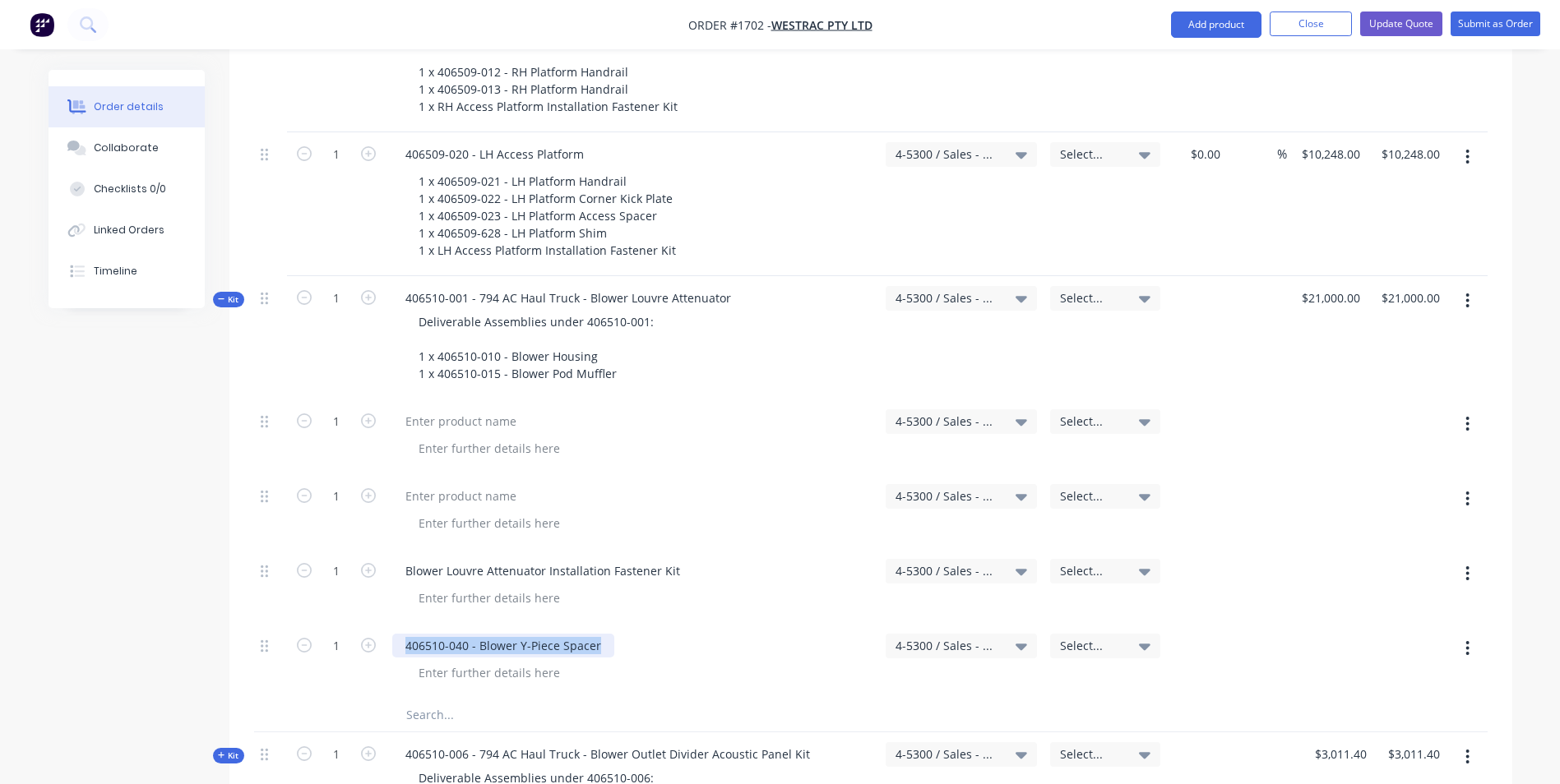
drag, startPoint x: 600, startPoint y: 578, endPoint x: 403, endPoint y: 578, distance: 197.0
click at [403, 634] on div "406510-040 - Blower Y-Piece Spacer" at bounding box center [504, 646] width 222 height 24
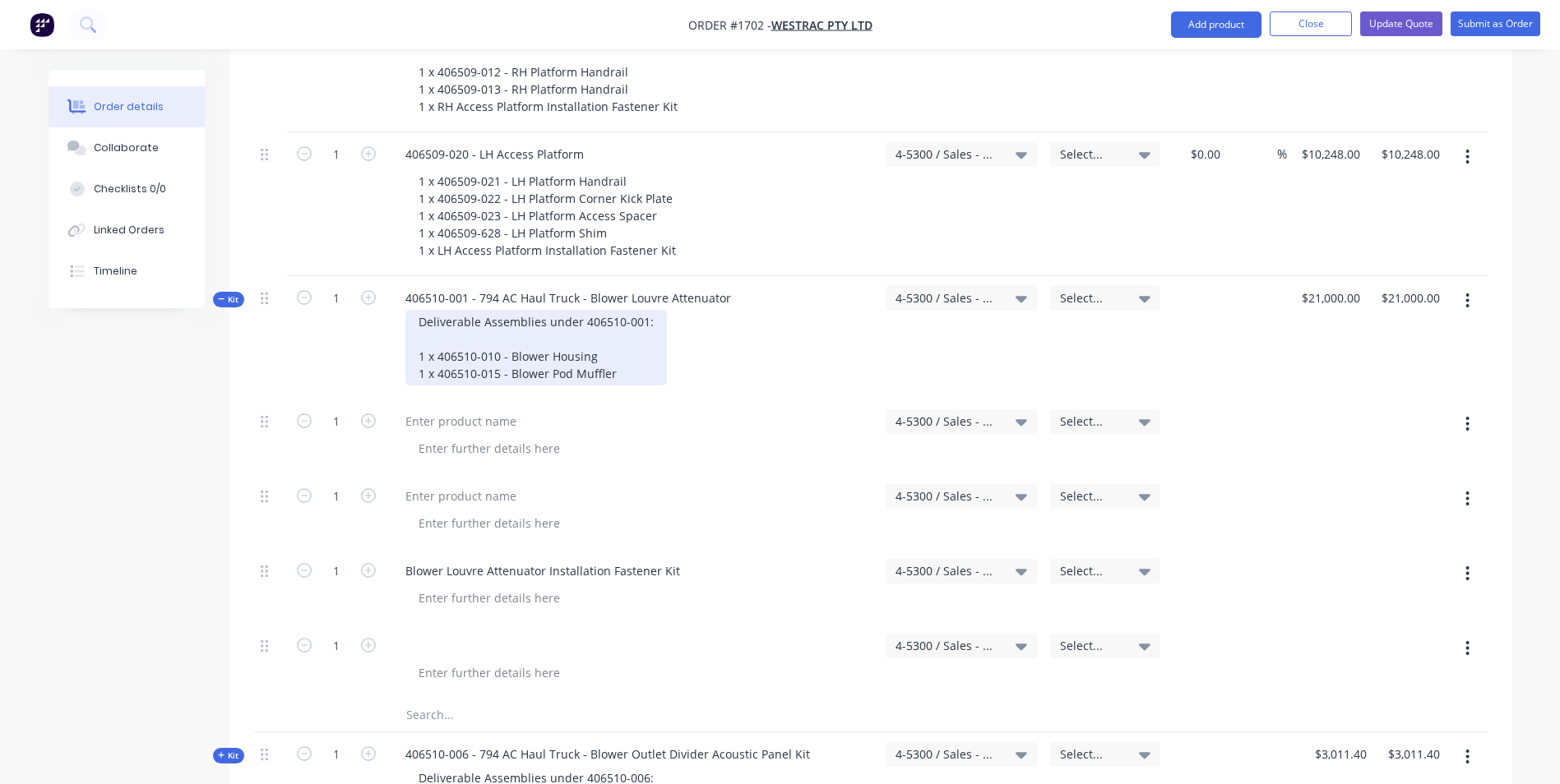
click at [618, 310] on div "Deliverable Assemblies under 406510-001: 1 x 406510-010 - Blower Housing 1 x 40…" at bounding box center [536, 348] width 262 height 76
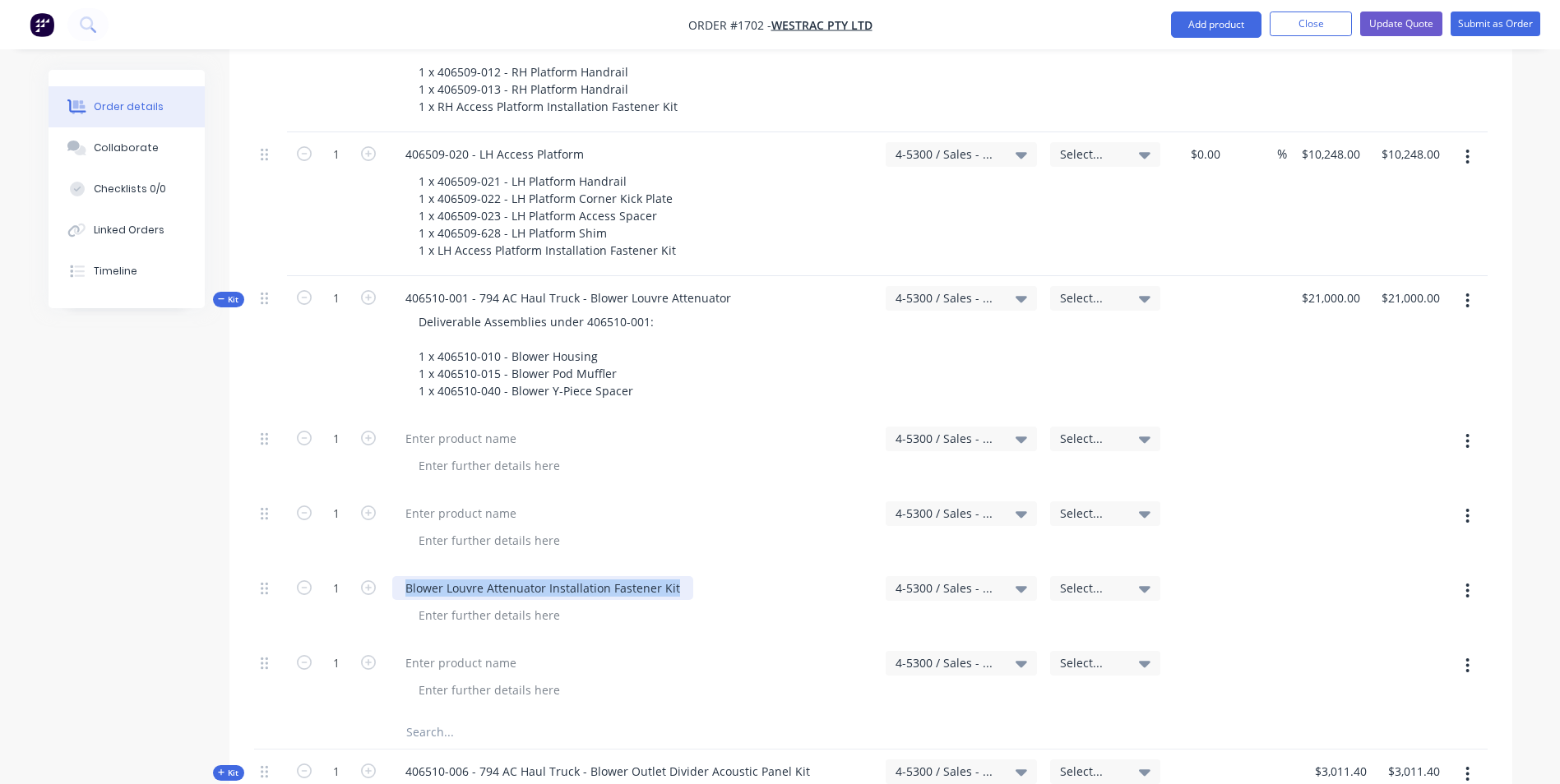
drag, startPoint x: 671, startPoint y: 522, endPoint x: 403, endPoint y: 522, distance: 268.0
click at [403, 577] on div "Blower Louvre Attenuator Installation Fastener Kit" at bounding box center [543, 588] width 301 height 24
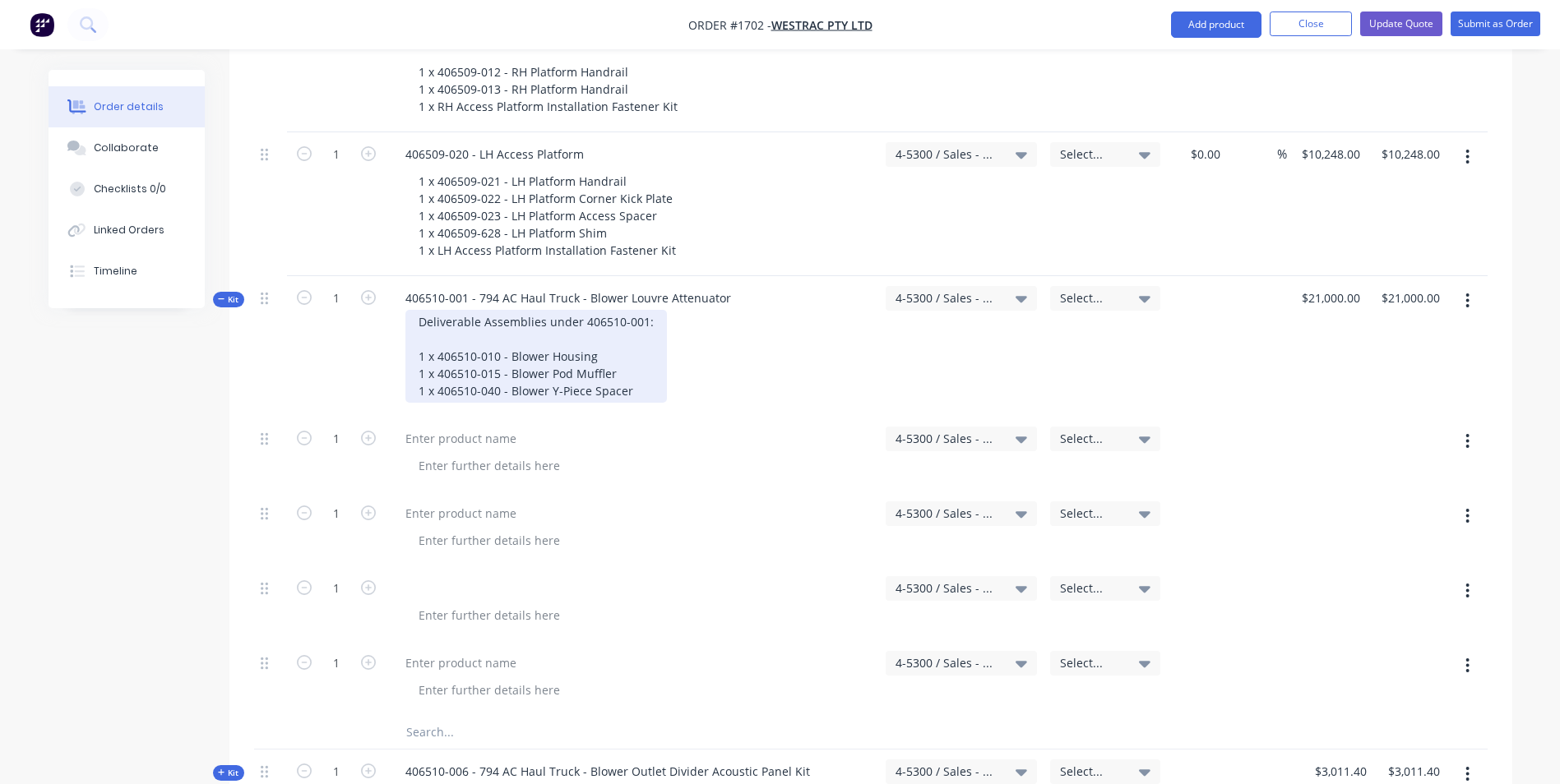
click at [643, 324] on div "Deliverable Assemblies under 406510-001: 1 x 406510-010 - Blower Housing 1 x 40…" at bounding box center [536, 356] width 262 height 93
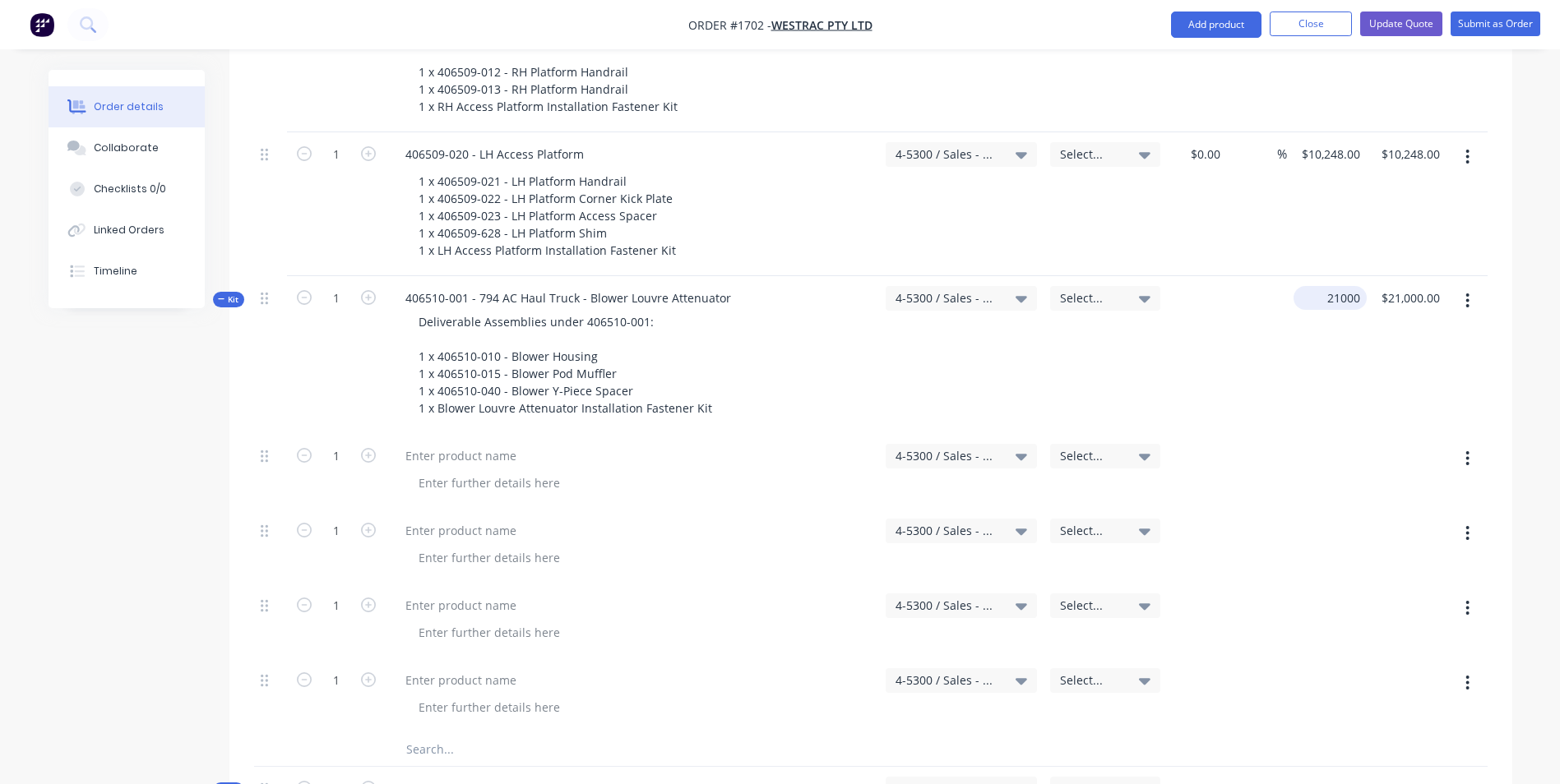
click at [1327, 286] on input "21000" at bounding box center [1333, 298] width 67 height 24
click at [1469, 450] on icon "button" at bounding box center [1467, 459] width 4 height 18
click at [1380, 589] on div "Delete" at bounding box center [1409, 601] width 127 height 24
type input "$0.00"
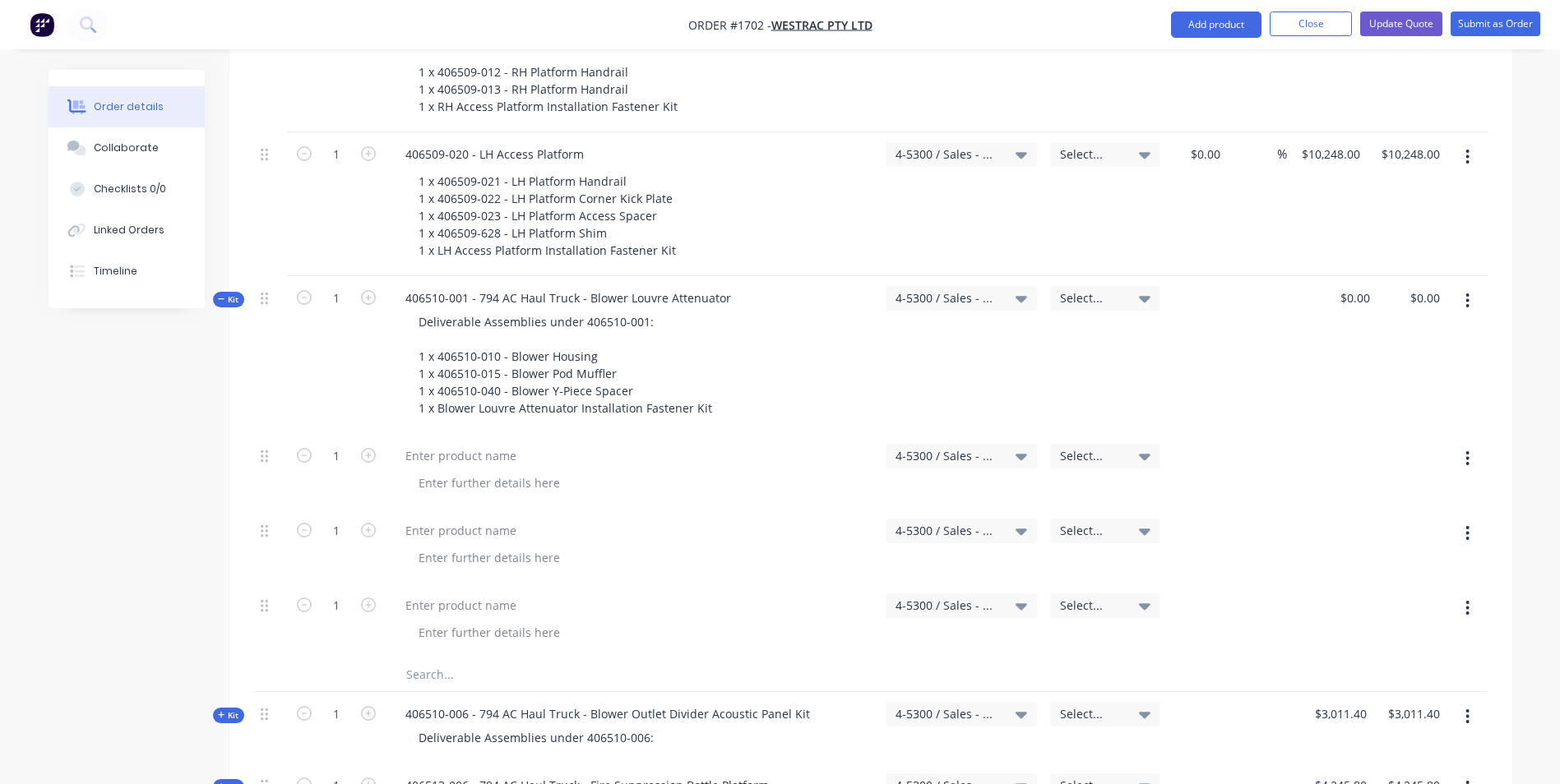
click at [1469, 450] on icon "button" at bounding box center [1467, 459] width 4 height 18
click at [1382, 589] on div "Delete" at bounding box center [1409, 601] width 127 height 24
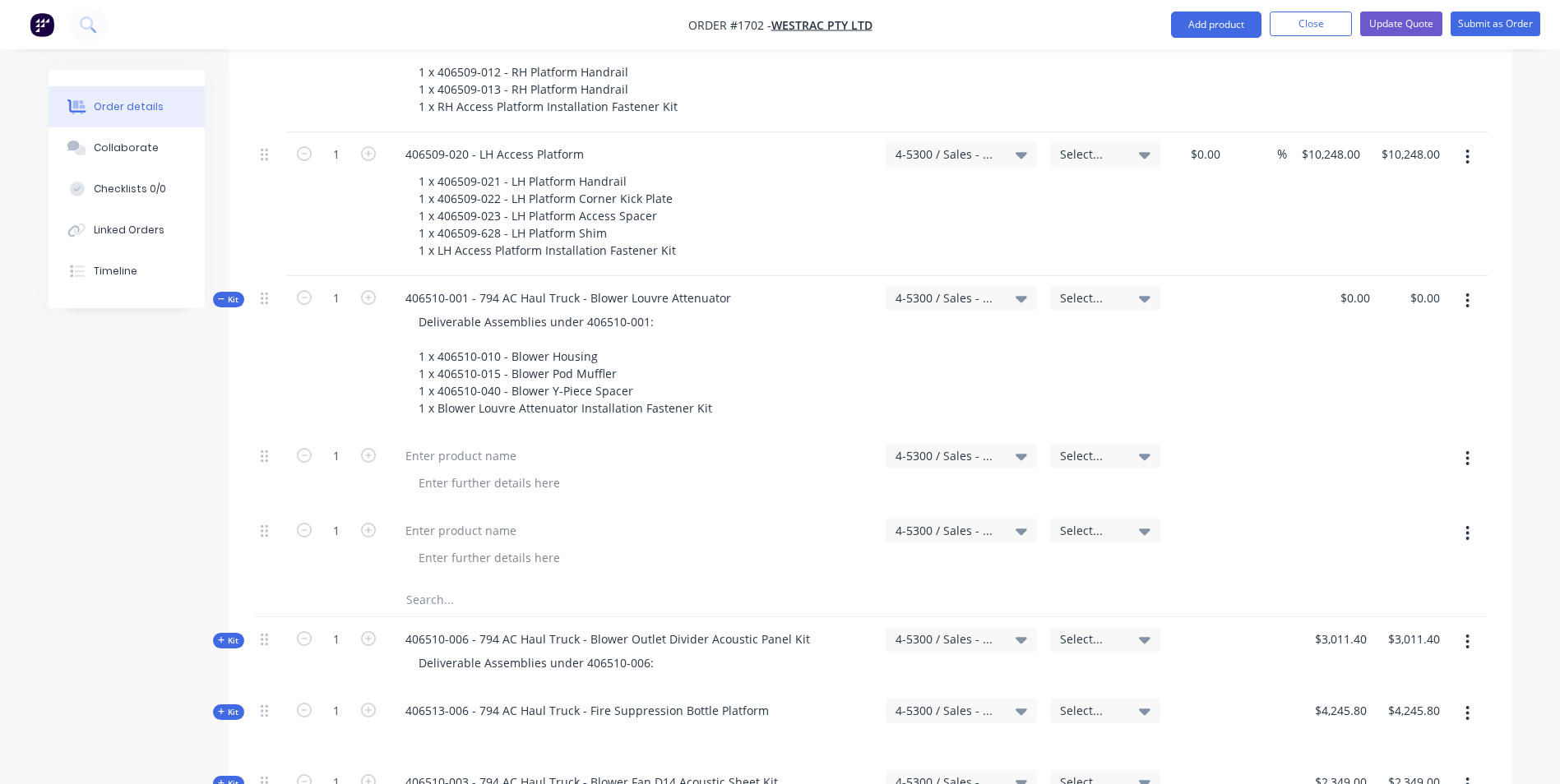
click at [1469, 450] on icon "button" at bounding box center [1467, 459] width 4 height 18
click at [1374, 589] on div "Delete" at bounding box center [1409, 601] width 127 height 24
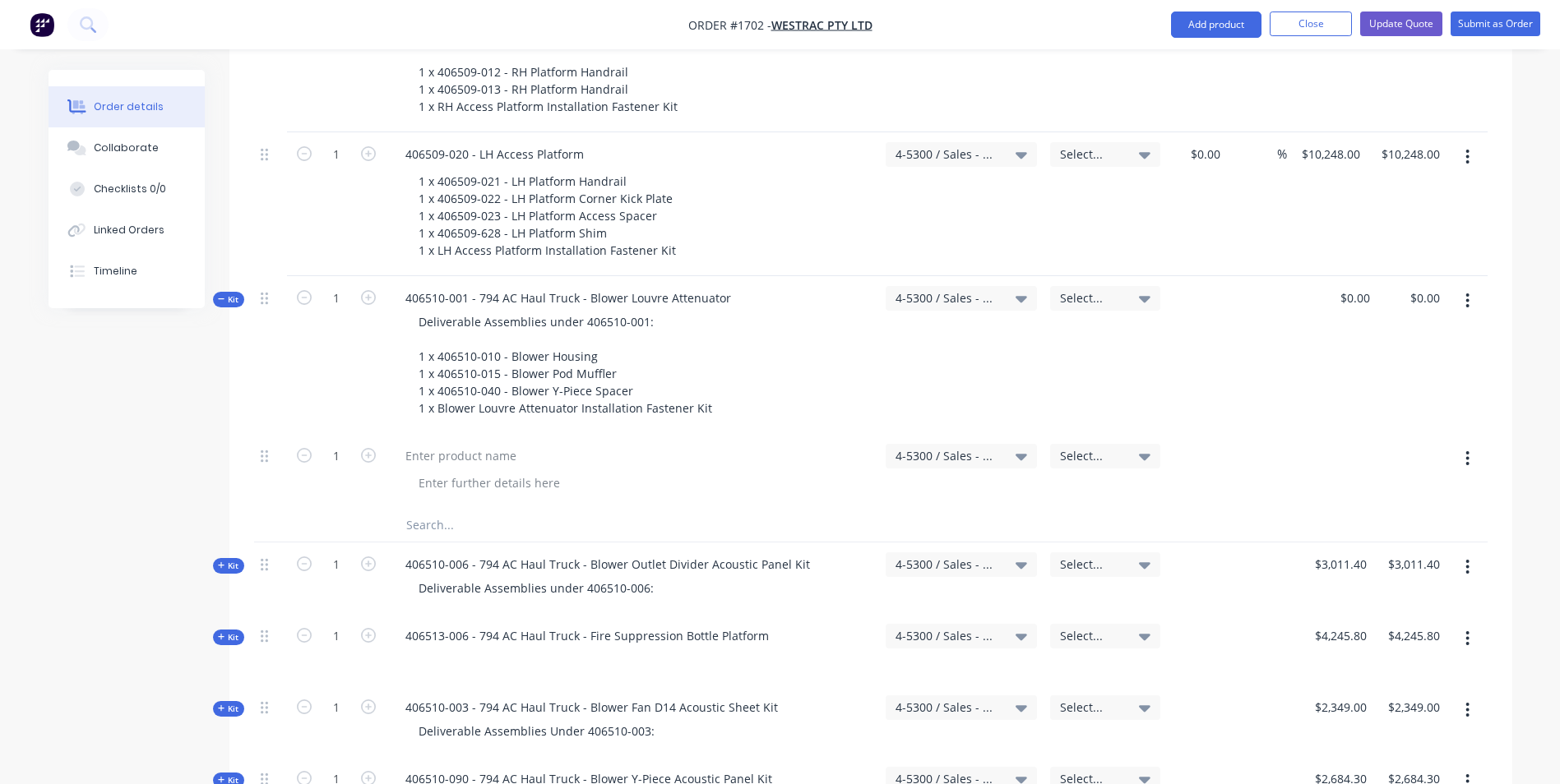
click at [1469, 450] on icon "button" at bounding box center [1467, 459] width 4 height 18
click at [1369, 589] on div "Delete" at bounding box center [1409, 601] width 127 height 24
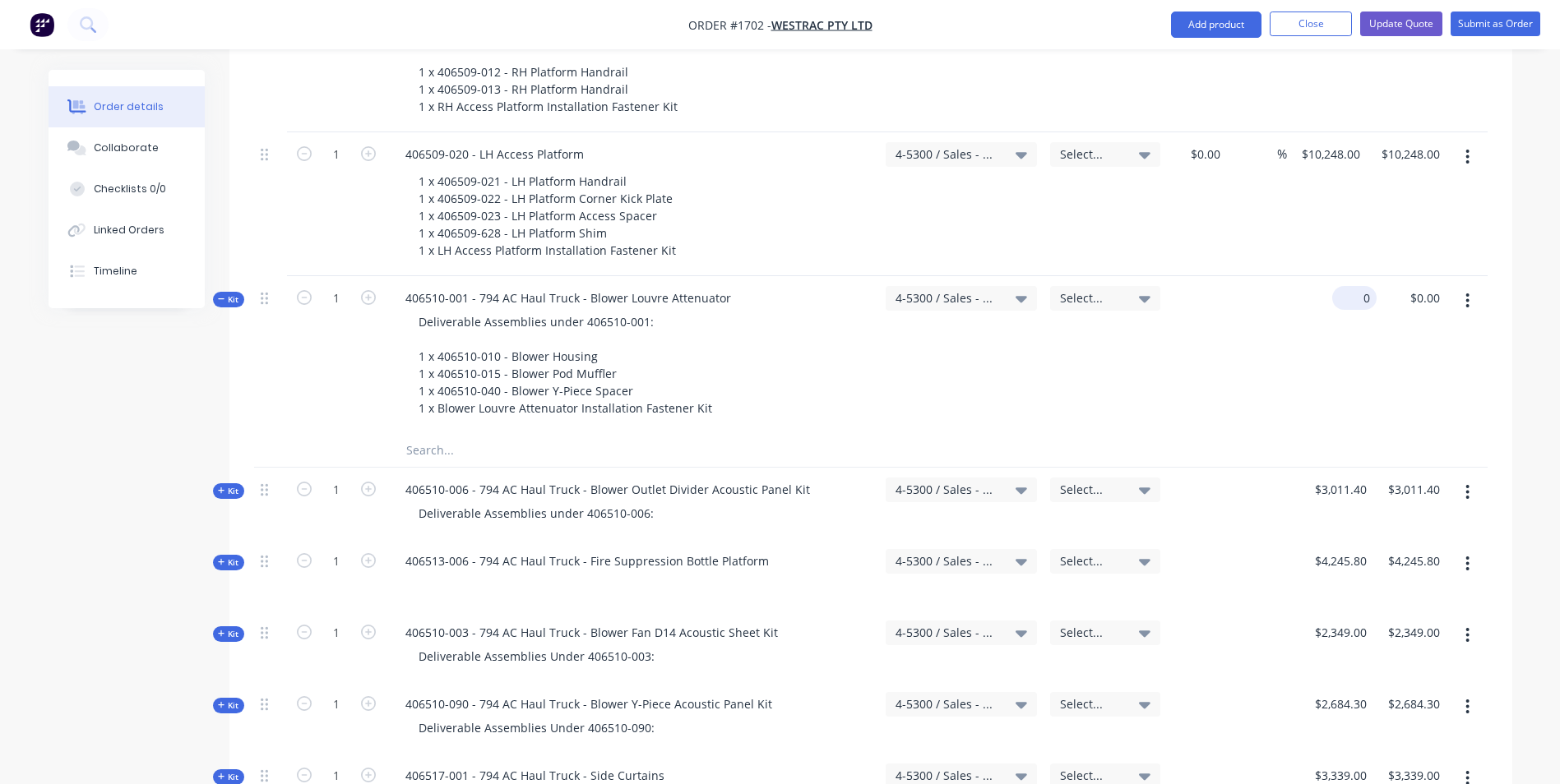
click at [1360, 286] on input "0" at bounding box center [1358, 298] width 38 height 24
paste input "2100"
type input "$21,000.00"
click at [1350, 276] on div "$21,000.00 21000" at bounding box center [1341, 355] width 70 height 158
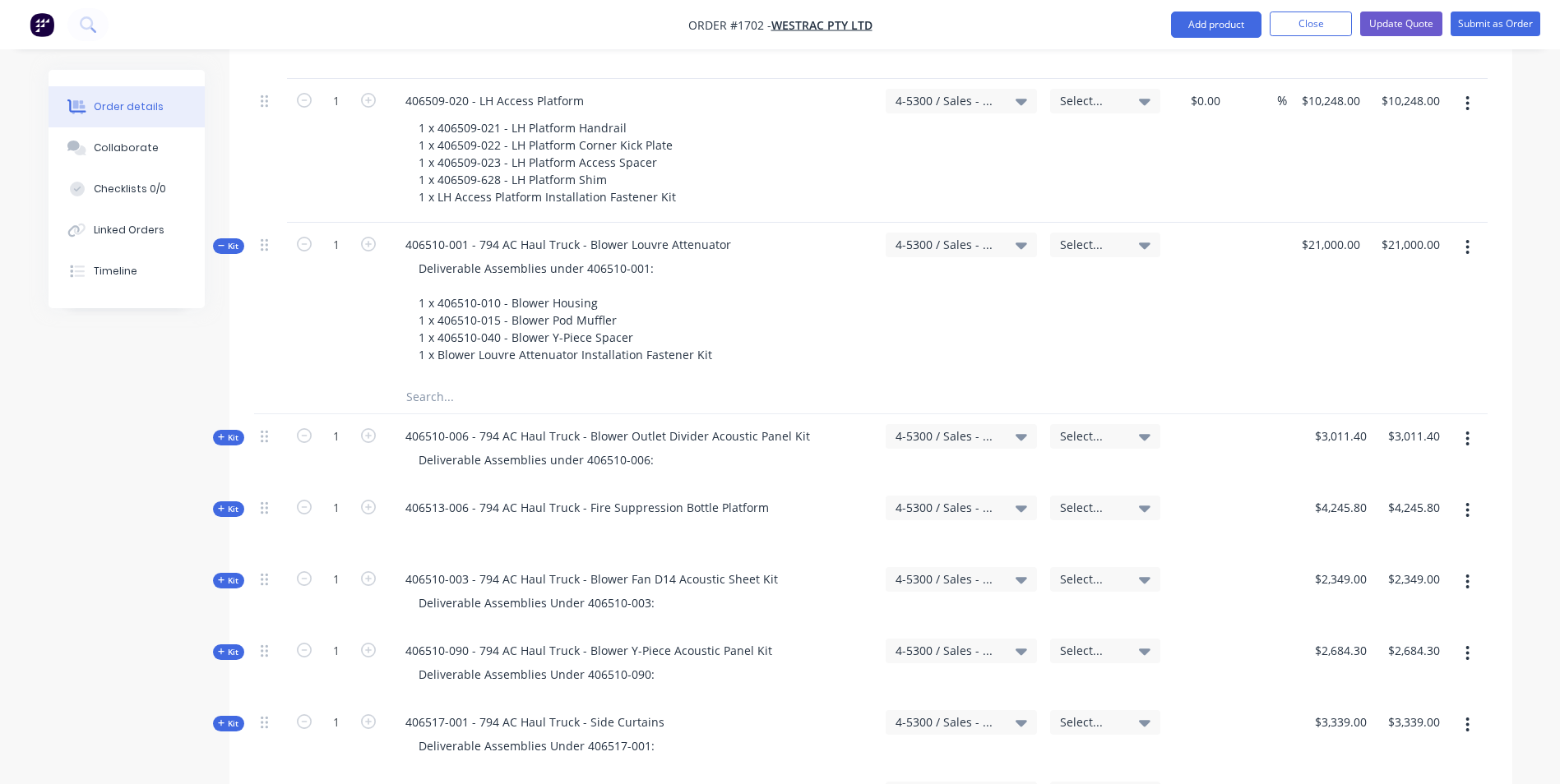
scroll to position [3370, 0]
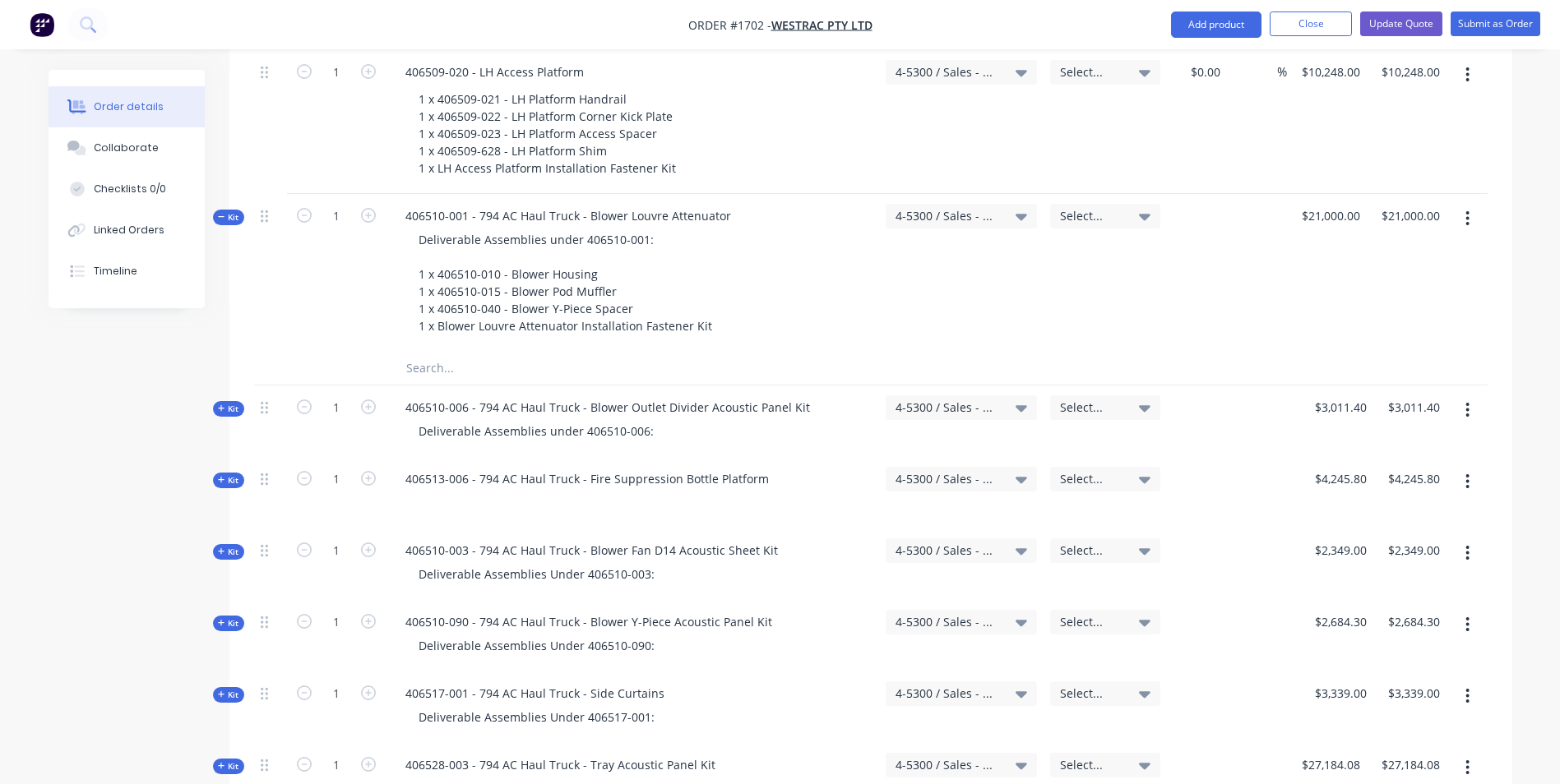
click at [234, 211] on span "Kit" at bounding box center [229, 217] width 21 height 12
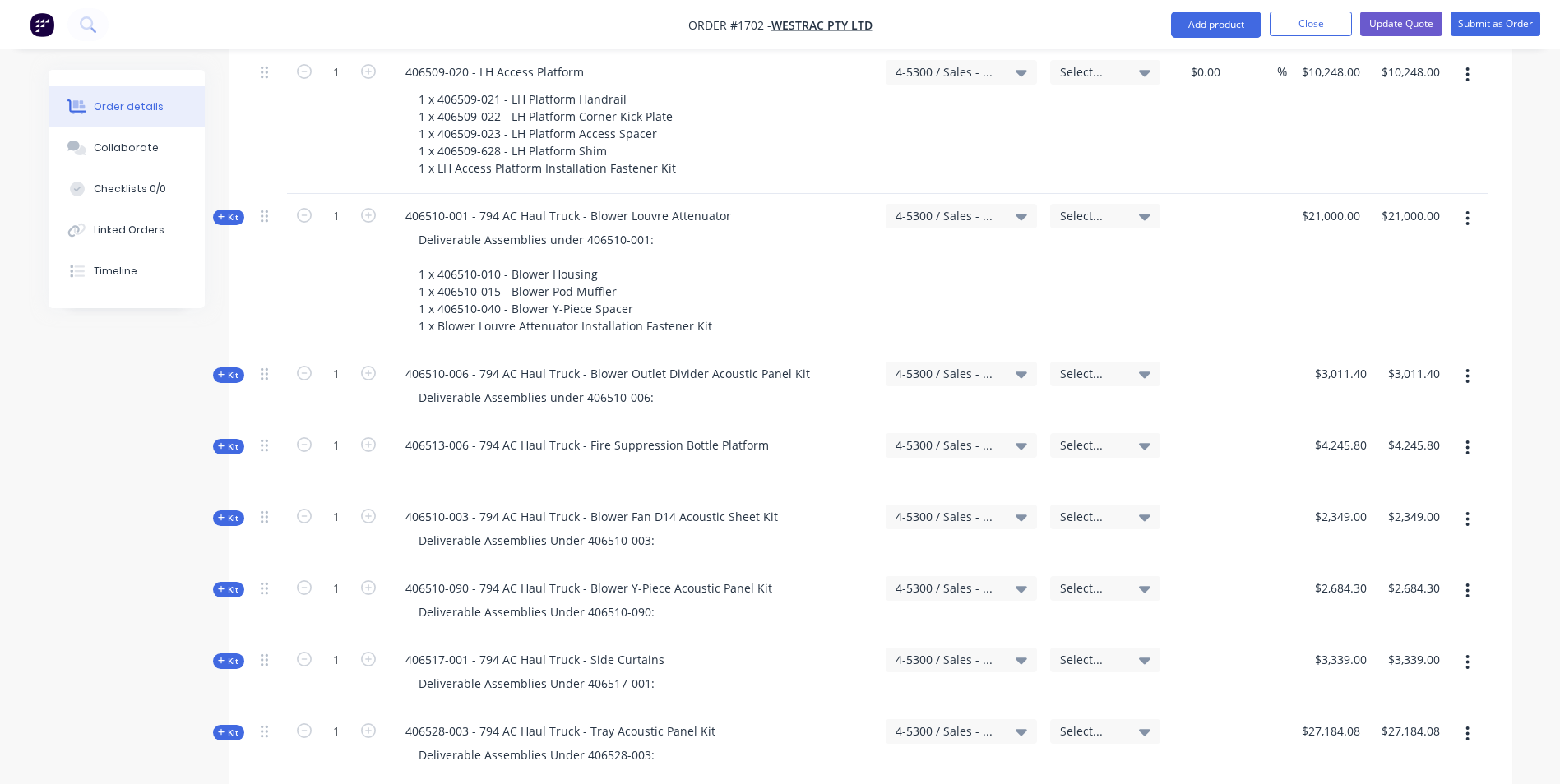
click at [225, 371] on icon at bounding box center [221, 375] width 7 height 8
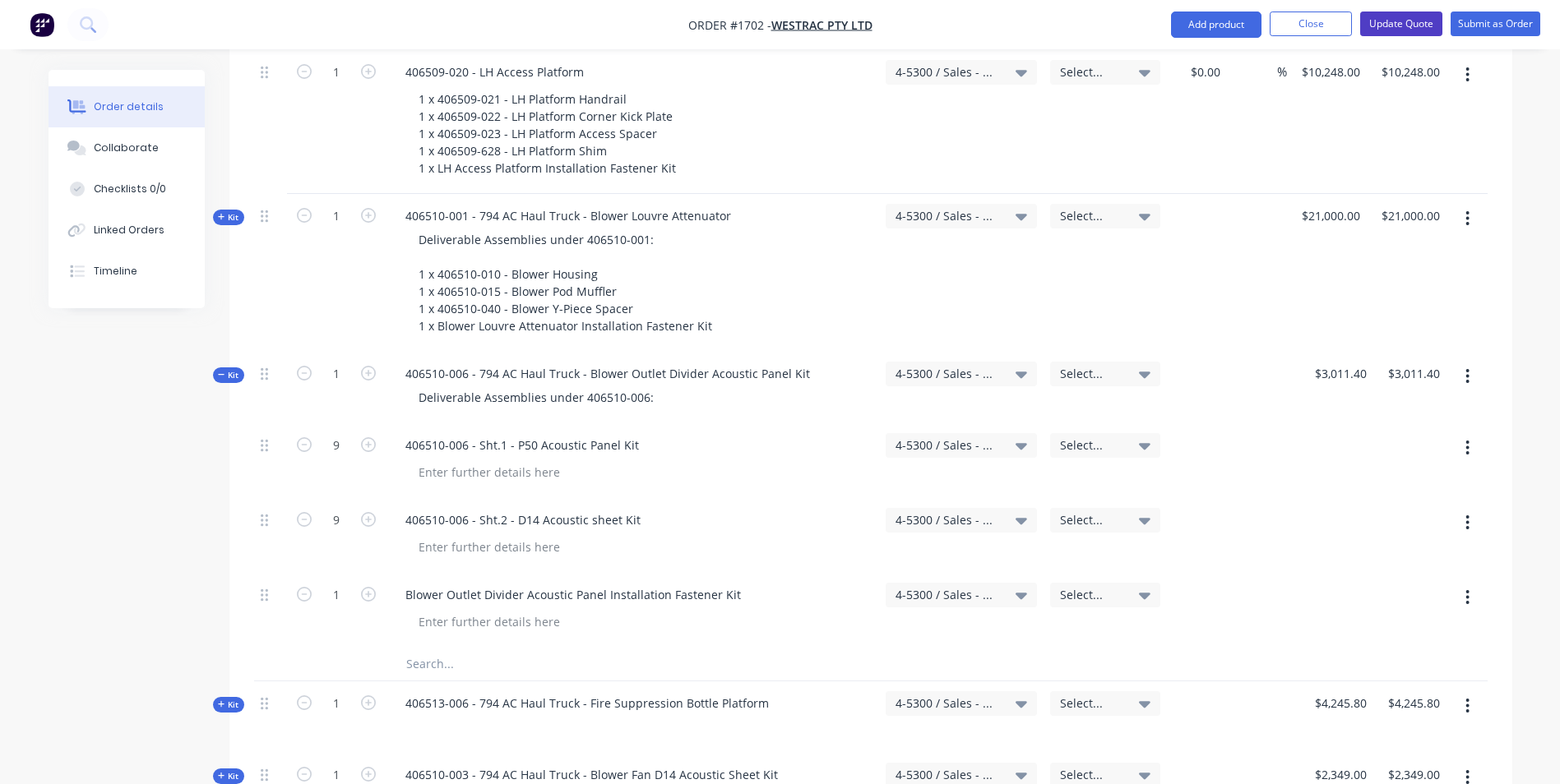
click at [1403, 24] on button "Update Quote" at bounding box center [1401, 24] width 82 height 25
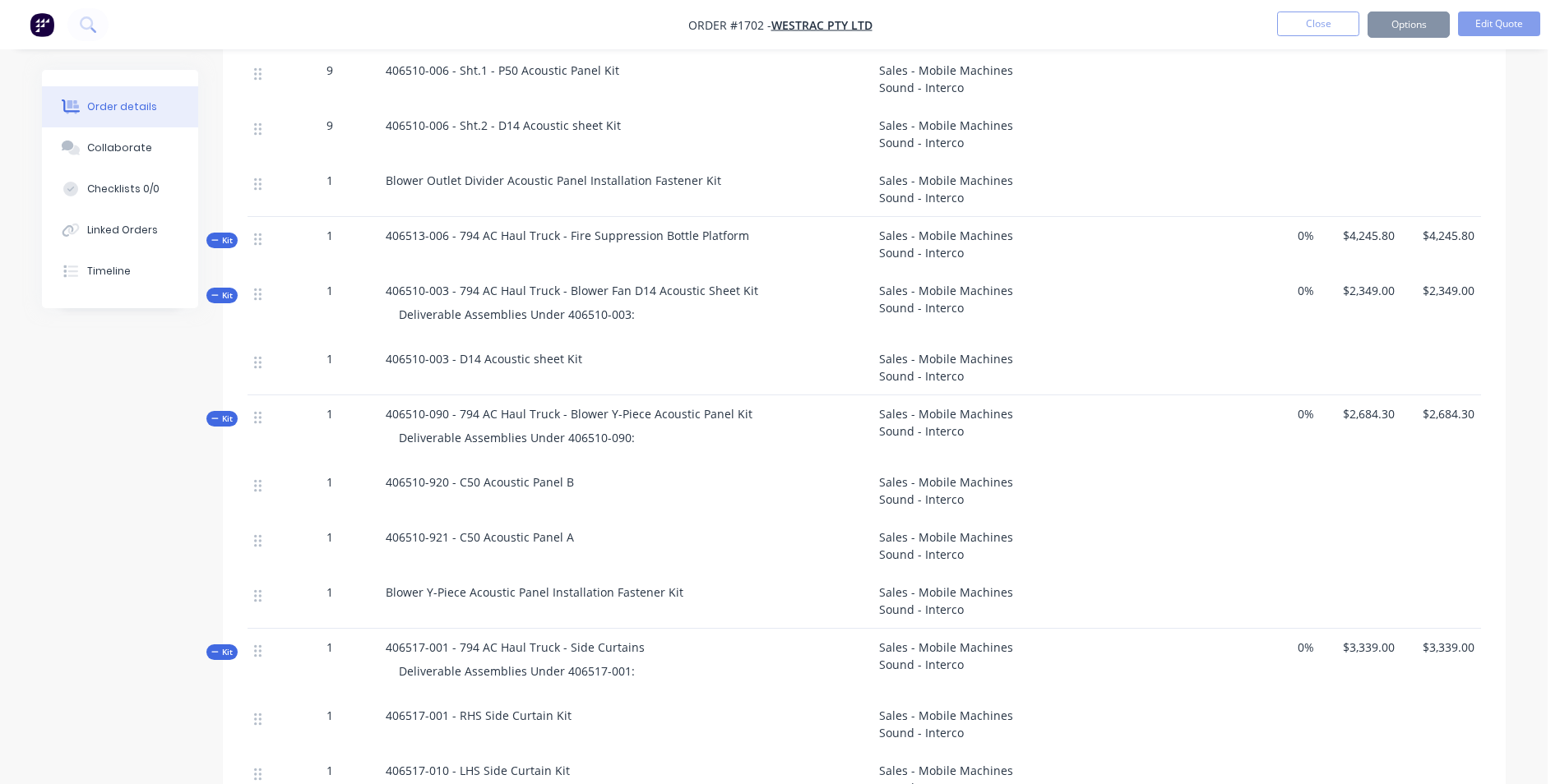
scroll to position [0, 0]
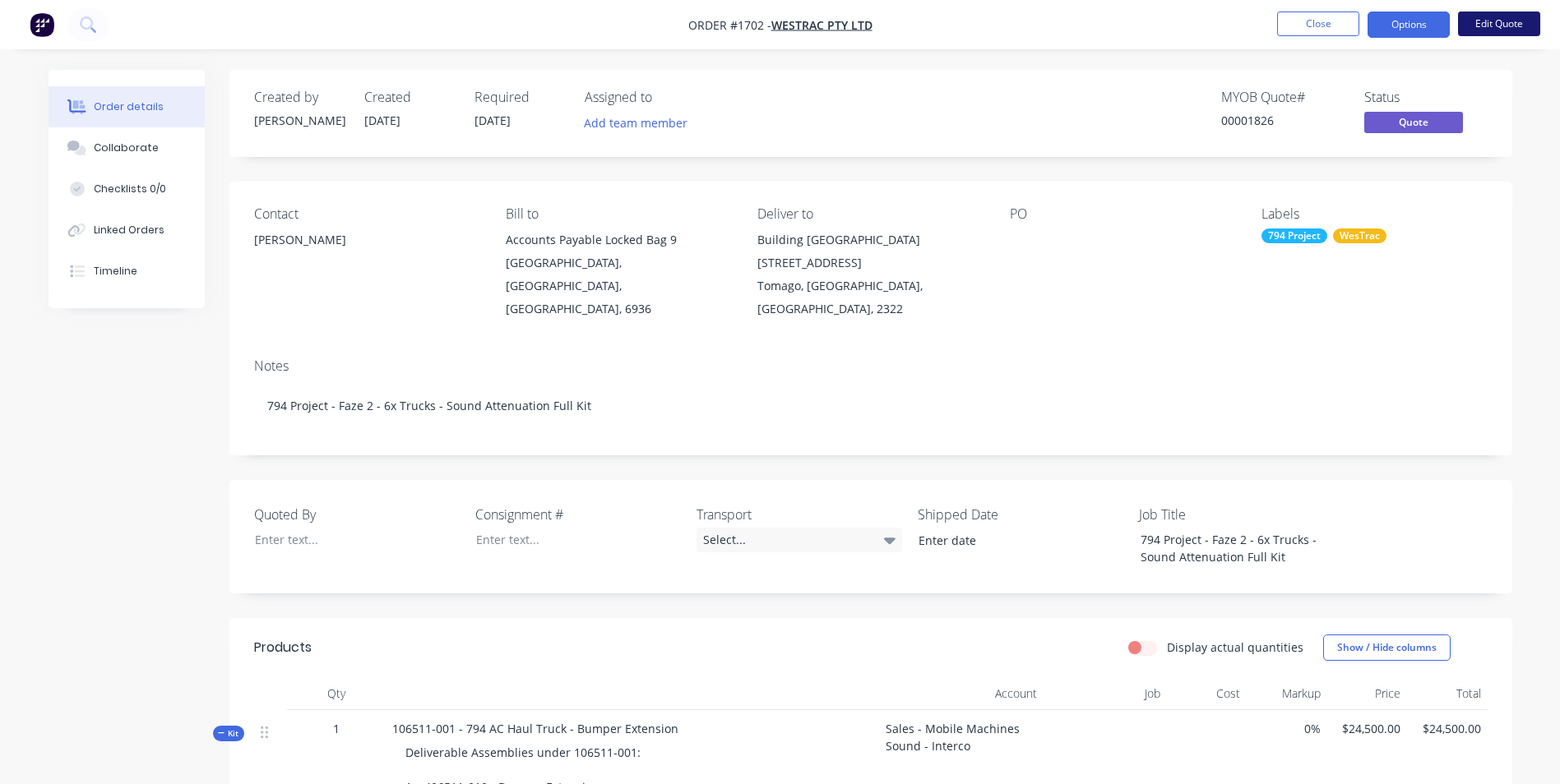
click at [1476, 24] on button "Edit Quote" at bounding box center [1499, 24] width 82 height 25
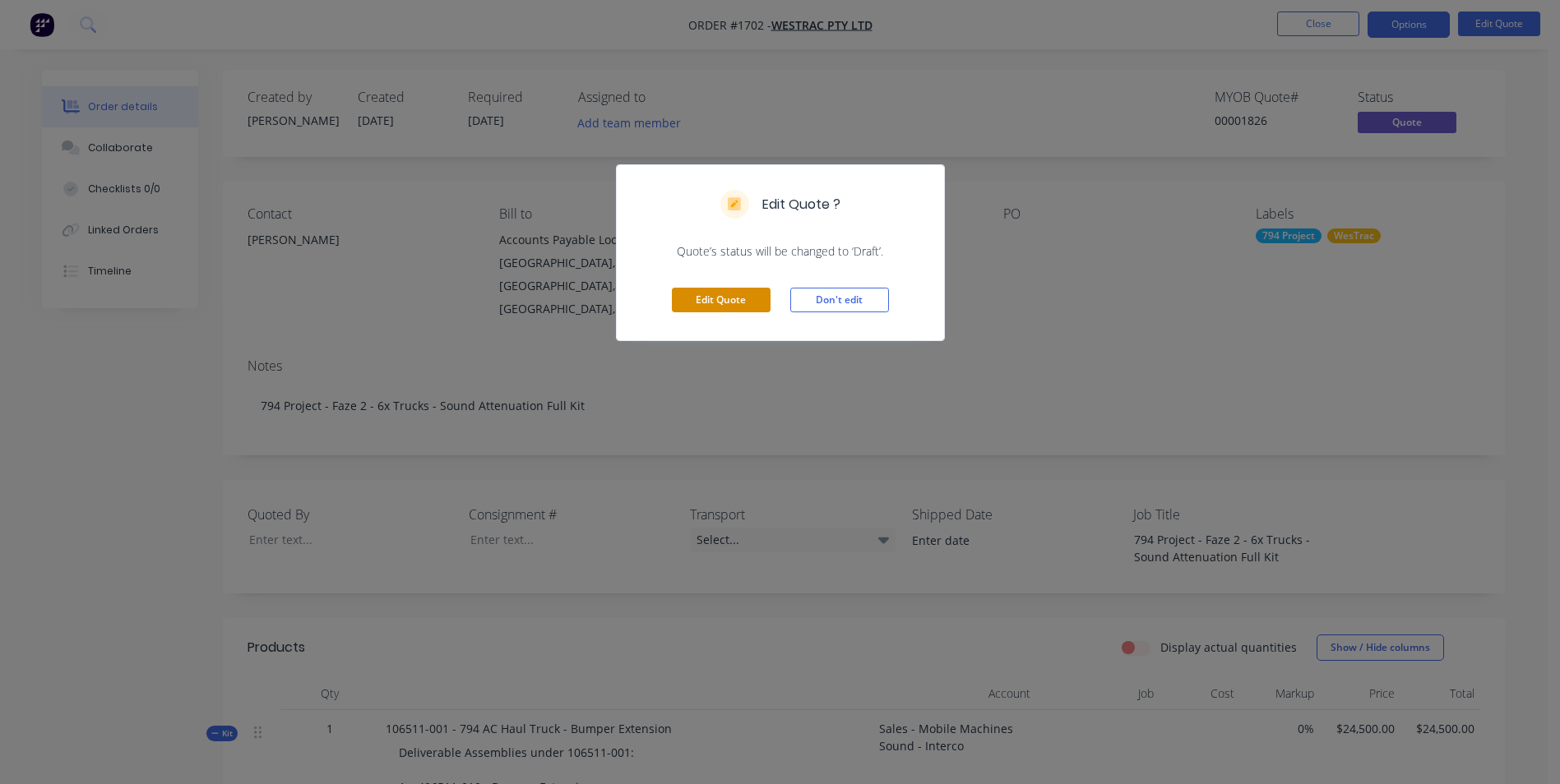
click at [729, 294] on button "Edit Quote" at bounding box center [722, 300] width 99 height 25
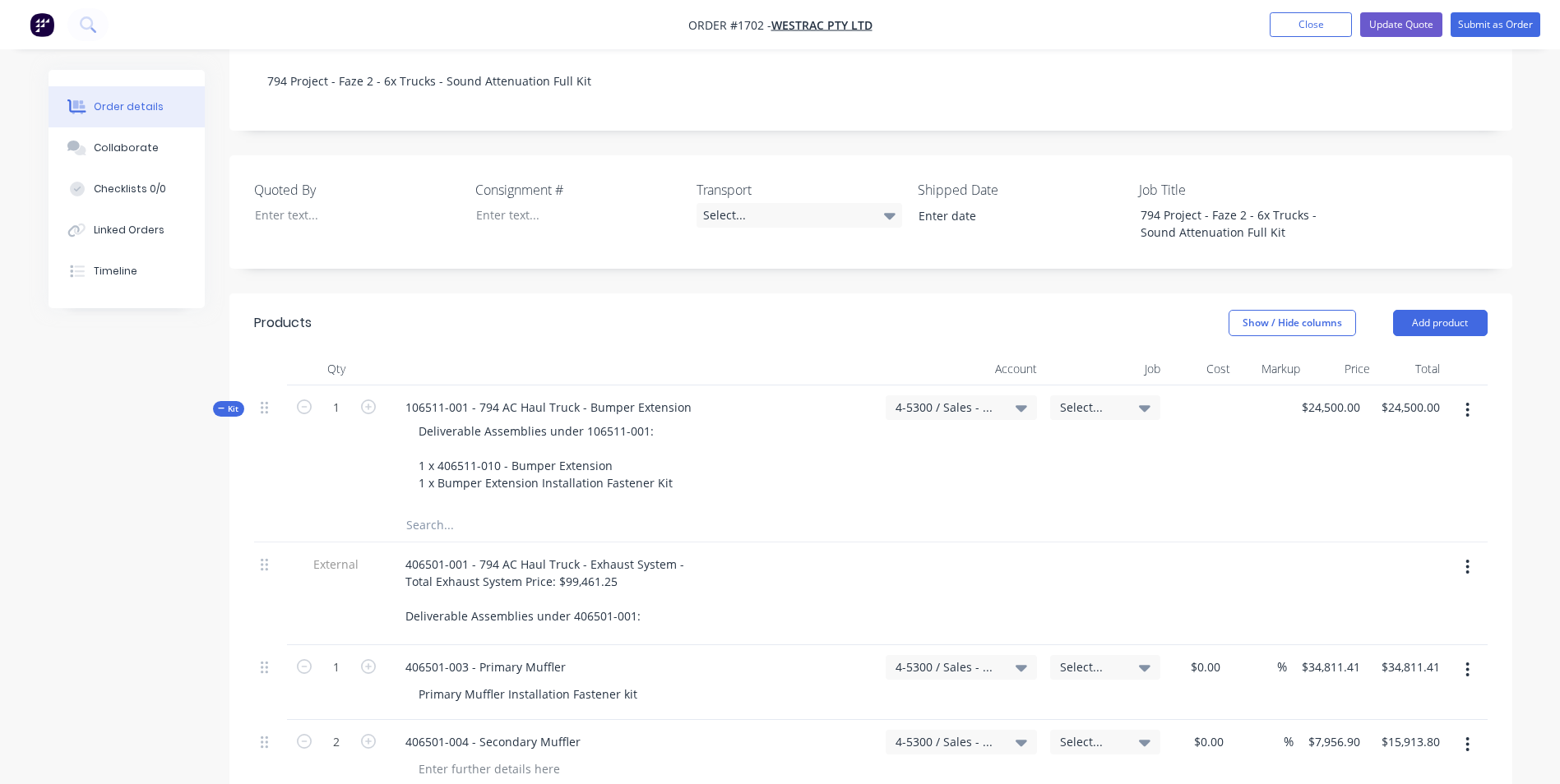
scroll to position [411, 0]
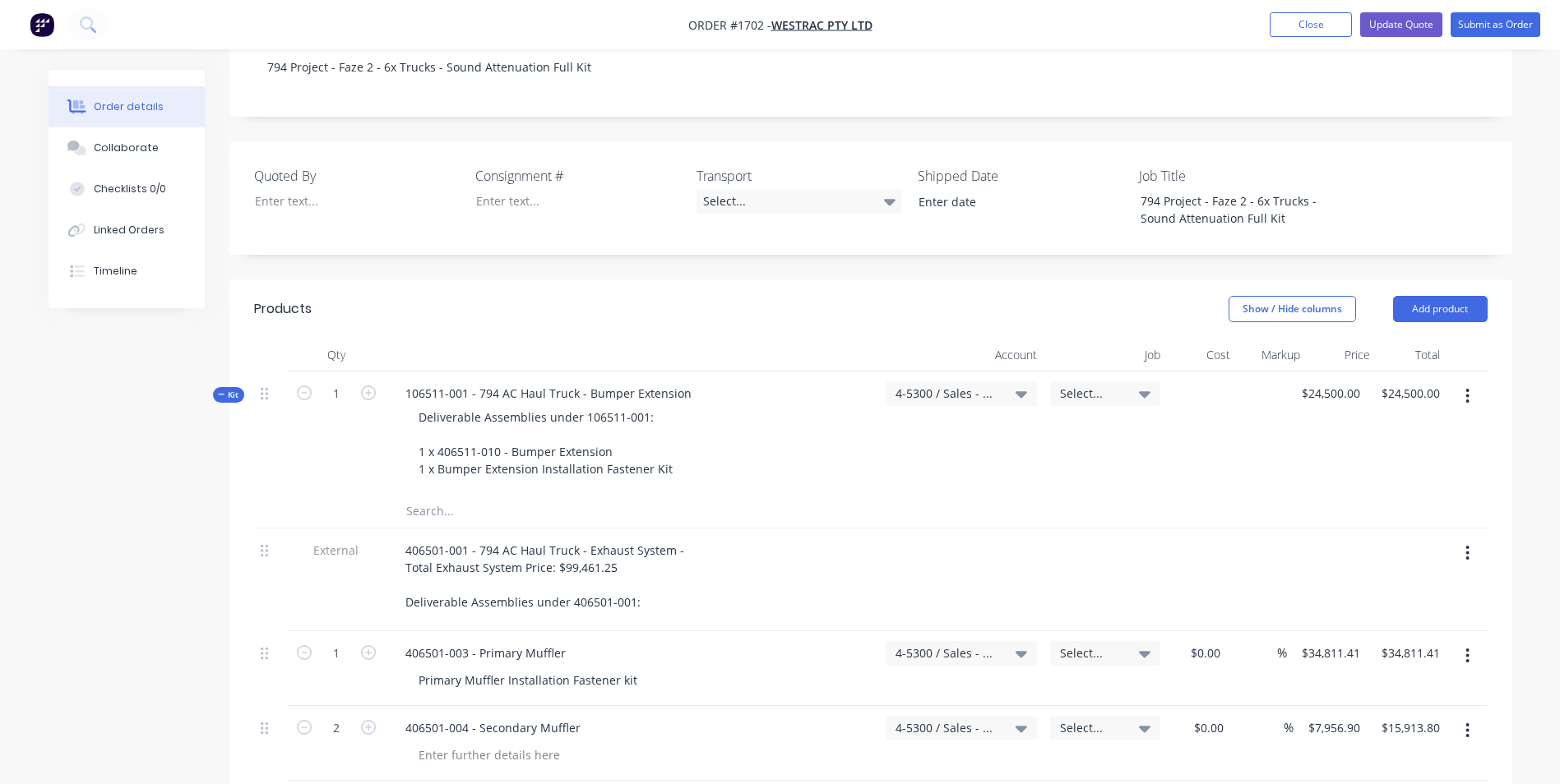
click at [235, 389] on span "Kit" at bounding box center [229, 395] width 21 height 12
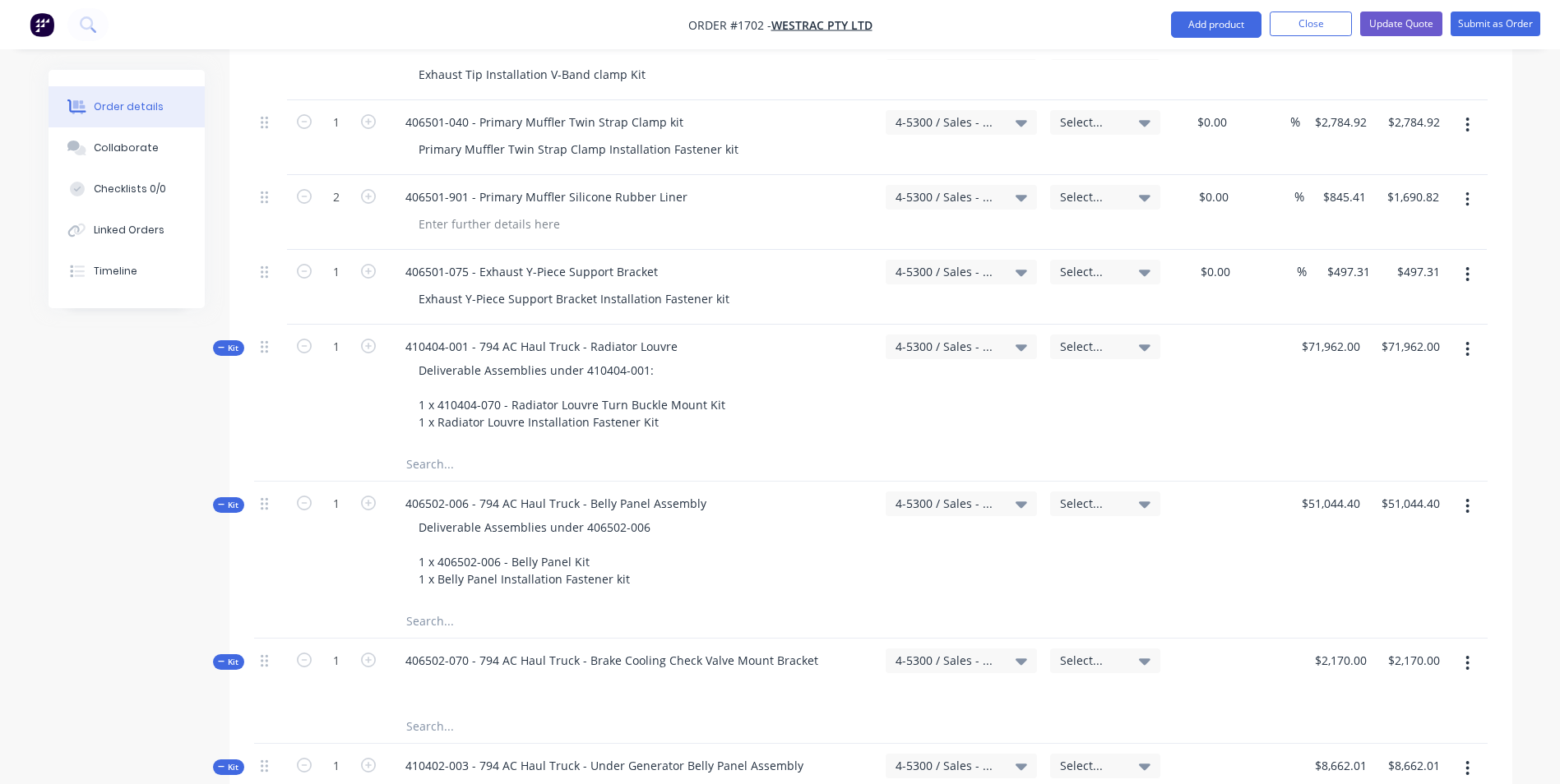
scroll to position [1398, 0]
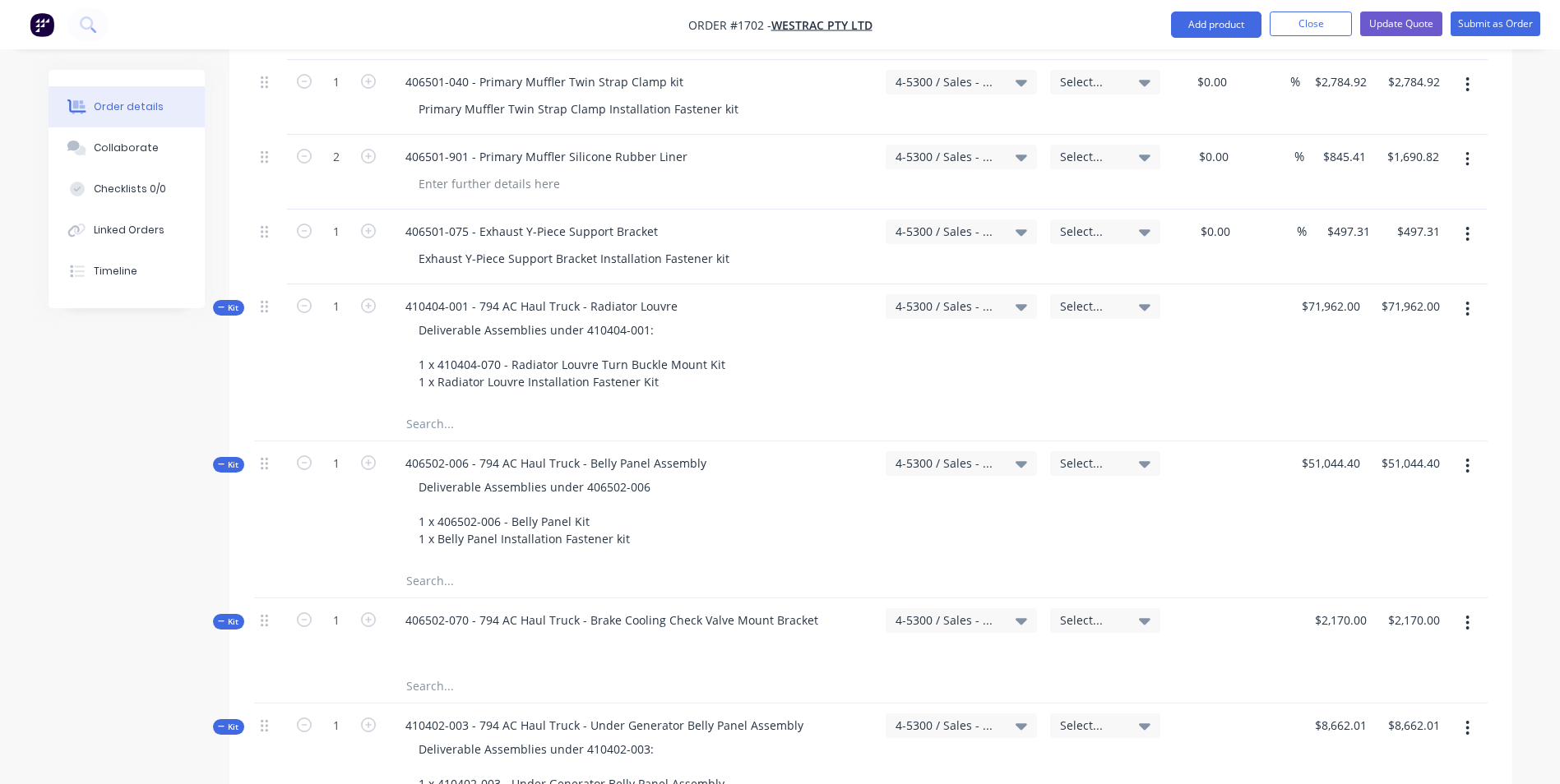
click at [233, 302] on span "Kit" at bounding box center [229, 308] width 21 height 12
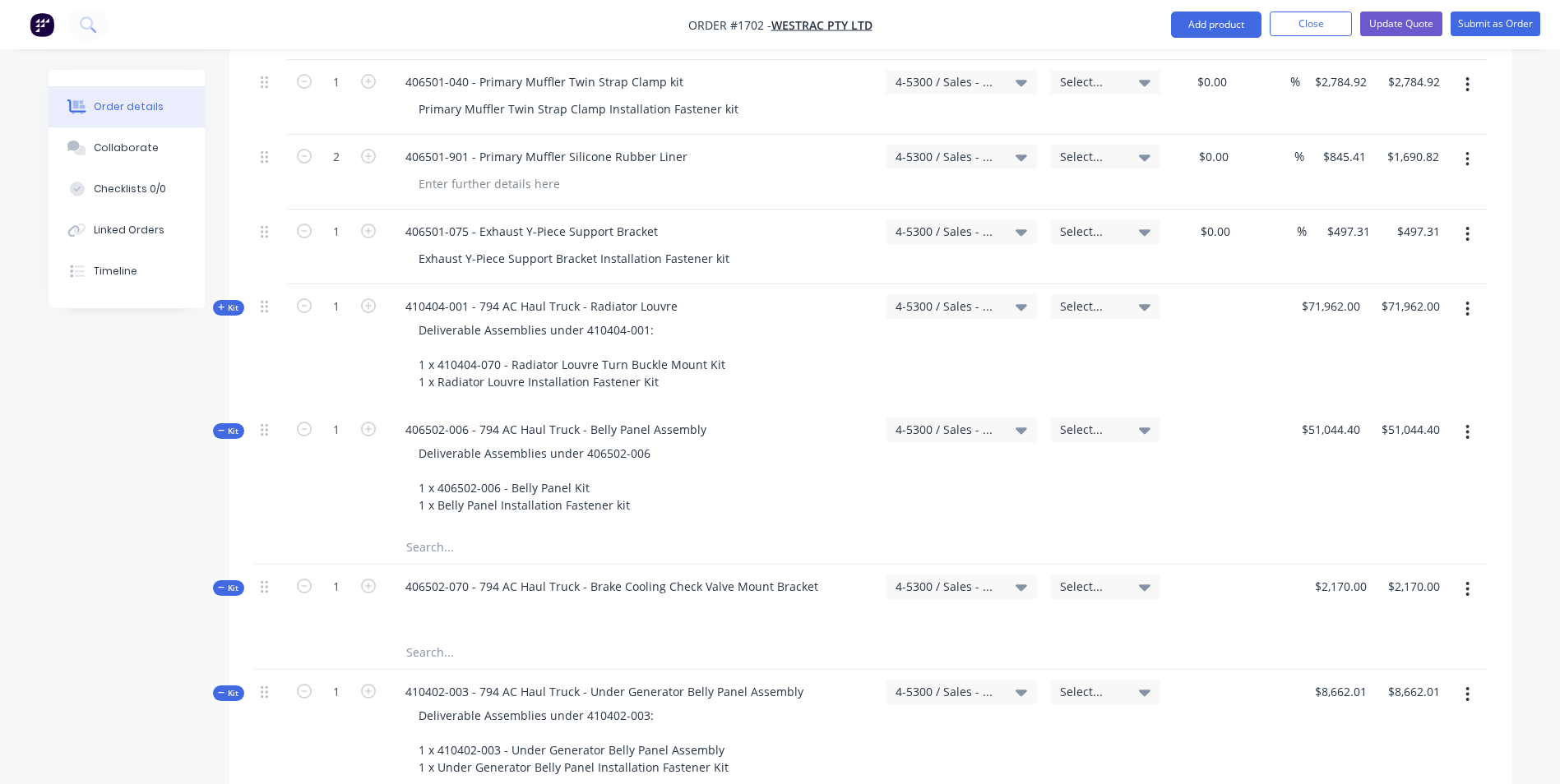
click at [234, 425] on span "Kit" at bounding box center [229, 431] width 21 height 12
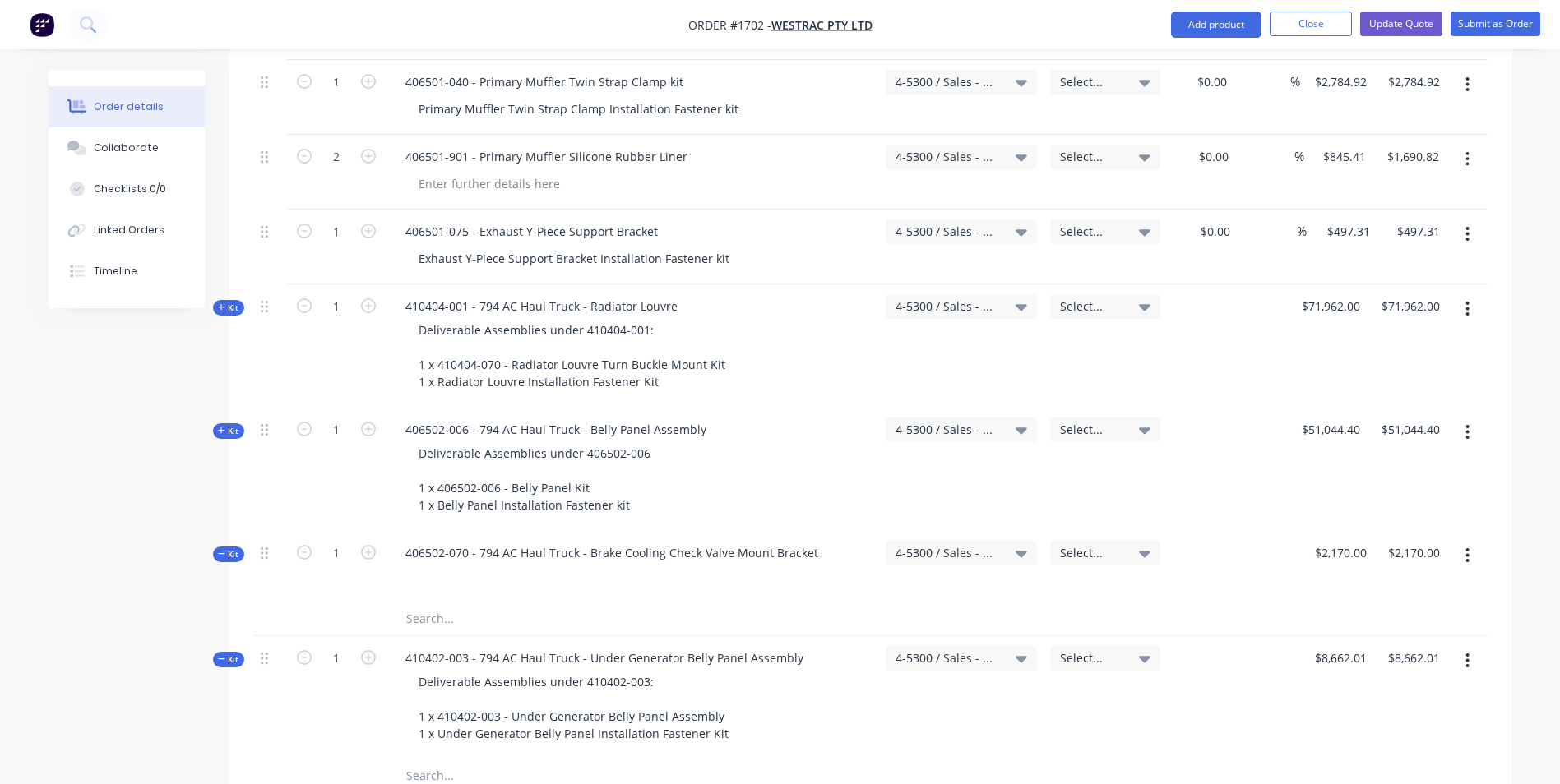
click at [227, 549] on span "Kit" at bounding box center [229, 554] width 21 height 12
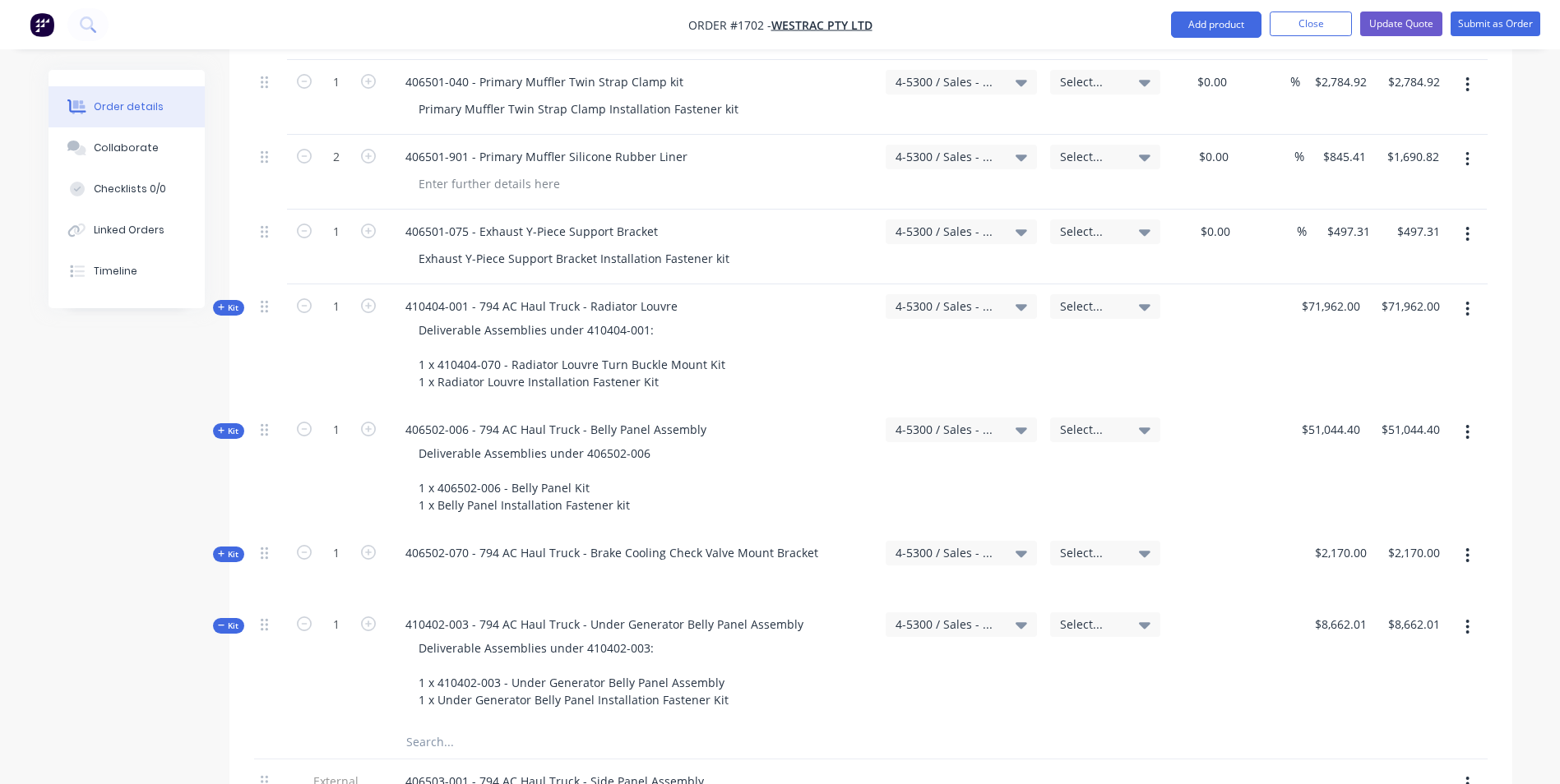
click at [231, 620] on span "Kit" at bounding box center [229, 626] width 21 height 12
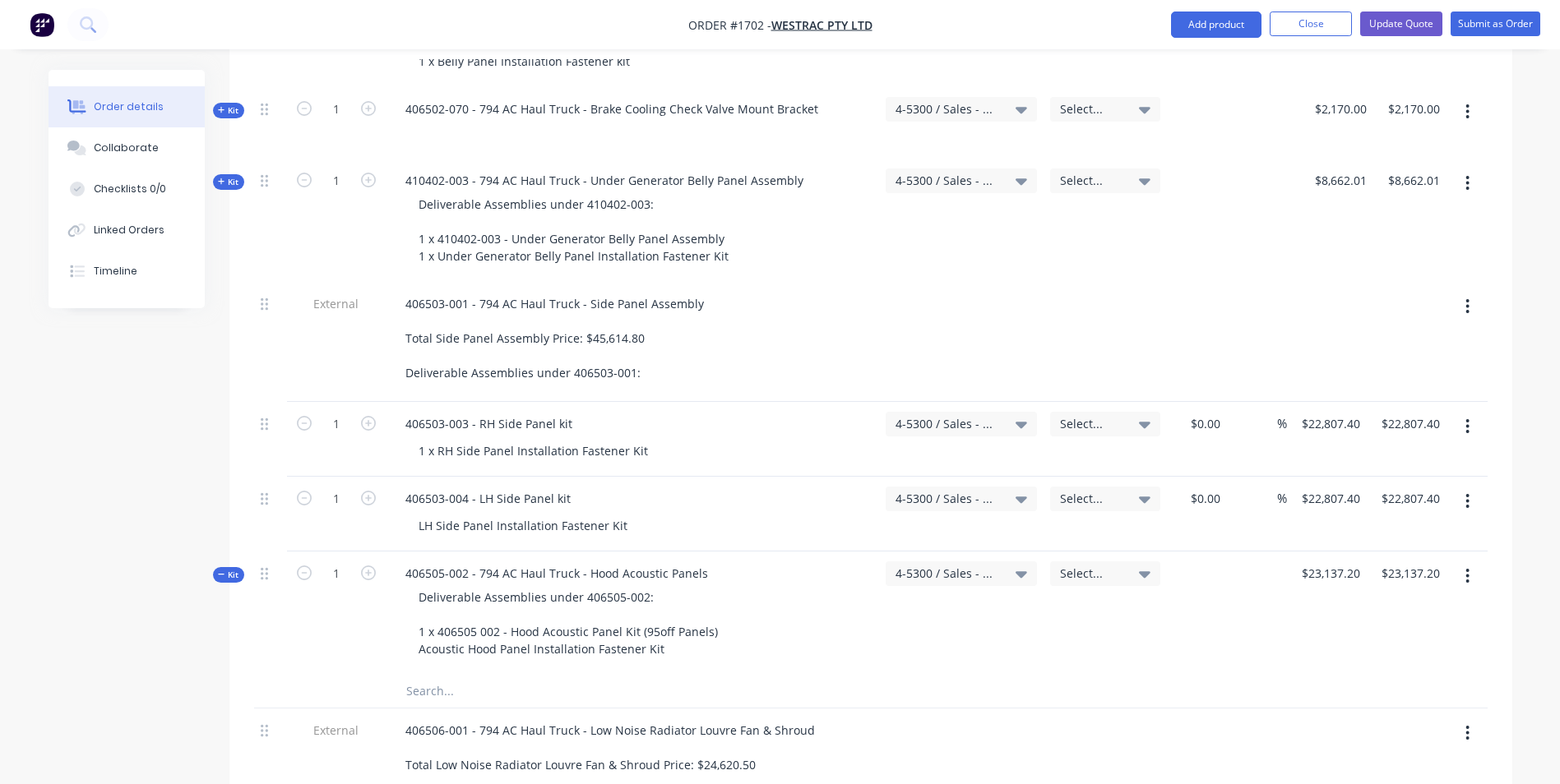
scroll to position [1891, 0]
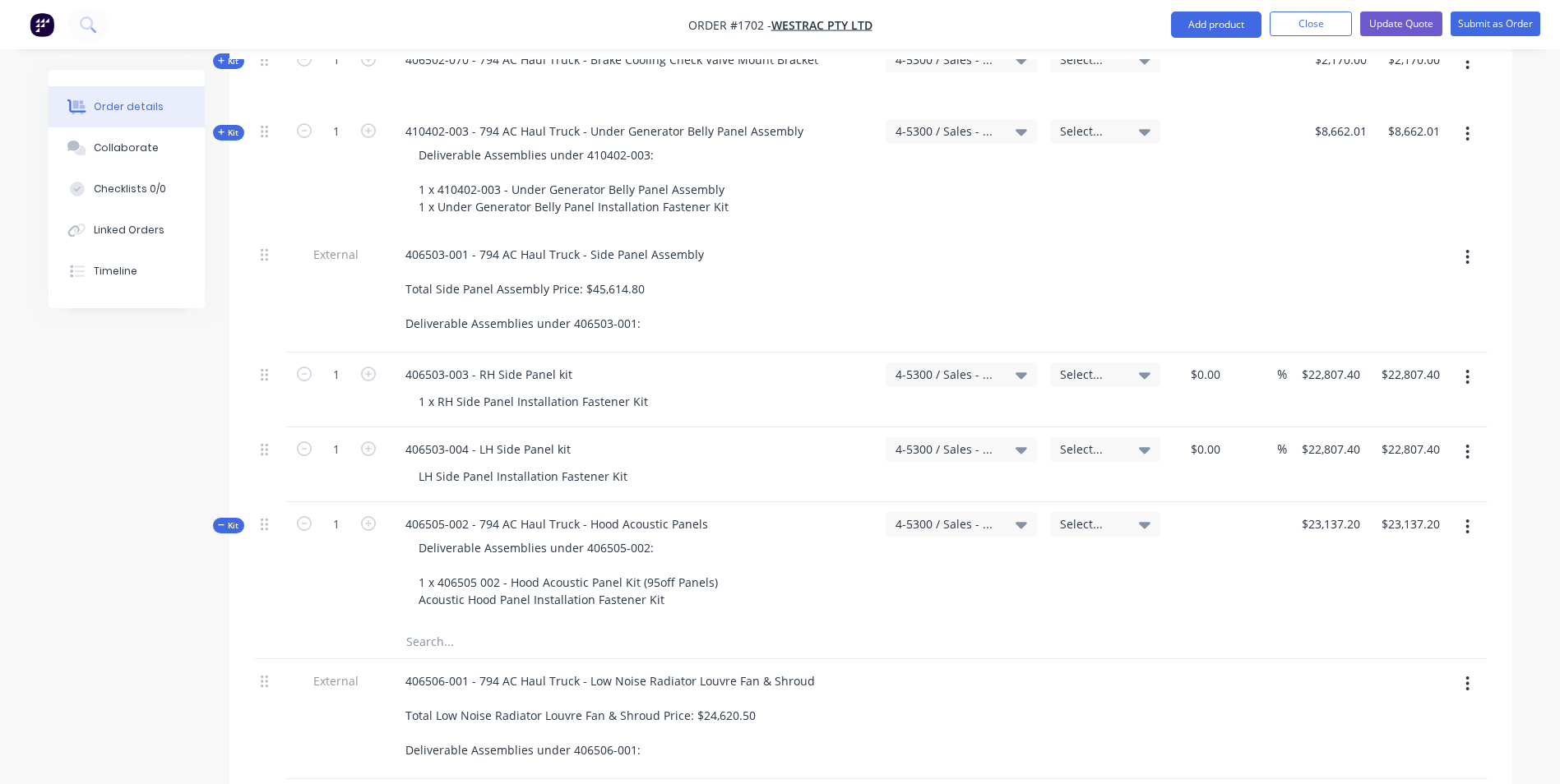
click at [231, 520] on span "Kit" at bounding box center [229, 526] width 21 height 12
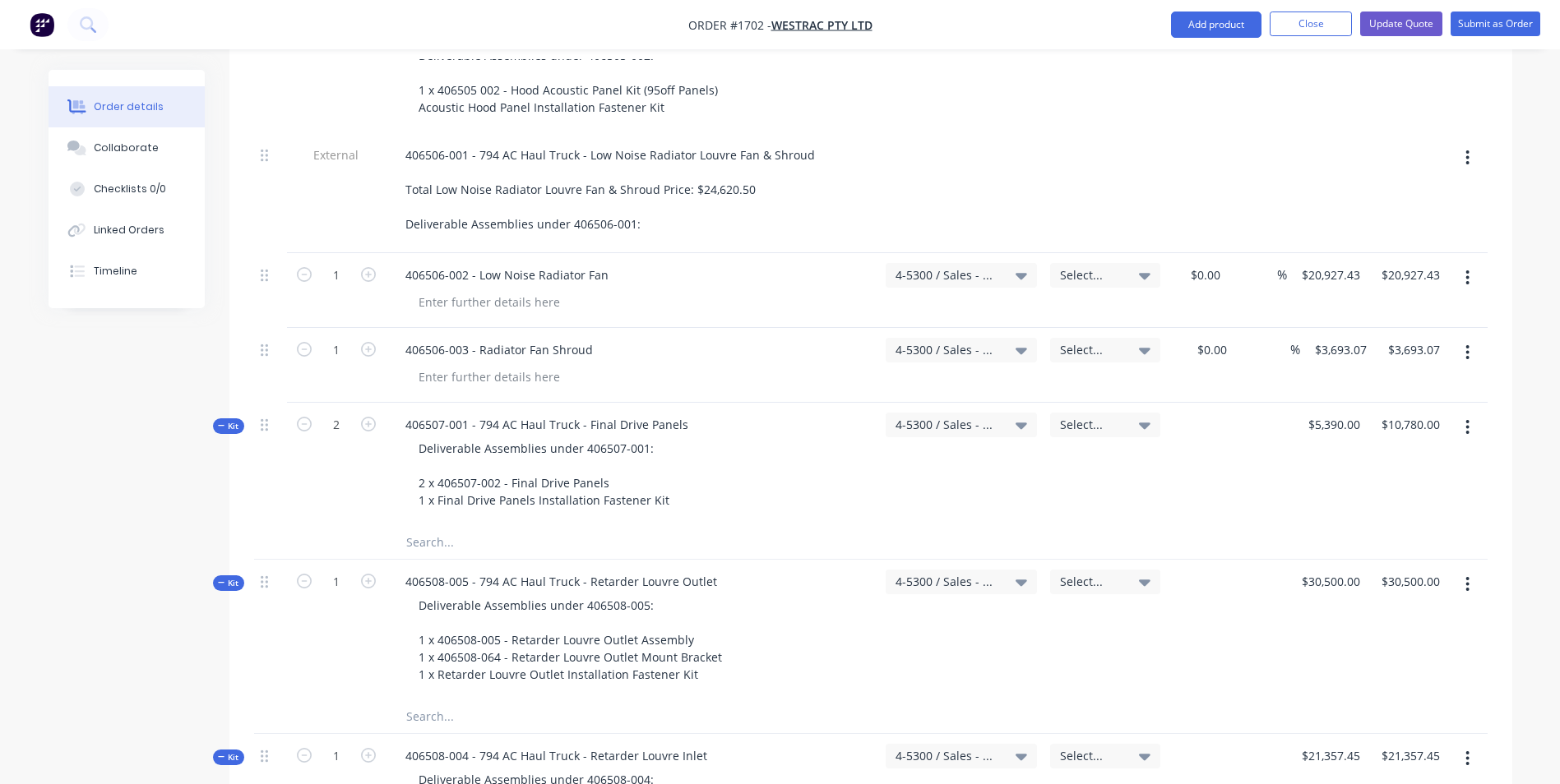
scroll to position [2384, 0]
click at [232, 420] on span "Kit" at bounding box center [229, 425] width 21 height 12
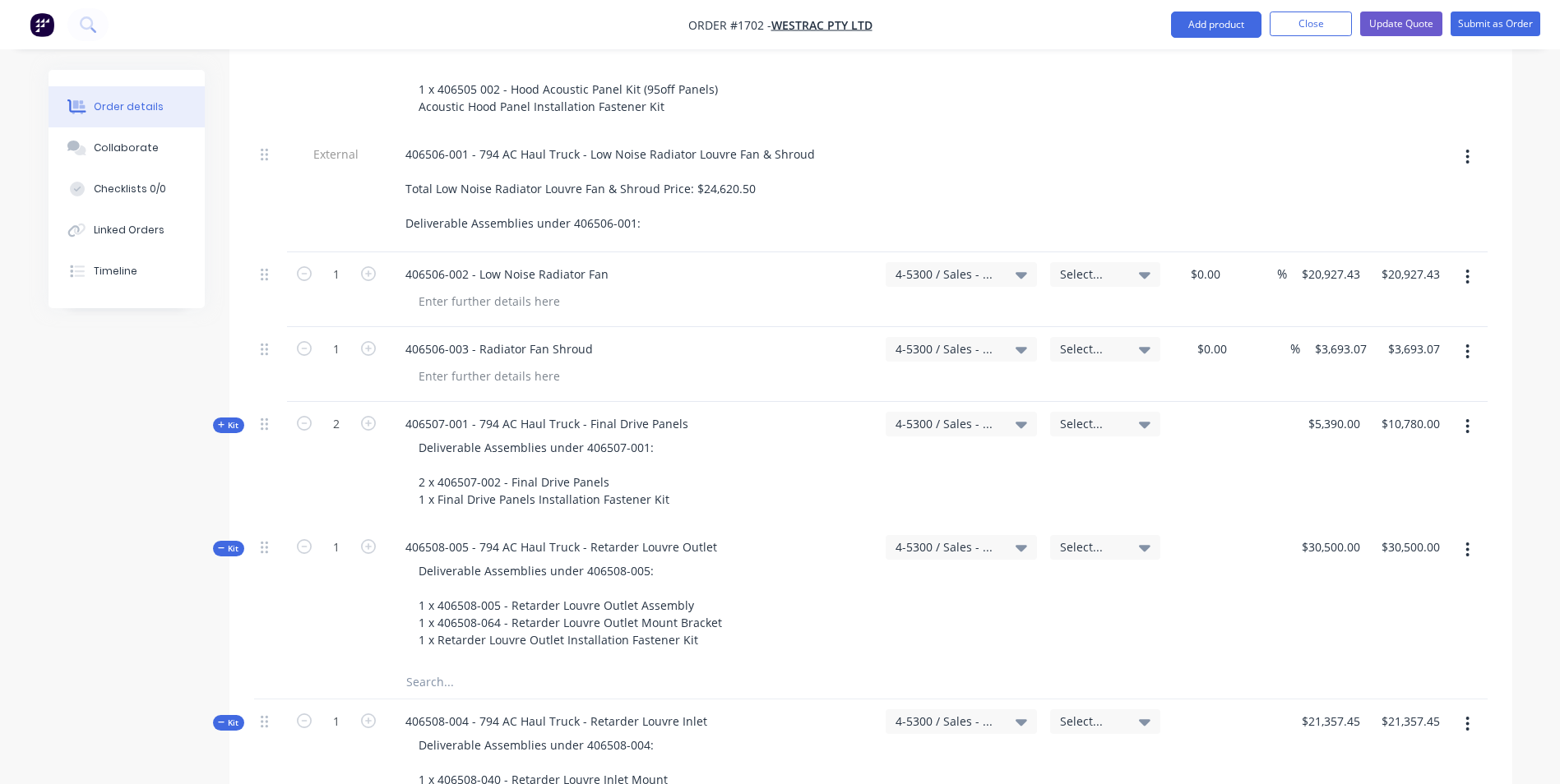
click at [233, 543] on span "Kit" at bounding box center [229, 549] width 21 height 12
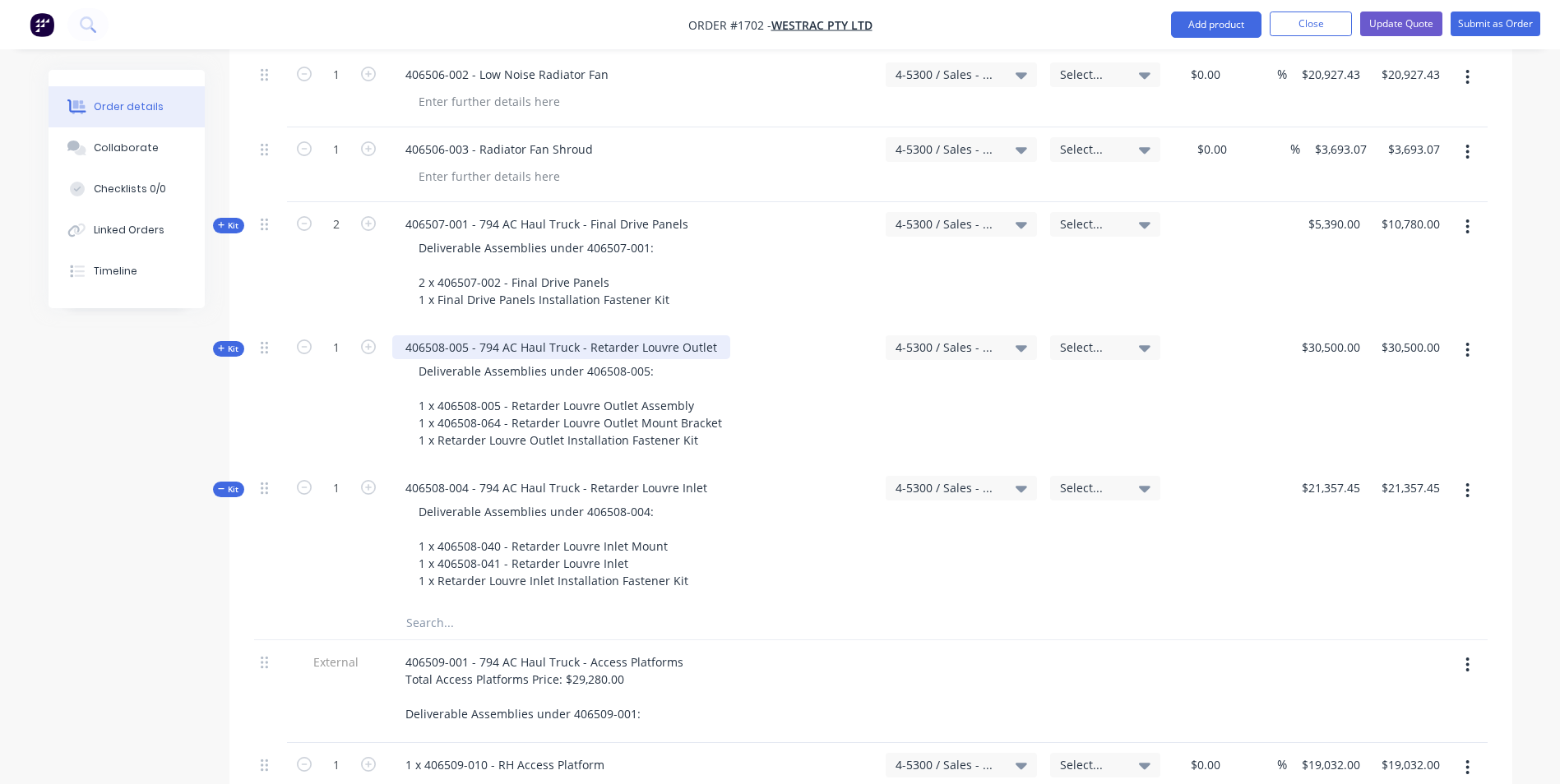
scroll to position [2631, 0]
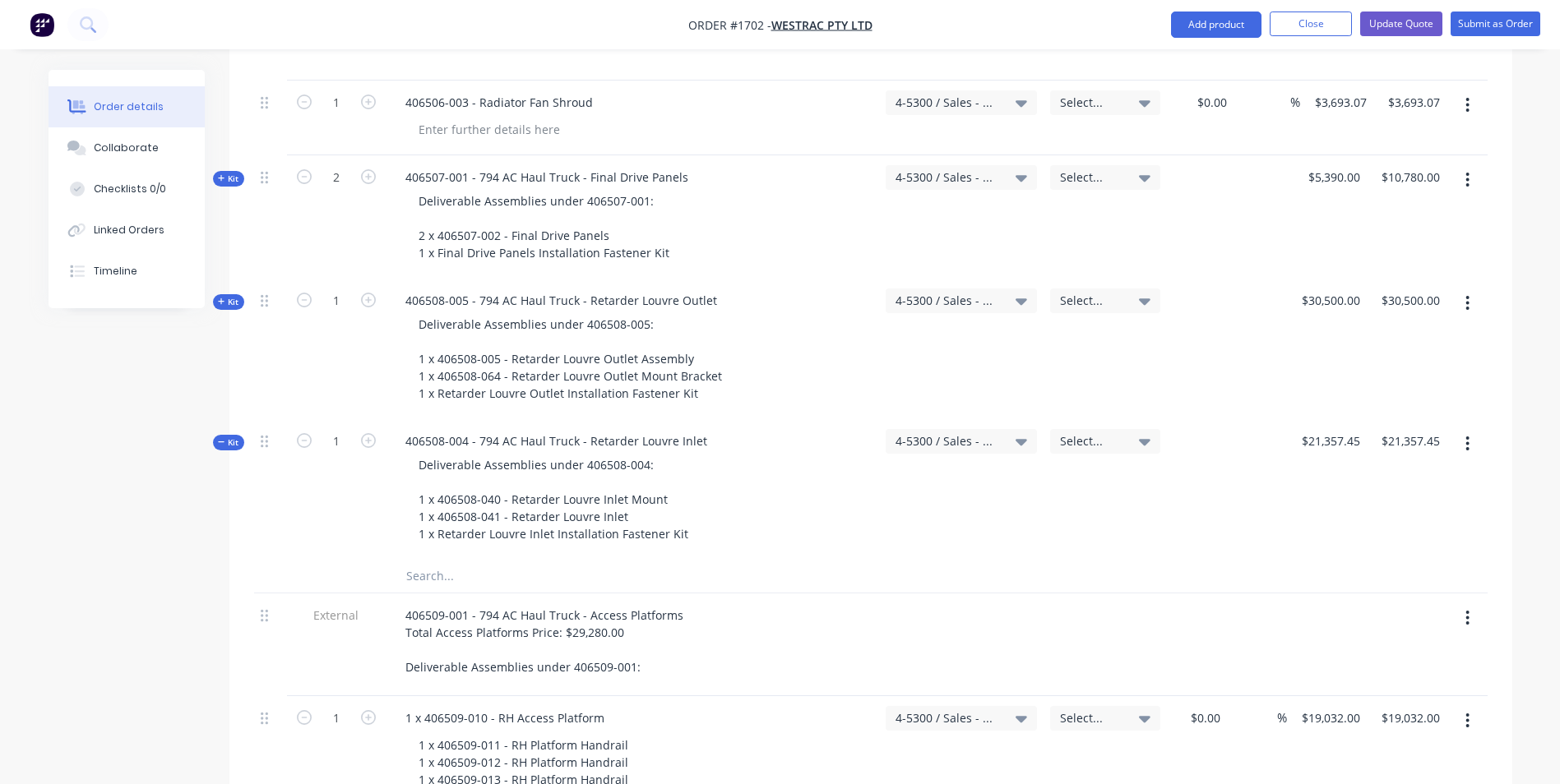
click at [231, 437] on span "Kit" at bounding box center [229, 443] width 21 height 12
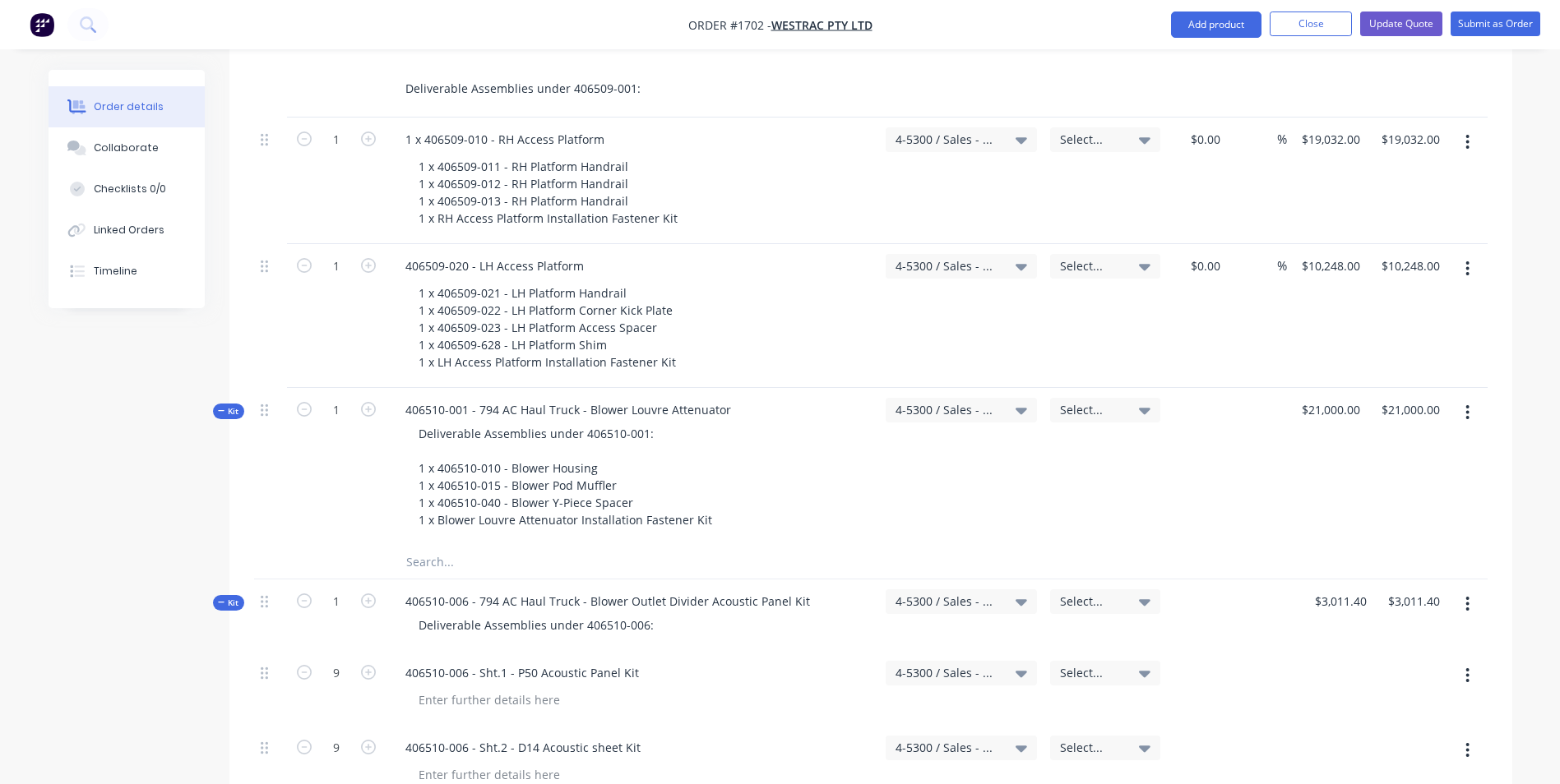
scroll to position [3207, 0]
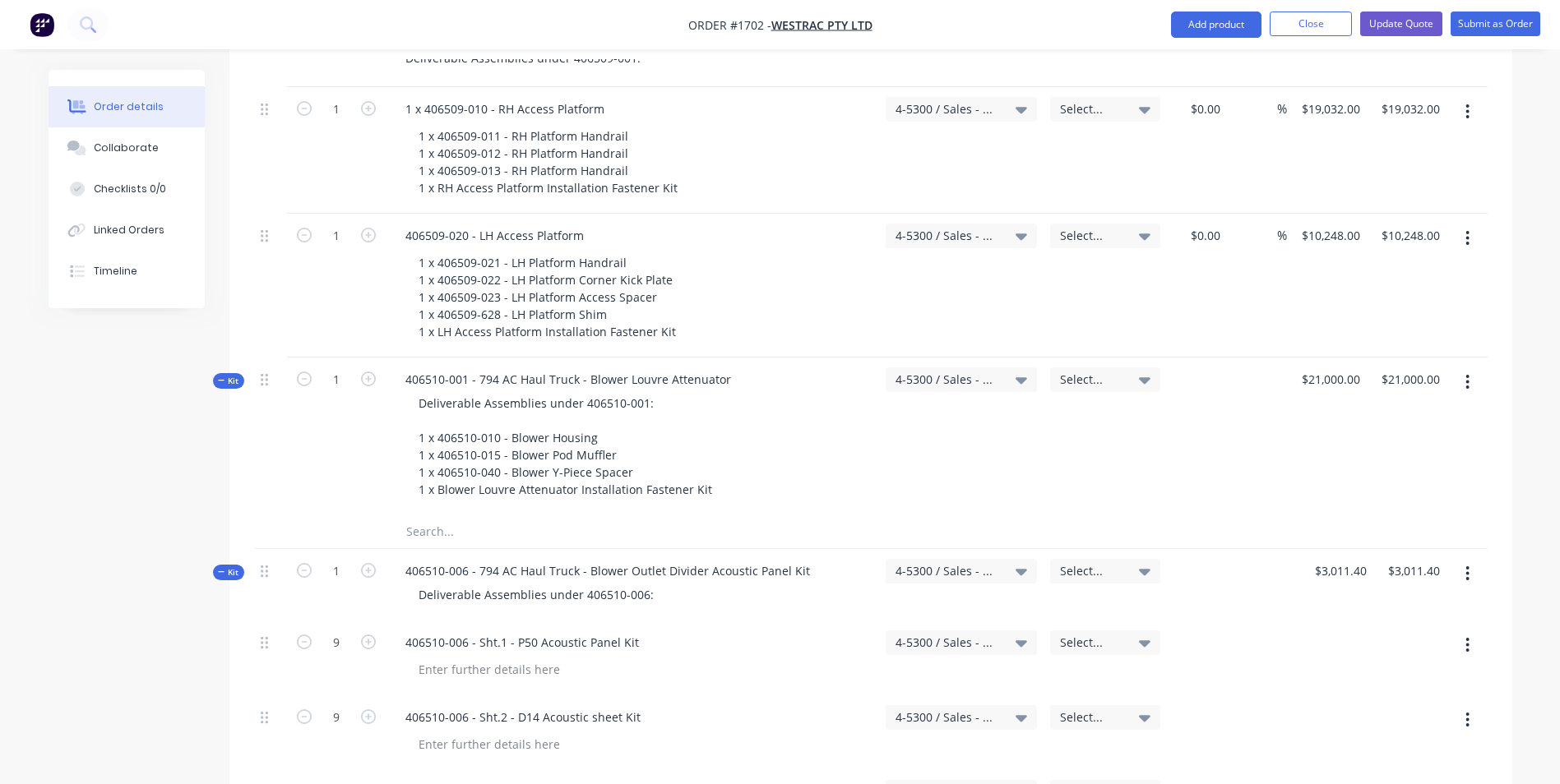
click at [228, 375] on span "Kit" at bounding box center [229, 381] width 21 height 12
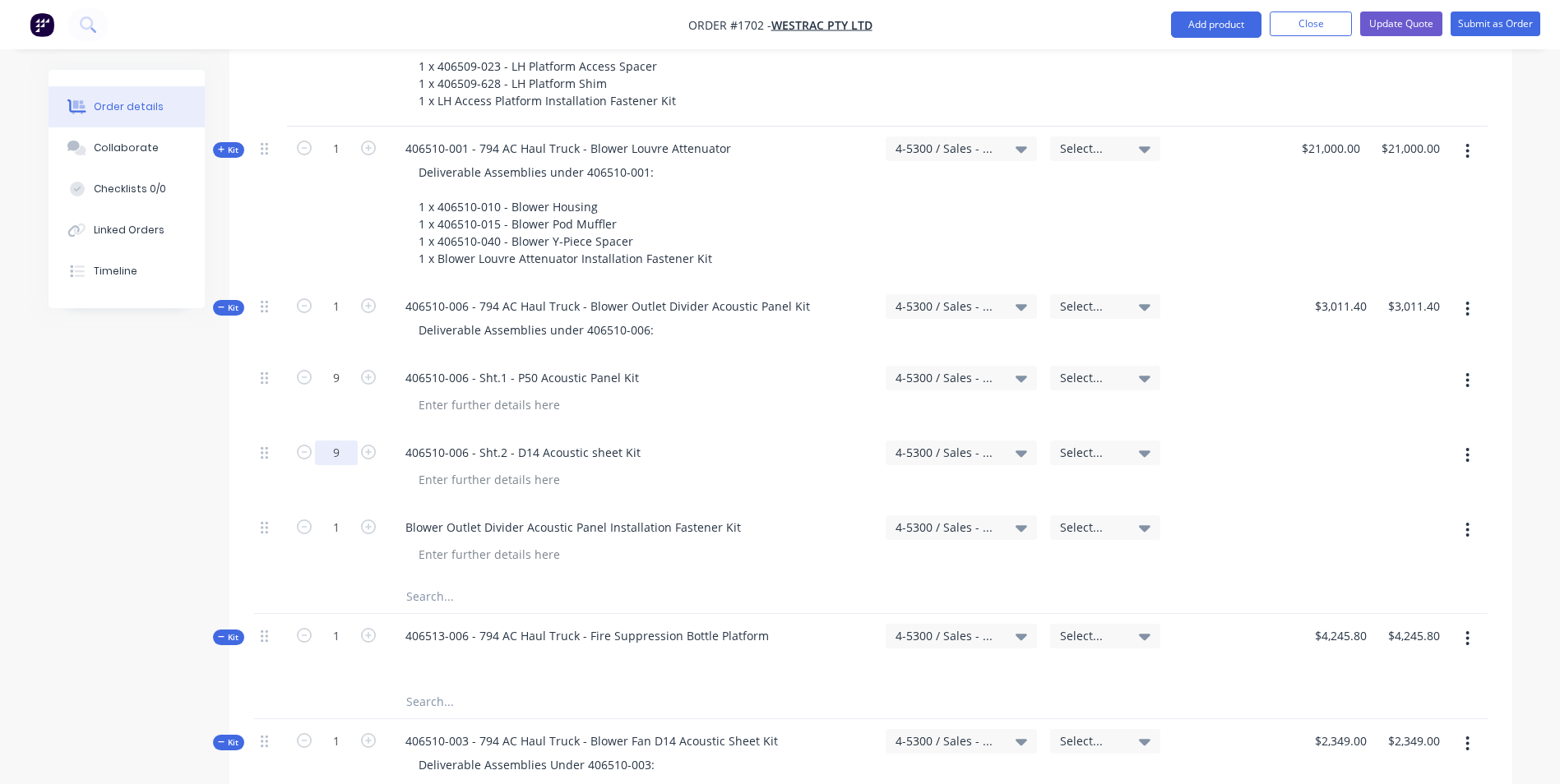
scroll to position [3454, 0]
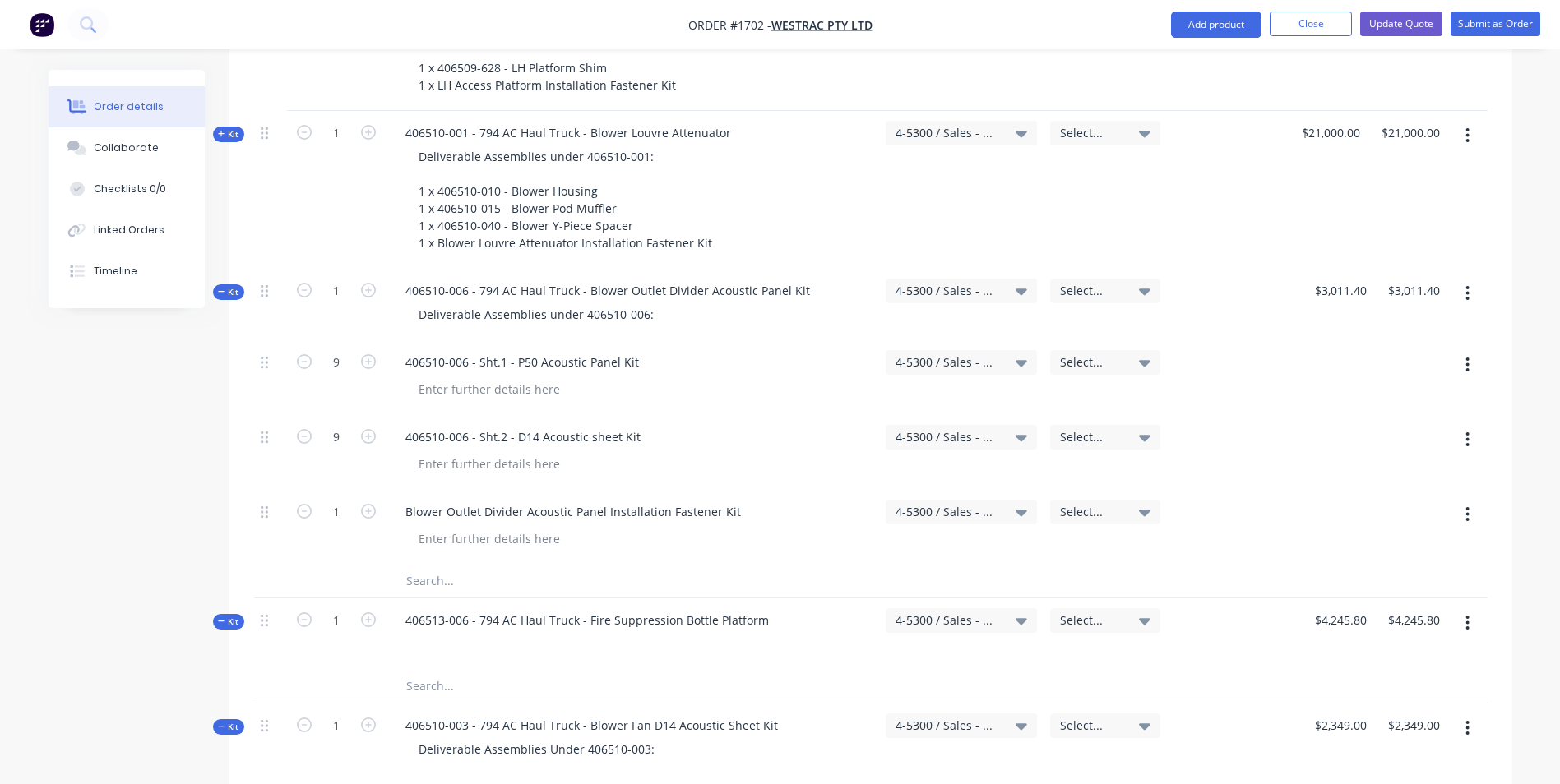
click at [234, 616] on span "Kit" at bounding box center [229, 622] width 21 height 12
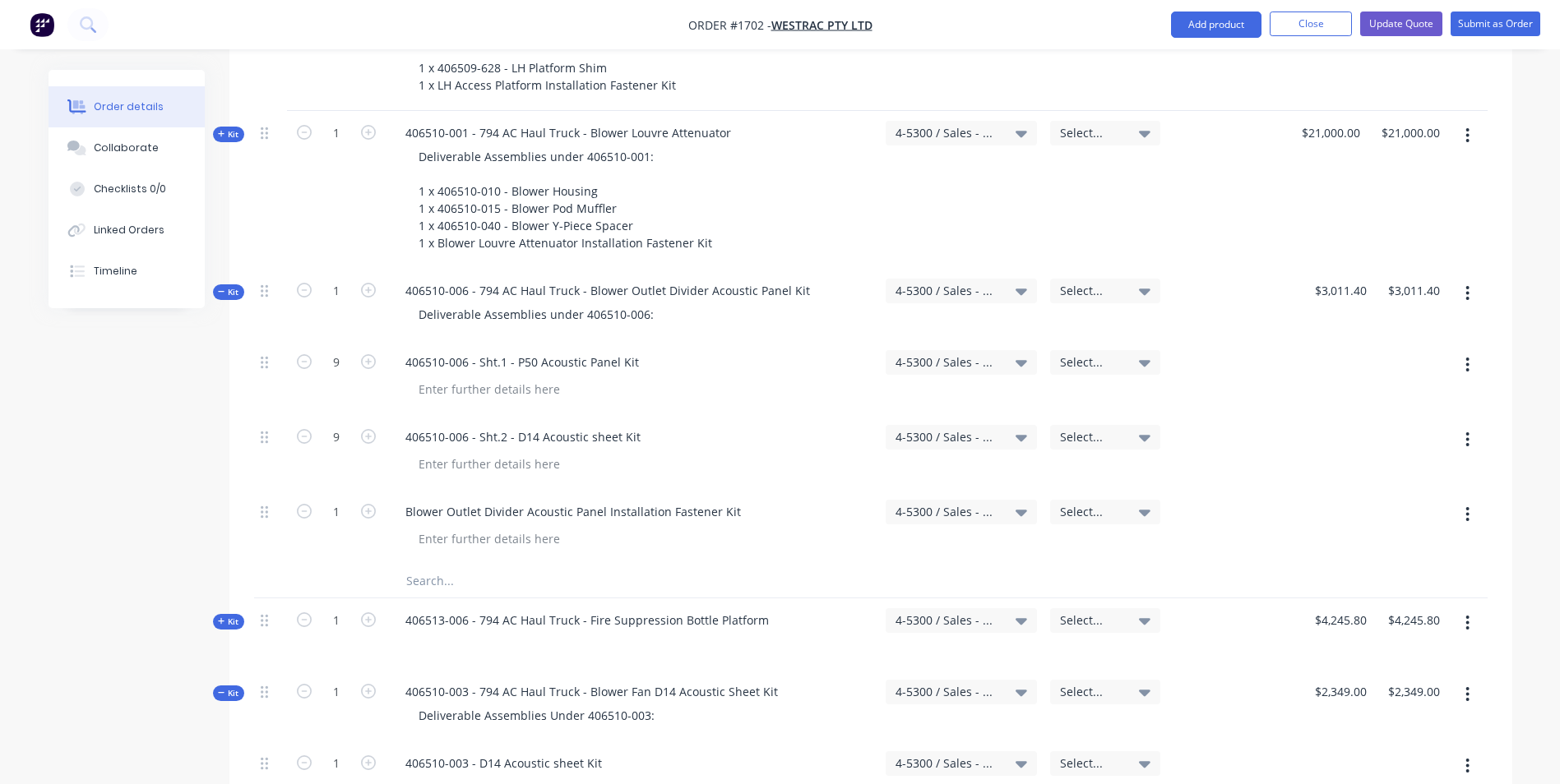
click at [228, 688] on span "Kit" at bounding box center [229, 694] width 21 height 12
click at [227, 758] on span "Kit" at bounding box center [229, 764] width 21 height 12
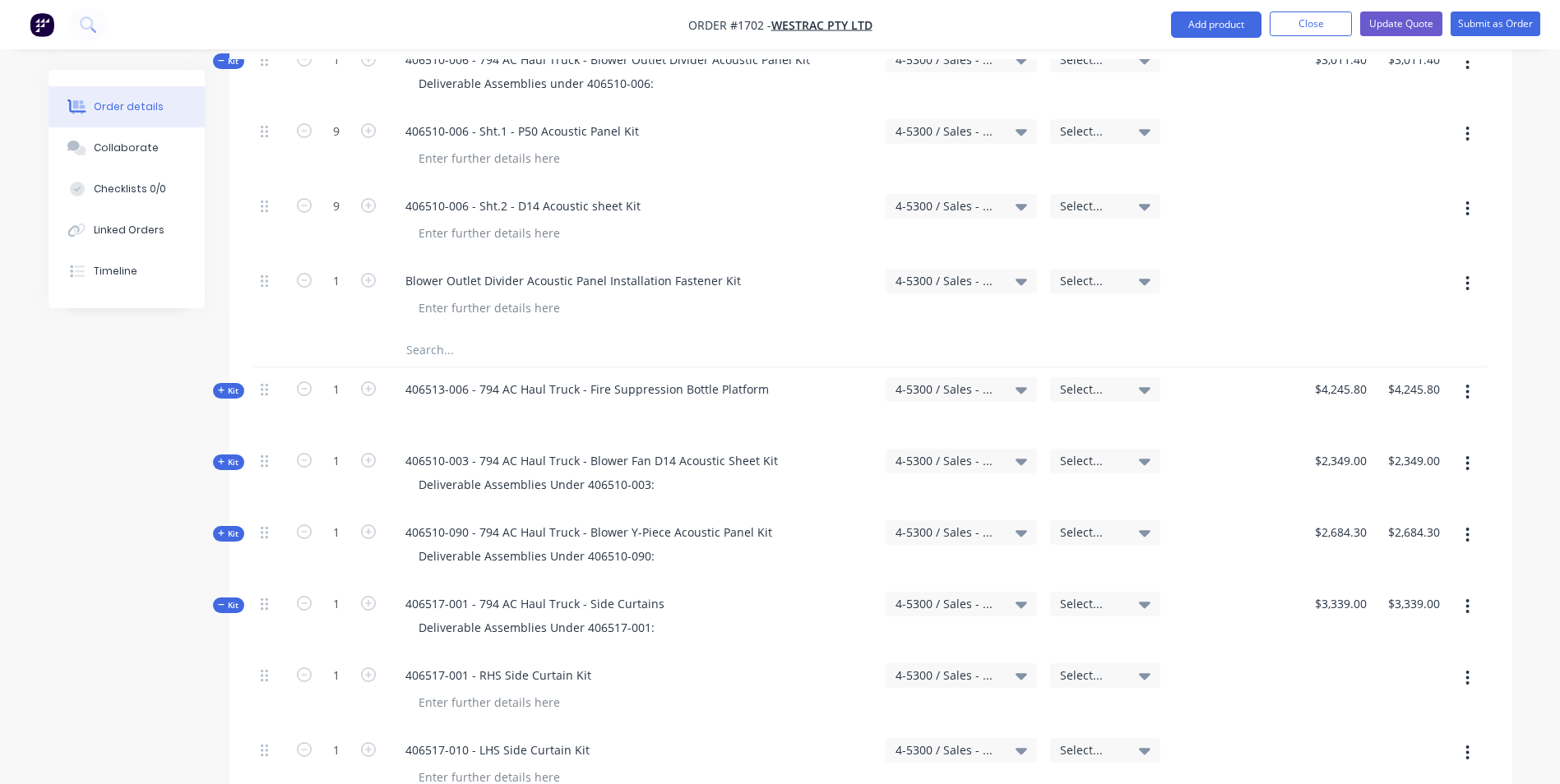
scroll to position [3700, 0]
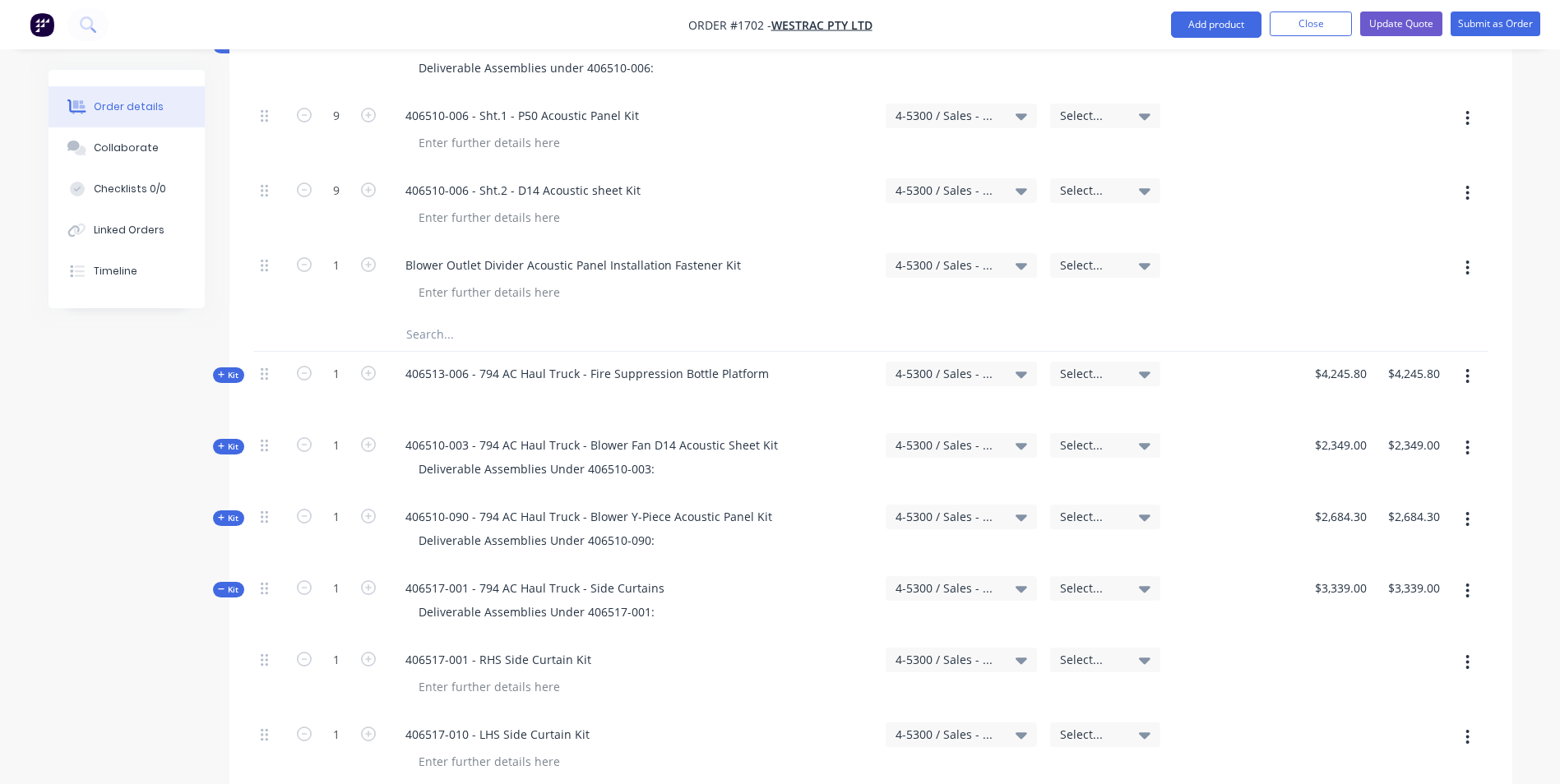
click at [231, 584] on span "Kit" at bounding box center [229, 590] width 21 height 12
click at [225, 656] on span "Kit" at bounding box center [229, 661] width 21 height 12
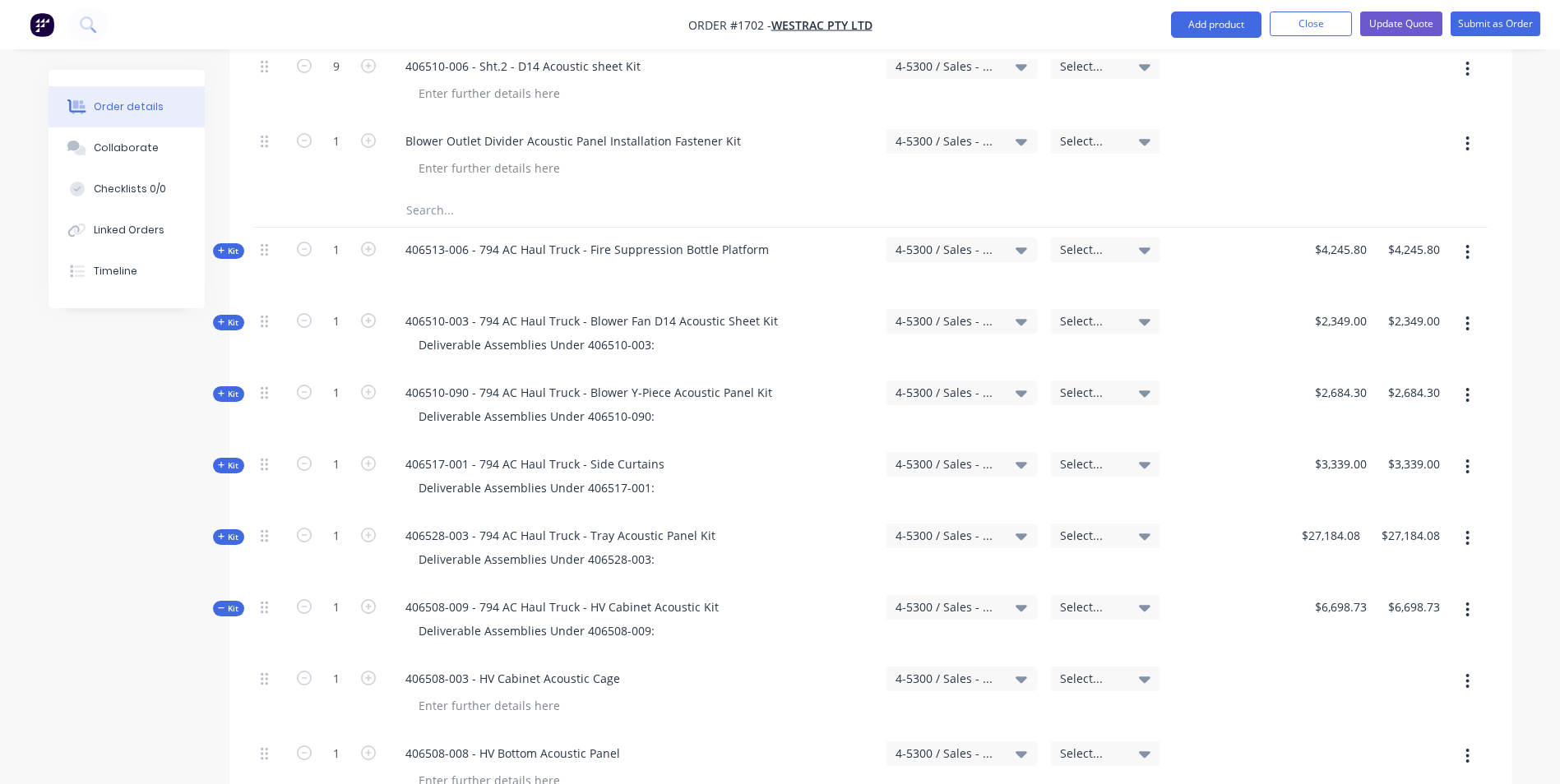
scroll to position [3946, 0]
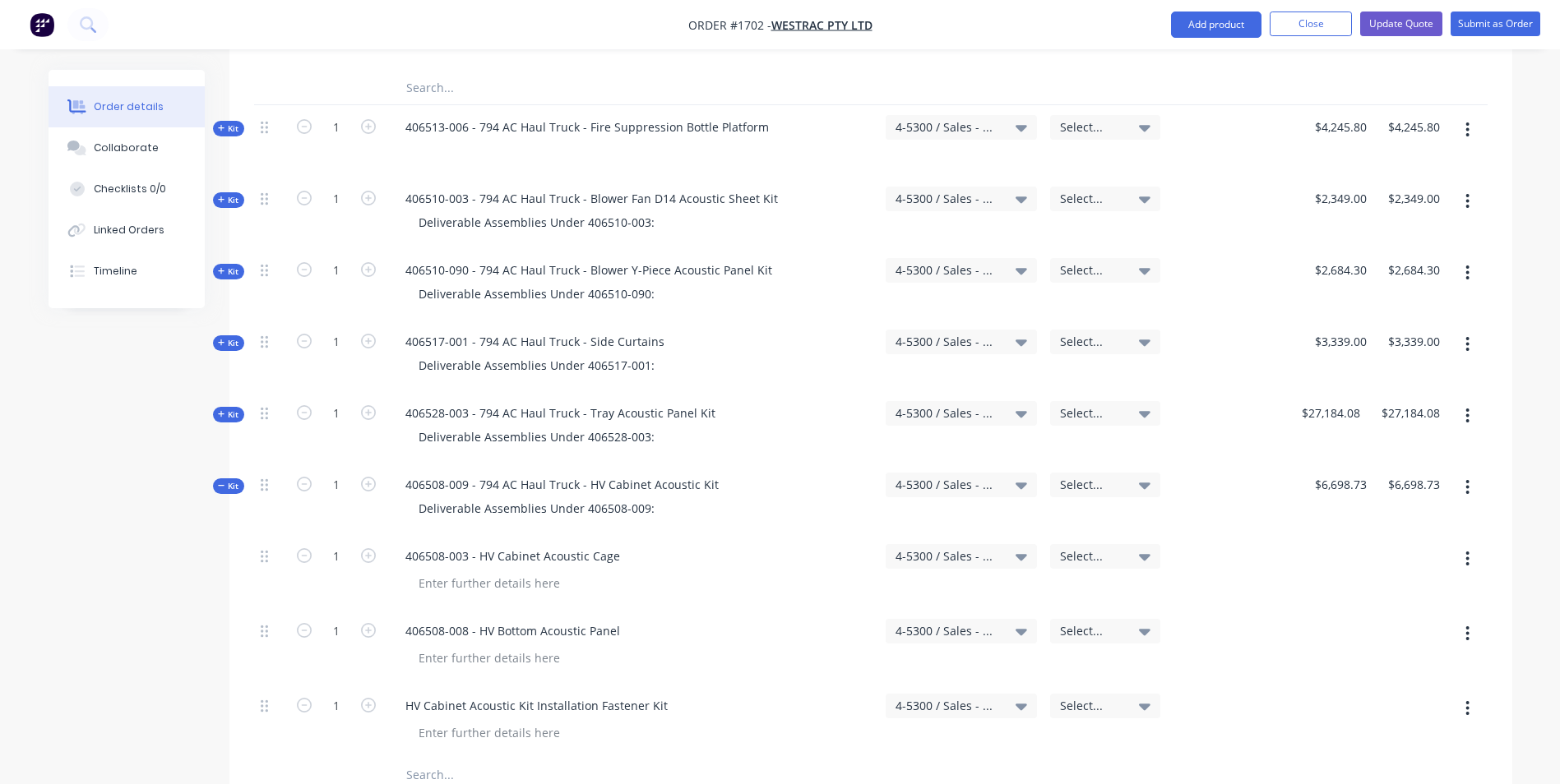
click at [230, 480] on span "Kit" at bounding box center [229, 486] width 21 height 12
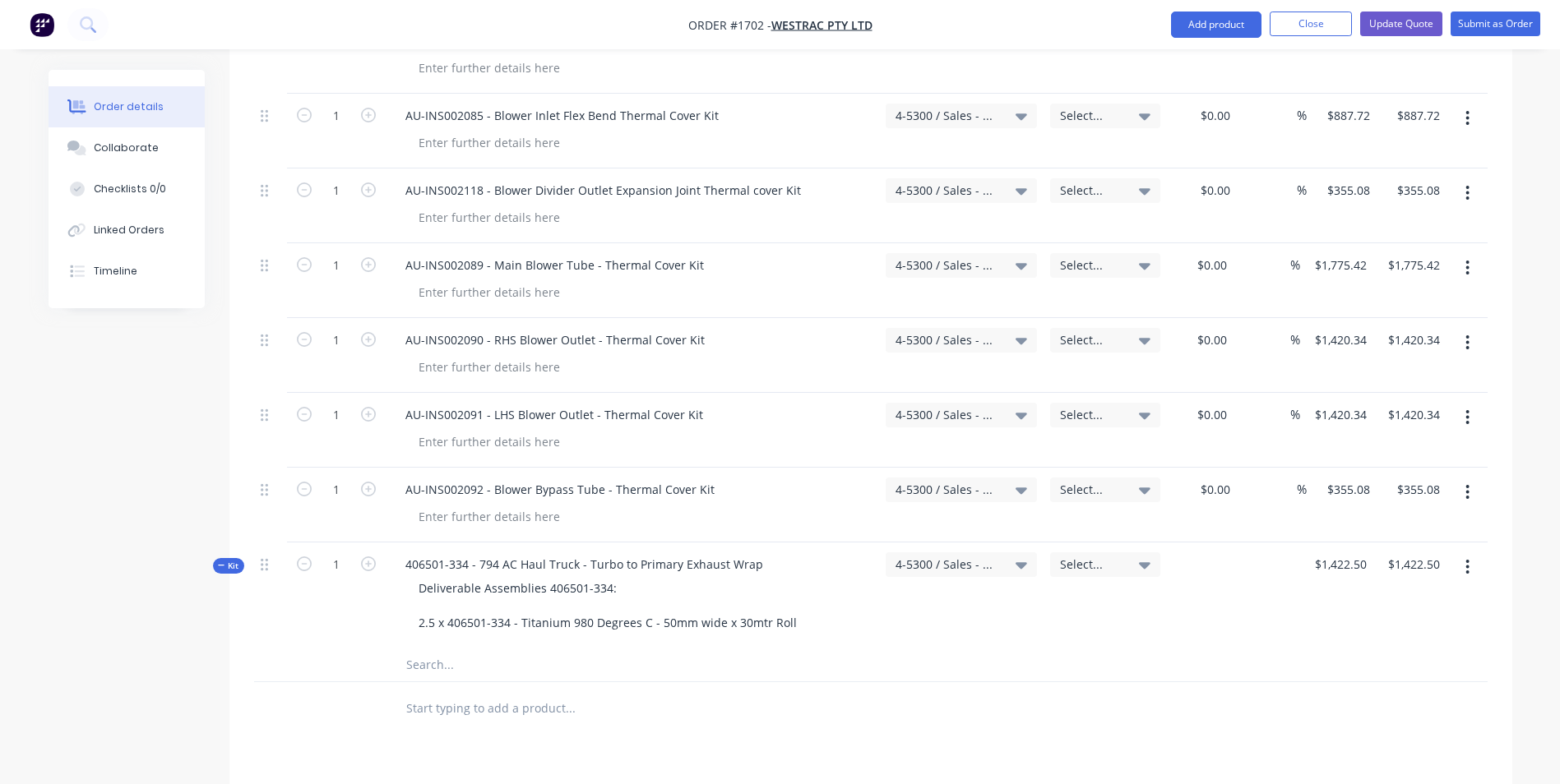
scroll to position [5015, 0]
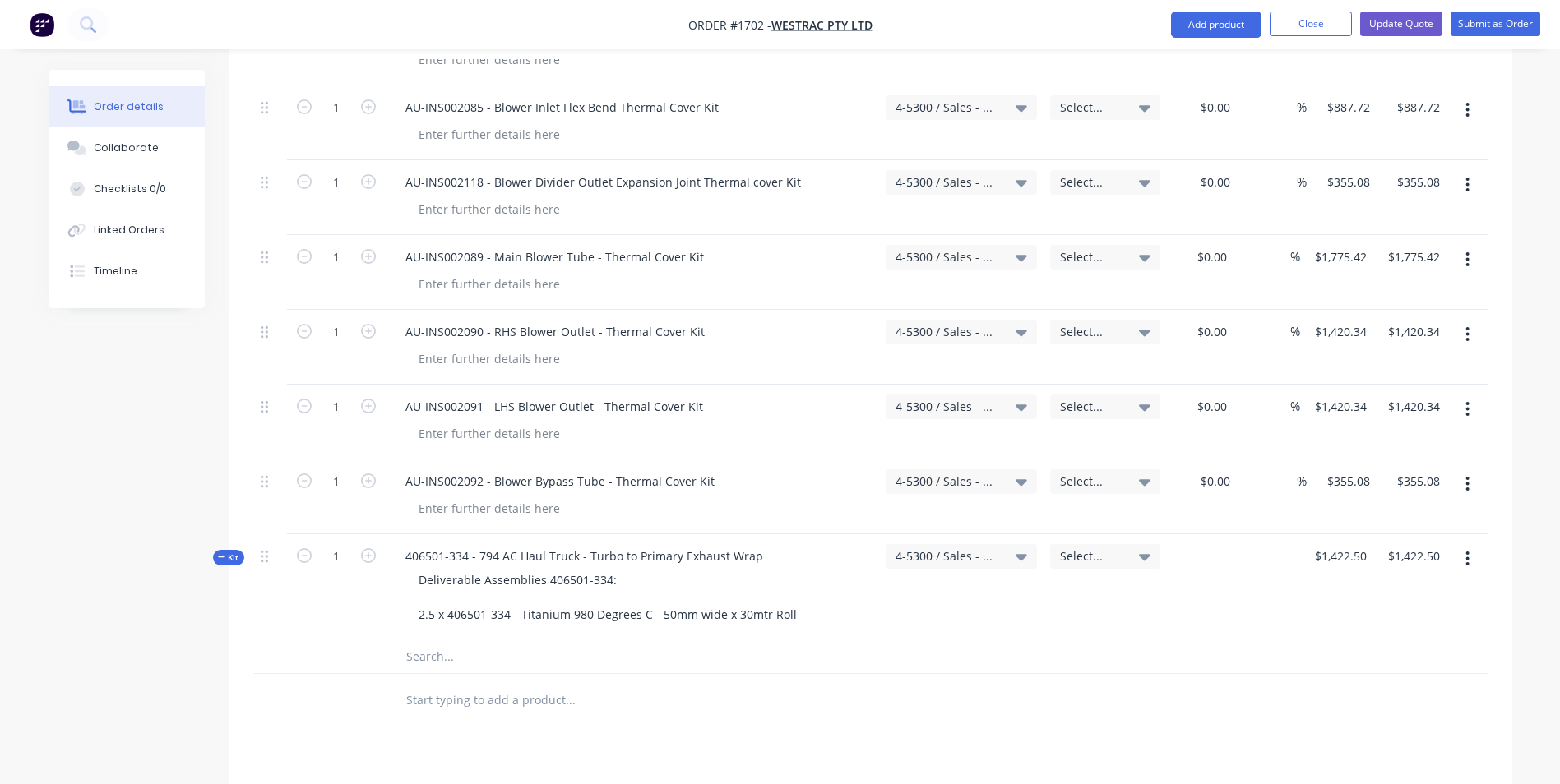
click at [233, 552] on span "Kit" at bounding box center [229, 558] width 21 height 12
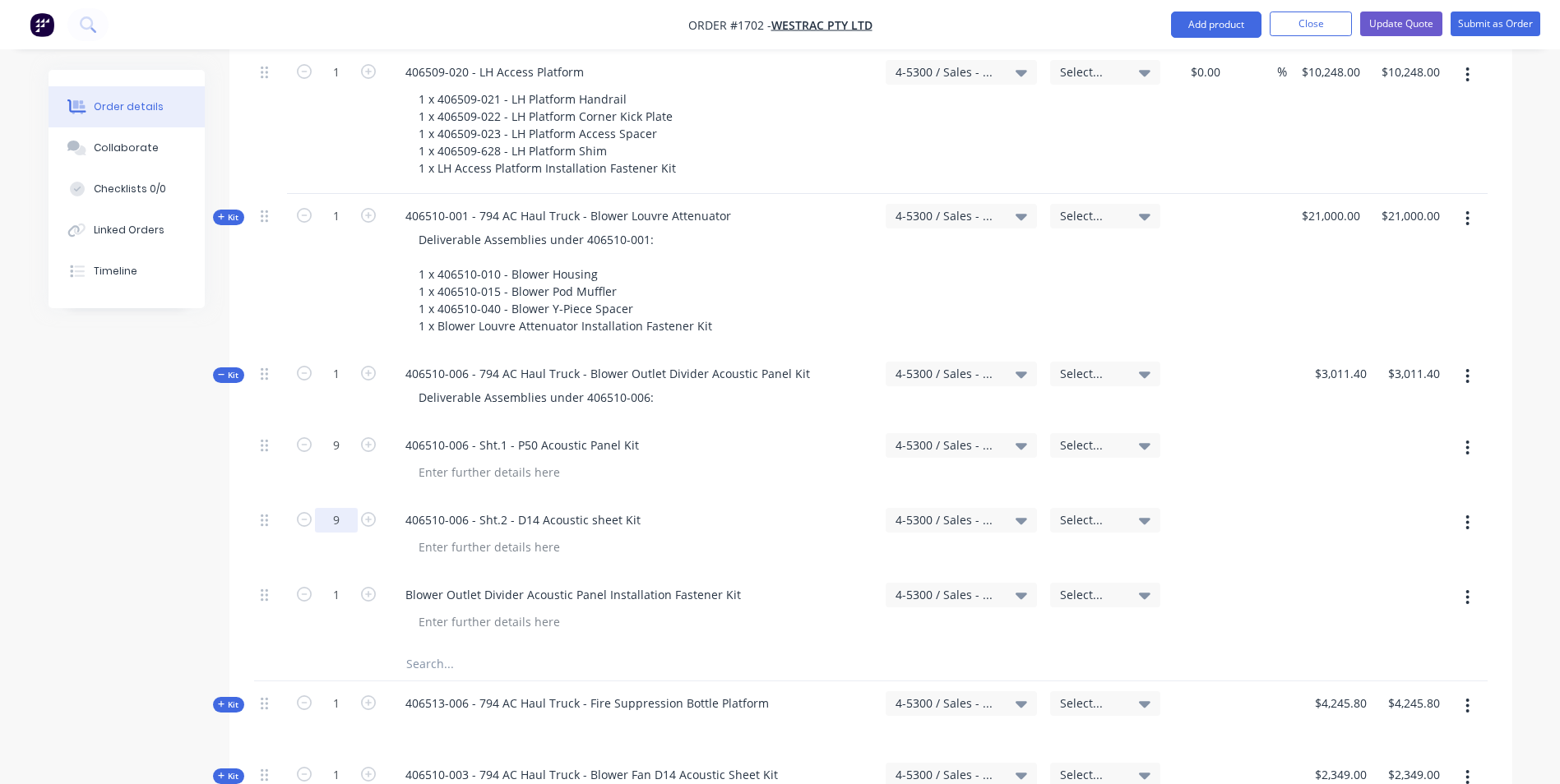
scroll to position [3371, 0]
drag, startPoint x: 637, startPoint y: 374, endPoint x: 407, endPoint y: 375, distance: 230.0
click at [407, 433] on div "406510-006 - Sht.1 - P50 Acoustic Panel Kit" at bounding box center [522, 444] width 260 height 24
click at [652, 385] on div "Deliverable Assemblies under 406510-006:" at bounding box center [536, 397] width 262 height 24
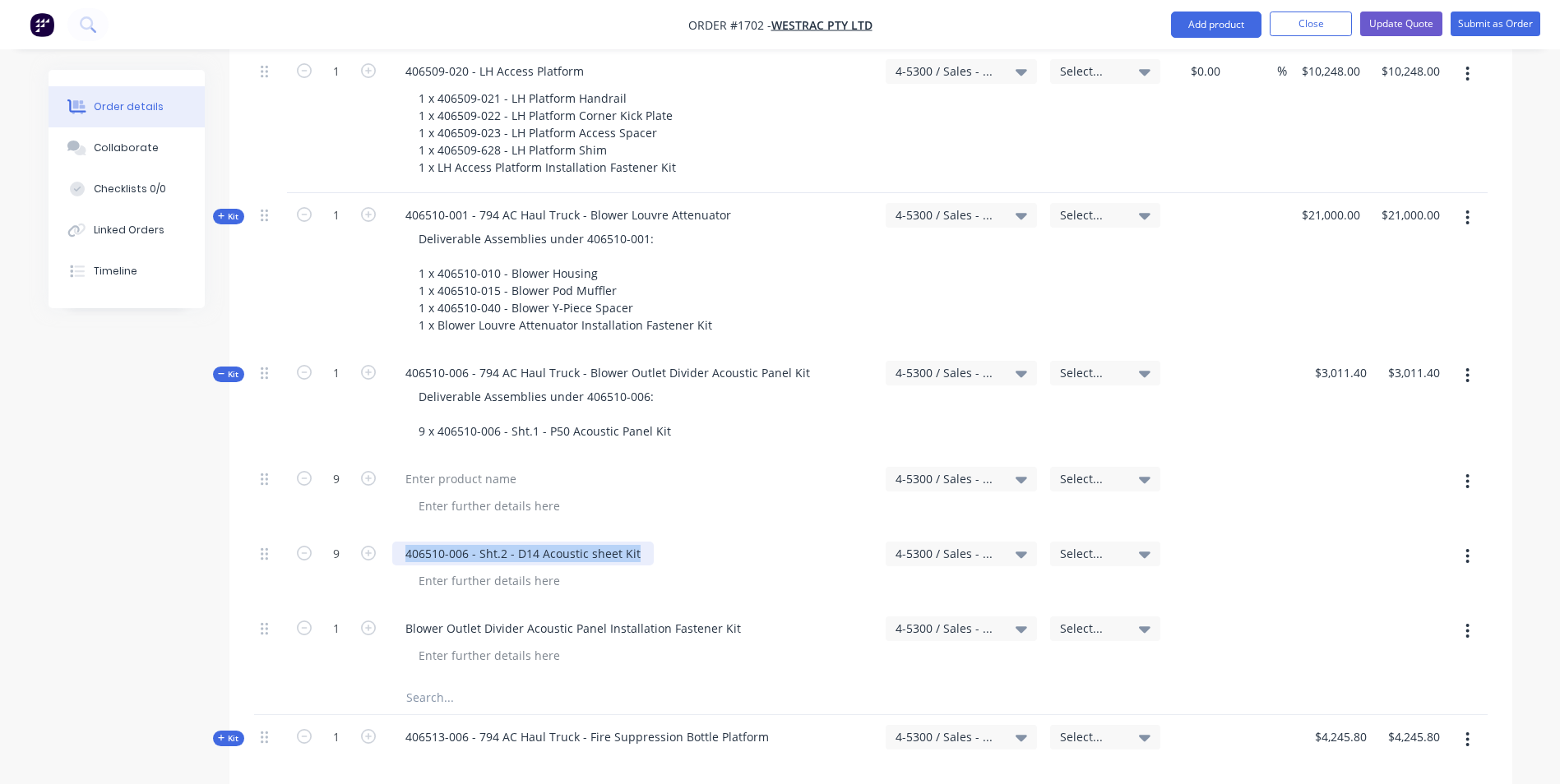
drag, startPoint x: 638, startPoint y: 486, endPoint x: 406, endPoint y: 486, distance: 232.0
click at [406, 542] on div "406510-006 - Sht.2 - D14 Acoustic sheet Kit" at bounding box center [523, 554] width 262 height 24
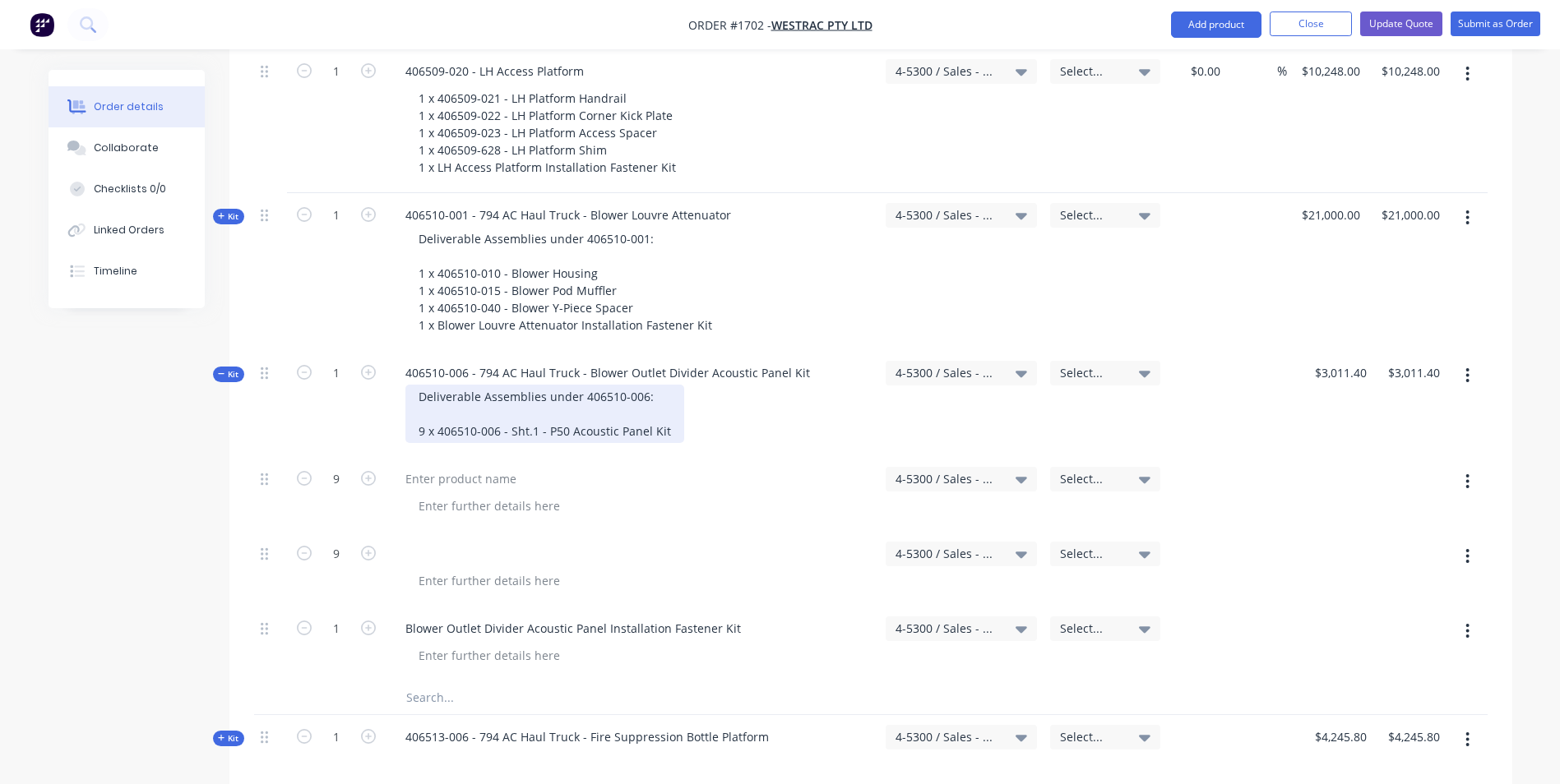
click at [671, 385] on div "Deliverable Assemblies under 406510-006: 9 x 406510-006 - Sht.1 - P50 Acoustic …" at bounding box center [545, 414] width 279 height 58
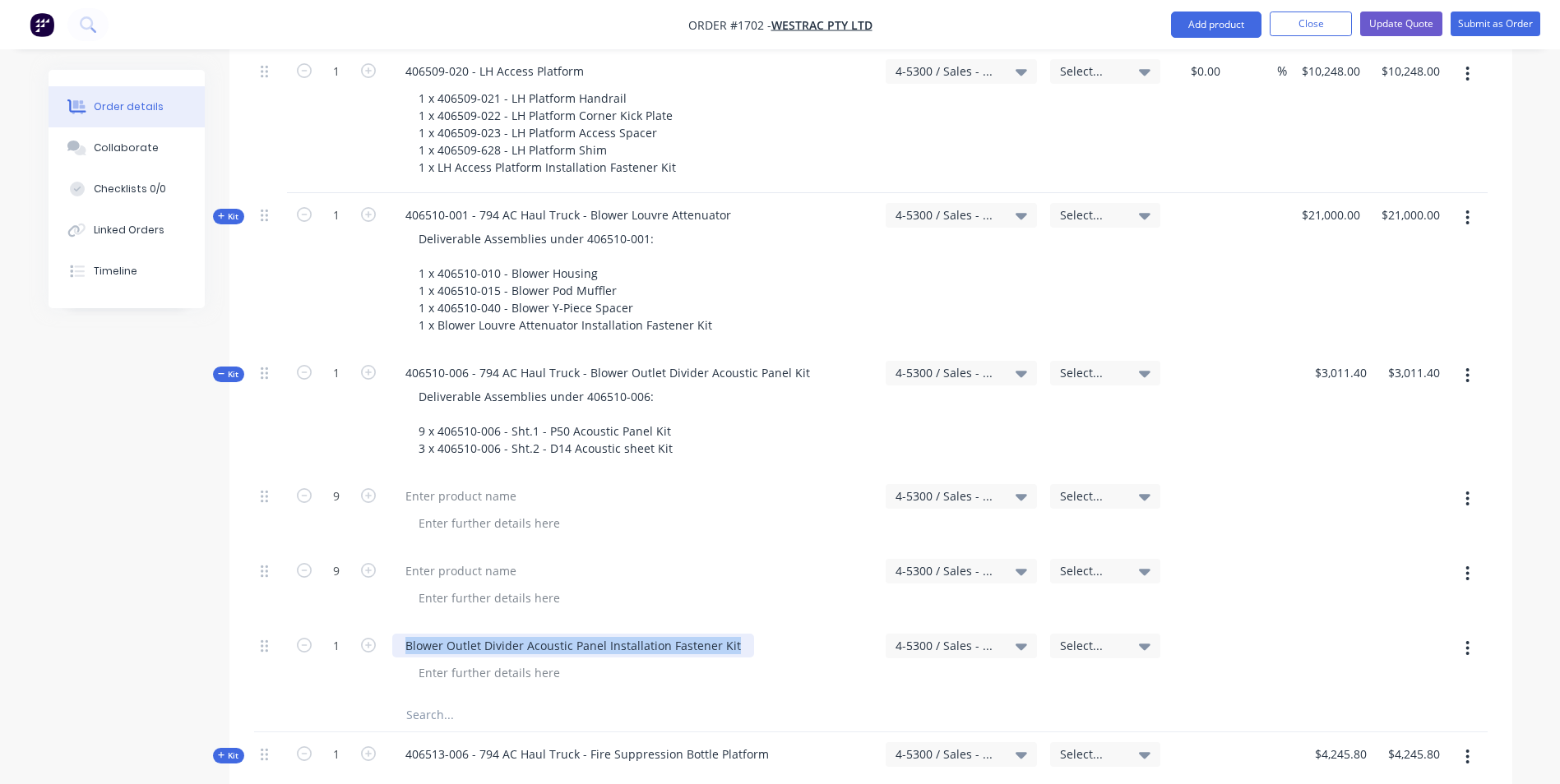
drag, startPoint x: 731, startPoint y: 577, endPoint x: 404, endPoint y: 573, distance: 327.0
click at [404, 634] on div "Blower Outlet Divider Acoustic Panel Installation Fastener Kit" at bounding box center [573, 646] width 362 height 24
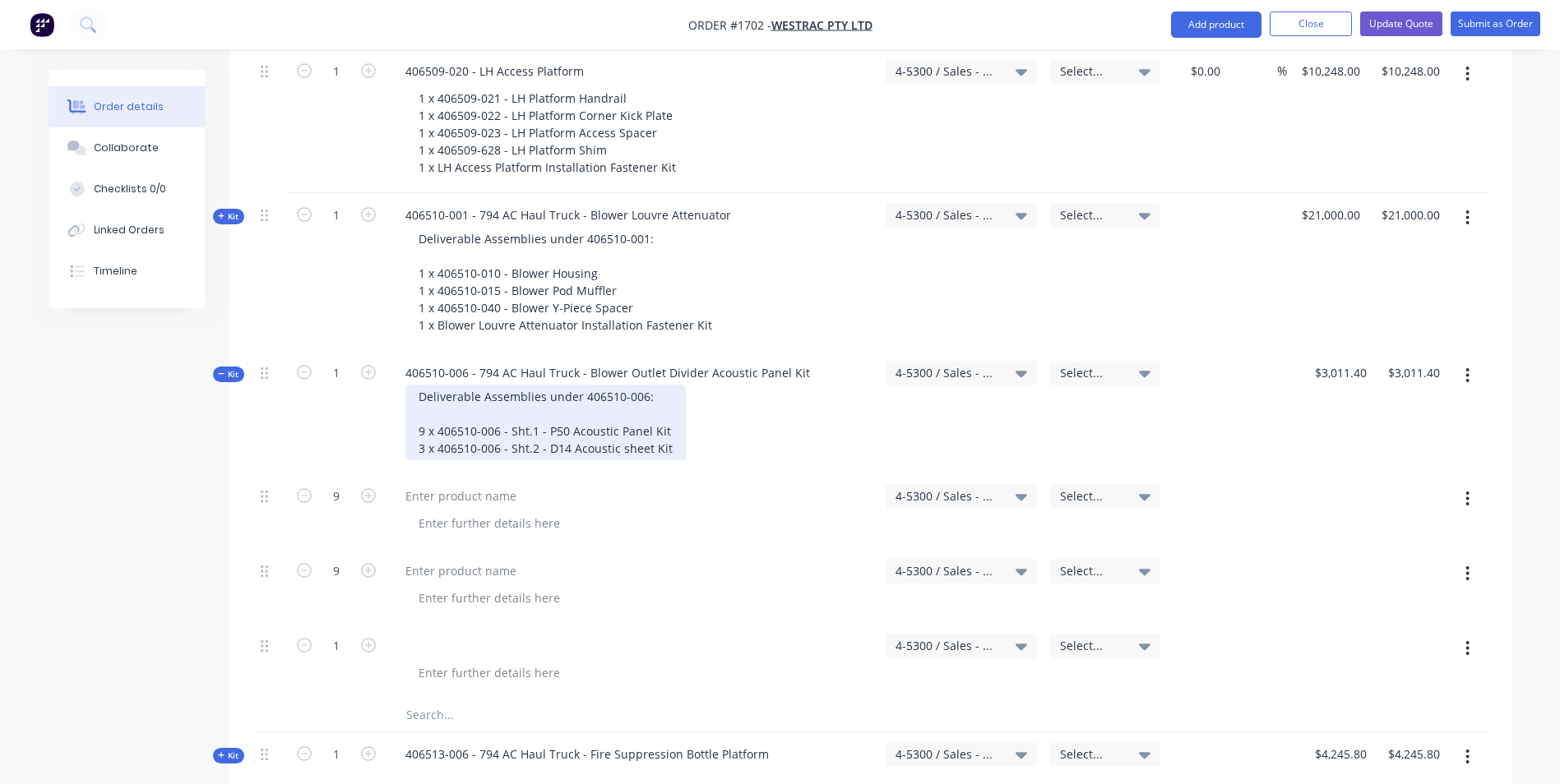
click at [673, 385] on div "Deliverable Assemblies under 406510-006: 9 x 406510-006 - Sht.1 - P50 Acoustic …" at bounding box center [546, 423] width 281 height 76
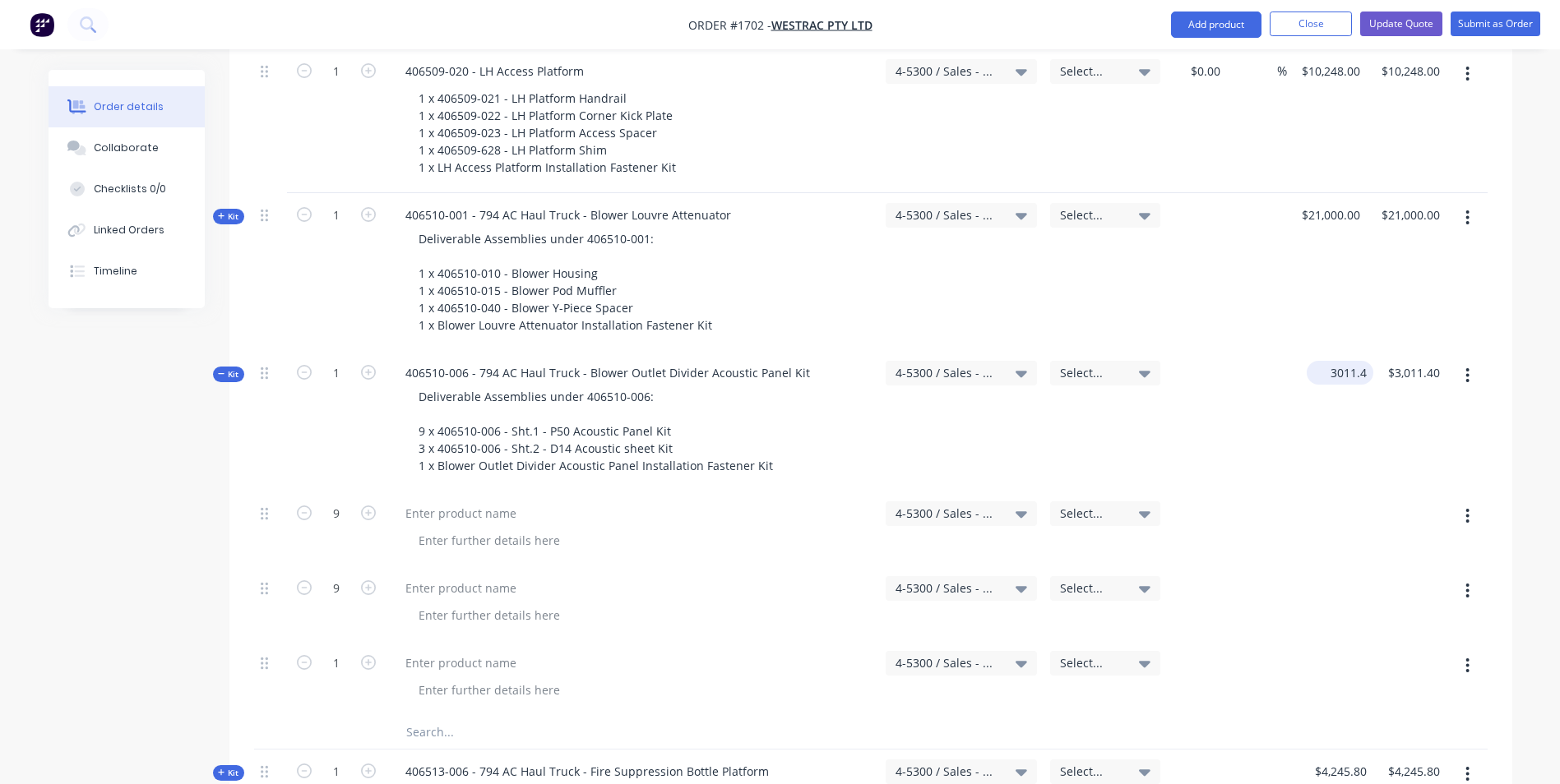
click at [1353, 361] on input "3011.4" at bounding box center [1343, 373] width 60 height 24
click at [1466, 508] on icon "button" at bounding box center [1467, 517] width 4 height 18
click at [1377, 647] on div "Delete" at bounding box center [1409, 658] width 127 height 24
type input "$0.00"
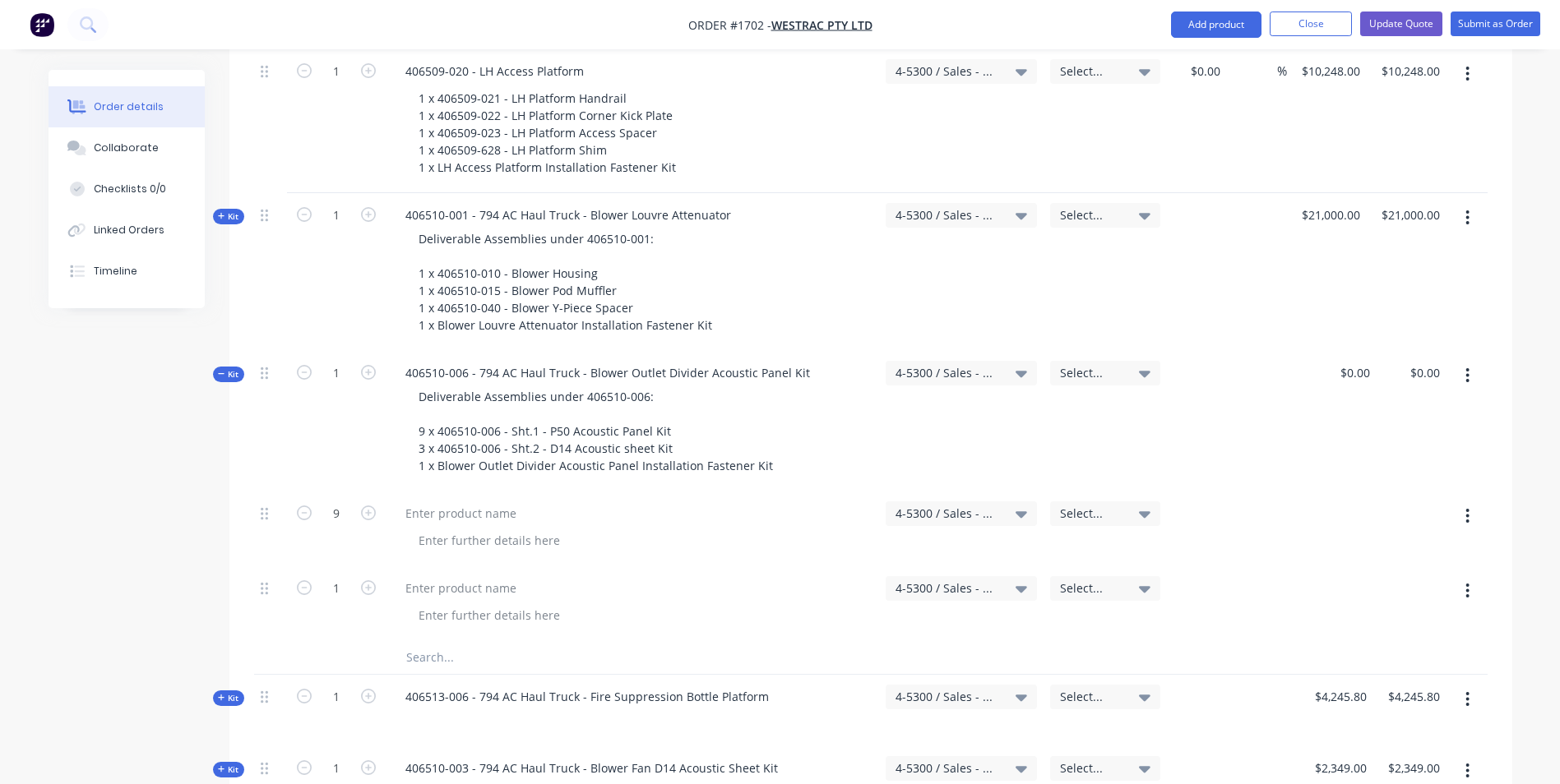
click at [1465, 508] on icon "button" at bounding box center [1467, 517] width 4 height 18
click at [1378, 647] on div "Delete" at bounding box center [1409, 658] width 127 height 24
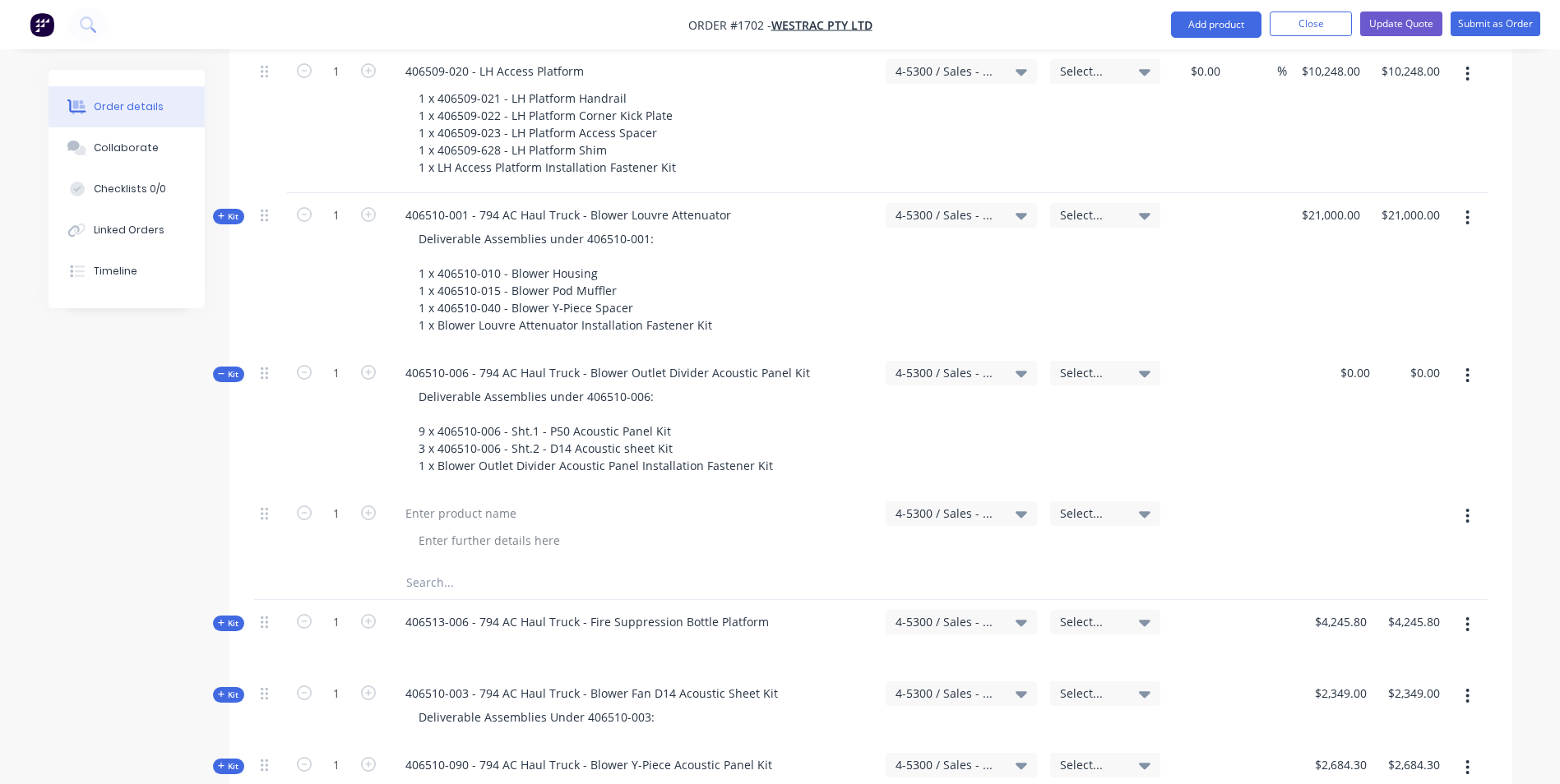
click at [1468, 508] on icon "button" at bounding box center [1467, 517] width 4 height 18
click at [1372, 647] on div "Delete" at bounding box center [1409, 658] width 127 height 24
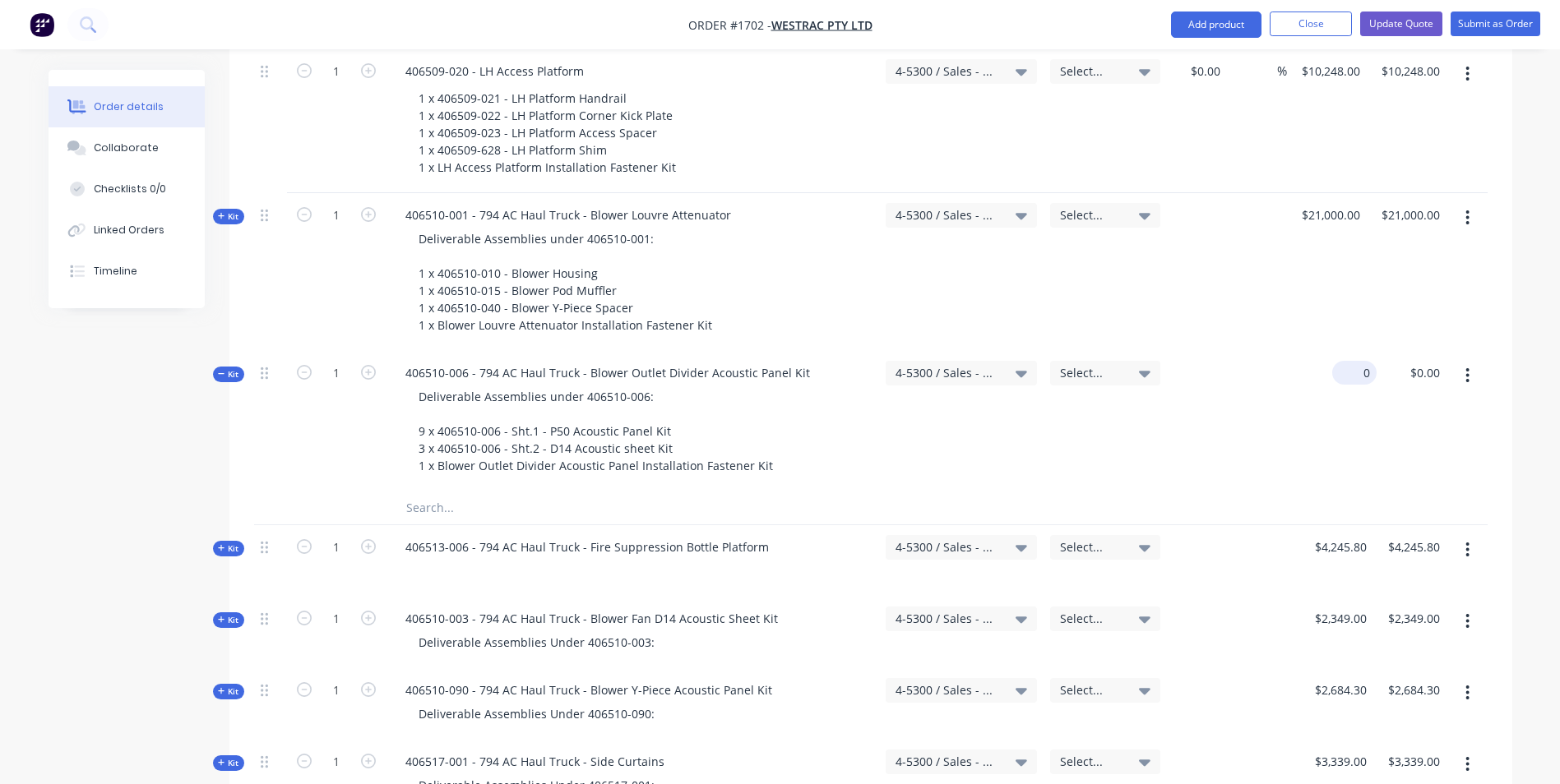
click at [1363, 361] on input "0" at bounding box center [1358, 373] width 38 height 24
paste input "3011.4"
type input "$3,011.40"
click at [1355, 351] on div "$3,011.40 3011.4" at bounding box center [1341, 421] width 70 height 141
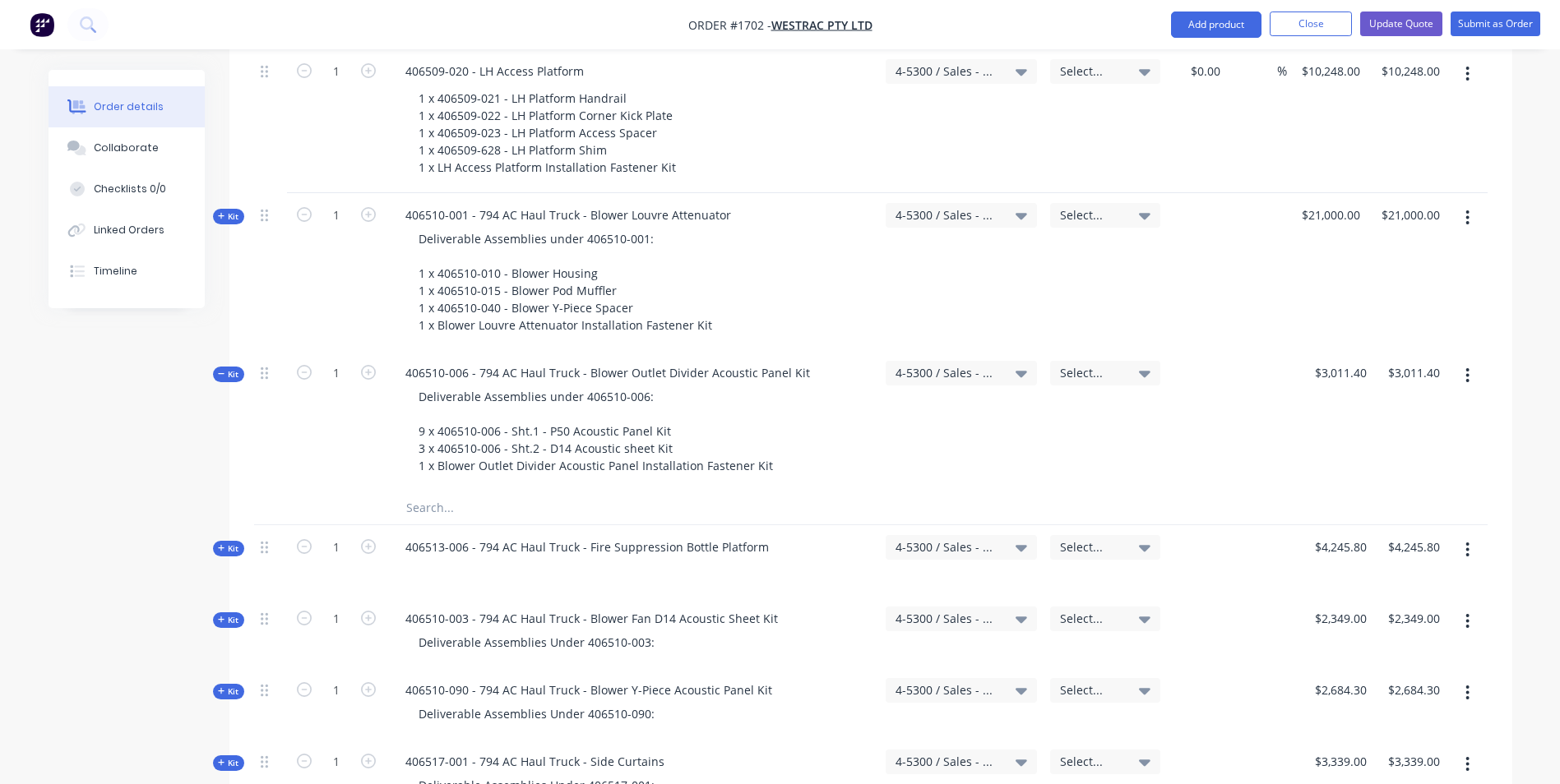
click at [230, 369] on span "Kit" at bounding box center [229, 374] width 21 height 12
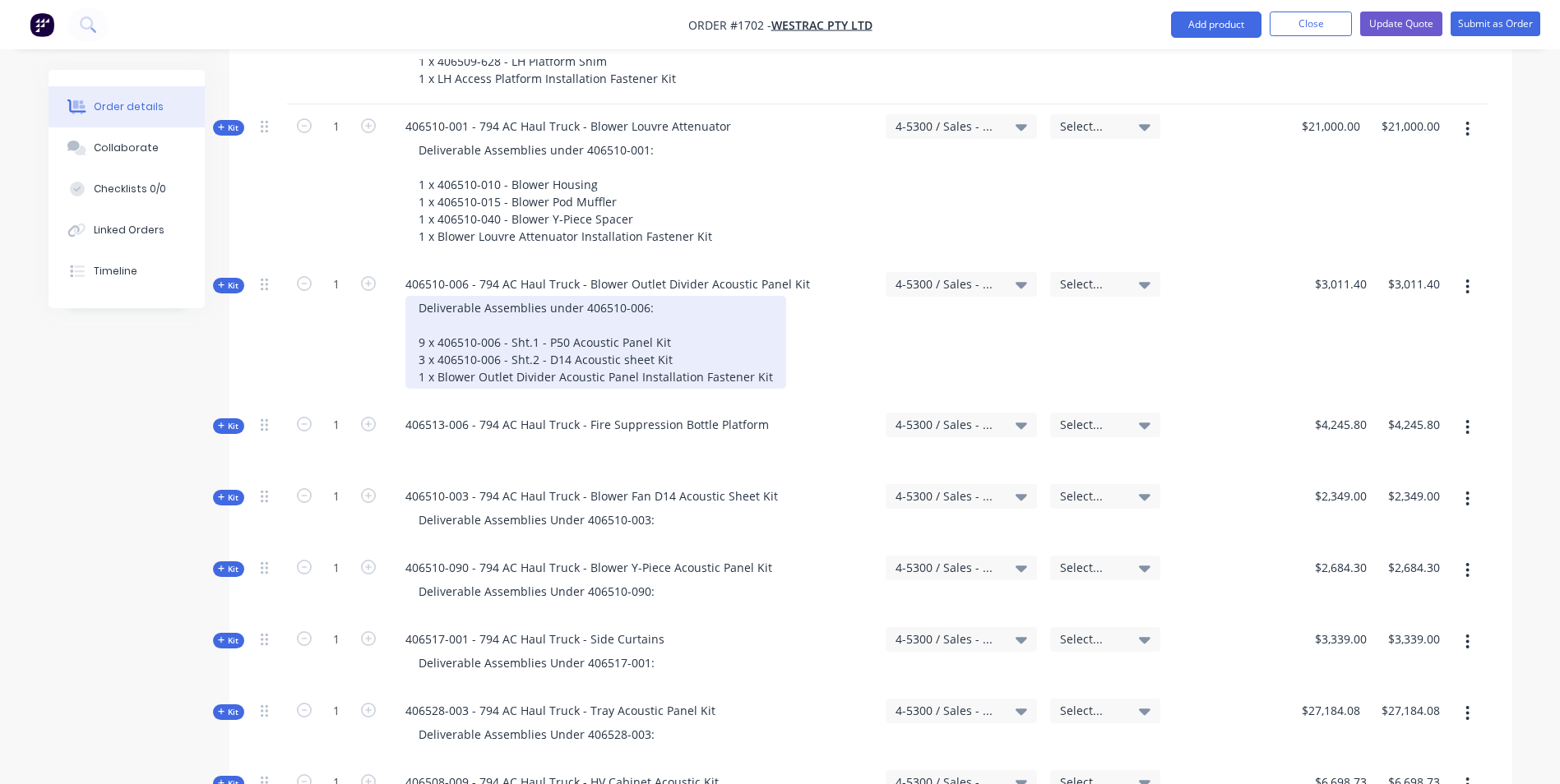
scroll to position [3536, 0]
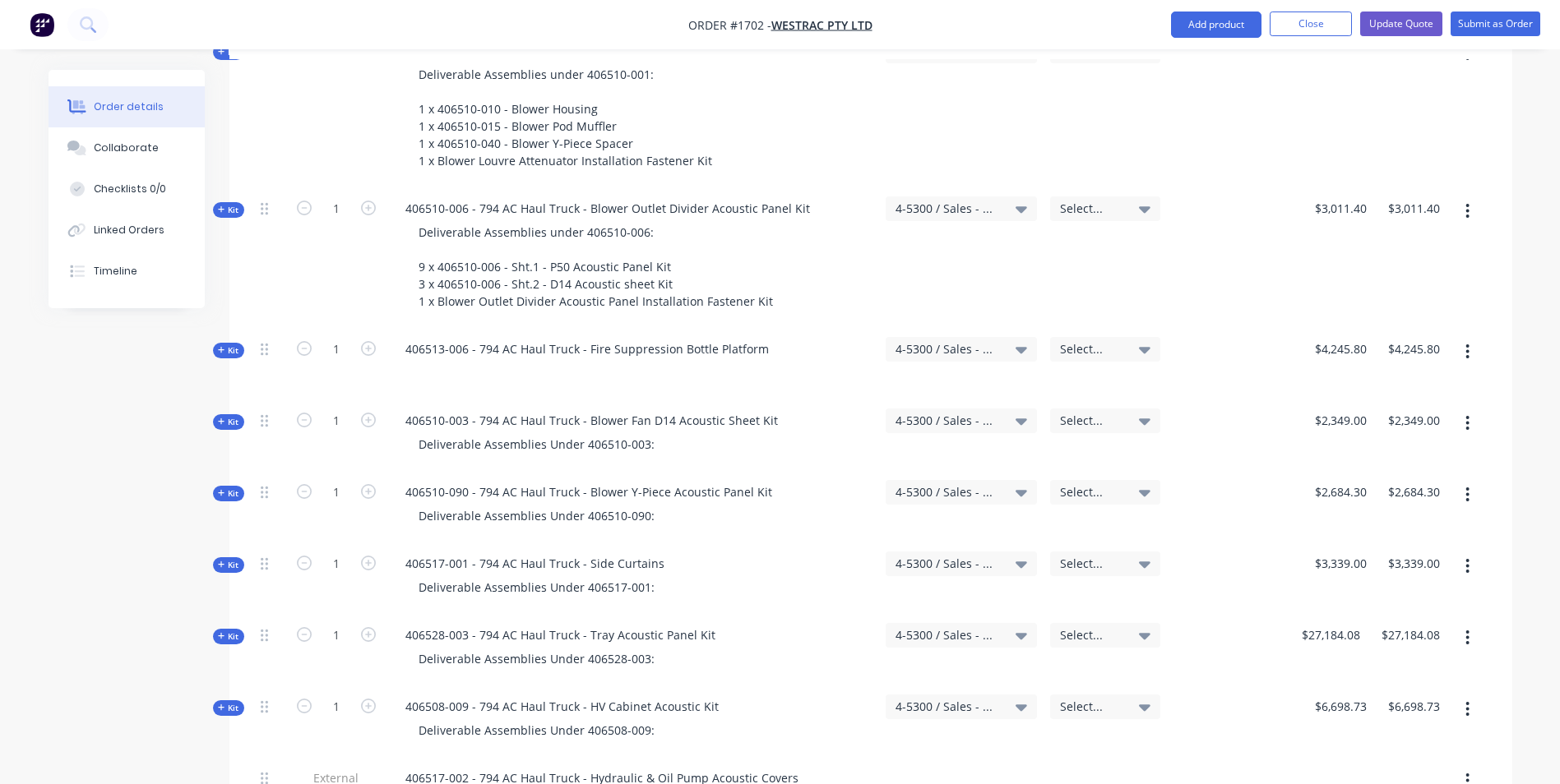
click at [226, 345] on span "Kit" at bounding box center [229, 350] width 21 height 12
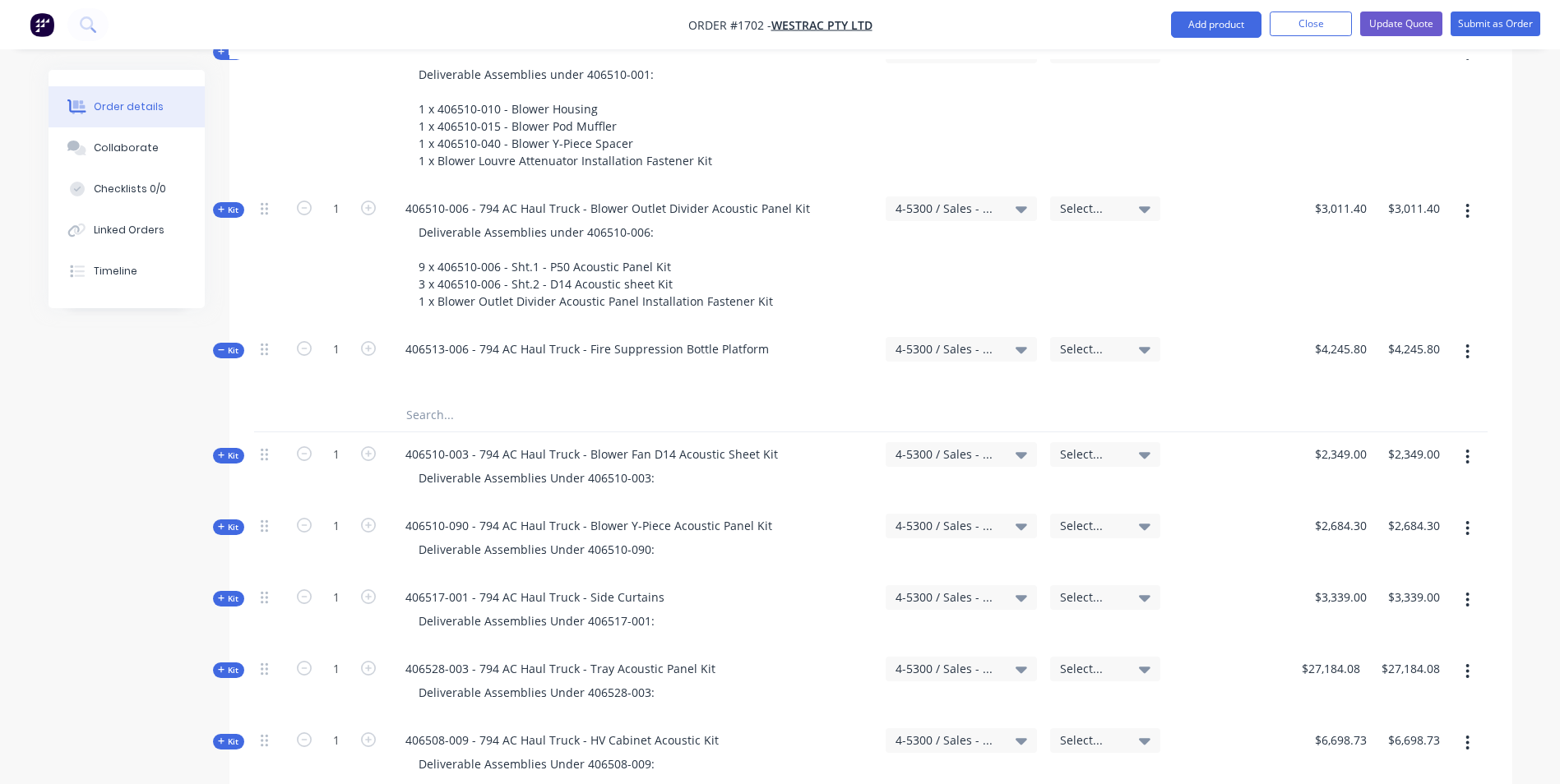
click at [226, 345] on span "Kit" at bounding box center [229, 350] width 21 height 12
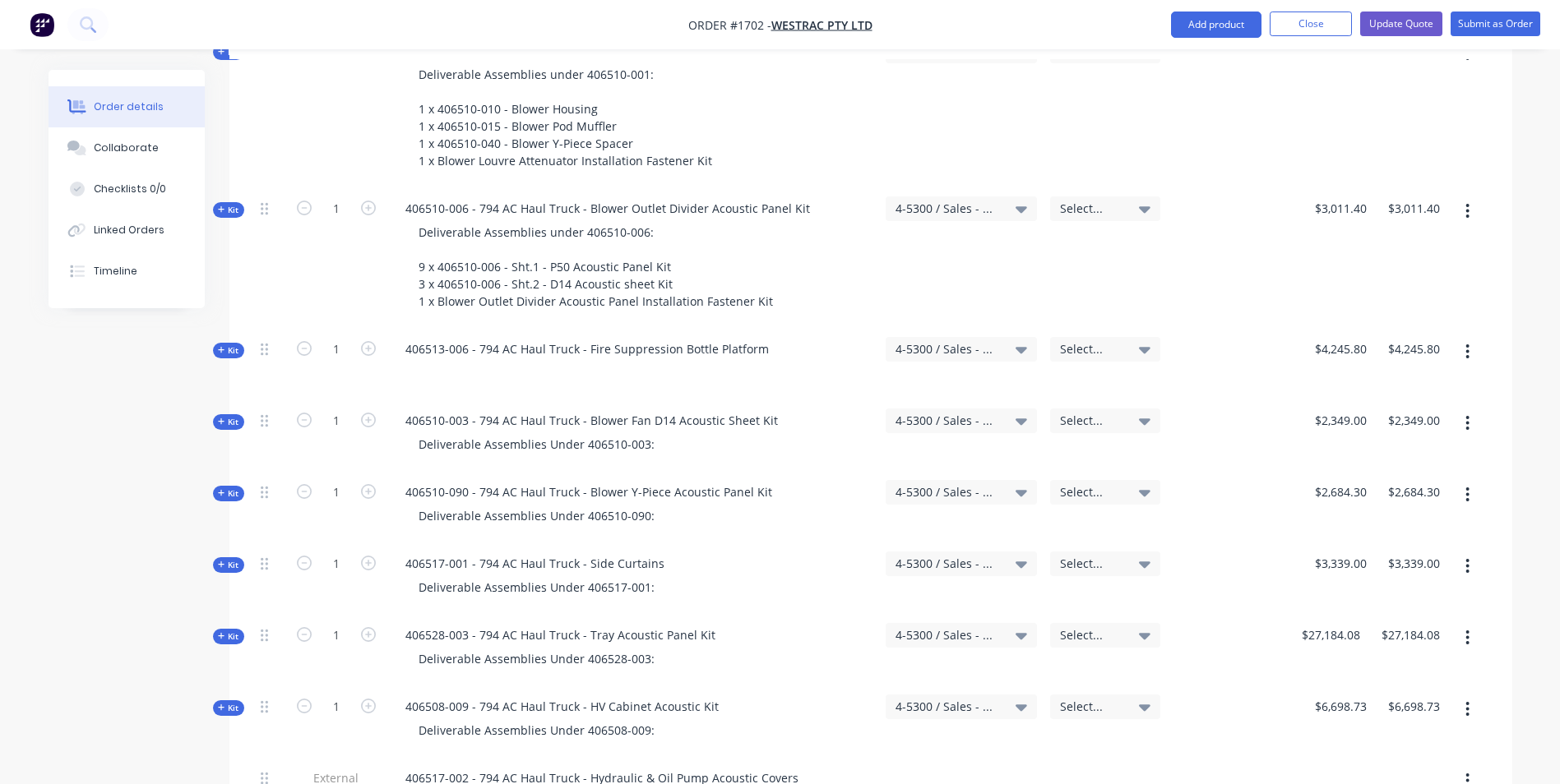
scroll to position [3617, 0]
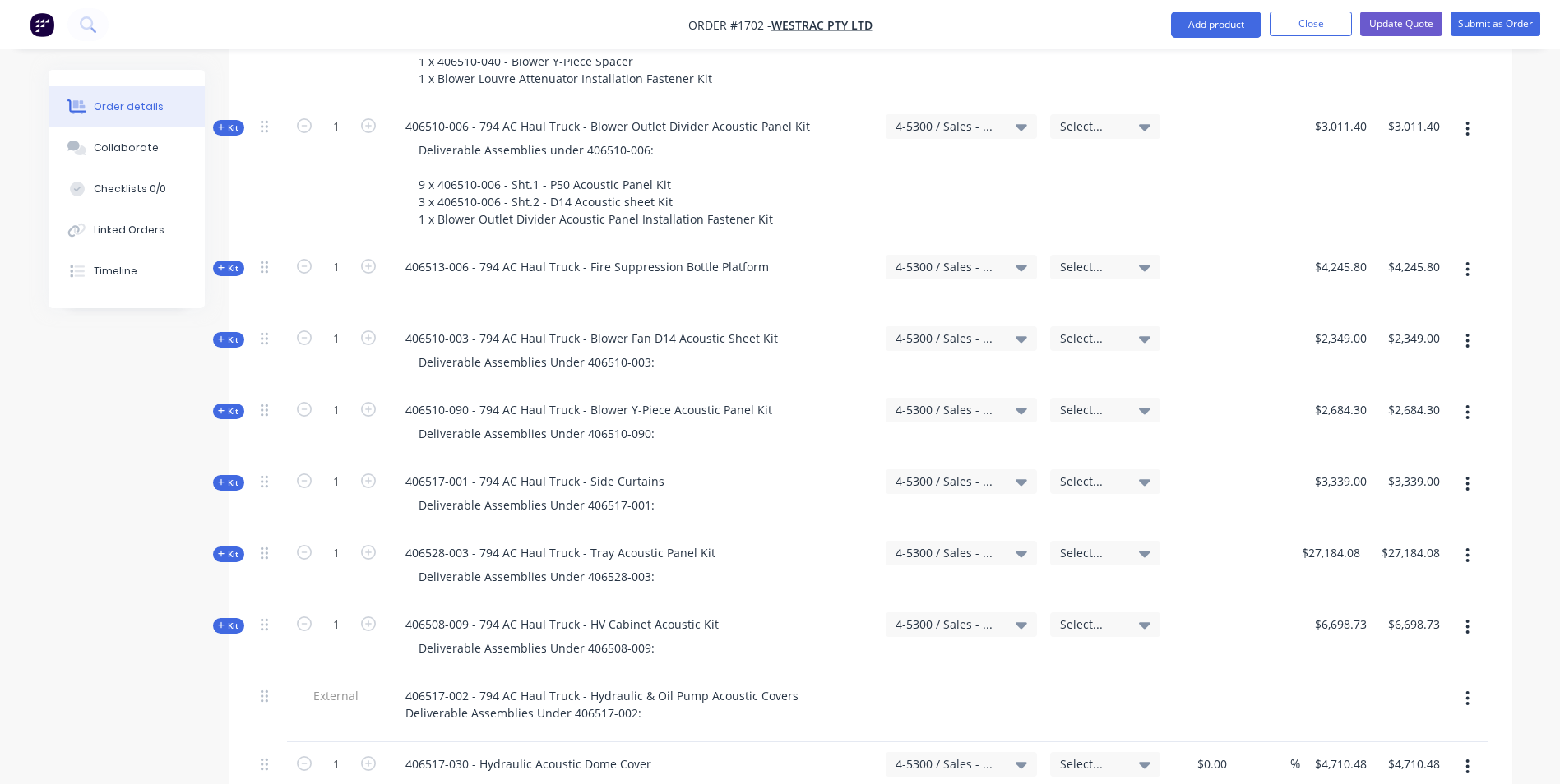
click at [230, 334] on span "Kit" at bounding box center [229, 340] width 21 height 12
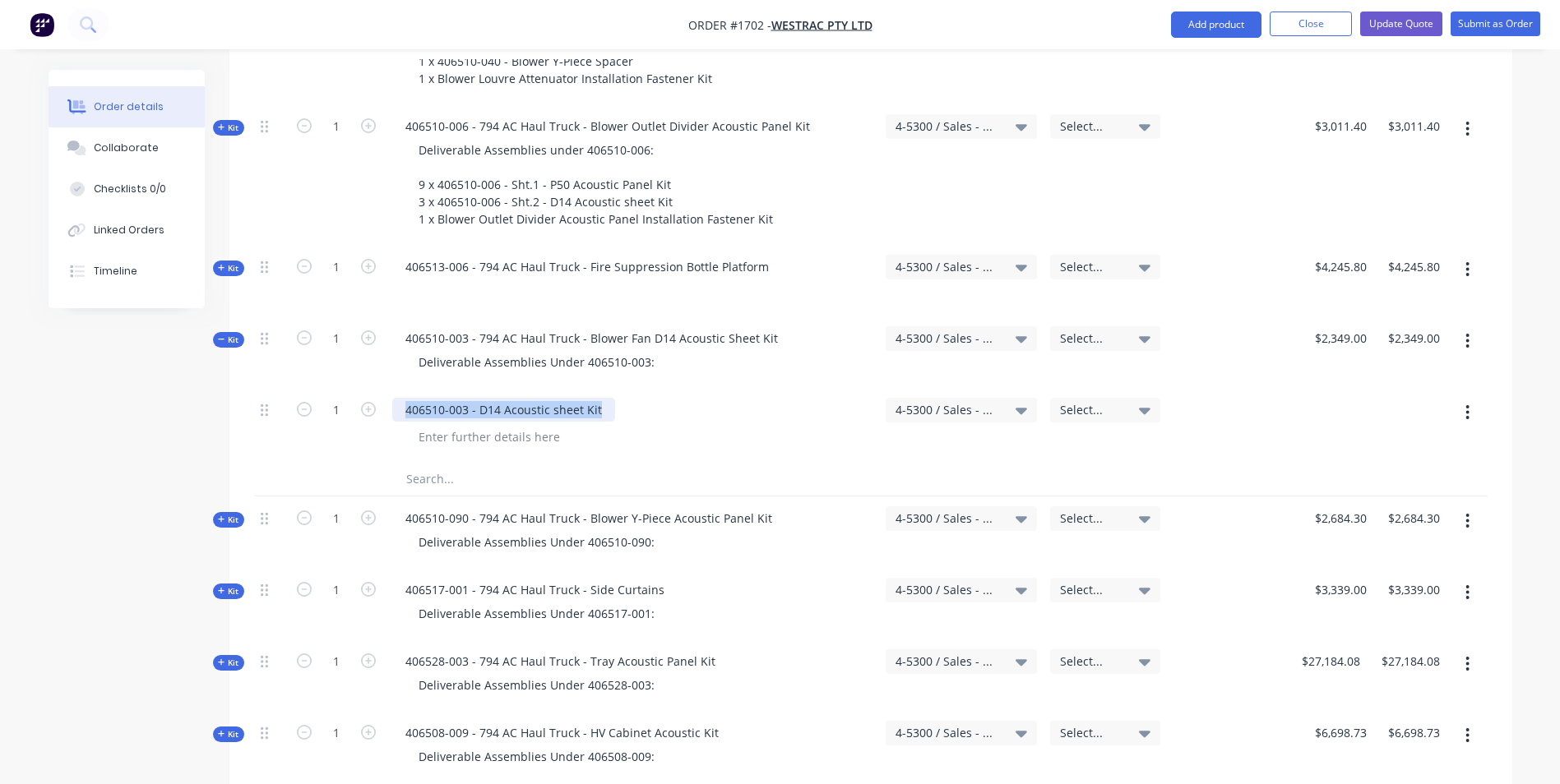
drag, startPoint x: 602, startPoint y: 344, endPoint x: 406, endPoint y: 345, distance: 196.0
click at [406, 398] on div "406510-003 - D14 Acoustic sheet Kit" at bounding box center [504, 410] width 223 height 24
click at [654, 350] on div "Deliverable Assemblies Under 406510-003:" at bounding box center [536, 362] width 262 height 24
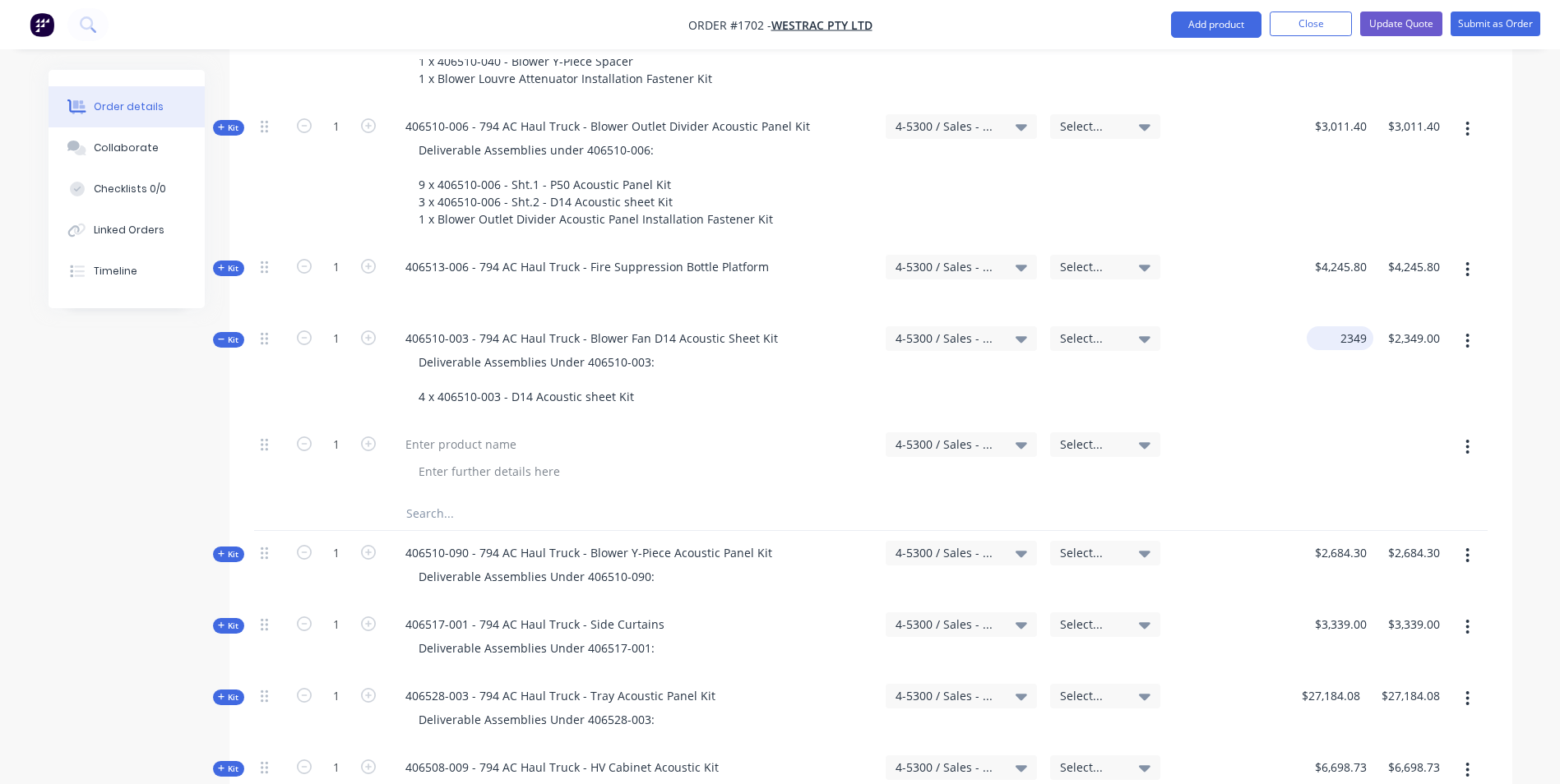
click at [1344, 327] on input "2349" at bounding box center [1343, 338] width 60 height 24
click at [1470, 433] on button "button" at bounding box center [1467, 448] width 39 height 30
drag, startPoint x: 1378, startPoint y: 513, endPoint x: 1384, endPoint y: 502, distance: 12.5
click at [1377, 578] on div "Delete" at bounding box center [1409, 589] width 127 height 24
type input "$0.00"
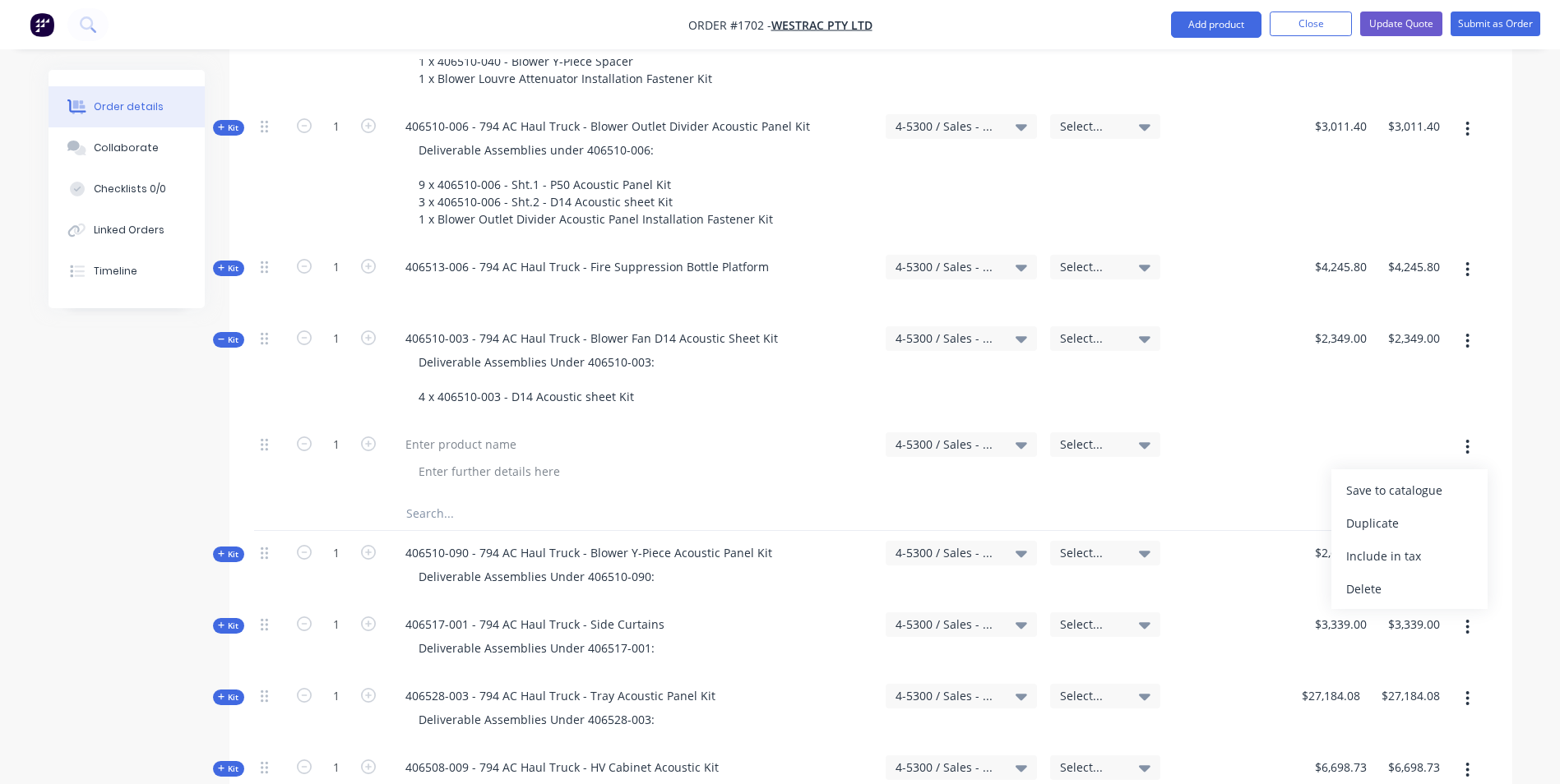
type input "$0.00"
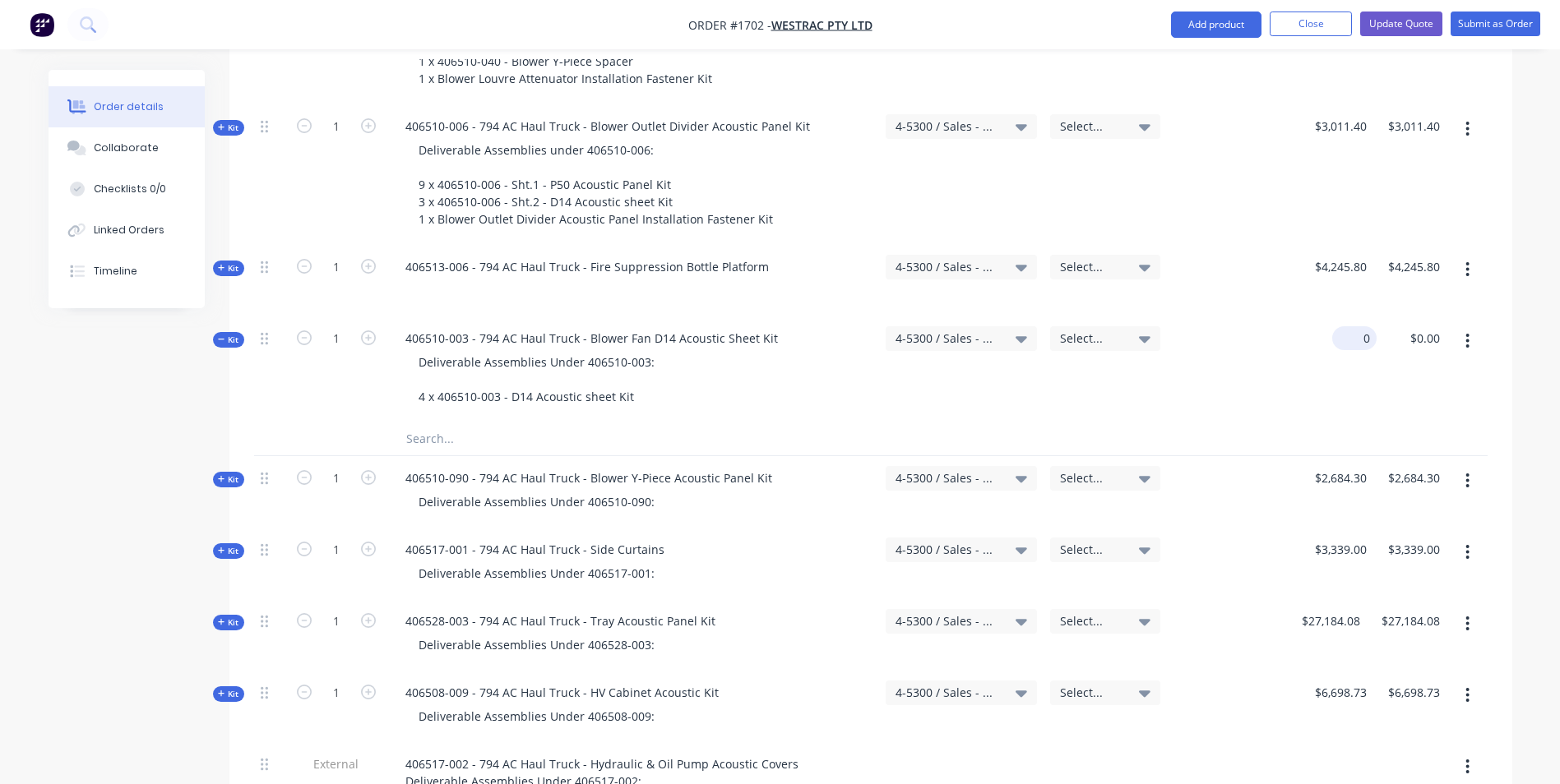
click at [1346, 317] on div "0 $0.00" at bounding box center [1341, 369] width 70 height 106
paste input "2349"
type input "$2,349.00"
click at [1357, 328] on div "$2,349.00 2349" at bounding box center [1341, 369] width 70 height 106
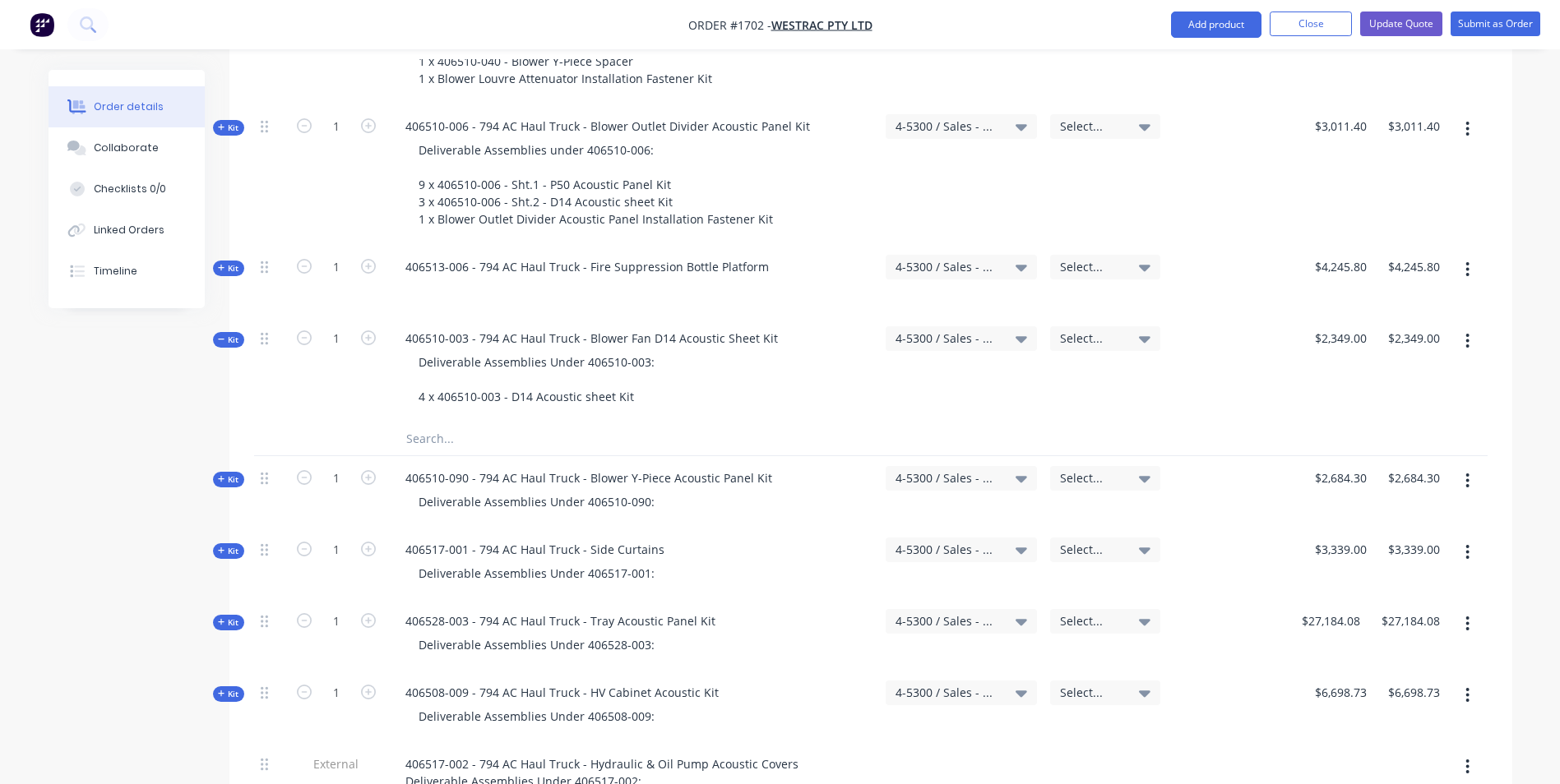
click at [231, 334] on span "Kit" at bounding box center [229, 340] width 21 height 12
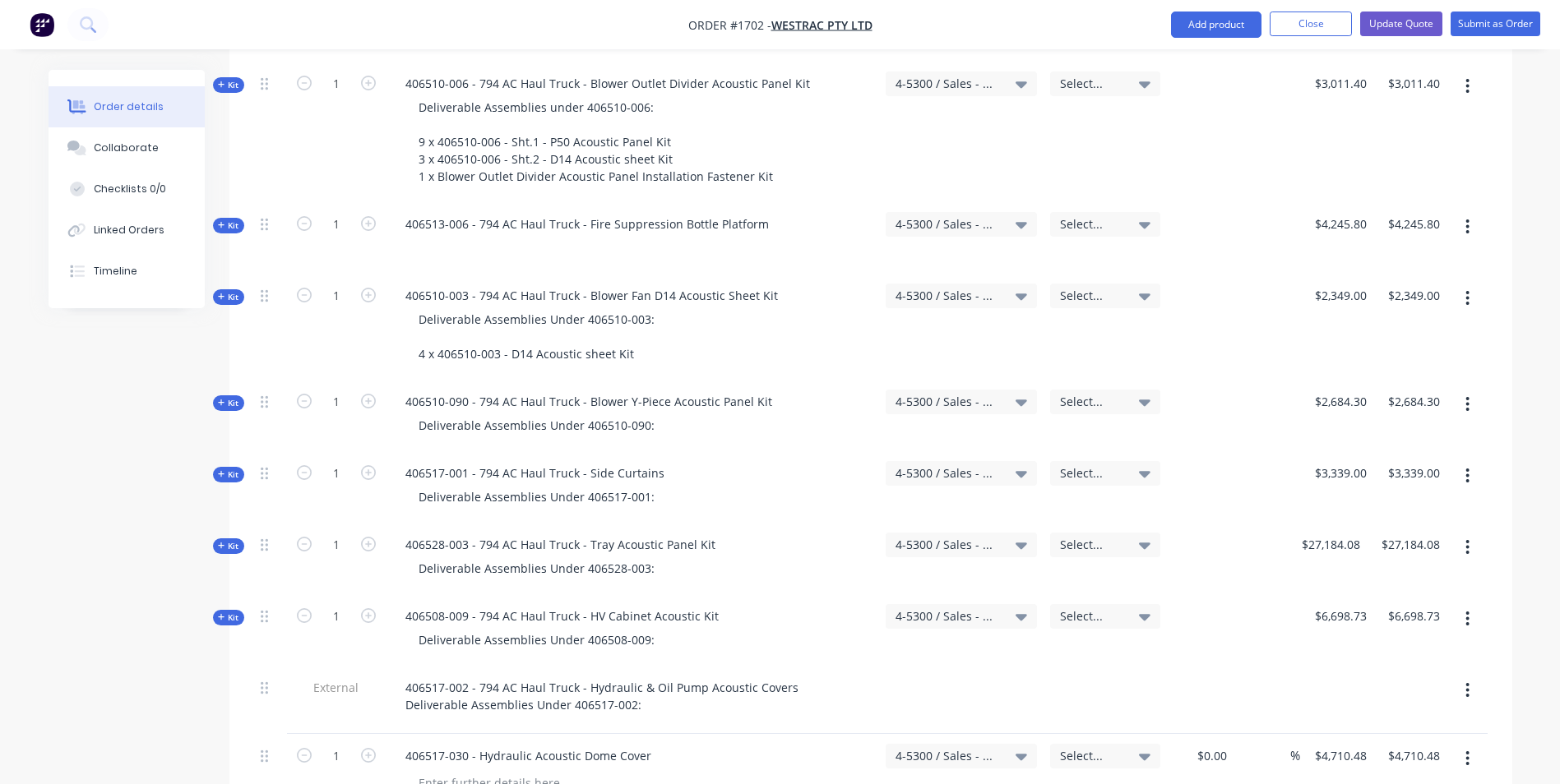
scroll to position [3700, 0]
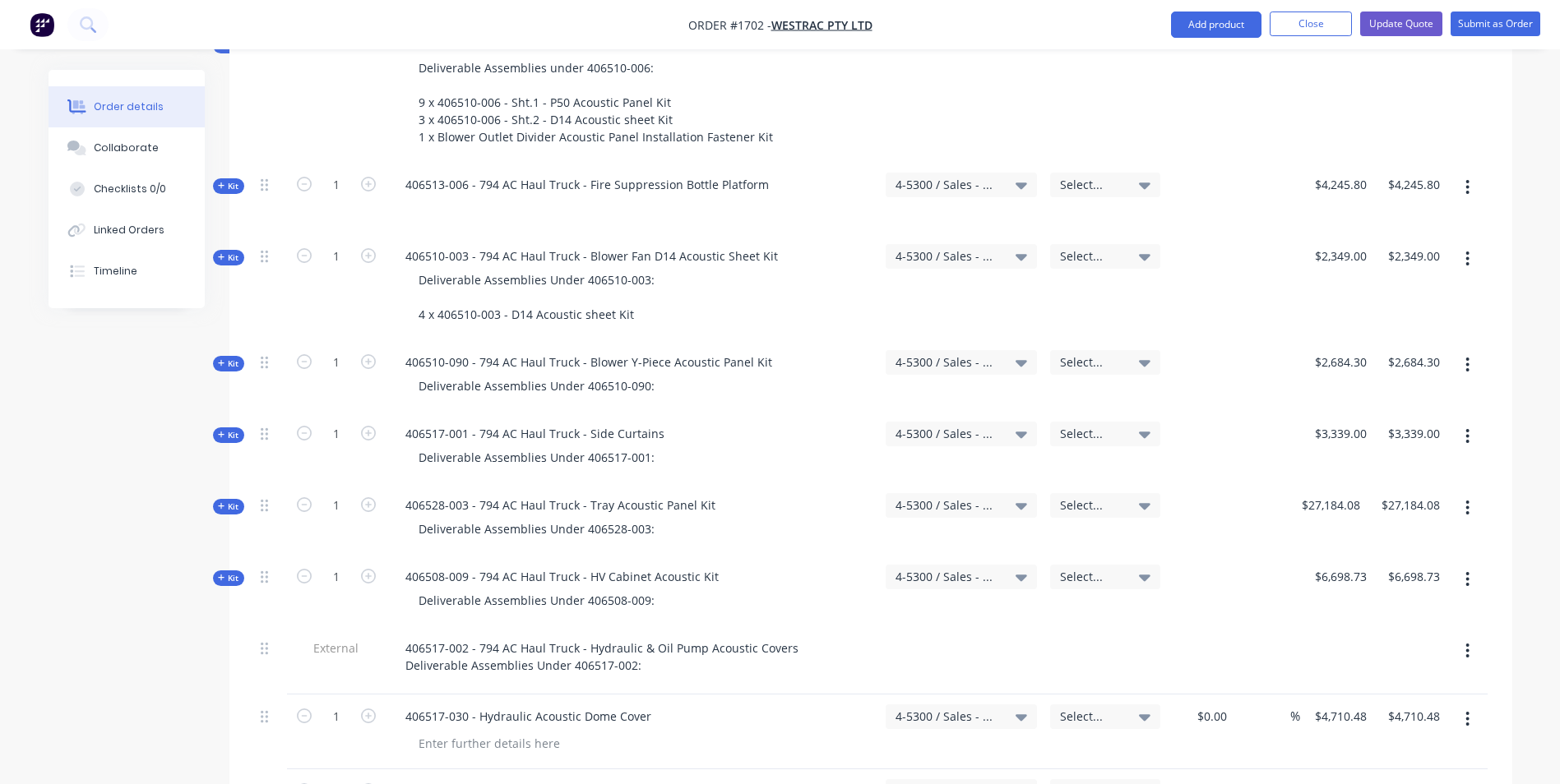
click at [225, 358] on span "Kit" at bounding box center [229, 364] width 21 height 12
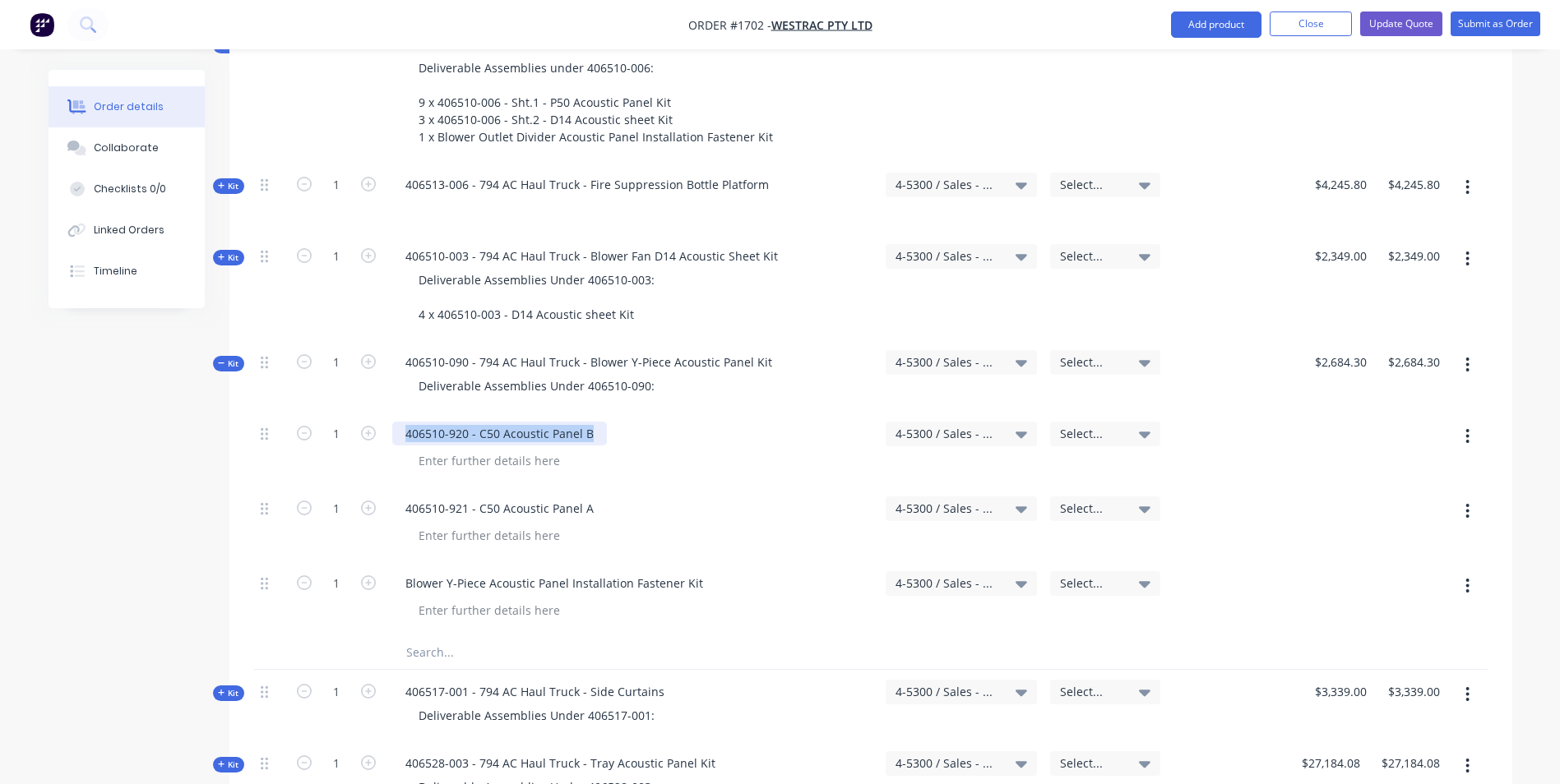
drag, startPoint x: 592, startPoint y: 361, endPoint x: 405, endPoint y: 361, distance: 187.0
click at [405, 422] on div "406510-920 - C50 Acoustic Panel B" at bounding box center [499, 434] width 215 height 24
click at [652, 374] on div "Deliverable Assemblies Under 406510-090:" at bounding box center [536, 386] width 262 height 24
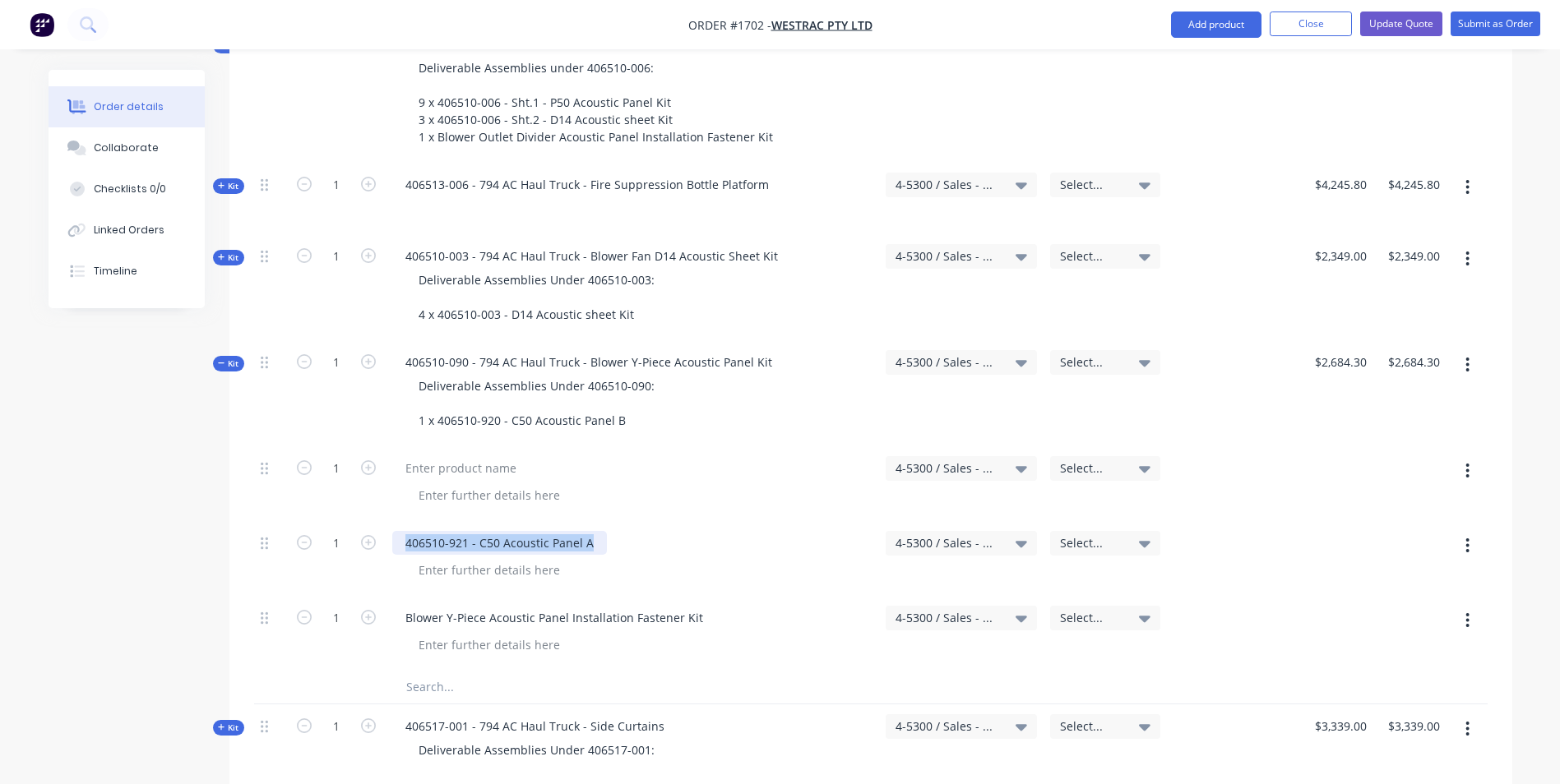
drag, startPoint x: 594, startPoint y: 472, endPoint x: 406, endPoint y: 474, distance: 188.0
click at [406, 531] on div "406510-921 - C50 Acoustic Panel A" at bounding box center [499, 543] width 215 height 24
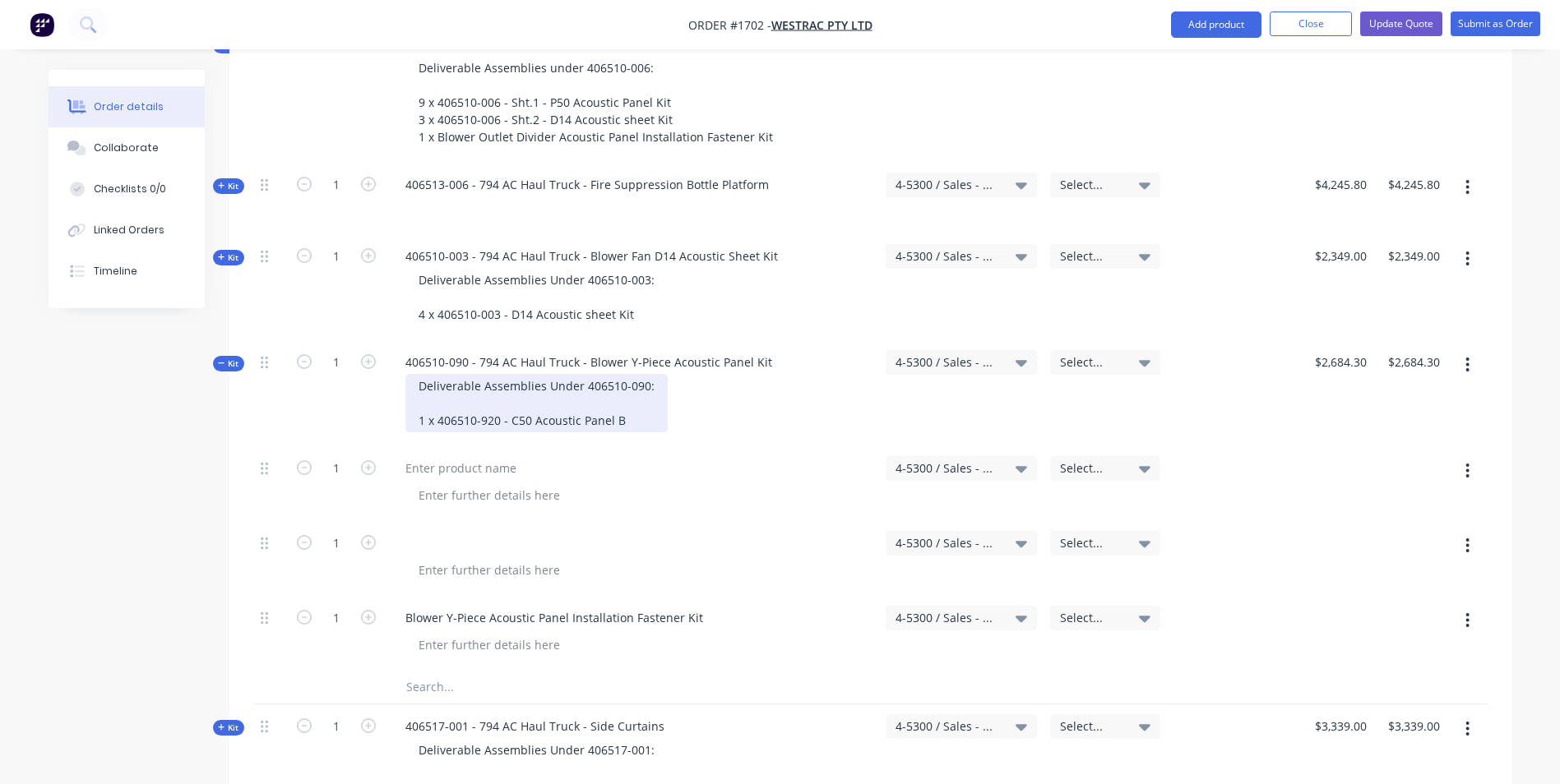
click at [632, 374] on div "Deliverable Assemblies Under 406510-090: 1 x 406510-920 - C50 Acoustic Panel B" at bounding box center [536, 403] width 262 height 58
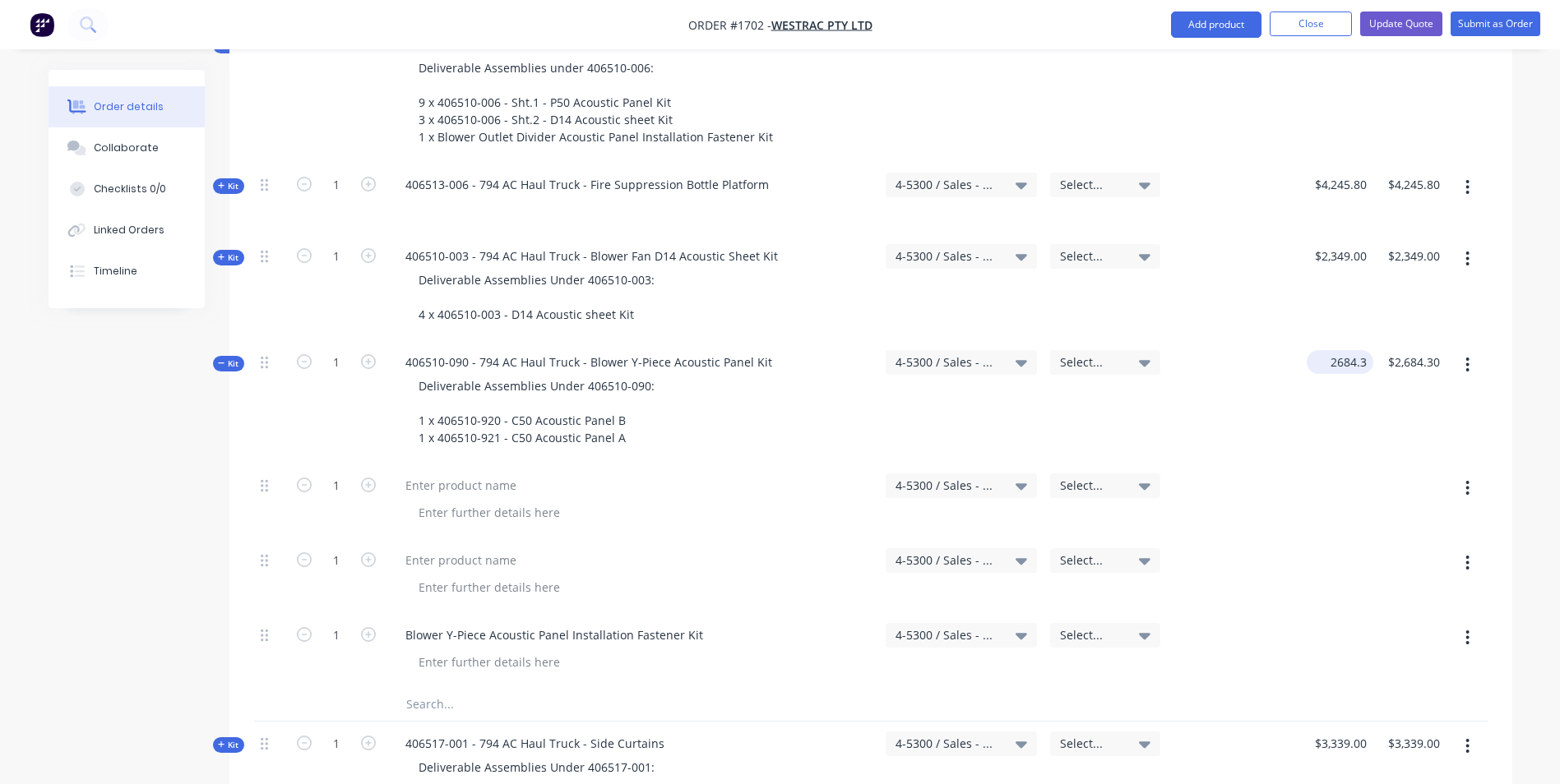
click at [1345, 350] on input "2684.3" at bounding box center [1343, 362] width 60 height 24
click at [1470, 474] on button "button" at bounding box center [1467, 489] width 39 height 30
click at [1366, 619] on div "Delete" at bounding box center [1409, 630] width 127 height 24
type input "$0.00"
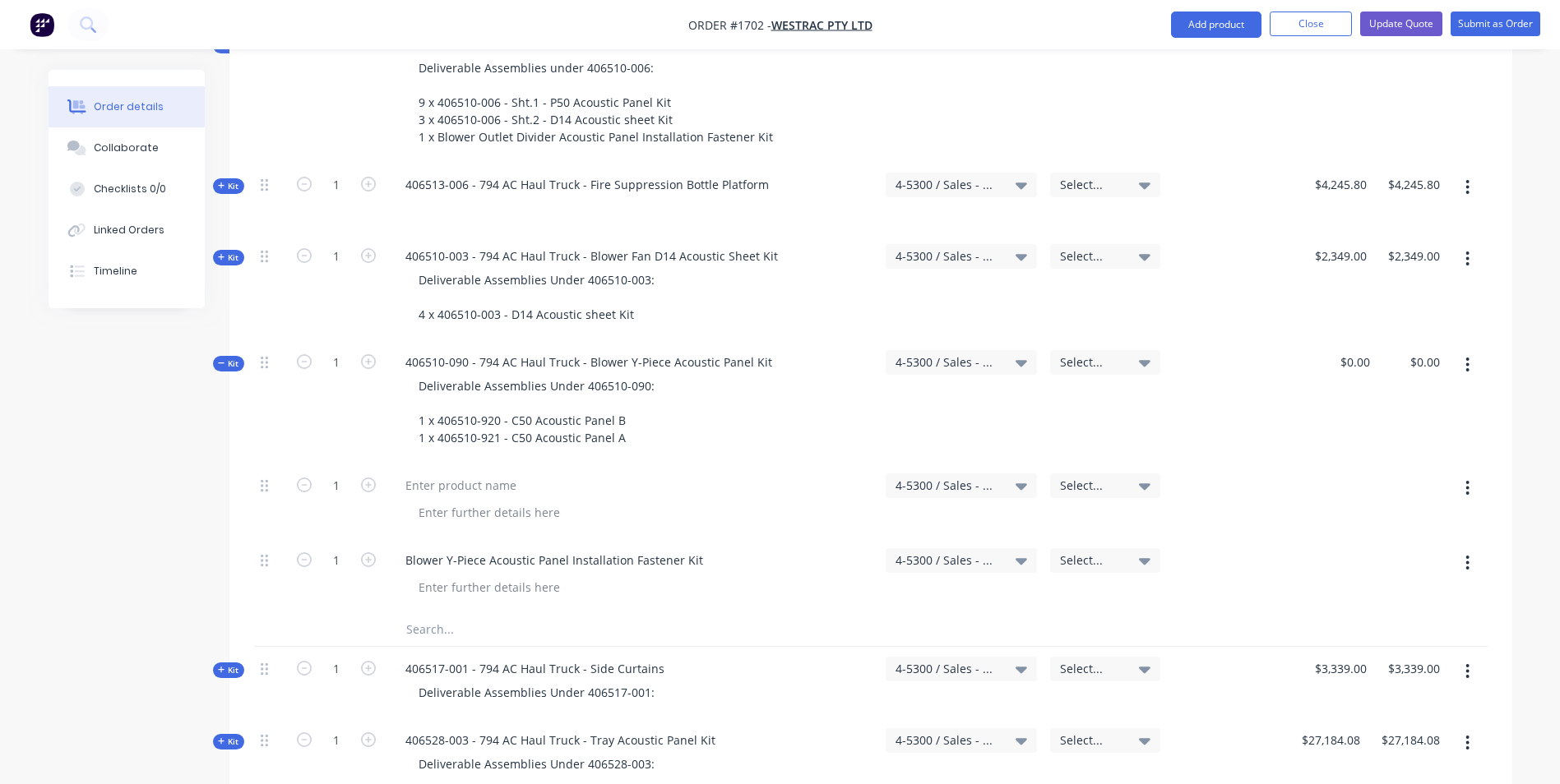
click at [1469, 481] on icon "button" at bounding box center [1468, 489] width 3 height 15
click at [1377, 619] on div "Delete" at bounding box center [1409, 630] width 127 height 24
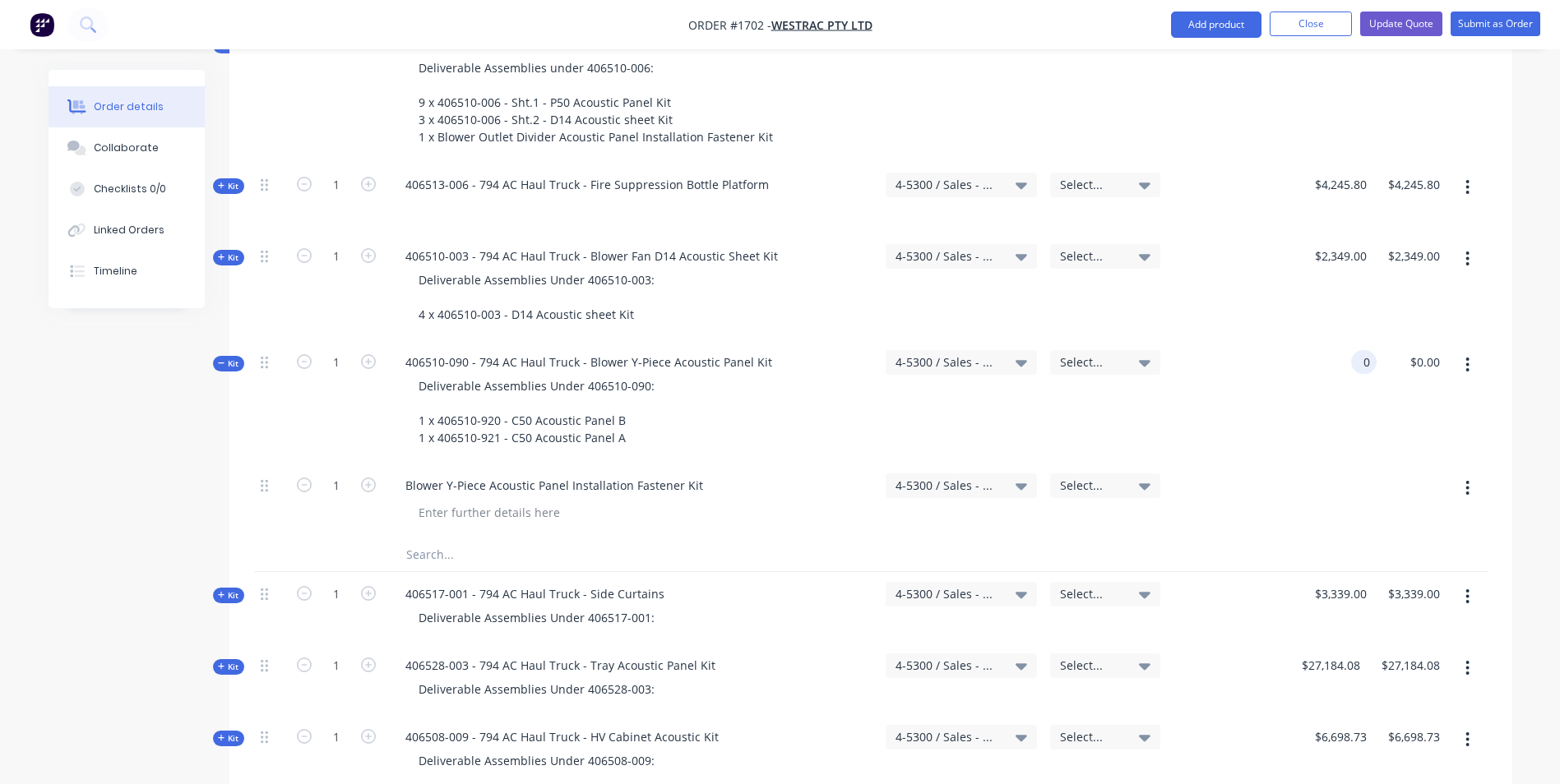
click at [1358, 350] on input "0" at bounding box center [1367, 362] width 19 height 24
paste input "2684.3"
type input "$2,684.30"
click at [1339, 341] on div "$2,684.30 2684.3" at bounding box center [1341, 402] width 70 height 123
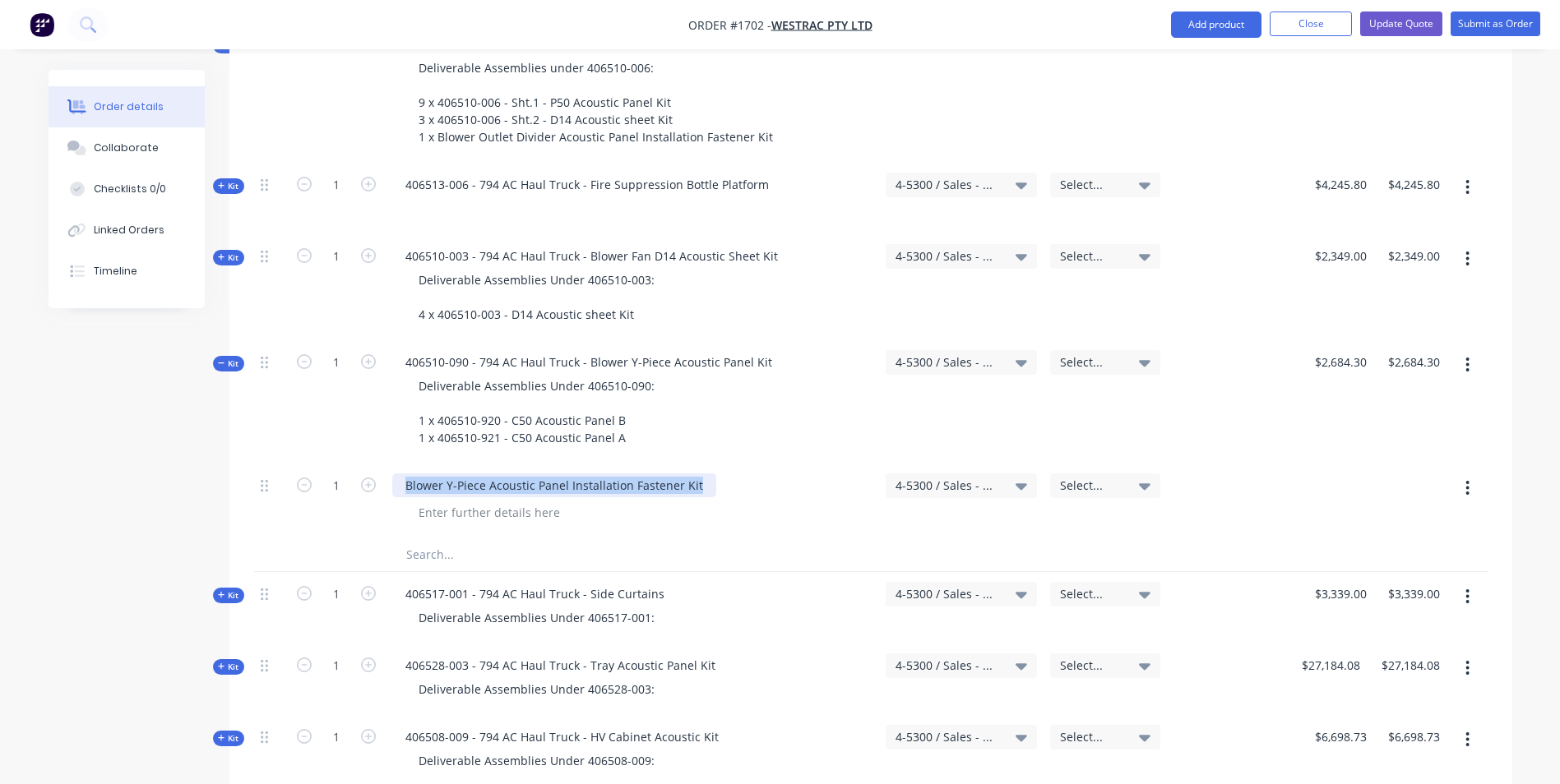
drag, startPoint x: 699, startPoint y: 419, endPoint x: 398, endPoint y: 421, distance: 301.0
click at [398, 474] on div "Blower Y-Piece Acoustic Panel Installation Fastener Kit" at bounding box center [555, 485] width 324 height 24
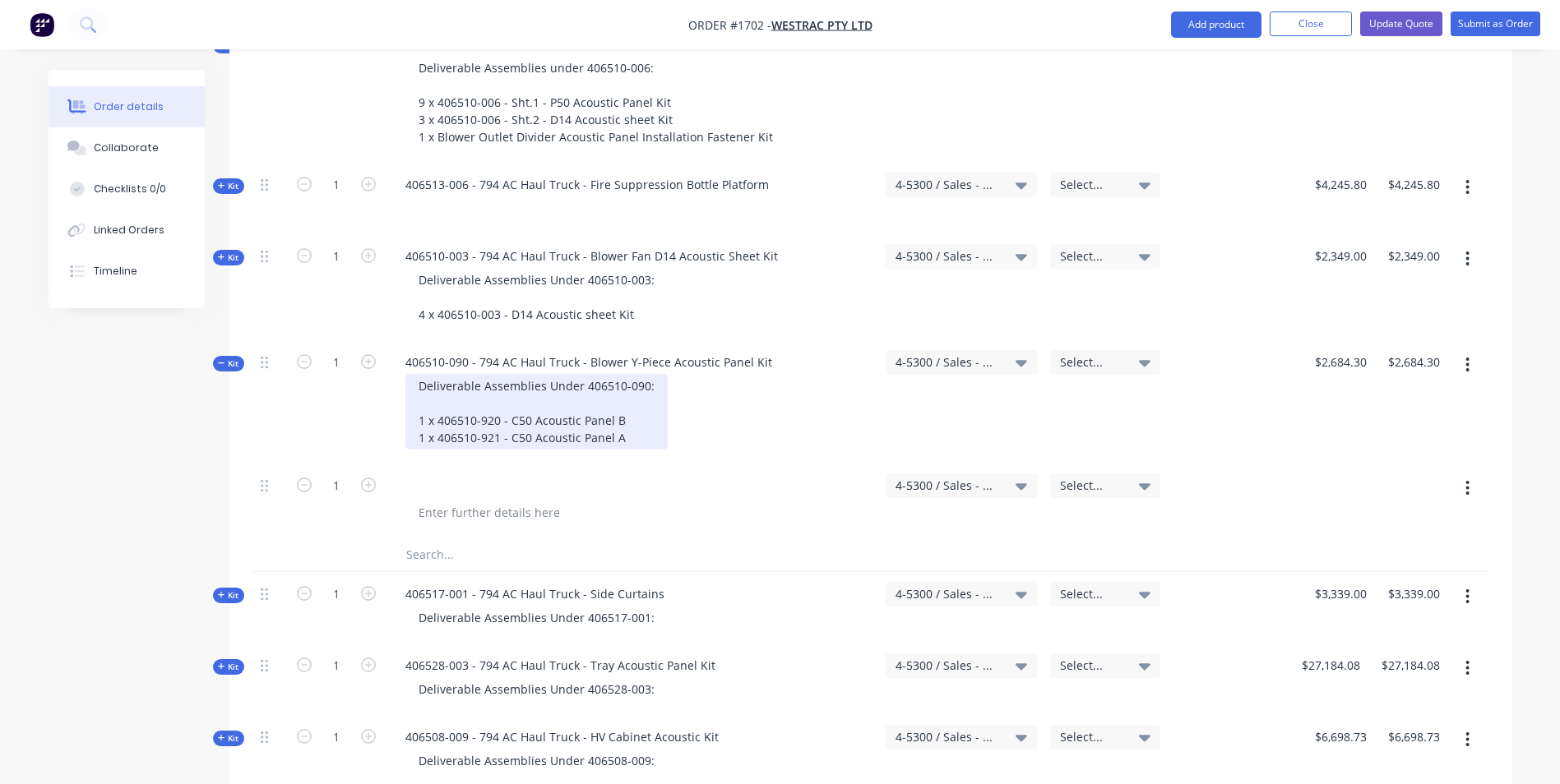
drag, startPoint x: 631, startPoint y: 369, endPoint x: 642, endPoint y: 365, distance: 11.7
click at [632, 374] on div "Deliverable Assemblies Under 406510-090: 1 x 406510-920 - C50 Acoustic Panel B …" at bounding box center [536, 412] width 262 height 76
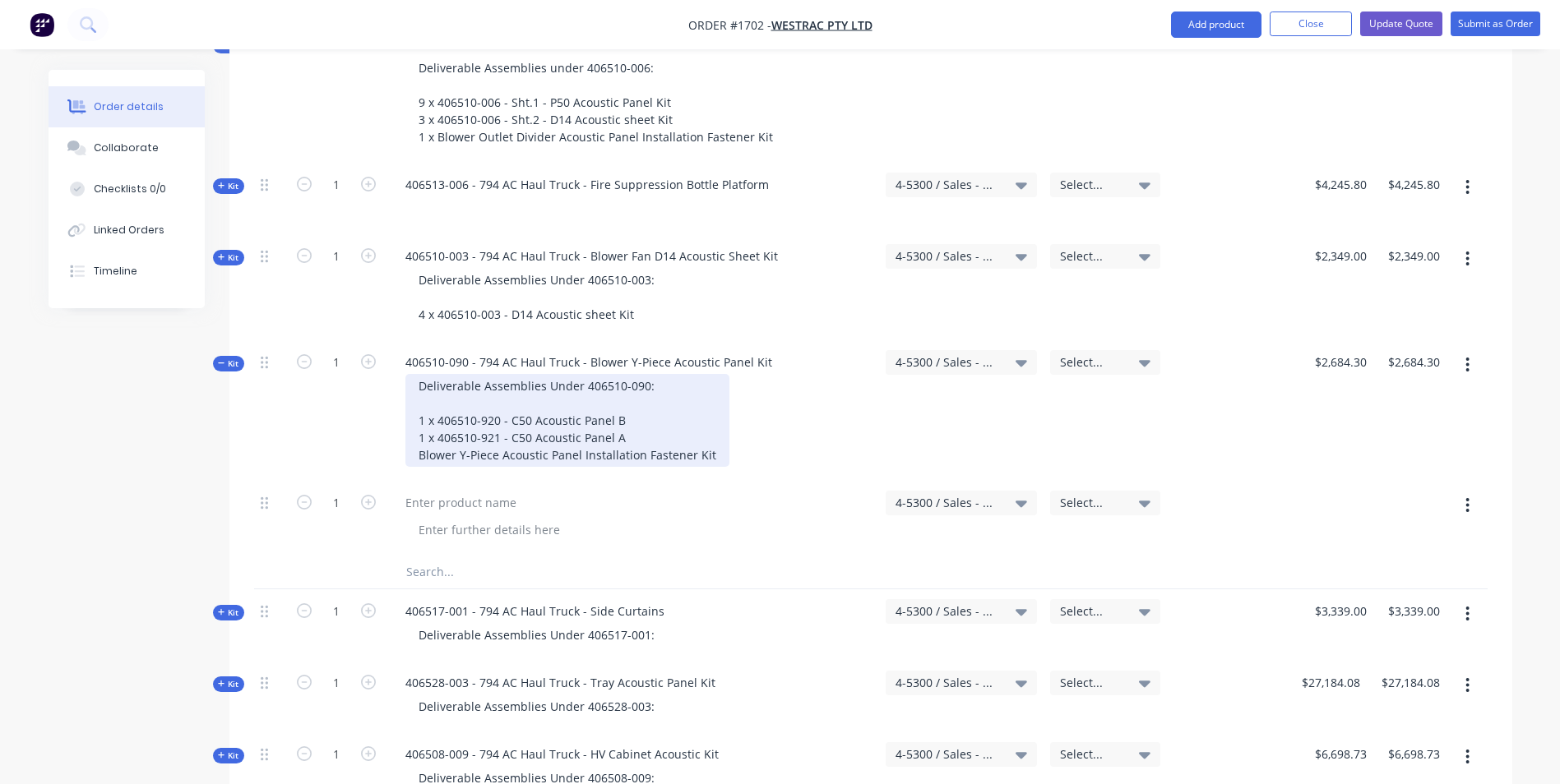
click at [420, 387] on div "Deliverable Assemblies Under 406510-090: 1 x 406510-920 - C50 Acoustic Panel B …" at bounding box center [568, 420] width 324 height 93
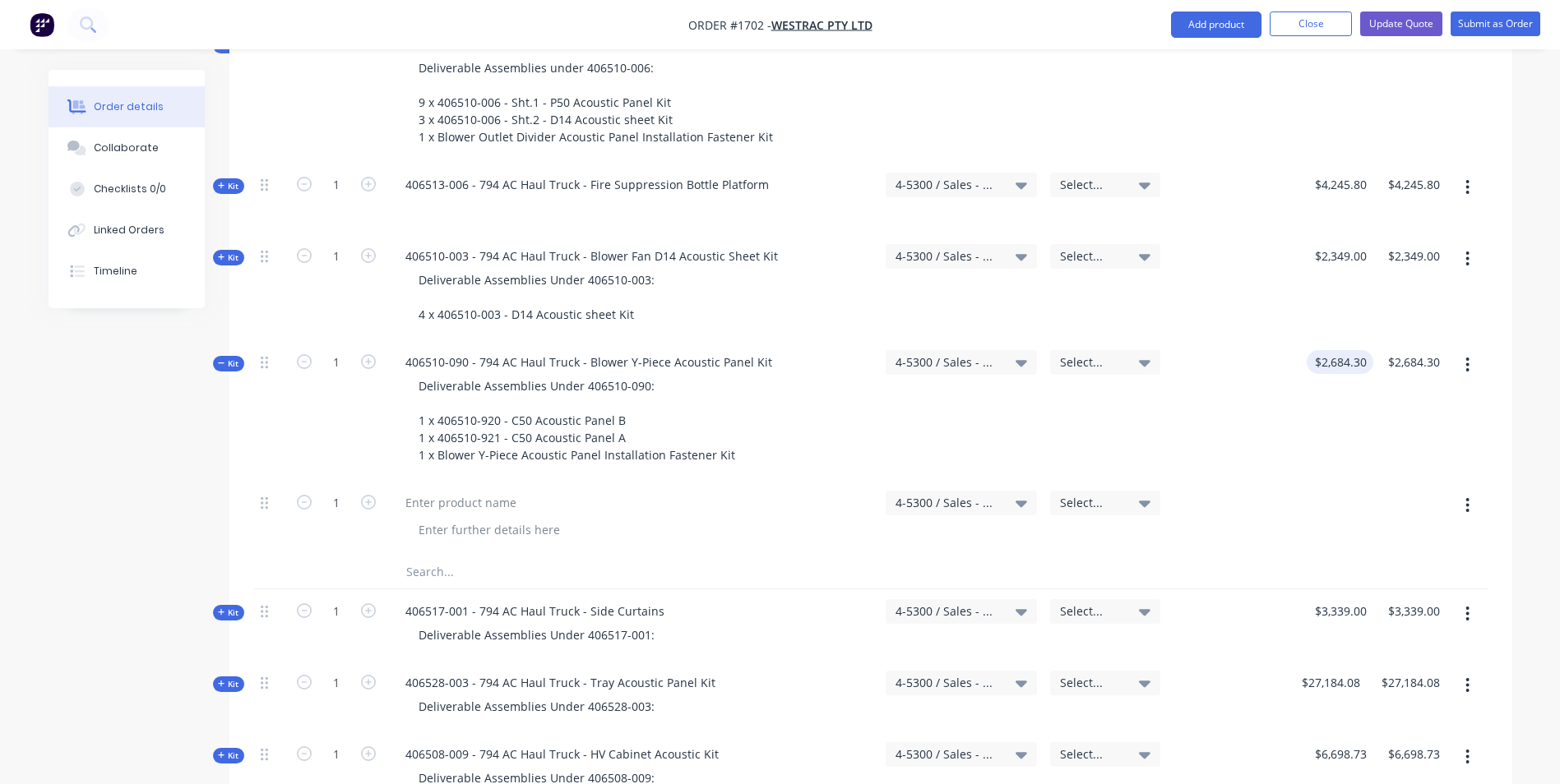
click at [1358, 350] on input "$2,684.30" at bounding box center [1343, 362] width 60 height 24
click at [1469, 497] on icon "button" at bounding box center [1467, 506] width 4 height 18
click at [1360, 636] on div "Delete" at bounding box center [1409, 647] width 127 height 24
type input "$0.00"
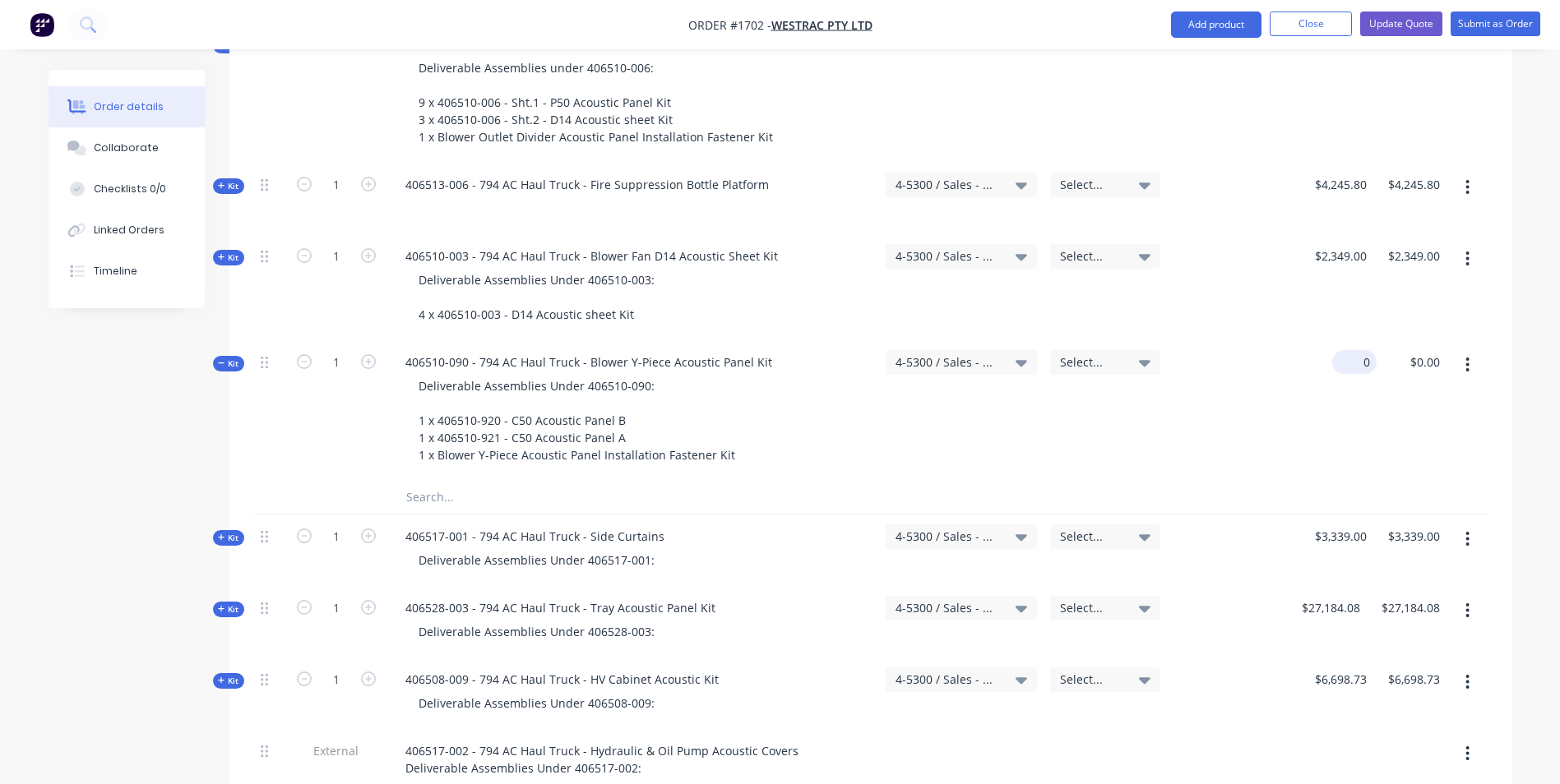
click at [1358, 350] on input "0" at bounding box center [1358, 362] width 38 height 24
paste input "2684.3"
type input "$2,684.30"
click at [1333, 341] on div "$2,684.30 2684.3" at bounding box center [1341, 411] width 70 height 141
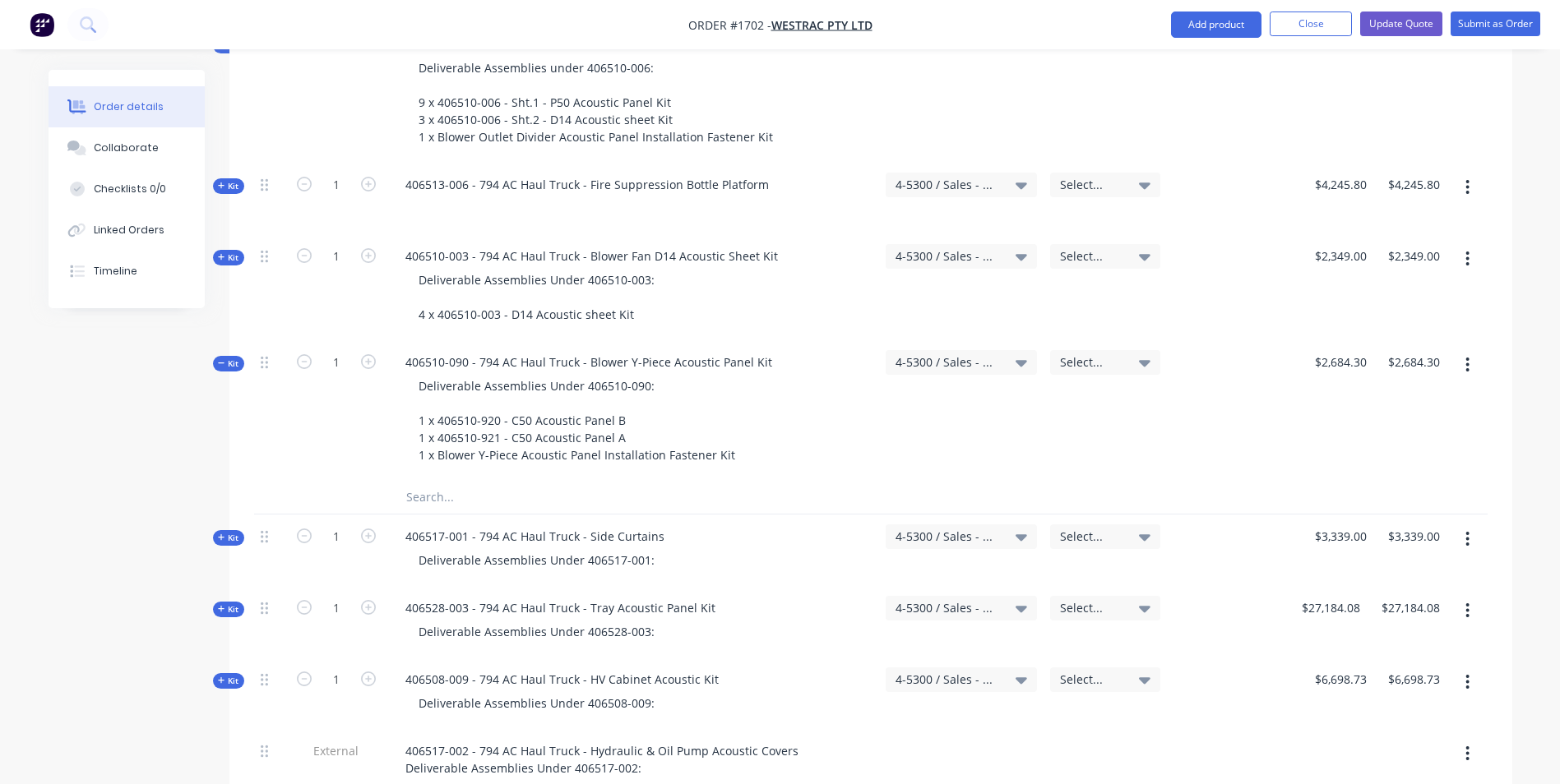
click at [223, 360] on icon at bounding box center [221, 364] width 7 height 8
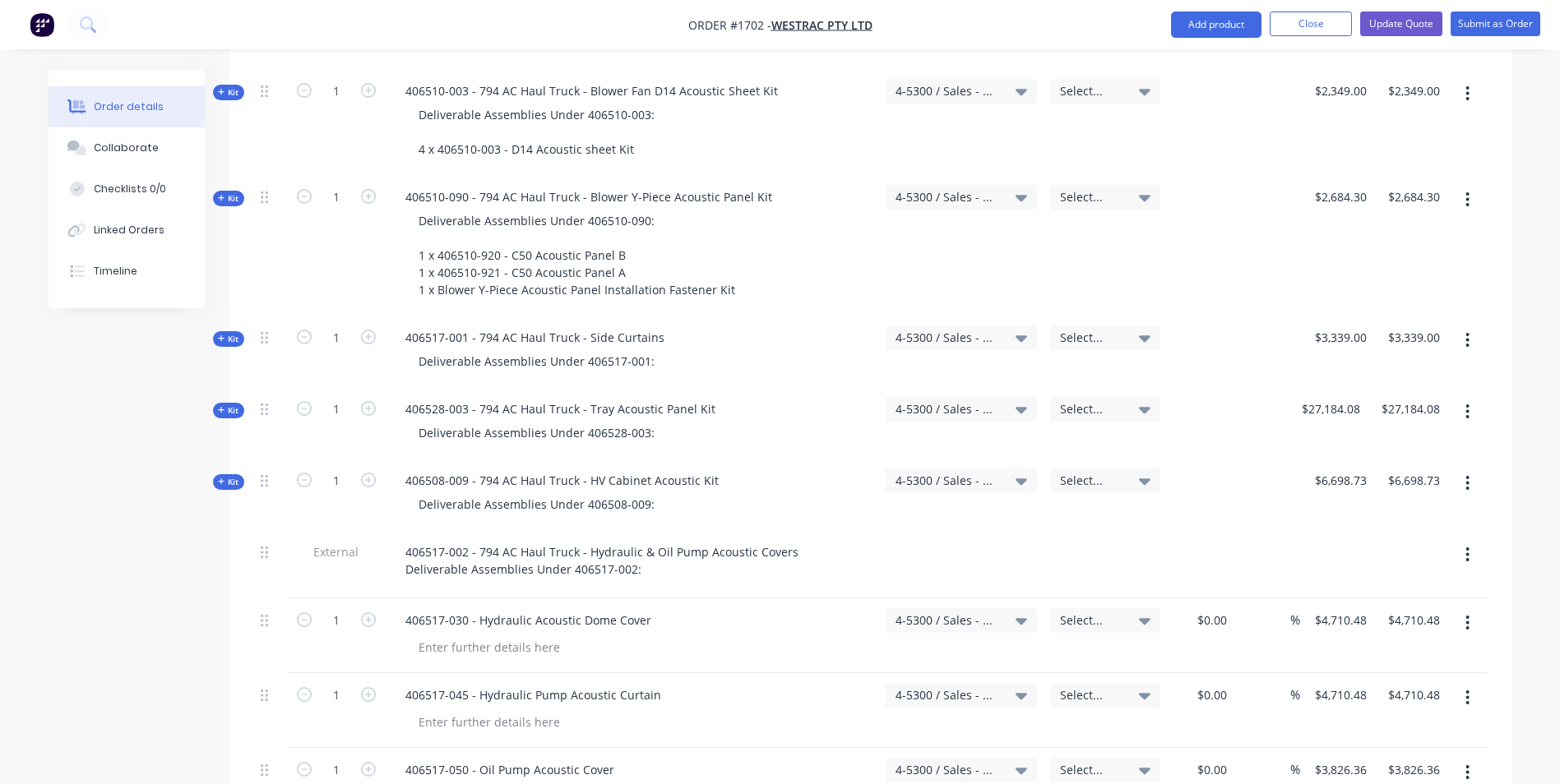
scroll to position [3864, 0]
click at [234, 334] on span "Kit" at bounding box center [229, 340] width 21 height 12
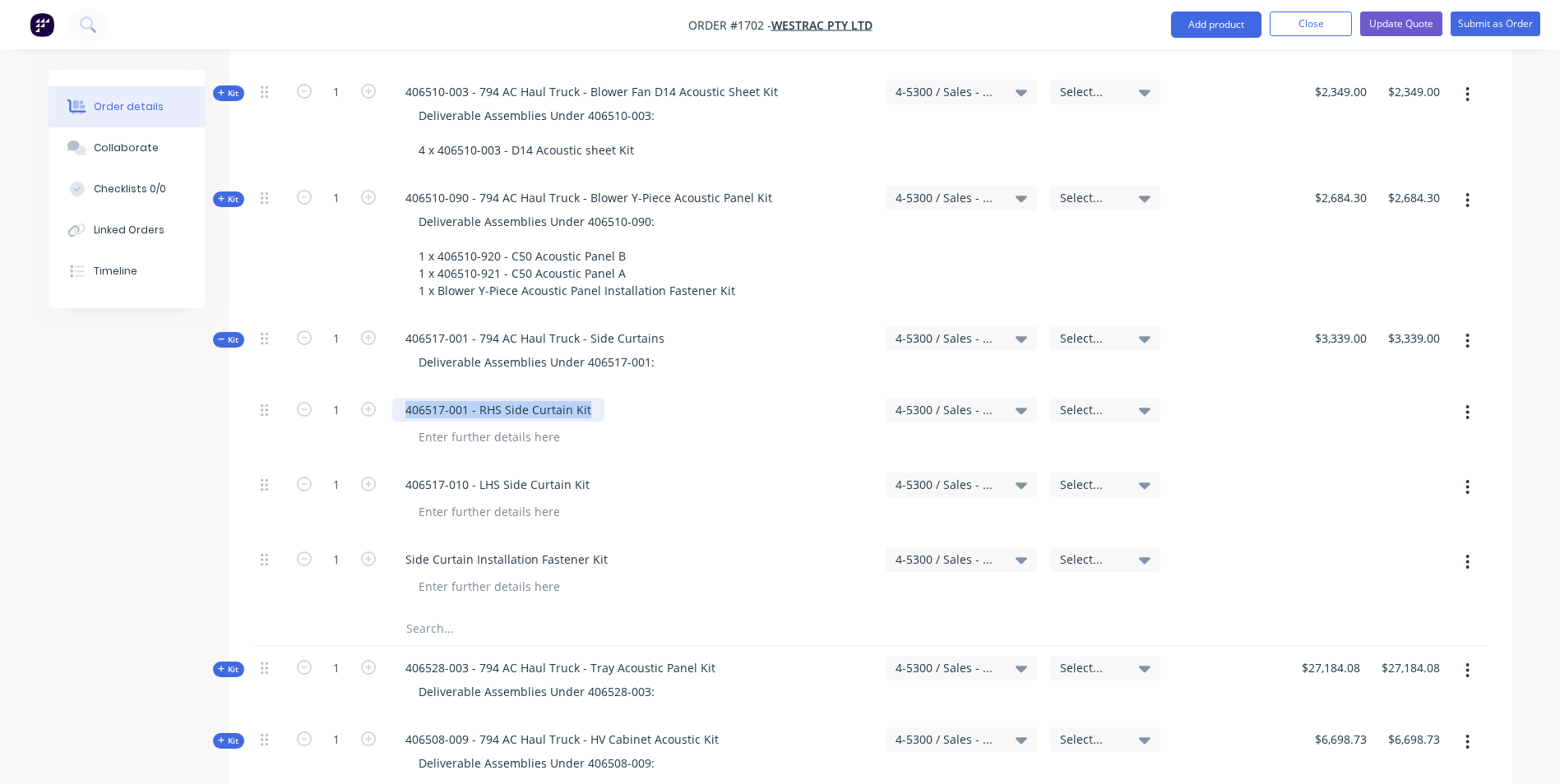
drag, startPoint x: 589, startPoint y: 339, endPoint x: 404, endPoint y: 335, distance: 185.0
click at [404, 398] on div "406517-001 - RHS Side Curtain Kit" at bounding box center [499, 410] width 212 height 24
click at [657, 350] on div "Deliverable Assemblies Under 406517-001:" at bounding box center [536, 362] width 262 height 24
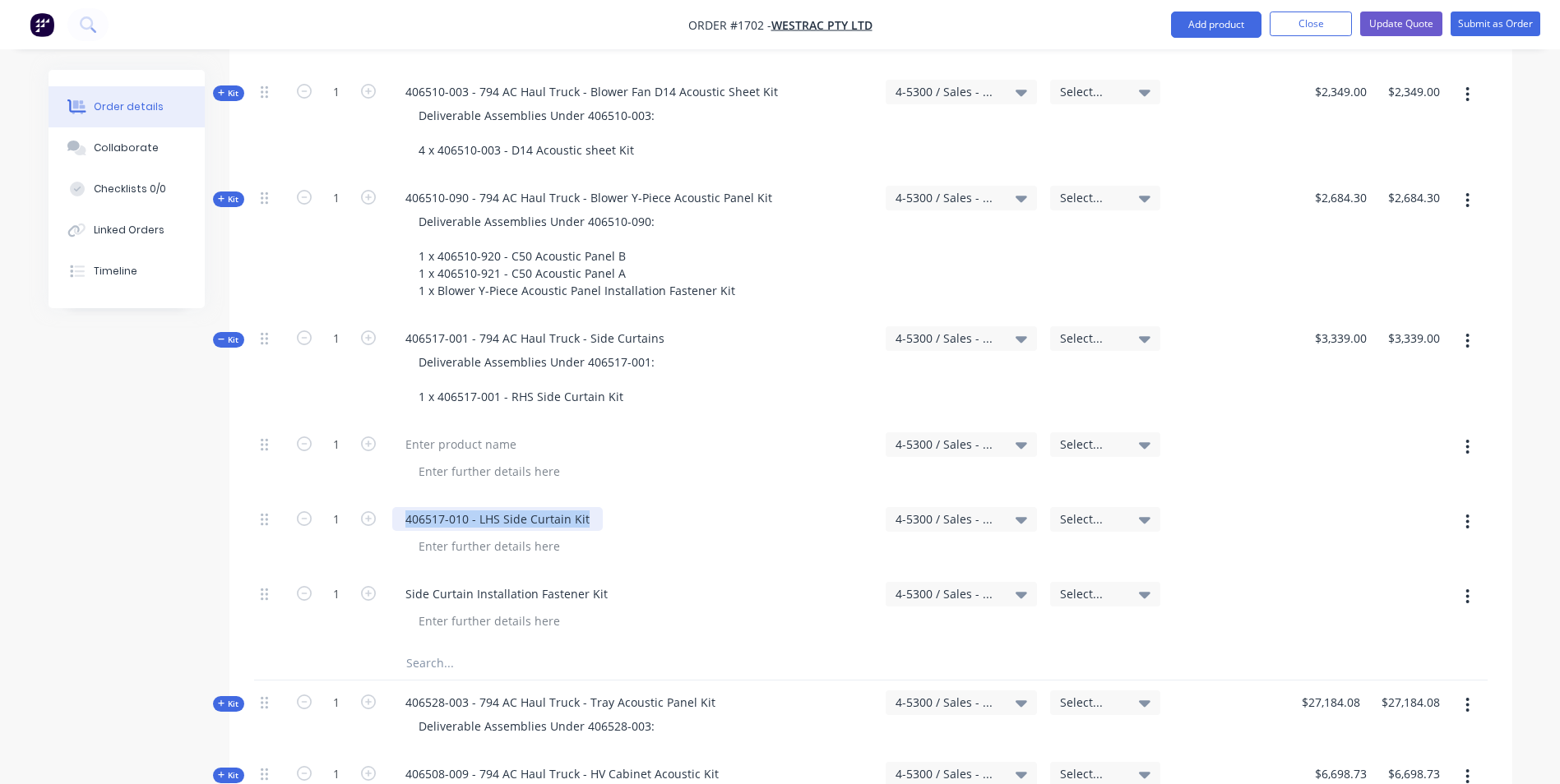
drag, startPoint x: 583, startPoint y: 449, endPoint x: 400, endPoint y: 443, distance: 183.1
click at [400, 508] on div "406517-010 - LHS Side Curtain Kit" at bounding box center [498, 519] width 211 height 24
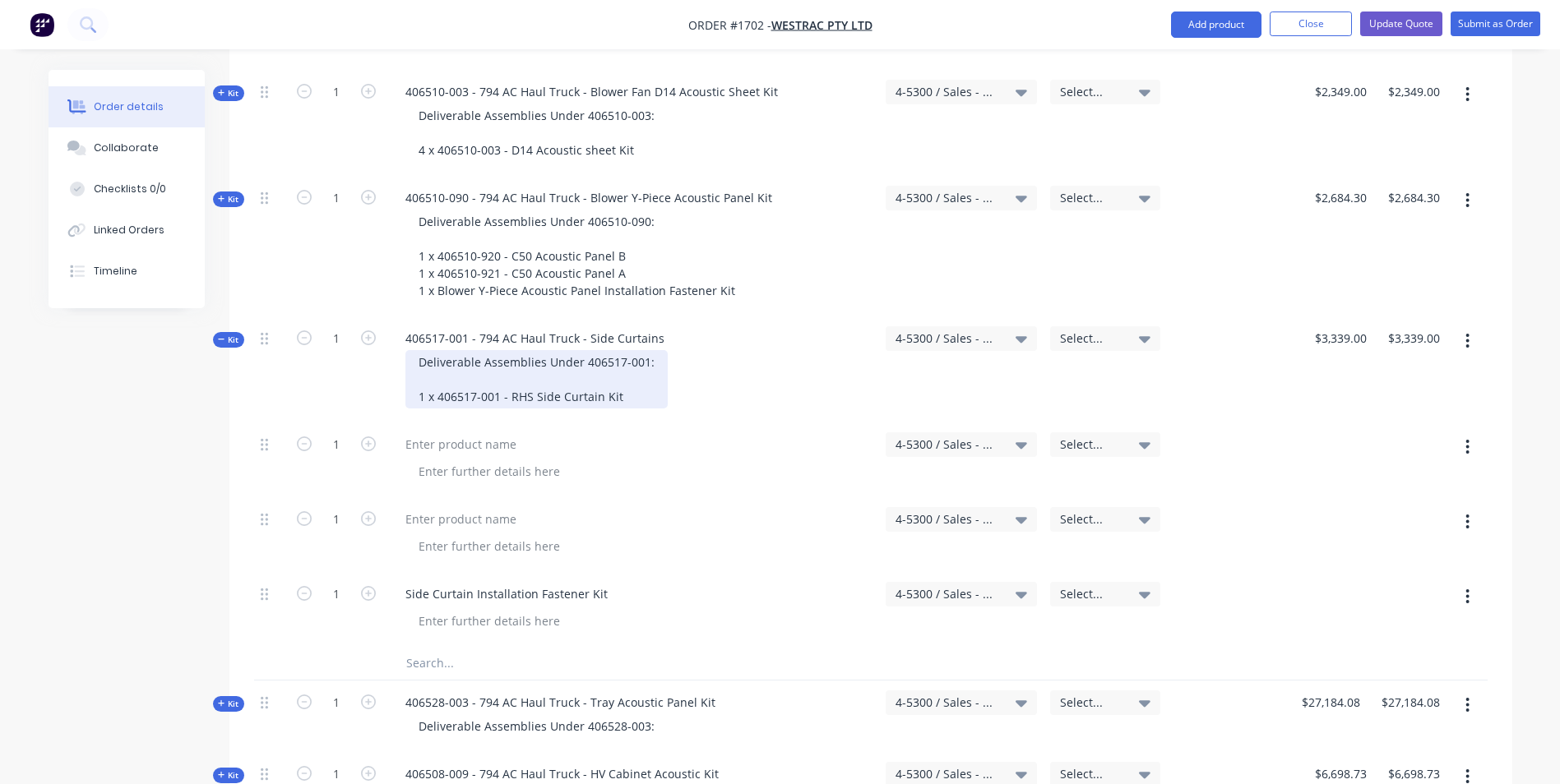
click at [624, 350] on div "Deliverable Assemblies Under 406517-001: 1 x 406517-001 - RHS Side Curtain Kit" at bounding box center [536, 379] width 262 height 58
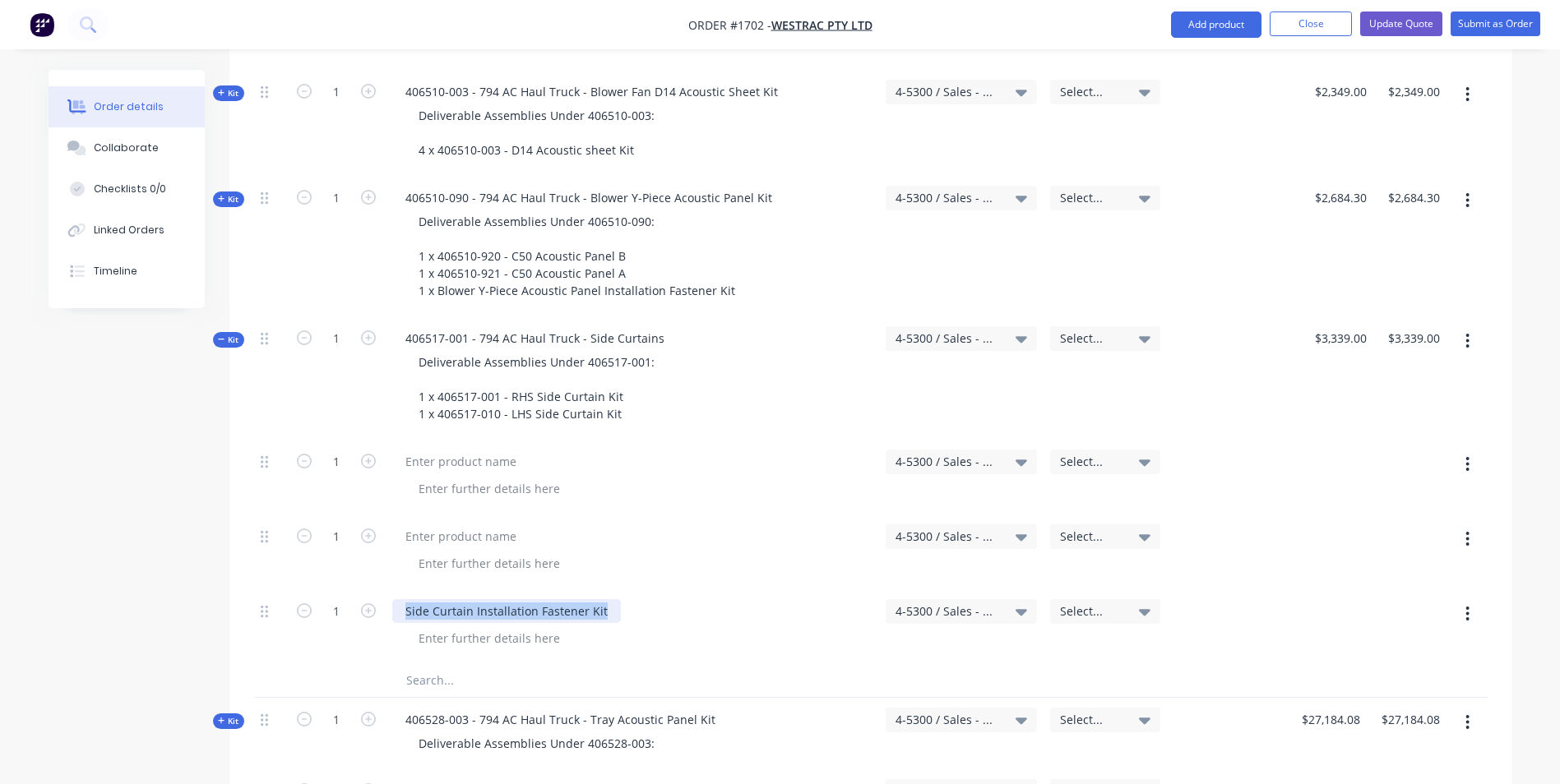
drag, startPoint x: 602, startPoint y: 562, endPoint x: 404, endPoint y: 557, distance: 198.1
click at [404, 590] on div "Side Curtain Installation Fastener Kit" at bounding box center [633, 627] width 494 height 75
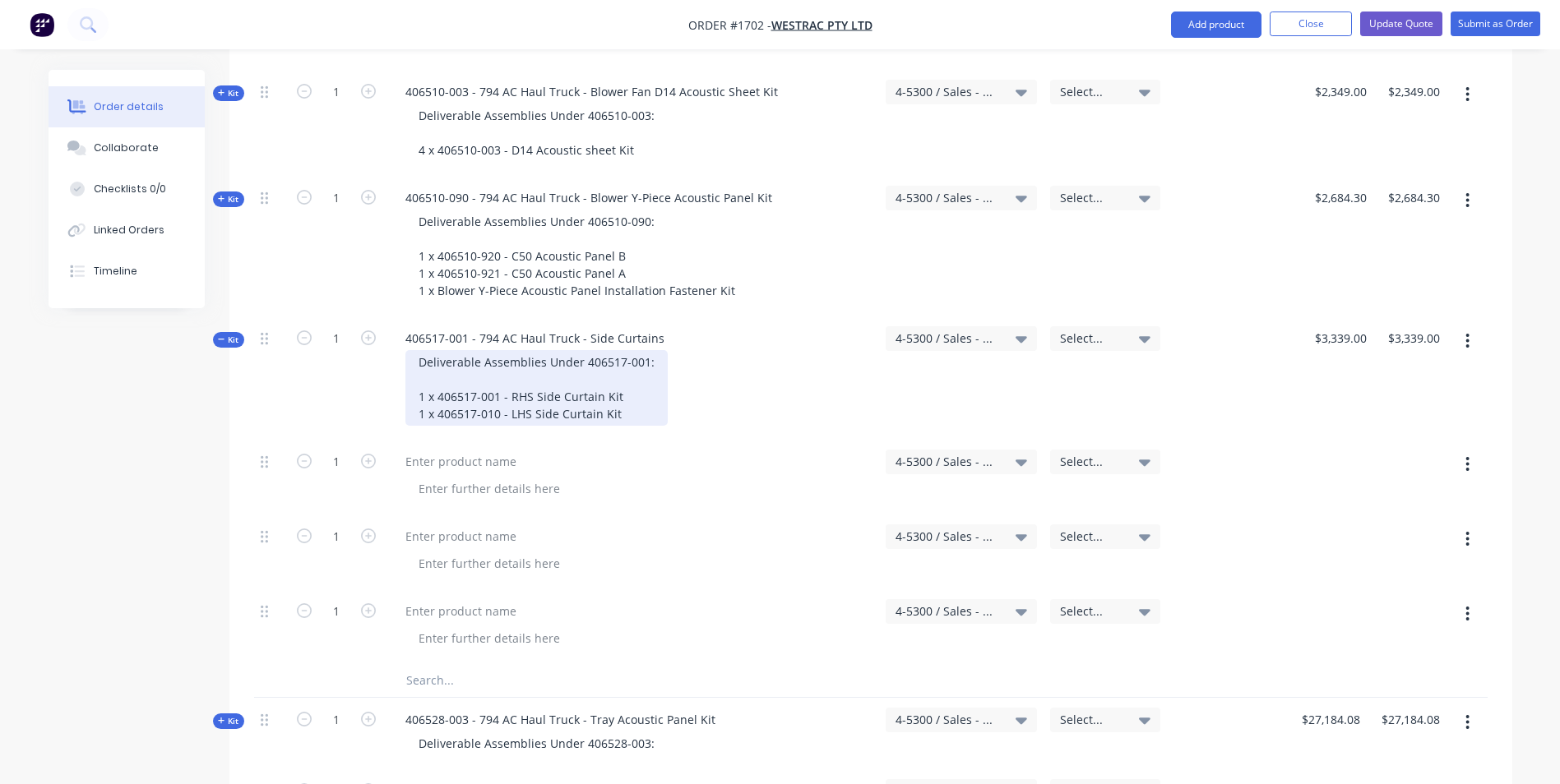
click at [626, 350] on div "Deliverable Assemblies Under 406517-001: 1 x 406517-001 - RHS Side Curtain Kit …" at bounding box center [536, 388] width 262 height 76
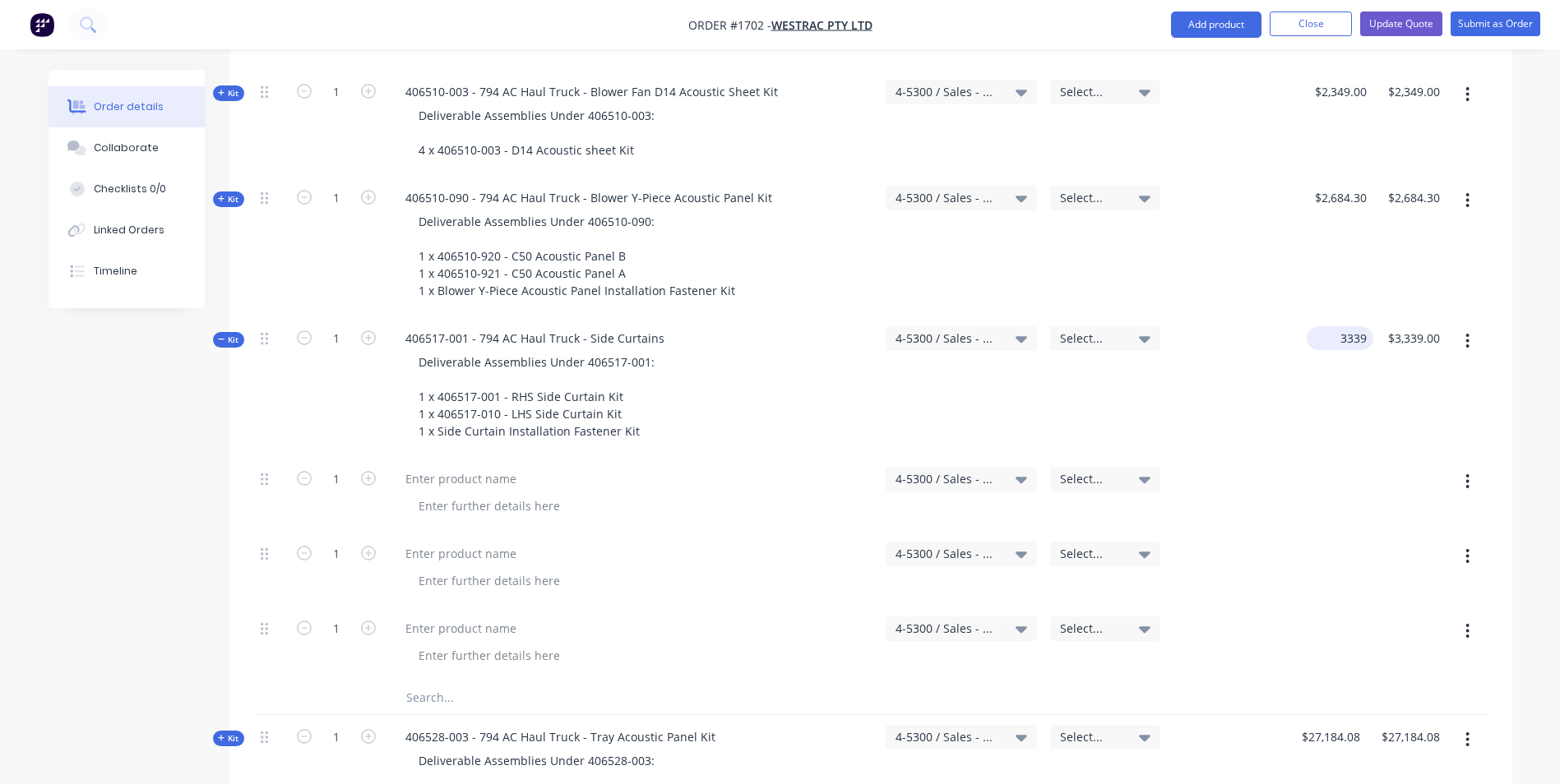
click at [1345, 327] on input "3339" at bounding box center [1343, 338] width 60 height 24
click at [1469, 473] on icon "button" at bounding box center [1467, 482] width 4 height 18
click at [1369, 612] on div "Delete" at bounding box center [1409, 624] width 127 height 24
type input "$0.00"
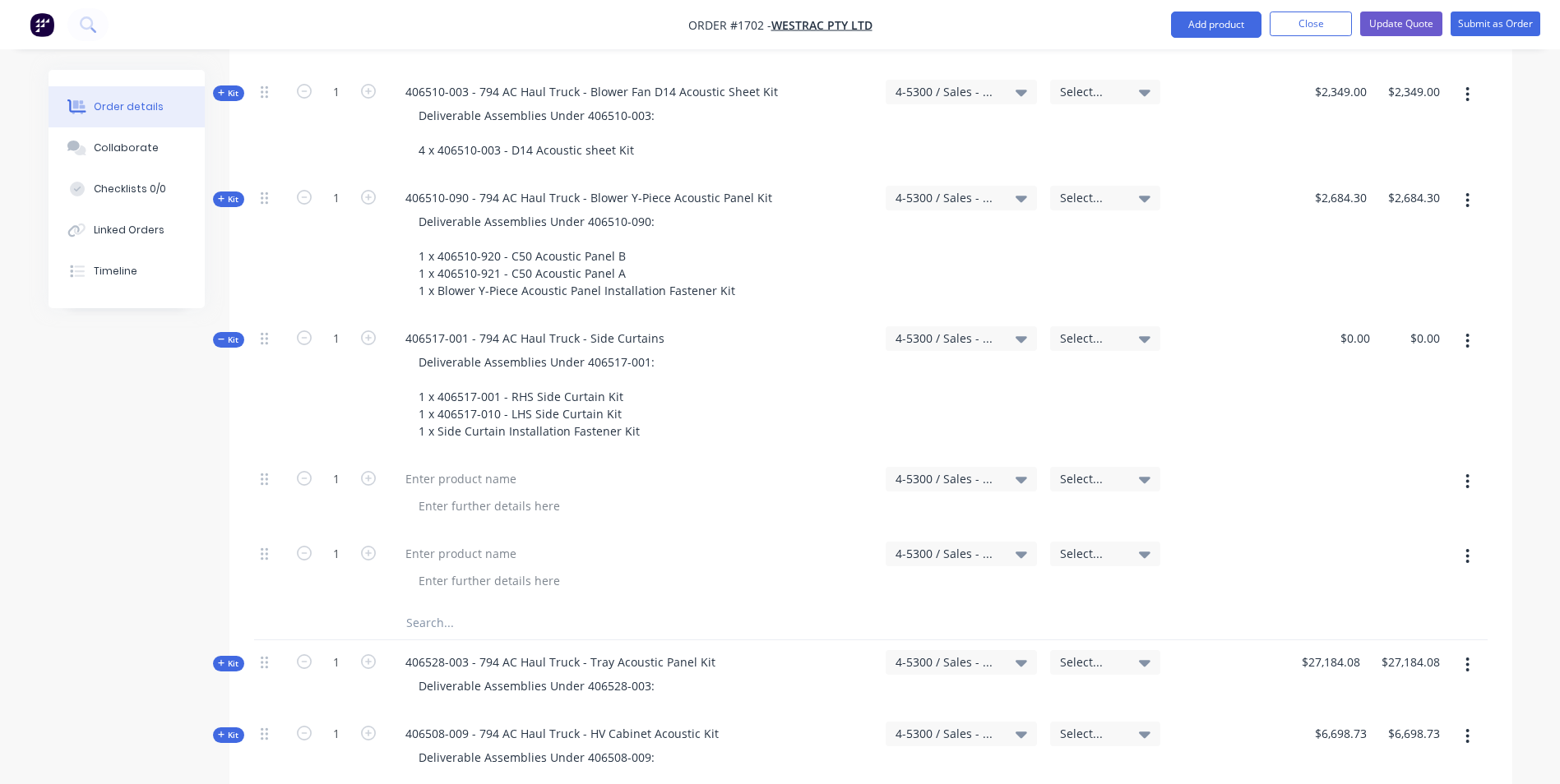
click at [1467, 475] on icon "button" at bounding box center [1468, 482] width 3 height 15
click at [1375, 612] on div "Delete" at bounding box center [1409, 624] width 127 height 24
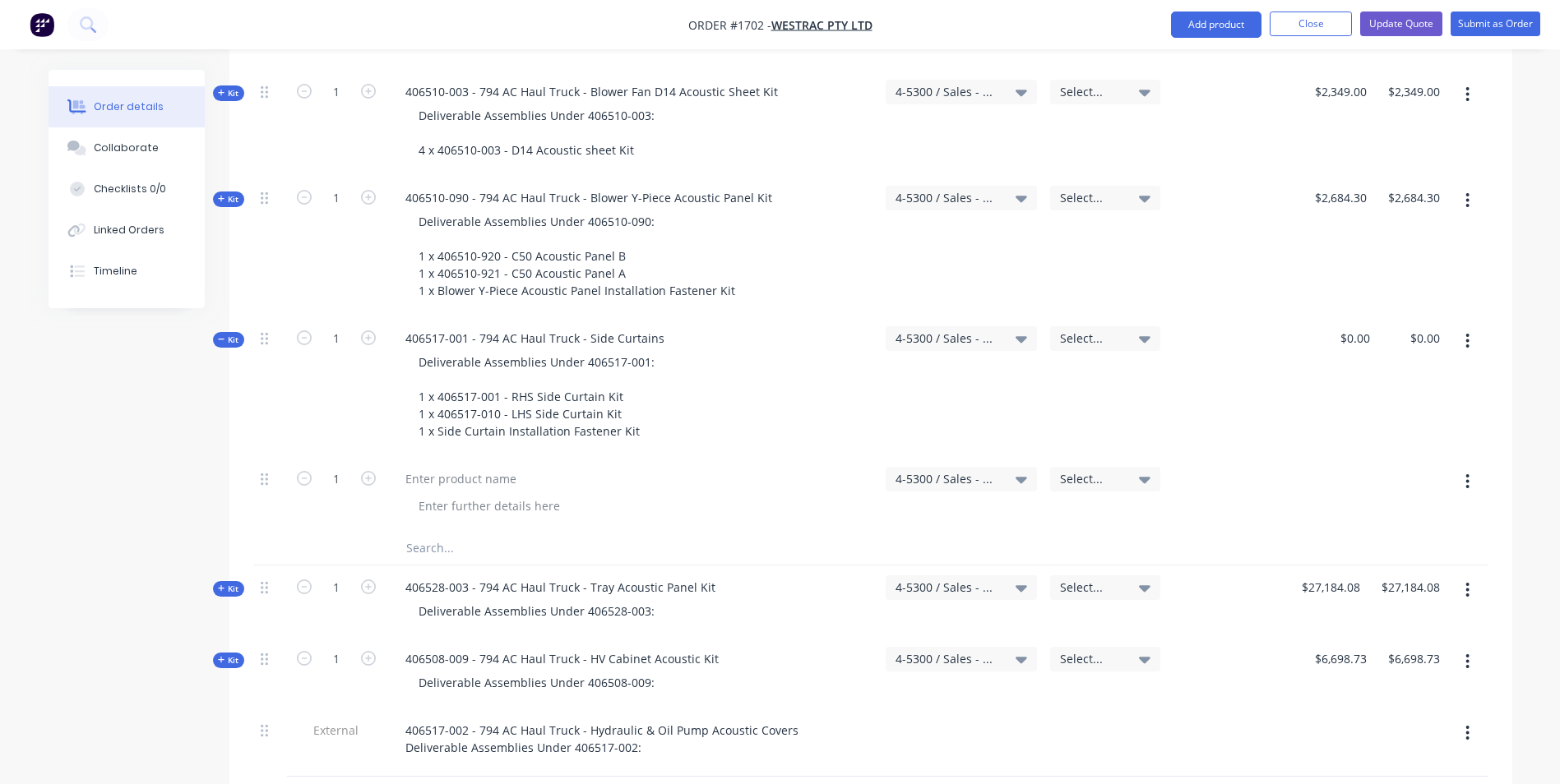
click at [1468, 475] on icon "button" at bounding box center [1468, 482] width 3 height 15
click at [1373, 612] on div "Delete" at bounding box center [1409, 624] width 127 height 24
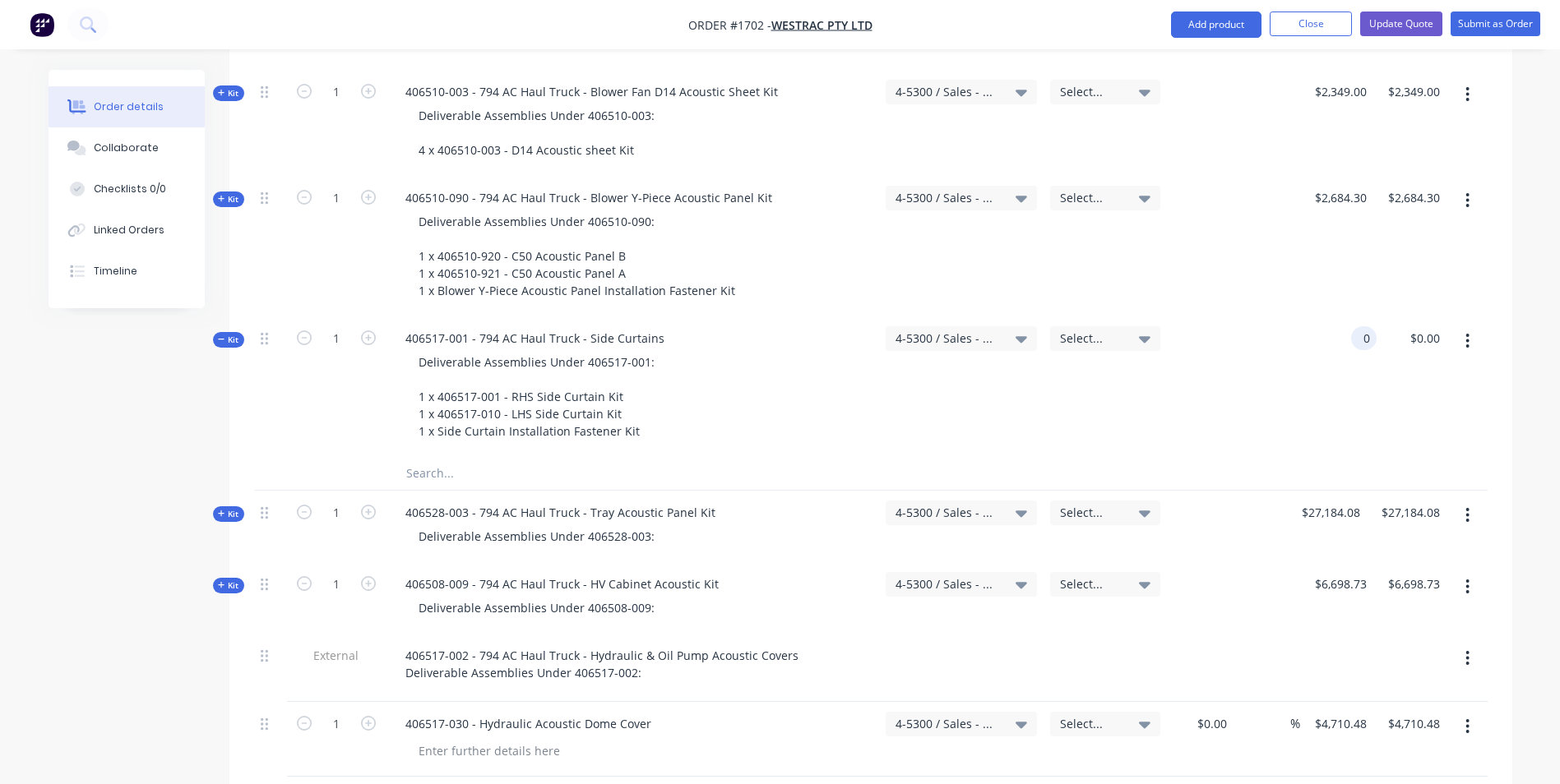
click at [1359, 327] on input "0" at bounding box center [1367, 338] width 19 height 24
paste input "3339"
type input "$3,339.00"
click at [1354, 317] on div "$3,339.00 3339" at bounding box center [1341, 387] width 70 height 141
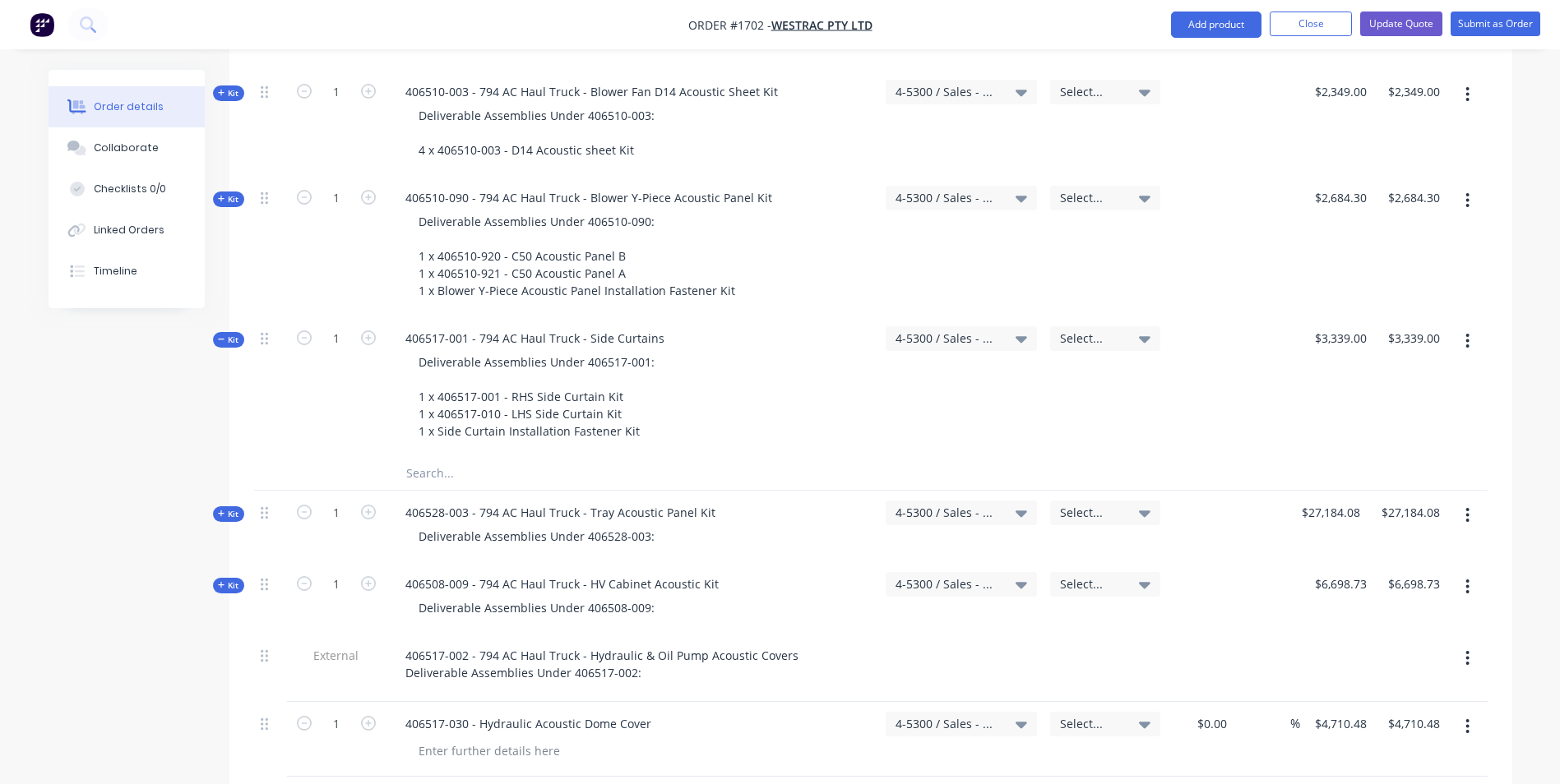
click at [226, 334] on span "Kit" at bounding box center [229, 340] width 21 height 12
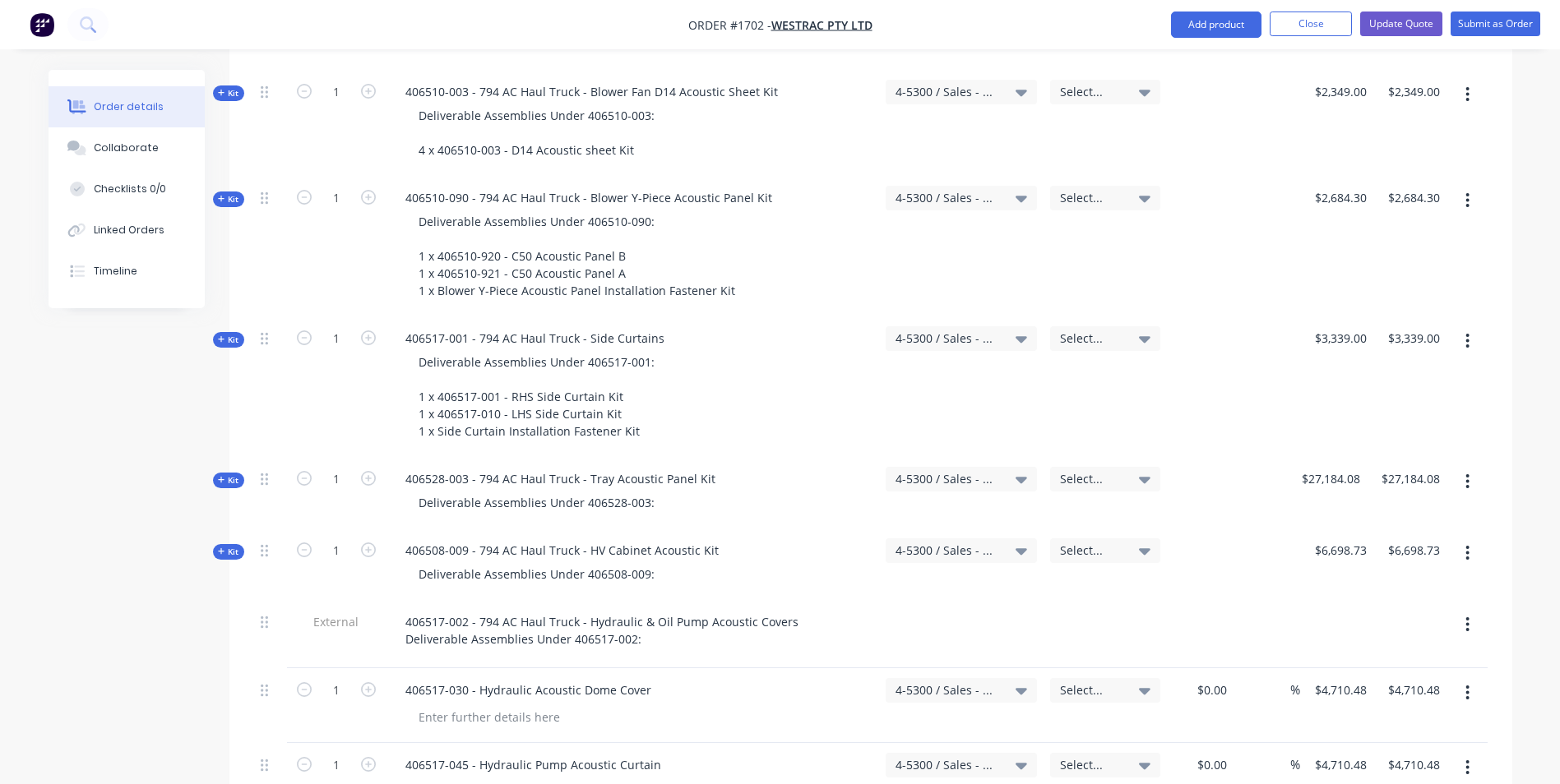
click at [238, 475] on span "Kit" at bounding box center [229, 480] width 21 height 12
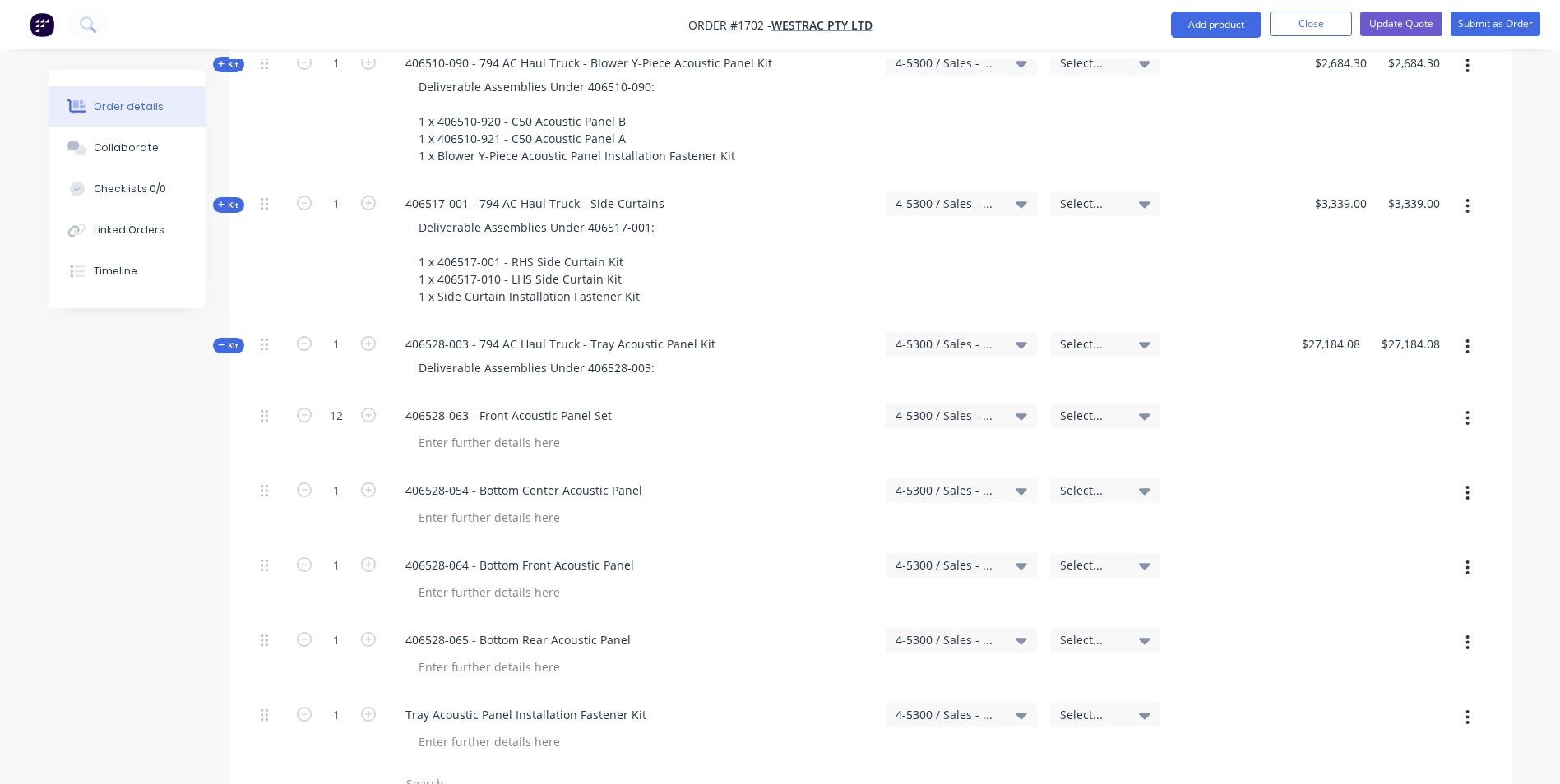
scroll to position [4029, 0]
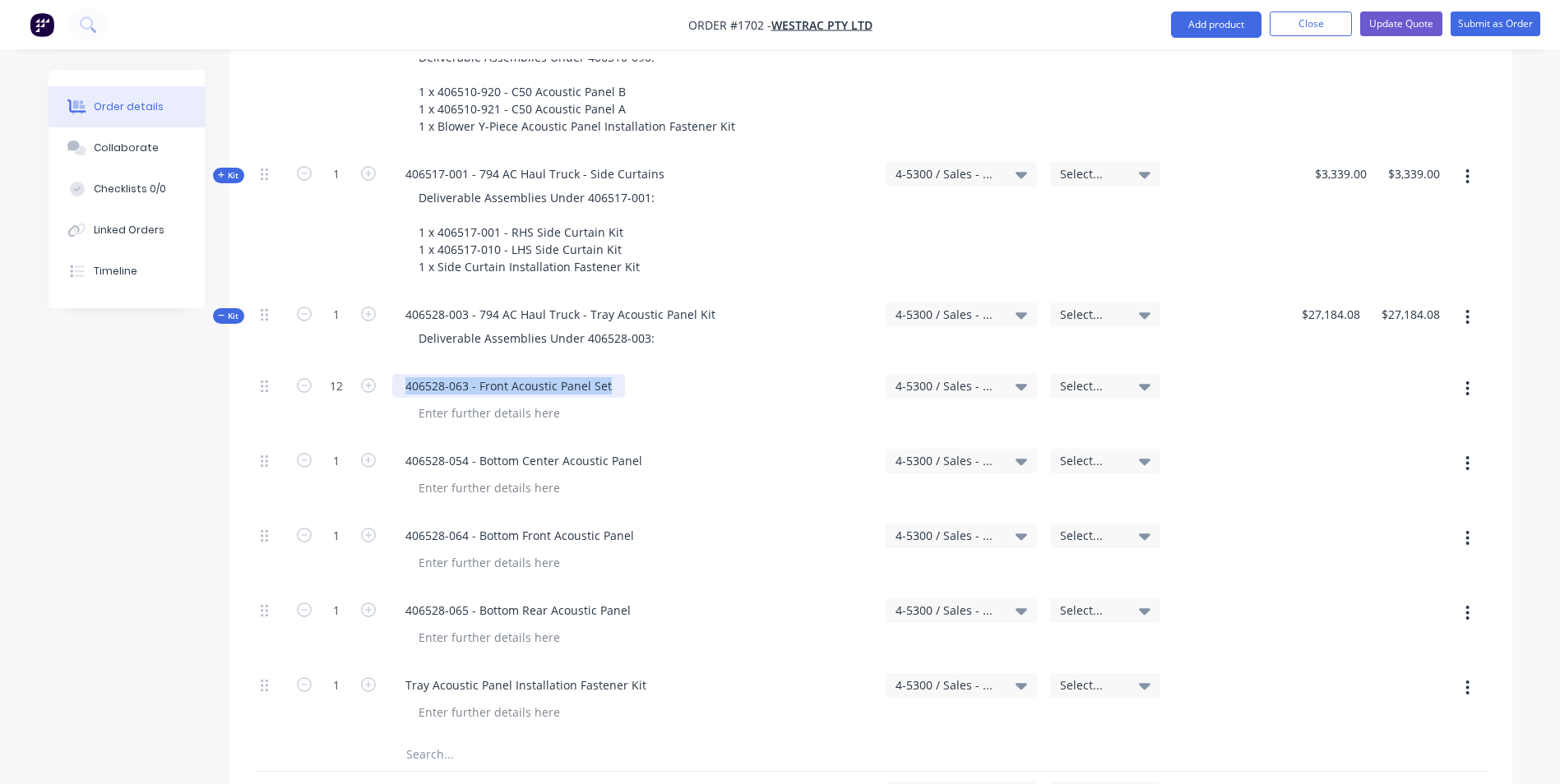
drag, startPoint x: 608, startPoint y: 318, endPoint x: 404, endPoint y: 311, distance: 204.1
click at [404, 374] on div "406528-063 - Front Acoustic Panel Set" at bounding box center [508, 386] width 233 height 24
click at [660, 327] on div "Deliverable Assemblies Under 406528-003:" at bounding box center [536, 338] width 262 height 24
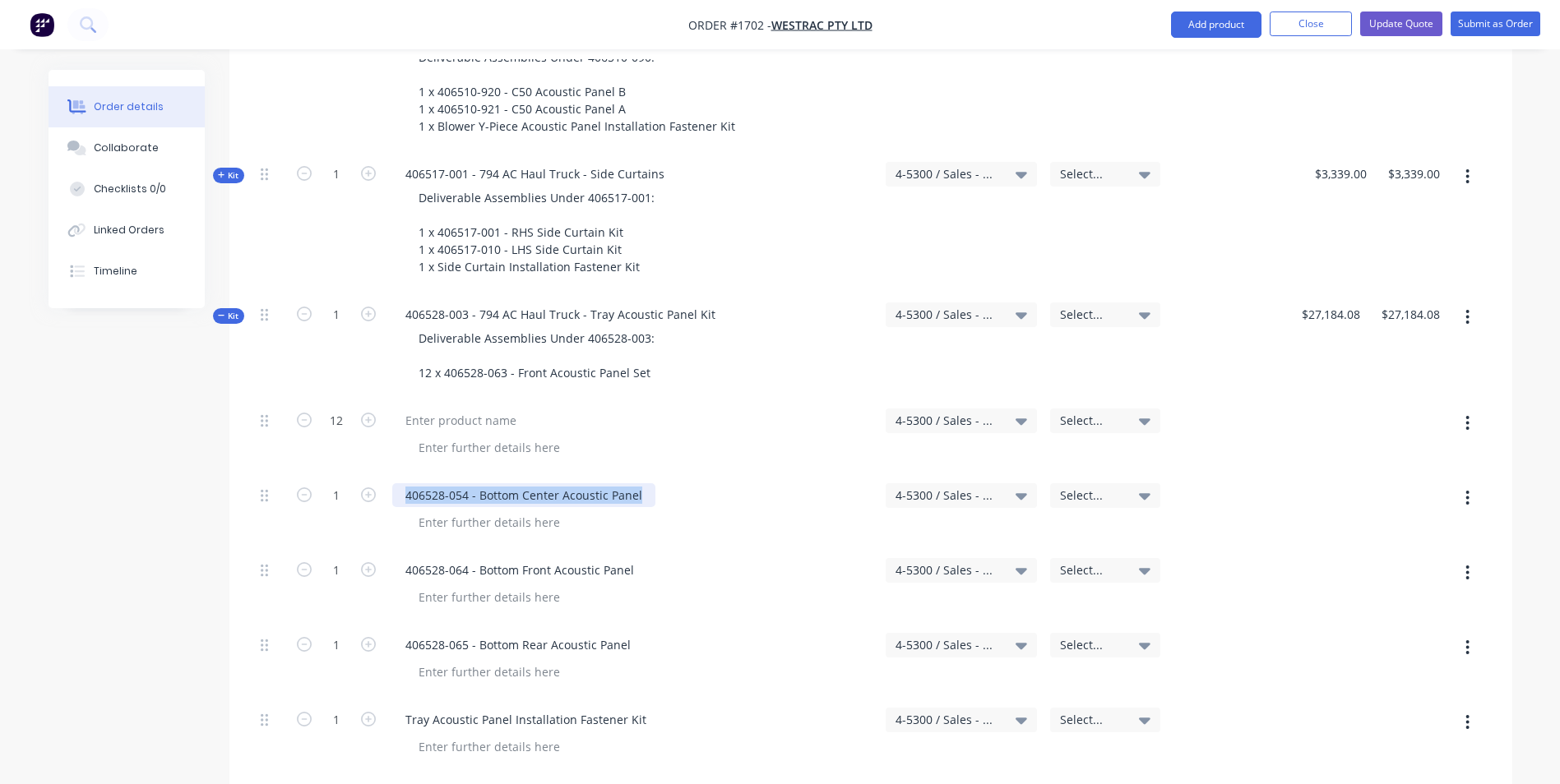
drag, startPoint x: 643, startPoint y: 424, endPoint x: 400, endPoint y: 424, distance: 243.0
click at [400, 484] on div "406528-054 - Bottom Center Acoustic Panel" at bounding box center [524, 495] width 263 height 24
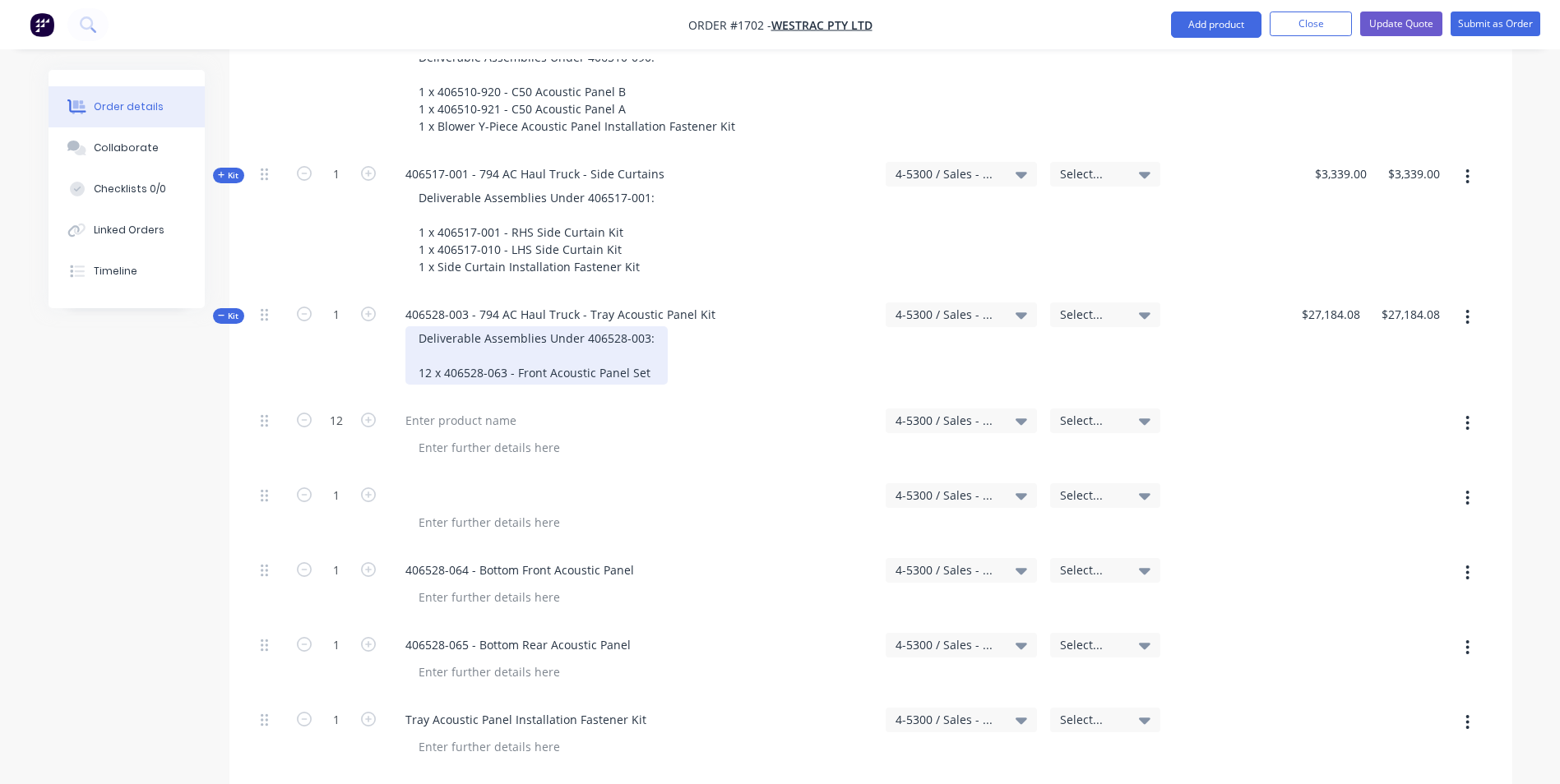
click at [650, 327] on div "Deliverable Assemblies Under 406528-003: 12 x 406528-063 - Front Acoustic Panel…" at bounding box center [536, 355] width 262 height 58
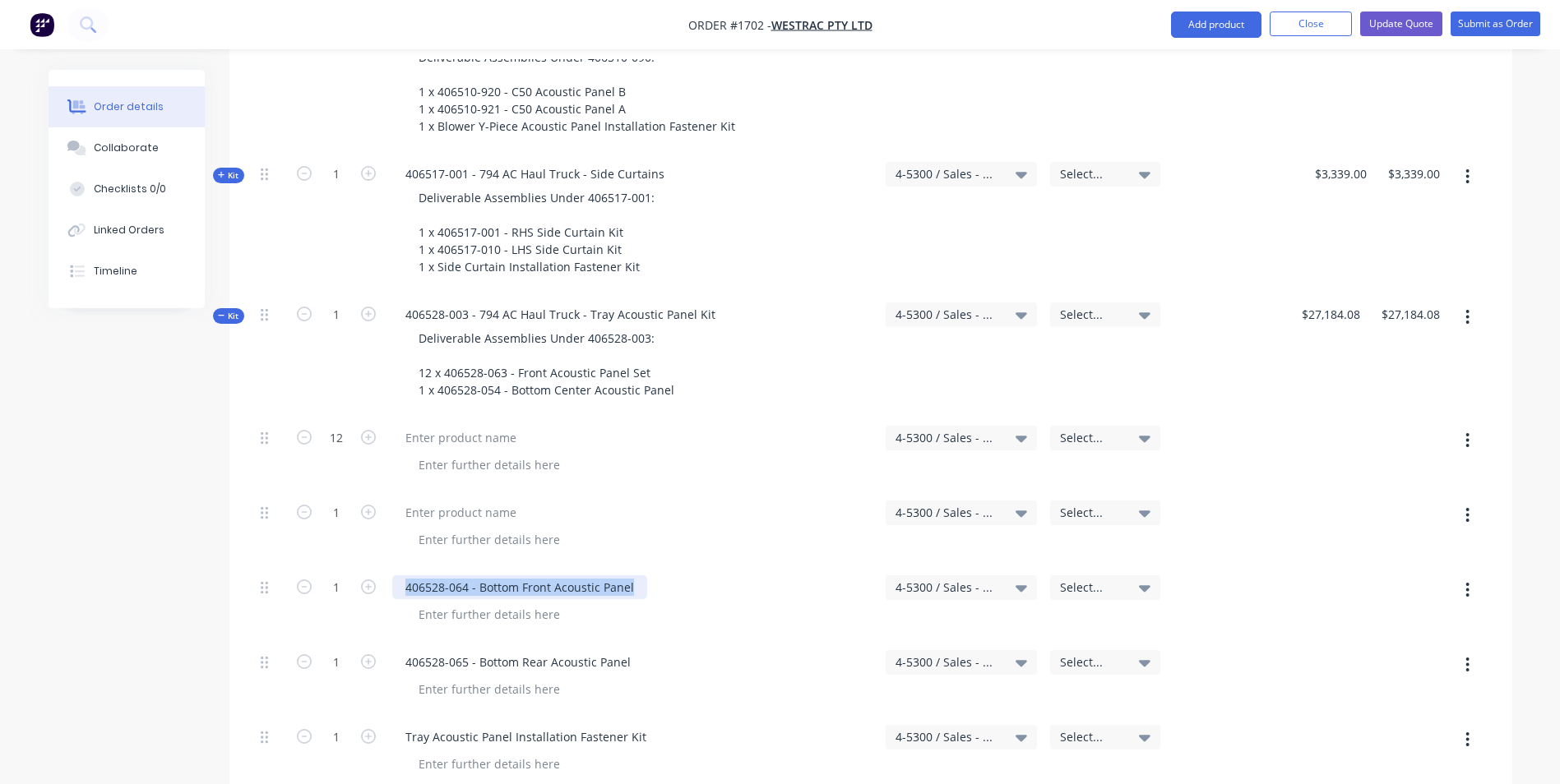
drag, startPoint x: 634, startPoint y: 518, endPoint x: 395, endPoint y: 519, distance: 239.0
click at [395, 576] on div "406528-064 - Bottom Front Acoustic Panel" at bounding box center [520, 587] width 255 height 24
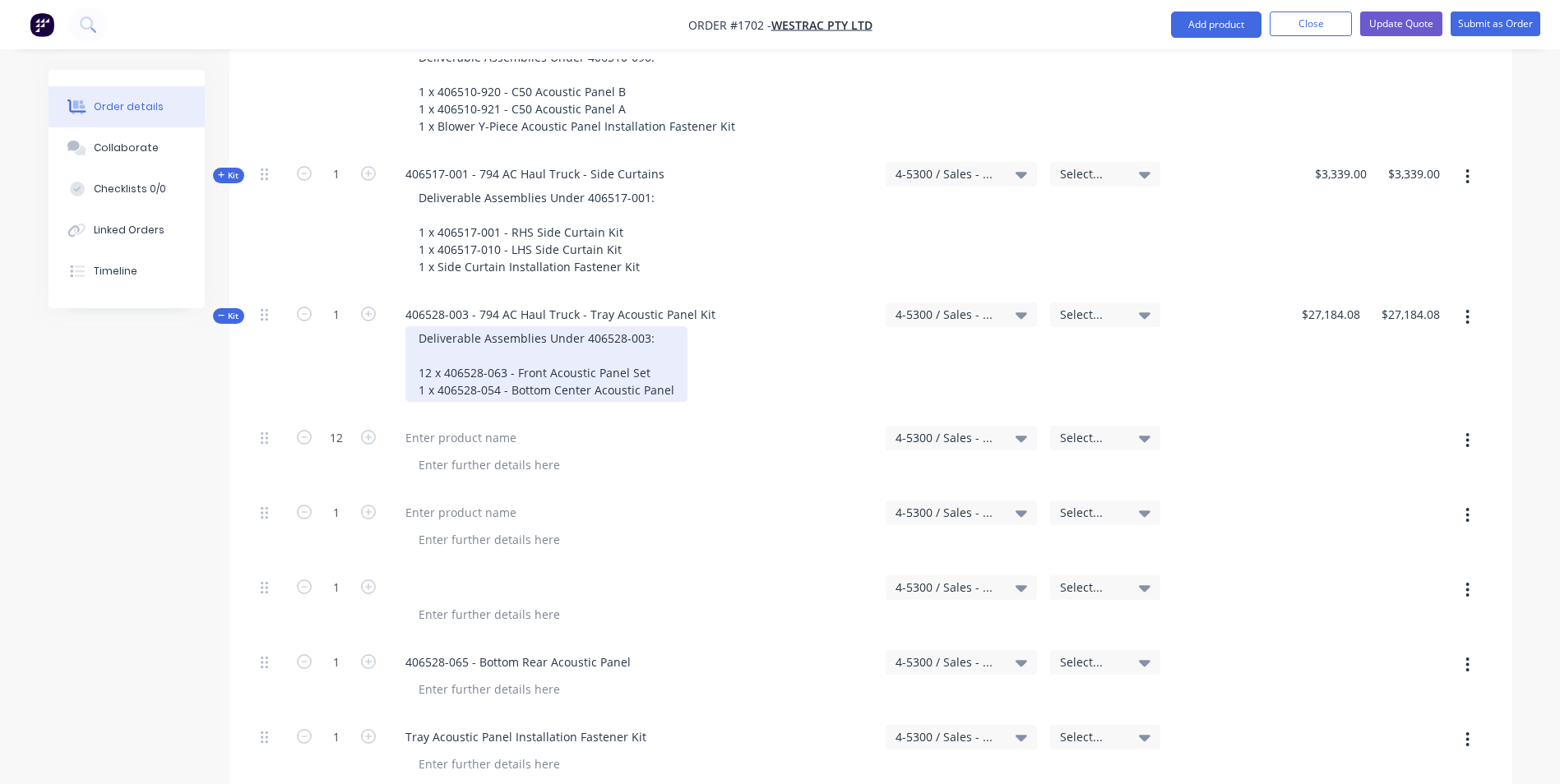
click at [680, 327] on div "Deliverable Assemblies Under 406528-003: 12 x 406528-063 - Front Acoustic Panel…" at bounding box center [546, 364] width 282 height 76
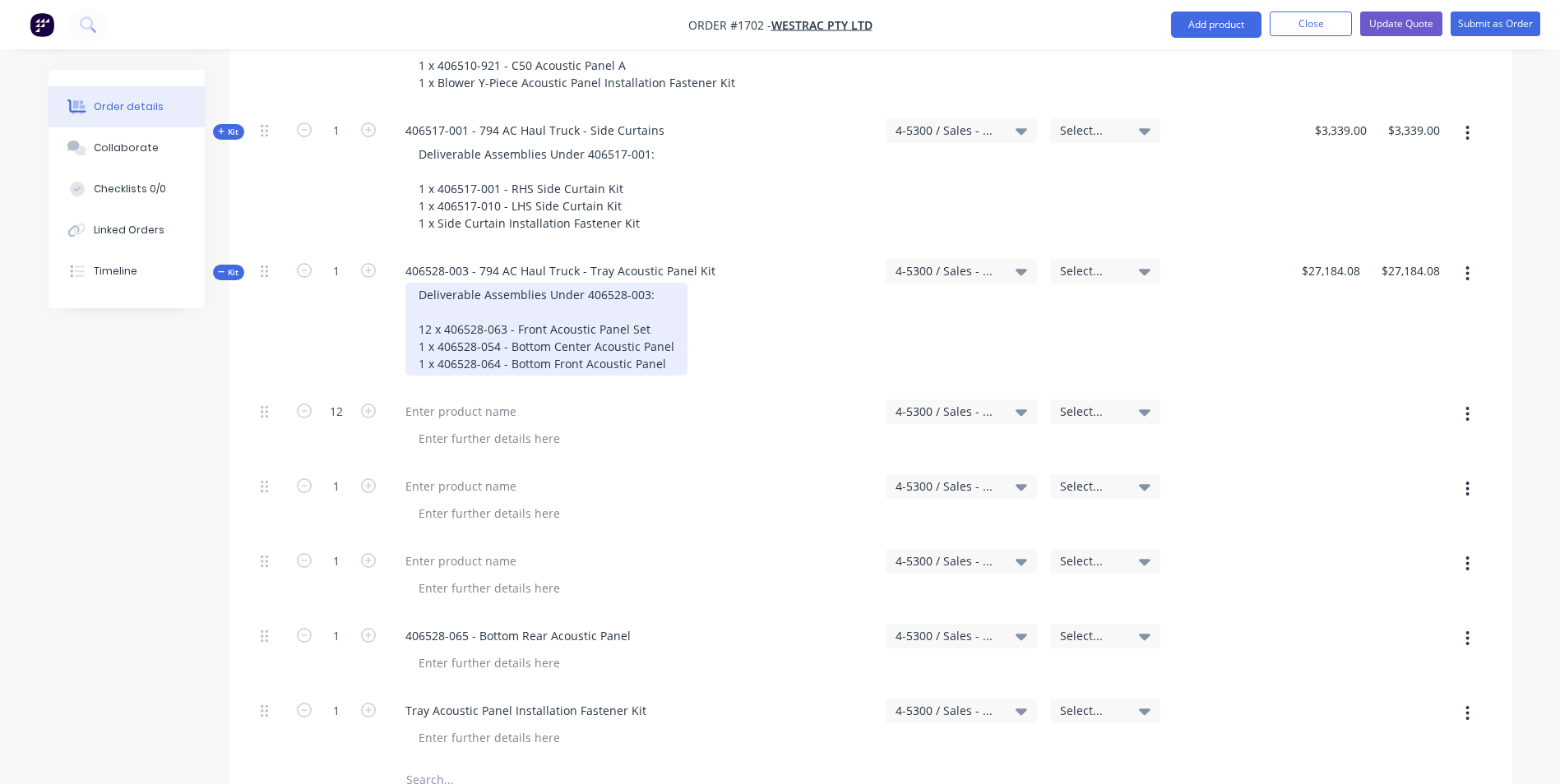
scroll to position [4111, 0]
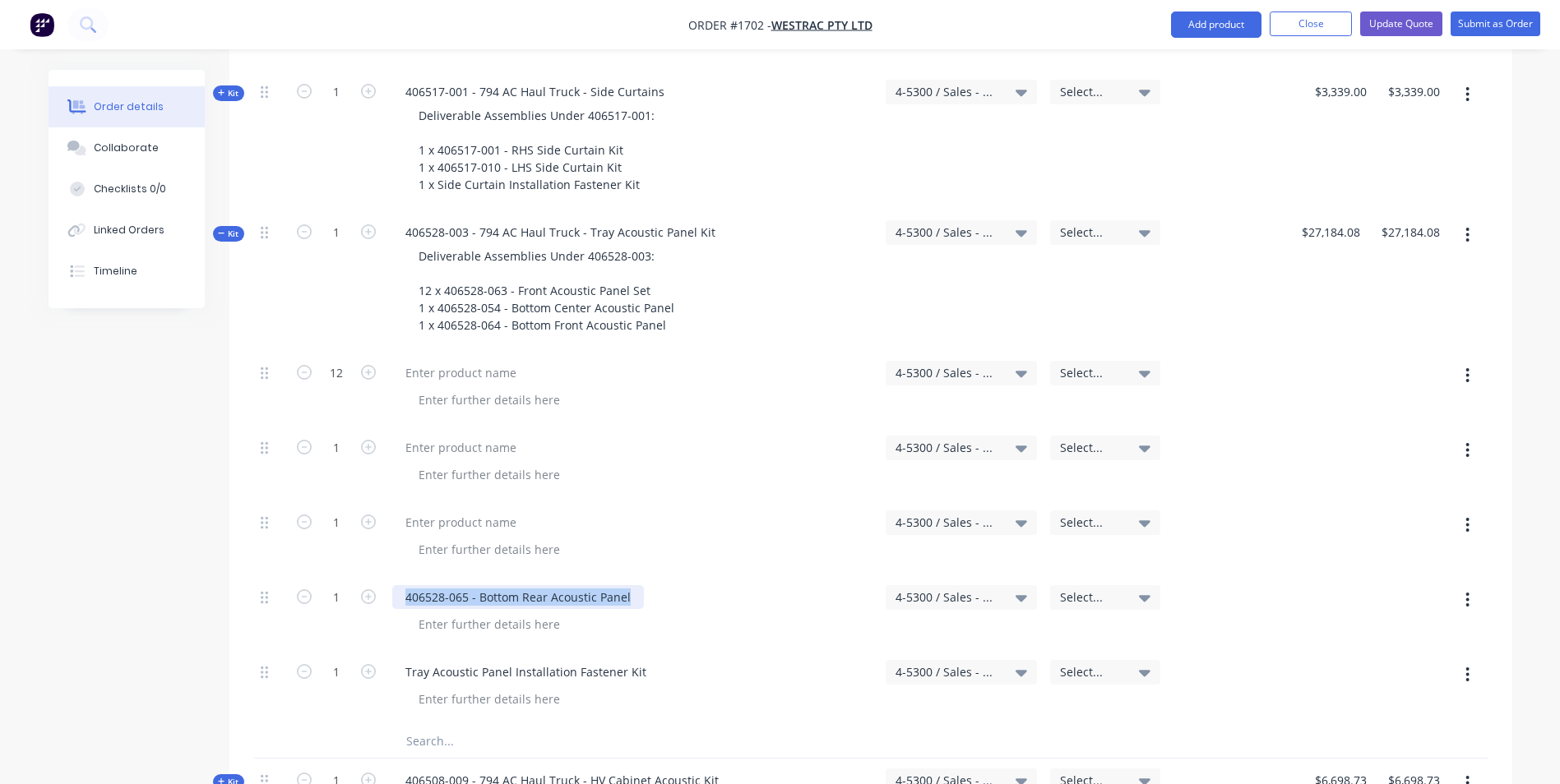
drag, startPoint x: 632, startPoint y: 522, endPoint x: 403, endPoint y: 513, distance: 229.2
click at [403, 576] on div "406528-065 - Bottom Rear Acoustic Panel" at bounding box center [633, 613] width 494 height 75
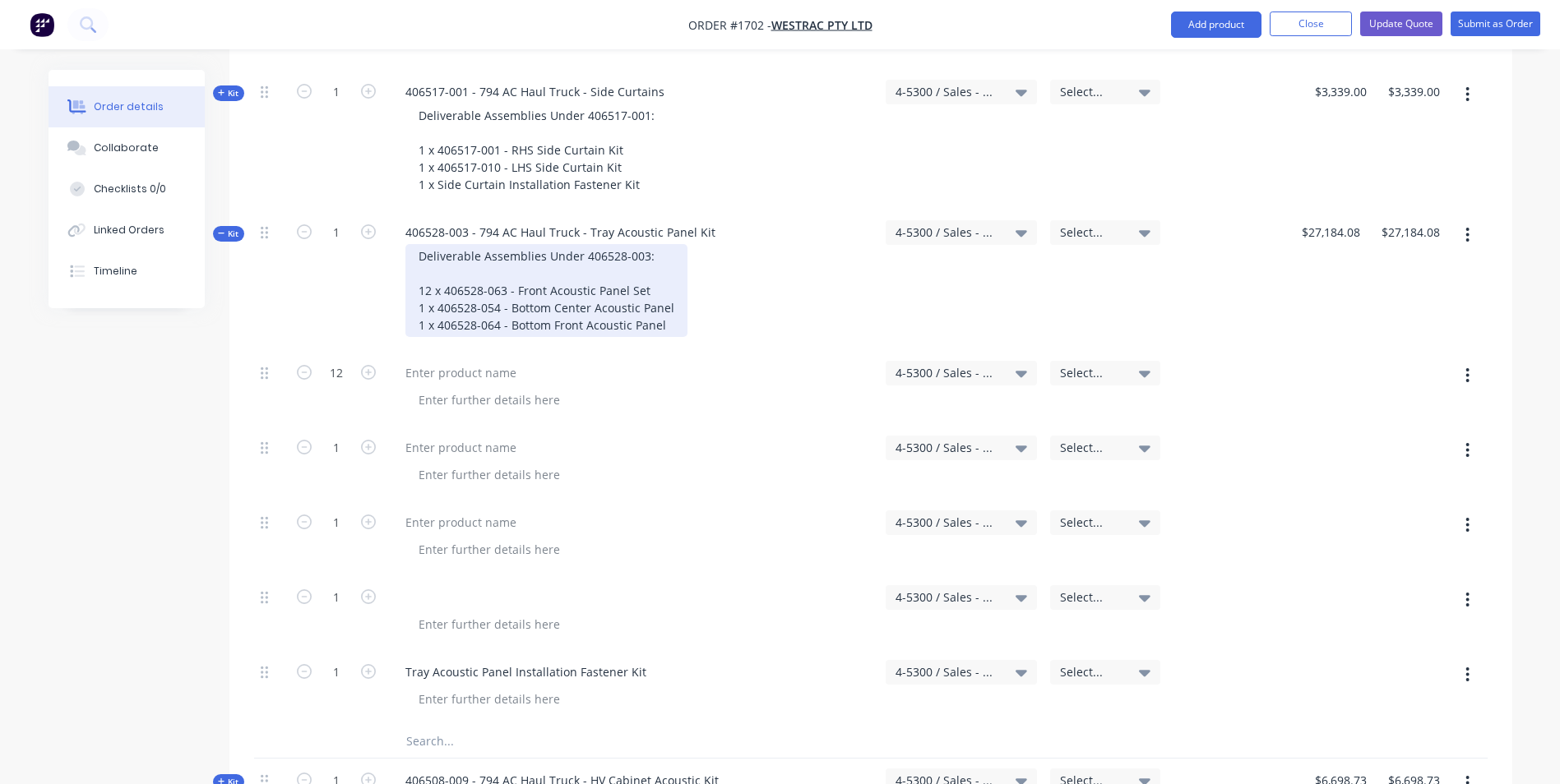
click at [671, 256] on div "Deliverable Assemblies Under 406528-003: 12 x 406528-063 - Front Acoustic Panel…" at bounding box center [546, 290] width 282 height 93
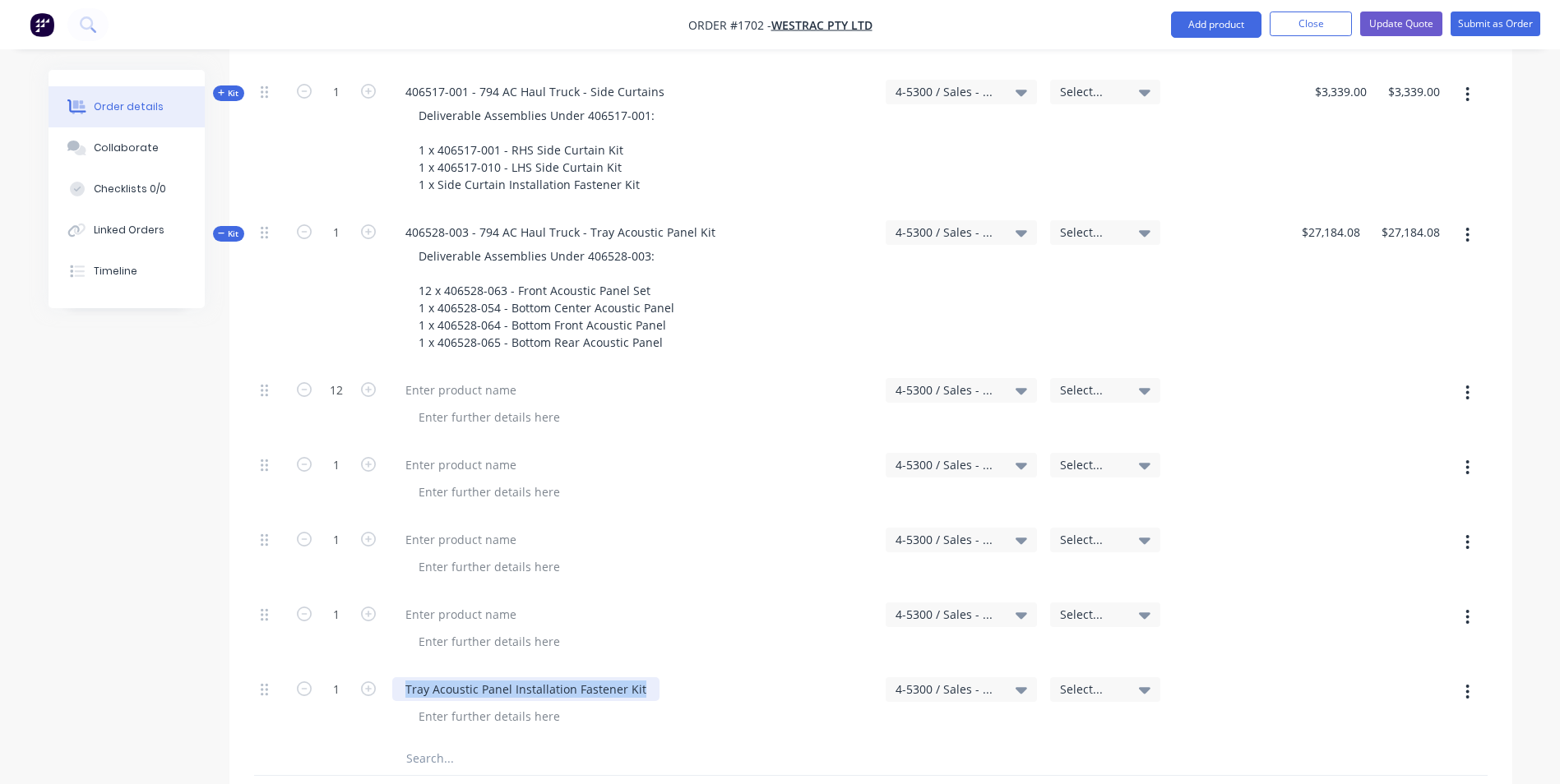
drag, startPoint x: 643, startPoint y: 619, endPoint x: 397, endPoint y: 621, distance: 246.0
click at [397, 678] on div "Tray Acoustic Panel Installation Fastener Kit" at bounding box center [526, 689] width 267 height 24
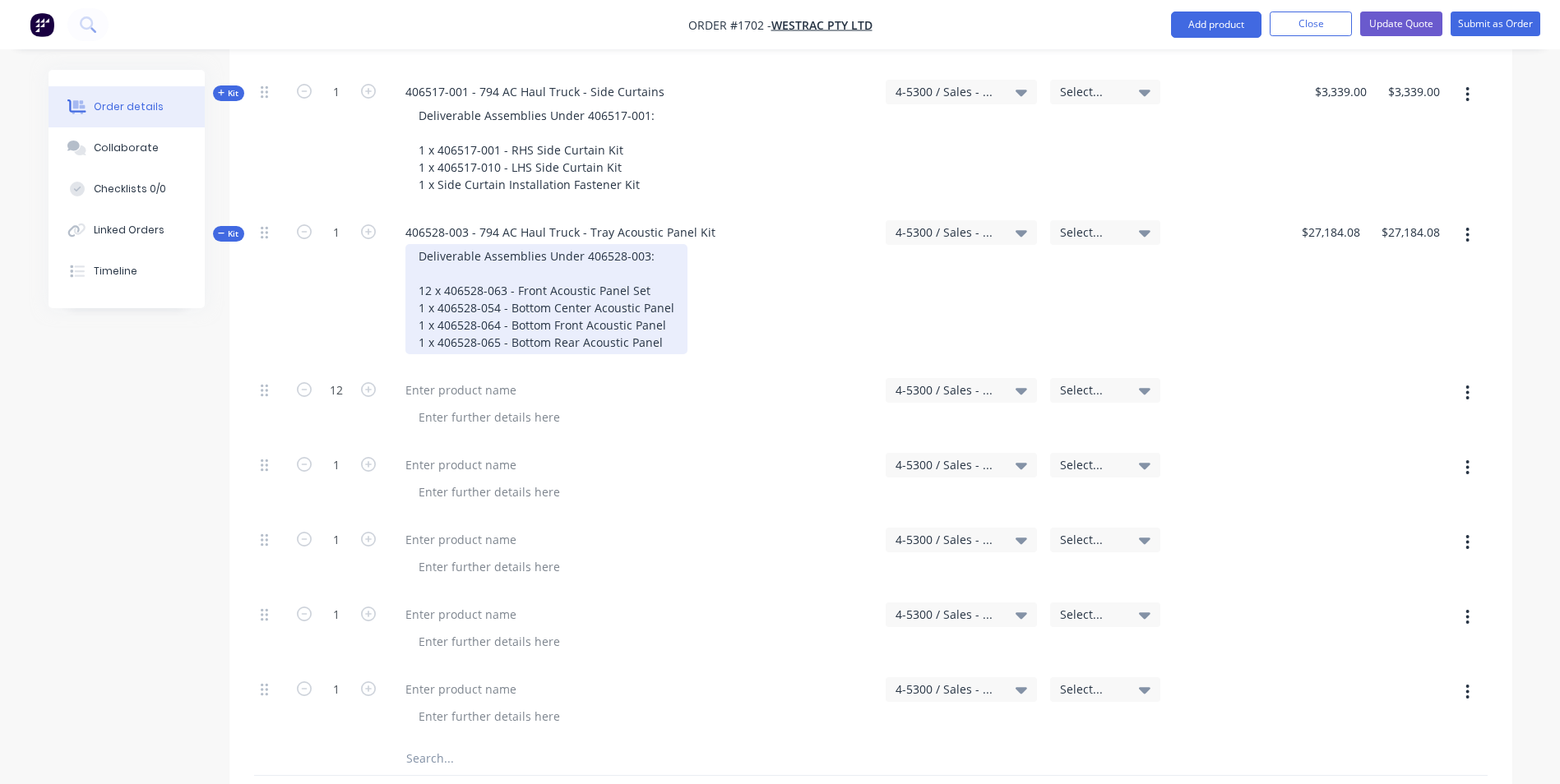
click at [664, 270] on div "Deliverable Assemblies Under 406528-003: 12 x 406528-063 - Front Acoustic Panel…" at bounding box center [546, 299] width 282 height 110
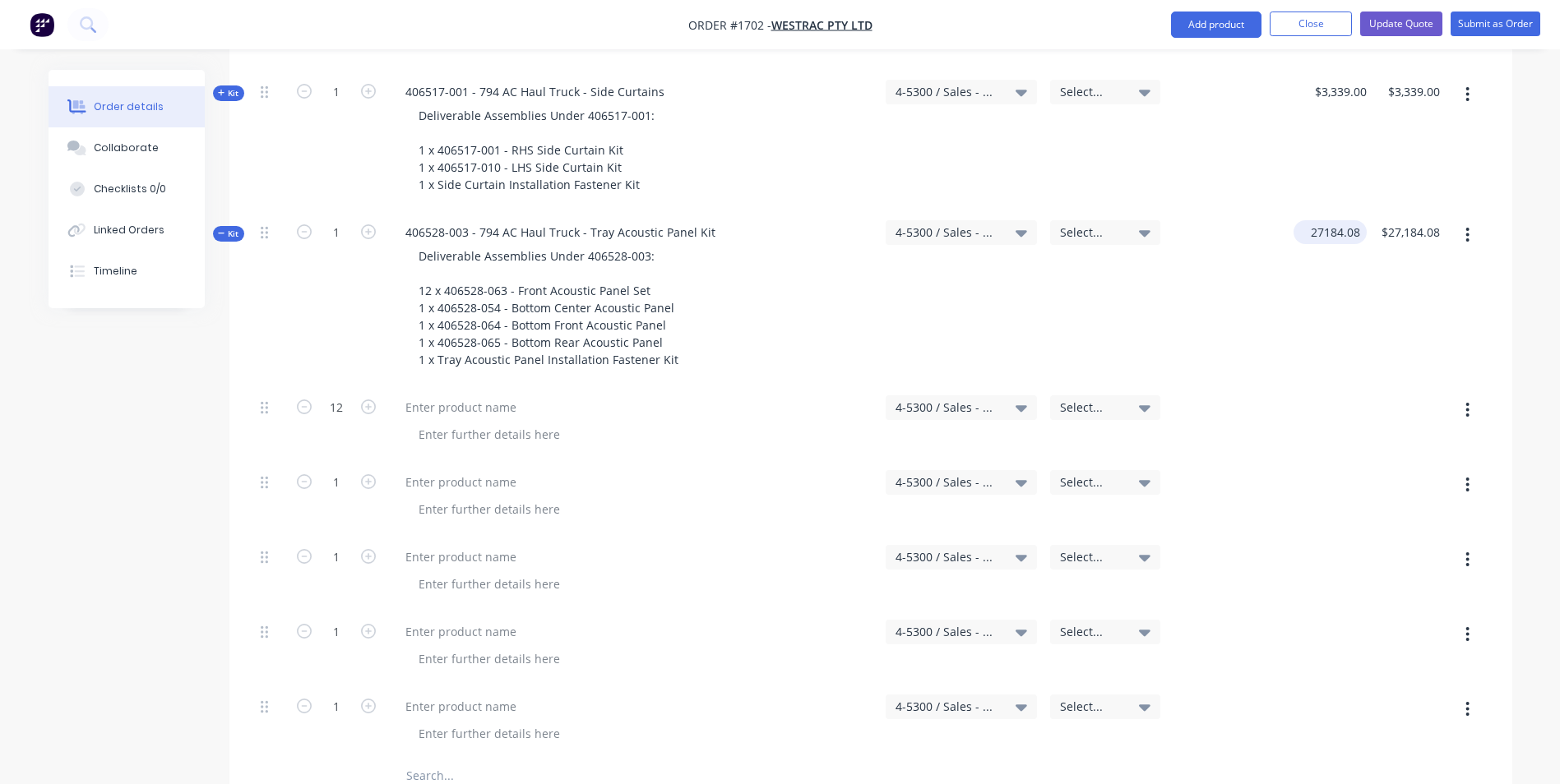
click at [1323, 220] on input "27184.08" at bounding box center [1333, 232] width 67 height 24
click at [1468, 403] on icon "button" at bounding box center [1468, 411] width 3 height 15
click at [1367, 540] on div "Delete" at bounding box center [1409, 552] width 127 height 24
type input "$0.00"
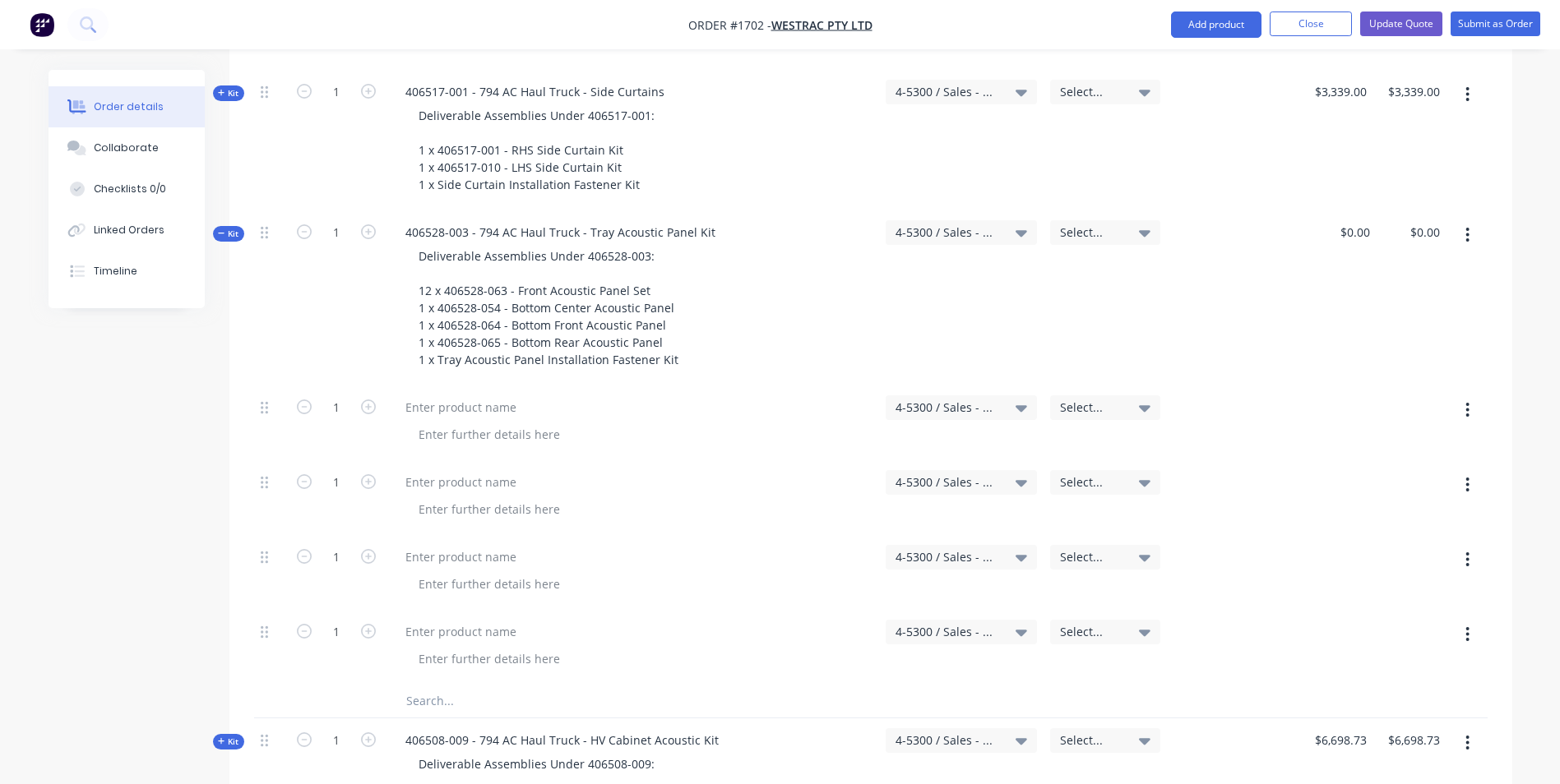
click at [1469, 401] on icon "button" at bounding box center [1467, 411] width 4 height 18
click at [1377, 540] on div "Delete" at bounding box center [1409, 552] width 127 height 24
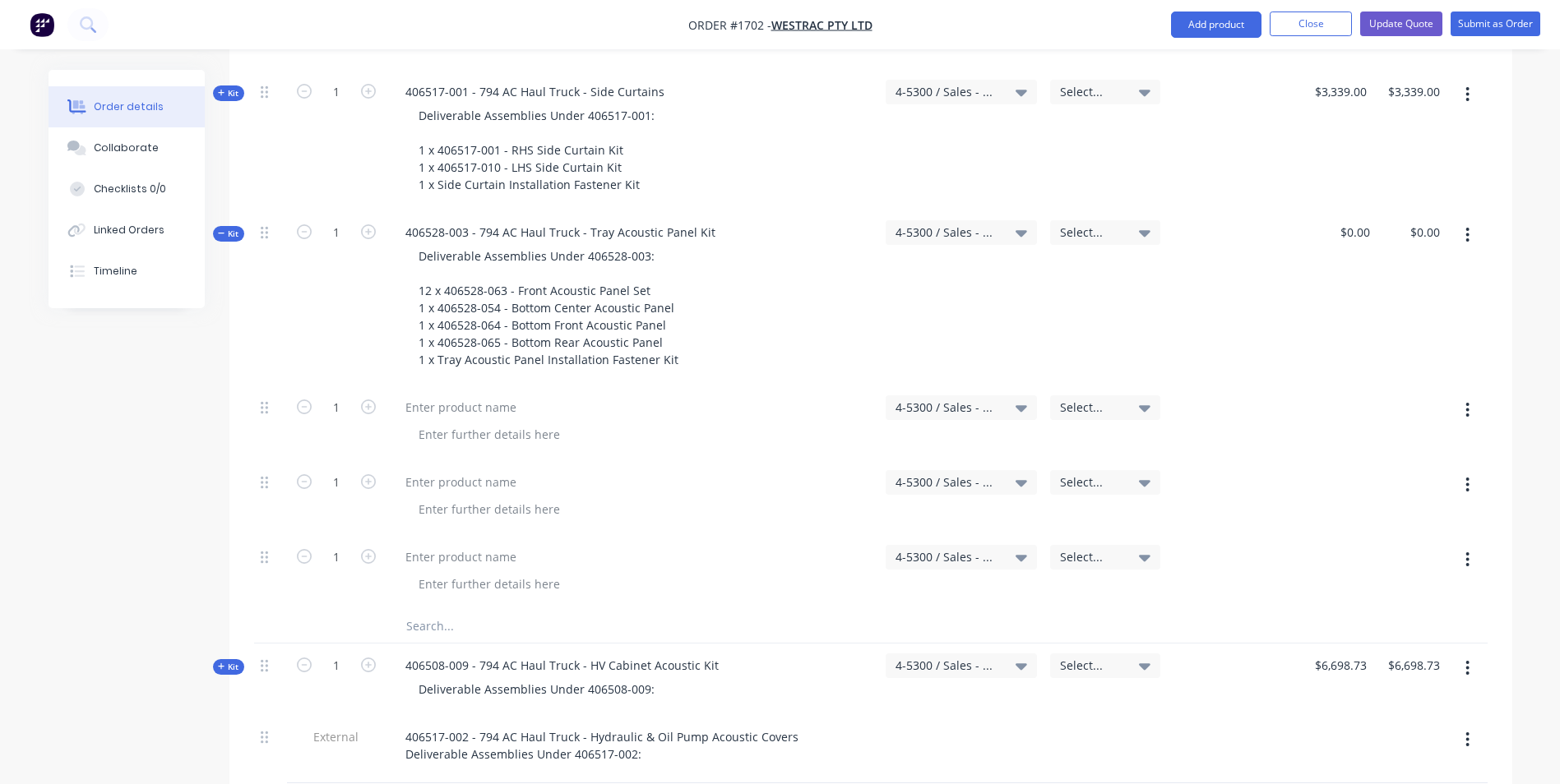
click at [1467, 401] on icon "button" at bounding box center [1467, 411] width 4 height 18
click at [1373, 540] on div "Delete" at bounding box center [1409, 552] width 127 height 24
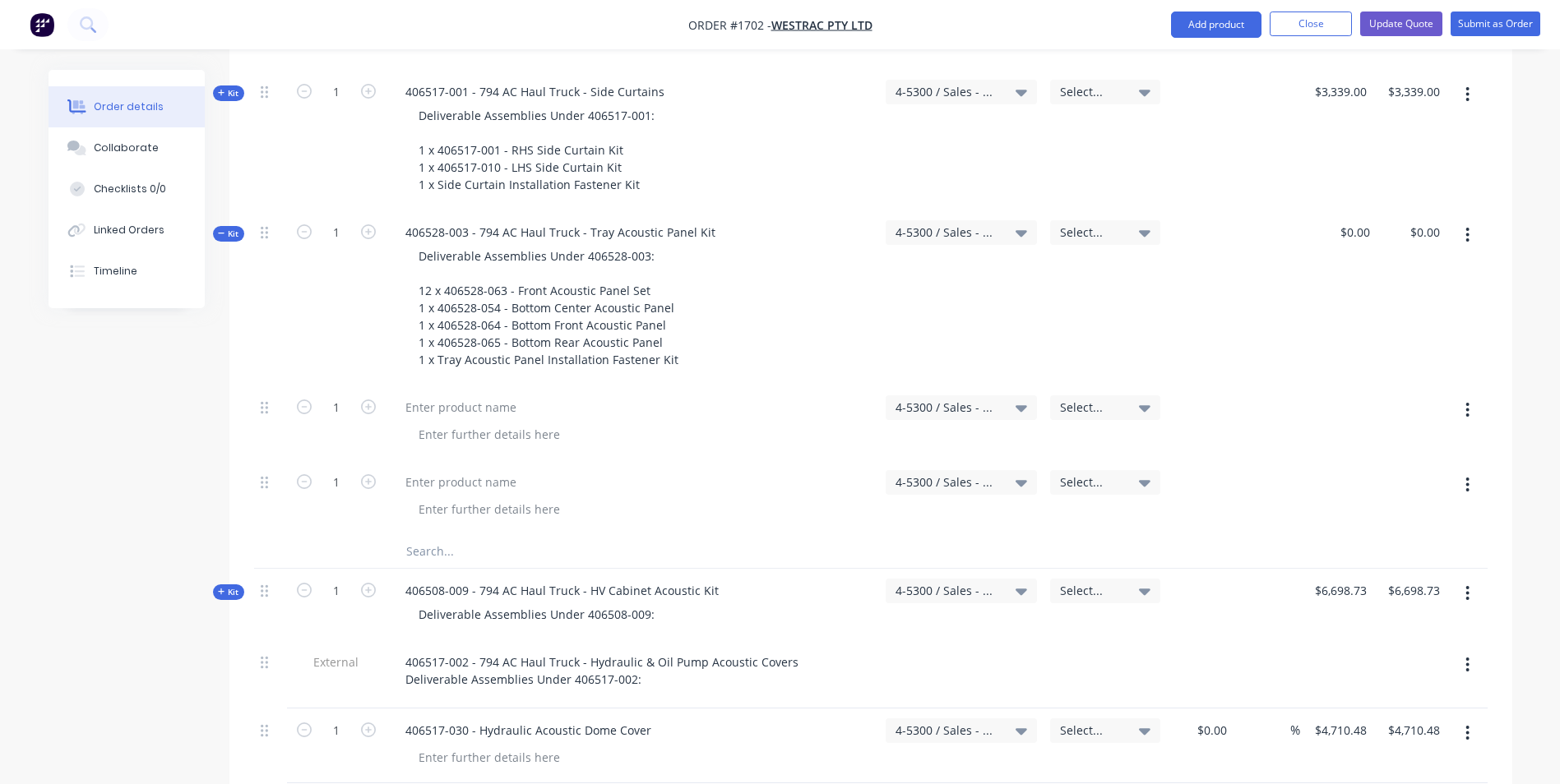
click at [1469, 401] on icon "button" at bounding box center [1467, 411] width 4 height 18
click at [1380, 540] on div "Delete" at bounding box center [1409, 552] width 127 height 24
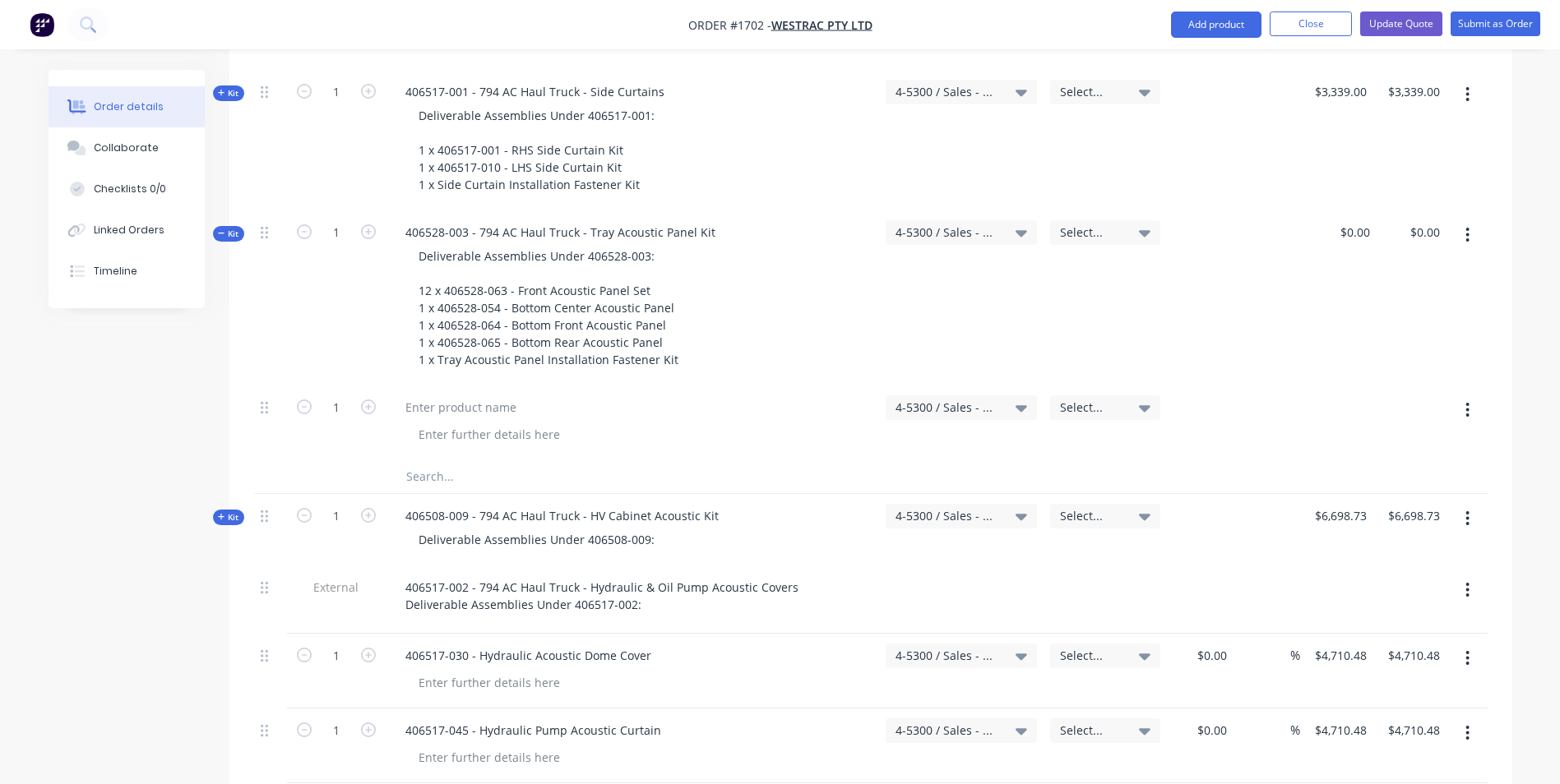
click at [1469, 403] on icon "button" at bounding box center [1468, 411] width 3 height 15
click at [1372, 540] on div "Delete" at bounding box center [1409, 552] width 127 height 24
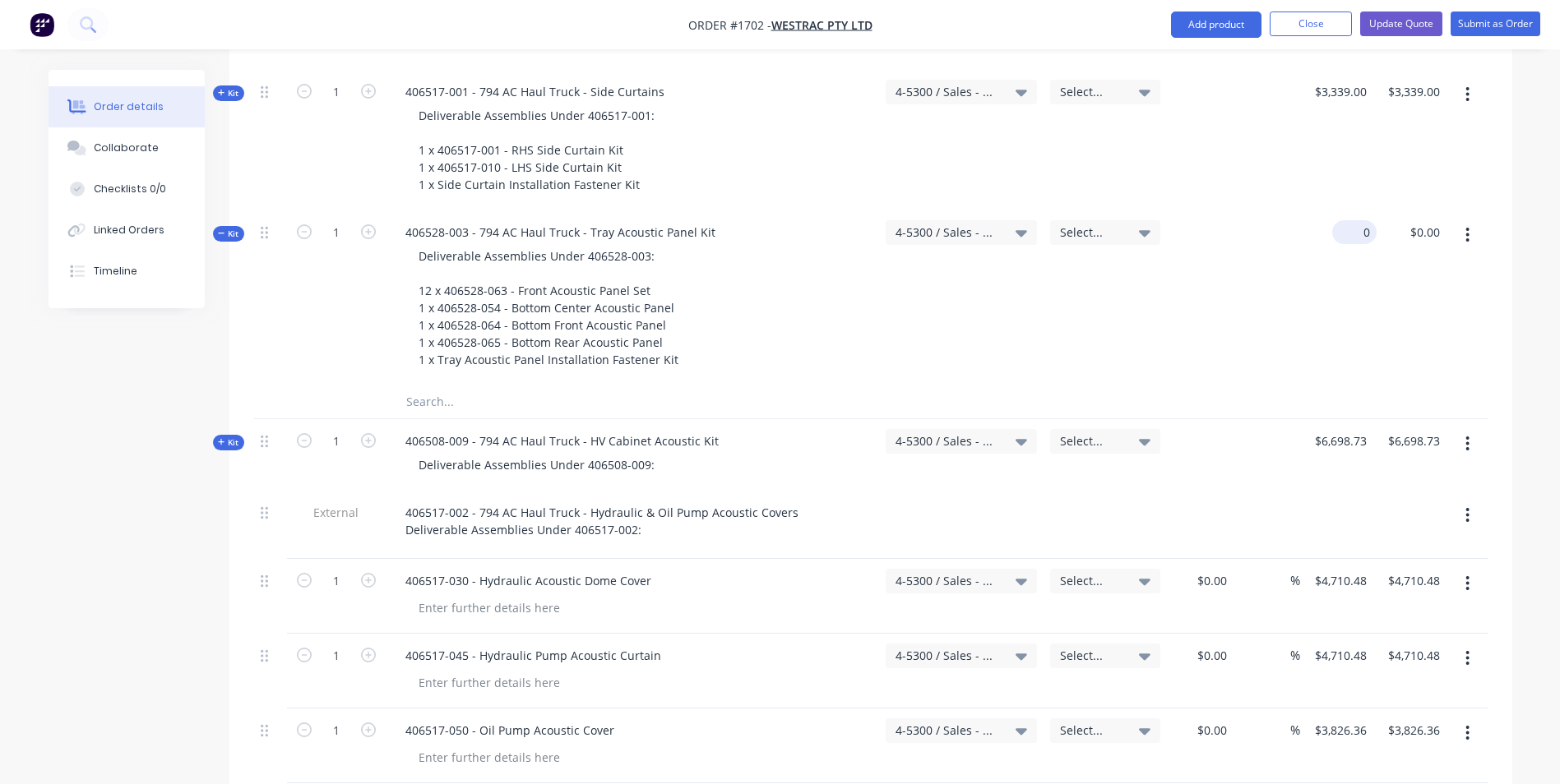
click at [1353, 220] on div "0 $0.00" at bounding box center [1354, 232] width 44 height 24
paste input "27184.08"
type input "$27,184.08"
click at [1351, 211] on div "$27,184.08 $27,184.08" at bounding box center [1326, 298] width 80 height 175
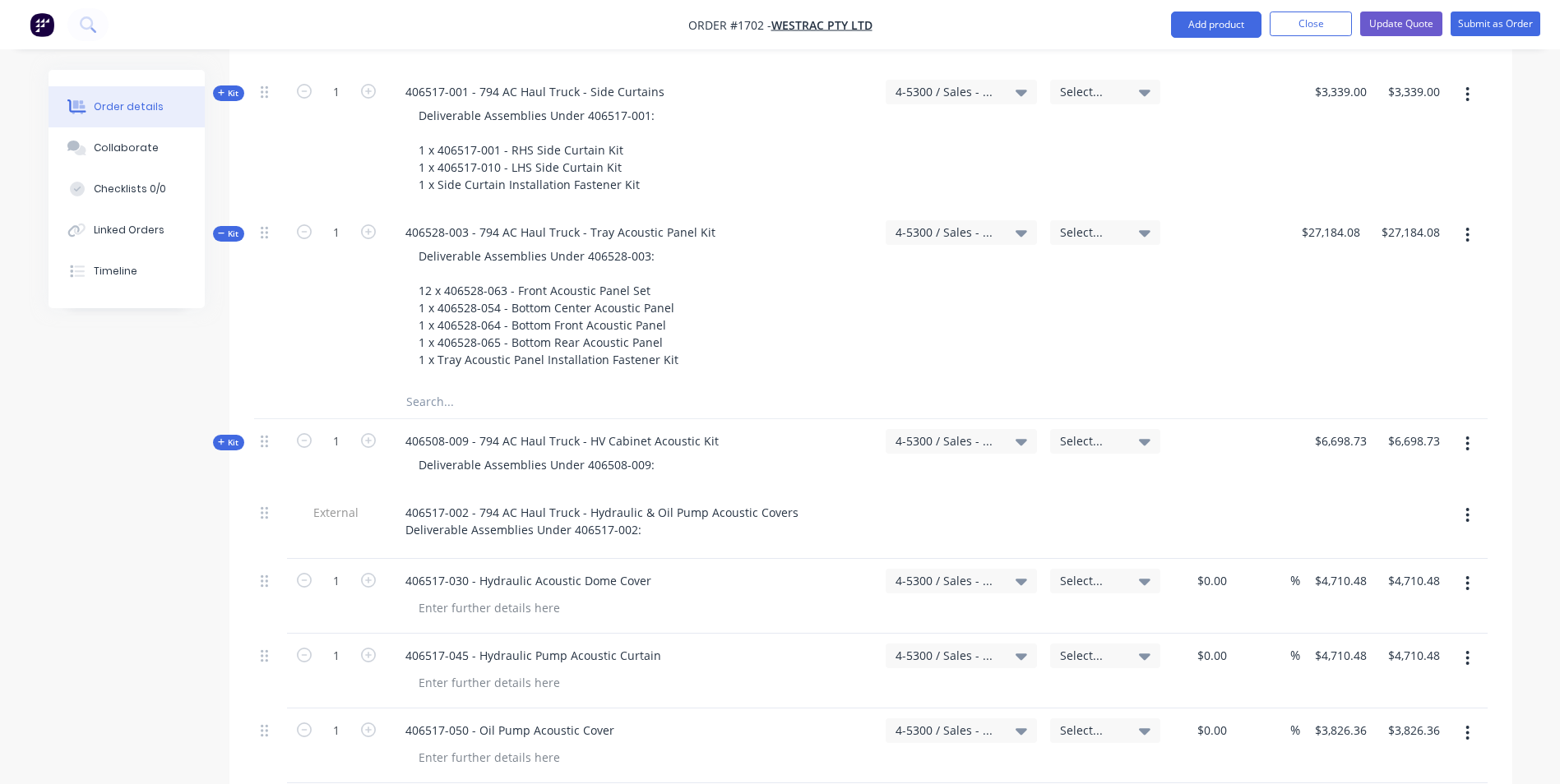
click at [234, 228] on span "Kit" at bounding box center [229, 234] width 21 height 12
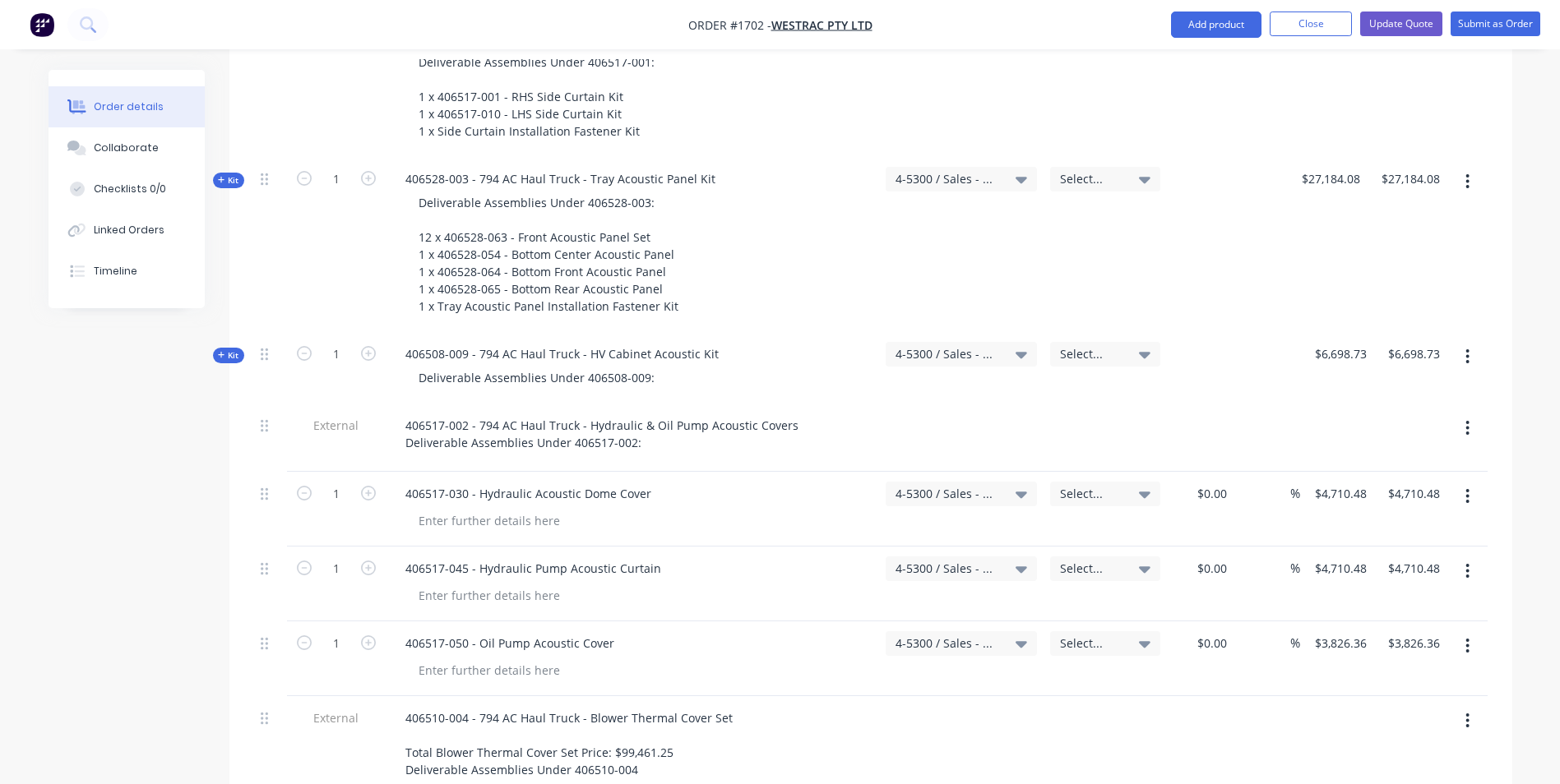
scroll to position [4193, 0]
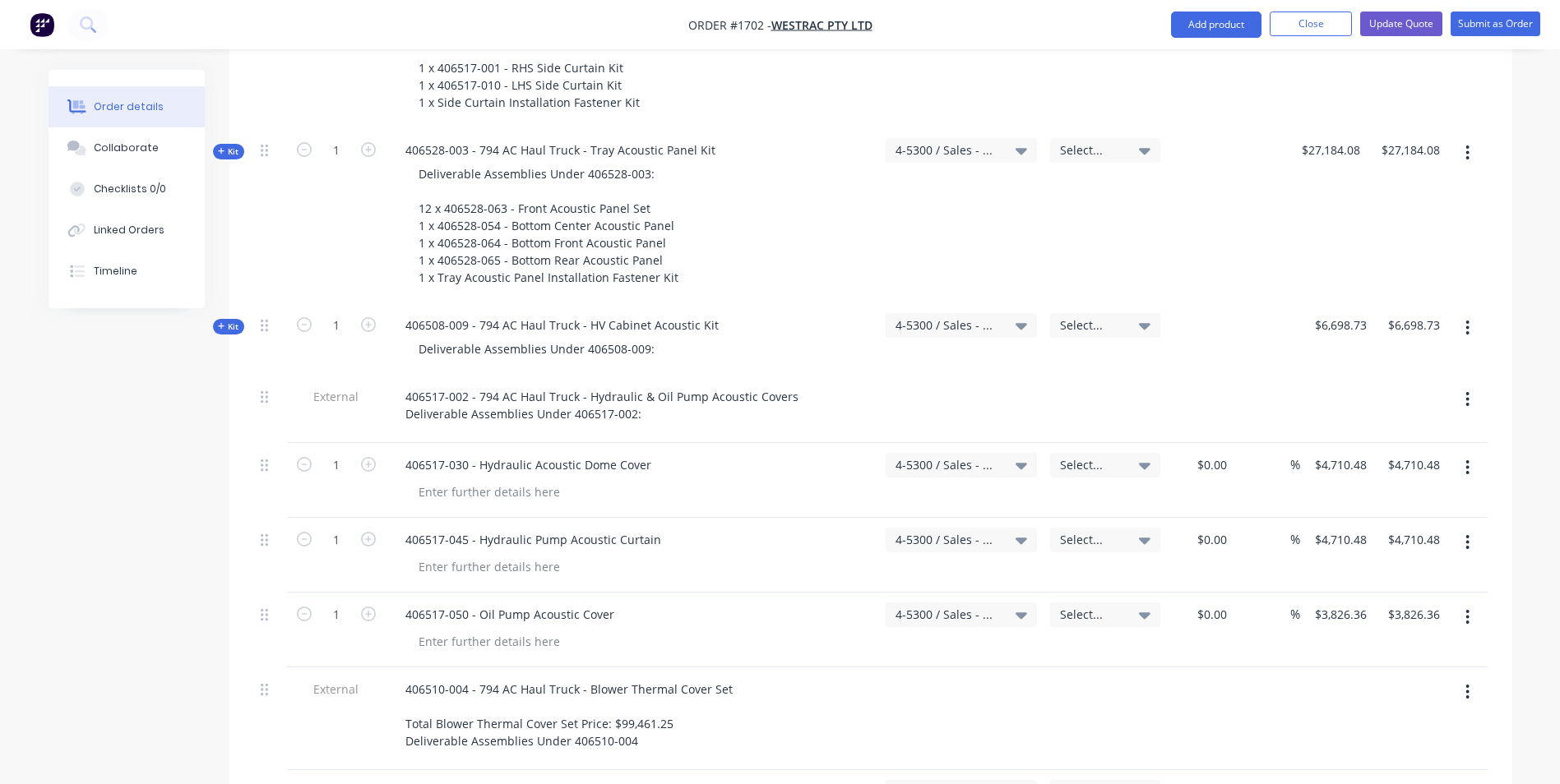
click at [237, 321] on span "Kit" at bounding box center [229, 327] width 21 height 12
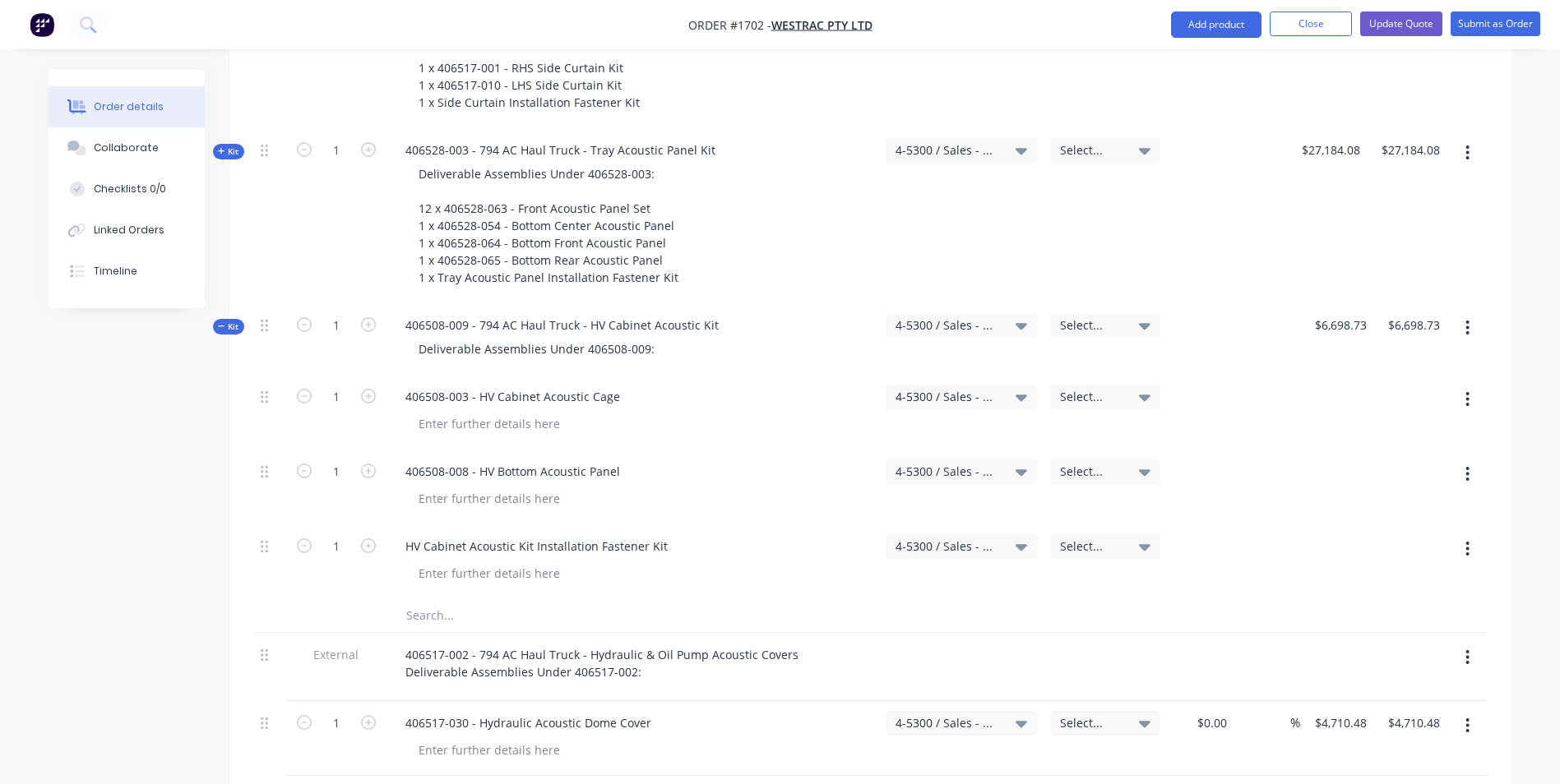
click at [236, 321] on span "Kit" at bounding box center [229, 327] width 21 height 12
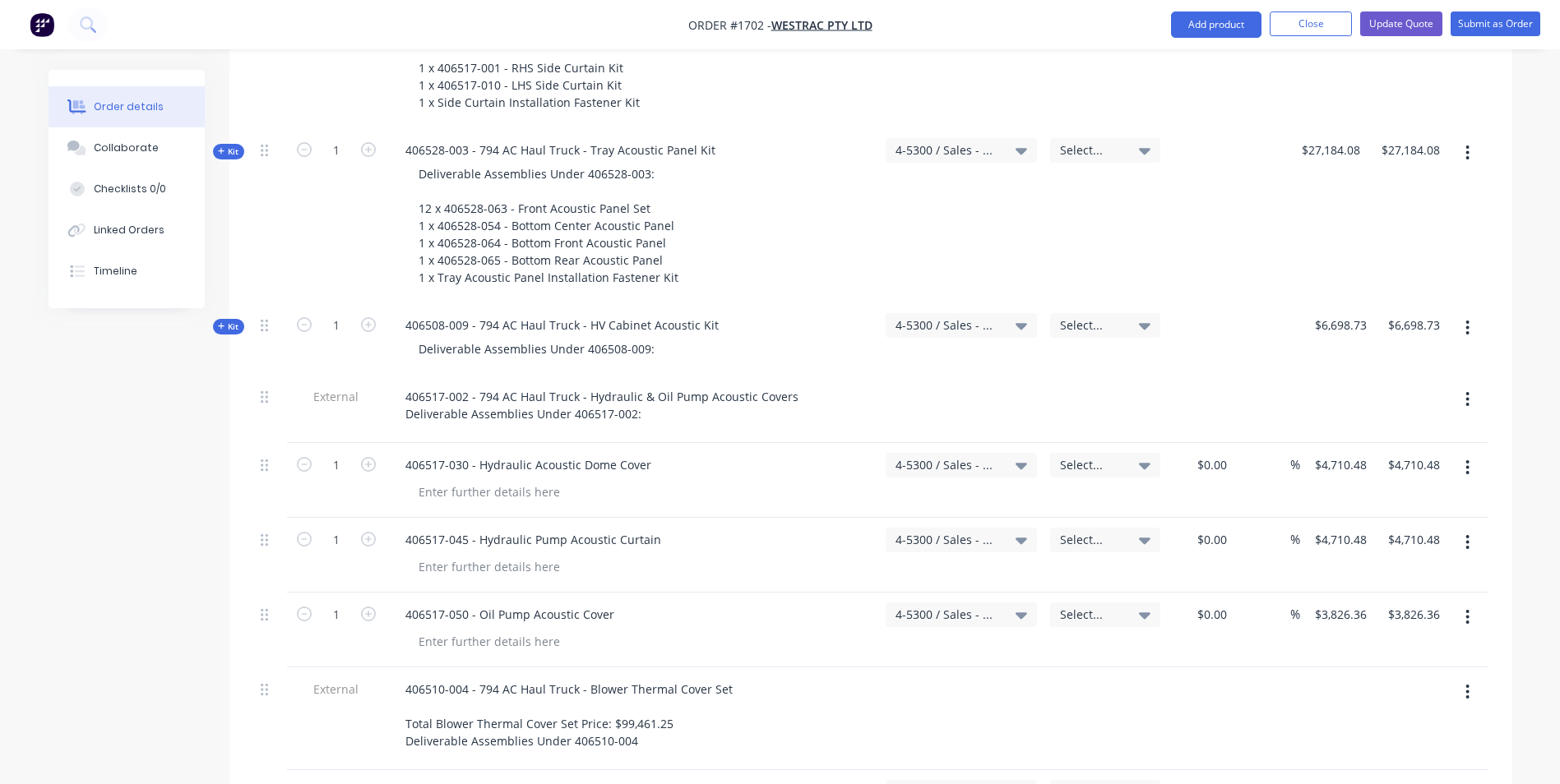
click at [236, 321] on span "Kit" at bounding box center [229, 327] width 21 height 12
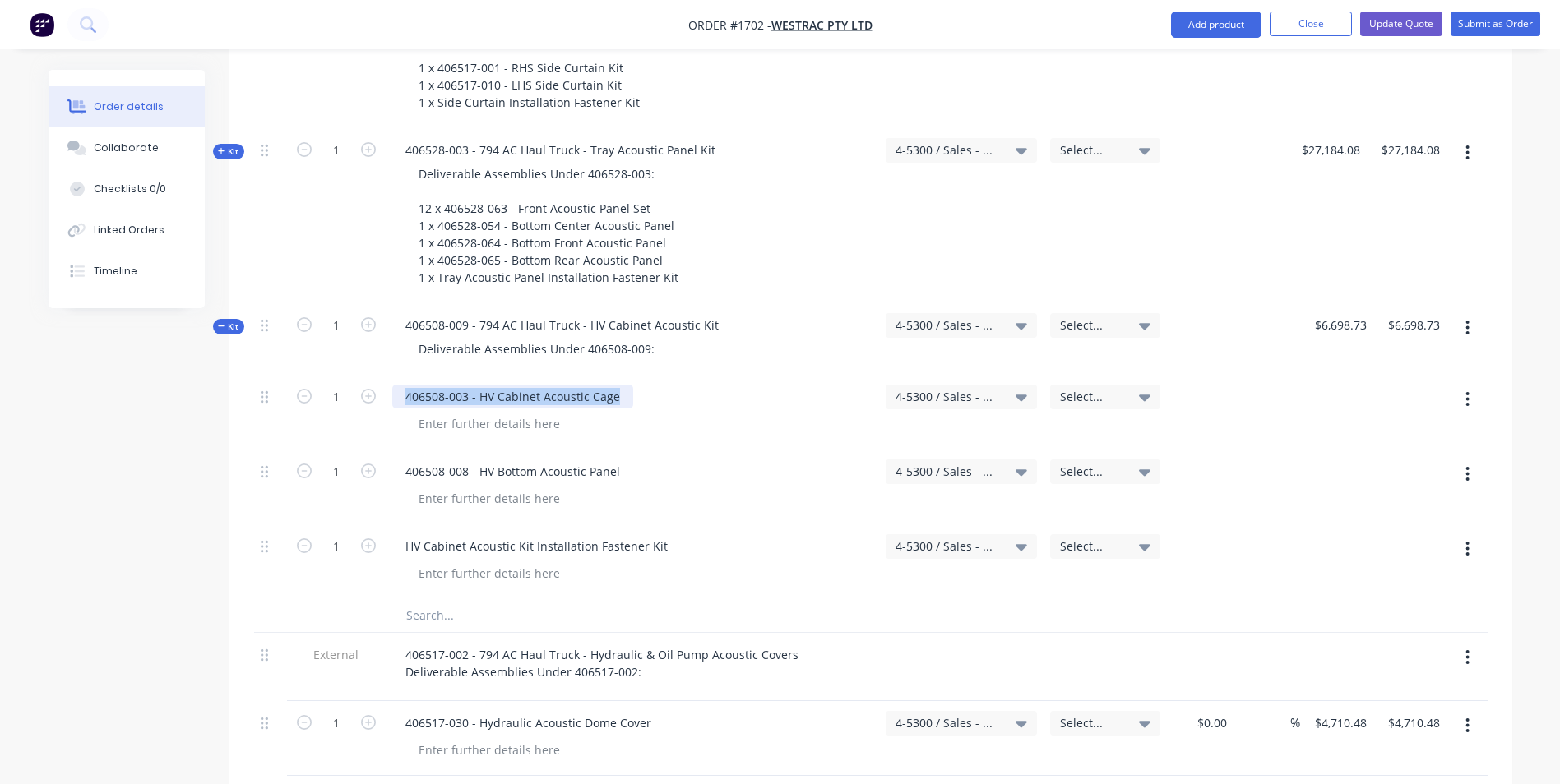
drag, startPoint x: 620, startPoint y: 327, endPoint x: 403, endPoint y: 330, distance: 217.0
click at [403, 385] on div "406508-003 - HV Cabinet Acoustic Cage" at bounding box center [513, 397] width 241 height 24
click at [657, 337] on div "Deliverable Assemblies Under 406508-009:" at bounding box center [536, 349] width 262 height 24
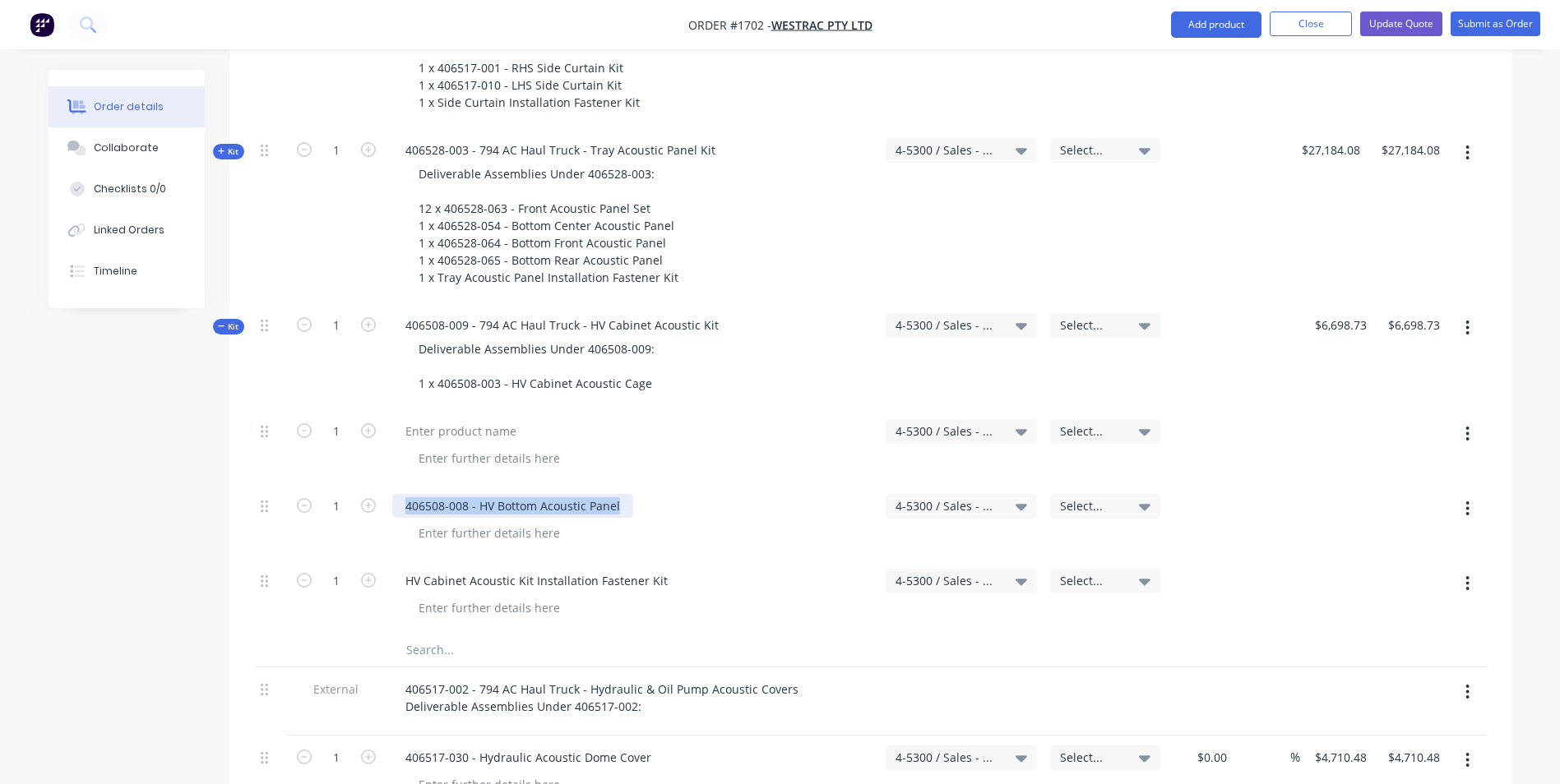
drag, startPoint x: 625, startPoint y: 433, endPoint x: 394, endPoint y: 432, distance: 231.0
click at [394, 494] on div "406508-008 - HV Bottom Acoustic Panel" at bounding box center [513, 506] width 241 height 24
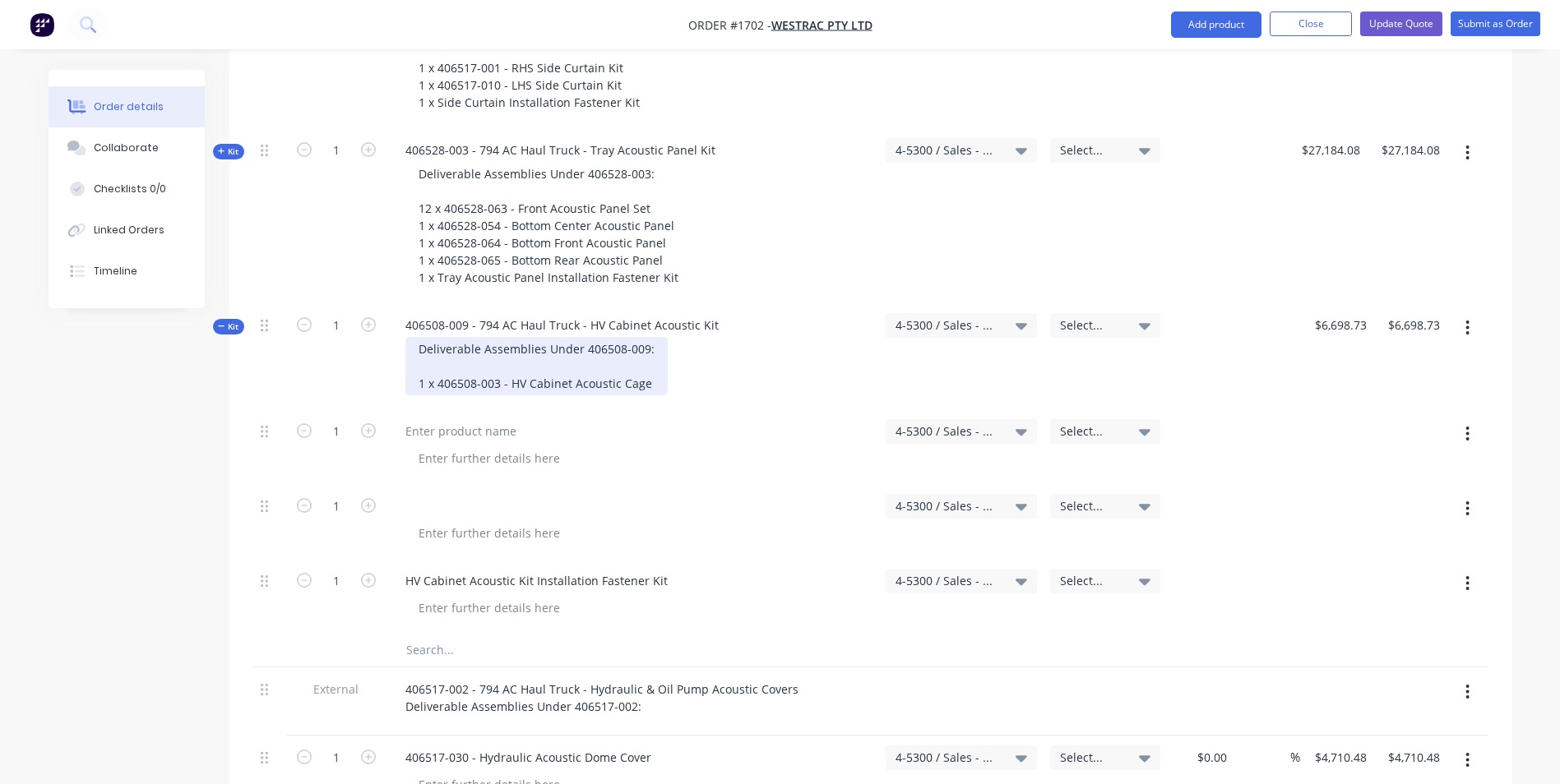
click at [656, 337] on div "Deliverable Assemblies Under 406508-009: 1 x 406508-003 - HV Cabinet Acoustic C…" at bounding box center [536, 366] width 262 height 58
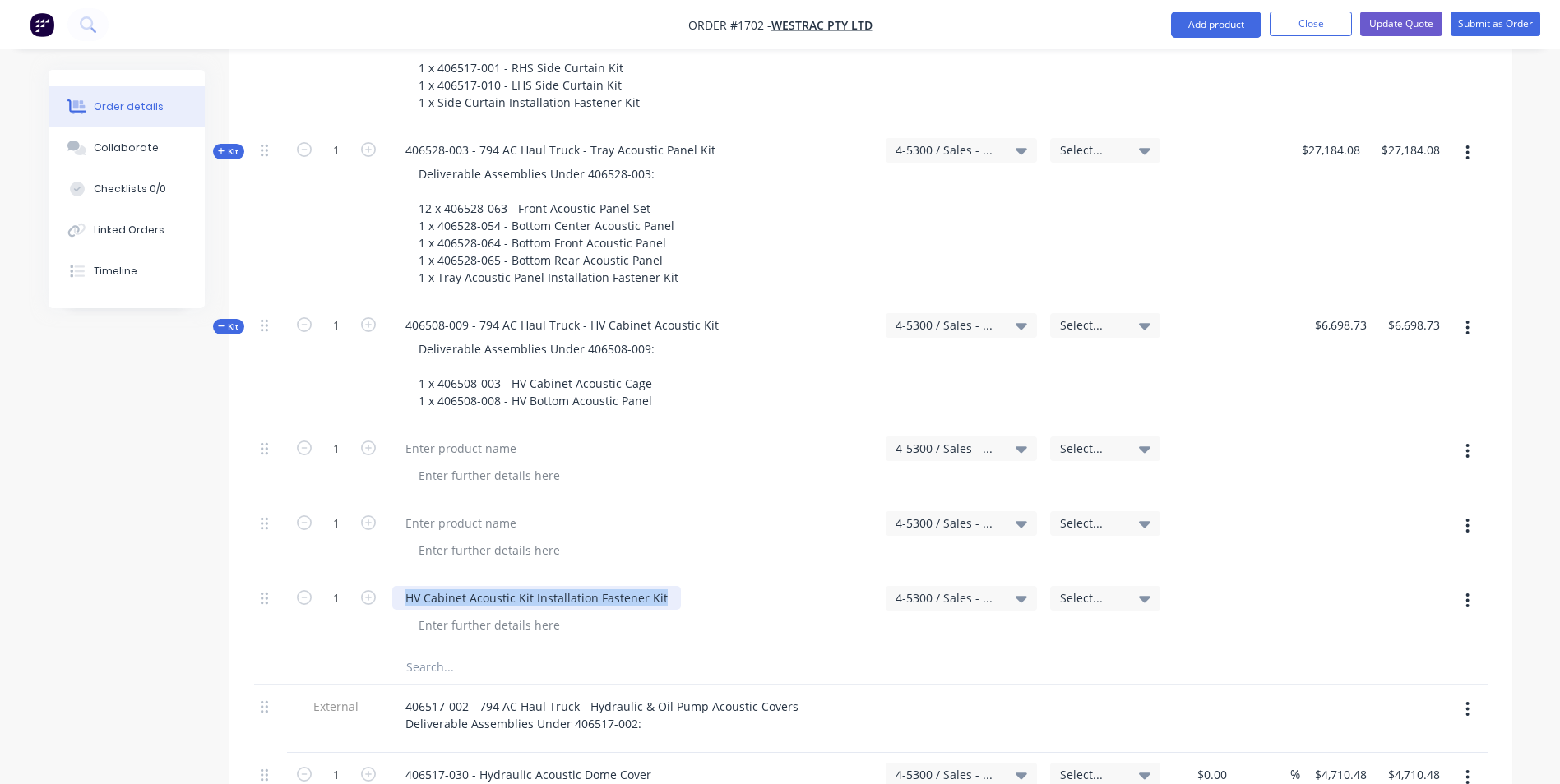
drag, startPoint x: 663, startPoint y: 528, endPoint x: 404, endPoint y: 531, distance: 259.0
click at [404, 587] on div "HV Cabinet Acoustic Kit Installation Fastener Kit" at bounding box center [536, 598] width 289 height 24
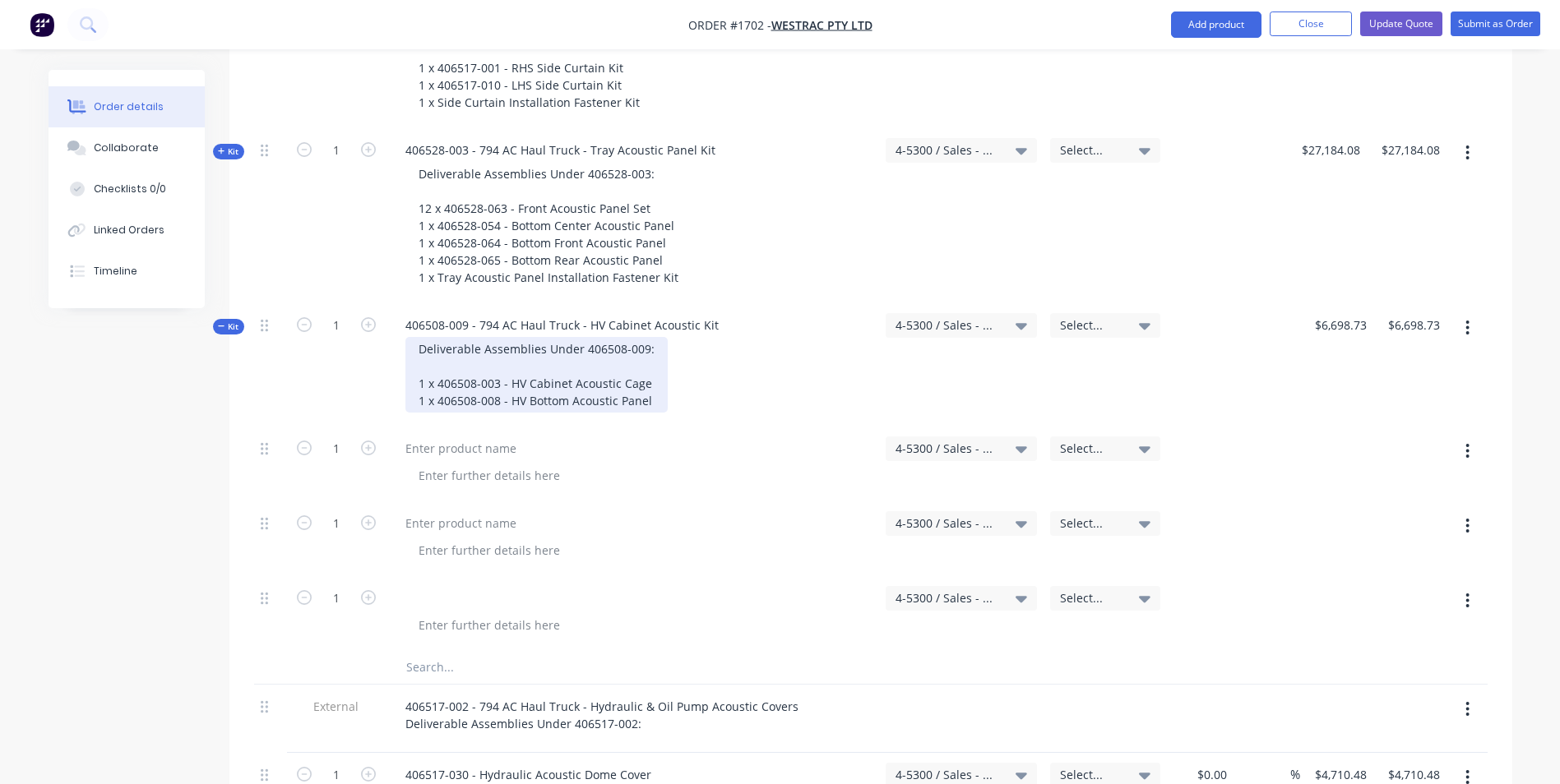
click at [654, 337] on div "Deliverable Assemblies Under 406508-009: 1 x 406508-003 - HV Cabinet Acoustic C…" at bounding box center [536, 375] width 262 height 76
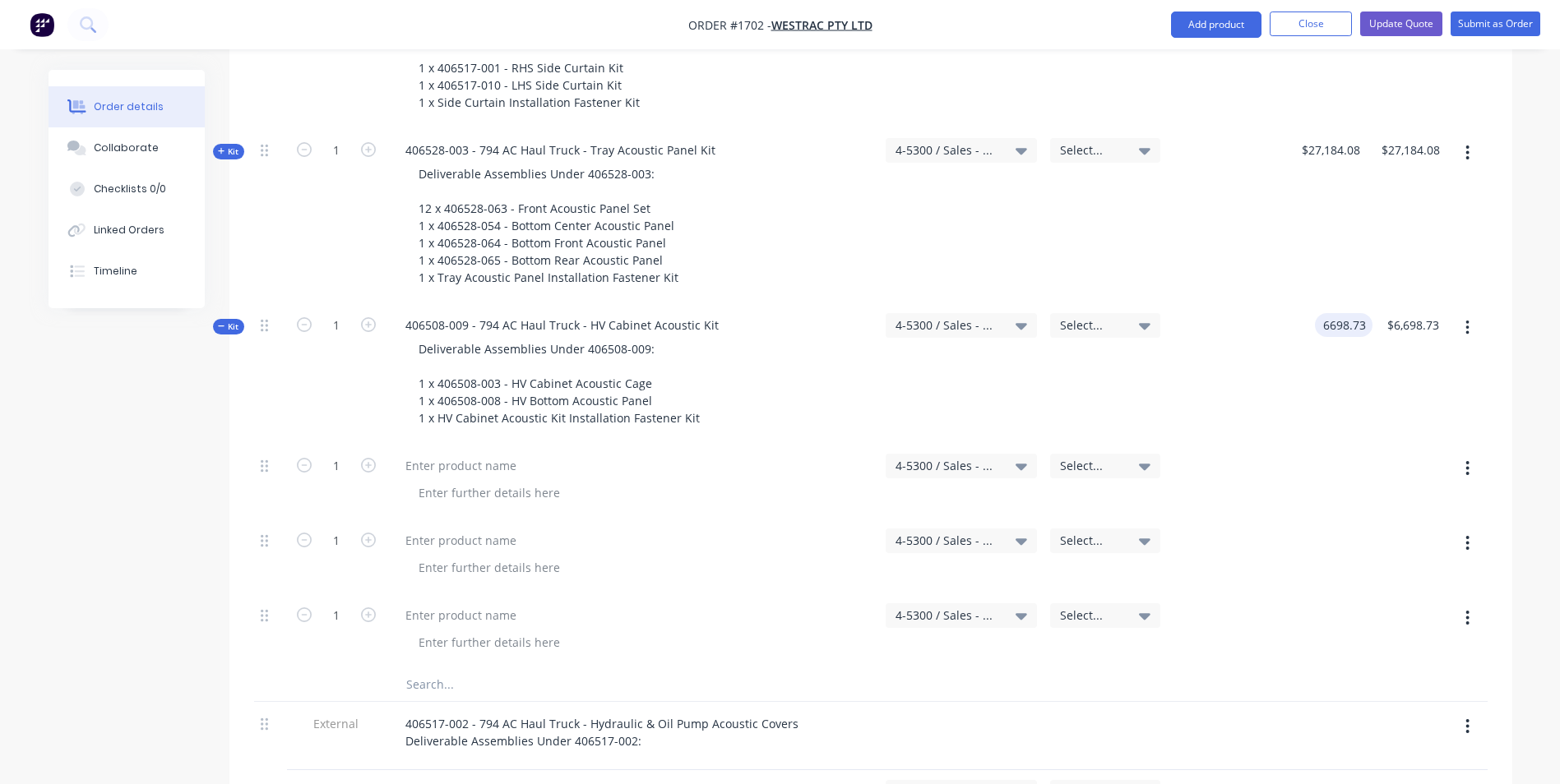
click at [1349, 313] on input "6698.73" at bounding box center [1347, 325] width 51 height 24
drag, startPoint x: 1203, startPoint y: 388, endPoint x: 1218, endPoint y: 383, distance: 15.8
click at [1205, 444] on div at bounding box center [1201, 481] width 70 height 75
click at [1466, 460] on icon "button" at bounding box center [1467, 469] width 4 height 18
click at [1367, 599] on div "Delete" at bounding box center [1409, 610] width 127 height 24
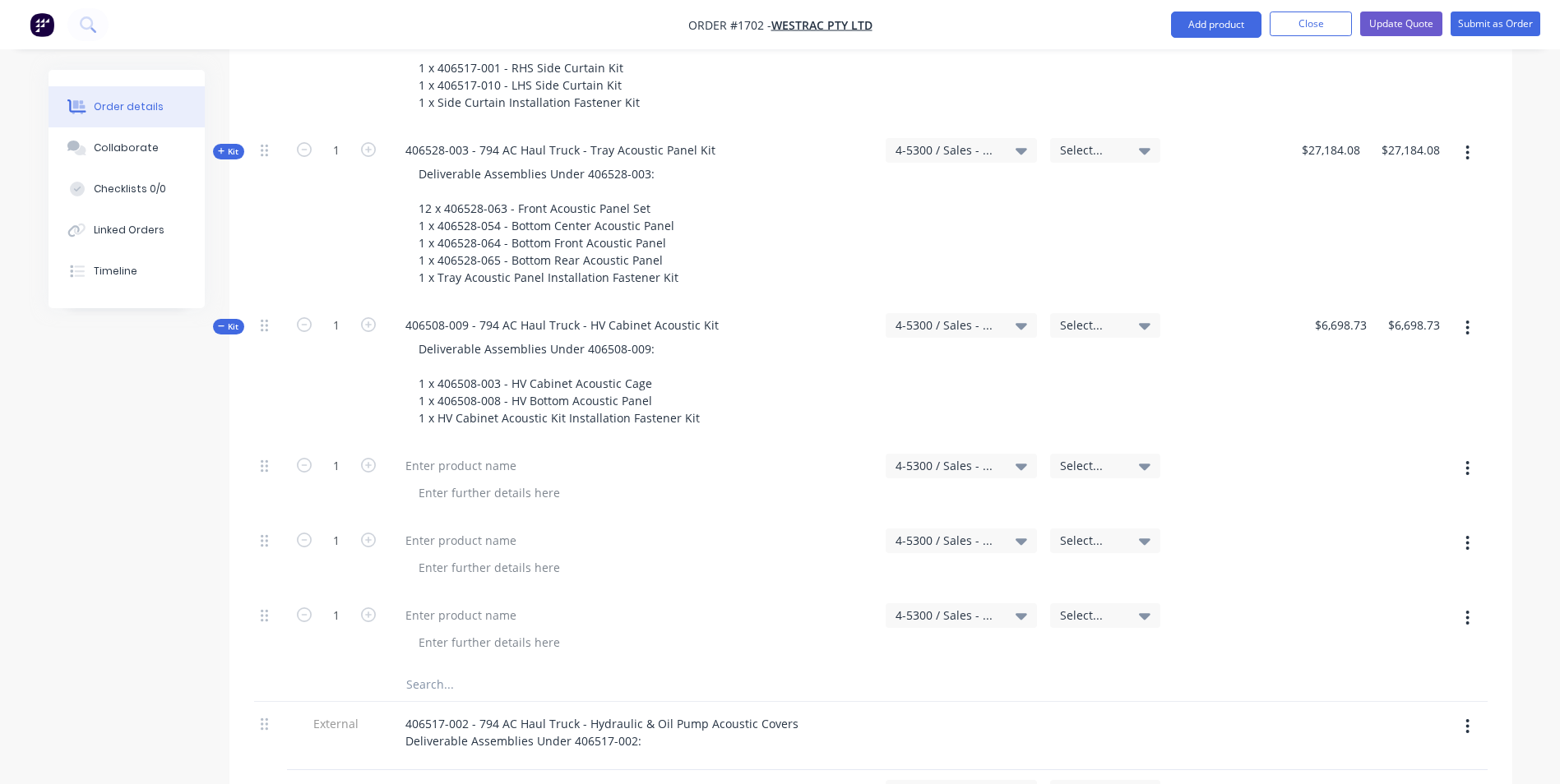
type input "$0.00"
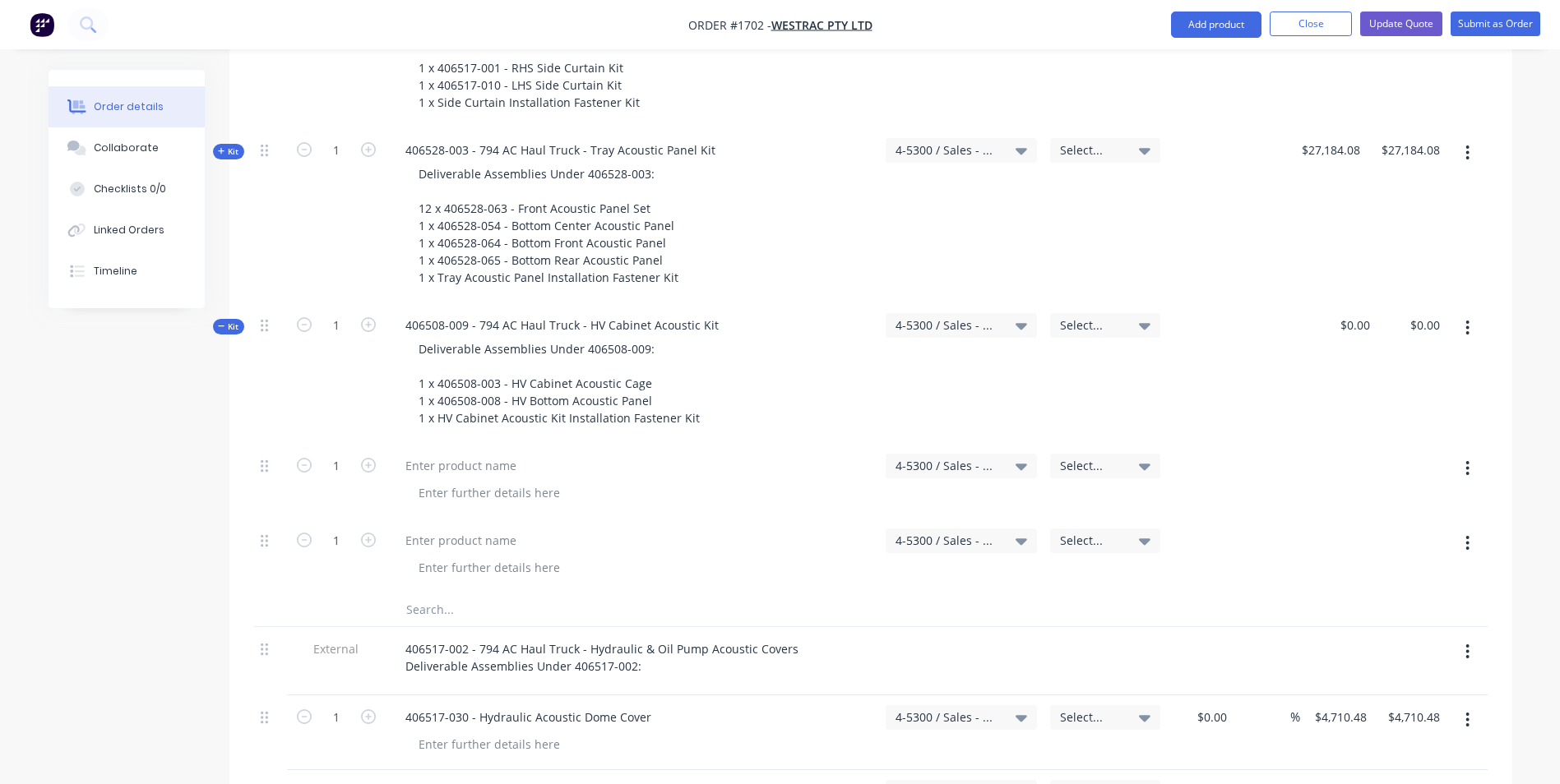
click at [1466, 460] on icon "button" at bounding box center [1467, 469] width 4 height 18
drag, startPoint x: 1374, startPoint y: 542, endPoint x: 1392, endPoint y: 508, distance: 38.5
click at [1374, 599] on div "Delete" at bounding box center [1409, 610] width 127 height 24
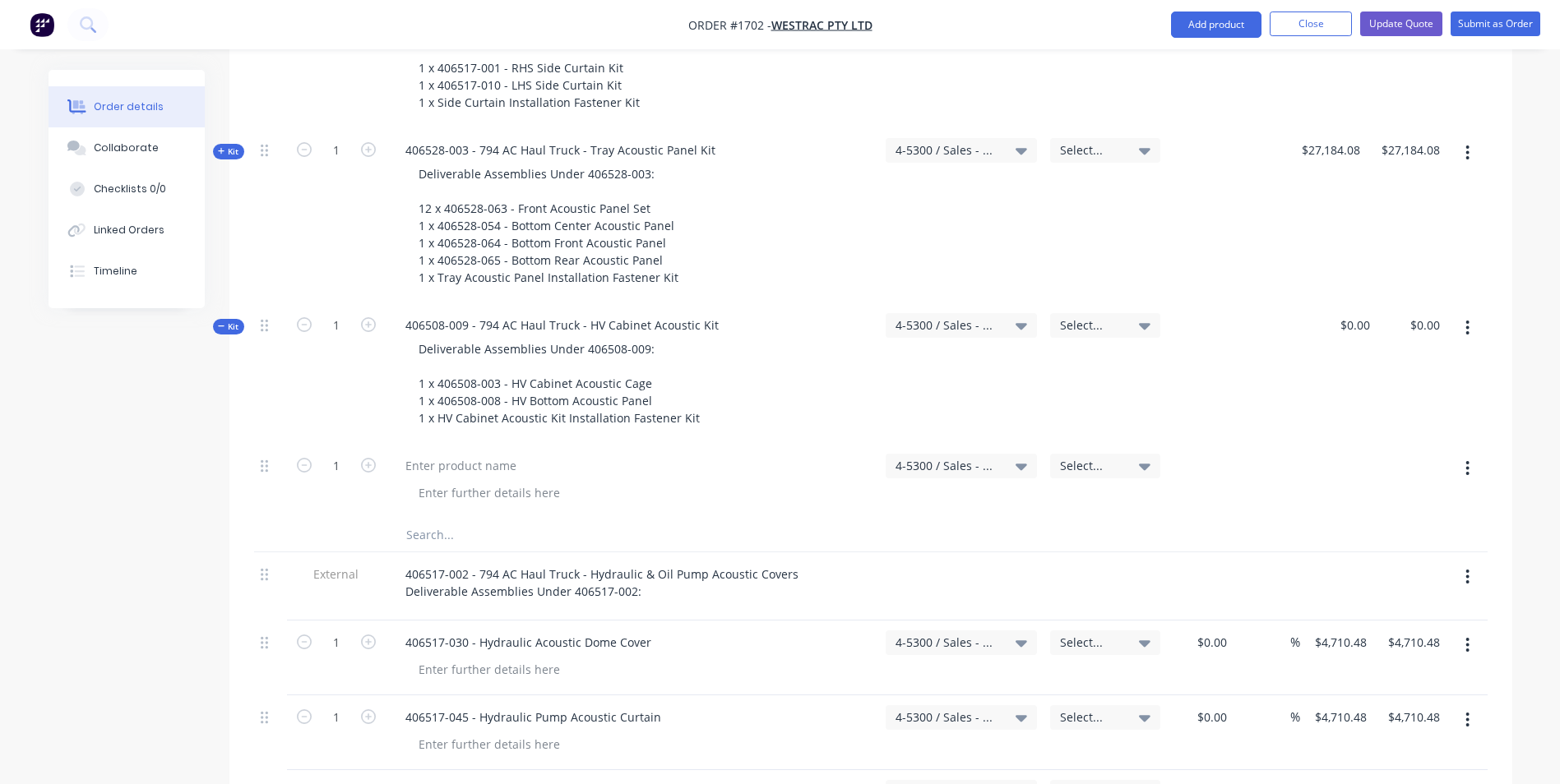
click at [1469, 462] on icon "button" at bounding box center [1468, 469] width 3 height 15
click at [1381, 599] on div "Delete" at bounding box center [1409, 610] width 127 height 24
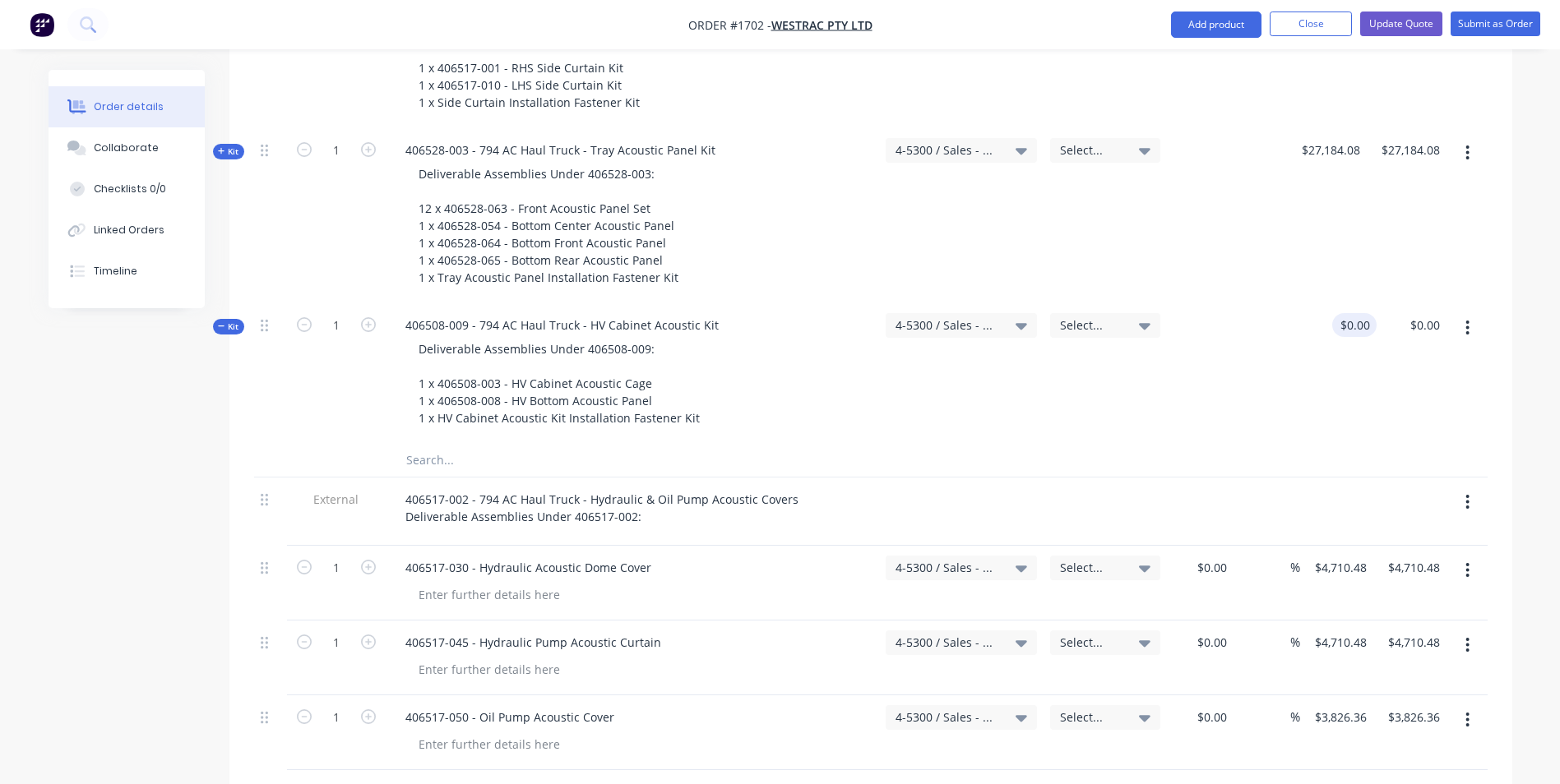
click at [1359, 313] on input "$0.00" at bounding box center [1358, 325] width 38 height 24
paste input "6698.73"
type input "$6,698.73"
click at [1303, 327] on div "Kit 1 406508-009 - 794 AC Haul Truck - HV Cabinet Acoustic Kit Deliverable Asse…" at bounding box center [871, 373] width 1233 height 141
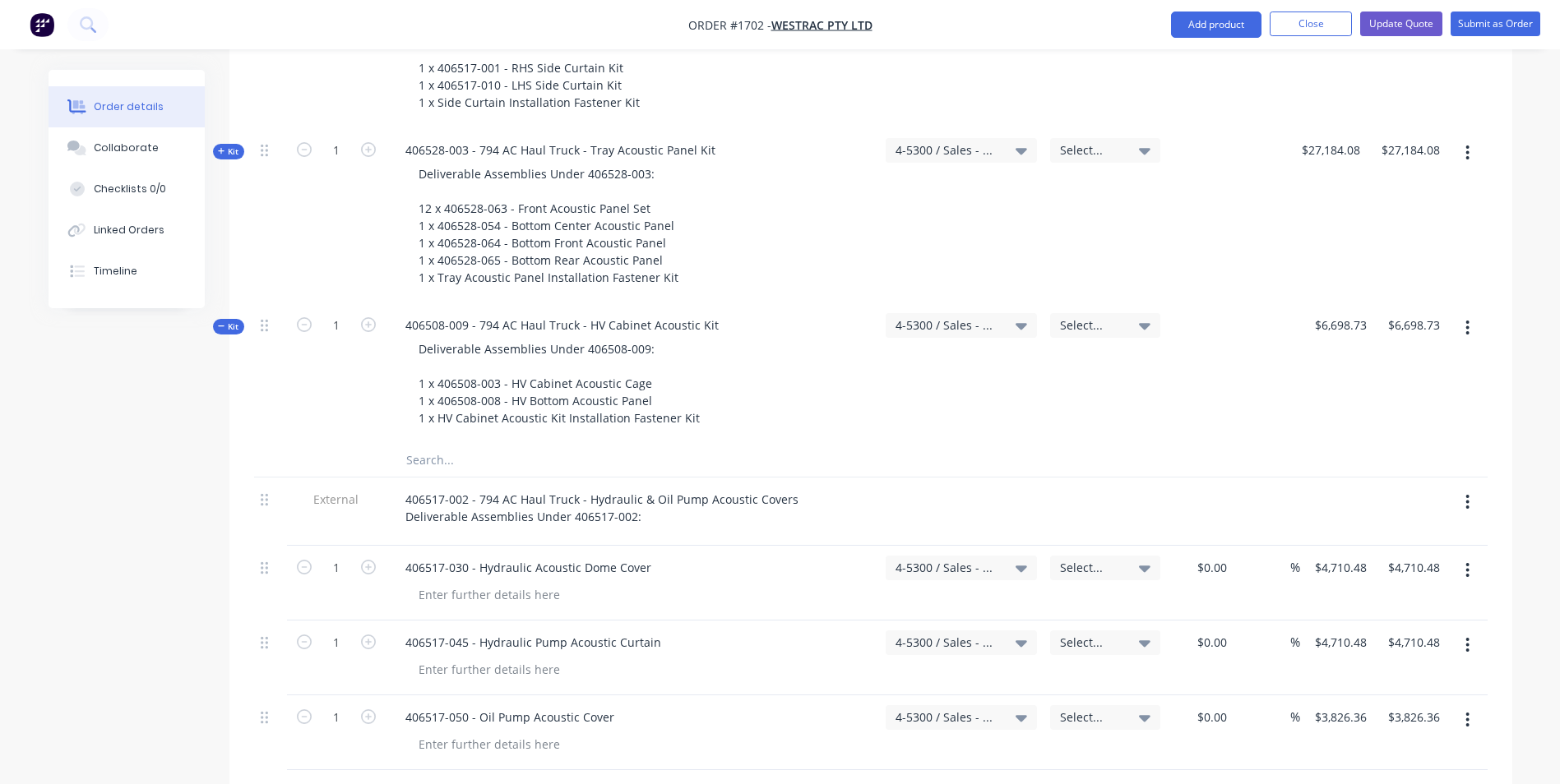
click at [233, 321] on span "Kit" at bounding box center [229, 327] width 21 height 12
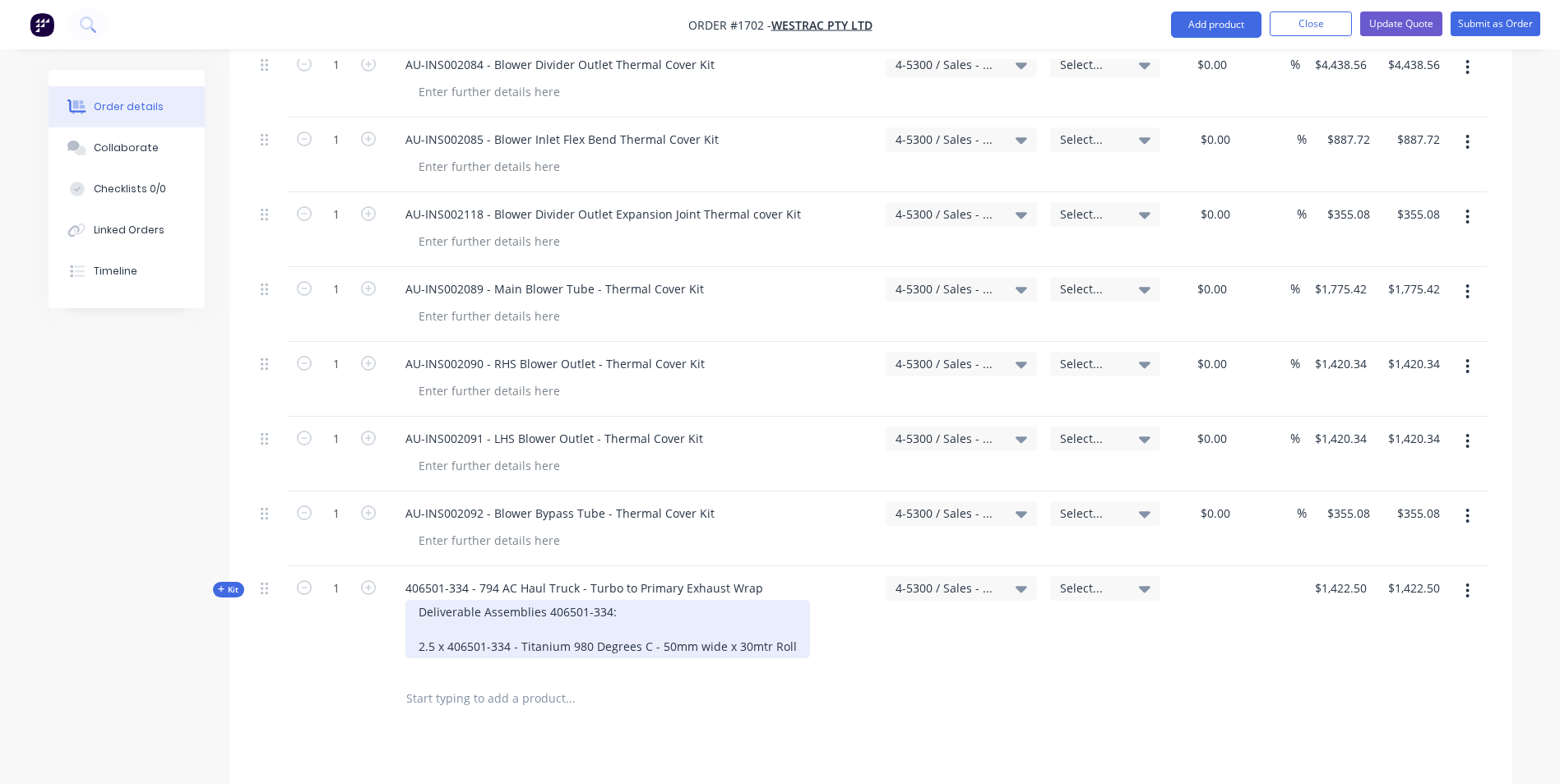
scroll to position [5180, 0]
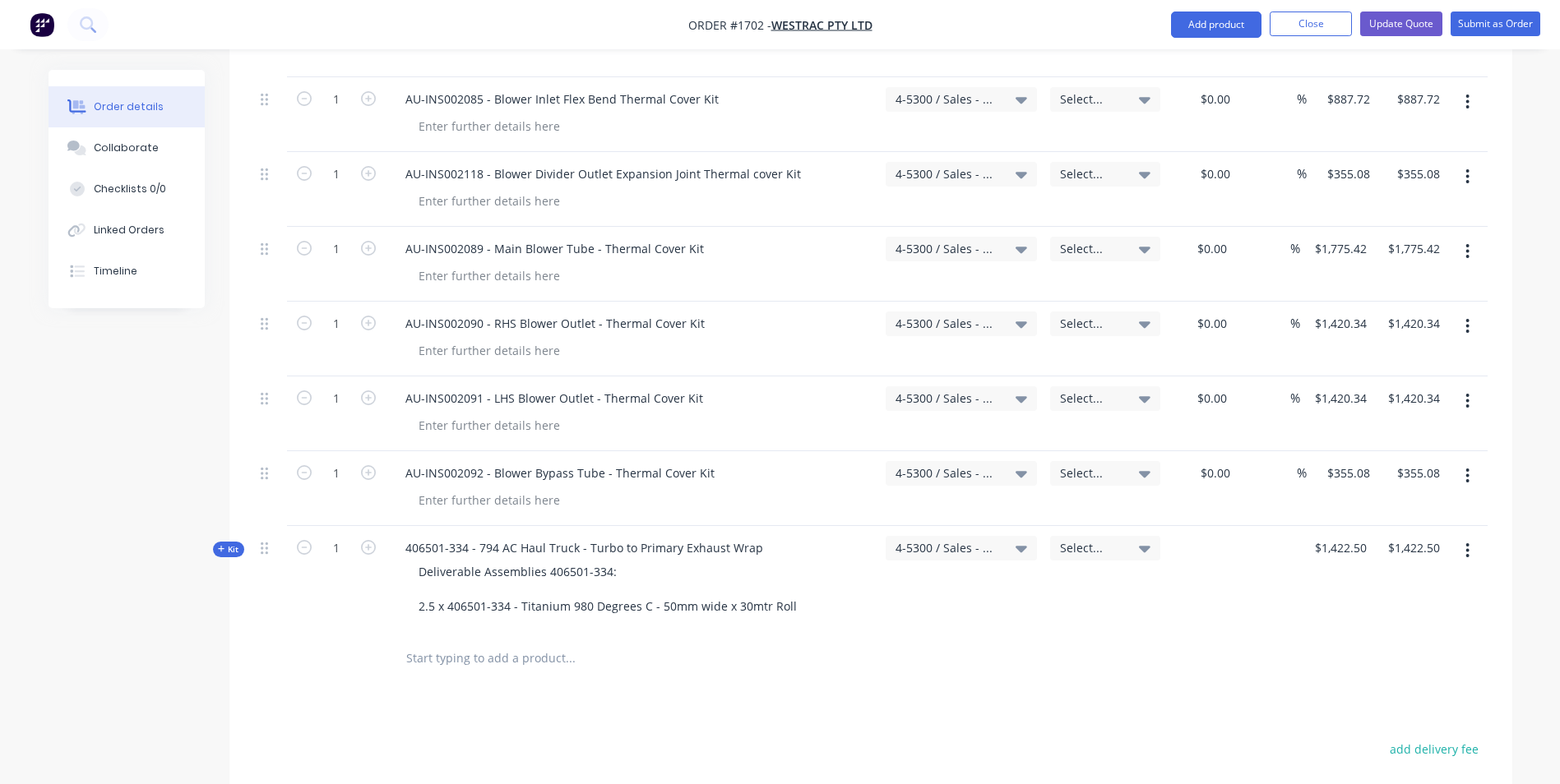
click at [230, 544] on span "Kit" at bounding box center [229, 550] width 21 height 12
click at [228, 544] on span "Kit" at bounding box center [229, 550] width 21 height 12
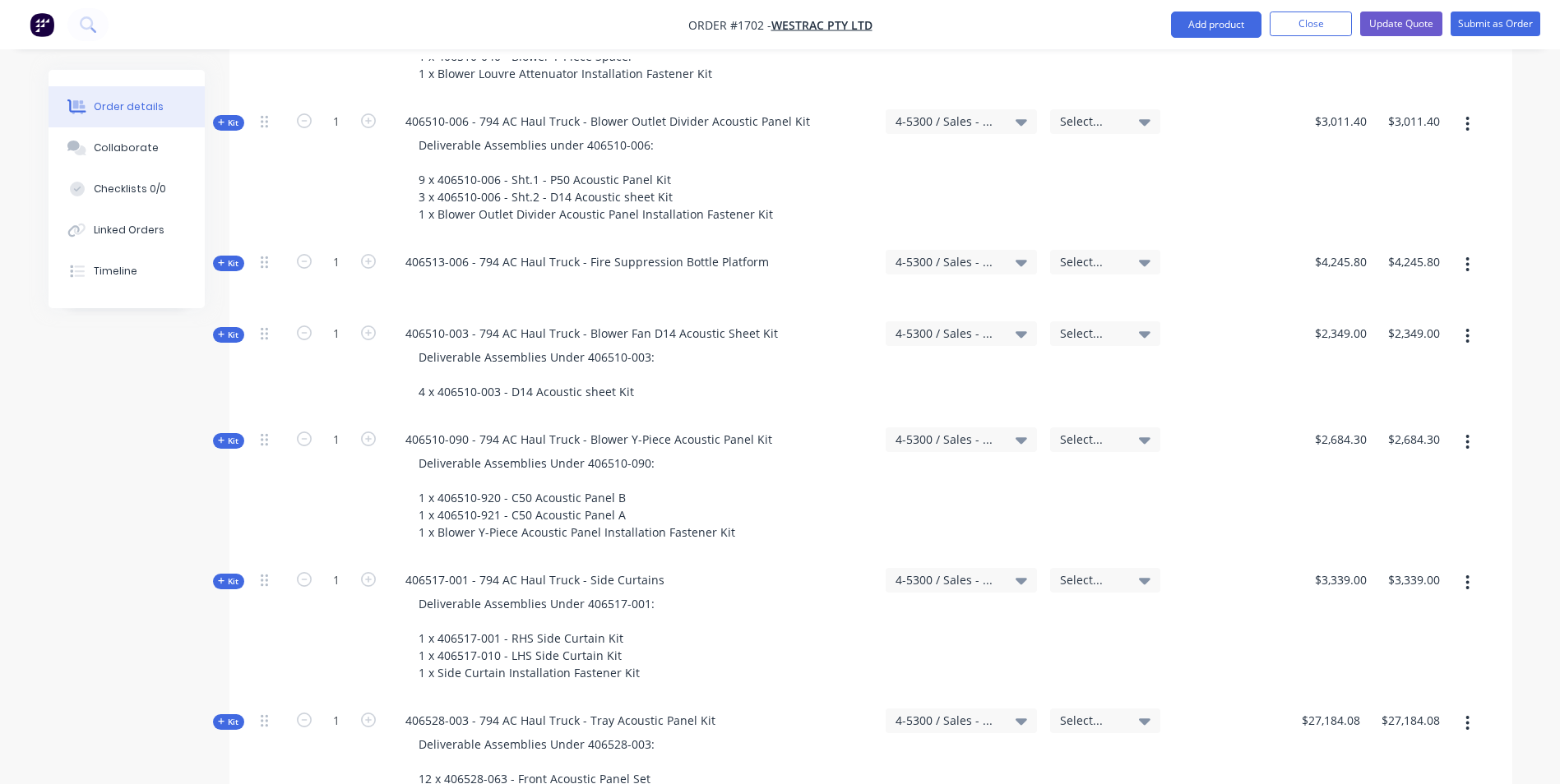
scroll to position [3617, 0]
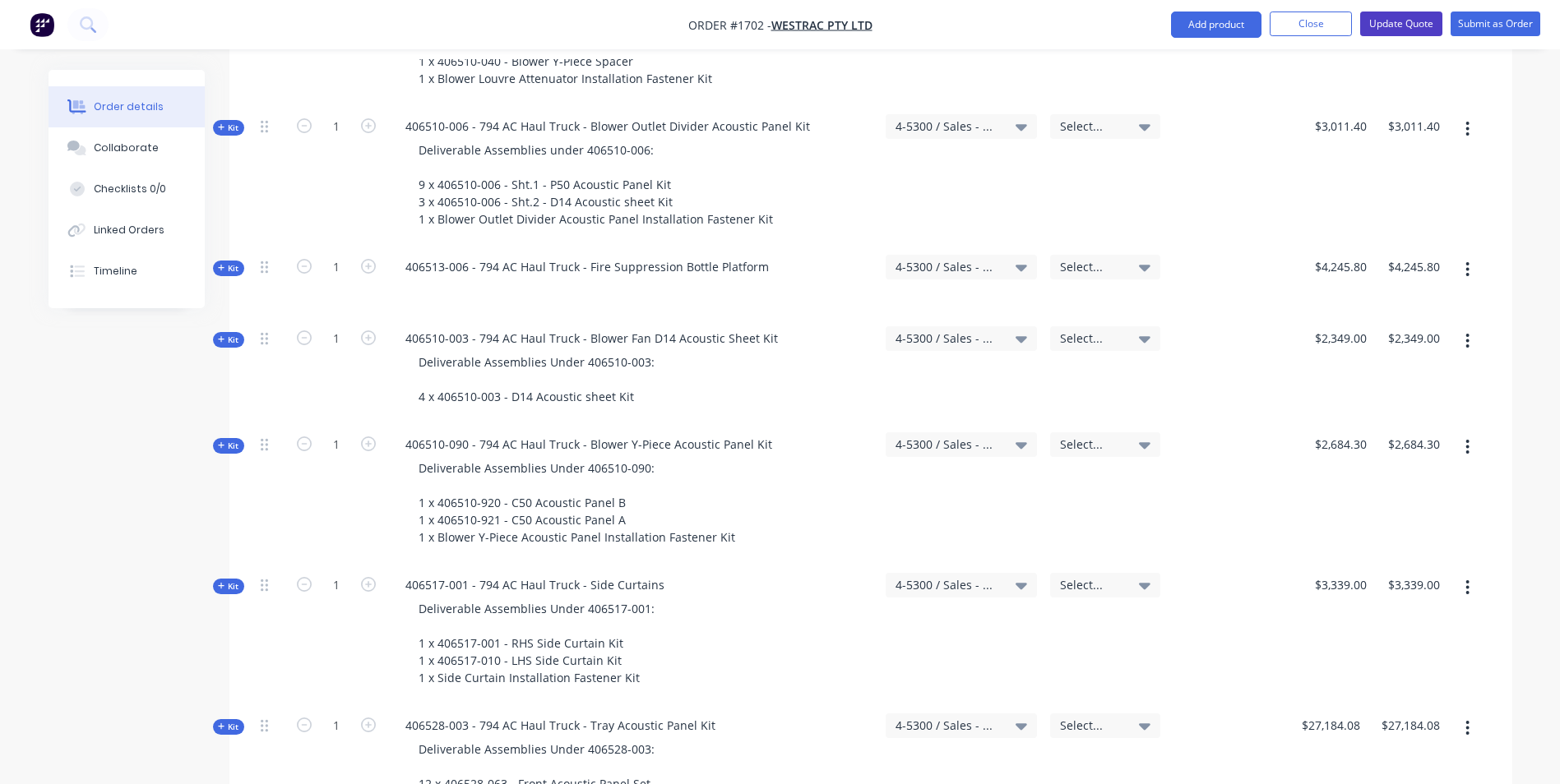
click at [1406, 24] on button "Update Quote" at bounding box center [1401, 24] width 82 height 25
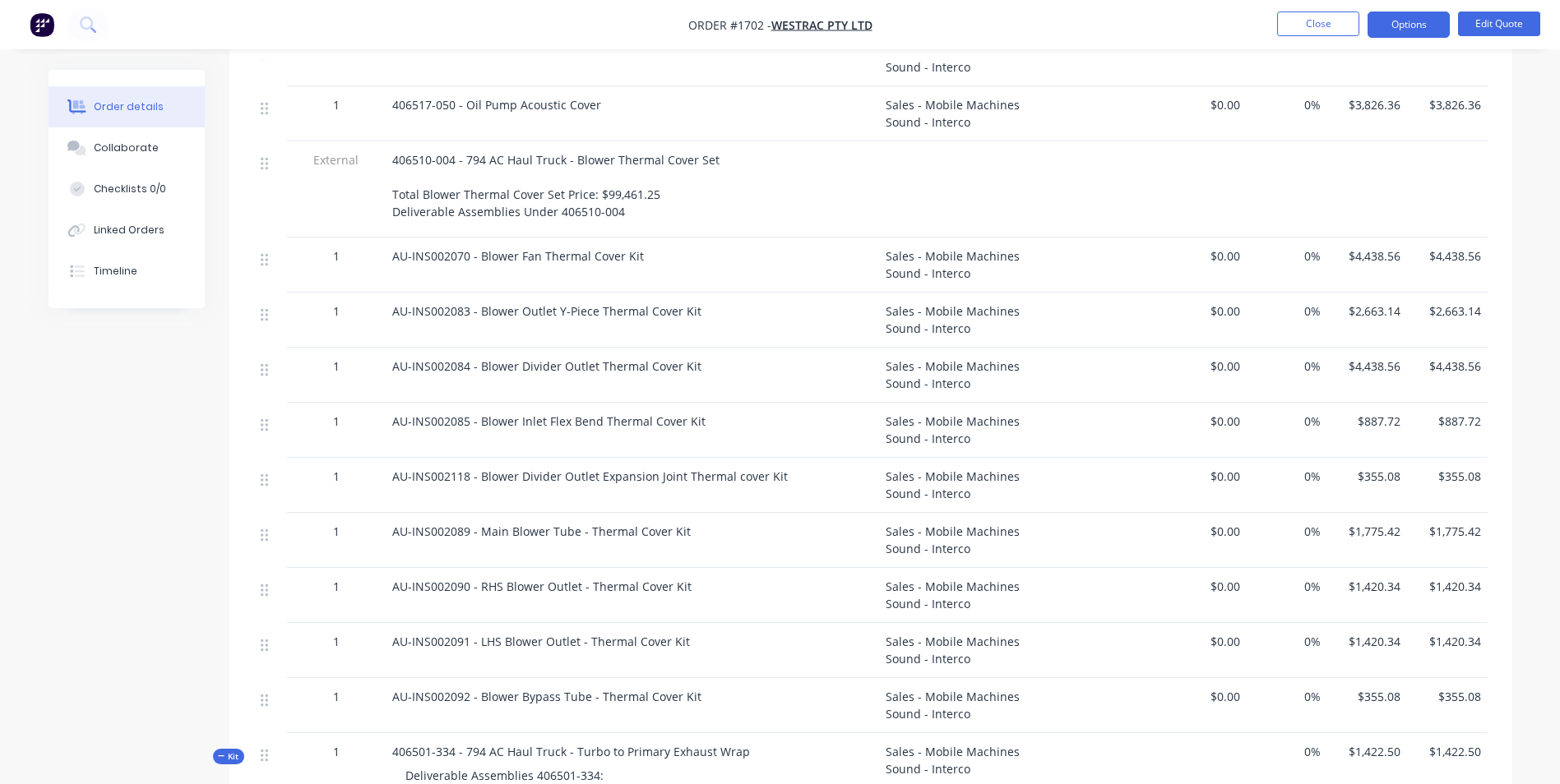
scroll to position [4640, 0]
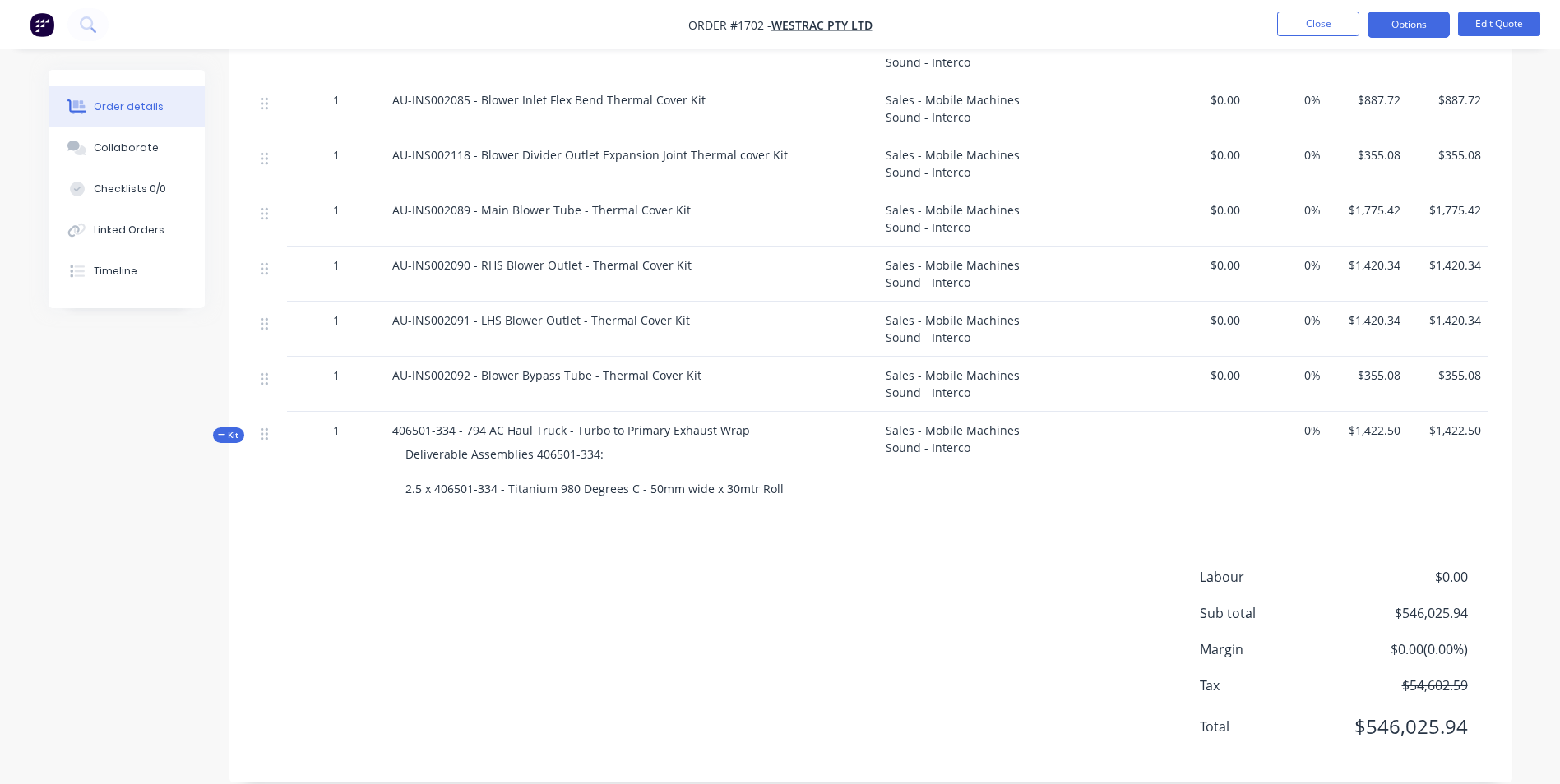
click at [227, 429] on span "Kit" at bounding box center [229, 435] width 21 height 12
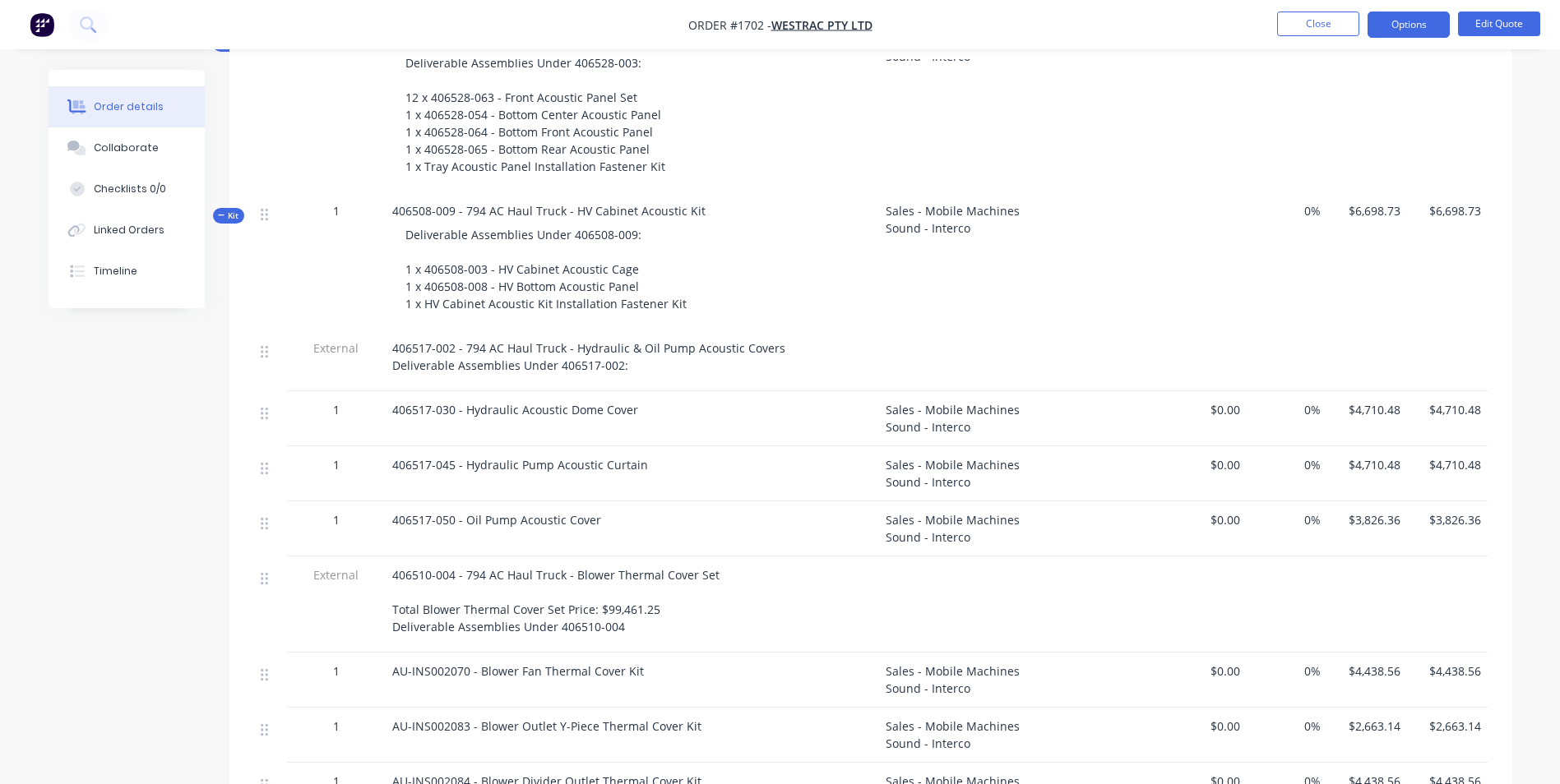
scroll to position [3899, 0]
click at [227, 213] on span "Kit" at bounding box center [229, 219] width 21 height 12
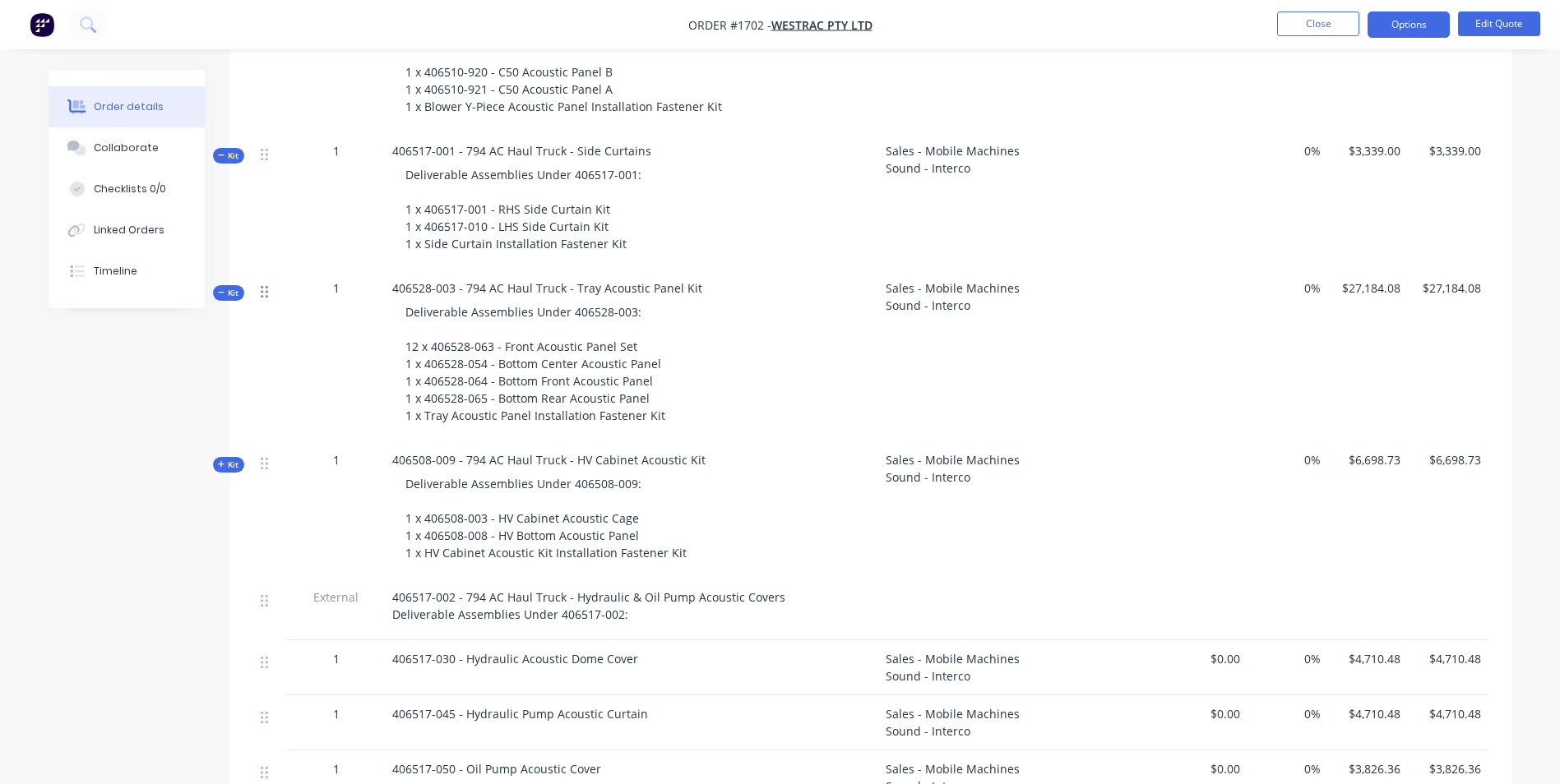
scroll to position [3653, 0]
click at [232, 288] on span "Kit" at bounding box center [229, 294] width 21 height 12
click at [230, 151] on span "Kit" at bounding box center [229, 156] width 21 height 12
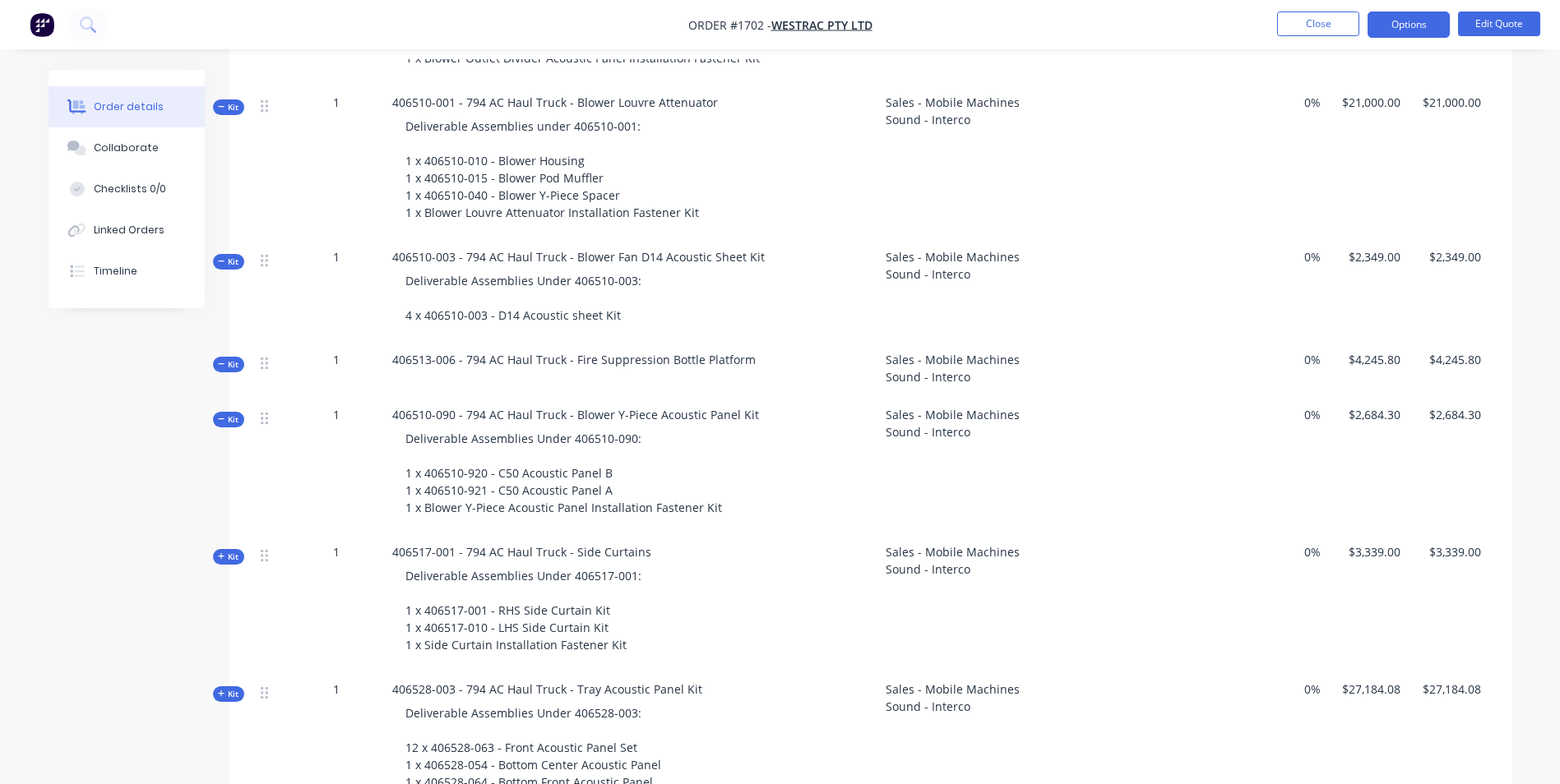
scroll to position [3242, 0]
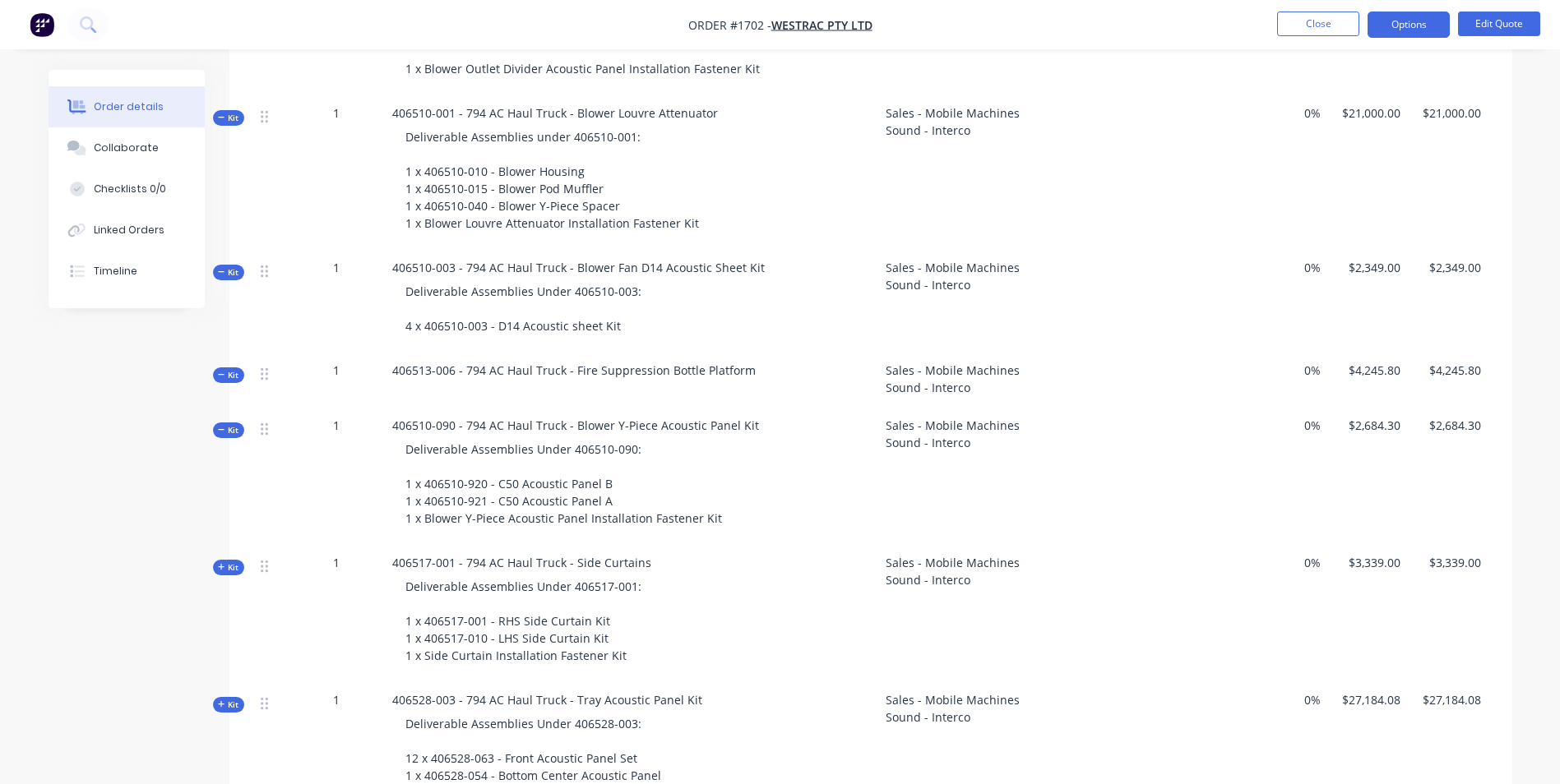
click at [233, 424] on span "Kit" at bounding box center [229, 430] width 21 height 12
click at [228, 369] on span "Kit" at bounding box center [229, 375] width 21 height 12
click at [232, 267] on span "Kit" at bounding box center [229, 272] width 21 height 12
click at [230, 112] on span "Kit" at bounding box center [229, 118] width 21 height 12
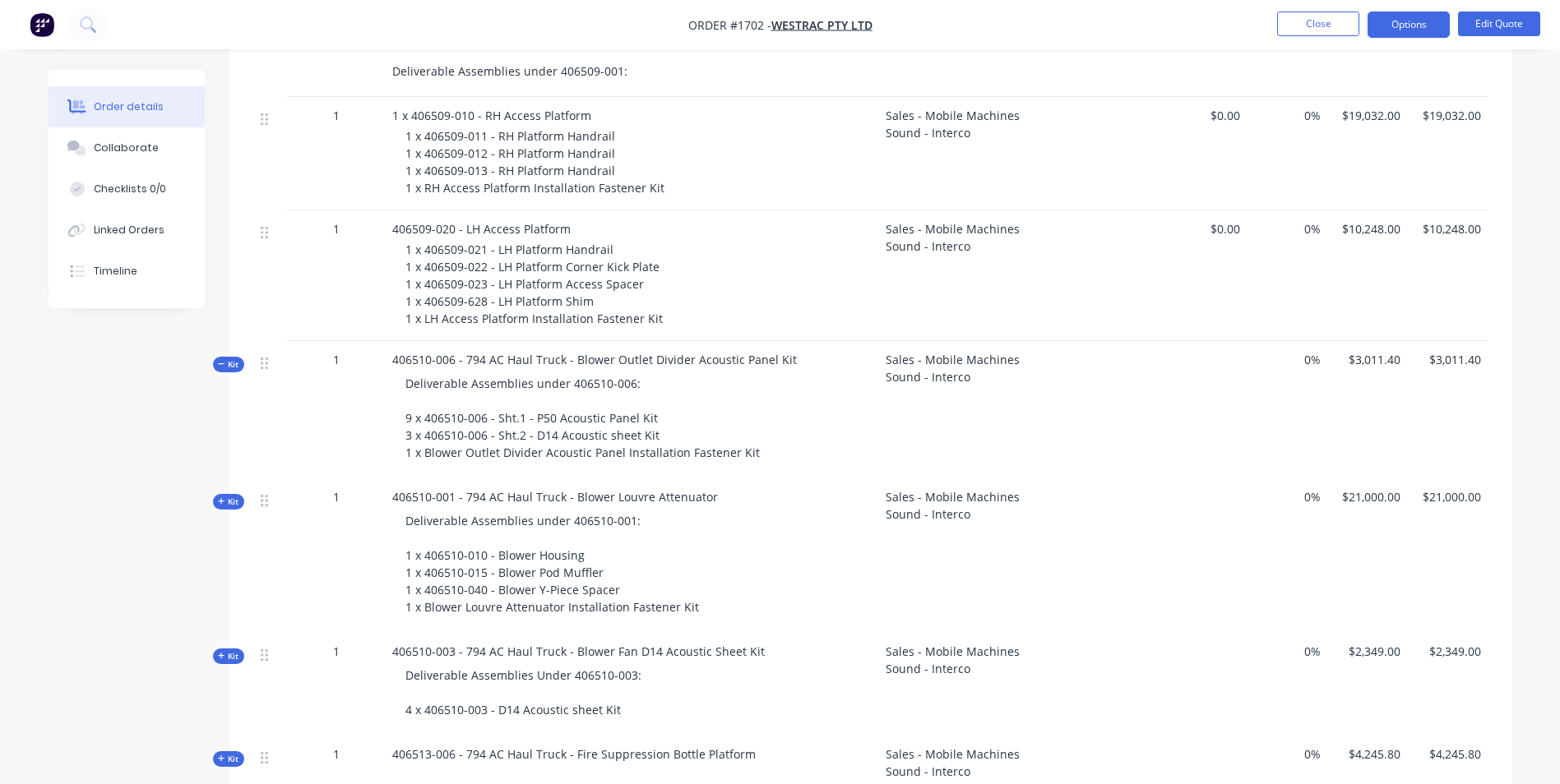
scroll to position [2831, 0]
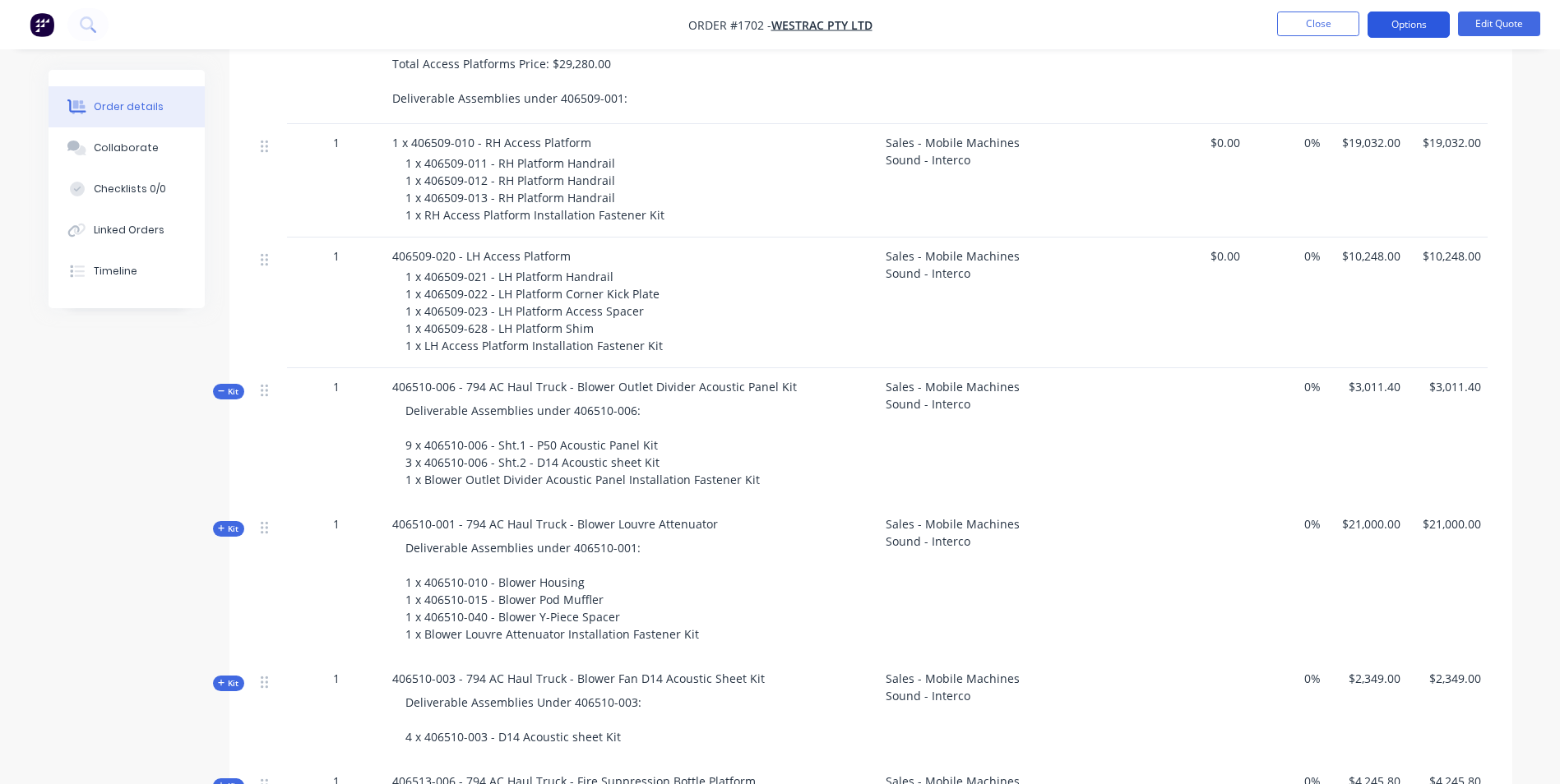
click at [1419, 22] on button "Options" at bounding box center [1409, 25] width 82 height 26
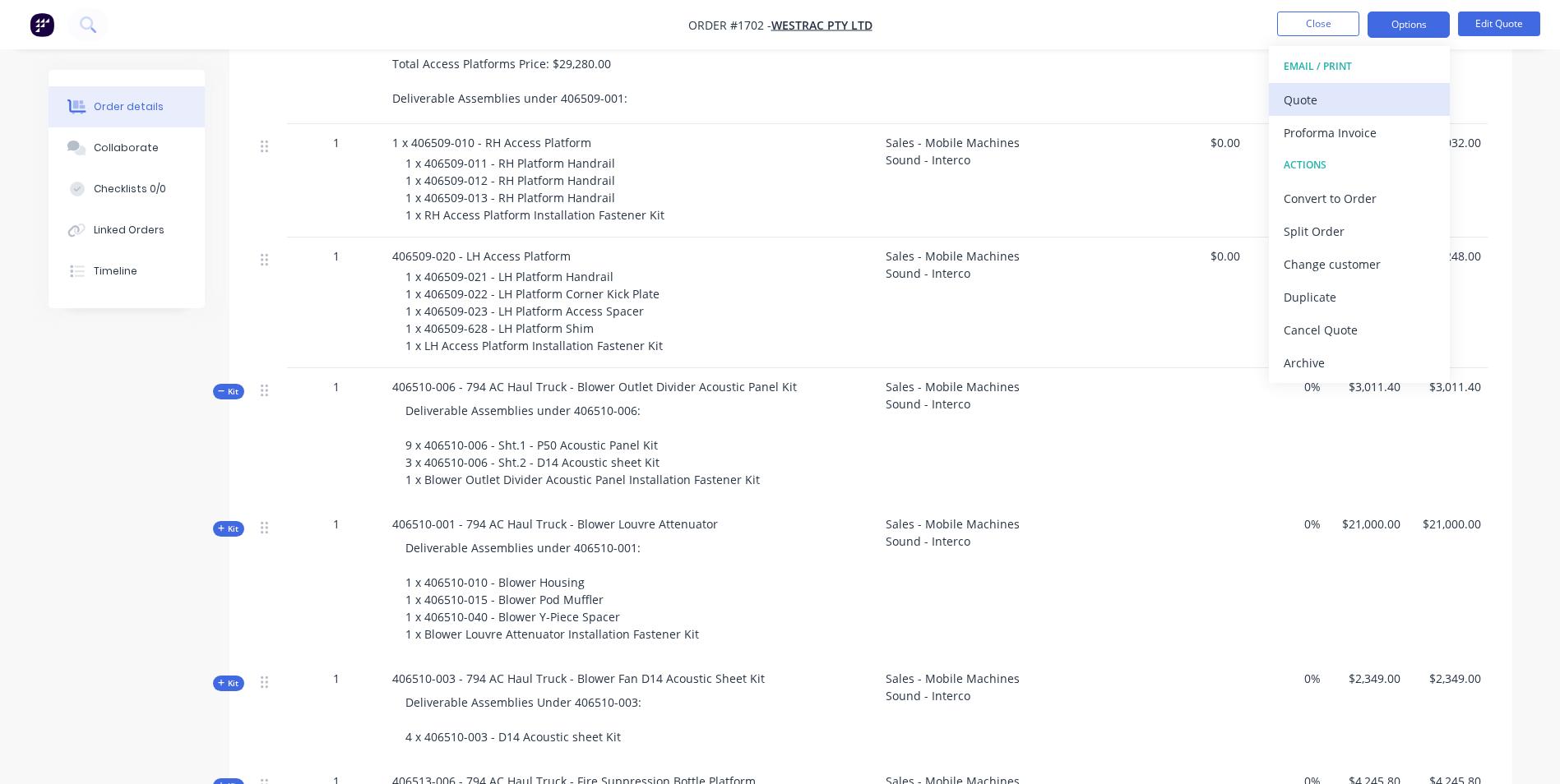
click at [1316, 98] on div "Quote" at bounding box center [1359, 100] width 151 height 24
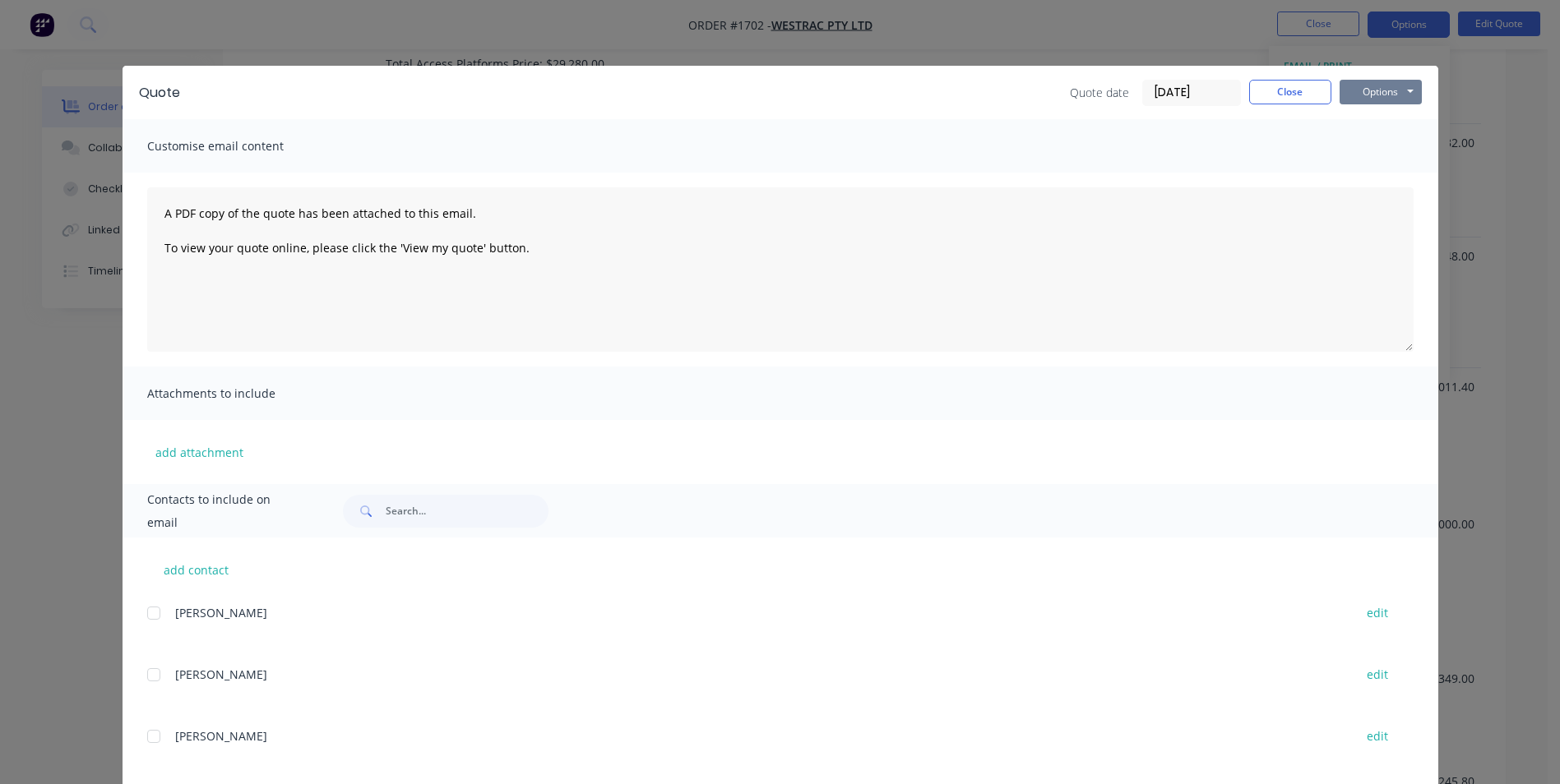
click at [1372, 91] on button "Options" at bounding box center [1381, 92] width 82 height 25
click at [1377, 149] on button "Print" at bounding box center [1392, 148] width 105 height 27
click at [1289, 90] on button "Close" at bounding box center [1290, 92] width 82 height 25
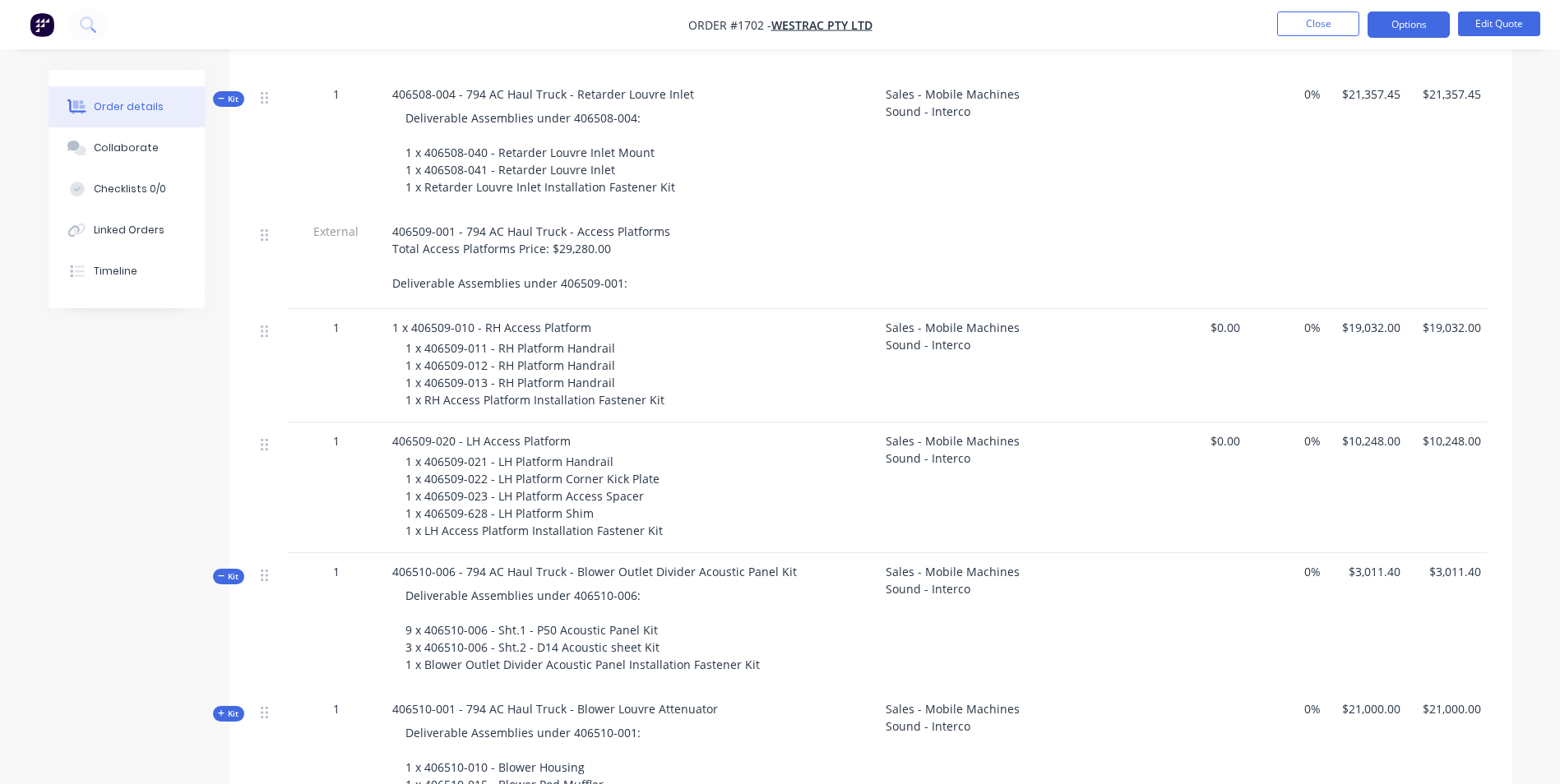
scroll to position [2255, 0]
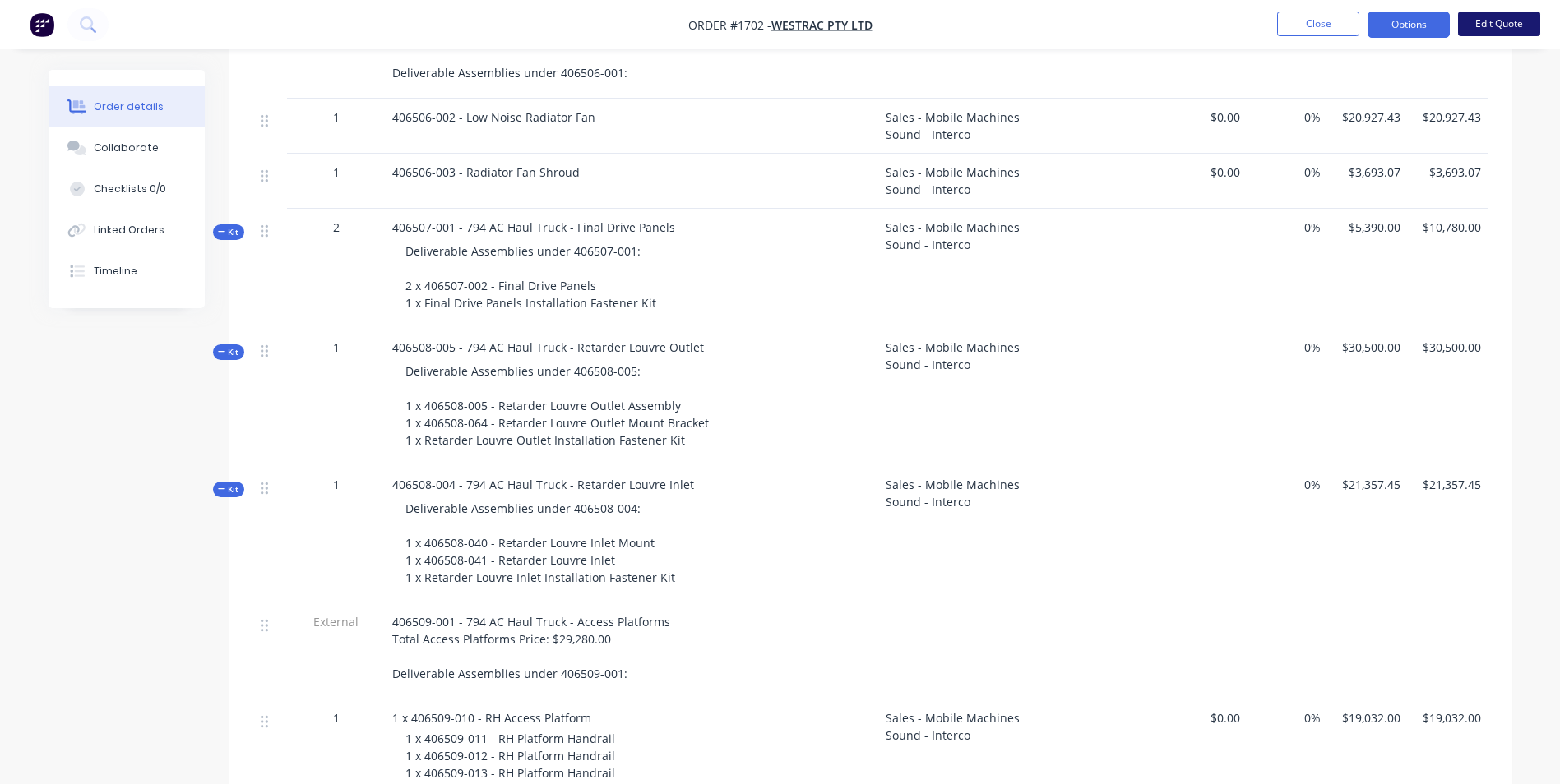
click at [1495, 18] on button "Edit Quote" at bounding box center [1499, 24] width 82 height 25
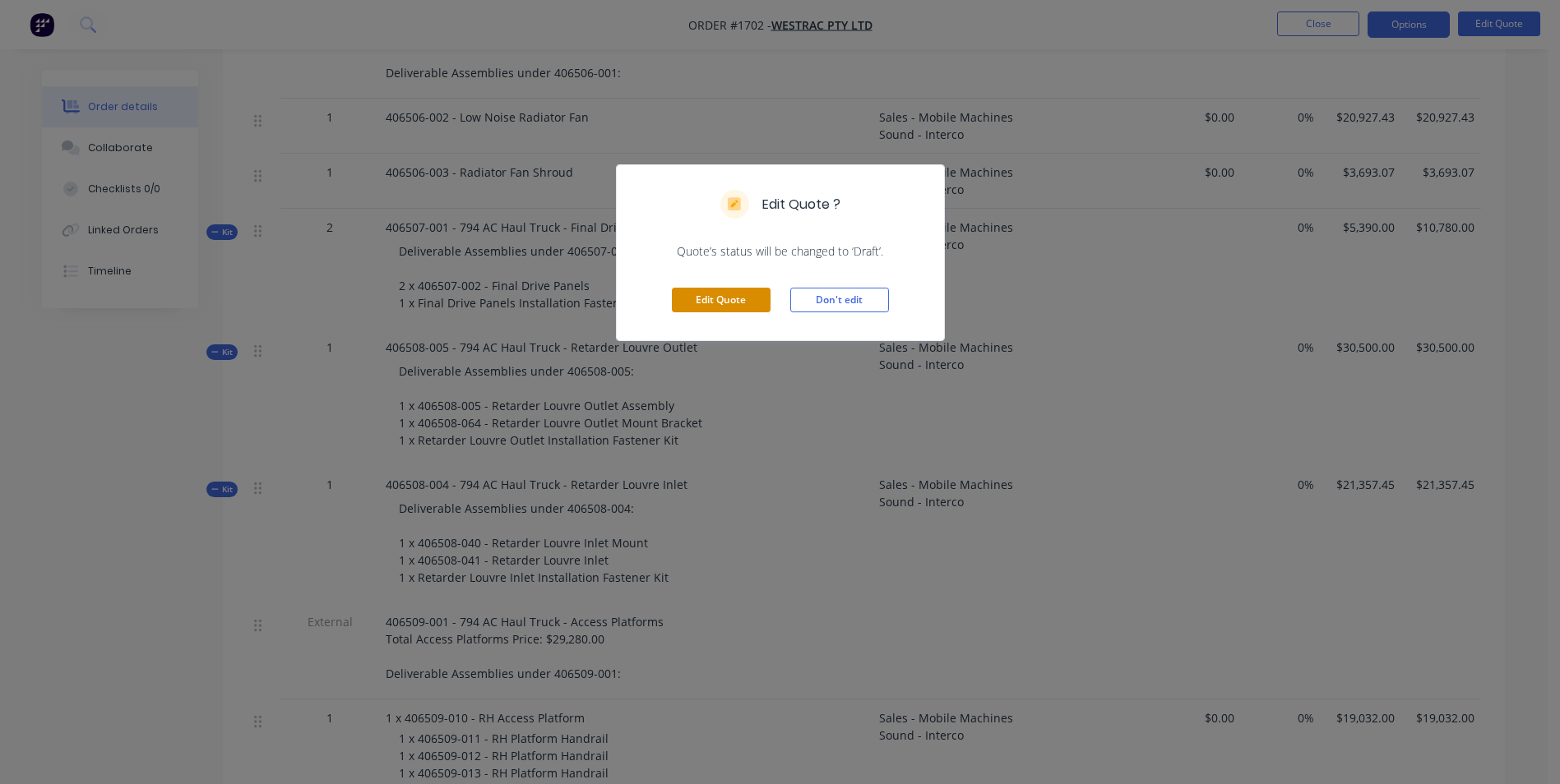
click at [742, 300] on button "Edit Quote" at bounding box center [722, 300] width 99 height 25
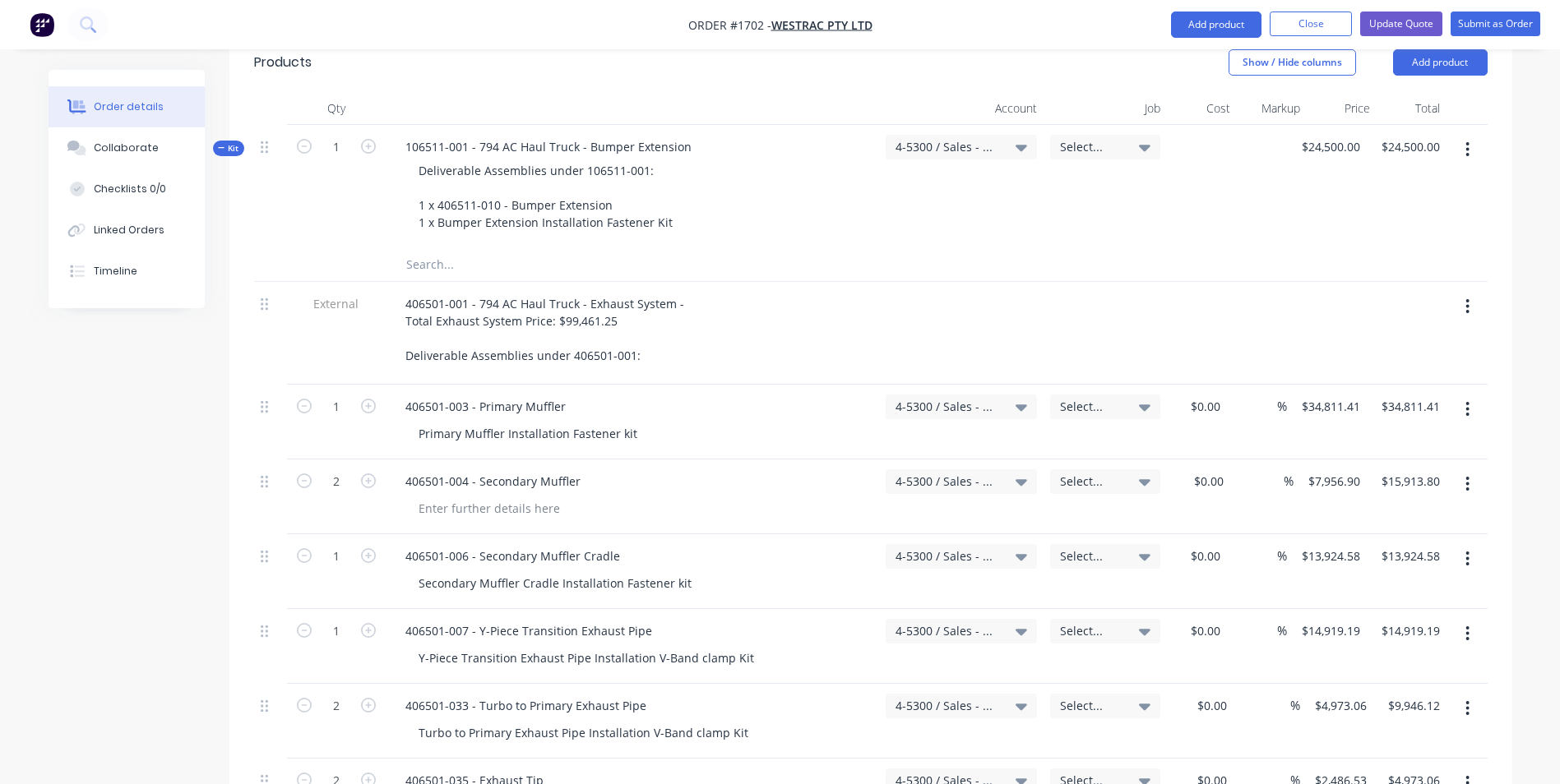
scroll to position [740, 0]
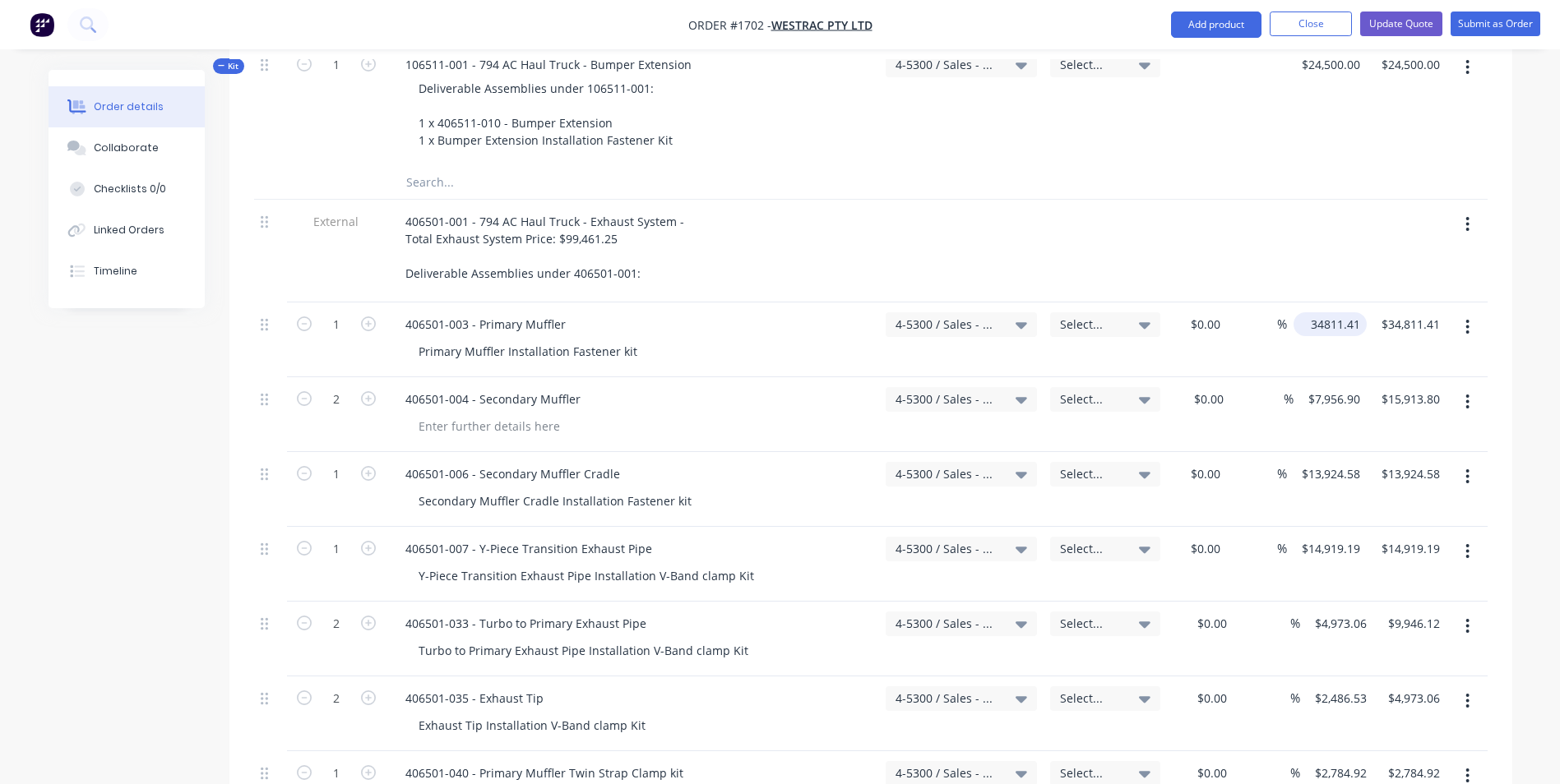
click at [1350, 313] on input "34811.41" at bounding box center [1333, 324] width 67 height 24
click at [1354, 313] on input "34811.41" at bounding box center [1338, 324] width 58 height 24
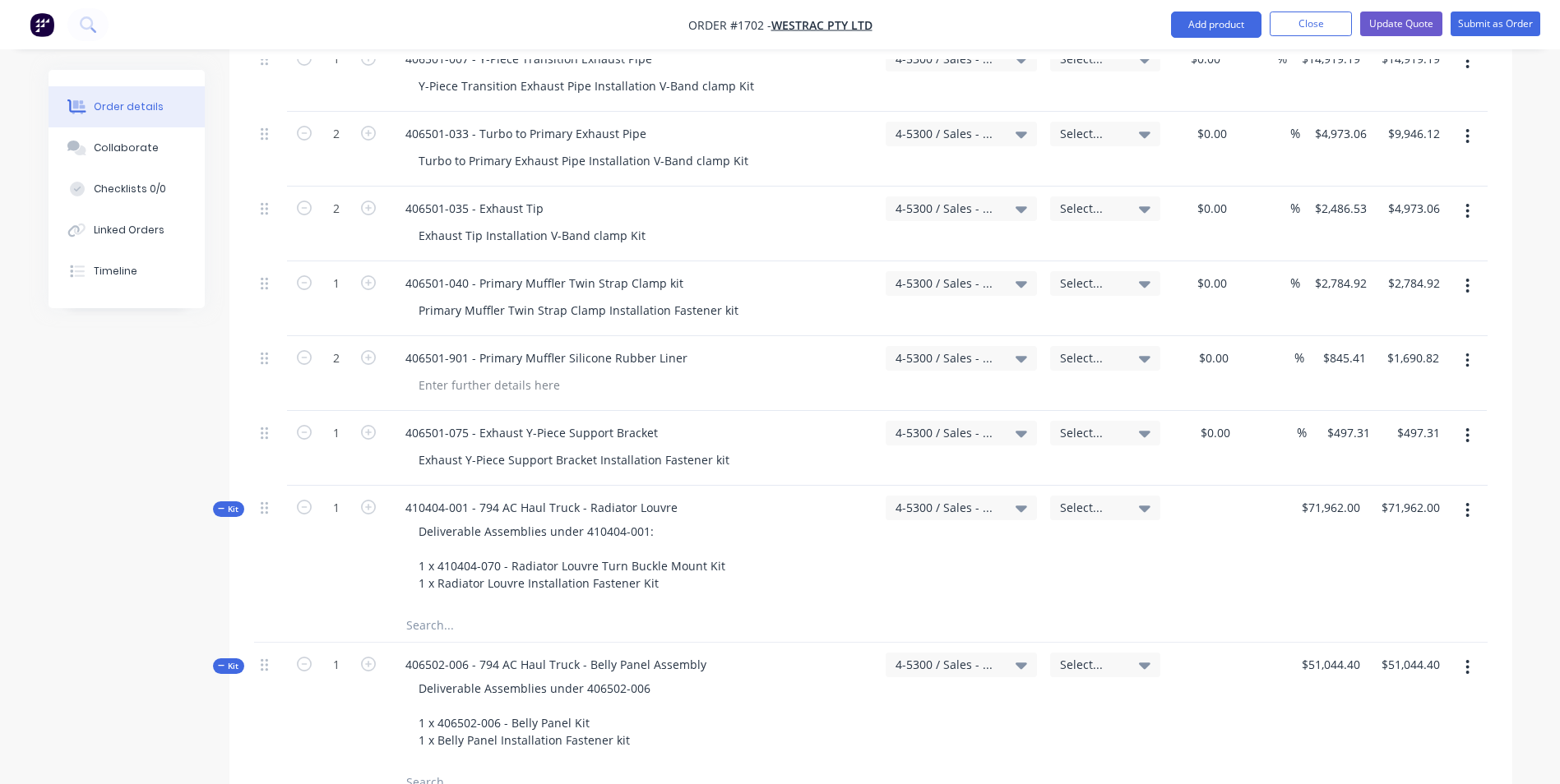
scroll to position [1233, 0]
type input "$34,811.41"
click at [1354, 418] on input "497.31" at bounding box center [1354, 429] width 44 height 24
type input "$497.35"
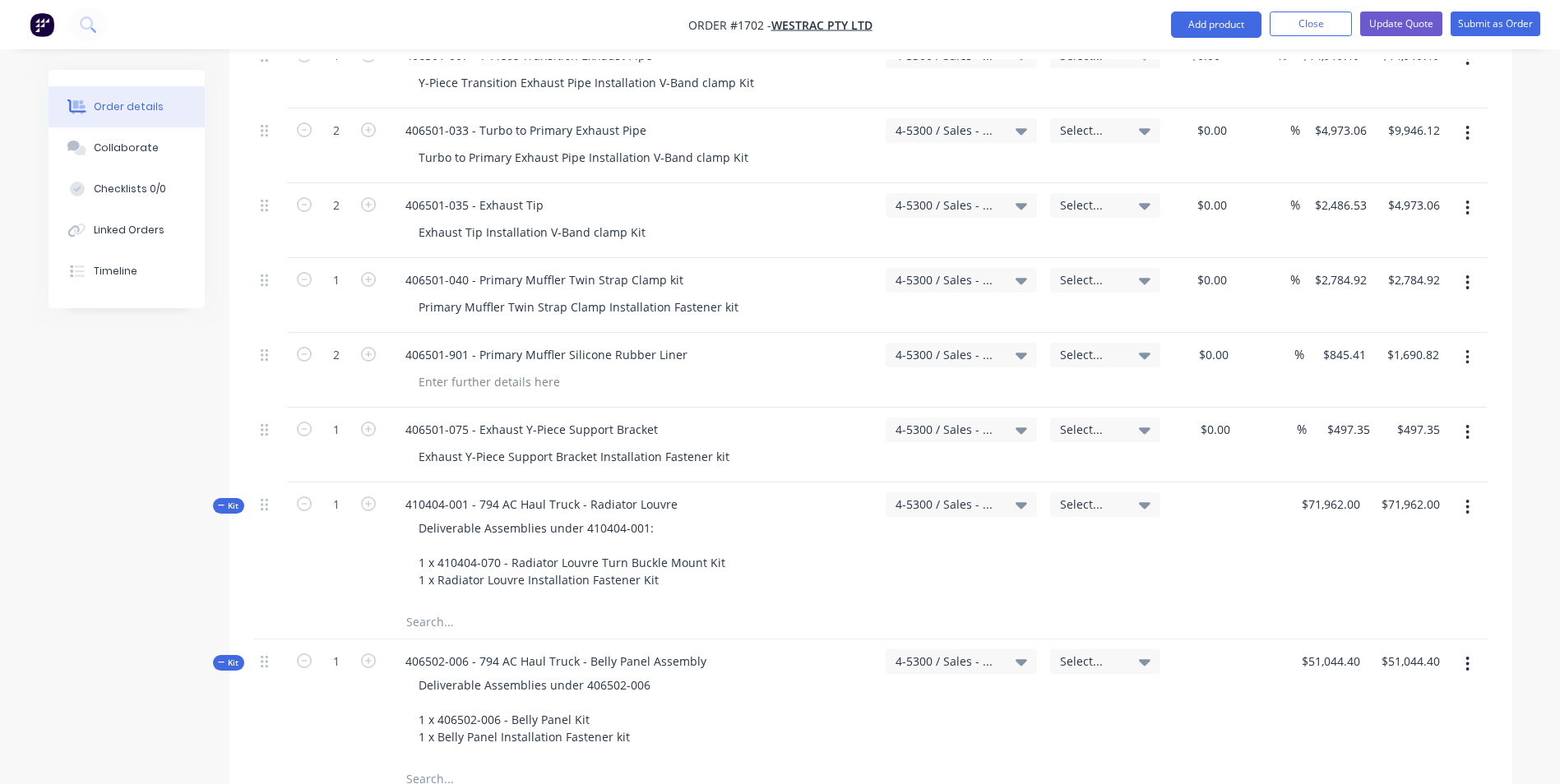
click at [1323, 408] on div "$497.35 $497.35" at bounding box center [1341, 445] width 70 height 75
click at [1418, 19] on button "Update Quote" at bounding box center [1401, 24] width 82 height 25
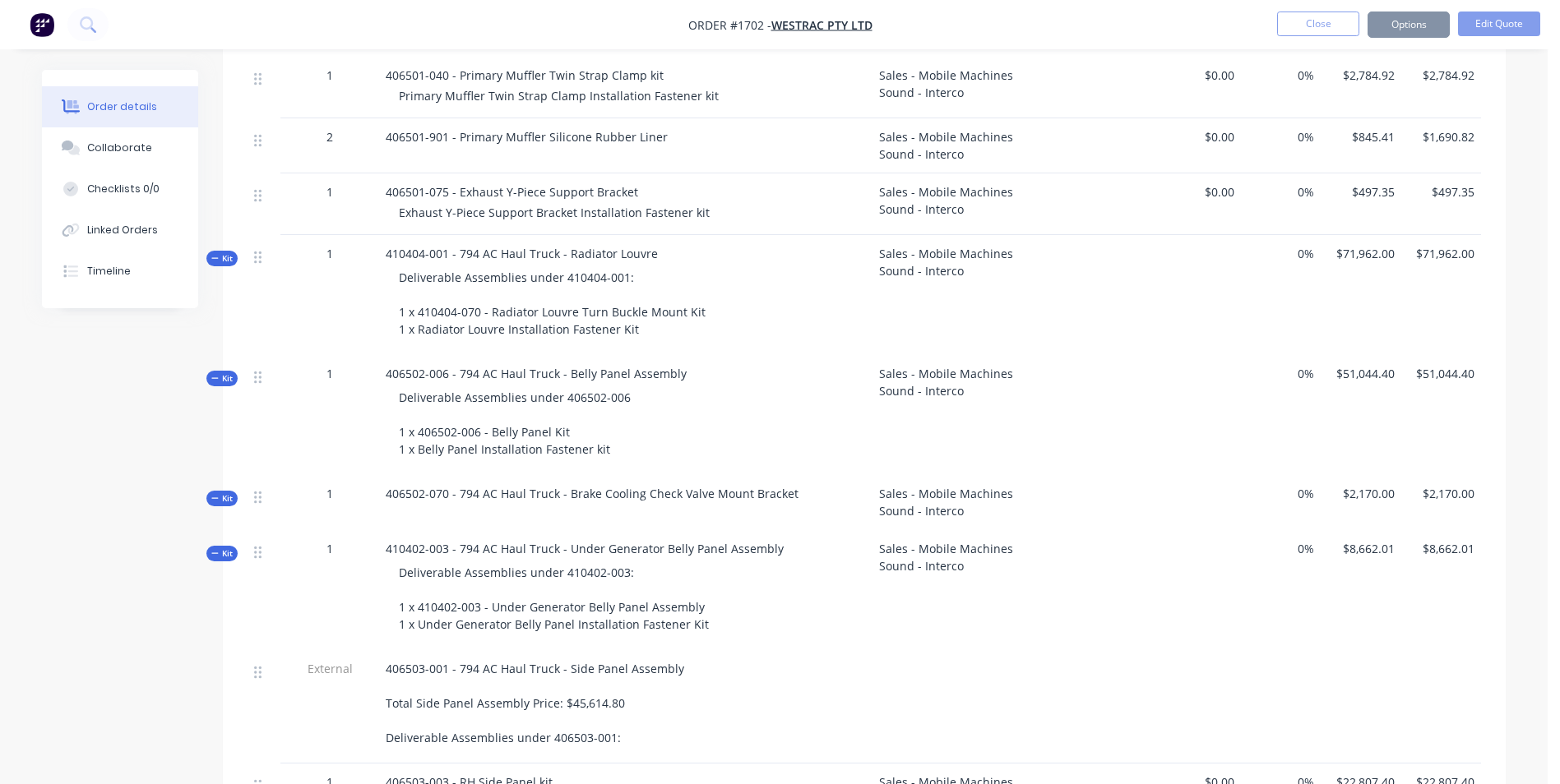
scroll to position [0, 0]
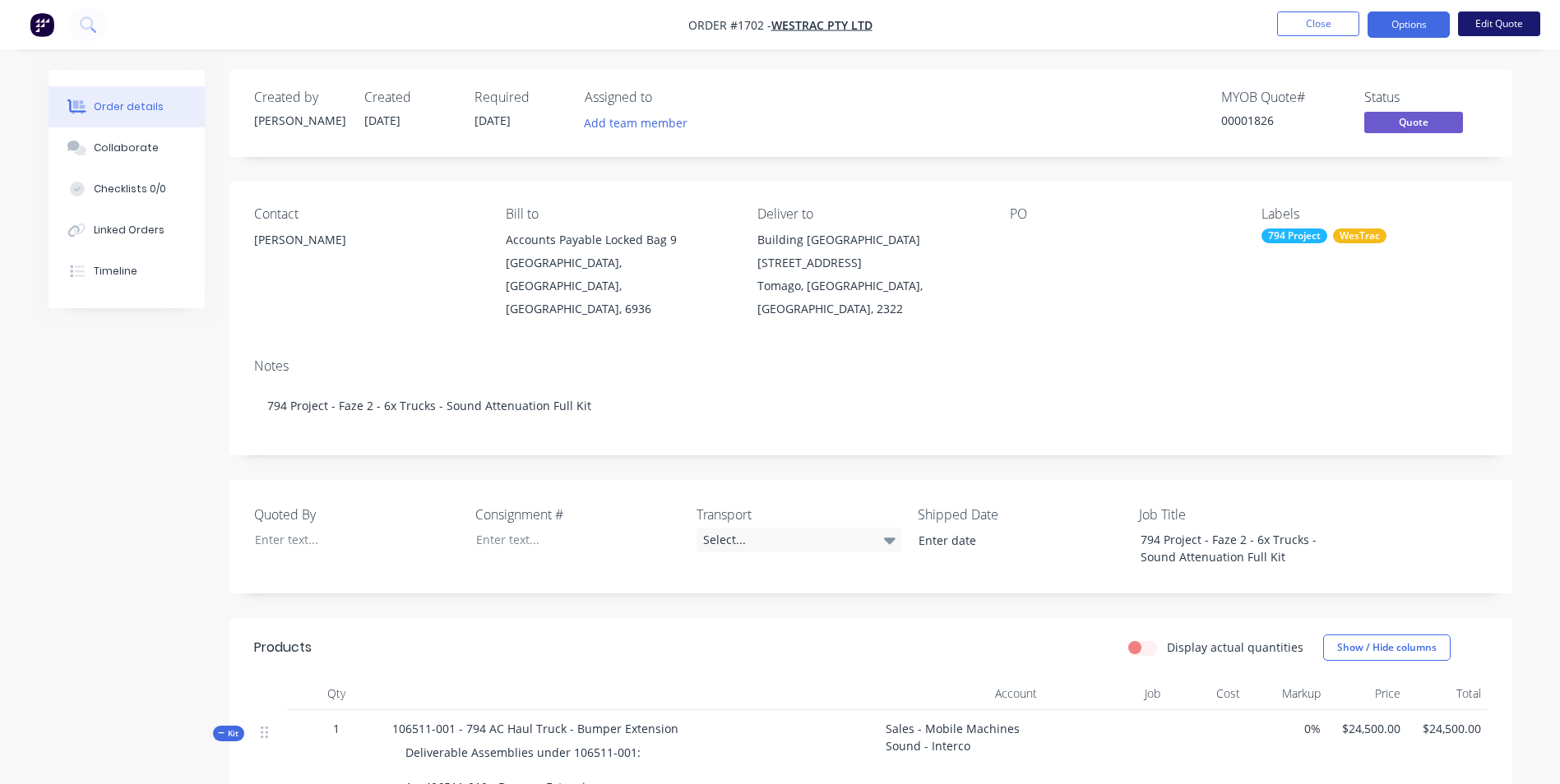
click at [1506, 21] on button "Edit Quote" at bounding box center [1499, 24] width 82 height 25
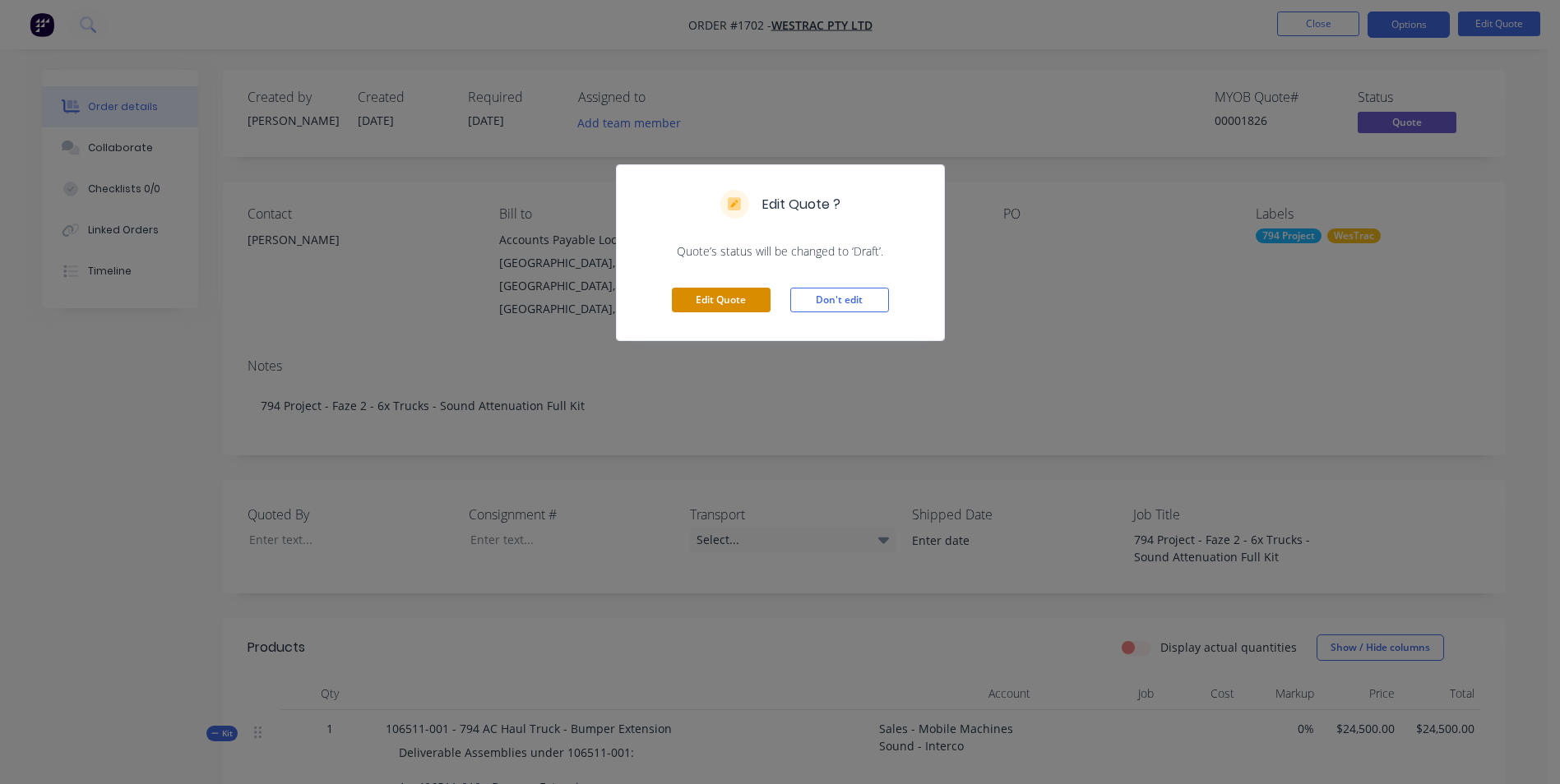
click at [709, 299] on button "Edit Quote" at bounding box center [722, 300] width 99 height 25
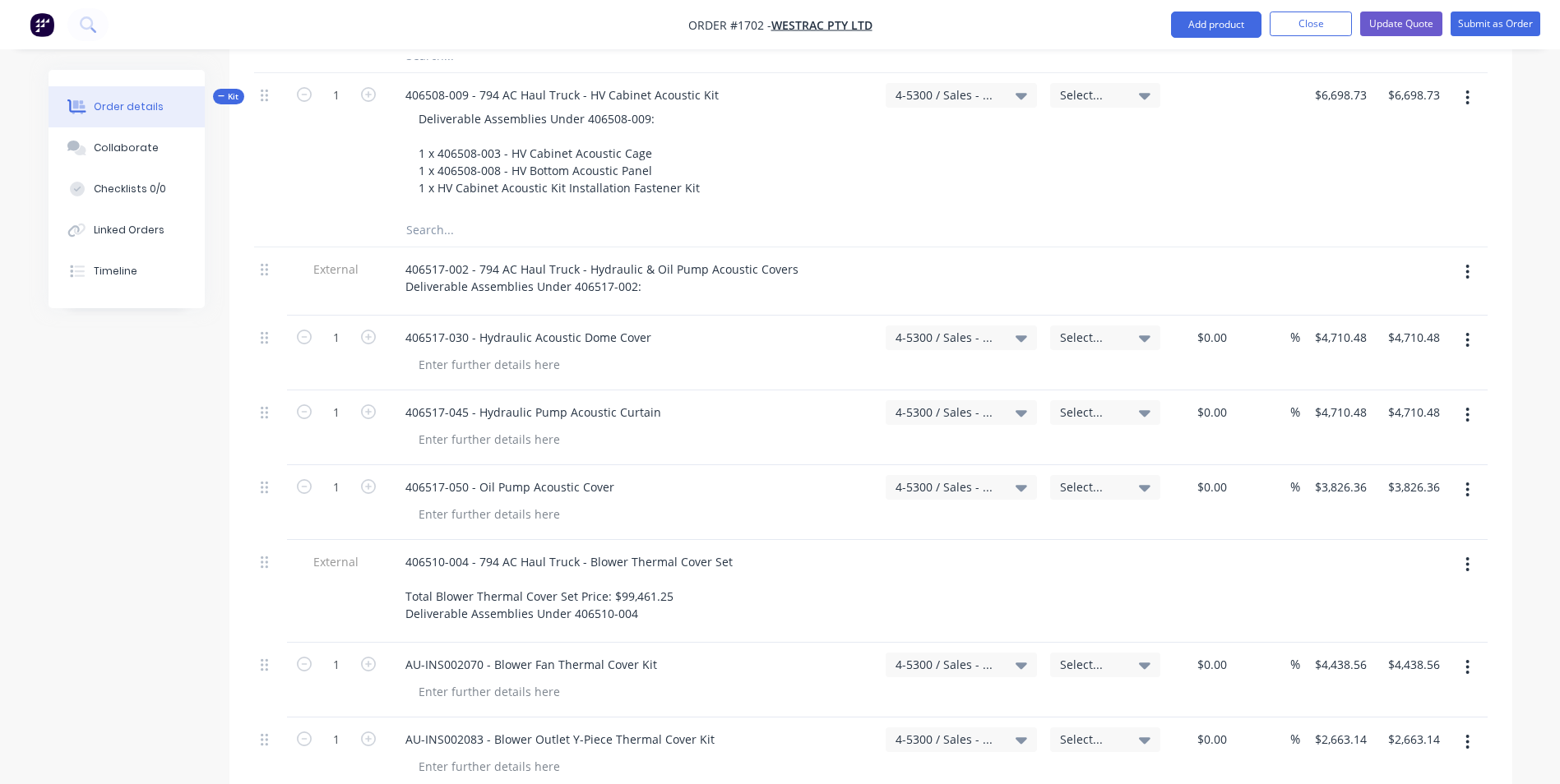
scroll to position [4934, 0]
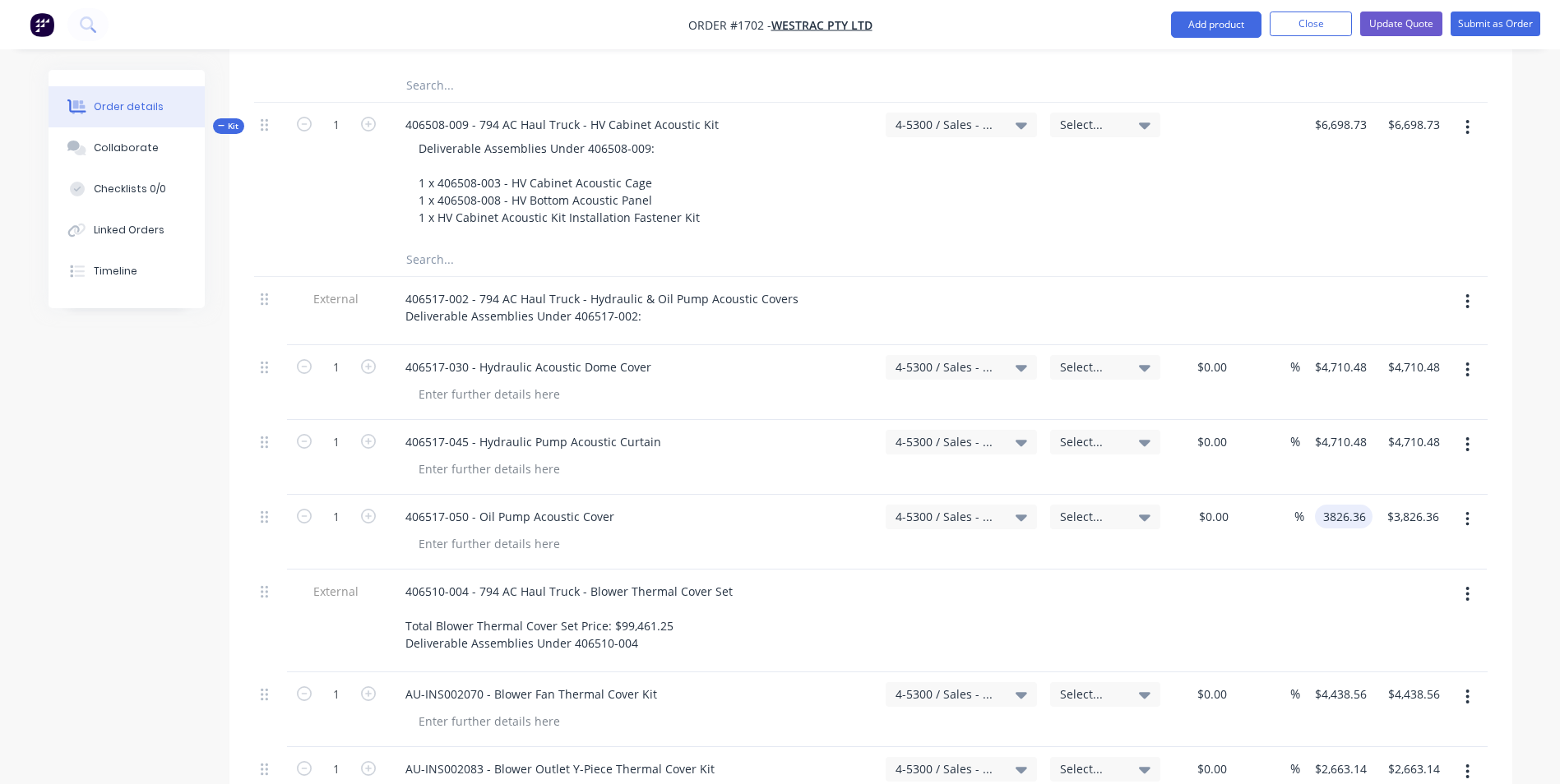
click at [1334, 505] on input "3826.36" at bounding box center [1347, 517] width 51 height 24
click at [1326, 495] on div "3693.07 3693.07" at bounding box center [1339, 532] width 69 height 75
type input "$3,693.07"
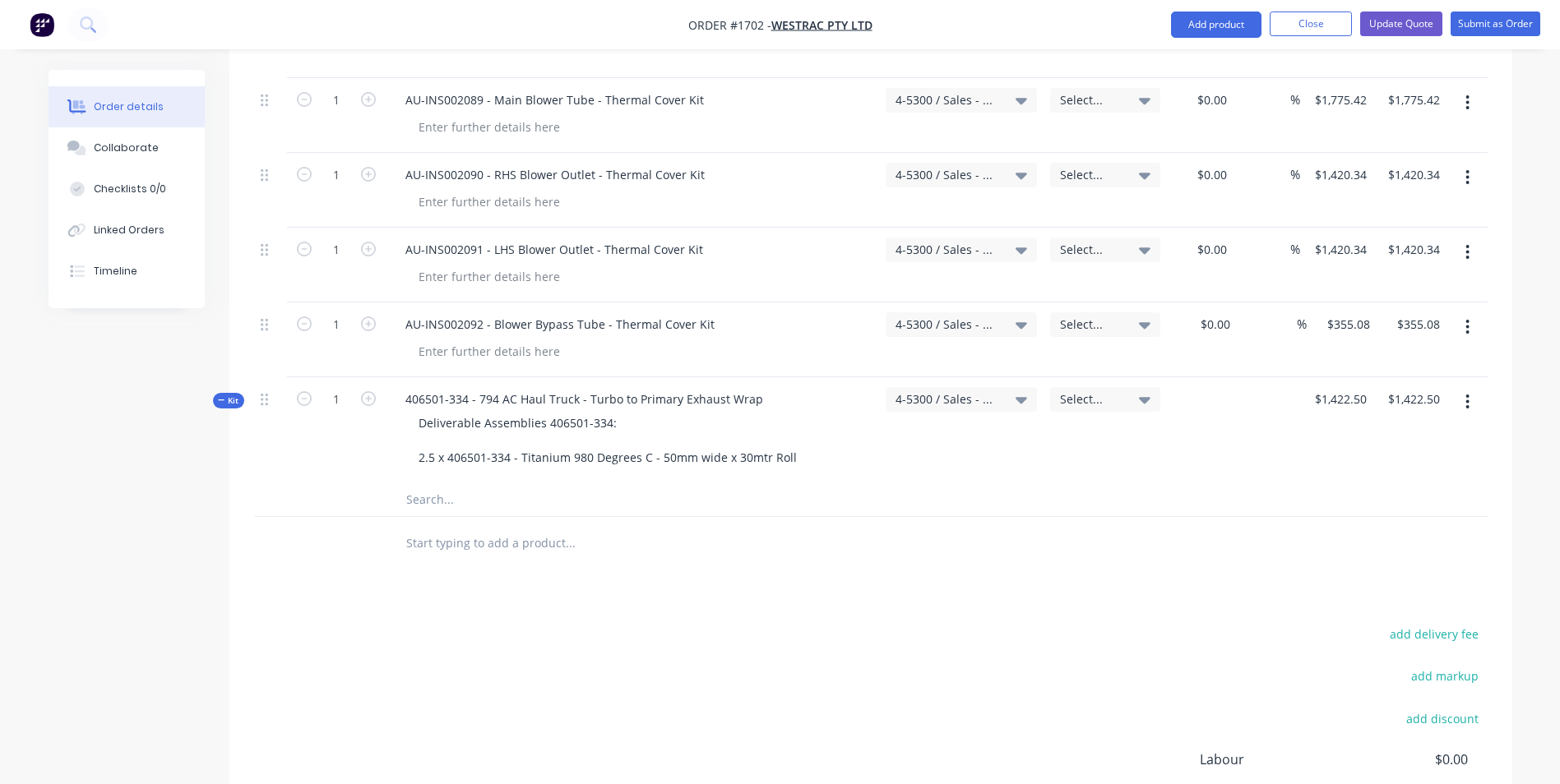
scroll to position [6038, 0]
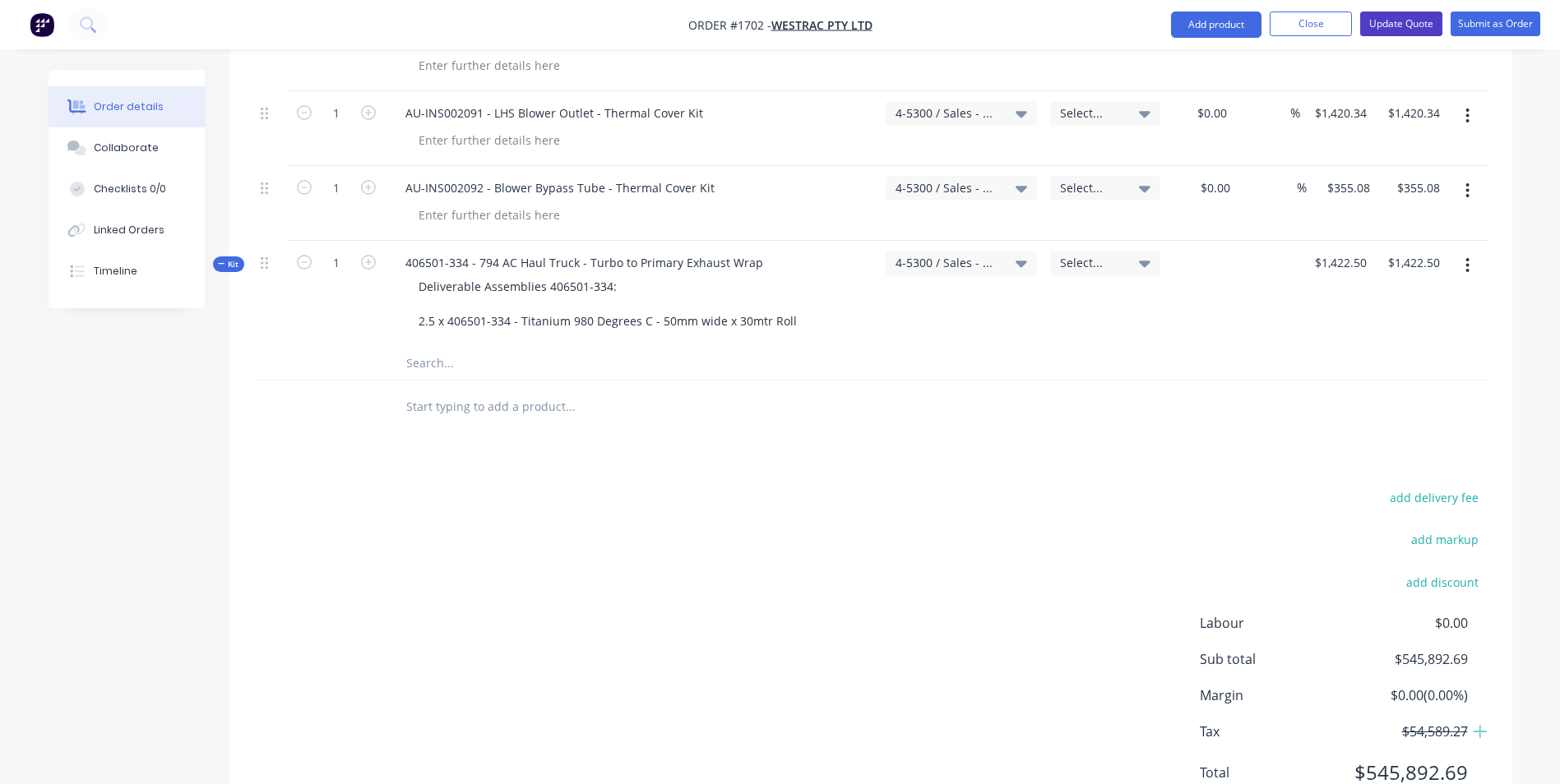
click at [1399, 26] on button "Update Quote" at bounding box center [1401, 24] width 82 height 25
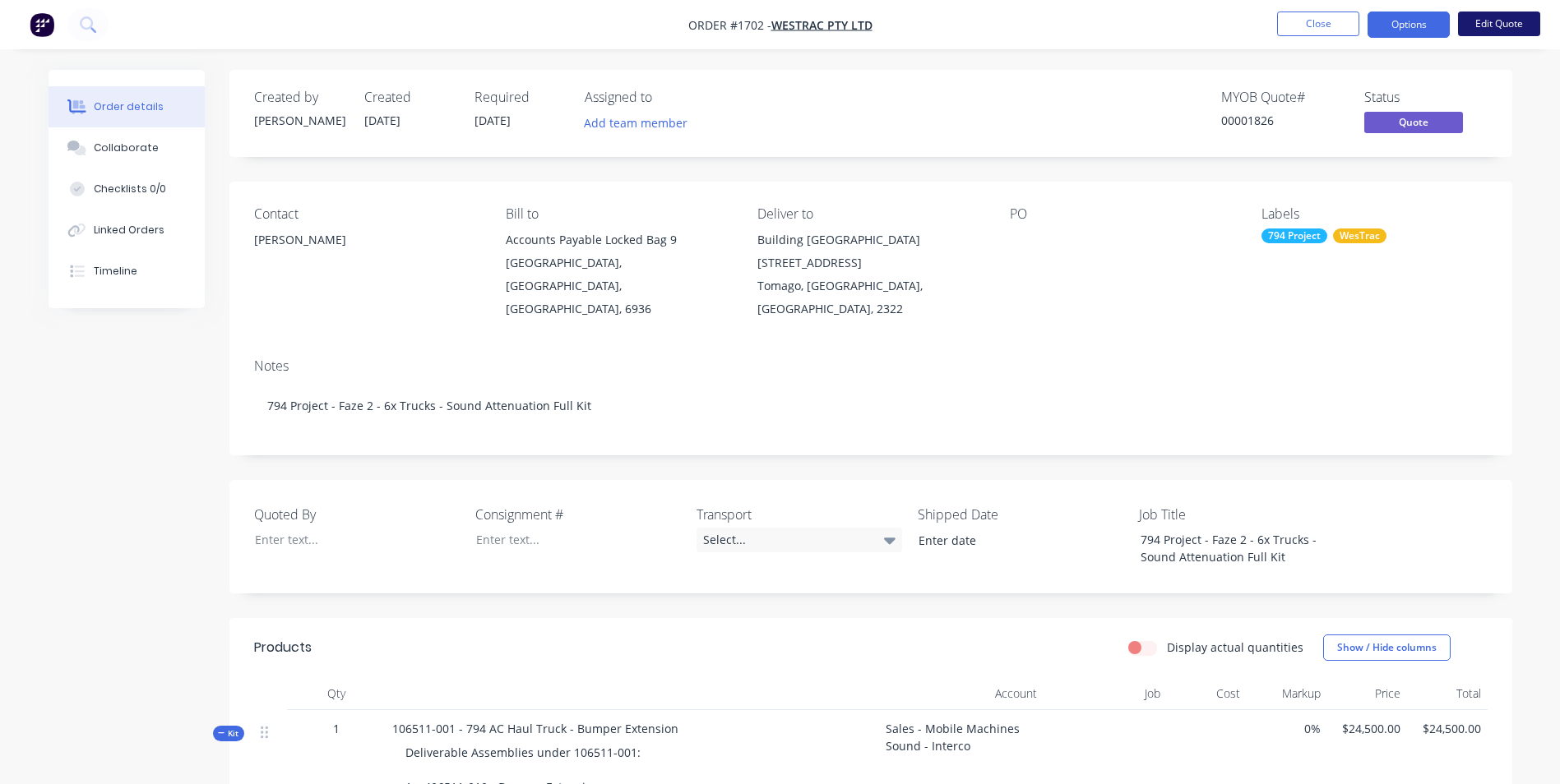
click at [1498, 22] on button "Edit Quote" at bounding box center [1499, 24] width 82 height 25
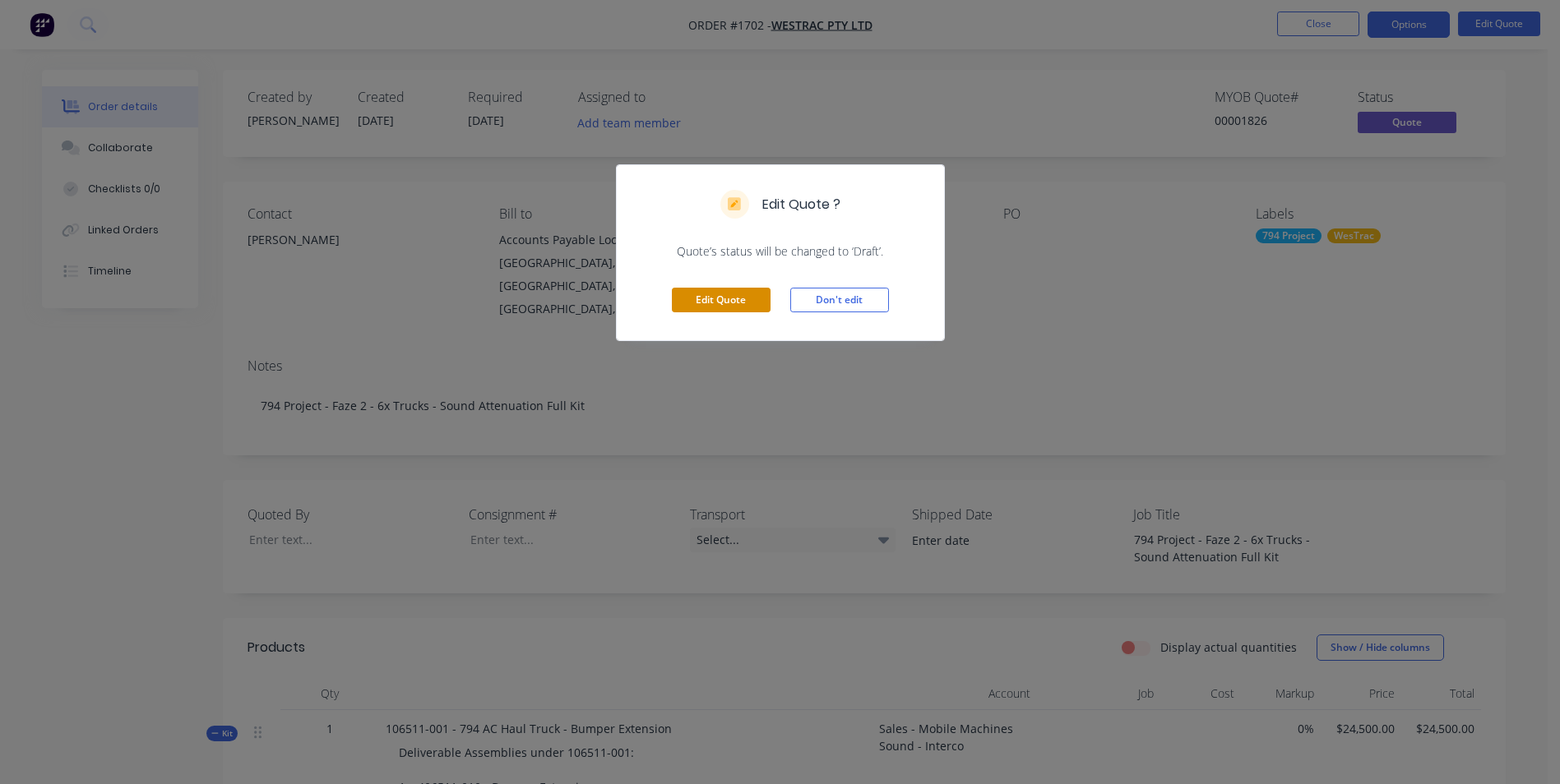
click at [734, 299] on button "Edit Quote" at bounding box center [722, 300] width 99 height 25
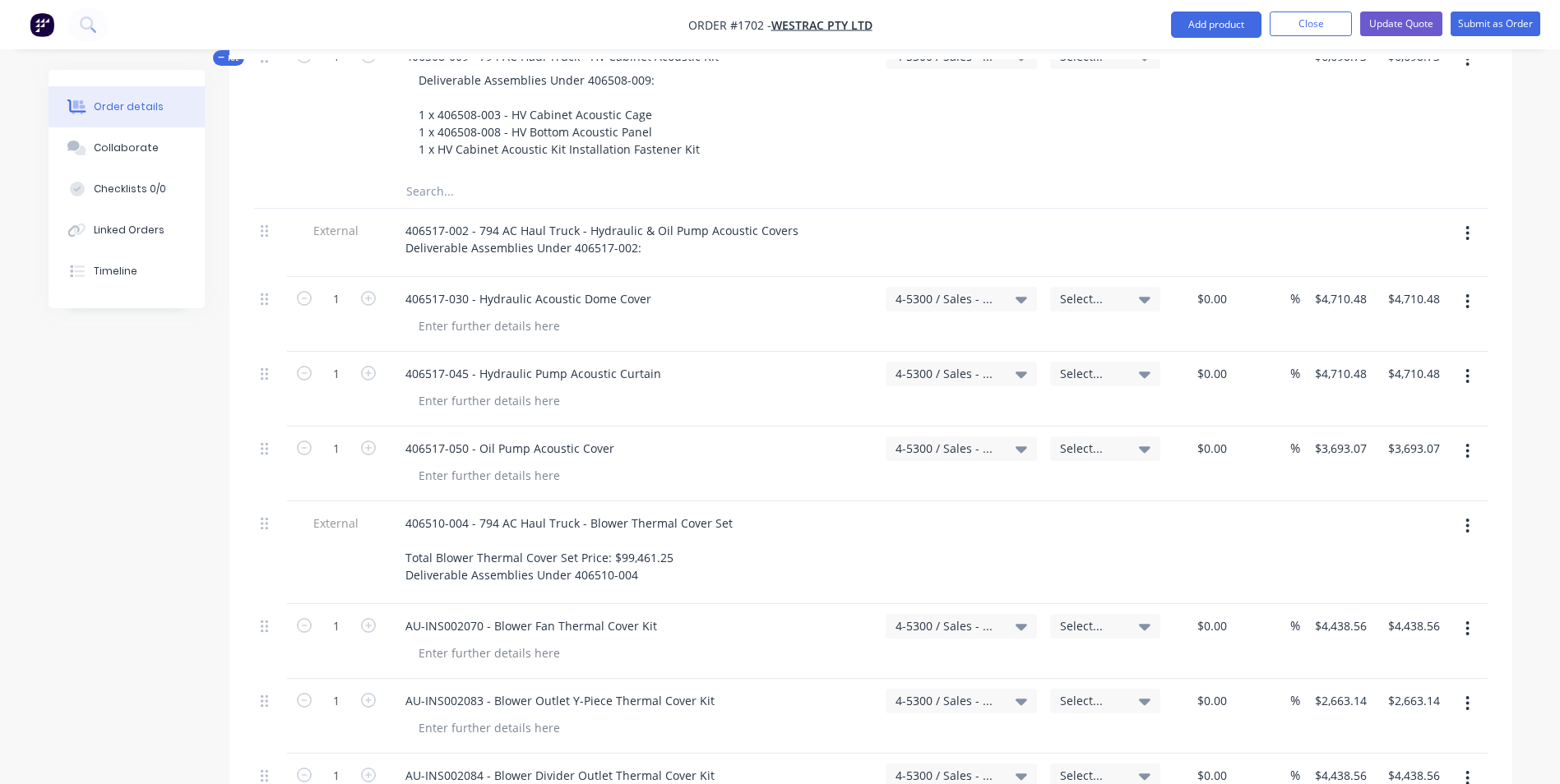
scroll to position [4897, 0]
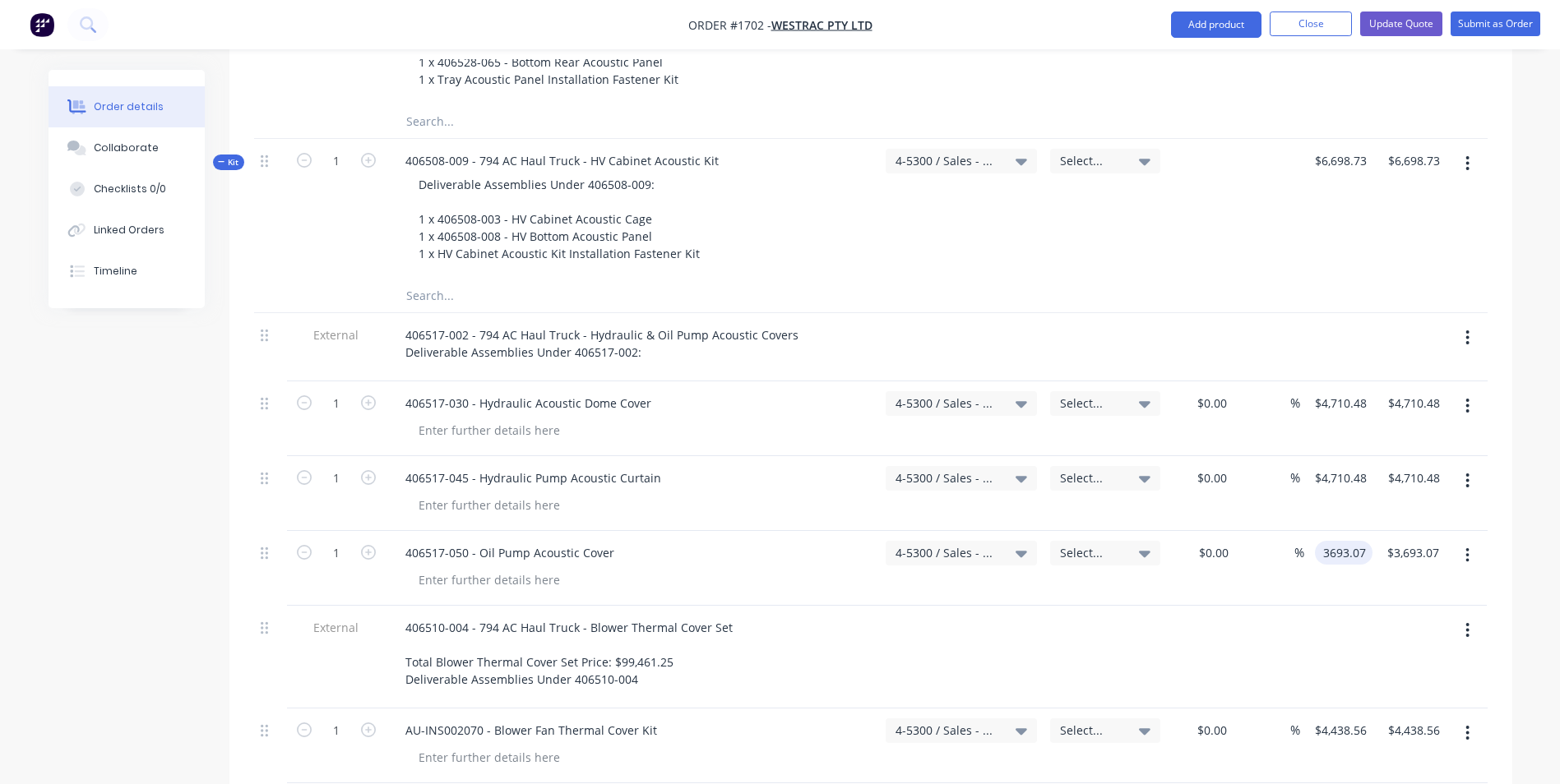
click at [1341, 541] on input "3693.07" at bounding box center [1347, 553] width 51 height 24
type input "$3,826.36"
click at [1298, 531] on div "%" at bounding box center [1266, 568] width 67 height 75
click at [1341, 466] on input "4710.48" at bounding box center [1343, 478] width 60 height 24
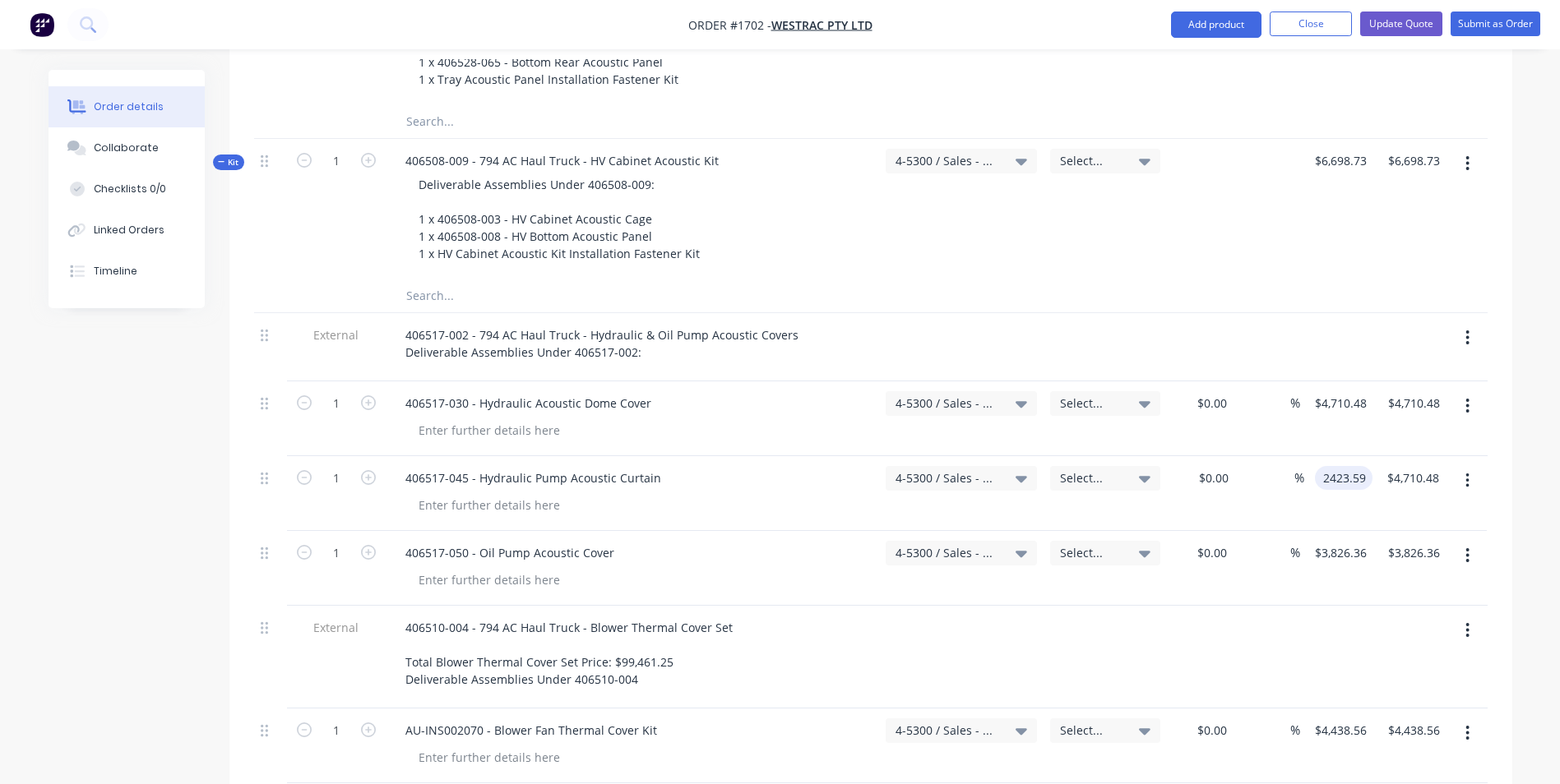
type input "$2,423.59"
click at [1316, 606] on div at bounding box center [1341, 657] width 70 height 103
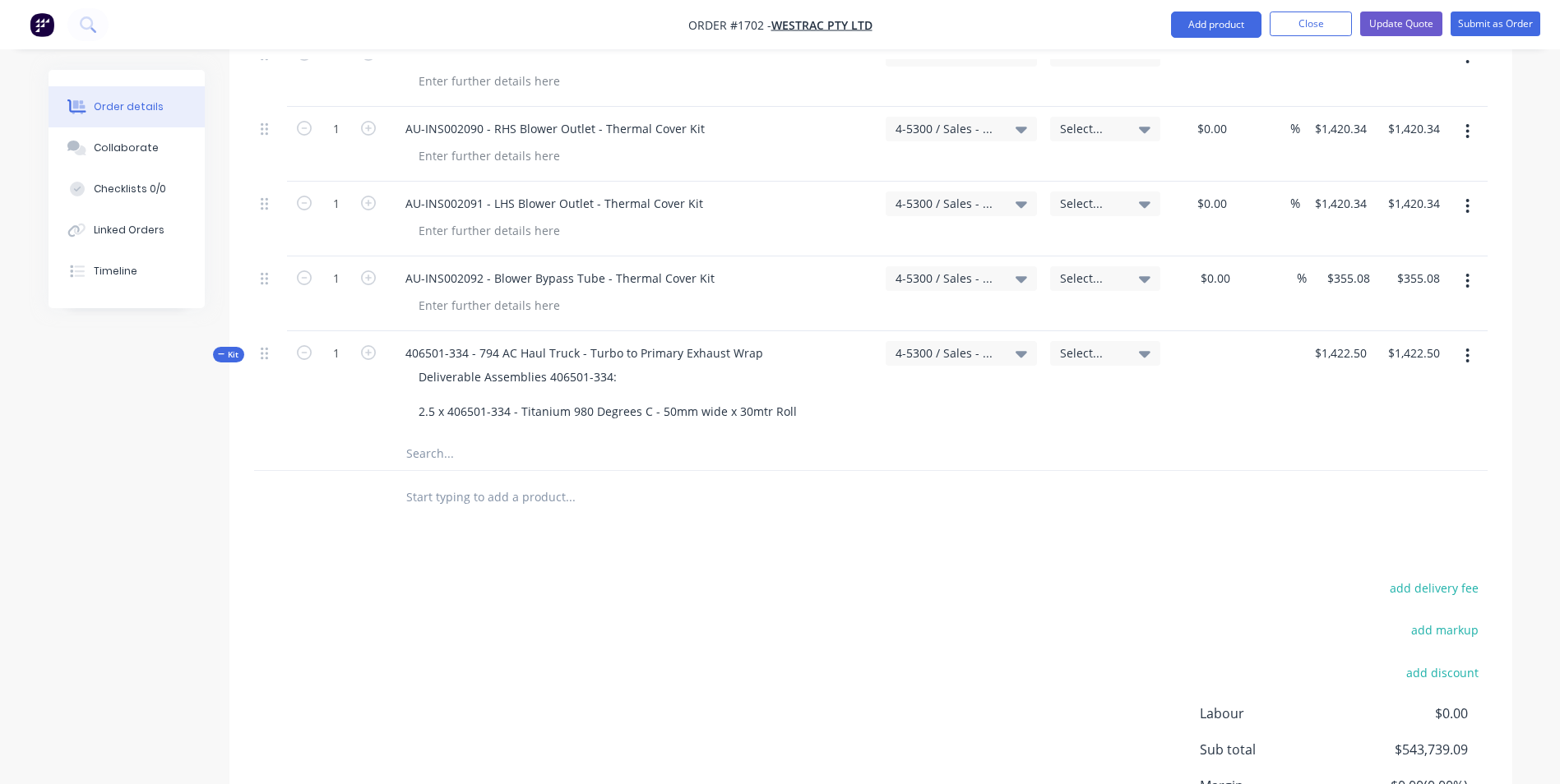
scroll to position [6038, 0]
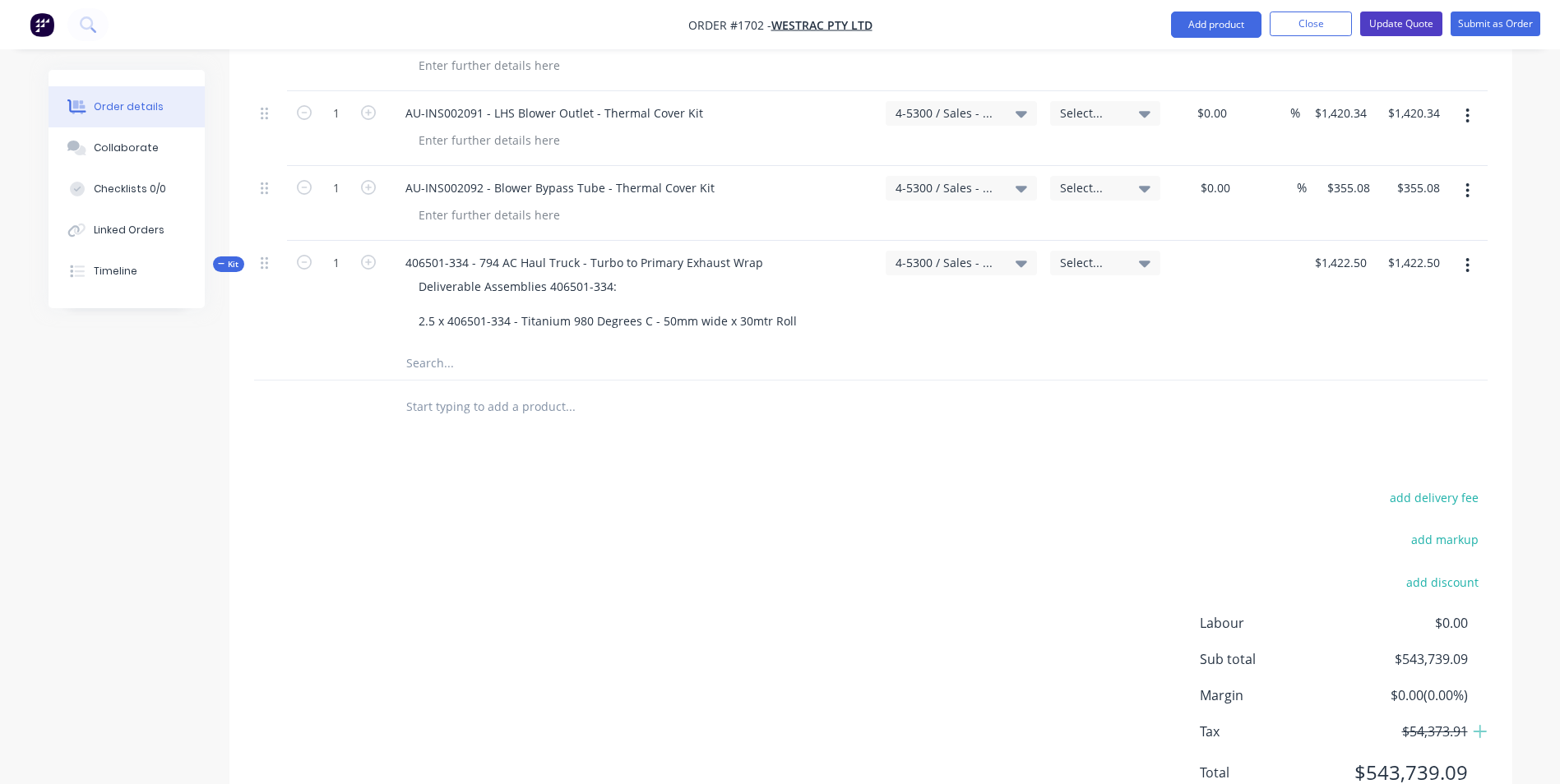
click at [1396, 23] on button "Update Quote" at bounding box center [1401, 24] width 82 height 25
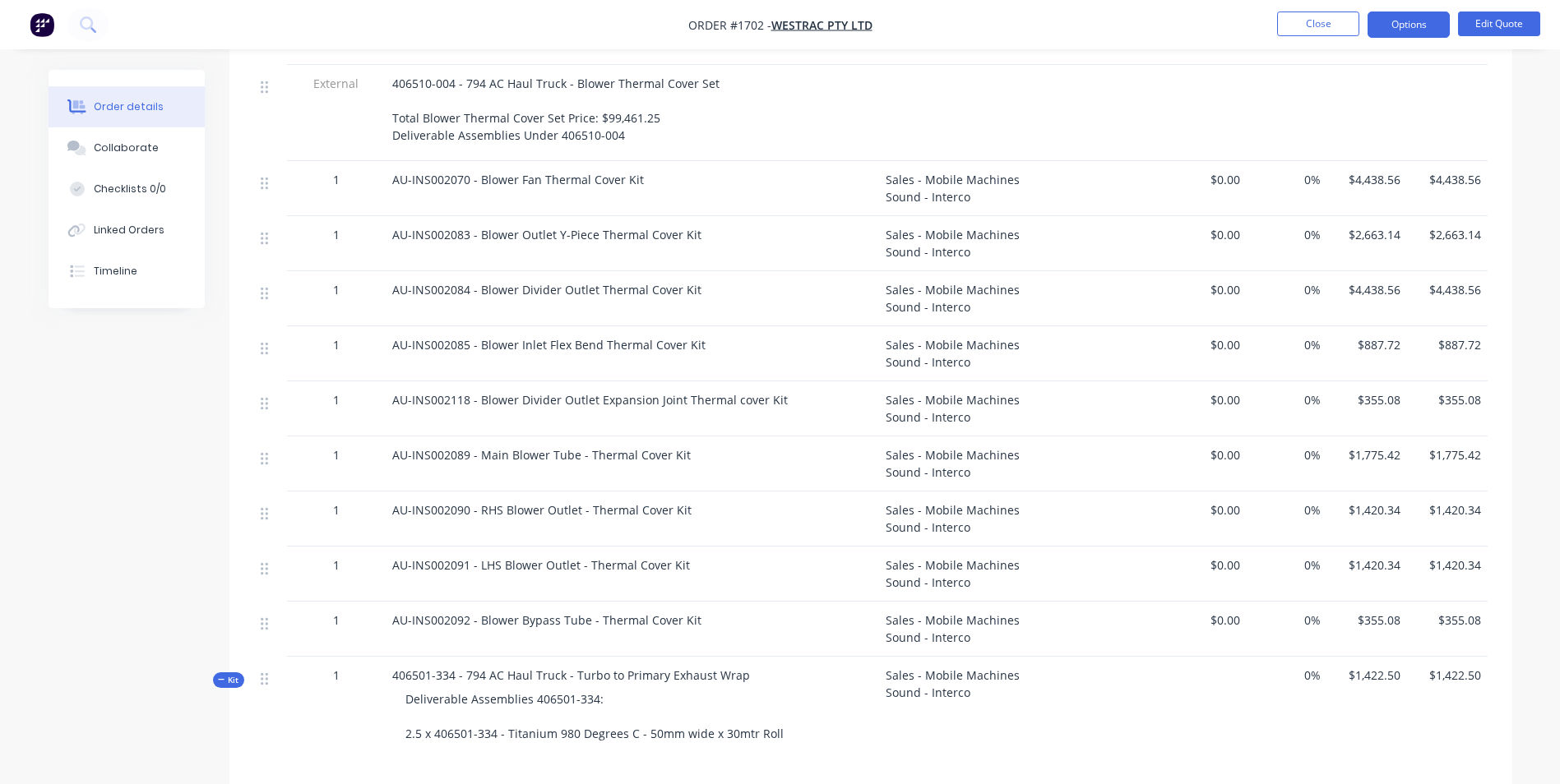
scroll to position [4640, 0]
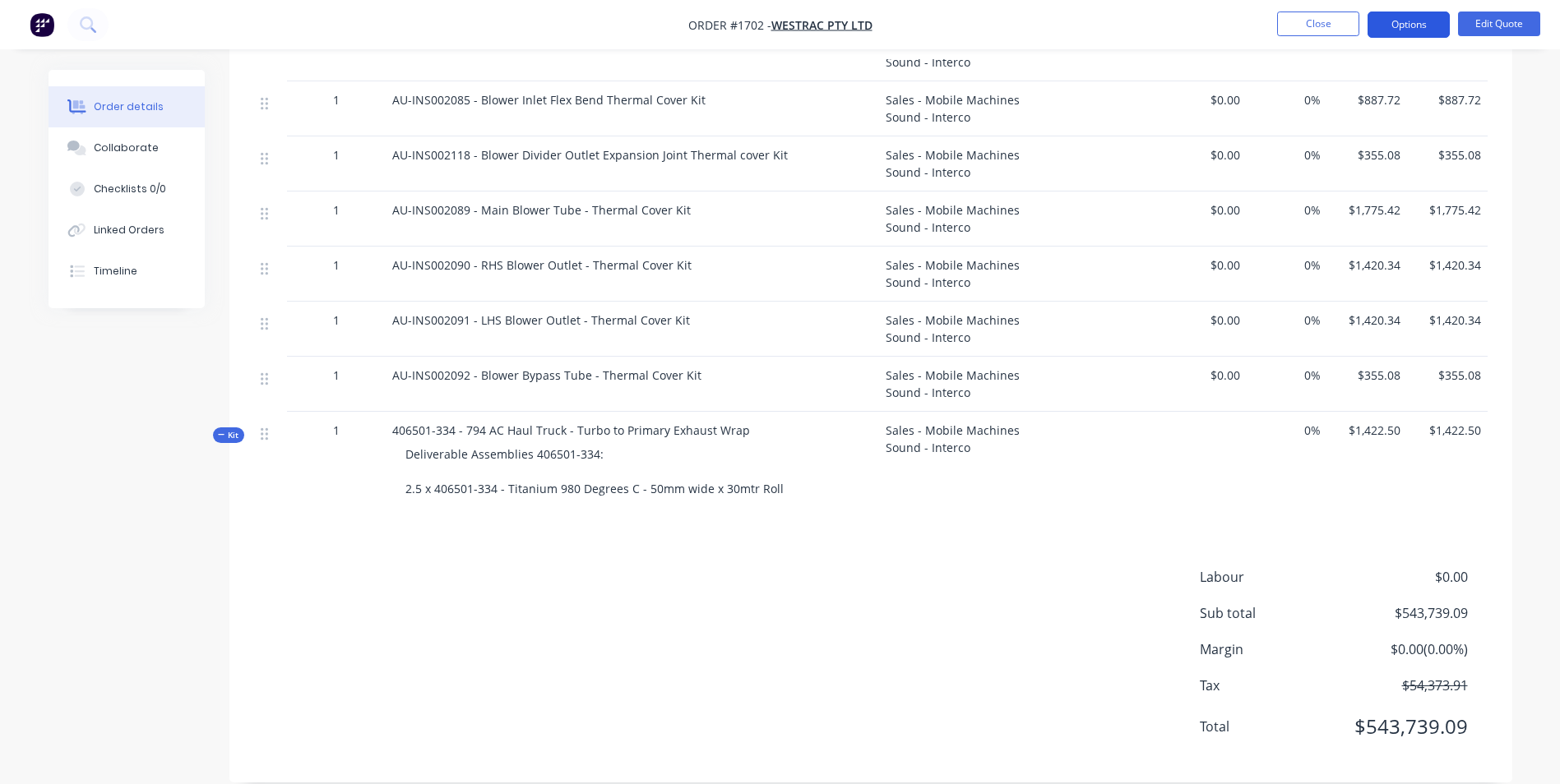
click at [1409, 21] on button "Options" at bounding box center [1409, 25] width 82 height 26
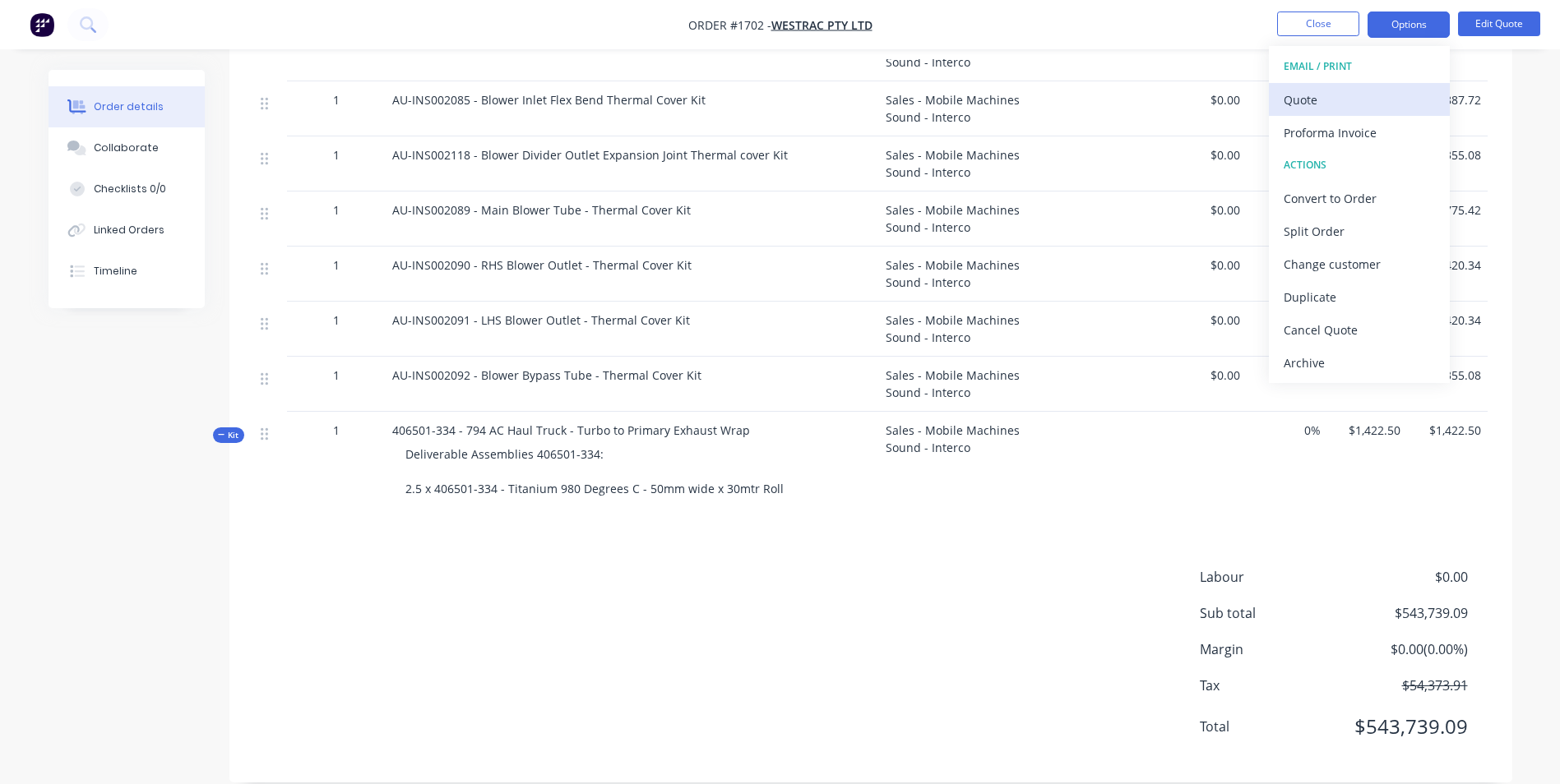
click at [1306, 101] on div "Quote" at bounding box center [1359, 100] width 151 height 24
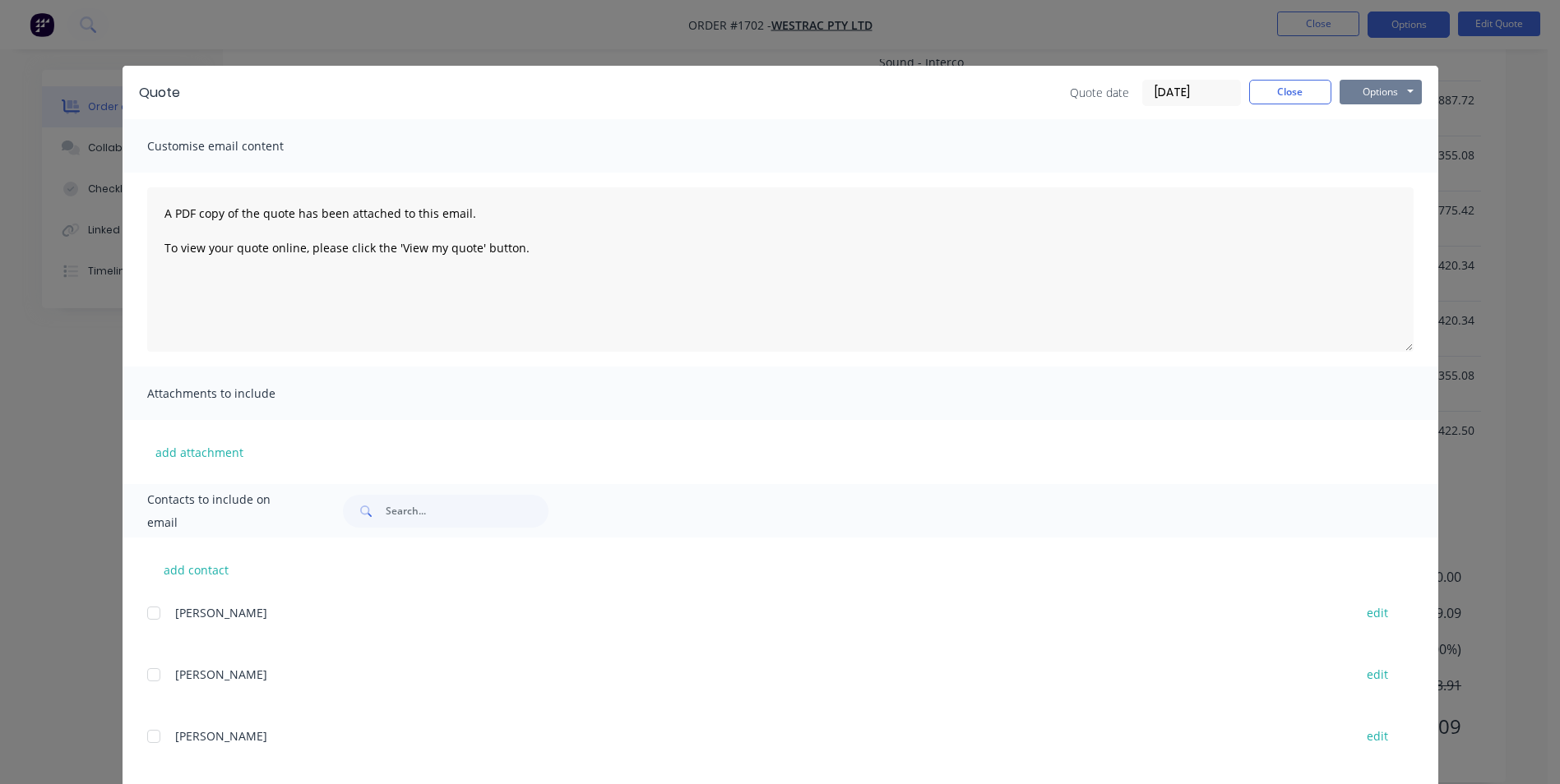
click at [1371, 92] on button "Options" at bounding box center [1381, 92] width 82 height 25
click at [1377, 149] on button "Print" at bounding box center [1392, 148] width 105 height 27
click at [1295, 93] on button "Close" at bounding box center [1290, 92] width 82 height 25
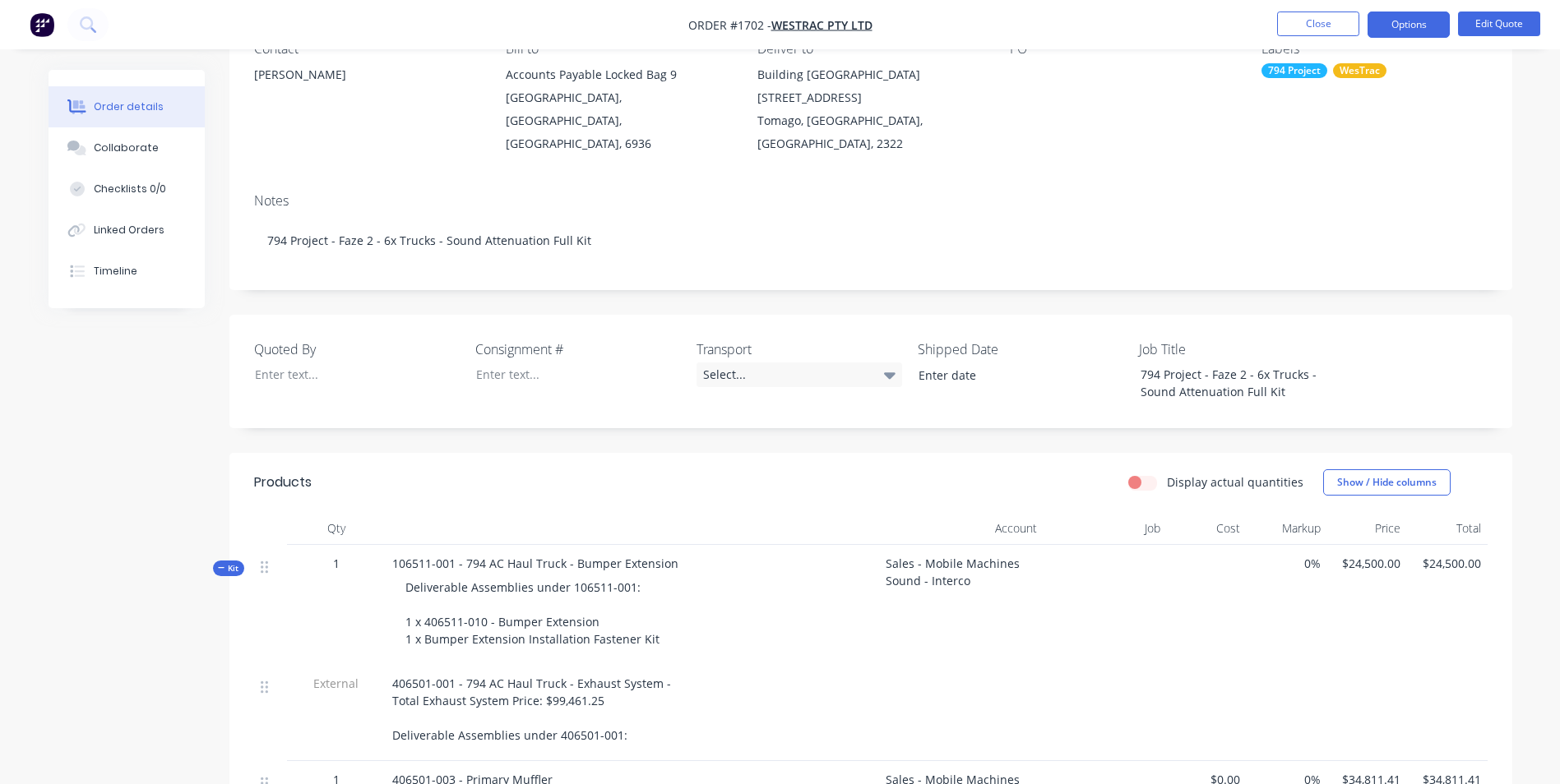
scroll to position [118, 0]
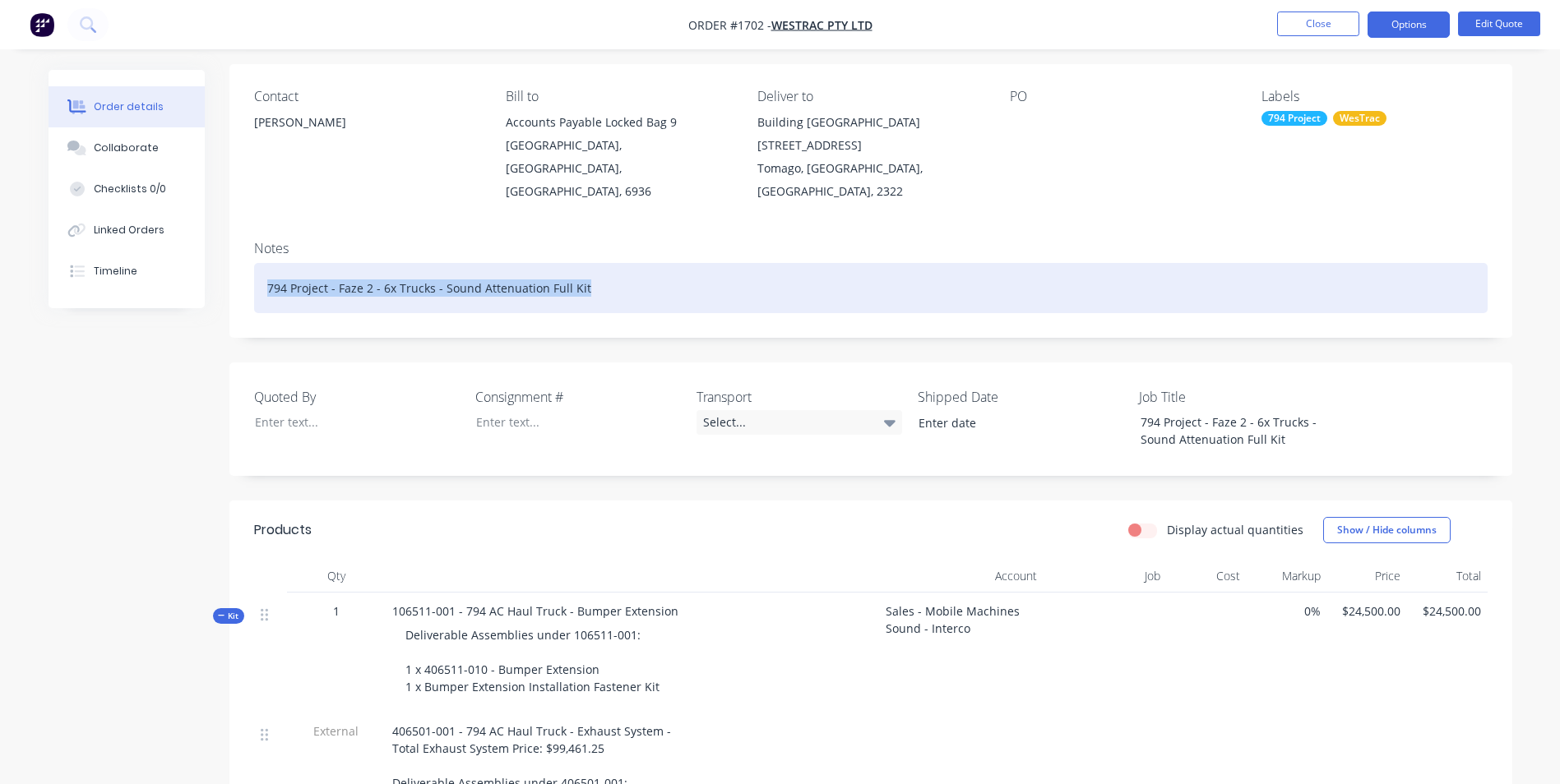
drag, startPoint x: 584, startPoint y: 264, endPoint x: 258, endPoint y: 265, distance: 326.0
click at [258, 265] on div "794 Project - Faze 2 - 6x Trucks - Sound Attenuation Full Kit" at bounding box center [871, 288] width 1233 height 50
copy div "794 Project - Faze 2 - 6x Trucks - Sound Attenuation Full Kit"
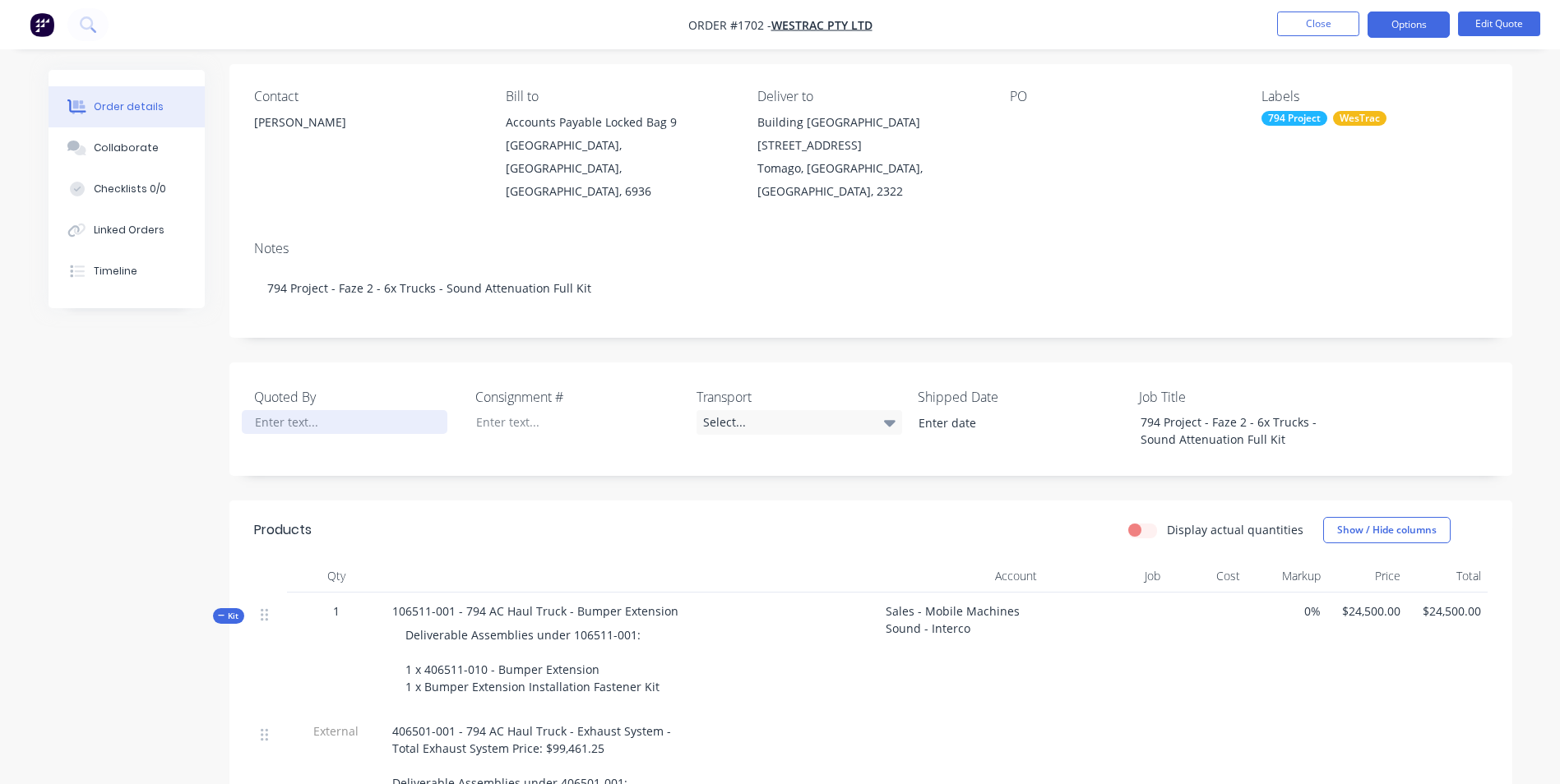
click at [279, 411] on div at bounding box center [345, 422] width 206 height 24
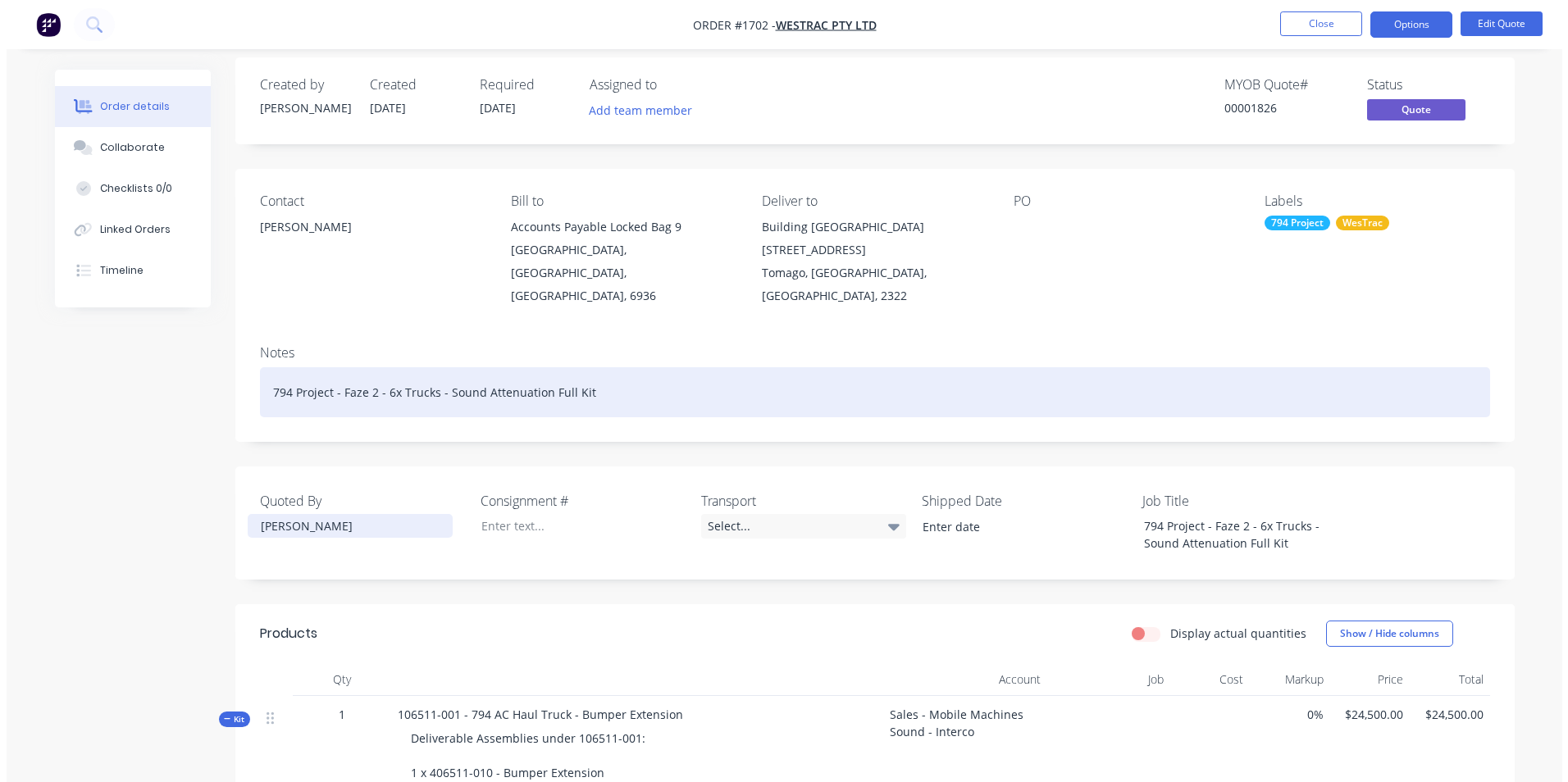
scroll to position [0, 0]
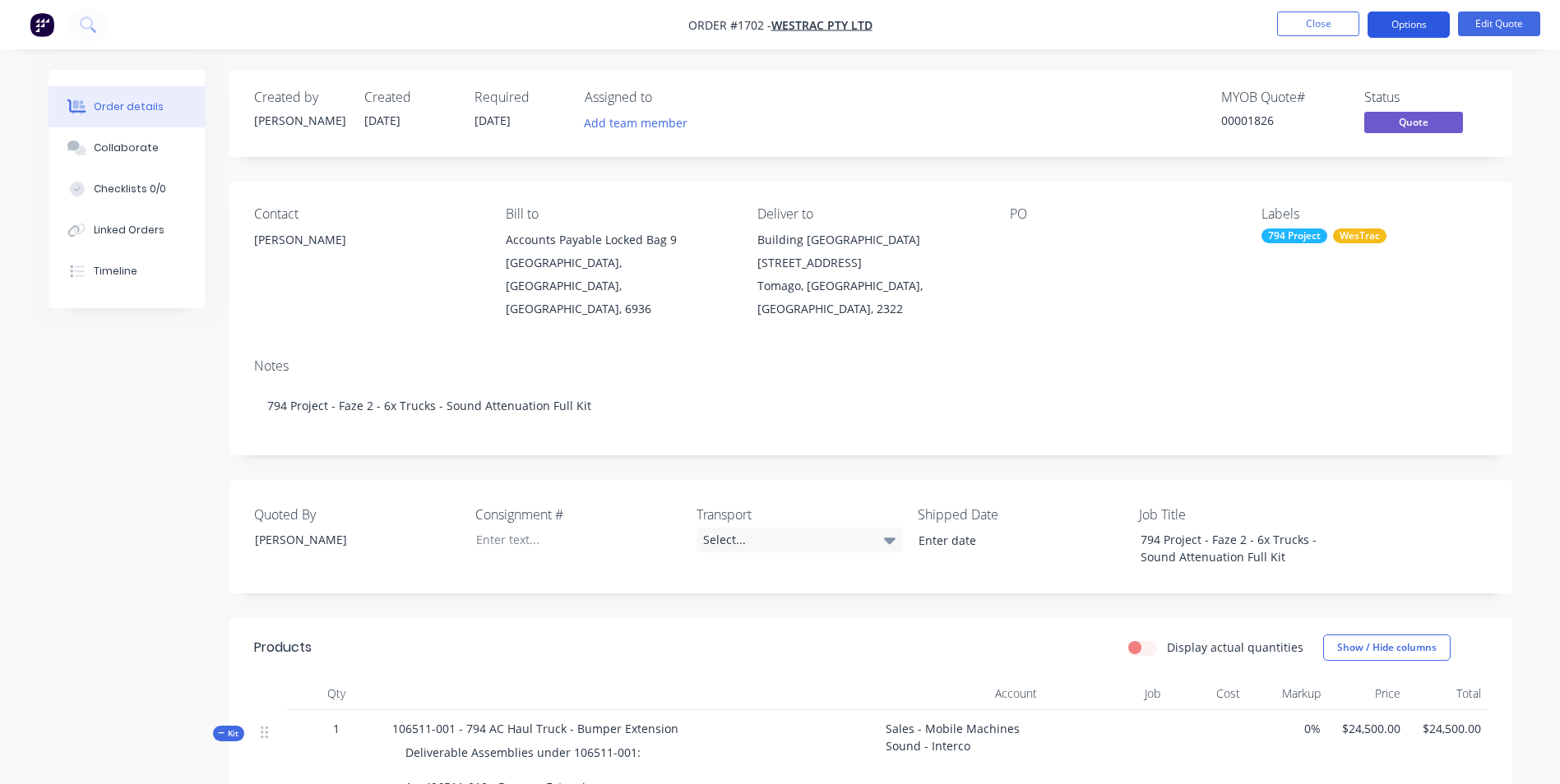
click at [1414, 28] on button "Options" at bounding box center [1409, 25] width 82 height 26
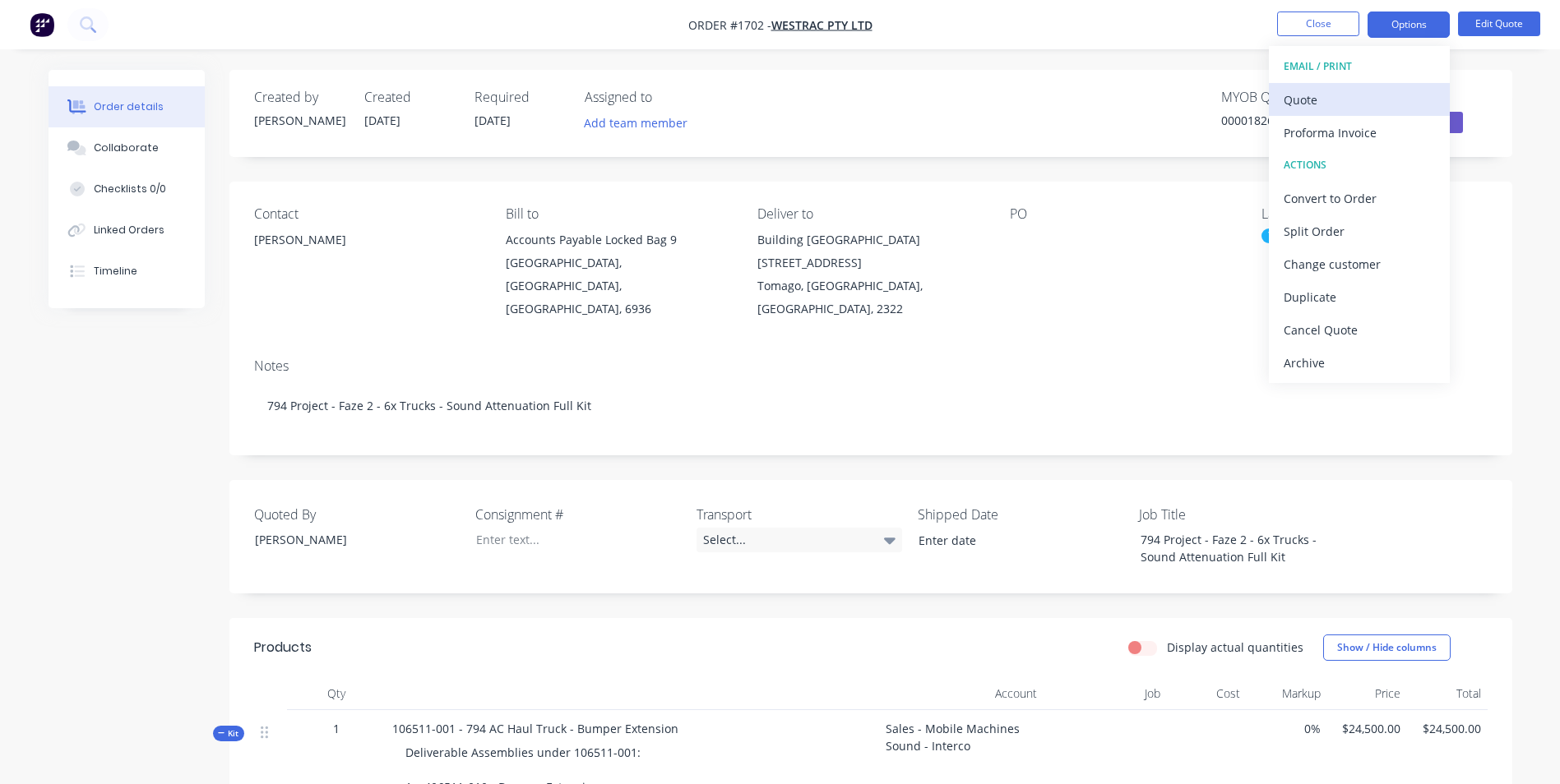
click at [1312, 102] on div "Quote" at bounding box center [1359, 100] width 151 height 24
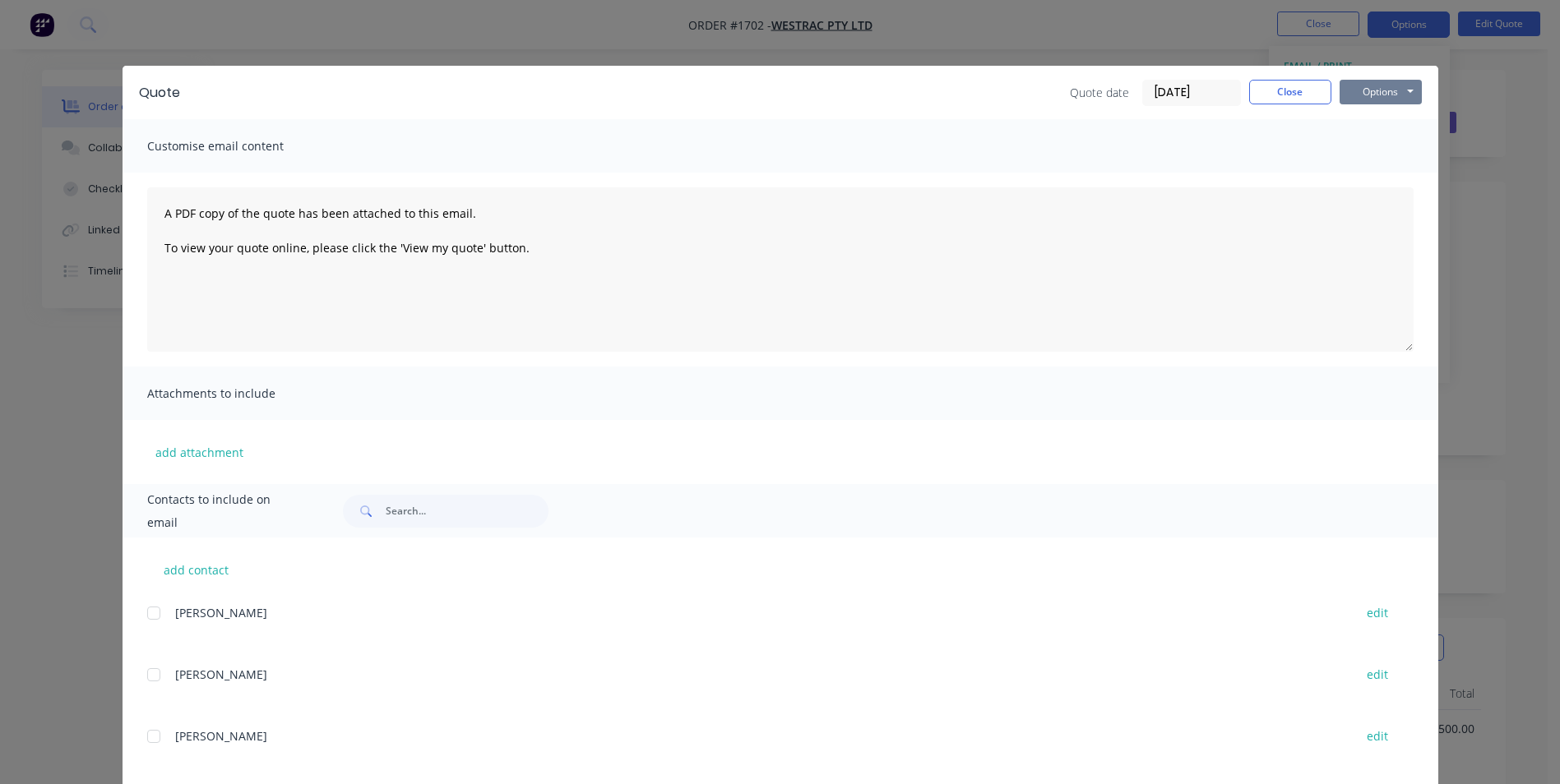
click at [1372, 91] on button "Options" at bounding box center [1381, 92] width 82 height 25
click at [1374, 146] on button "Print" at bounding box center [1392, 148] width 105 height 27
click at [1298, 96] on button "Close" at bounding box center [1290, 92] width 82 height 25
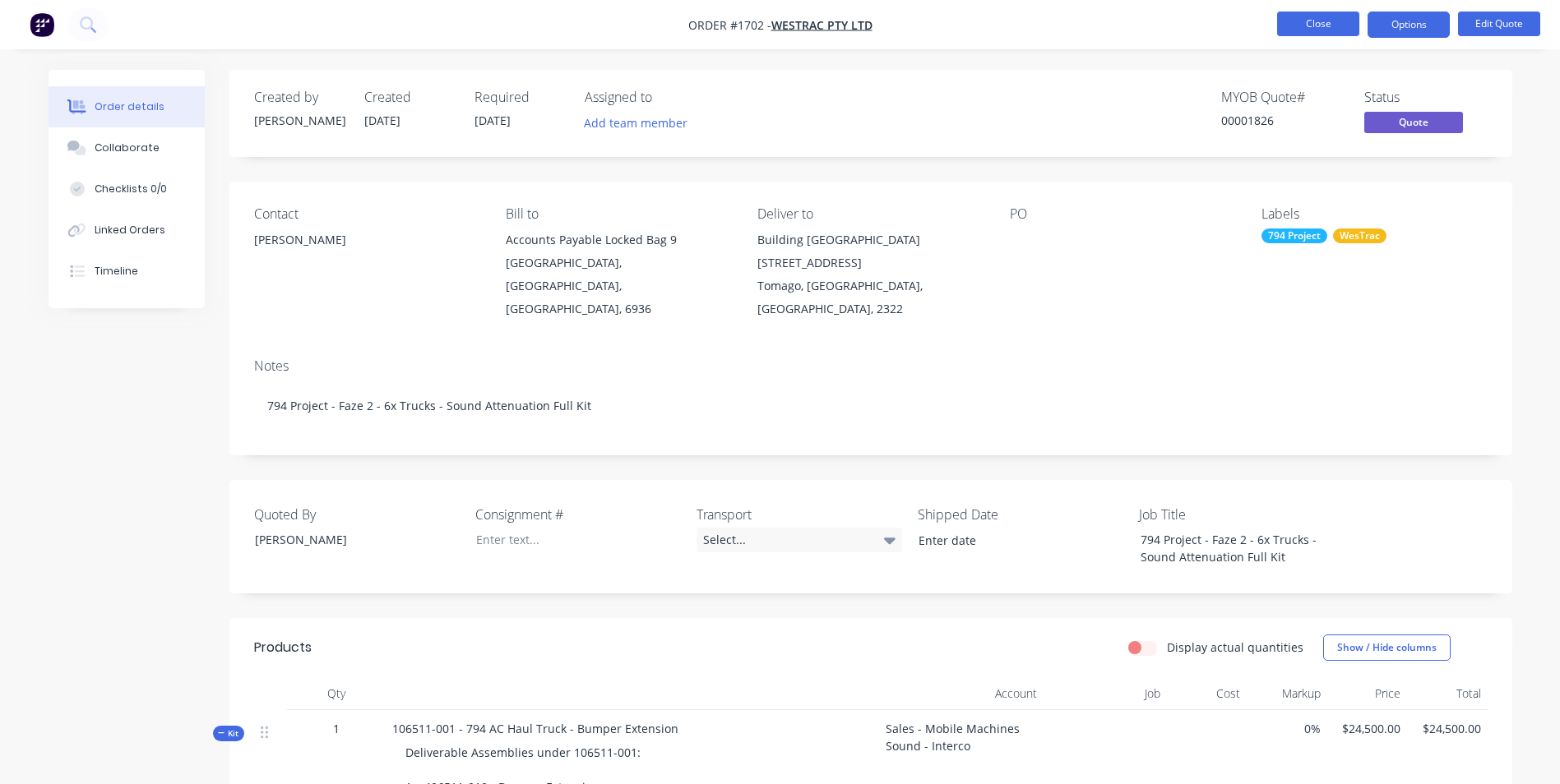
click at [1306, 26] on button "Close" at bounding box center [1318, 24] width 82 height 25
